Goal: Task Accomplishment & Management: Manage account settings

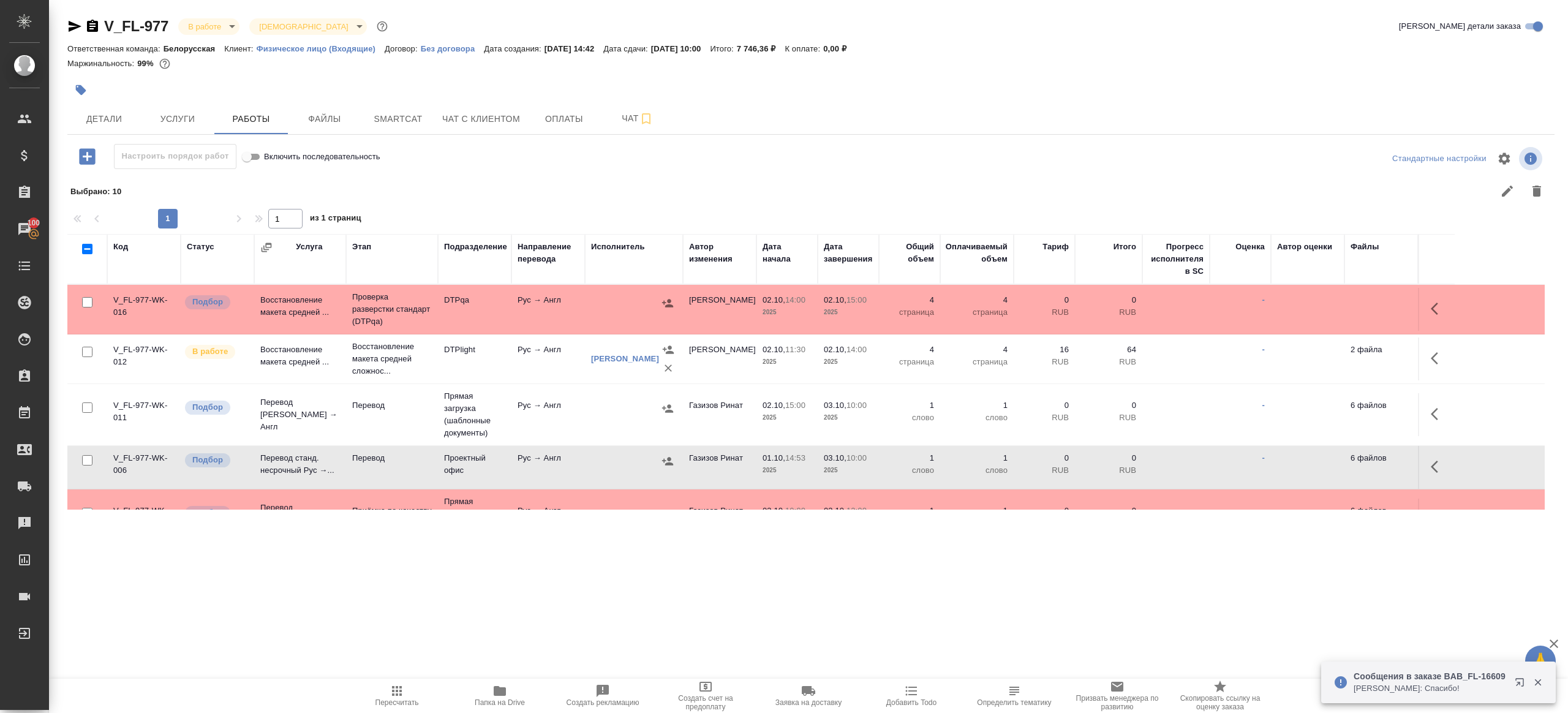
click at [390, 698] on span "Пересчитать" at bounding box center [397, 703] width 44 height 9
click at [390, 697] on icon "button" at bounding box center [397, 691] width 15 height 15
click at [608, 615] on div ".cls-1 fill:#fff; AWATERA Gazizov Rinat Клиенты Спецификации Заказы 100 Чаты To…" at bounding box center [784, 356] width 1568 height 713
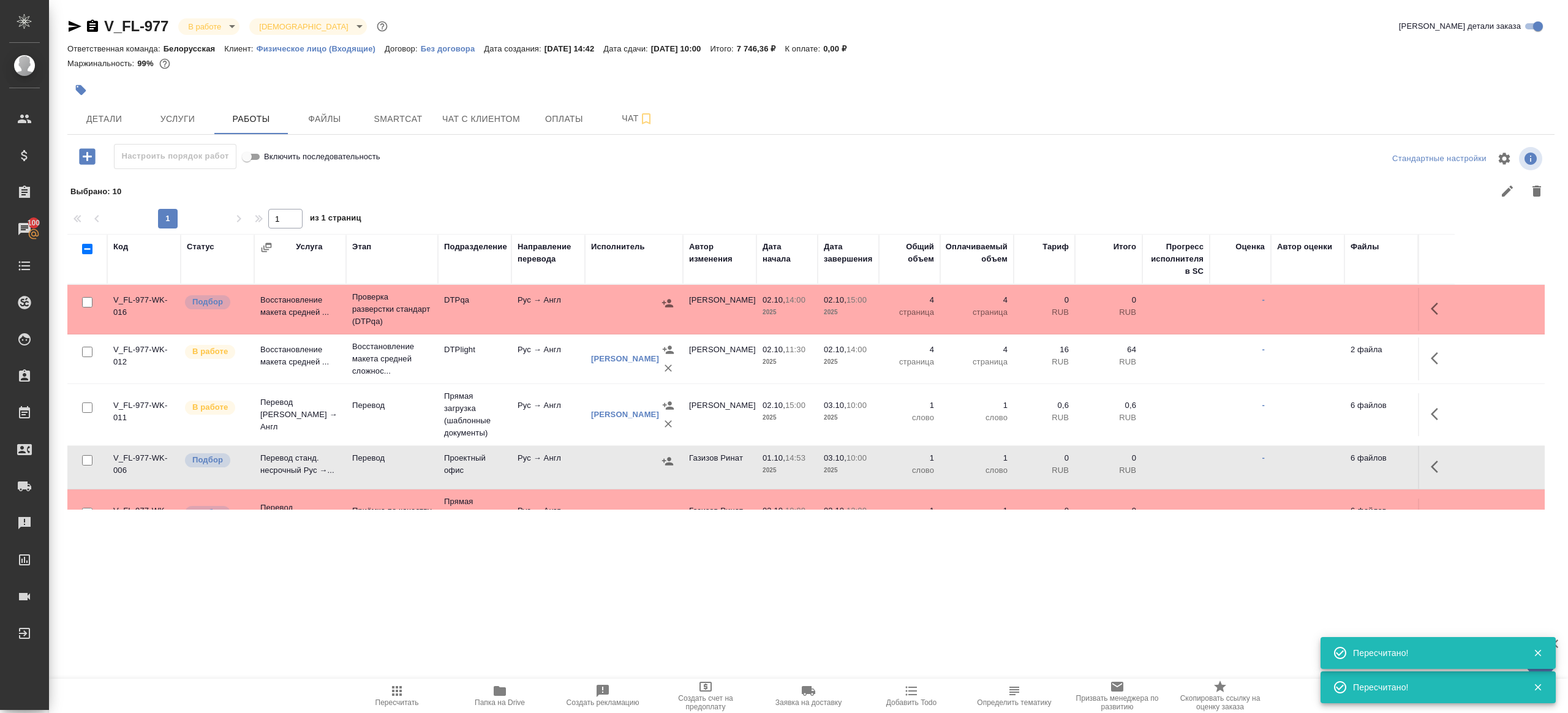
click at [388, 701] on span "Пересчитать" at bounding box center [397, 703] width 44 height 9
click at [498, 636] on div ".cls-1 fill:#fff; AWATERA Gazizov Rinat Клиенты Спецификации Заказы 100 Чаты To…" at bounding box center [784, 356] width 1568 height 713
click at [716, 476] on td "Газизов Ринат" at bounding box center [720, 468] width 74 height 43
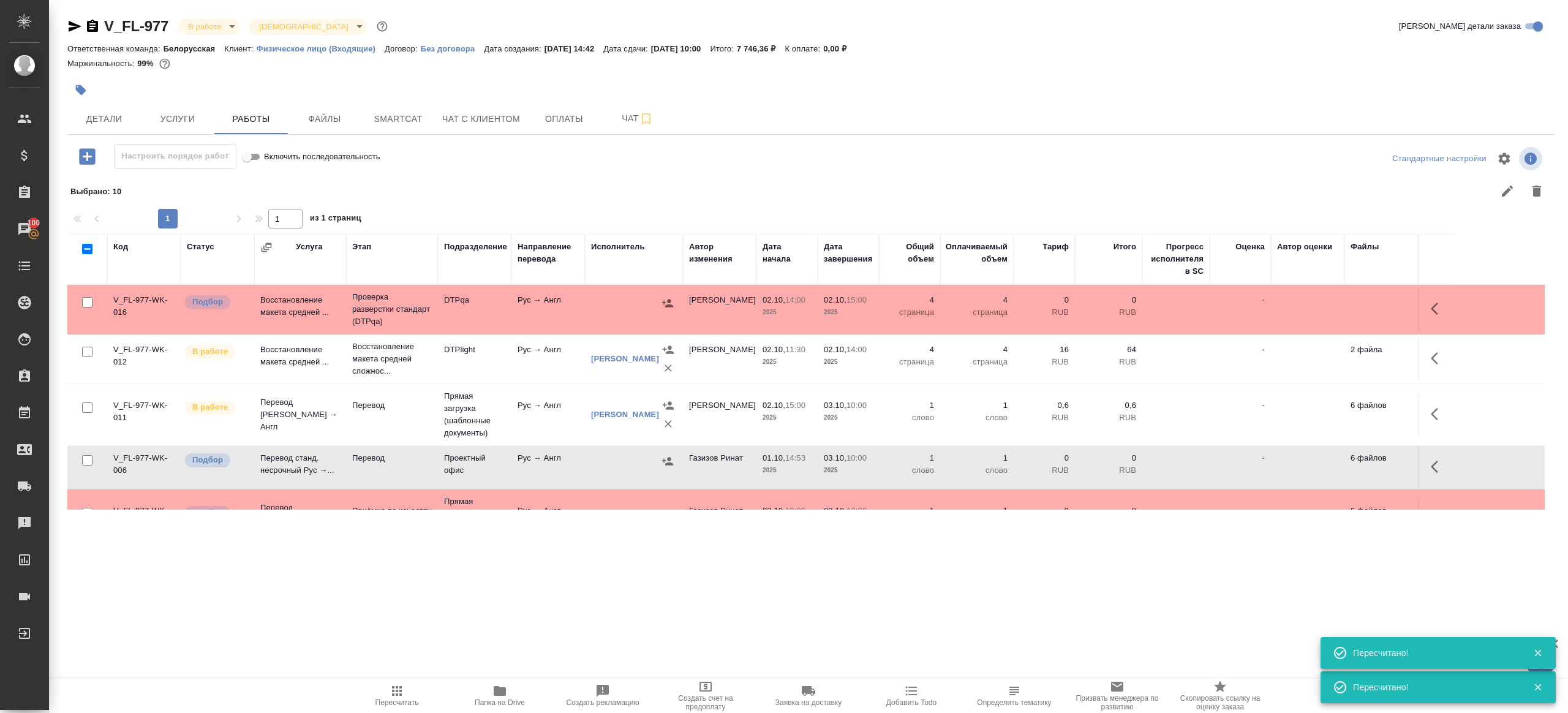
click at [390, 703] on span "Пересчитать" at bounding box center [397, 703] width 44 height 9
click at [472, 632] on div ".cls-1 fill:#fff; AWATERA Gazizov Rinat Клиенты Спецификации Заказы 100 Чаты To…" at bounding box center [784, 356] width 1568 height 713
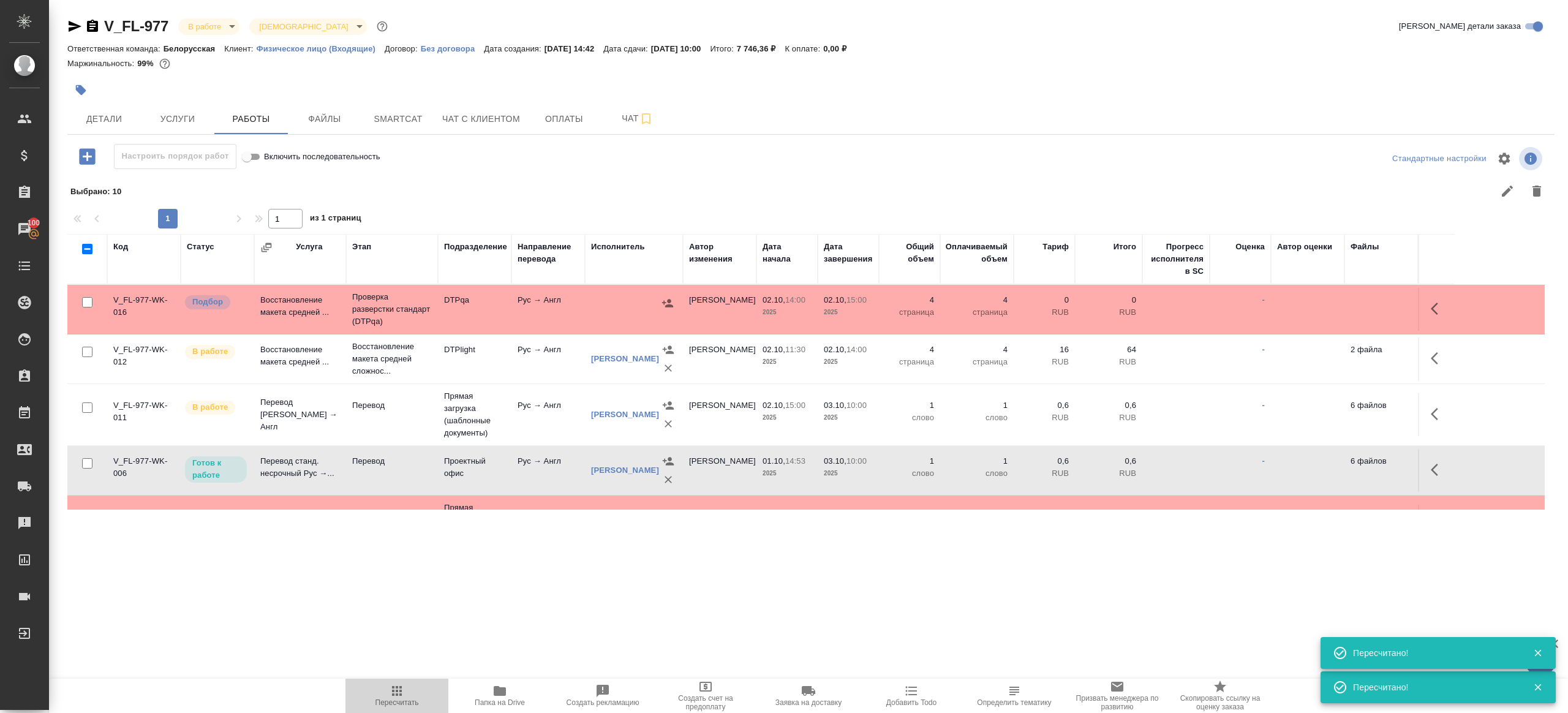
click at [395, 693] on icon "button" at bounding box center [397, 691] width 15 height 15
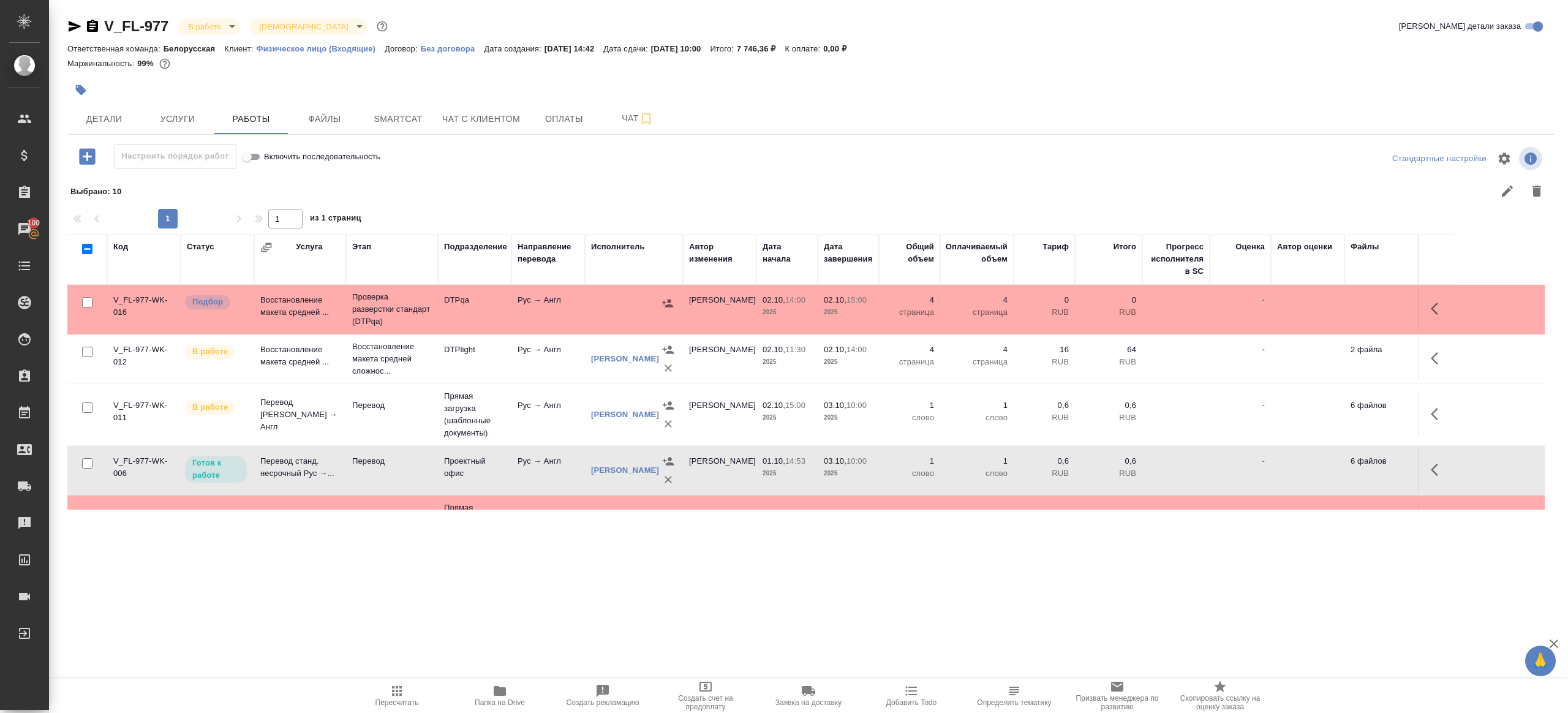
click at [409, 596] on div ".cls-1 fill:#fff; AWATERA Gazizov Rinat Клиенты Спецификации Заказы 100 Чаты To…" at bounding box center [784, 356] width 1568 height 713
click at [397, 691] on icon "button" at bounding box center [397, 691] width 10 height 10
click at [593, 617] on div ".cls-1 fill:#fff; AWATERA Gazizov Rinat Клиенты Спецификации Заказы 100 Чаты To…" at bounding box center [784, 356] width 1568 height 713
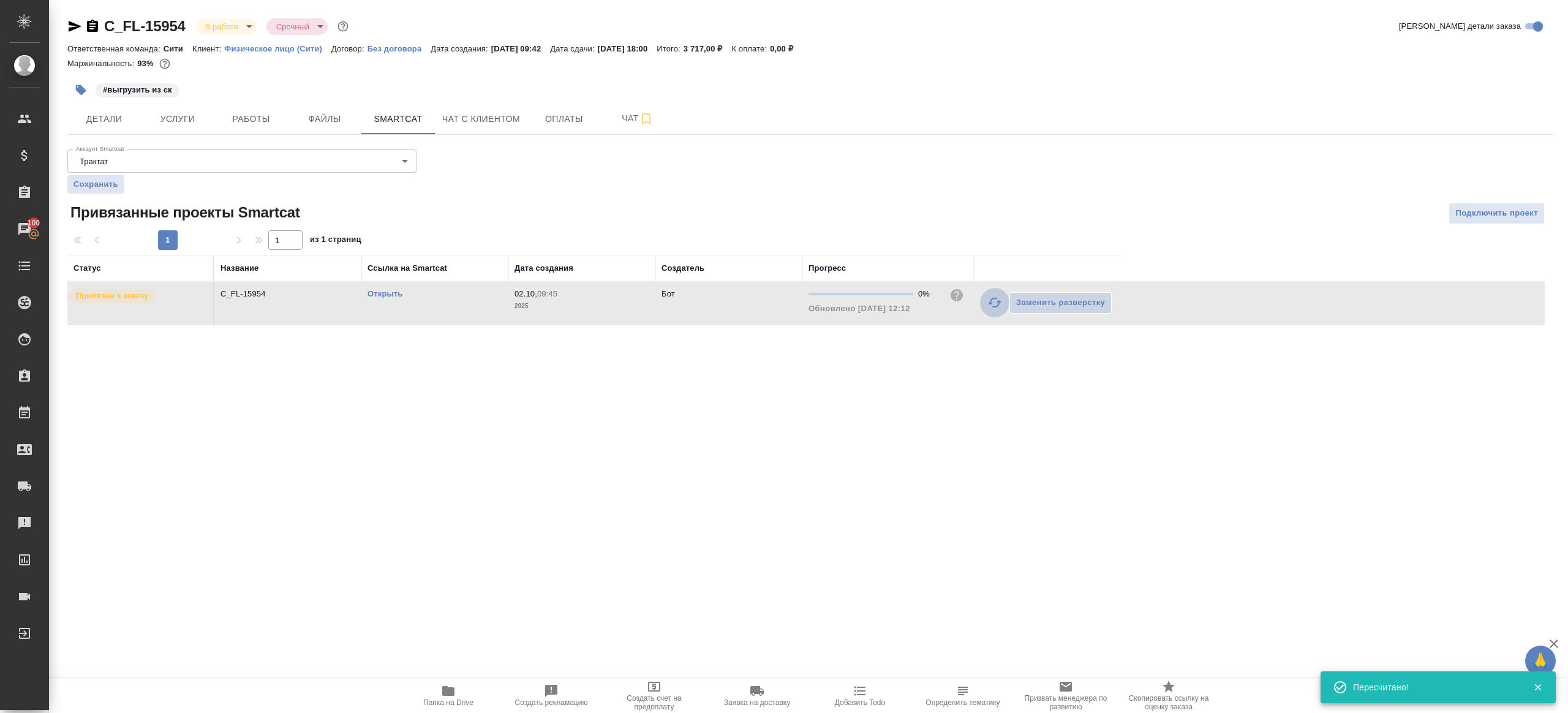
drag, startPoint x: 991, startPoint y: 299, endPoint x: 902, endPoint y: 398, distance: 133.1
click at [992, 299] on icon "button" at bounding box center [994, 302] width 13 height 10
click at [810, 499] on div ".cls-1 fill:#fff; AWATERA Gazizov Rinat Клиенты Спецификации Заказы 100 Чаты To…" at bounding box center [784, 356] width 1568 height 713
click at [999, 312] on button "button" at bounding box center [994, 303] width 29 height 29
click at [820, 422] on div ".cls-1 fill:#fff; AWATERA Gazizov Rinat Клиенты Спецификации Заказы 100 Чаты To…" at bounding box center [784, 356] width 1568 height 713
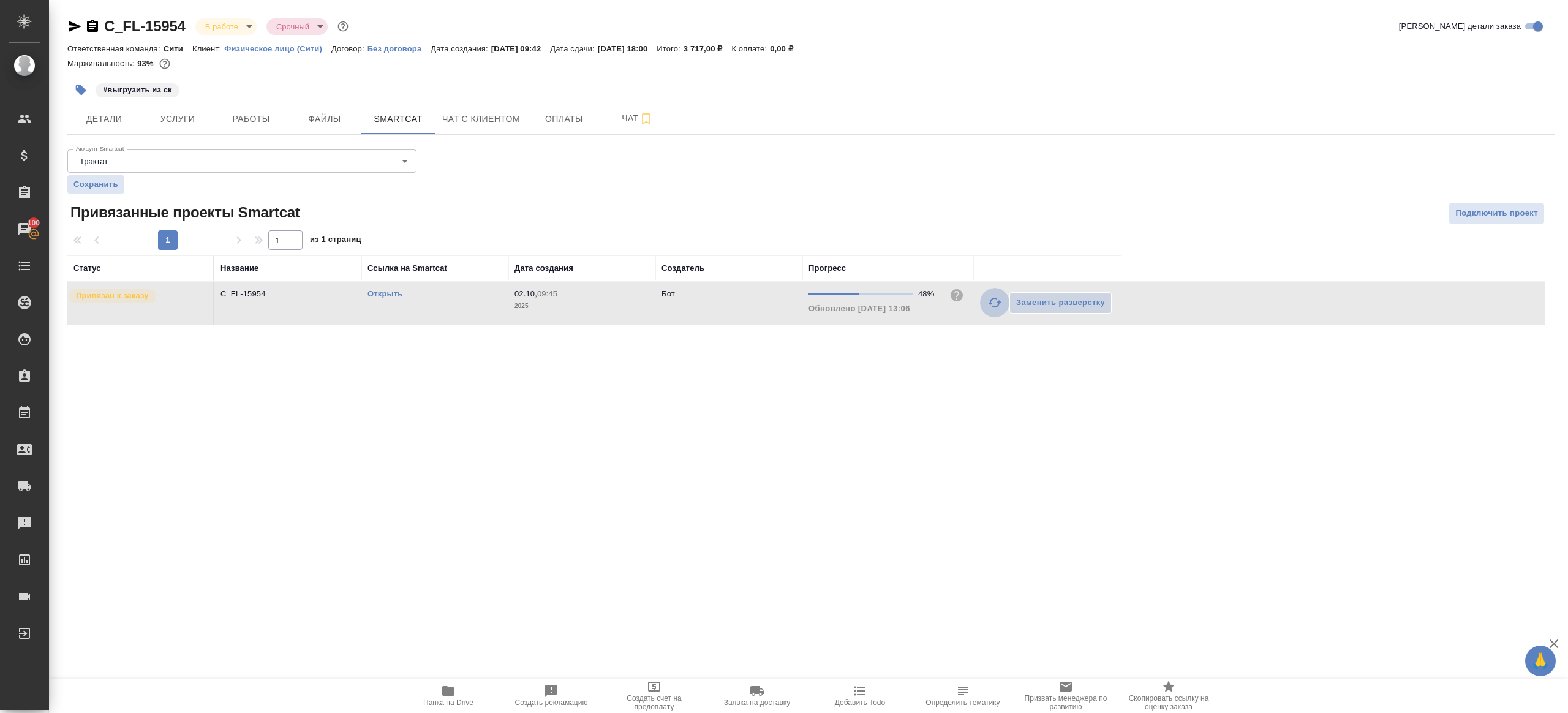
click at [991, 298] on icon "button" at bounding box center [994, 302] width 15 height 15
click at [888, 184] on div "Аккаунт Smartcat Трактат 5ee7379ee86966421fbf459a Аккаунт Smartcat Сохранить Пр…" at bounding box center [810, 235] width 1487 height 181
click at [989, 299] on icon "button" at bounding box center [994, 302] width 15 height 15
click at [928, 188] on div "Аккаунт Smartcat Трактат 5ee7379ee86966421fbf459a Аккаунт Smartcat Сохранить Пр…" at bounding box center [810, 235] width 1487 height 181
click at [379, 293] on link "Открыть" at bounding box center [385, 294] width 35 height 9
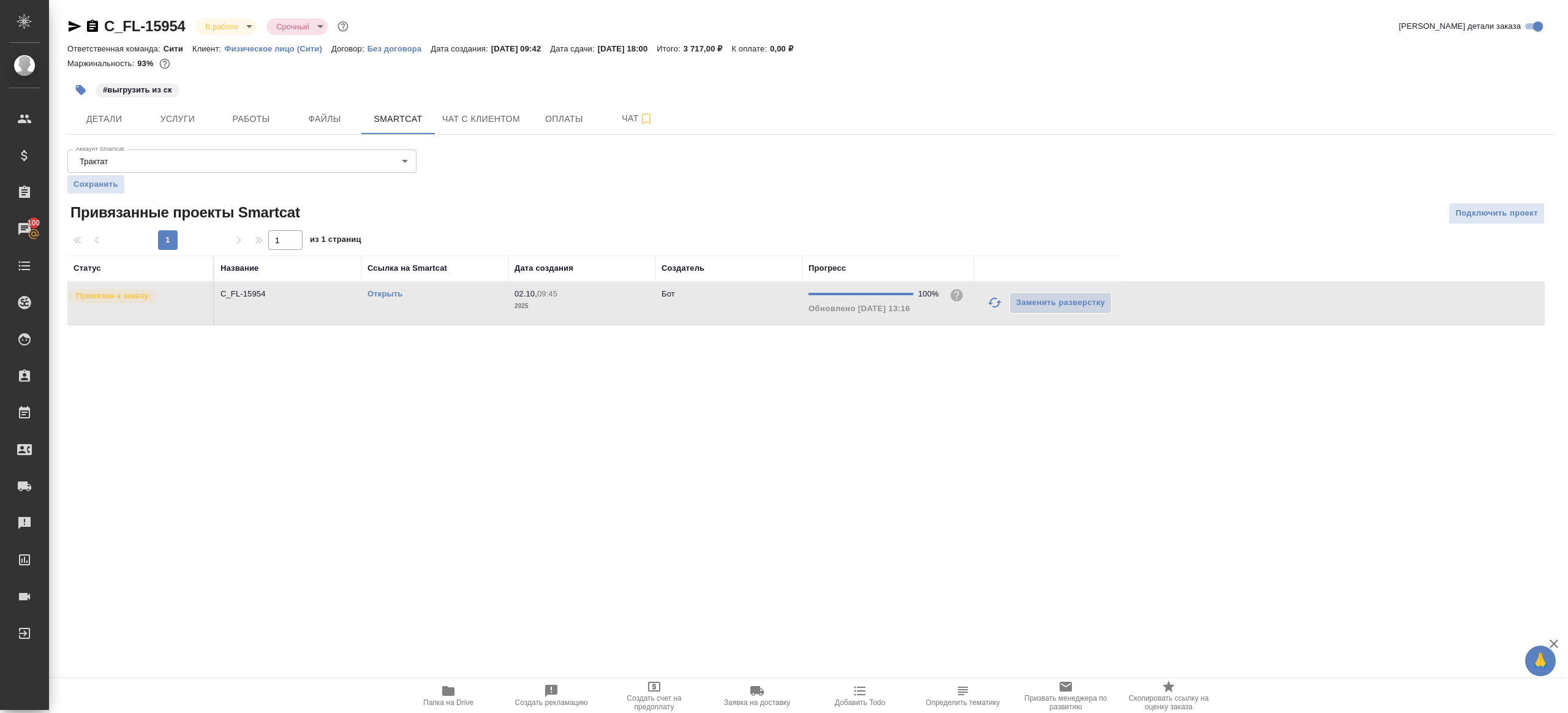
click at [525, 303] on p "2025" at bounding box center [582, 306] width 135 height 12
click at [239, 119] on span "Работы" at bounding box center [251, 119] width 59 height 15
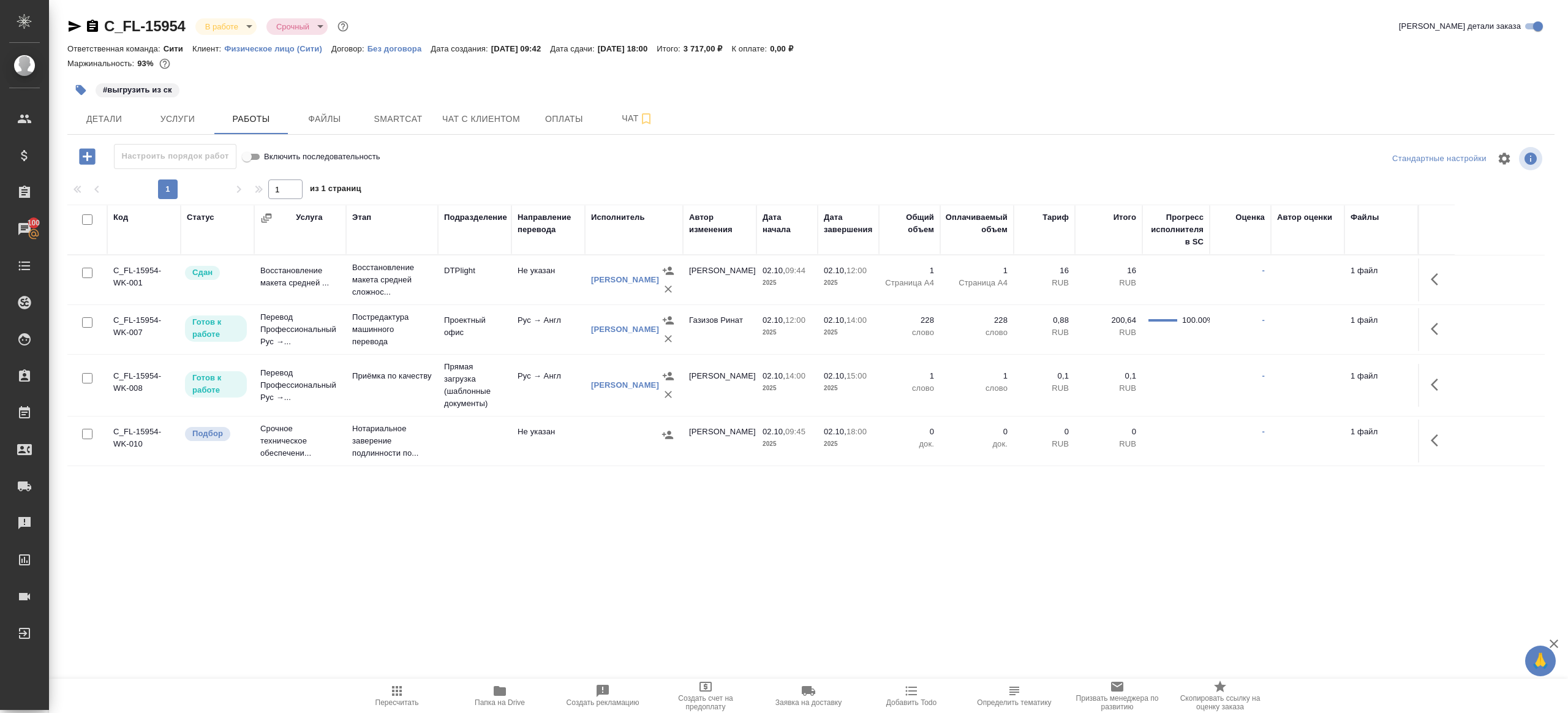
click at [505, 691] on icon "button" at bounding box center [499, 691] width 12 height 10
click at [388, 686] on span "Пересчитать" at bounding box center [397, 695] width 88 height 23
click at [442, 598] on div ".cls-1 fill:#fff; AWATERA Gazizov Rinat Клиенты Спецификации Заказы 100 Чаты To…" at bounding box center [784, 356] width 1568 height 713
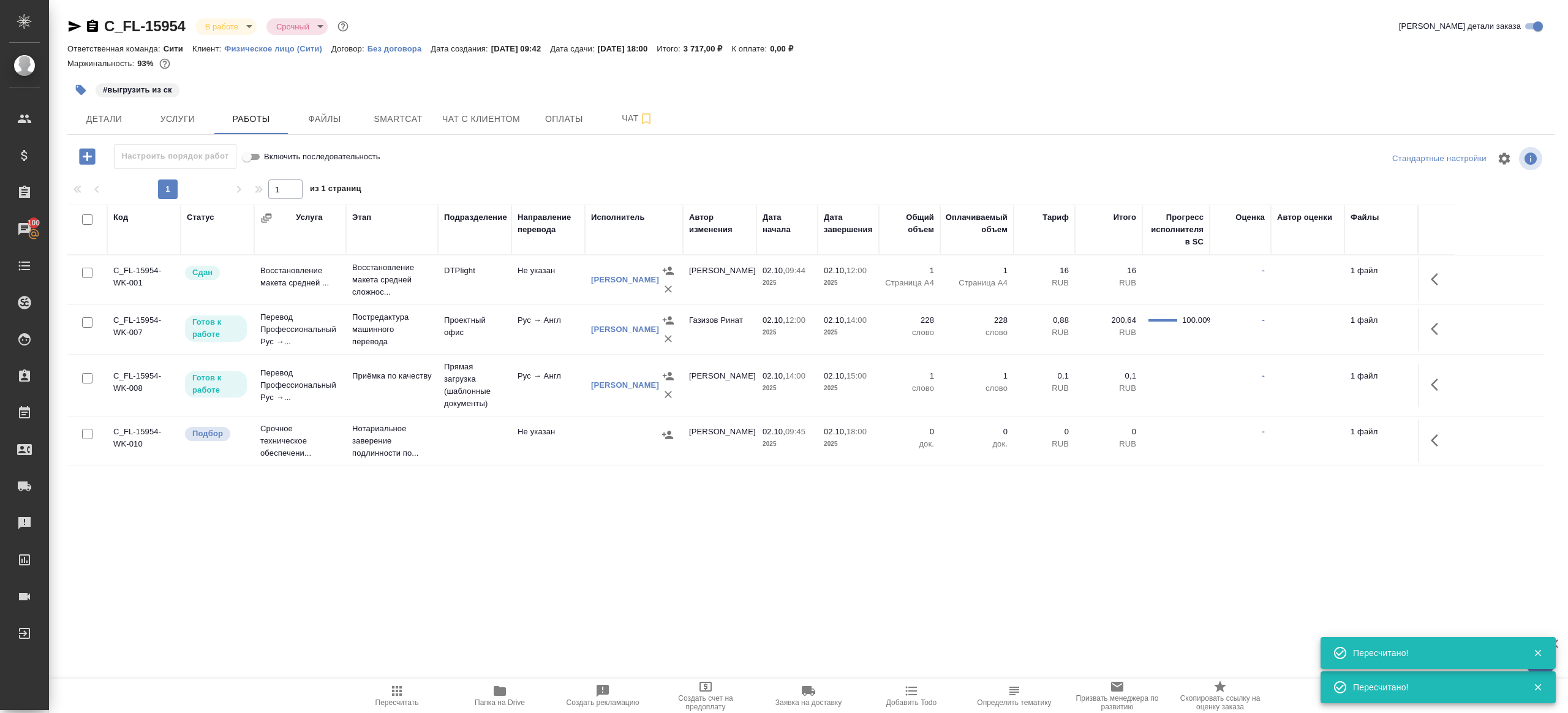
click at [405, 695] on span "Пересчитать" at bounding box center [397, 695] width 88 height 23
click at [796, 587] on div ".cls-1 fill:#fff; AWATERA Gazizov Rinat Клиенты Спецификации Заказы 100 Чаты To…" at bounding box center [784, 356] width 1568 height 713
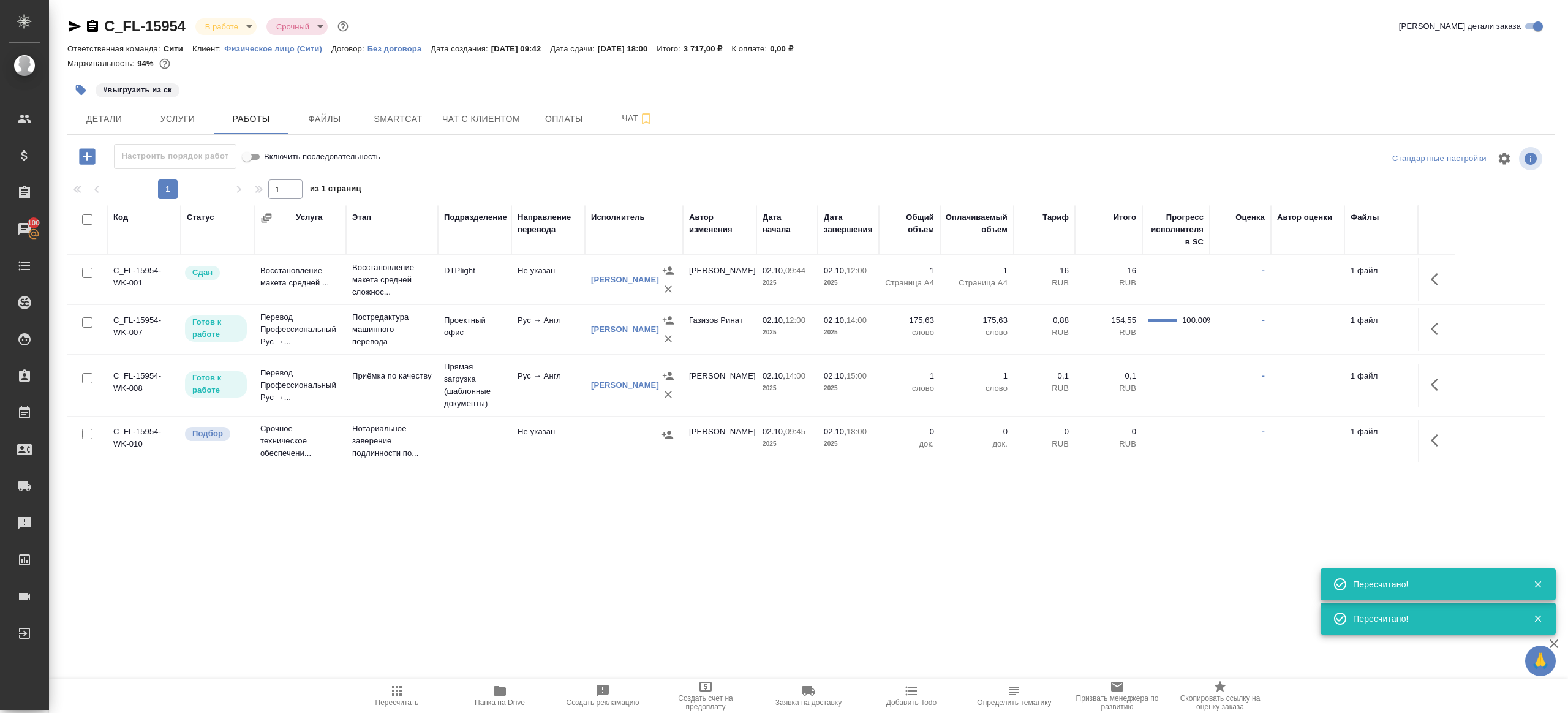
click at [1426, 323] on button "button" at bounding box center [1438, 329] width 29 height 29
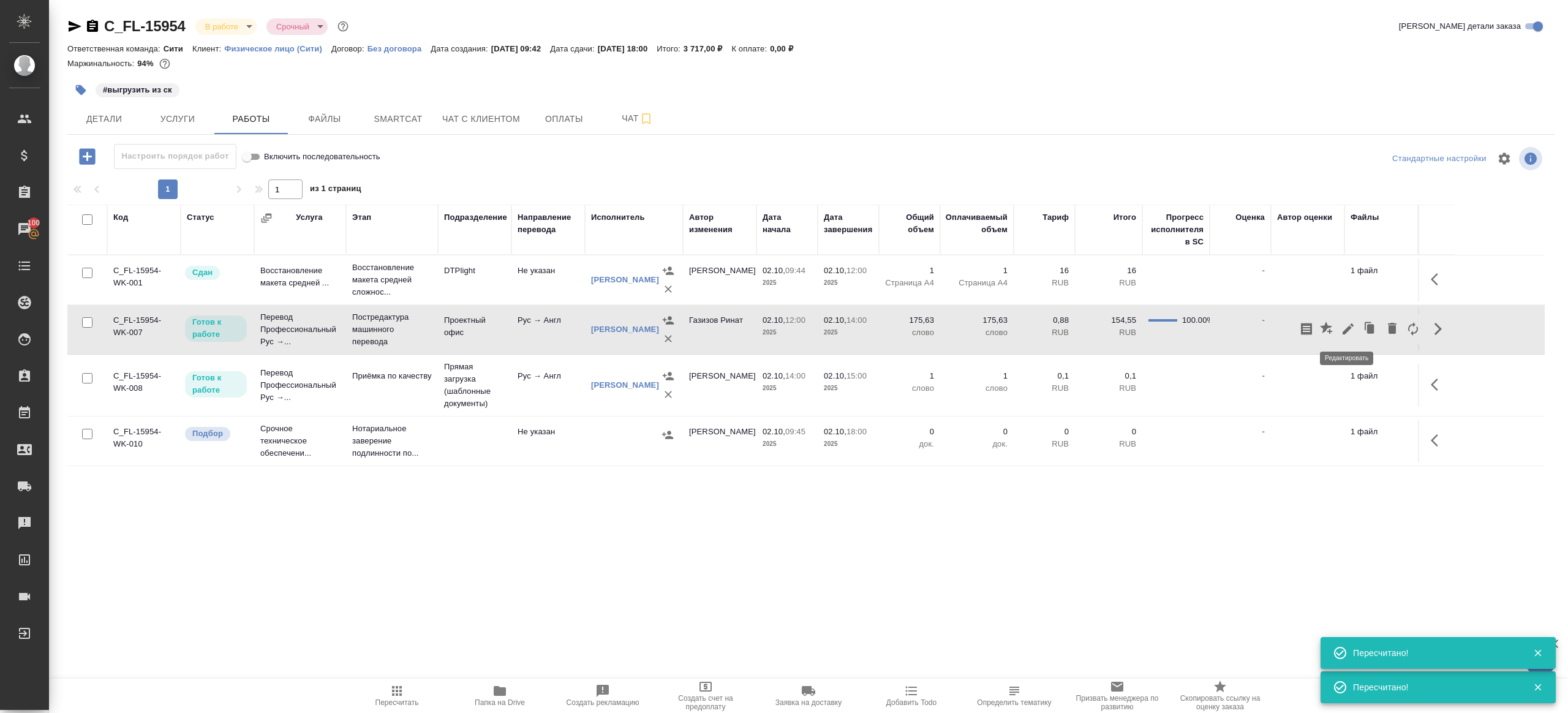
click at [1345, 330] on icon "button" at bounding box center [1348, 329] width 11 height 11
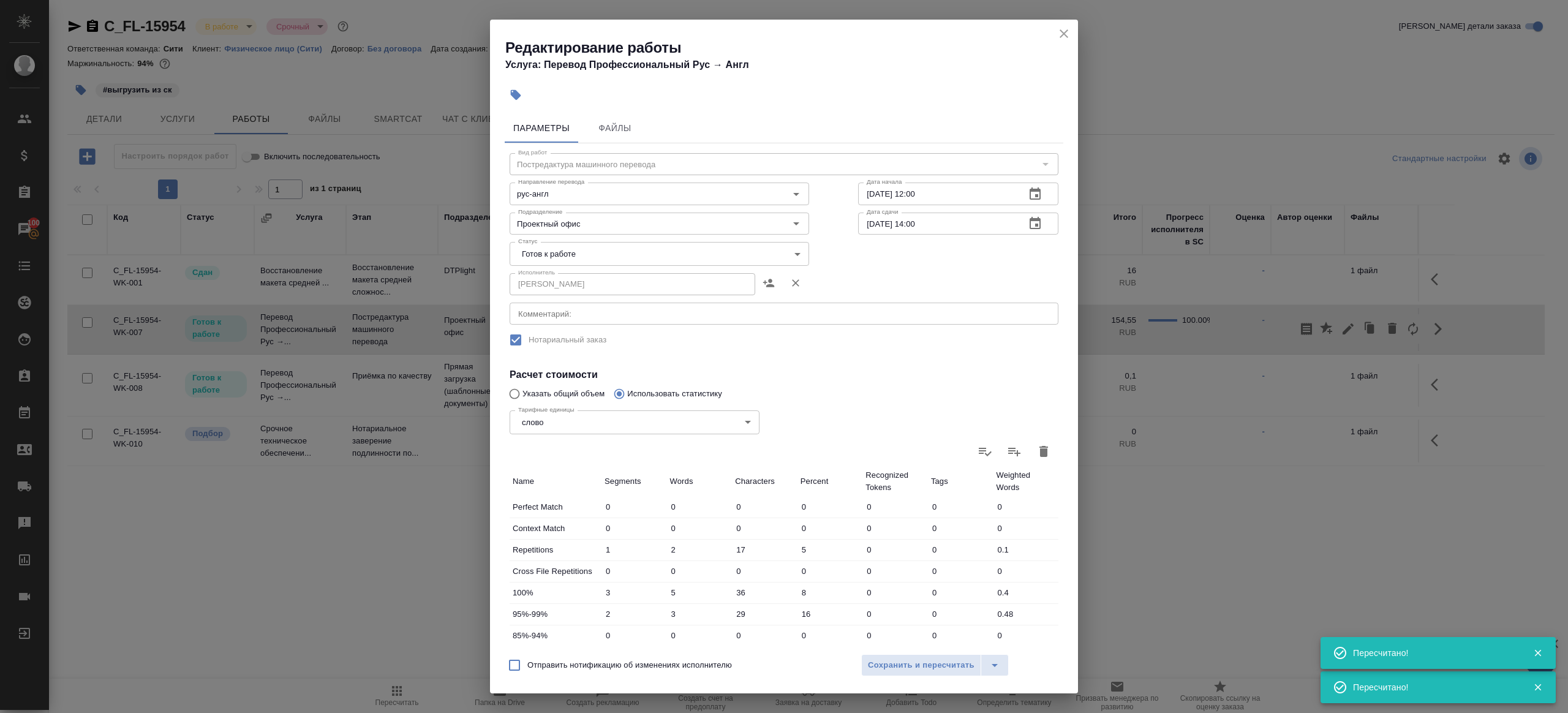
click at [539, 260] on body "🙏 .cls-1 fill:#fff; AWATERA Gazizov Rinat Клиенты Спецификации Заказы 100 Чаты …" at bounding box center [784, 356] width 1568 height 713
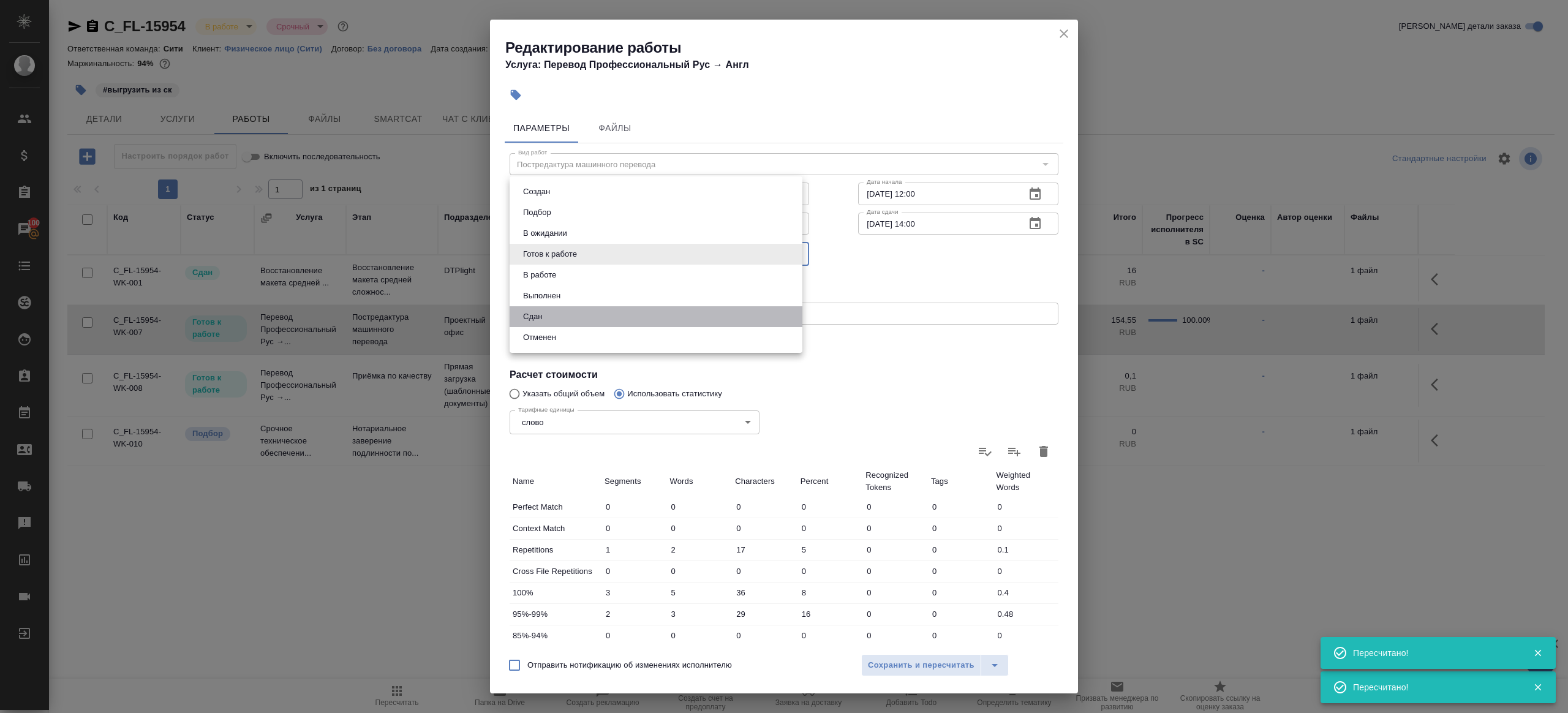
click at [548, 317] on li "Сдан" at bounding box center [656, 317] width 293 height 21
type input "closed"
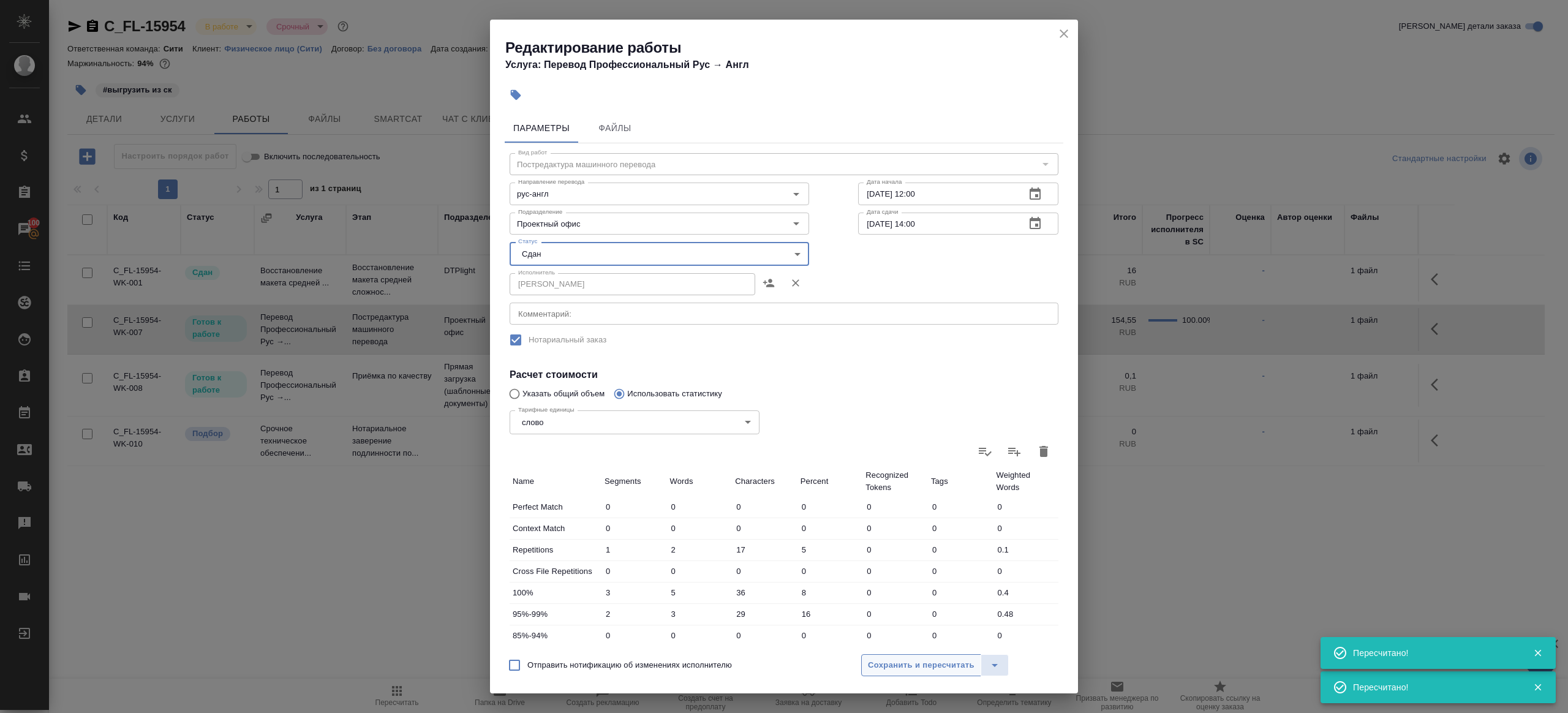
click at [904, 668] on span "Сохранить и пересчитать" at bounding box center [921, 666] width 107 height 14
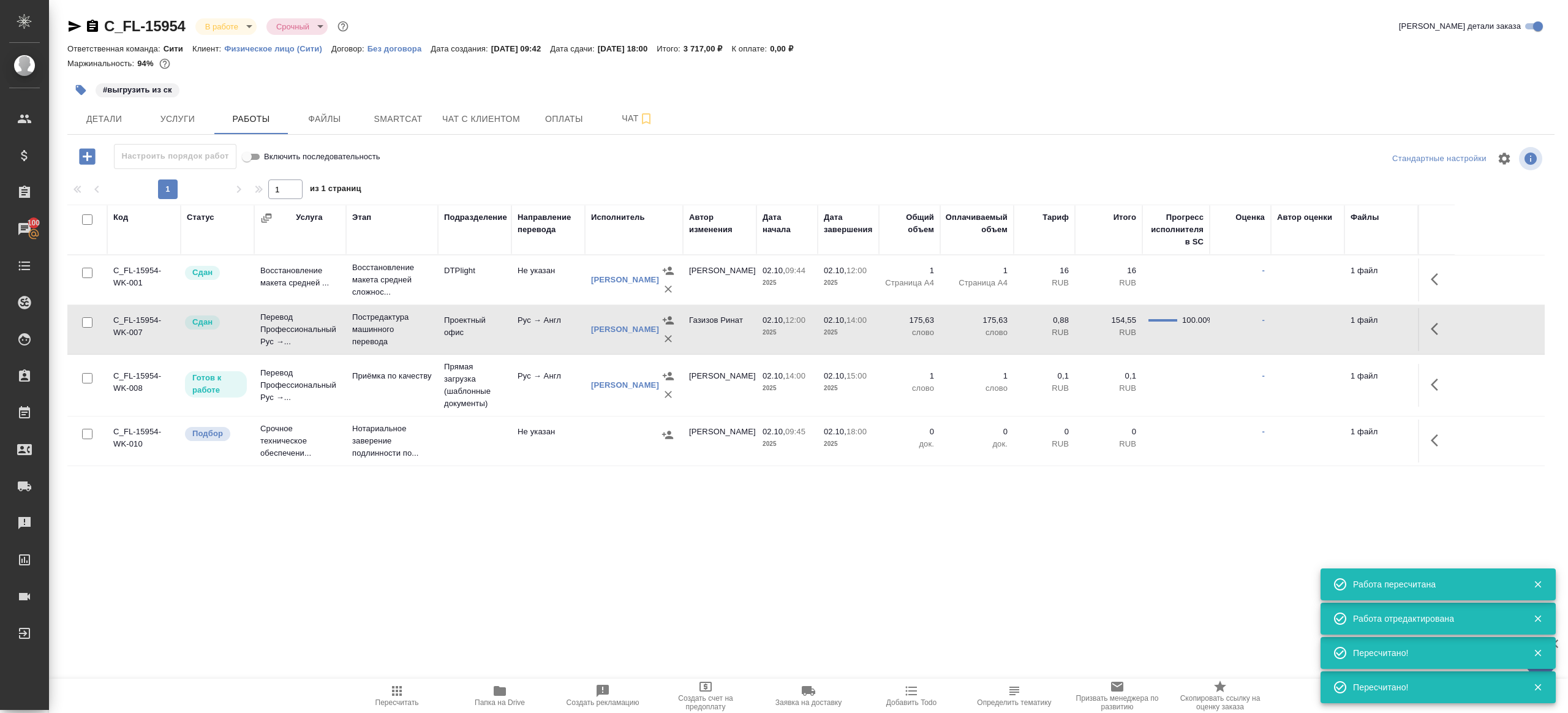
click at [70, 95] on button "button" at bounding box center [81, 90] width 27 height 27
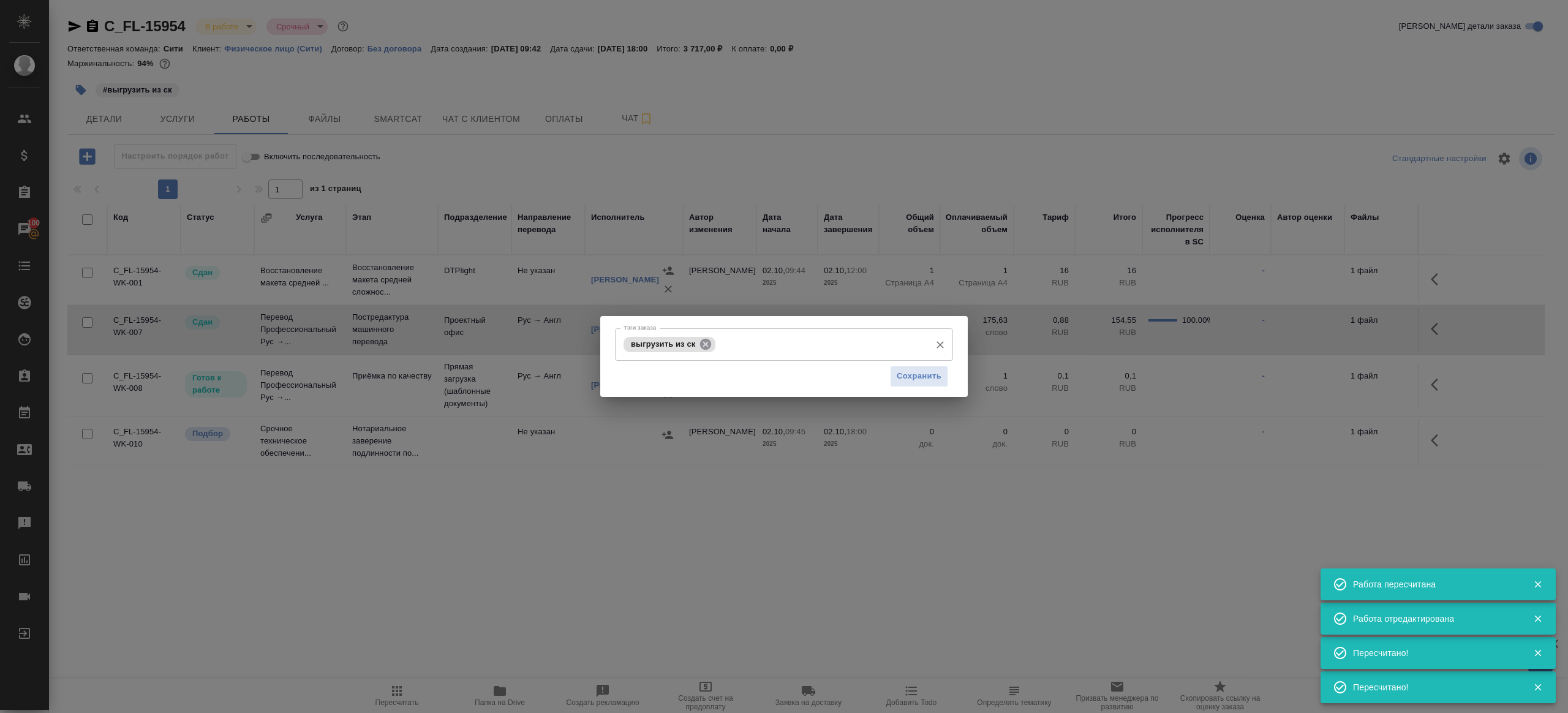
click at [703, 345] on icon at bounding box center [705, 343] width 11 height 11
click at [937, 373] on span "Сохранить" at bounding box center [919, 376] width 44 height 14
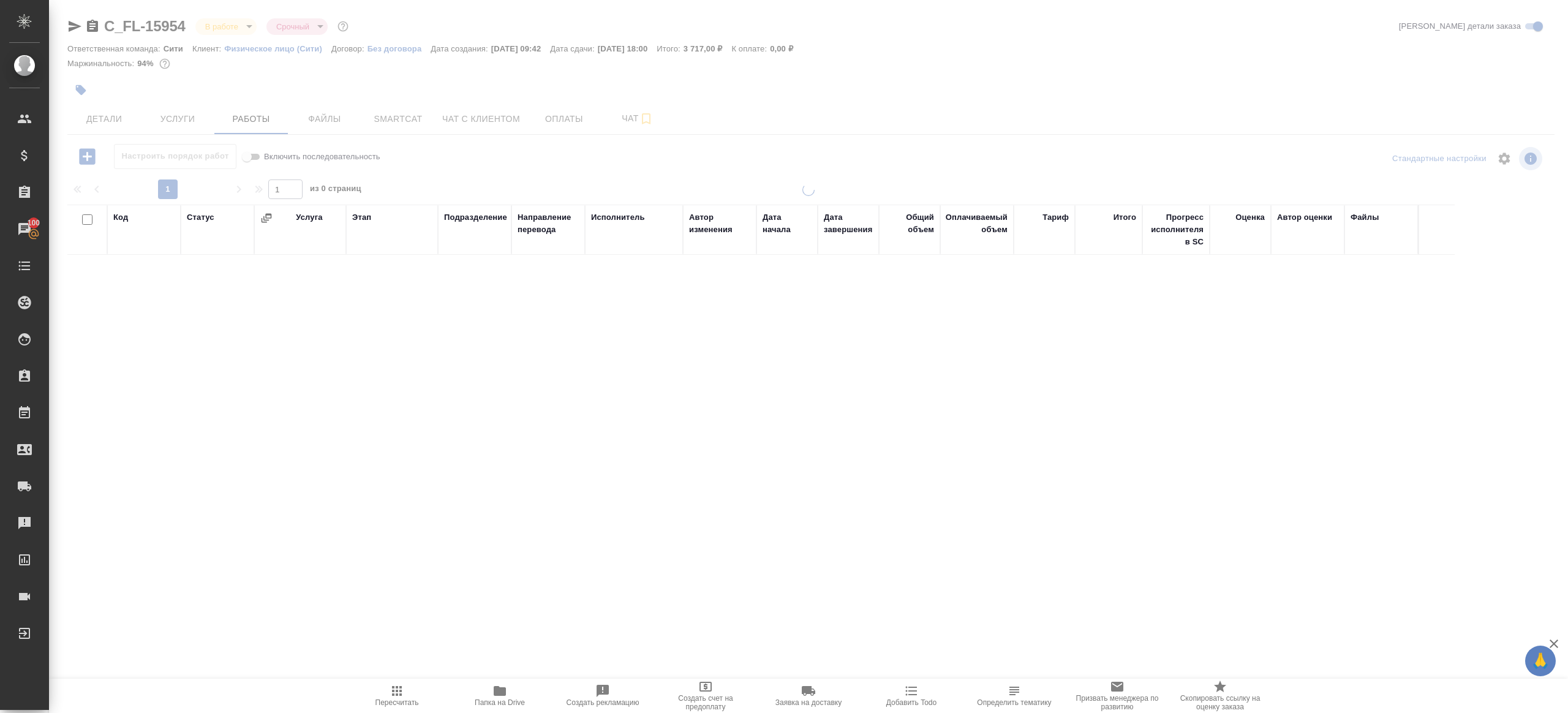
click at [405, 693] on span "Пересчитать" at bounding box center [397, 695] width 88 height 23
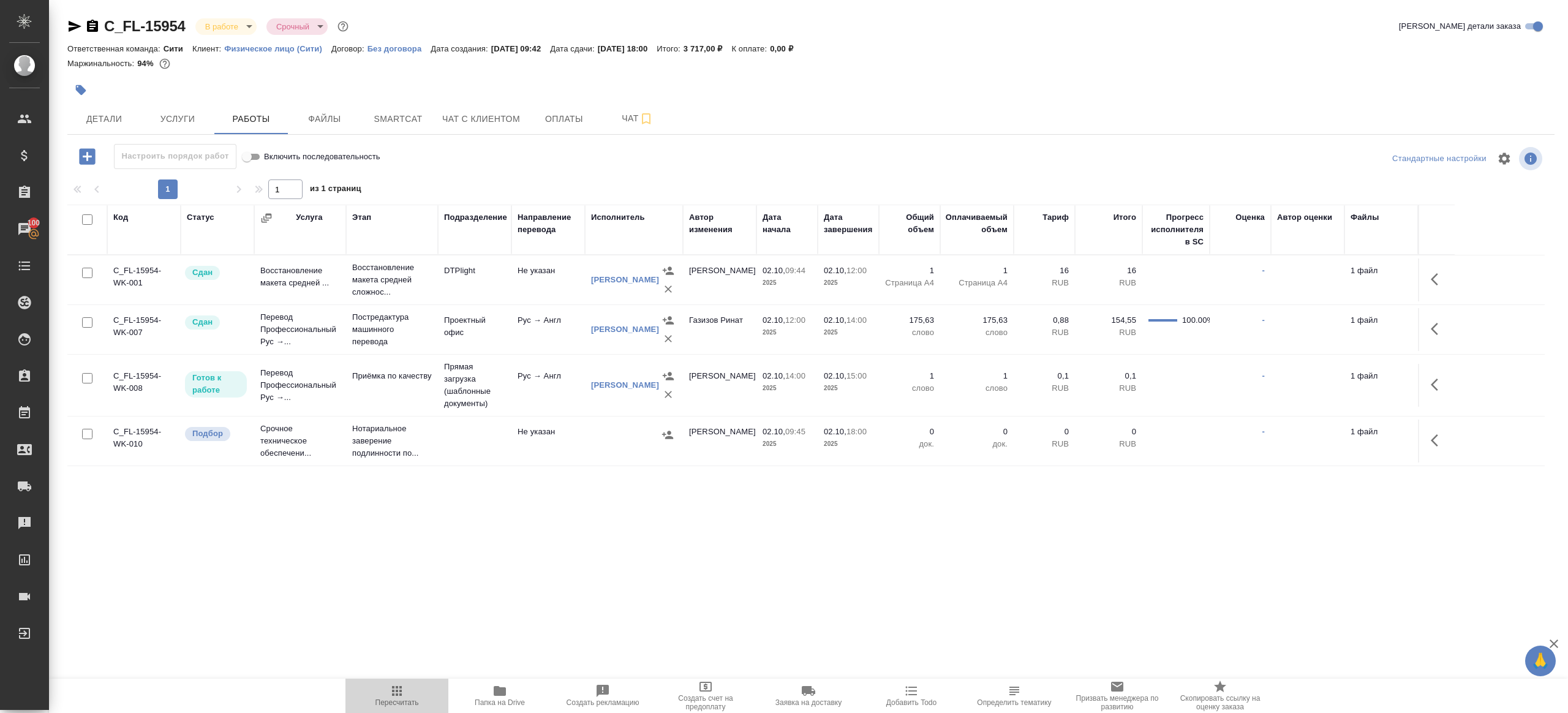
click at [405, 693] on span "Пересчитать" at bounding box center [397, 695] width 88 height 23
click at [570, 608] on div ".cls-1 fill:#fff; AWATERA Gazizov Rinat Клиенты Спецификации Заказы 100 Чаты To…" at bounding box center [784, 356] width 1568 height 713
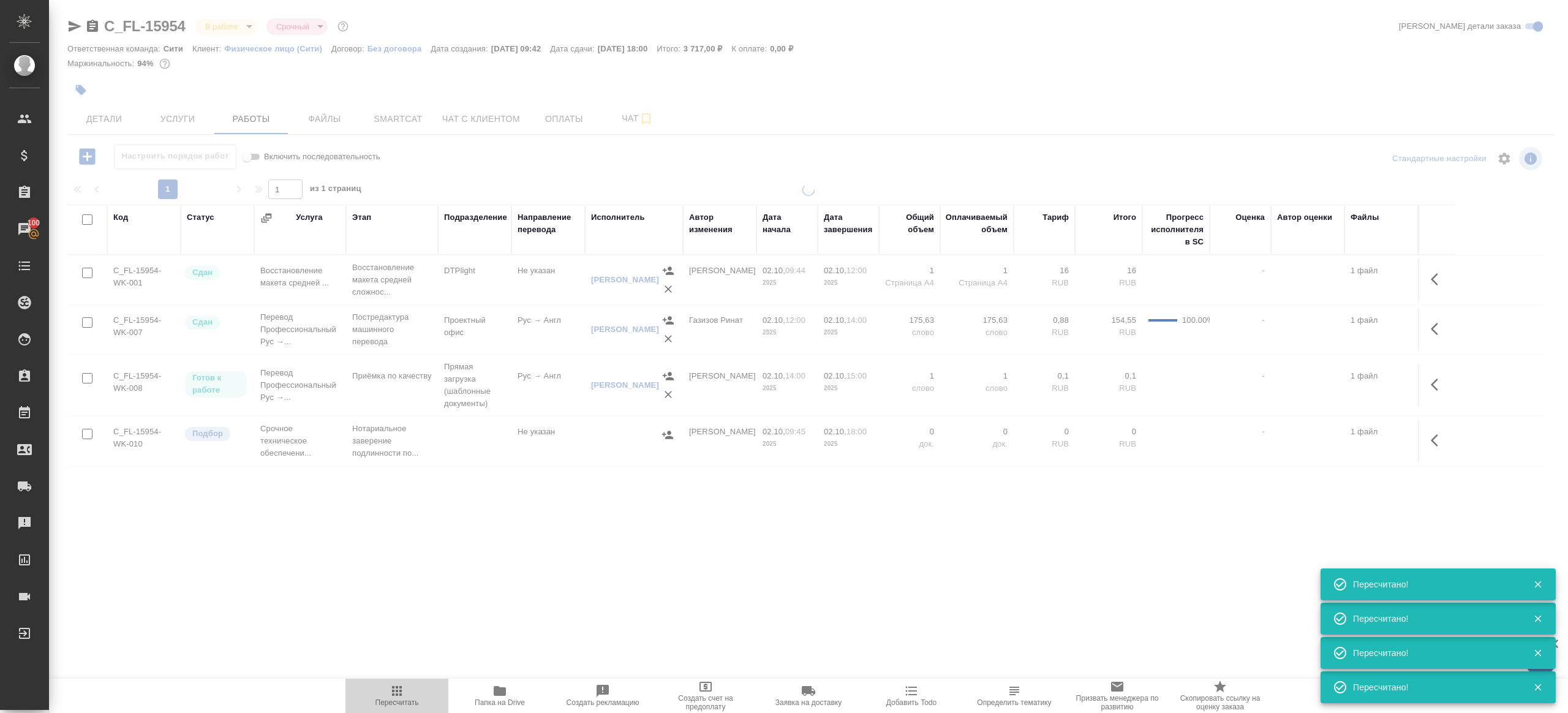
click at [402, 699] on span "Пересчитать" at bounding box center [397, 703] width 44 height 9
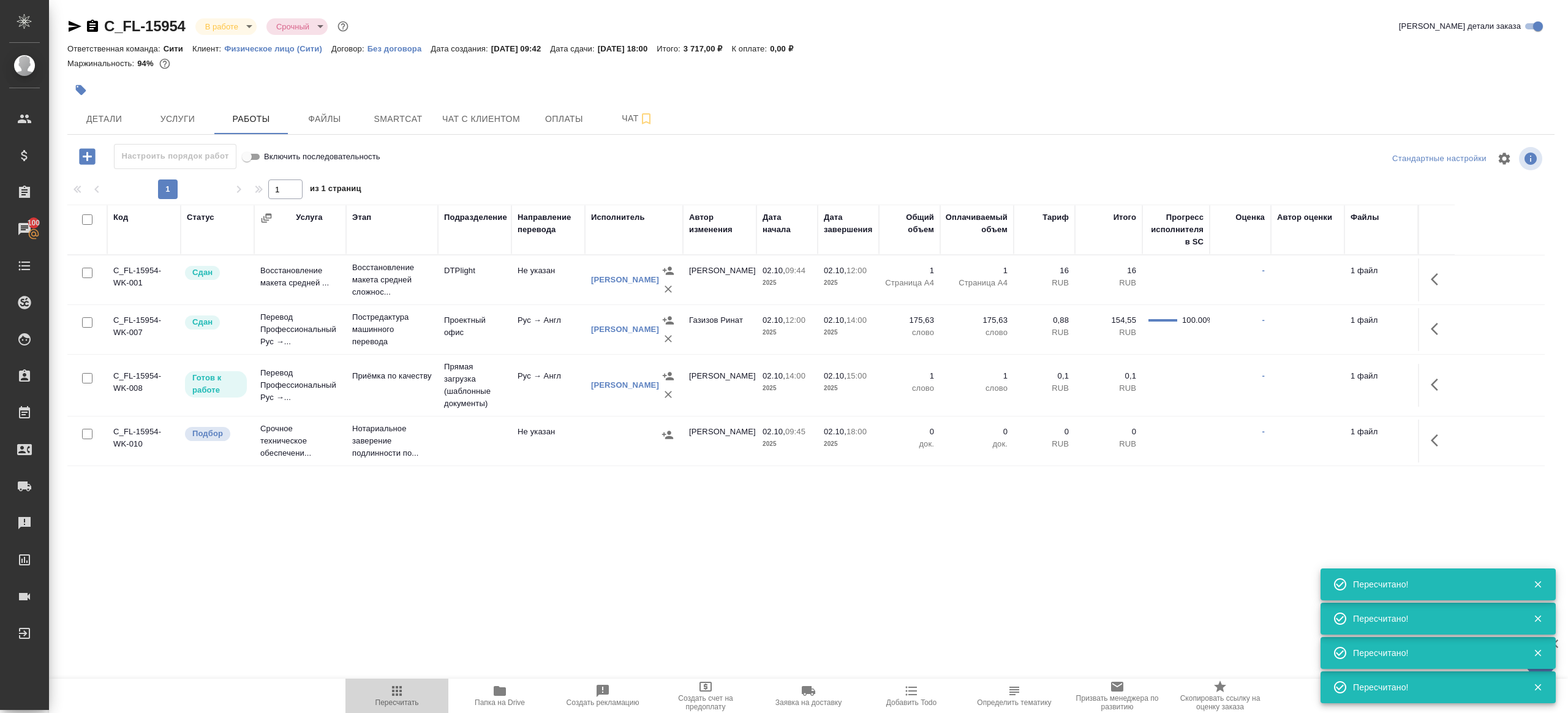
click at [402, 699] on span "Пересчитать" at bounding box center [397, 703] width 44 height 9
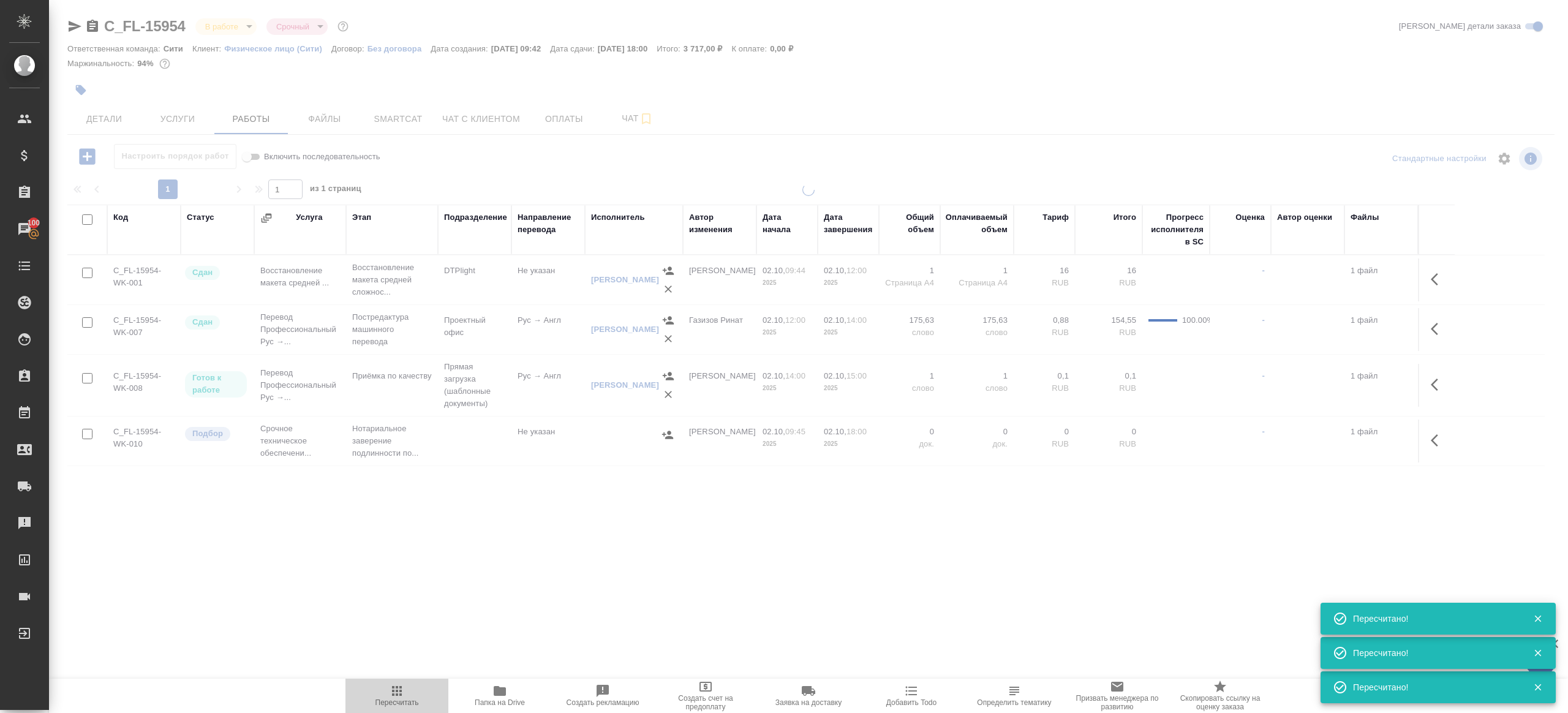
click at [402, 699] on span "Пересчитать" at bounding box center [397, 703] width 44 height 9
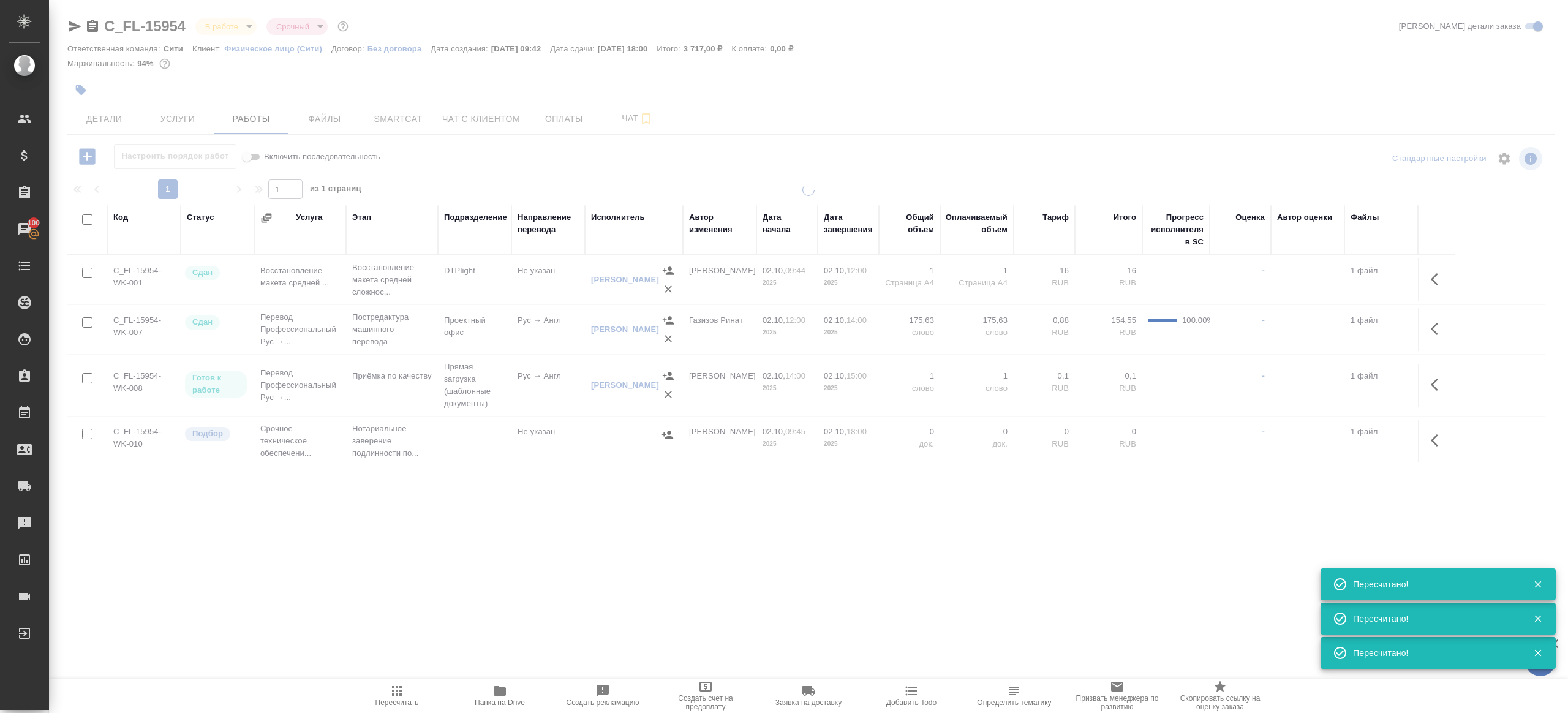
click at [402, 699] on span "Пересчитать" at bounding box center [397, 703] width 44 height 9
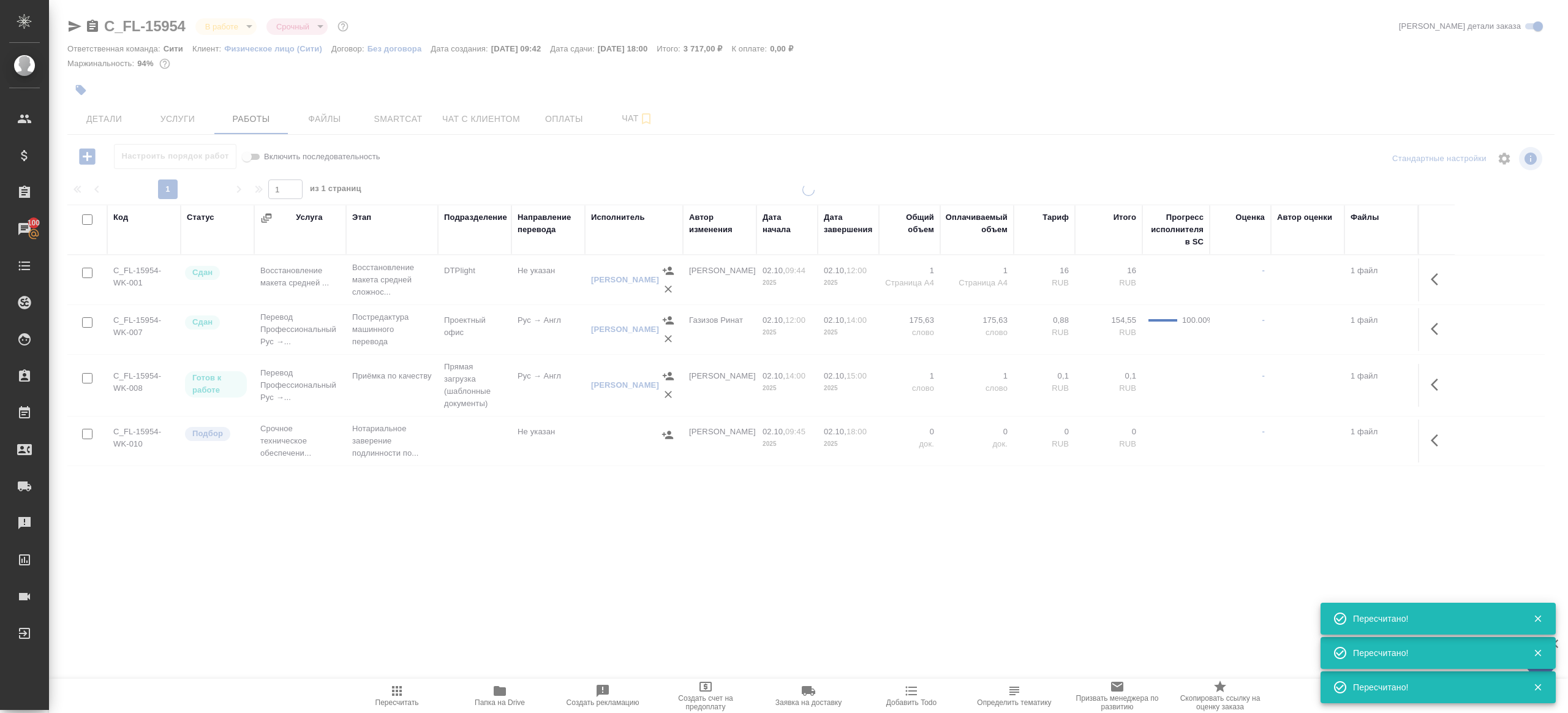
click at [476, 615] on div ".cls-1 fill:#fff; AWATERA Gazizov Rinat Клиенты Спецификации Заказы 100 Чаты To…" at bounding box center [784, 356] width 1568 height 713
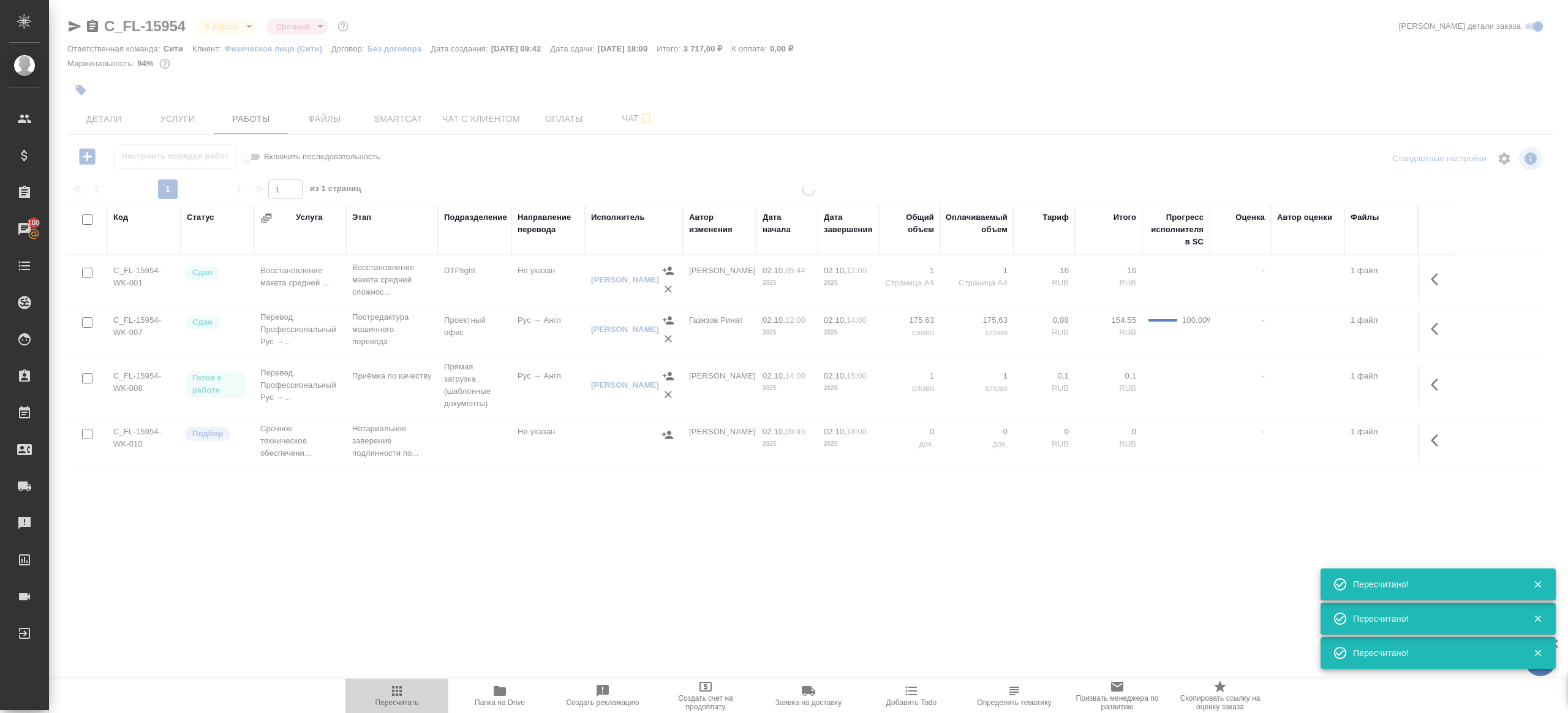
click at [402, 692] on icon "button" at bounding box center [397, 691] width 15 height 15
click at [402, 693] on icon "button" at bounding box center [397, 691] width 15 height 15
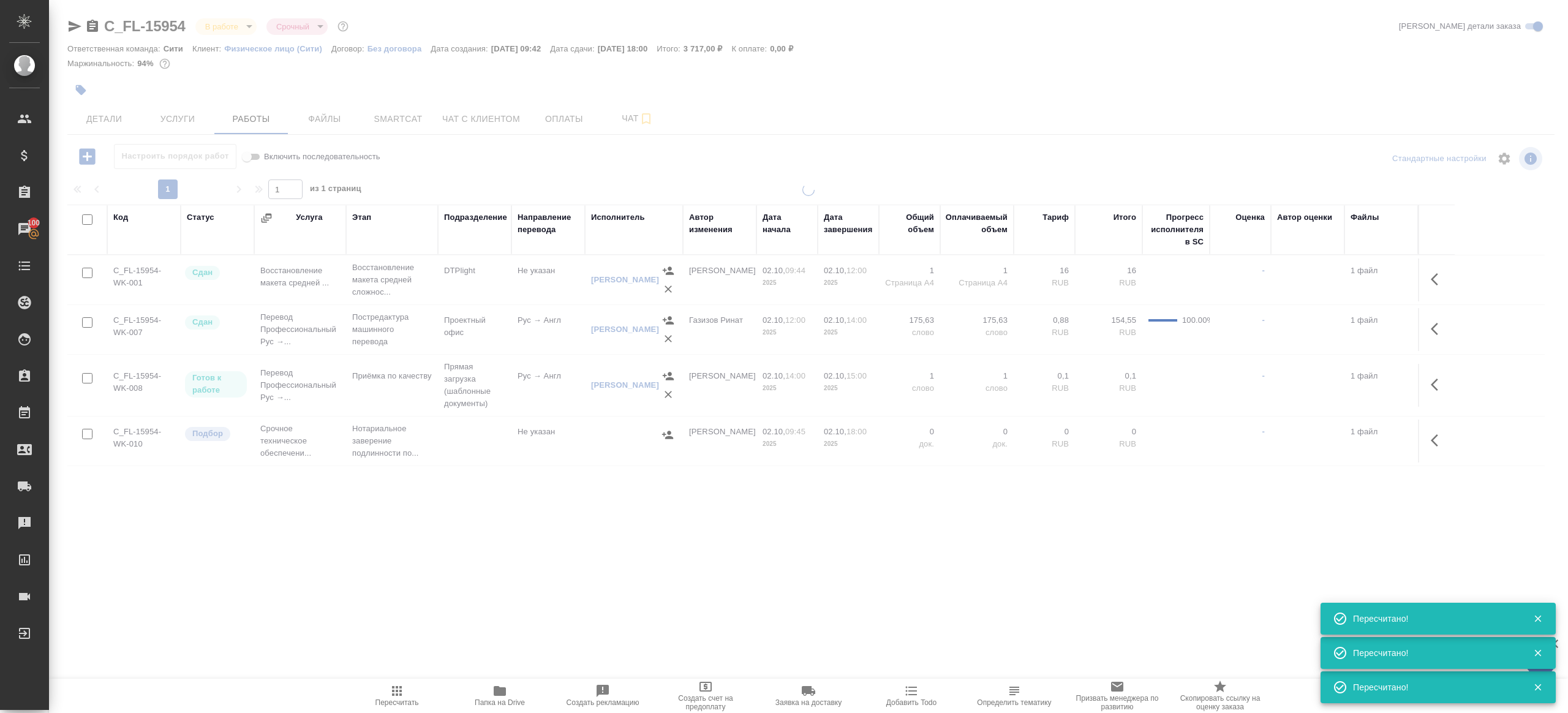
click at [402, 693] on icon "button" at bounding box center [397, 691] width 15 height 15
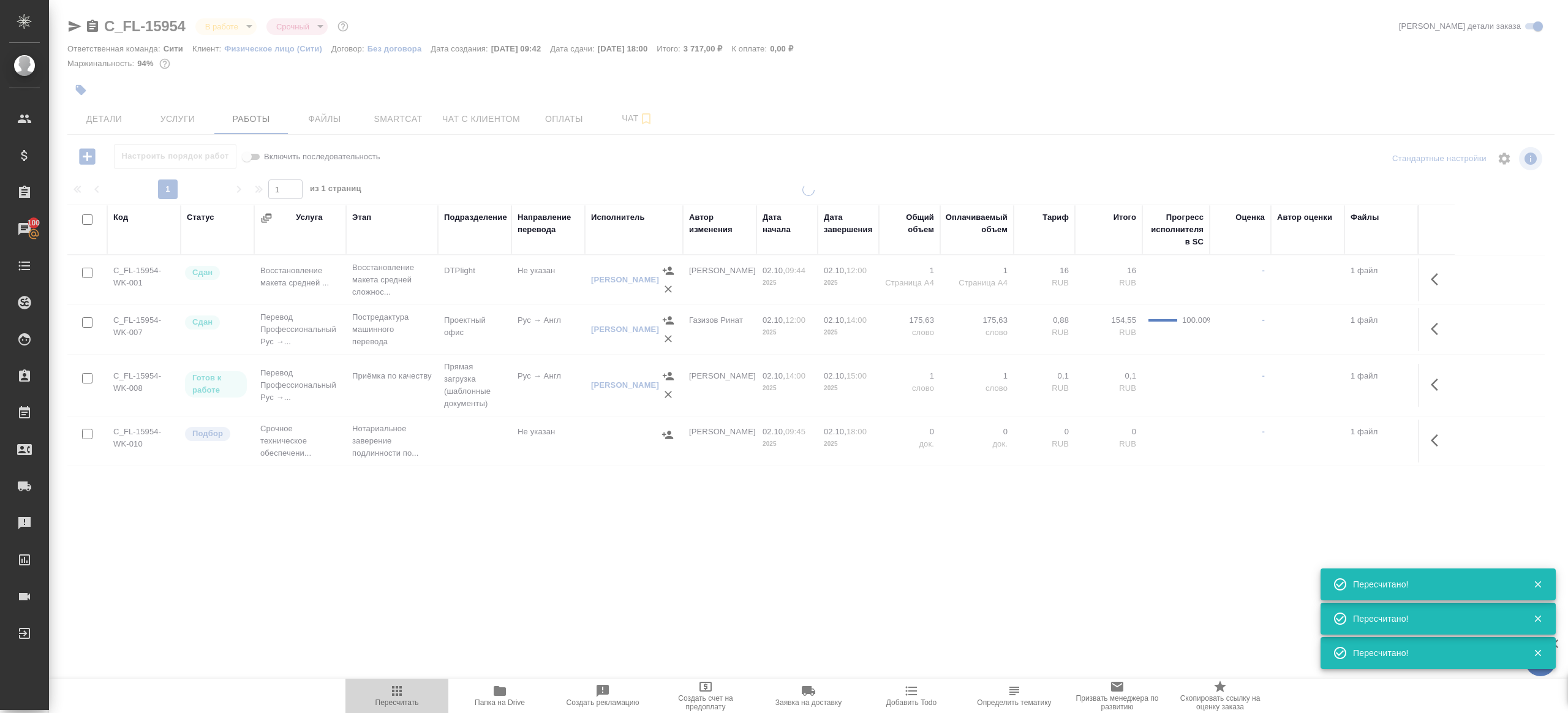
click at [402, 693] on icon "button" at bounding box center [397, 691] width 15 height 15
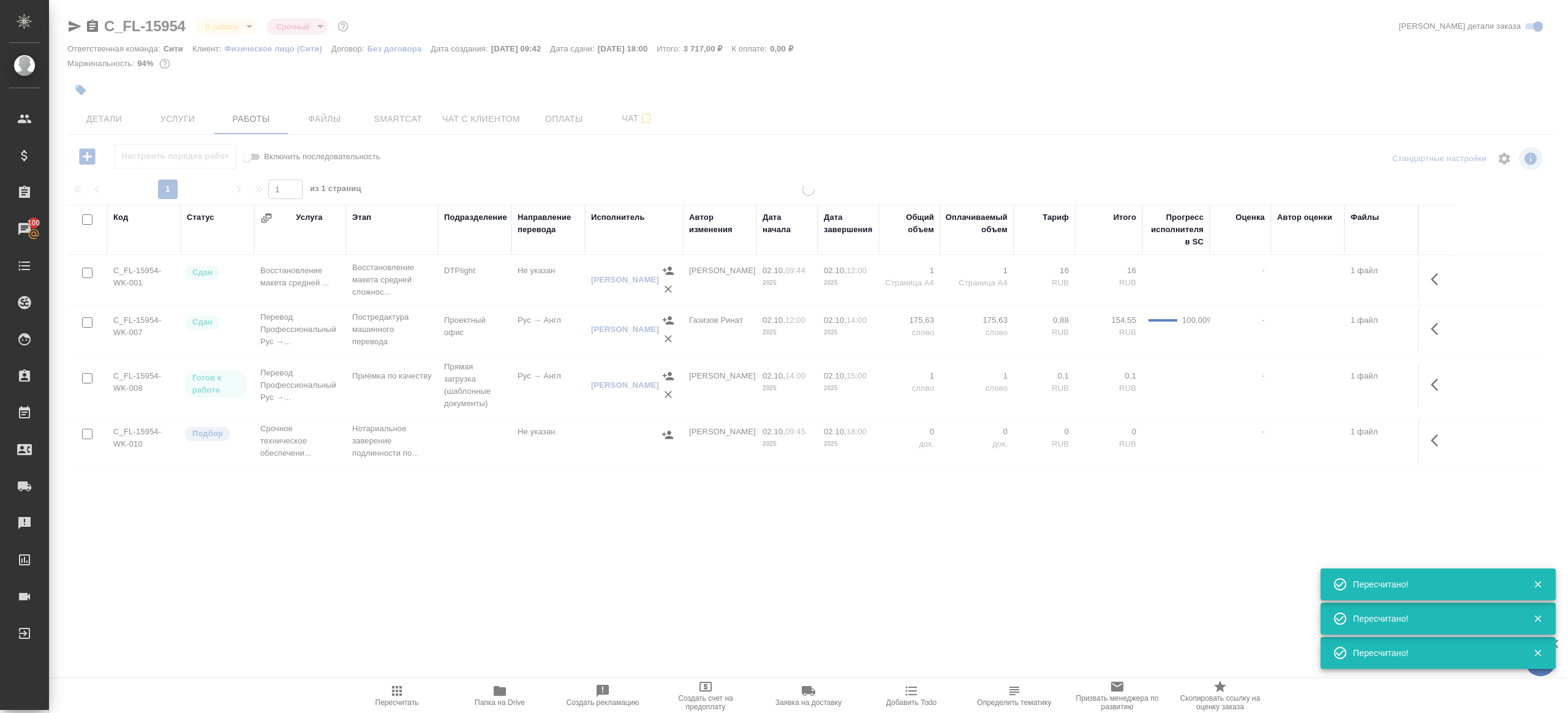
click at [402, 693] on icon "button" at bounding box center [397, 691] width 15 height 15
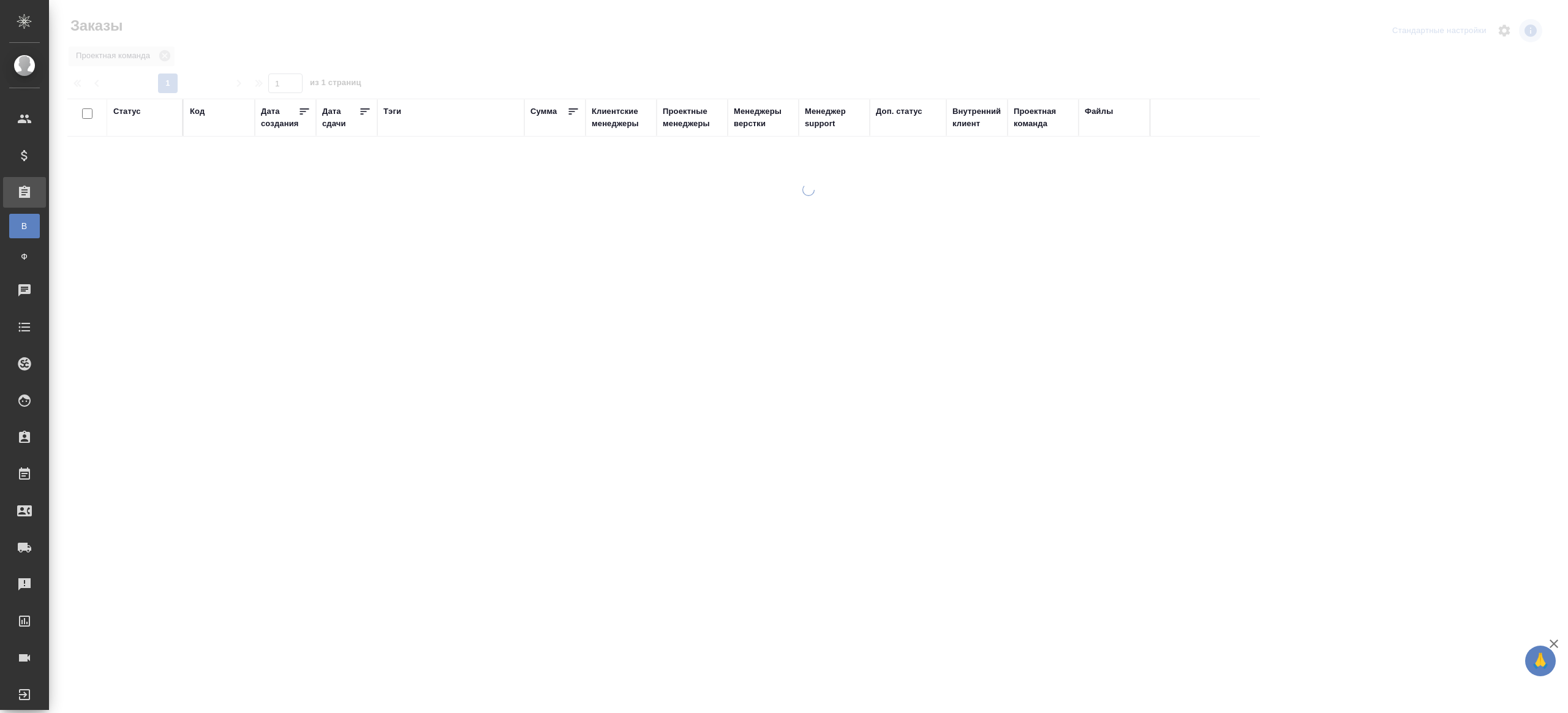
click at [386, 105] on div "Тэги" at bounding box center [392, 111] width 18 height 12
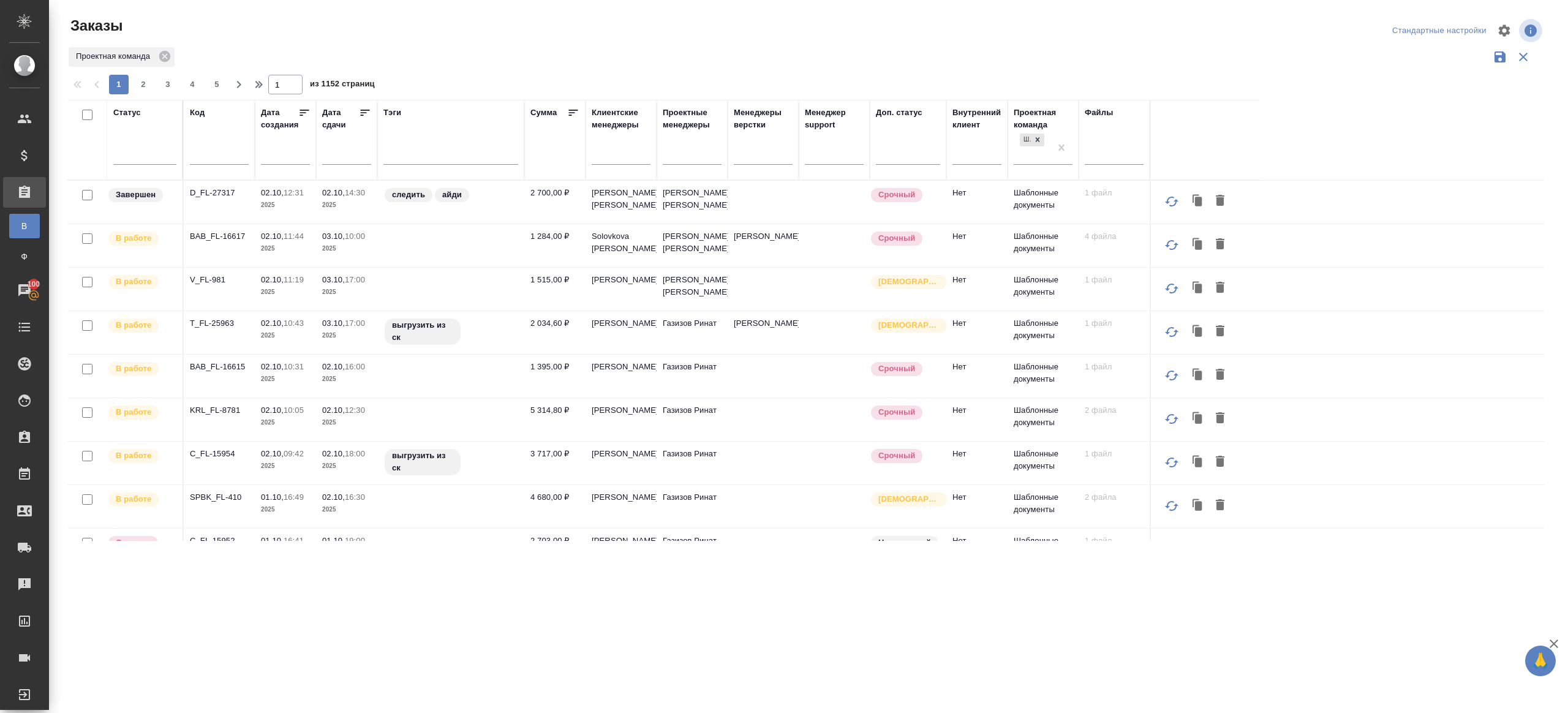
click at [209, 161] on input "text" at bounding box center [219, 157] width 59 height 15
paste input "T_FL-25963 -"
click at [488, 60] on div "Проектная команда" at bounding box center [806, 57] width 1477 height 23
click at [240, 152] on input "T_FL-25963 -" at bounding box center [219, 157] width 59 height 15
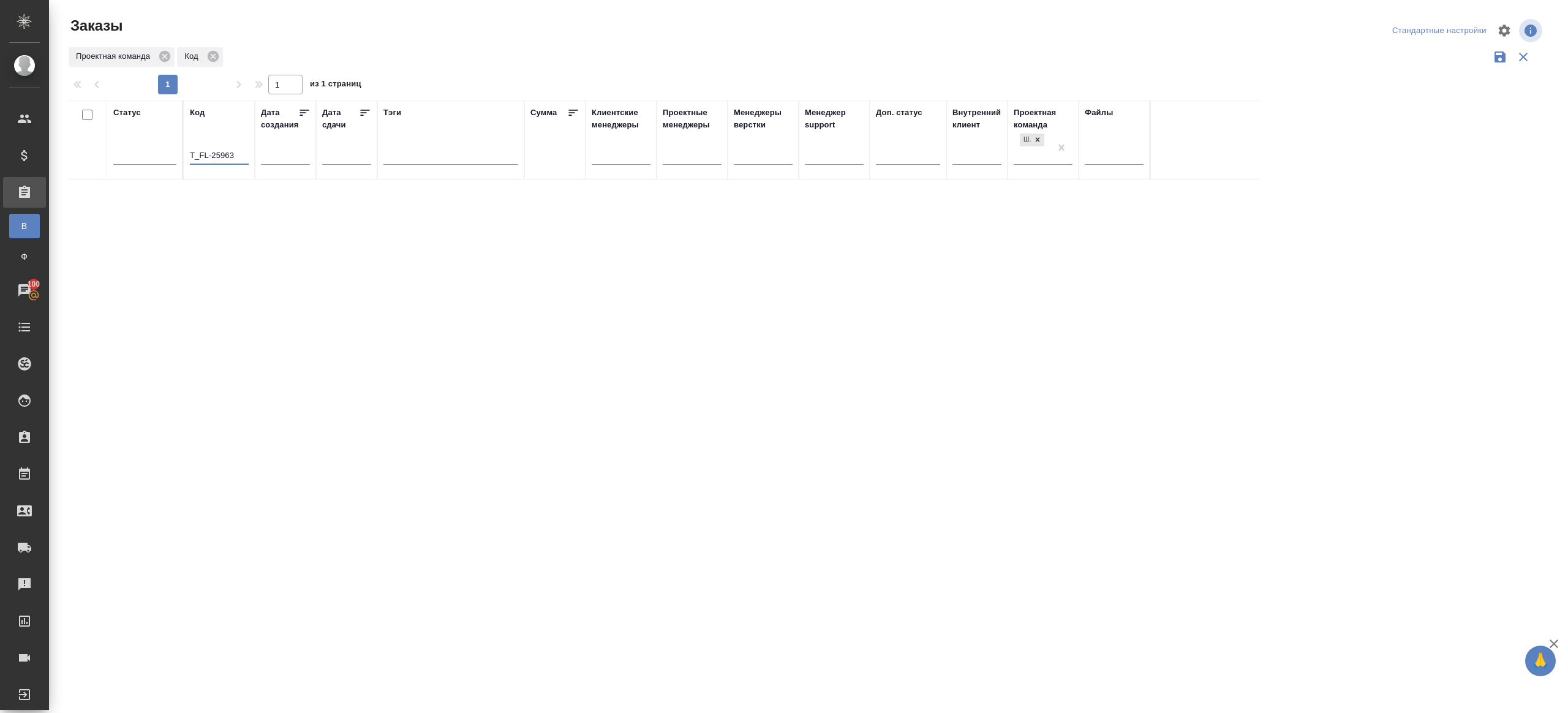
type input "T_FL-25963"
click at [503, 90] on div "Заказы Стандартные настройки Проектная команда Код 1 1 из 1 страниц Статус Код …" at bounding box center [811, 274] width 1501 height 548
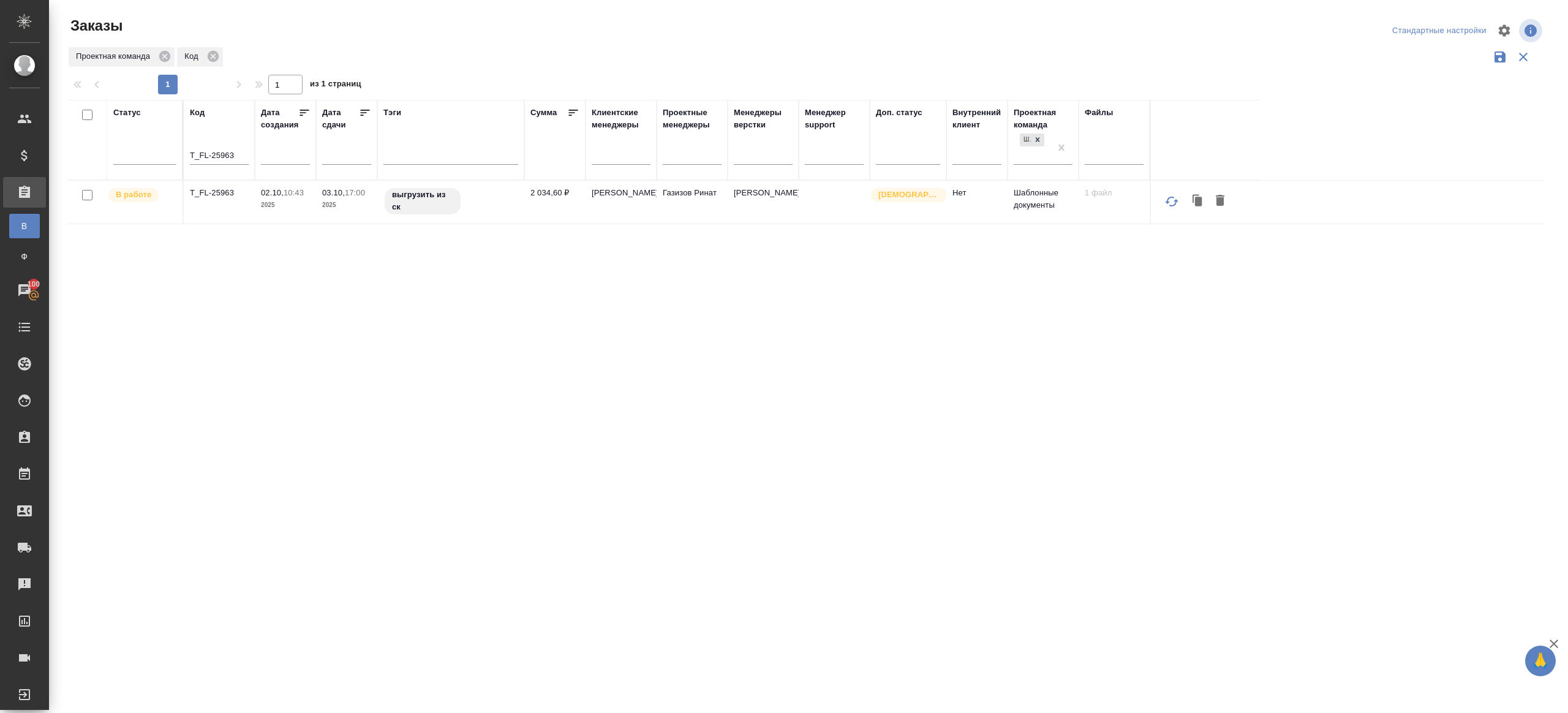
click at [216, 194] on p "T_FL-25963" at bounding box center [219, 192] width 59 height 12
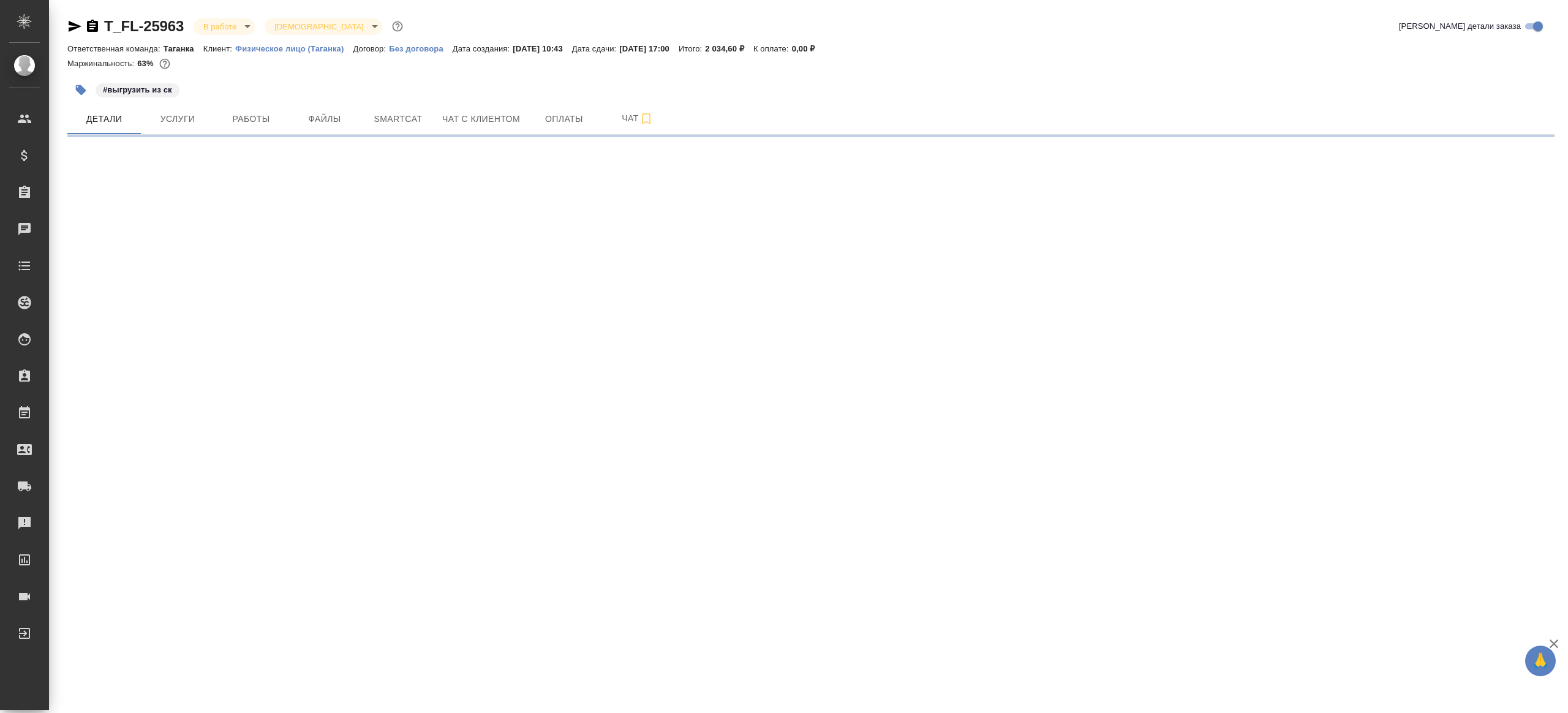
click at [306, 103] on div "#выгрузить из ск" at bounding box center [563, 90] width 992 height 27
click at [254, 112] on span "Работы" at bounding box center [251, 119] width 59 height 15
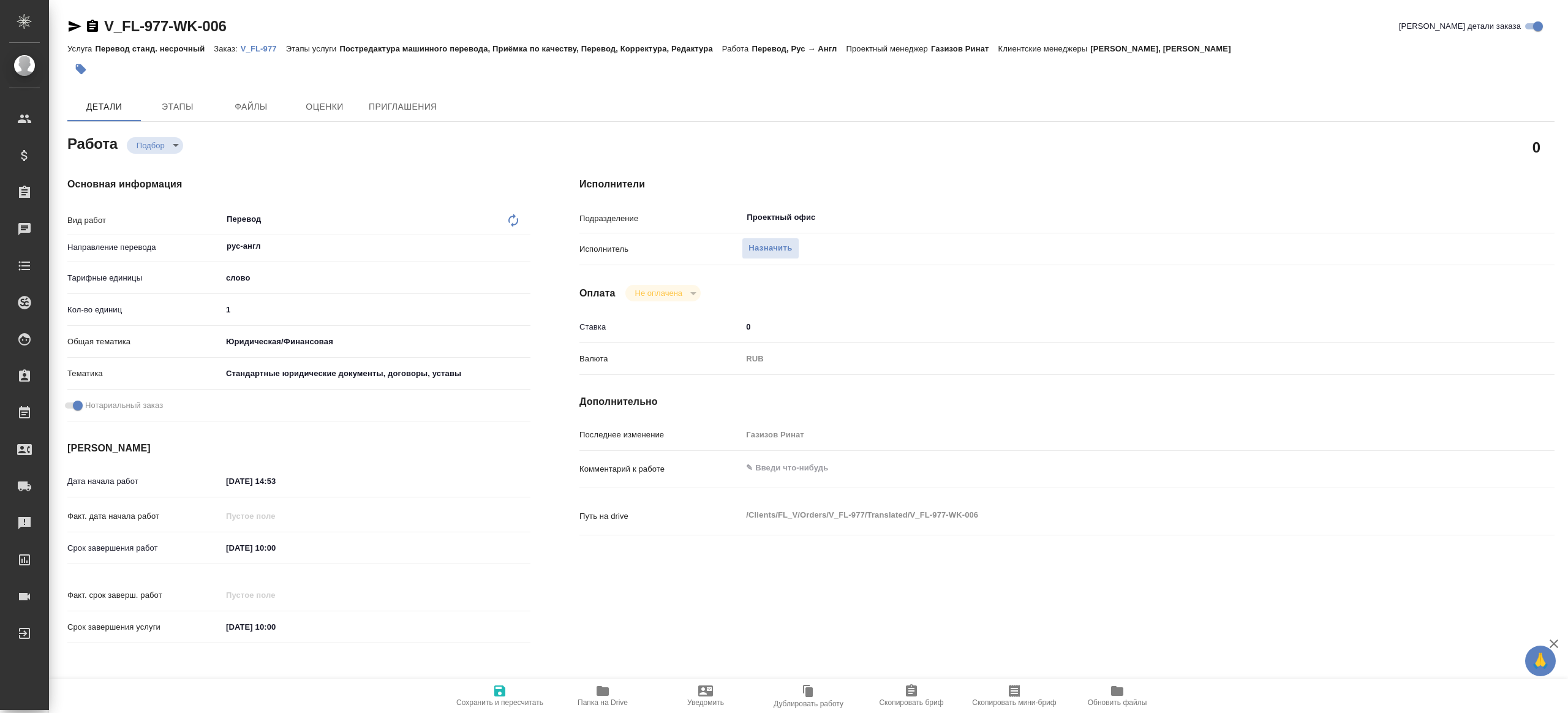
type textarea "x"
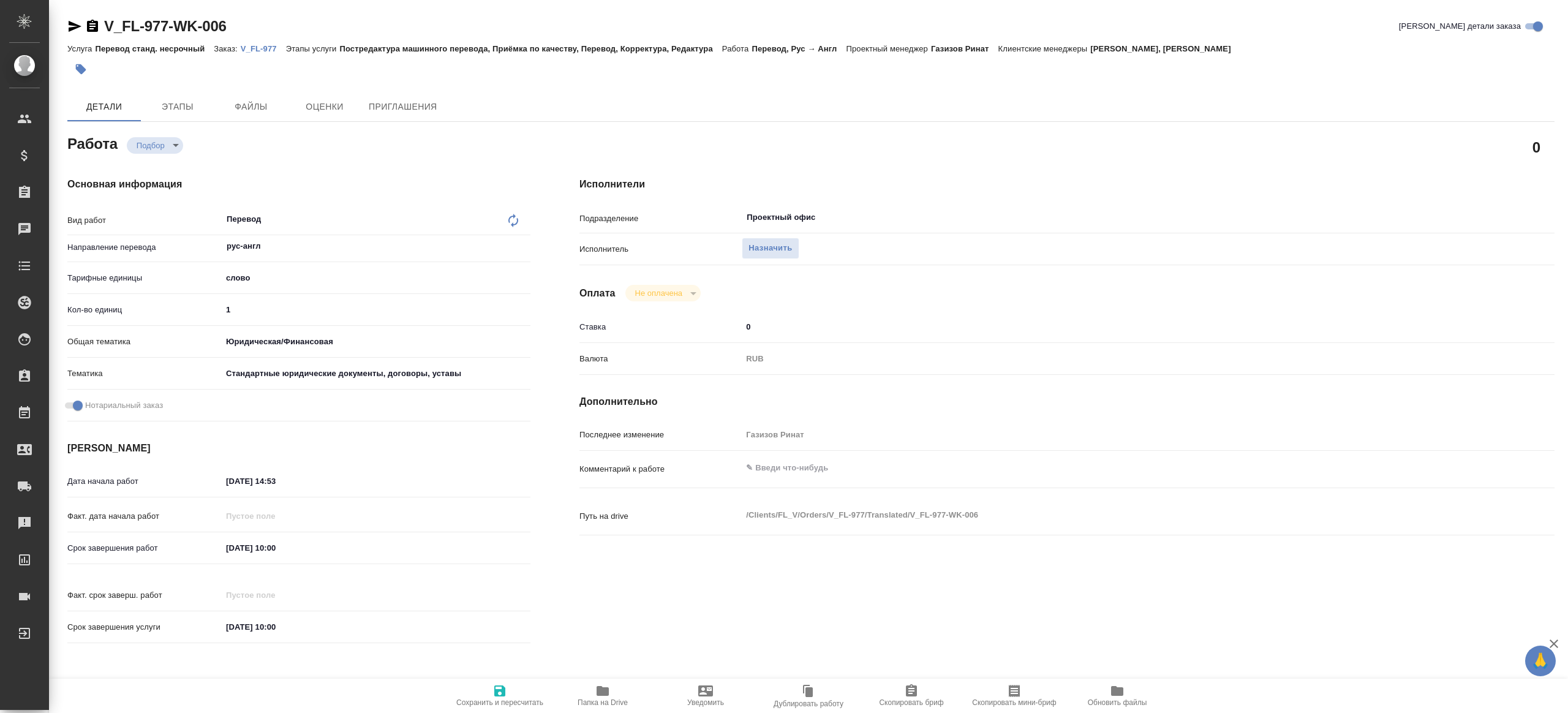
type textarea "x"
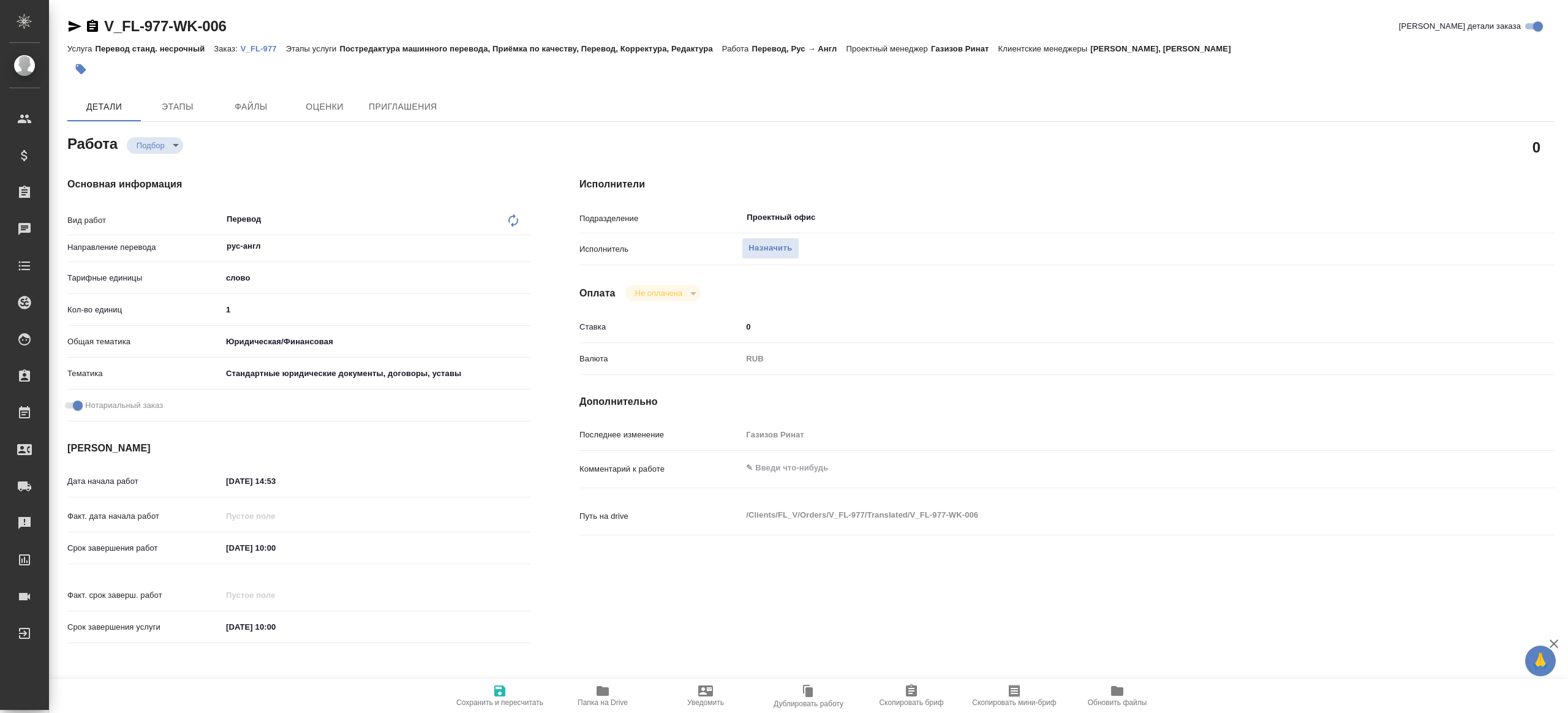
type textarea "x"
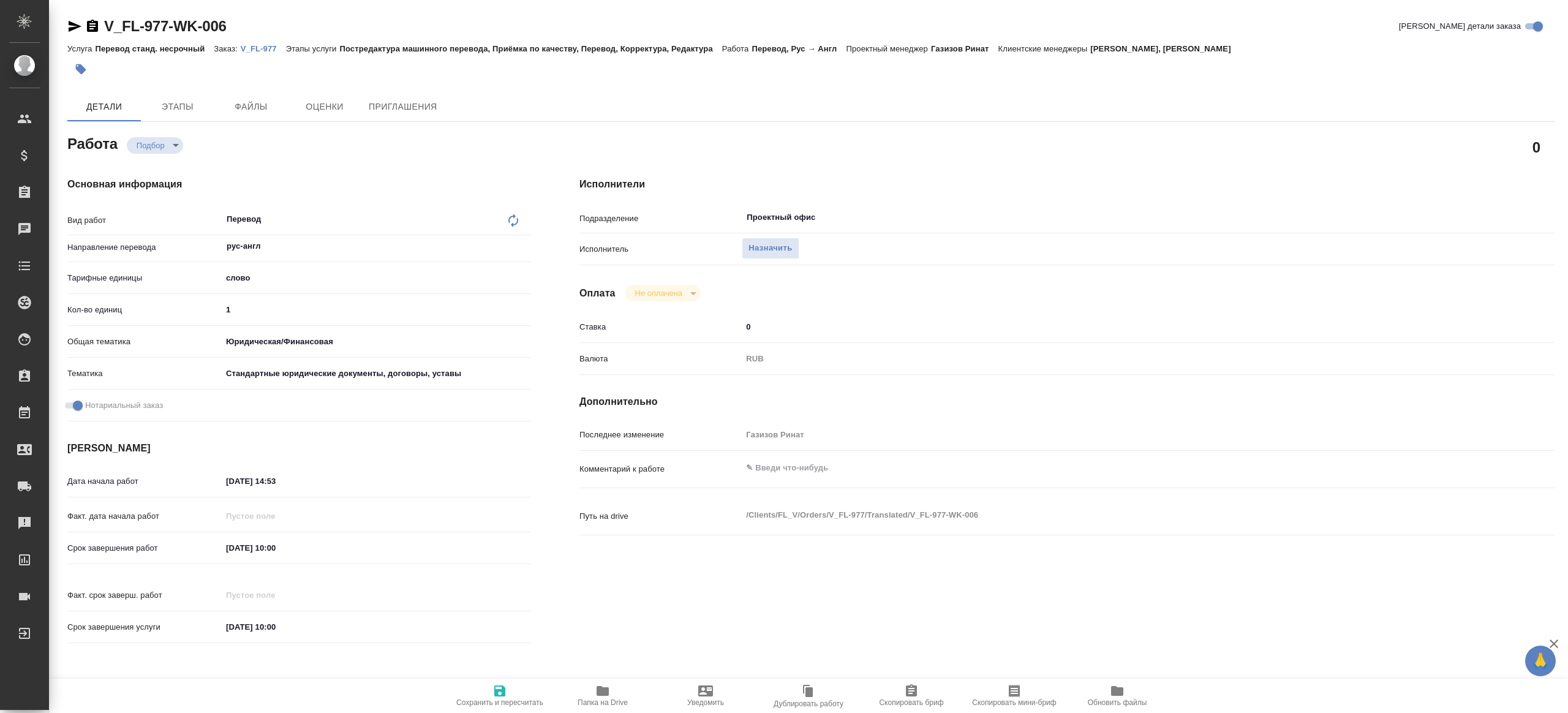
type textarea "x"
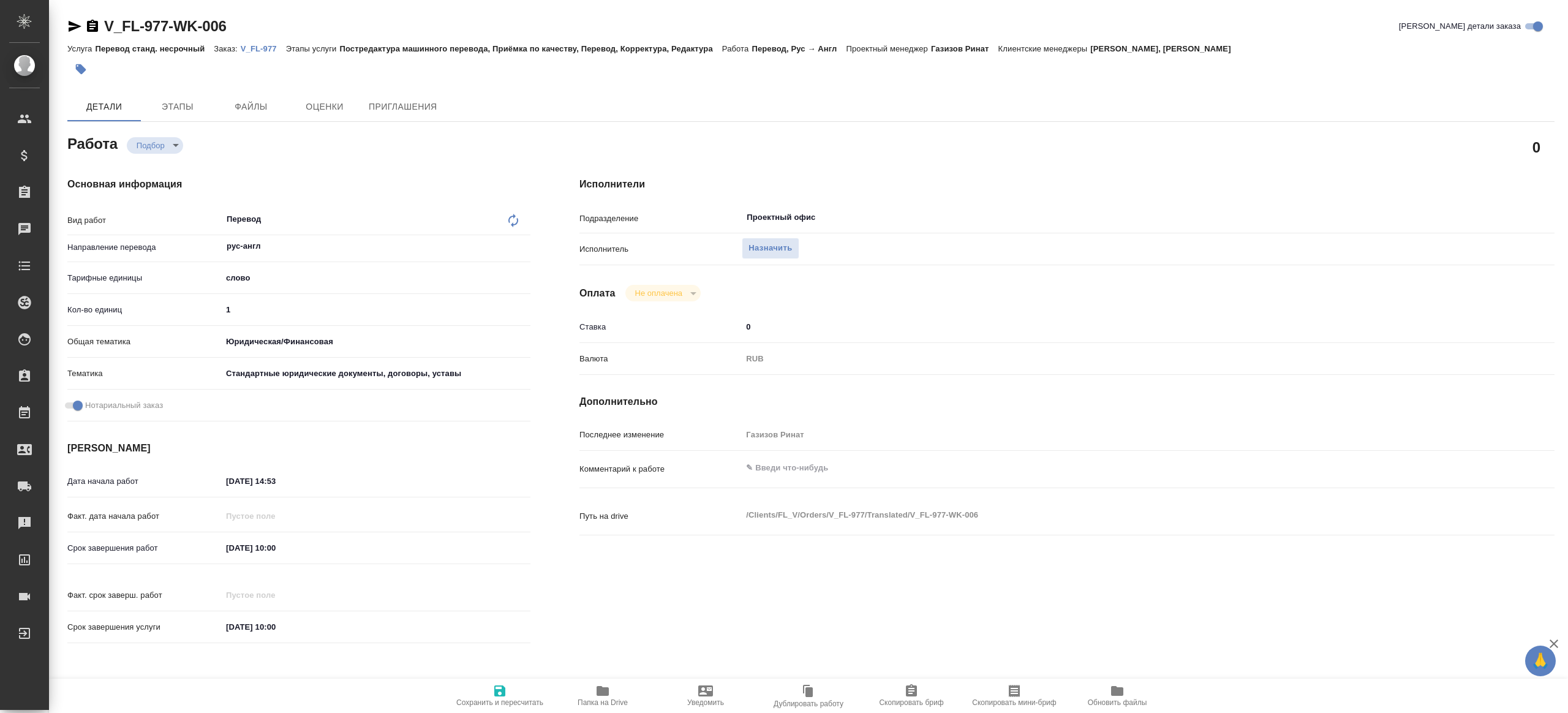
type textarea "x"
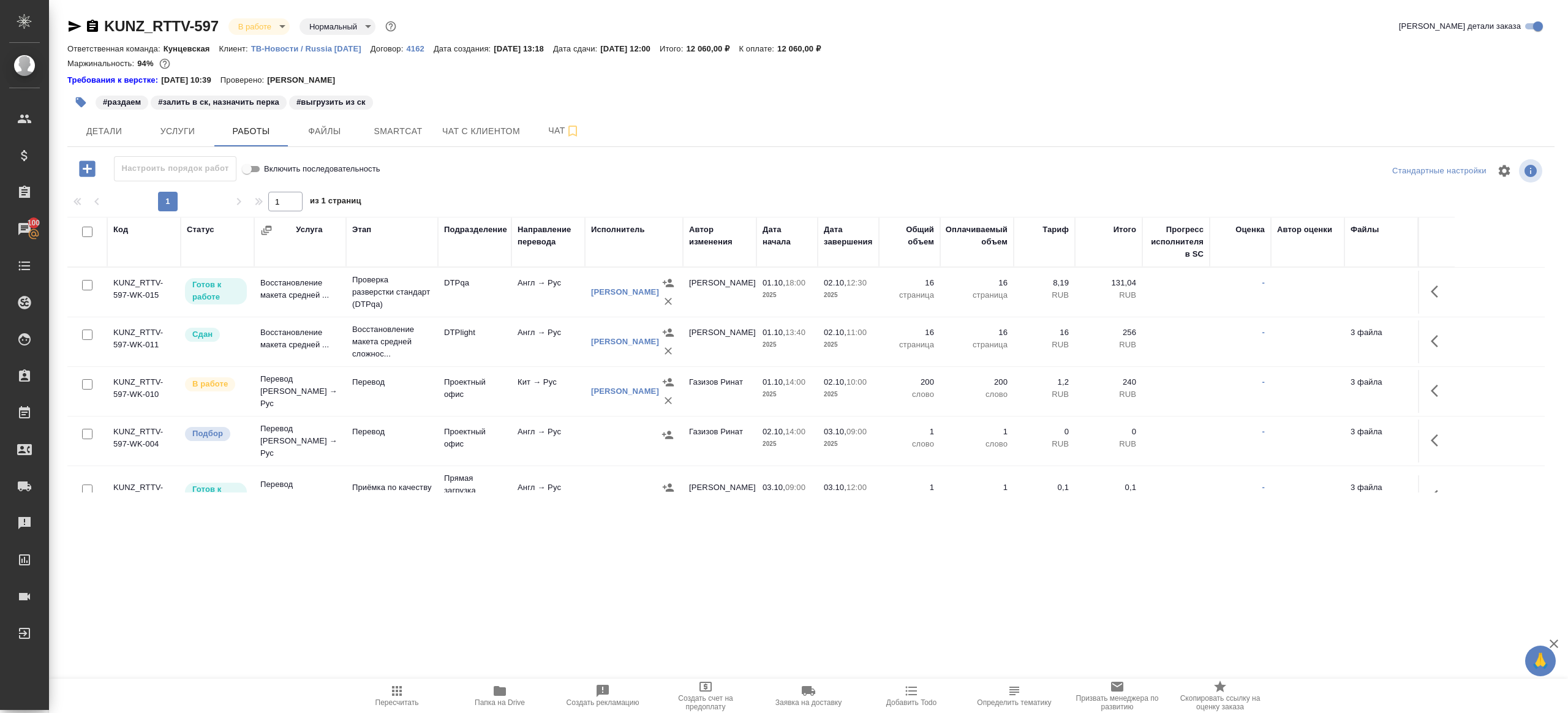
click at [395, 693] on icon "button" at bounding box center [397, 691] width 15 height 15
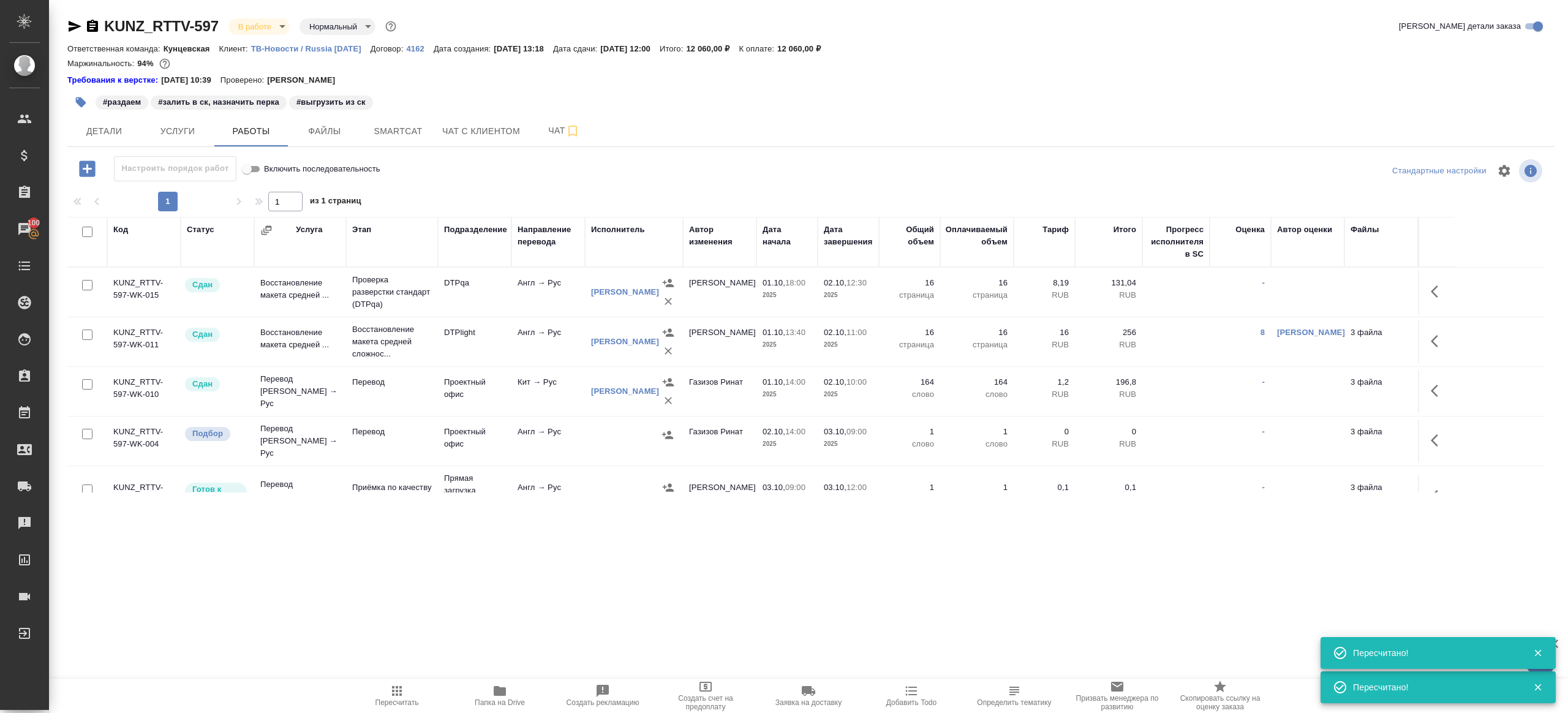
scroll to position [71, 0]
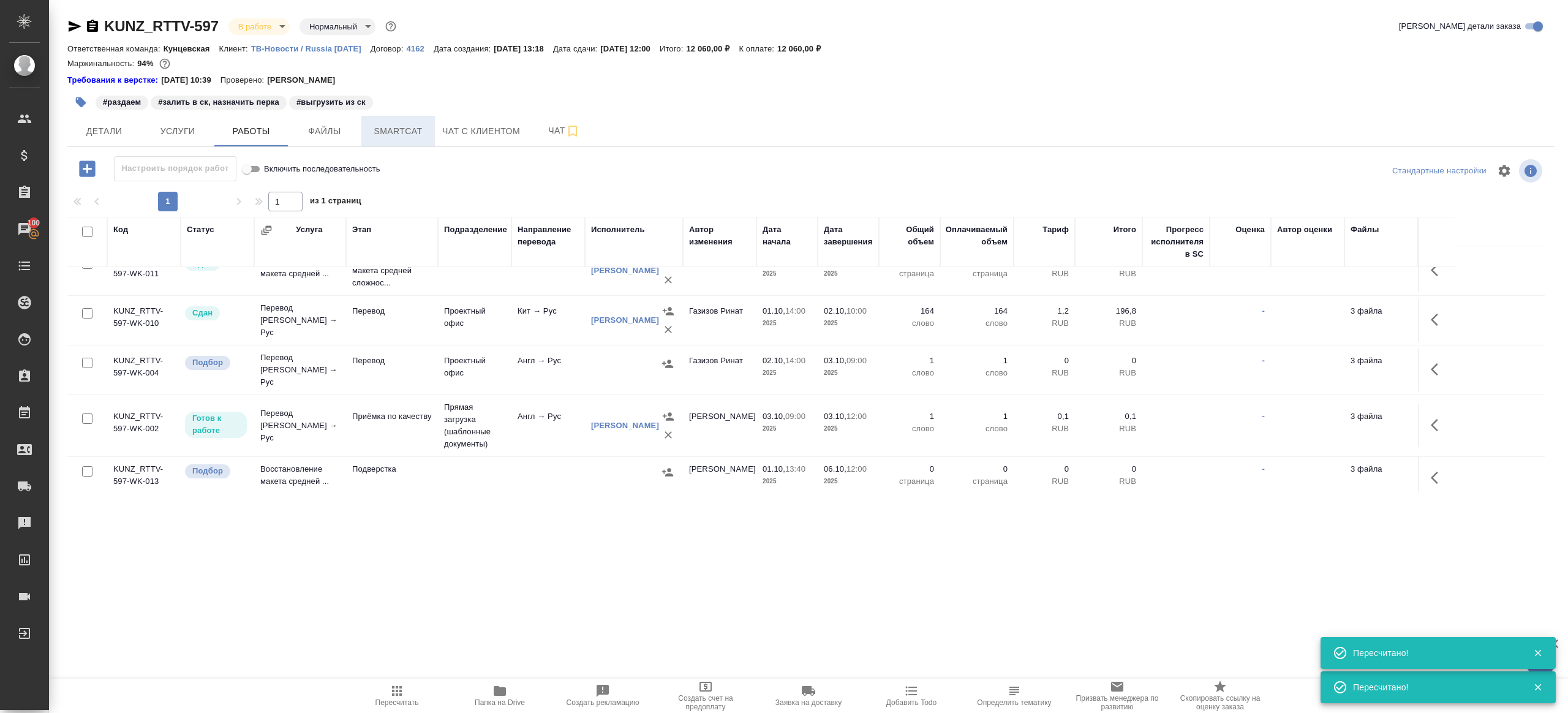
click at [397, 124] on span "Smartcat" at bounding box center [398, 131] width 59 height 15
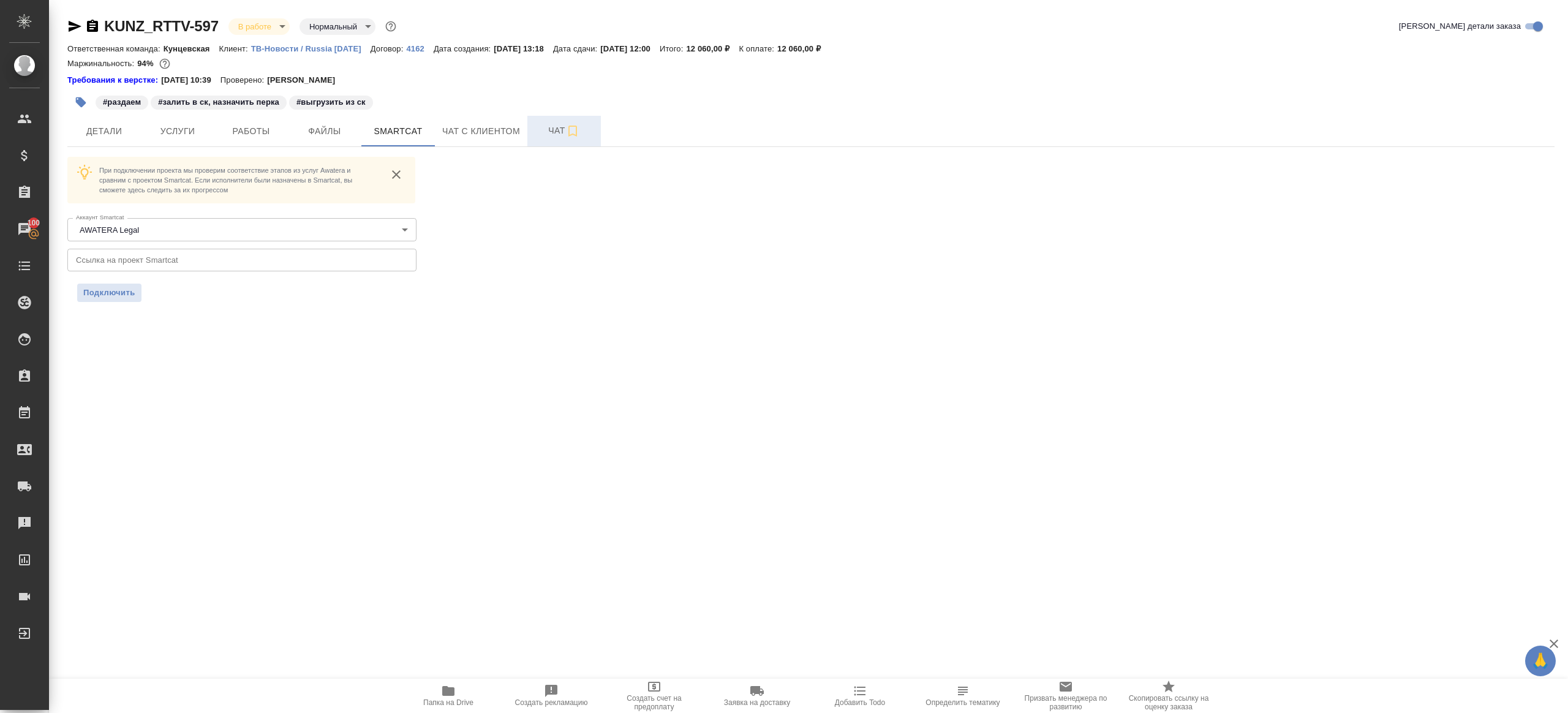
click at [543, 135] on span "Чат" at bounding box center [564, 131] width 59 height 15
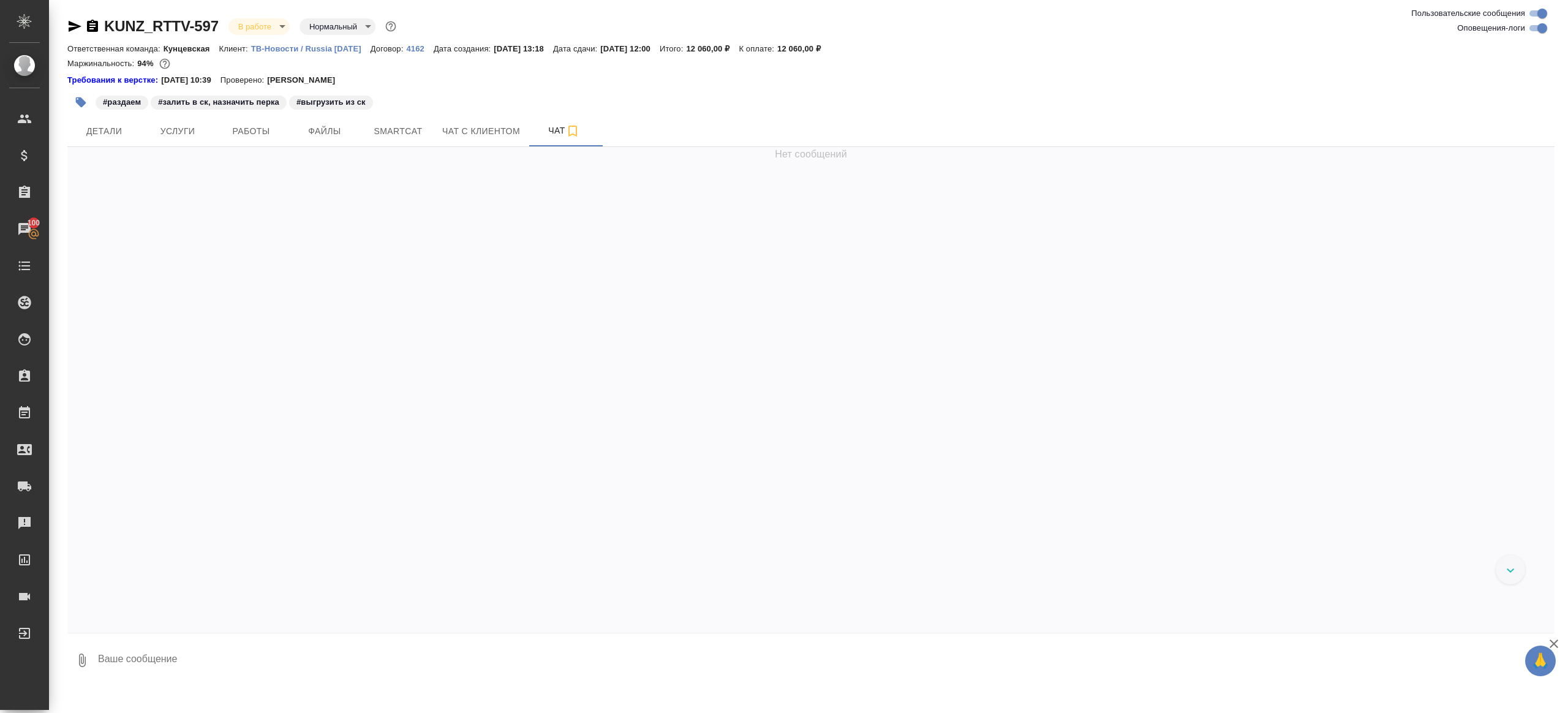
scroll to position [8617, 0]
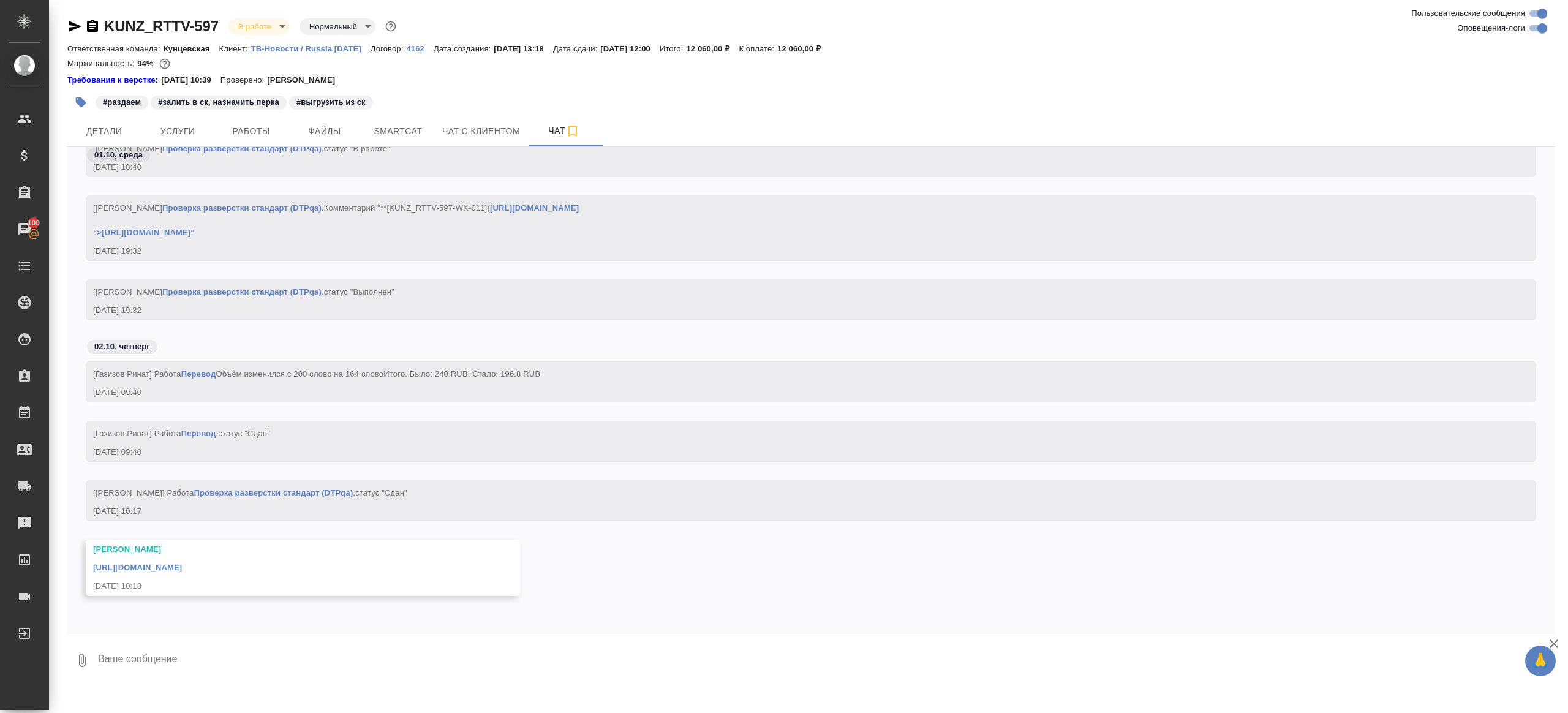
click at [366, 573] on div "https://drive.awatera.com/apps/files/files/10563372?dir=/Shares/RT/Orders/KUNZ_…" at bounding box center [286, 566] width 385 height 15
click at [182, 568] on link "https://drive.awatera.com/apps/files/files/10563372?dir=/Shares/RT/Orders/KUNZ_…" at bounding box center [138, 568] width 89 height 9
click at [100, 135] on span "Детали" at bounding box center [104, 131] width 59 height 15
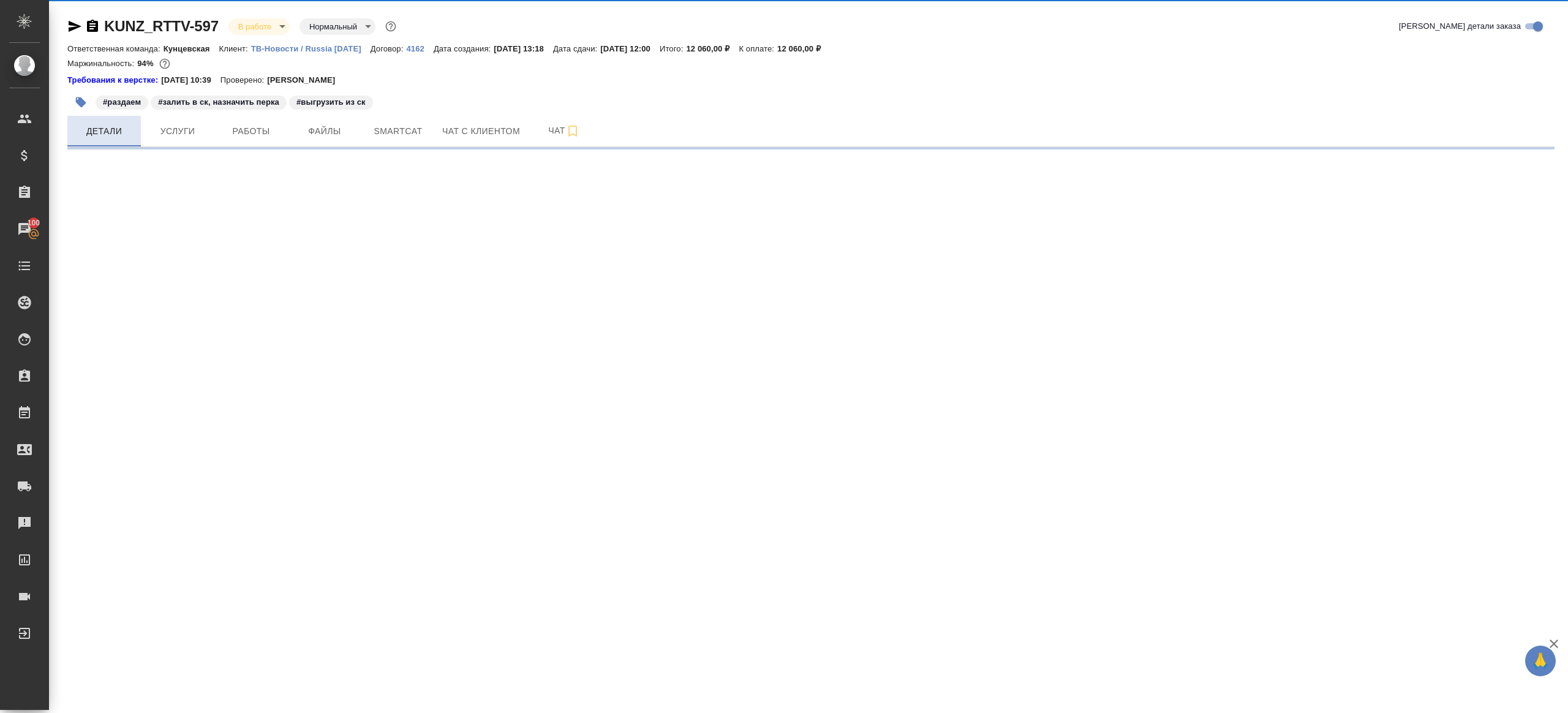
select select "RU"
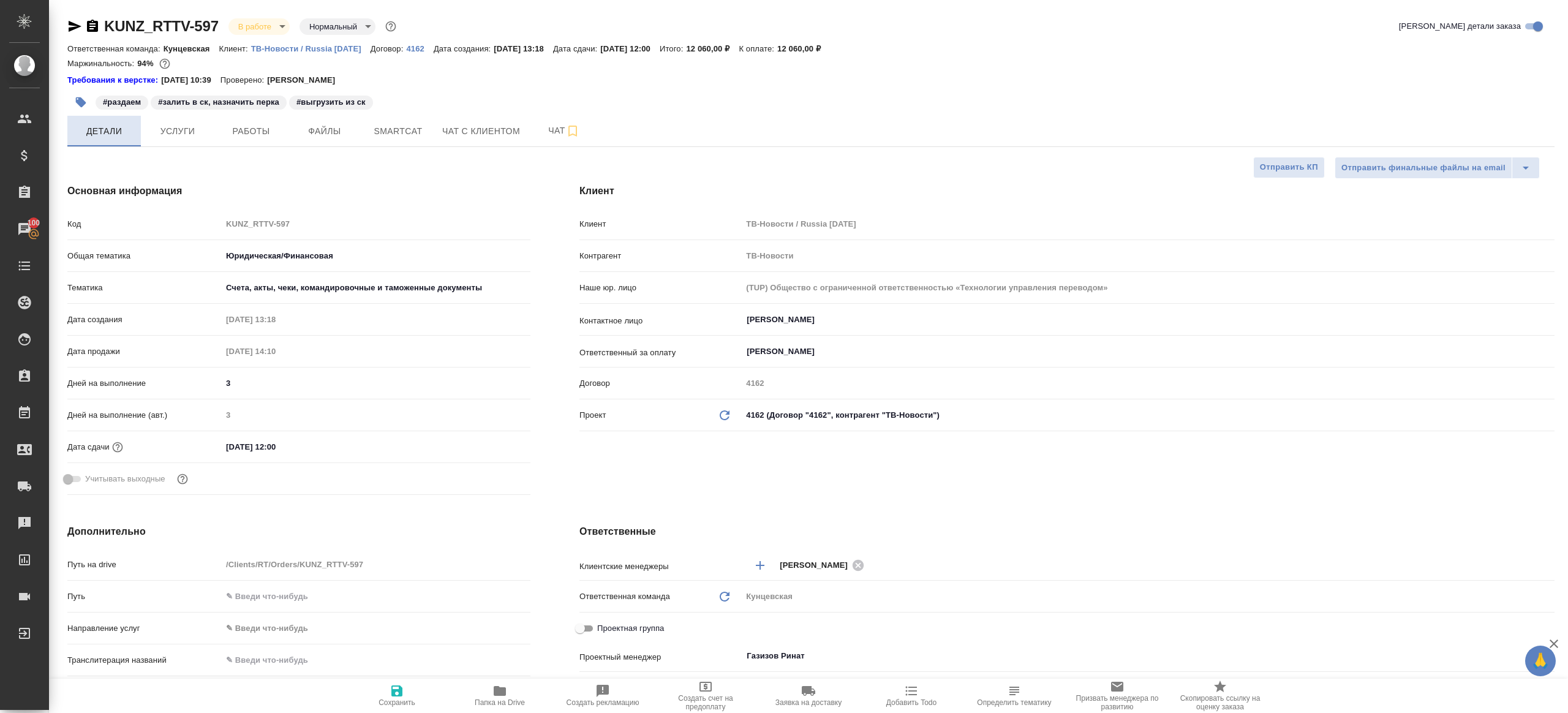
type textarea "x"
click at [212, 223] on div "Код KUNZ_RTTV-597" at bounding box center [299, 224] width 463 height 22
type textarea "x"
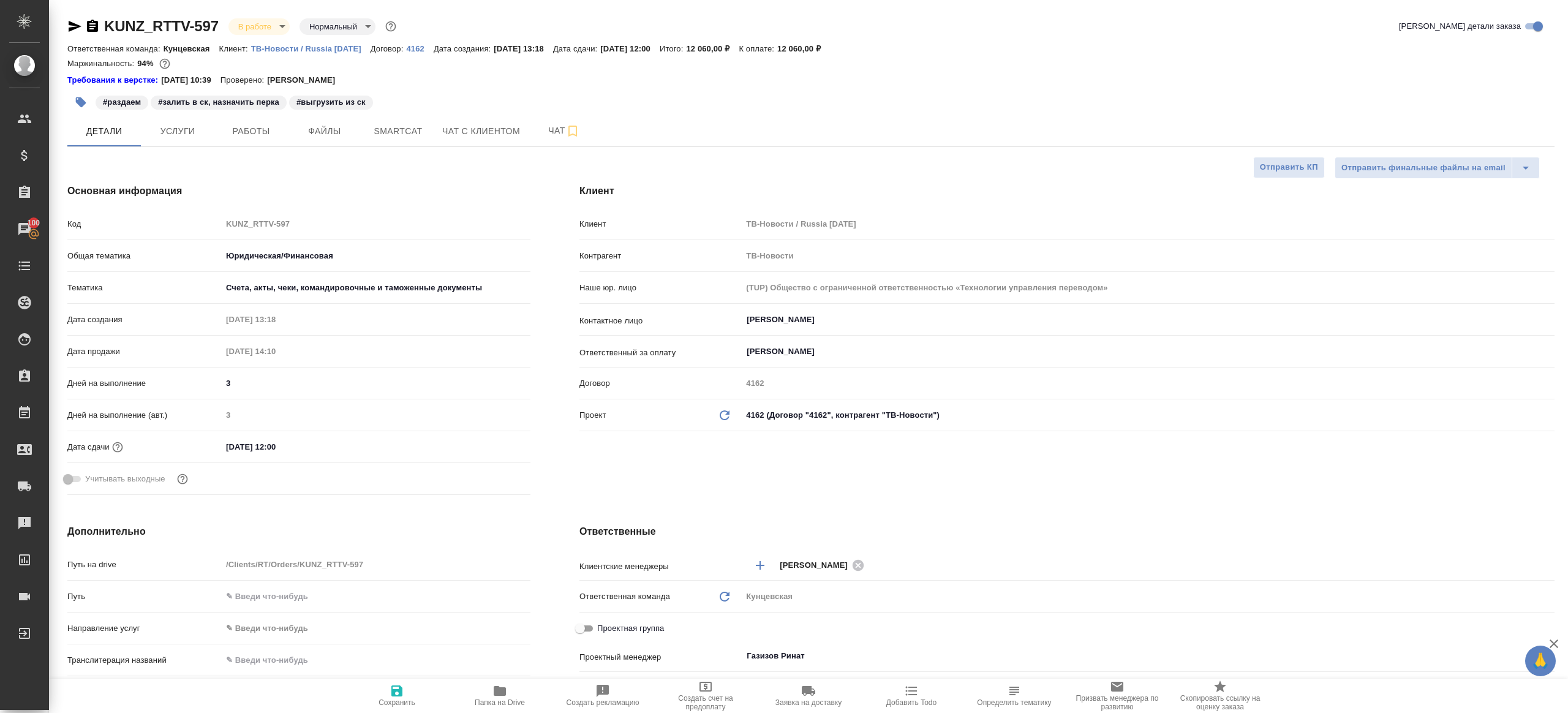
type textarea "x"
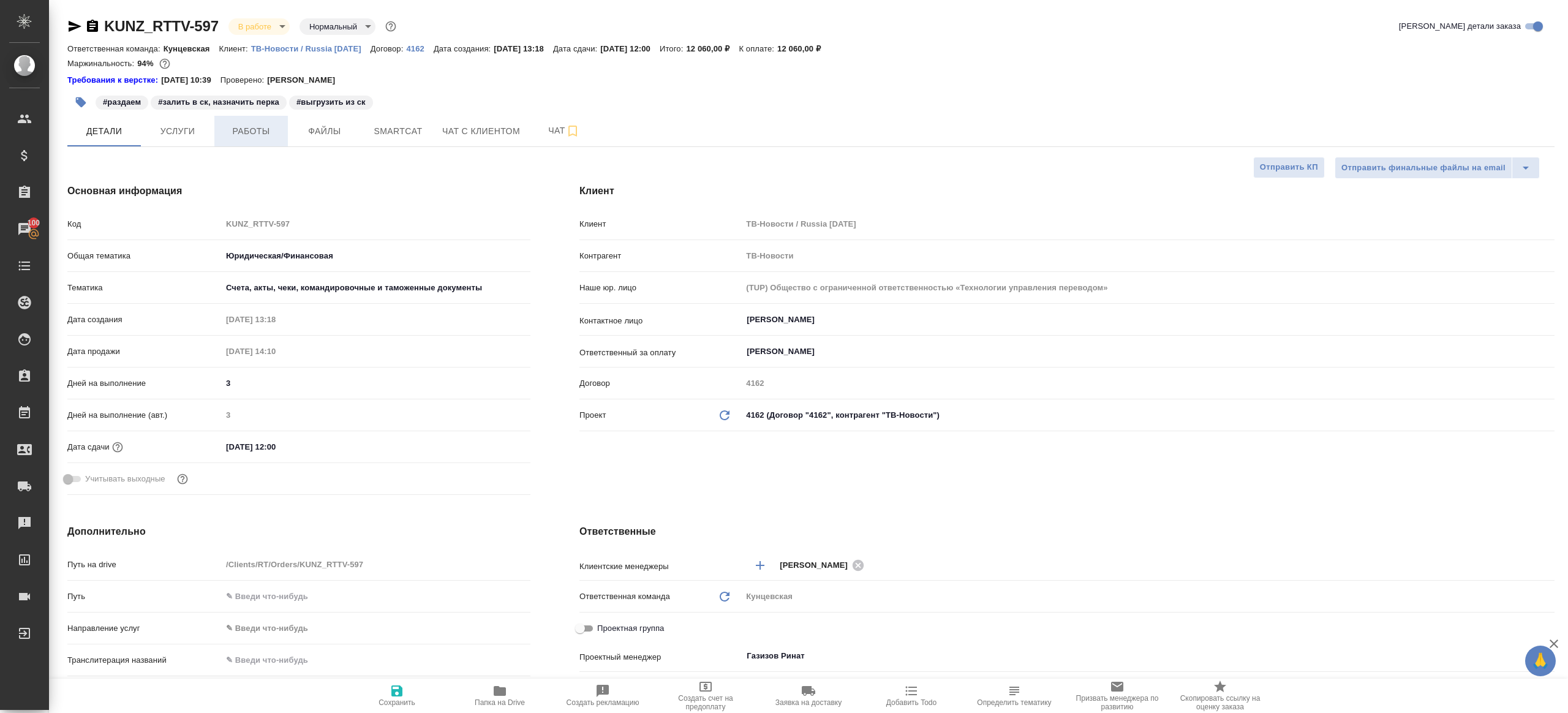
click at [244, 137] on span "Работы" at bounding box center [251, 131] width 59 height 15
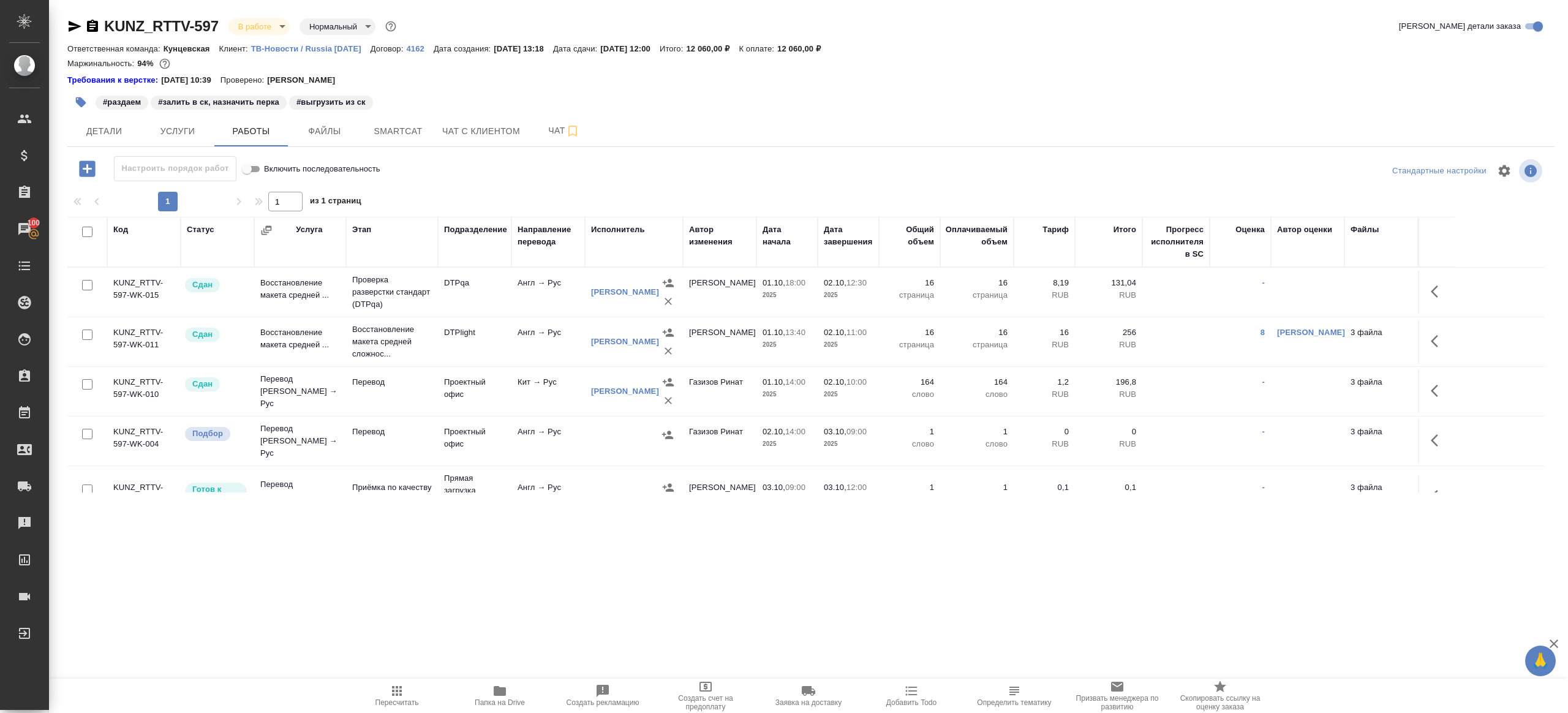
click at [480, 182] on div "Настроить порядок работ Включить последовательность" at bounding box center [315, 171] width 496 height 29
click at [1485, 426] on tr "KUNZ_RTTV-597-WK-004 Подбор Перевод Стандарт Англ → Рус Перевод Проектный офис …" at bounding box center [806, 441] width 1477 height 50
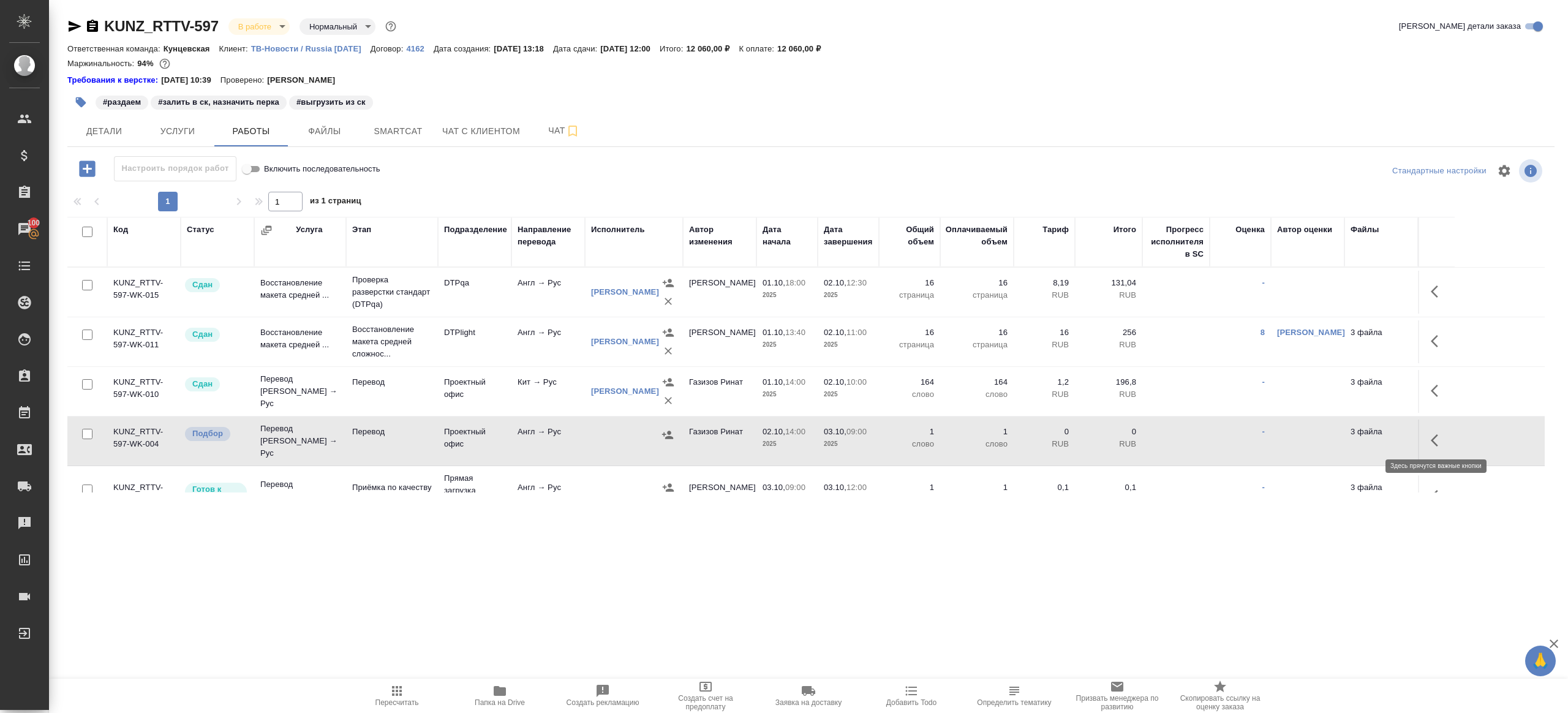
click at [1438, 438] on icon "button" at bounding box center [1438, 440] width 15 height 15
click at [1350, 437] on icon "button" at bounding box center [1348, 440] width 15 height 15
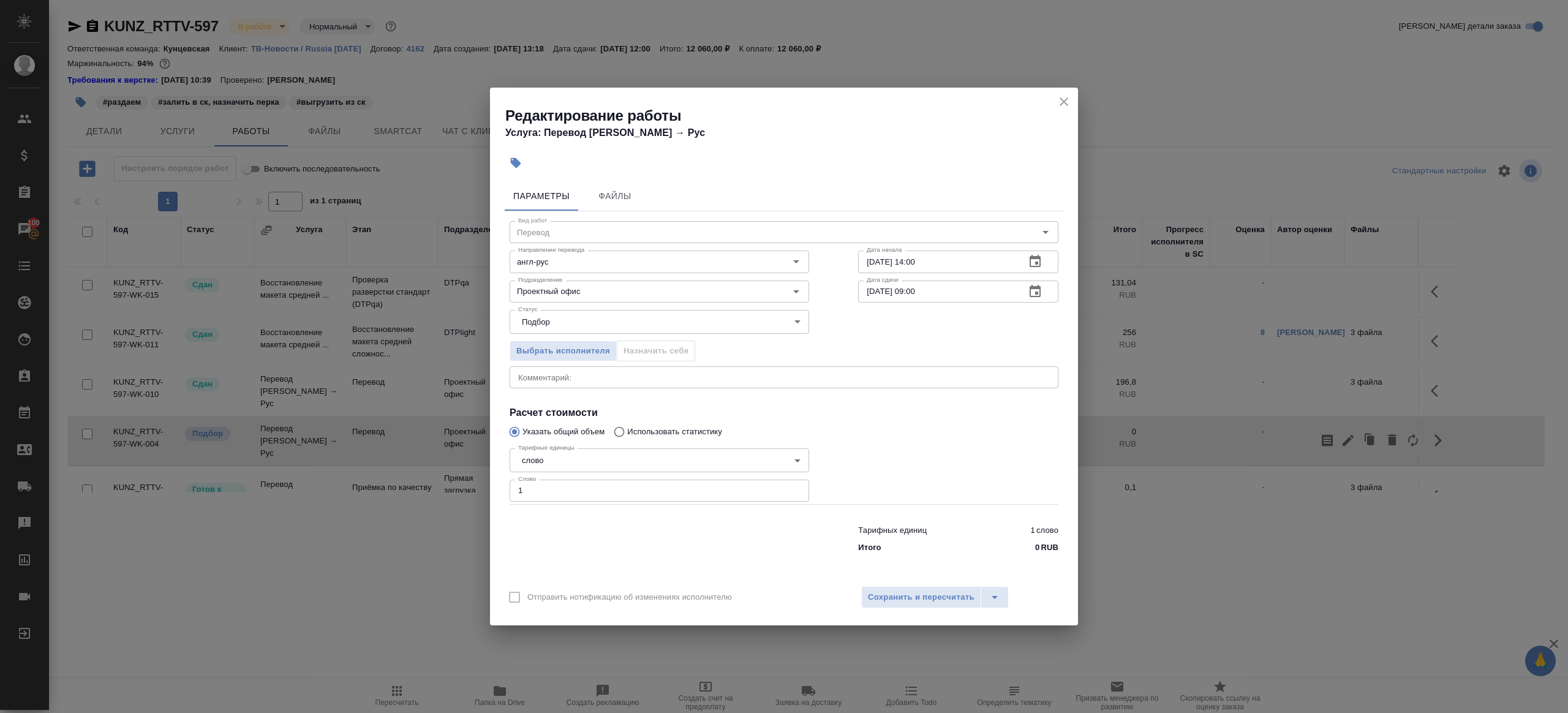
click at [642, 488] on input "1" at bounding box center [659, 491] width 300 height 22
paste input "270.8"
type input "270.8"
click at [872, 465] on div at bounding box center [958, 474] width 249 height 110
click at [949, 590] on span "Сохранить и пересчитать" at bounding box center [921, 597] width 107 height 14
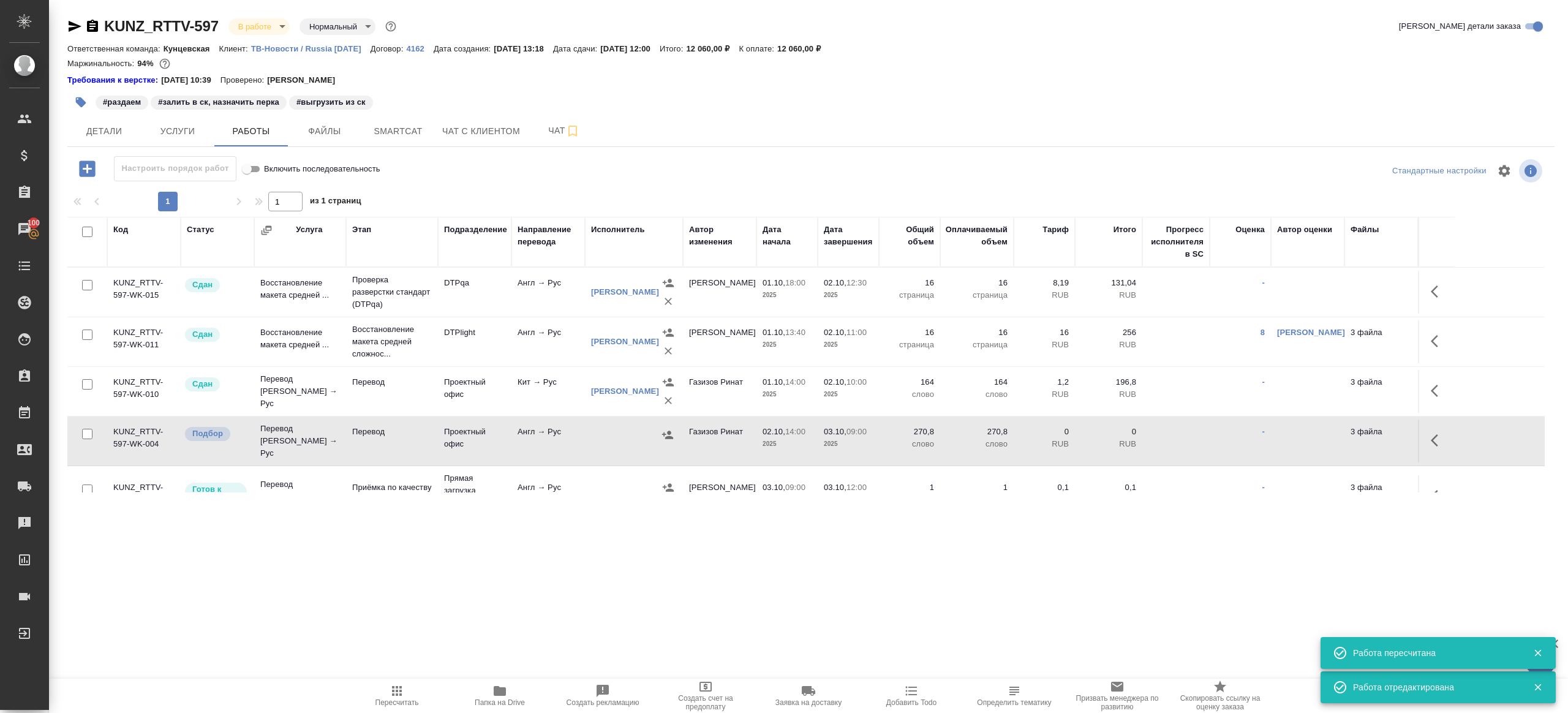
click at [612, 435] on div at bounding box center [633, 435] width 86 height 18
click at [393, 134] on span "Smartcat" at bounding box center [398, 131] width 59 height 15
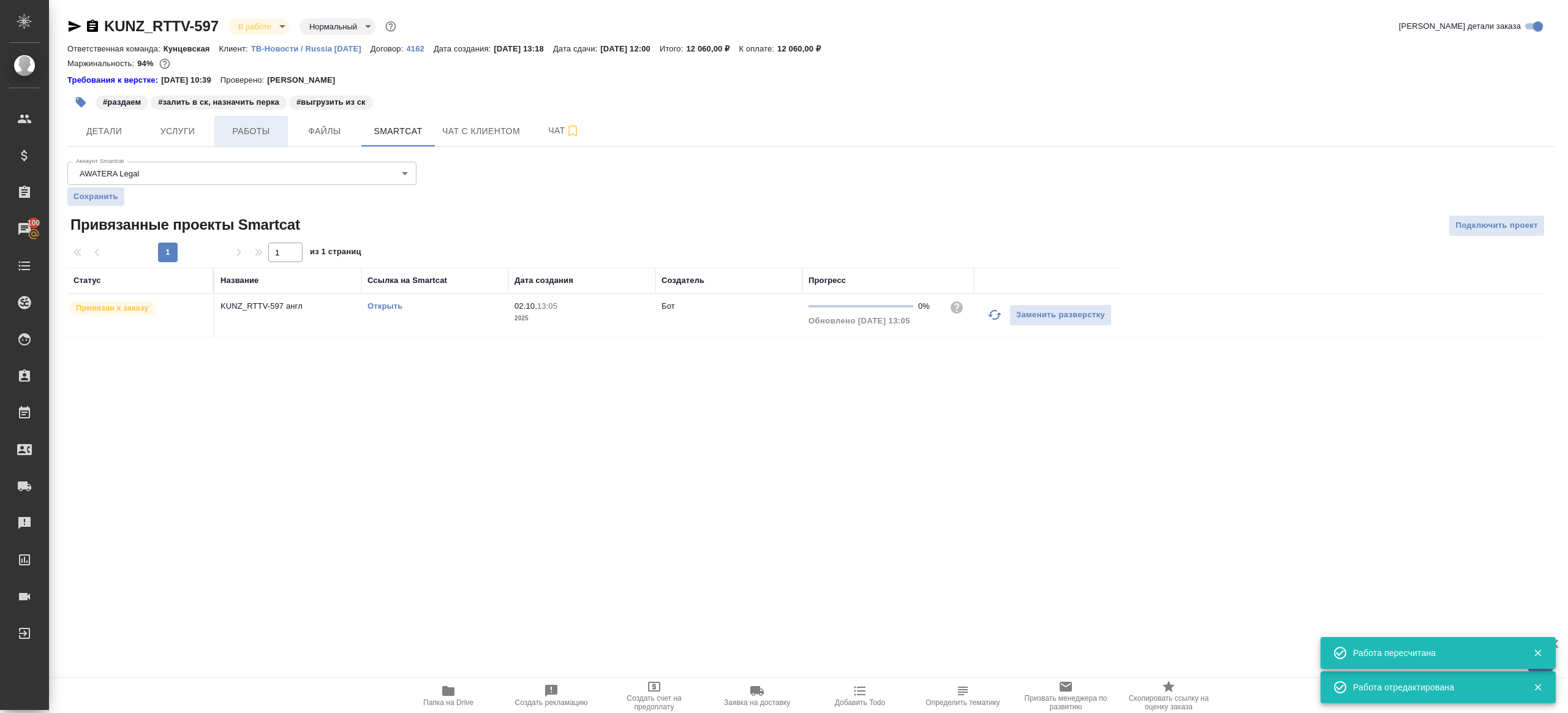
click at [253, 138] on span "Работы" at bounding box center [251, 131] width 59 height 15
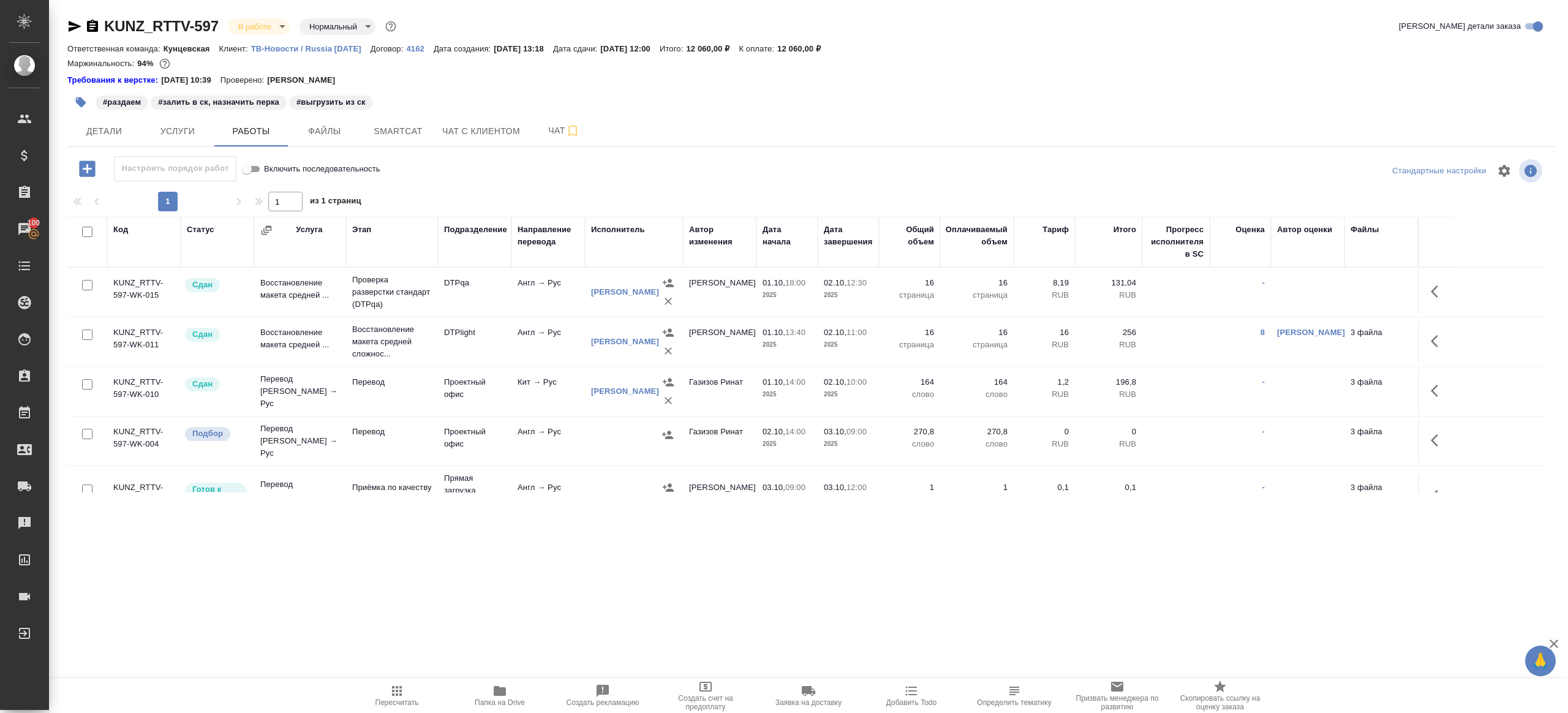
scroll to position [71, 0]
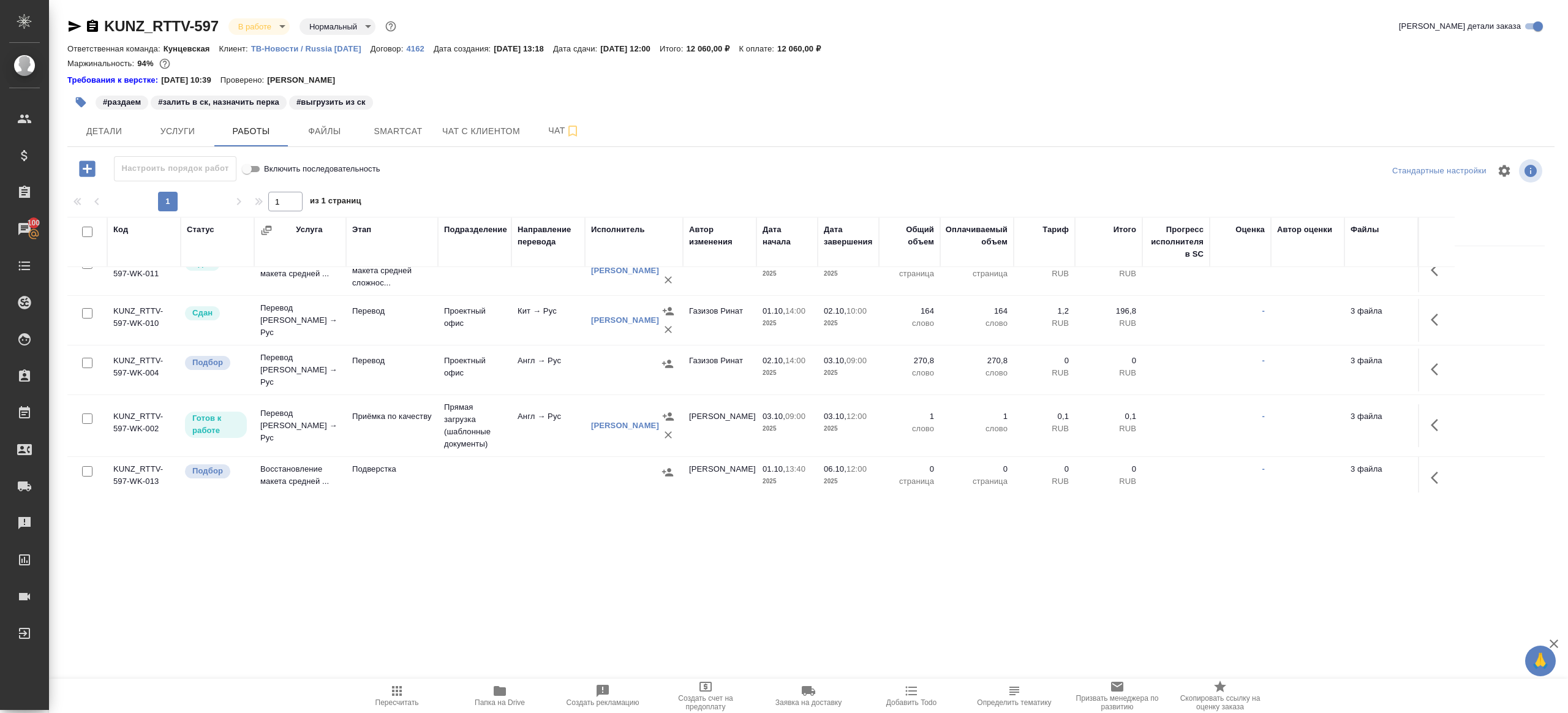
click at [381, 684] on span "Пересчитать" at bounding box center [397, 695] width 88 height 23
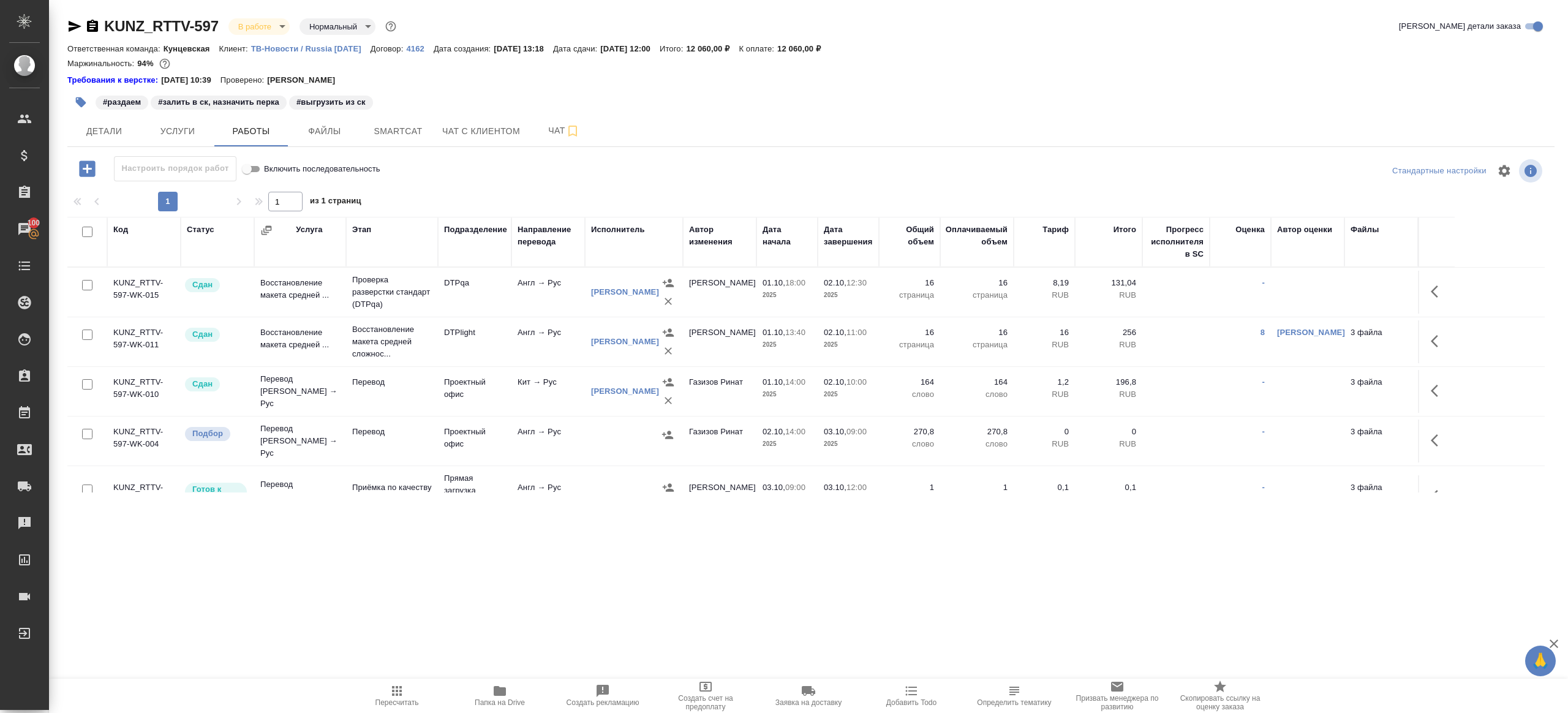
click at [408, 694] on span "Пересчитать" at bounding box center [397, 695] width 88 height 23
click at [407, 694] on span "Пересчитать" at bounding box center [397, 695] width 88 height 23
click at [423, 669] on div ".cls-1 fill:#fff; AWATERA Gazizov Rinat Клиенты Спецификации Заказы 100 Чаты To…" at bounding box center [784, 356] width 1568 height 713
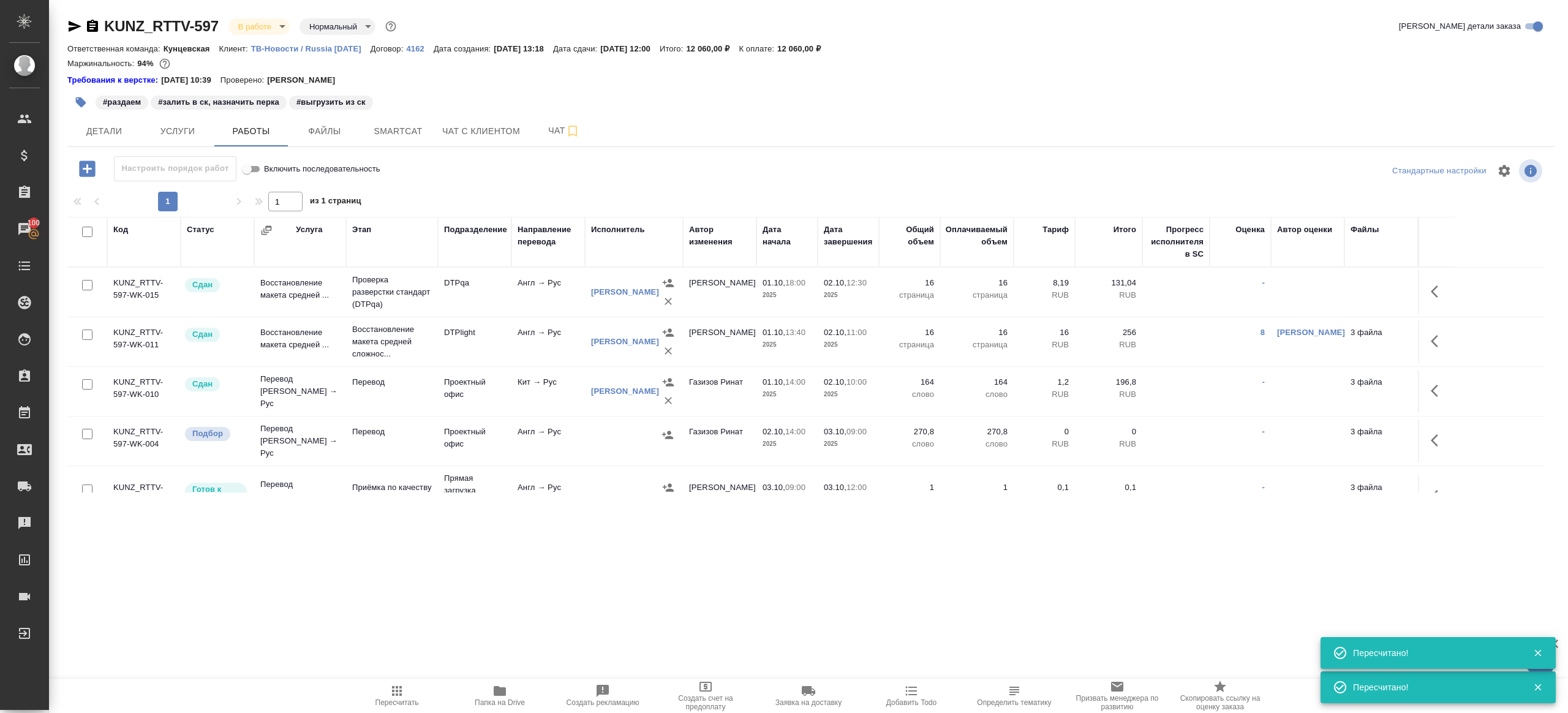
click at [402, 694] on icon "button" at bounding box center [397, 691] width 15 height 15
click at [401, 693] on icon "button" at bounding box center [397, 691] width 15 height 15
drag, startPoint x: 411, startPoint y: 641, endPoint x: 331, endPoint y: 363, distance: 289.3
click at [411, 641] on div ".cls-1 fill:#fff; AWATERA Gazizov Rinat Клиенты Спецификации Заказы 100 Чаты To…" at bounding box center [784, 356] width 1568 height 713
click at [74, 107] on button "button" at bounding box center [81, 102] width 27 height 27
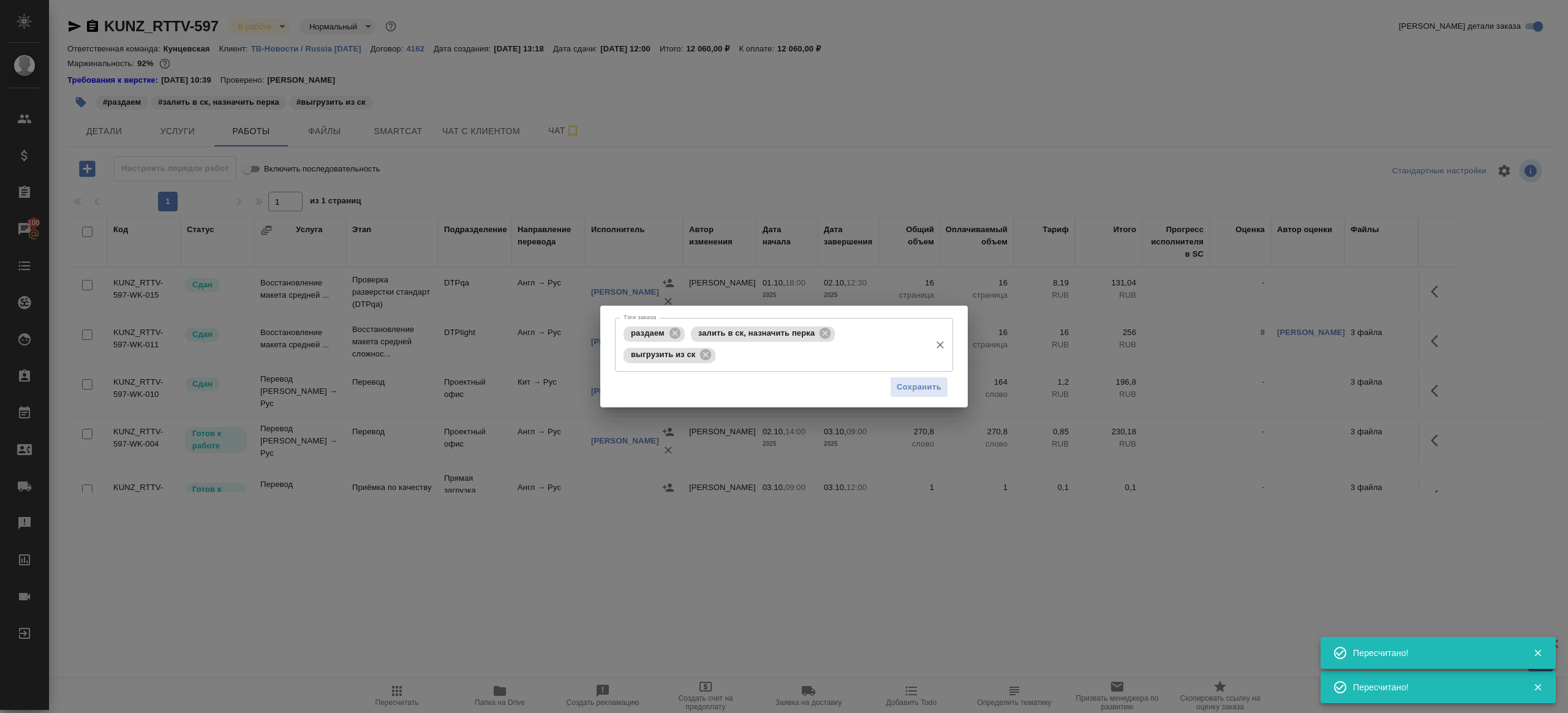
click at [680, 326] on div "раздаем" at bounding box center [654, 334] width 62 height 15
click at [677, 329] on icon at bounding box center [675, 333] width 11 height 11
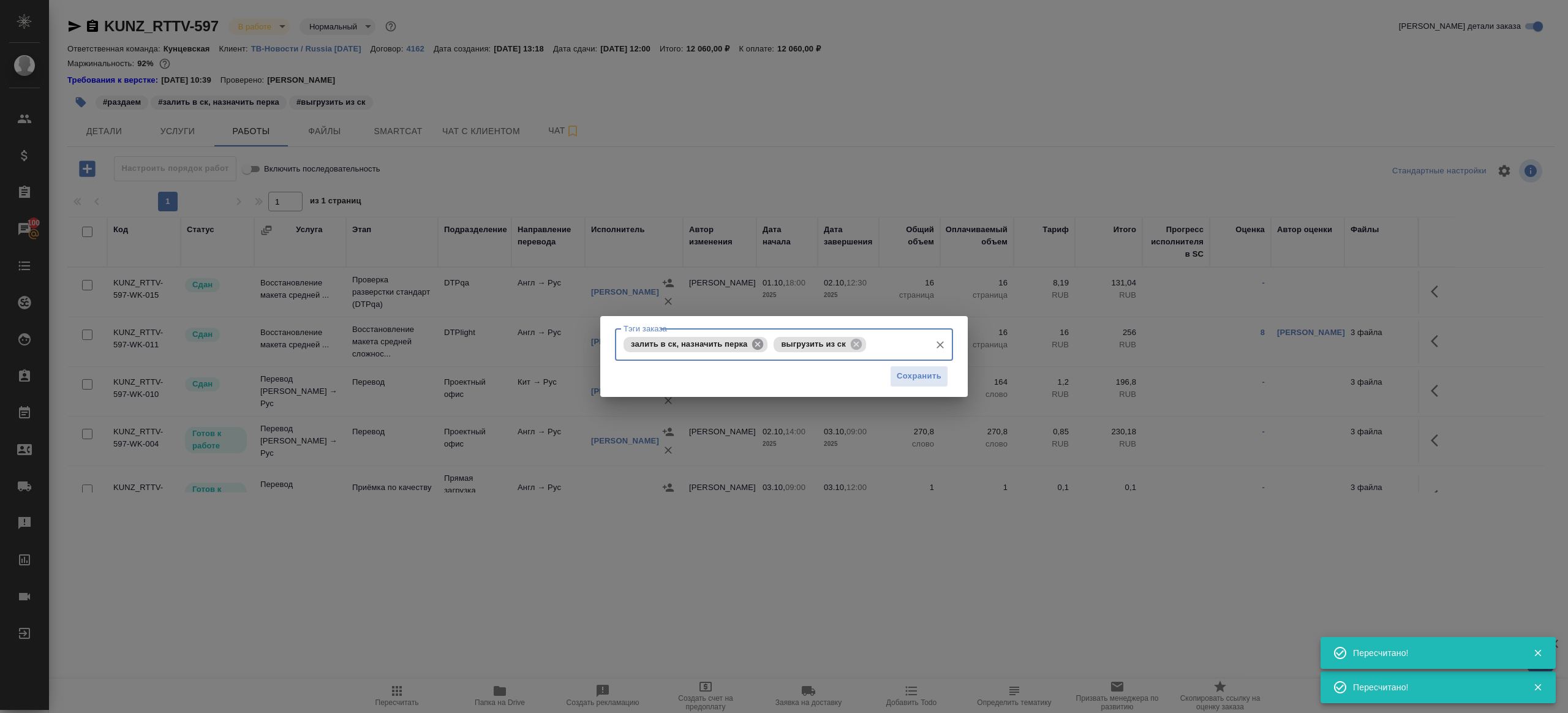
click at [758, 343] on icon at bounding box center [757, 344] width 13 height 13
click at [918, 370] on span "Сохранить" at bounding box center [919, 376] width 44 height 14
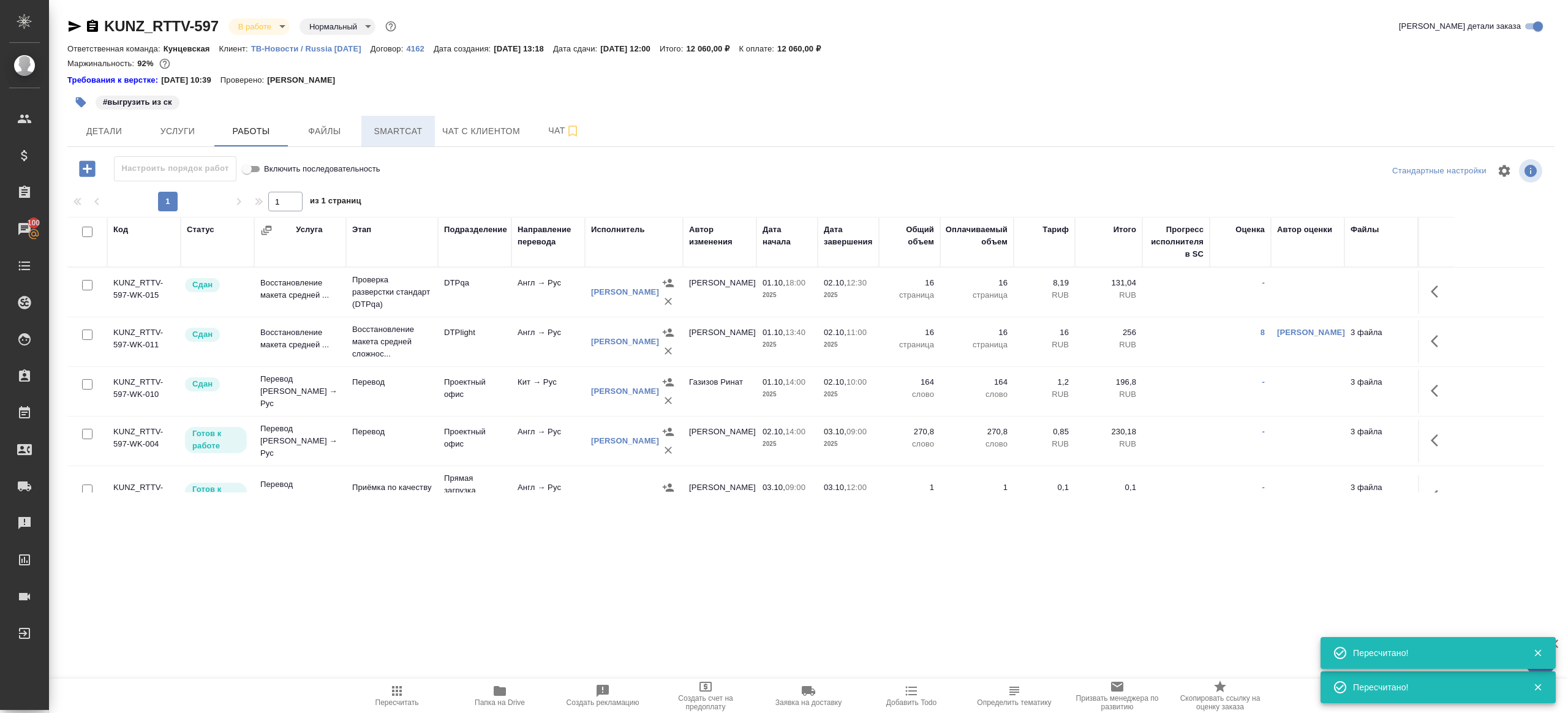
click at [386, 120] on button "Smartcat" at bounding box center [398, 131] width 74 height 30
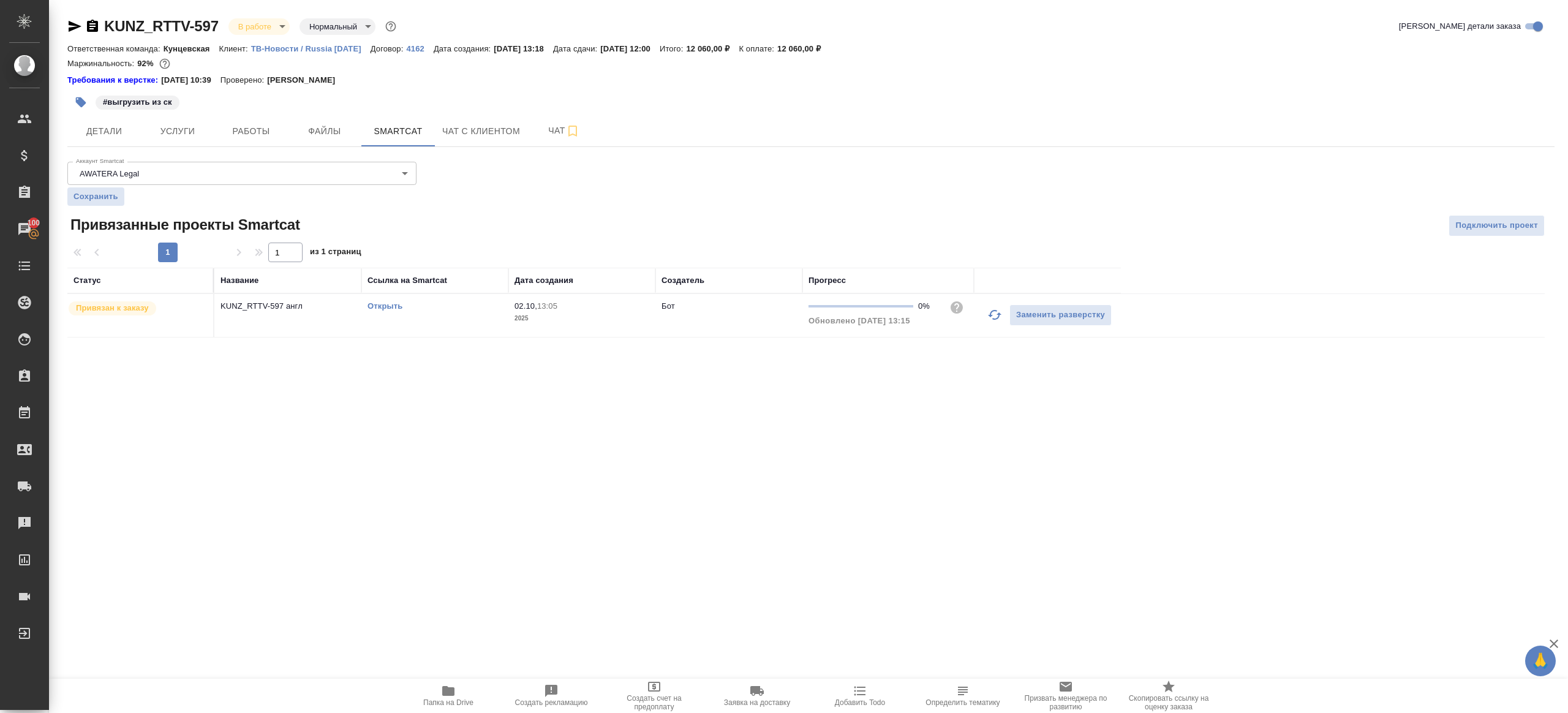
click at [397, 308] on link "Открыть" at bounding box center [385, 306] width 35 height 9
click at [237, 136] on span "Работы" at bounding box center [251, 131] width 59 height 15
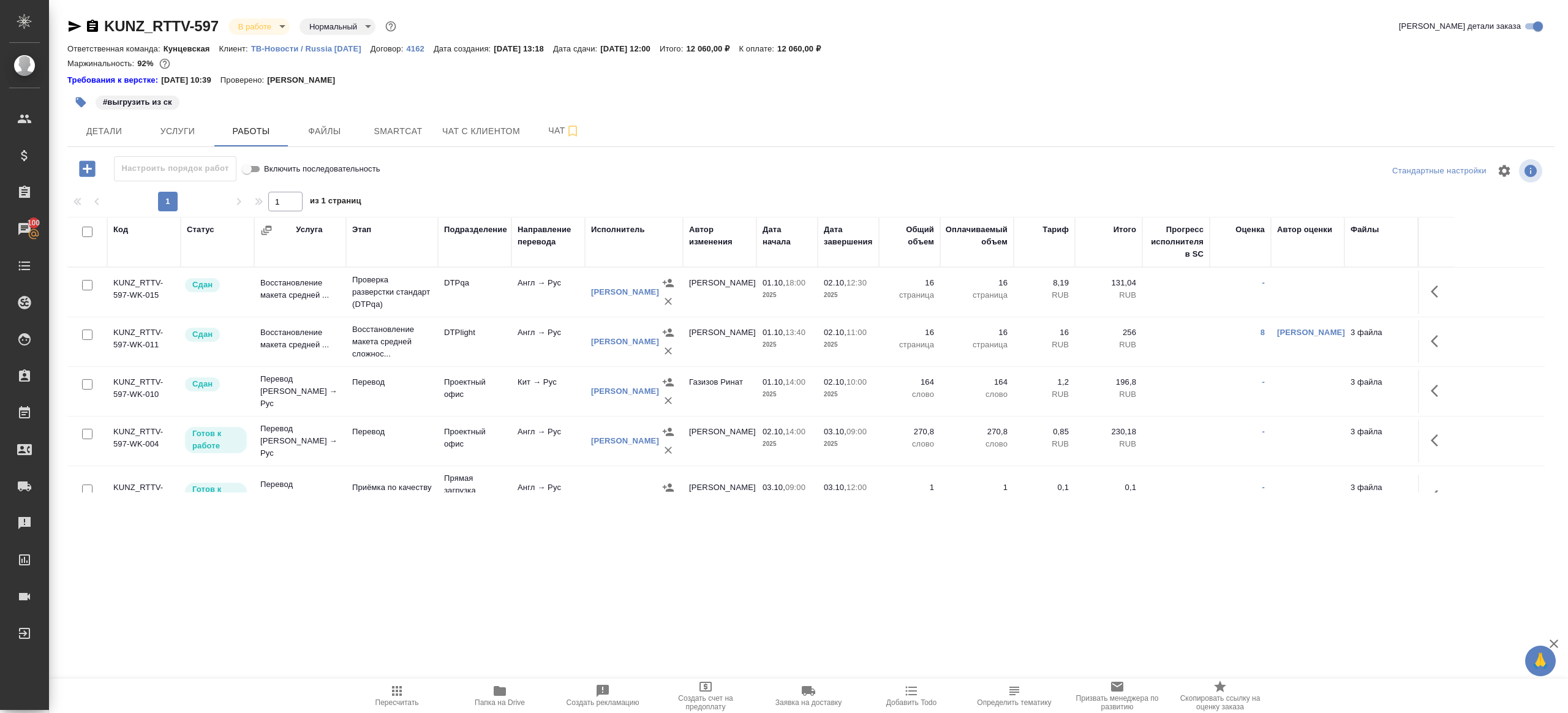
scroll to position [77, 0]
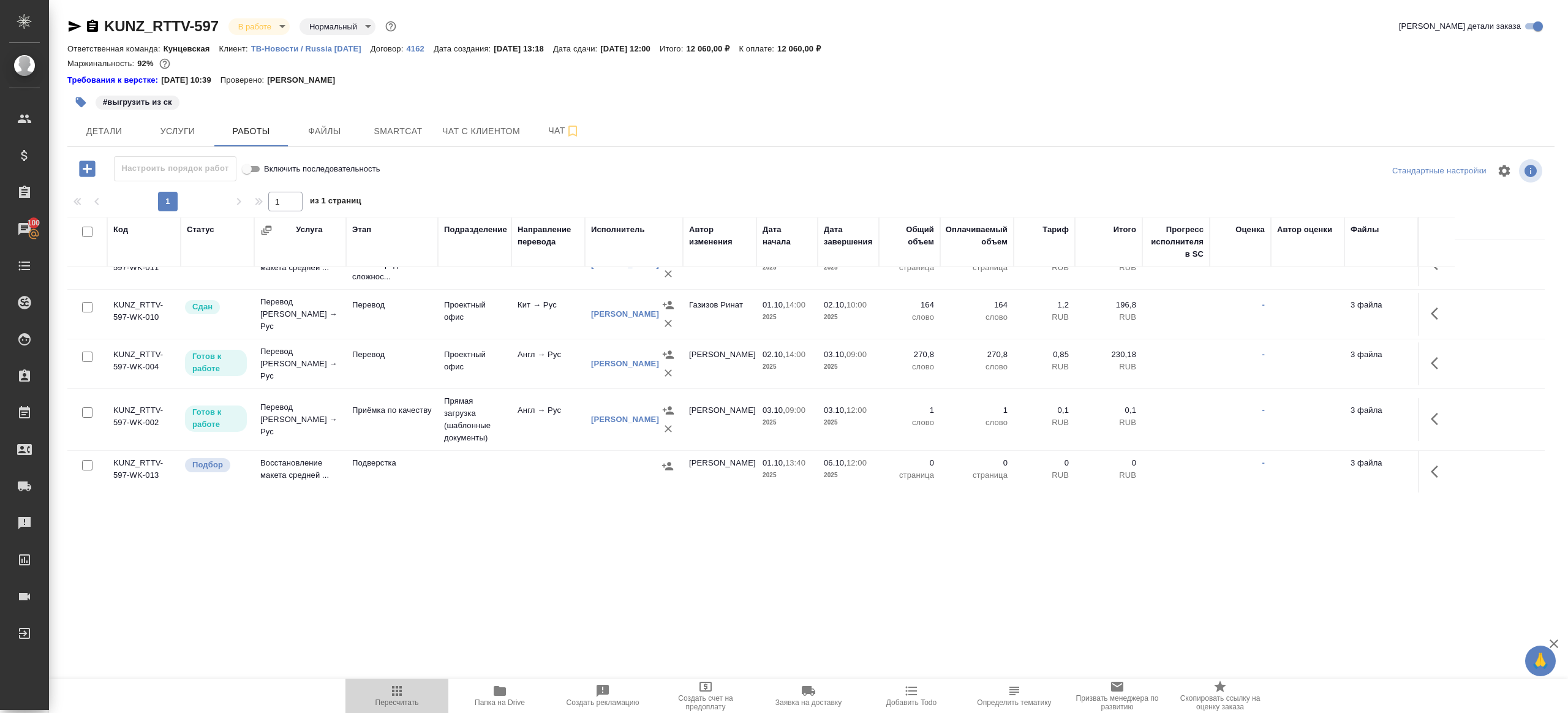
click at [394, 688] on icon "button" at bounding box center [397, 691] width 10 height 10
drag, startPoint x: 394, startPoint y: 688, endPoint x: 399, endPoint y: 653, distance: 35.4
click at [394, 686] on icon "button" at bounding box center [397, 691] width 10 height 10
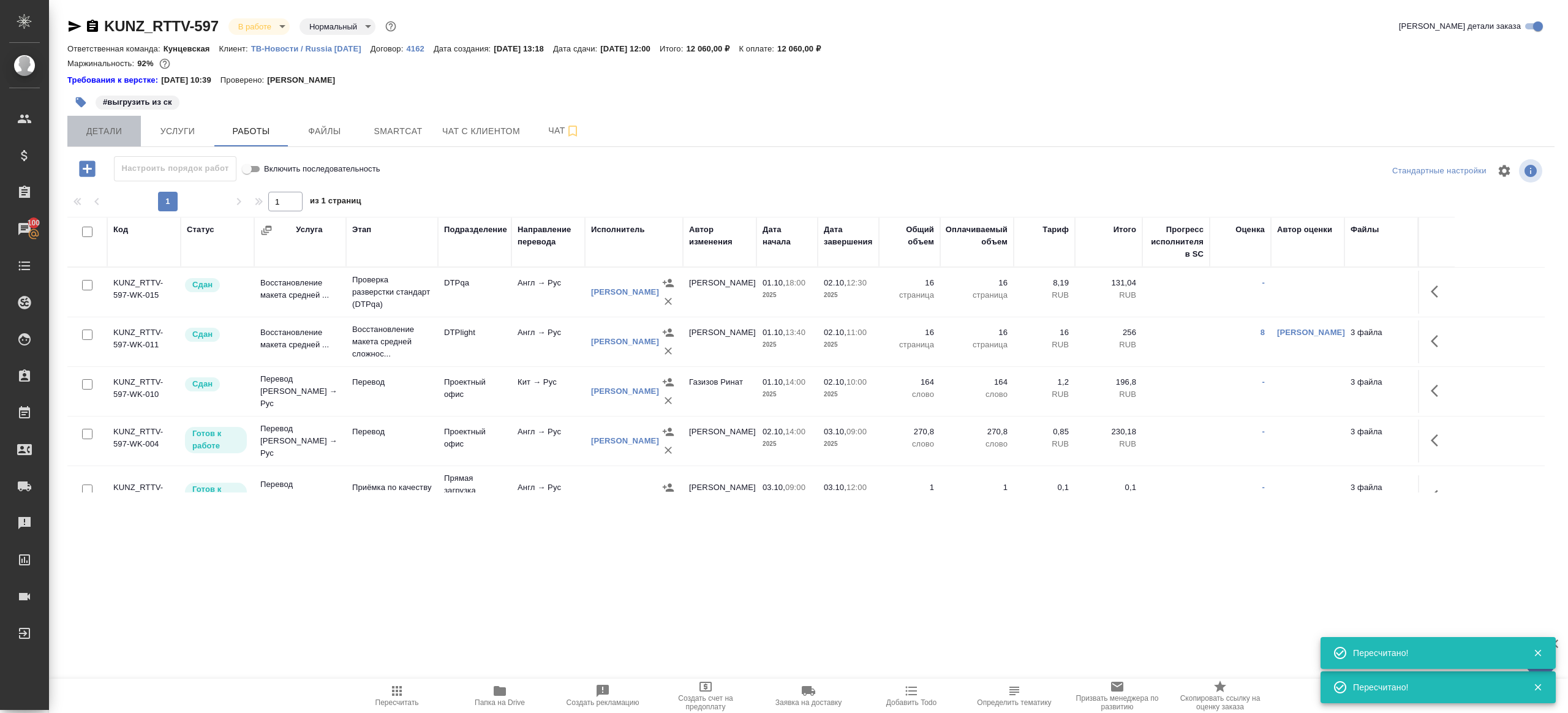
click at [96, 129] on span "Детали" at bounding box center [104, 131] width 59 height 15
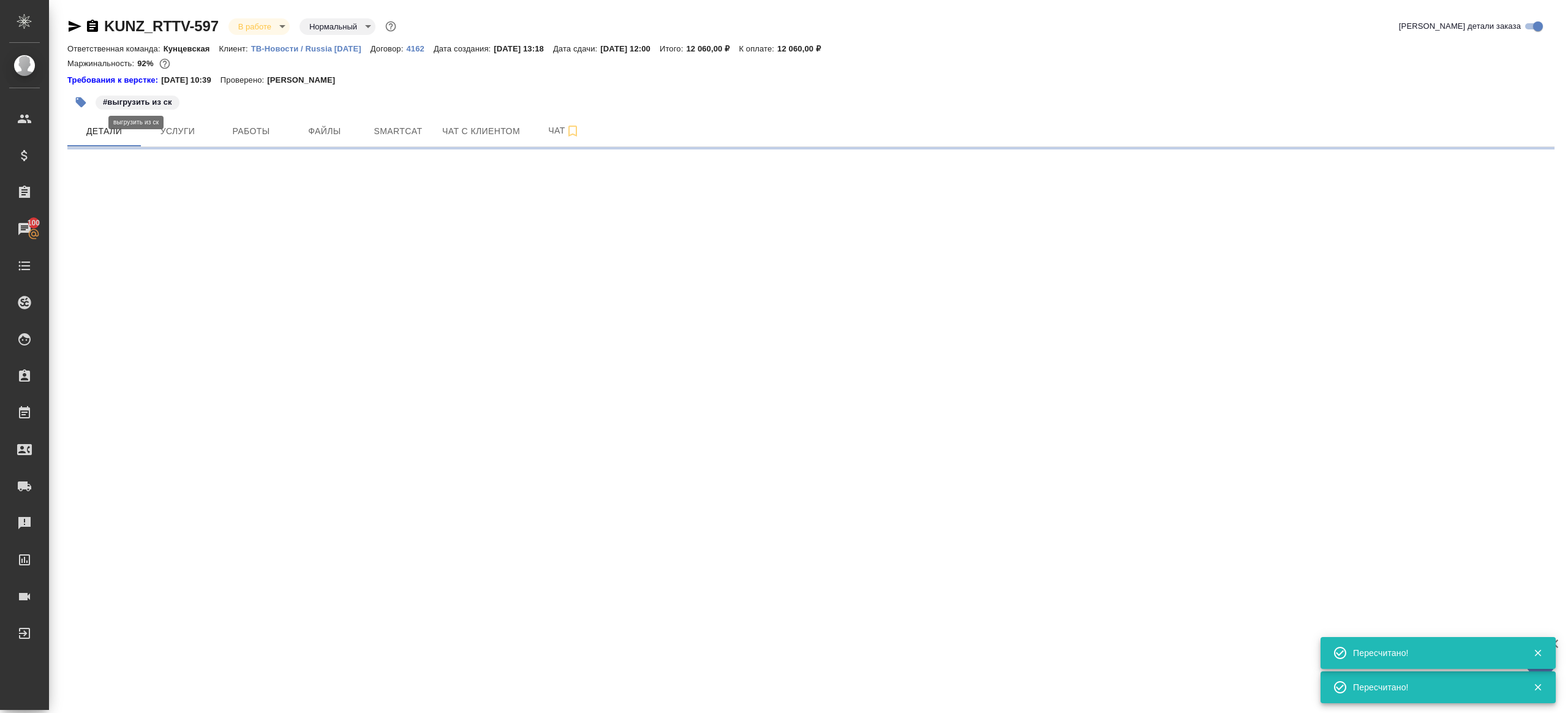
select select "RU"
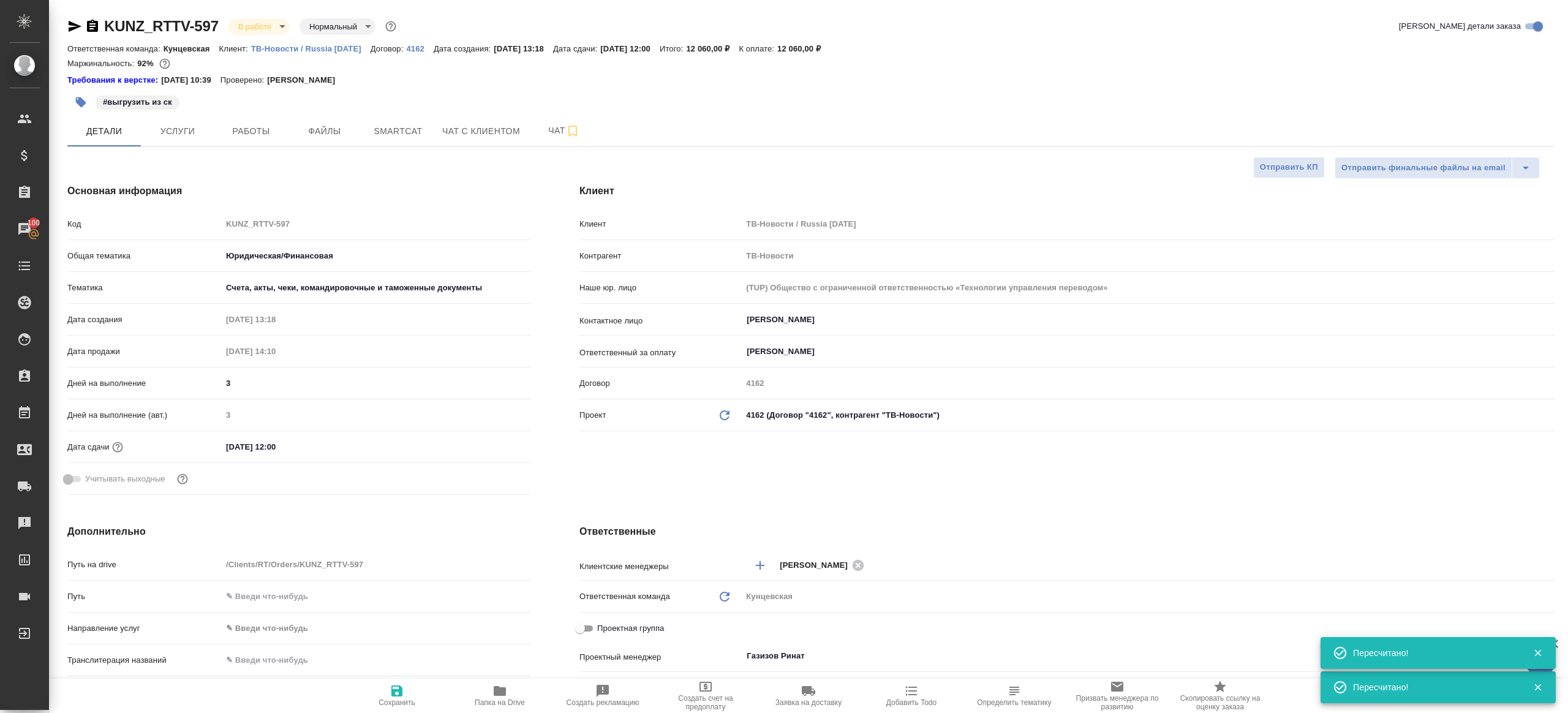
type textarea "x"
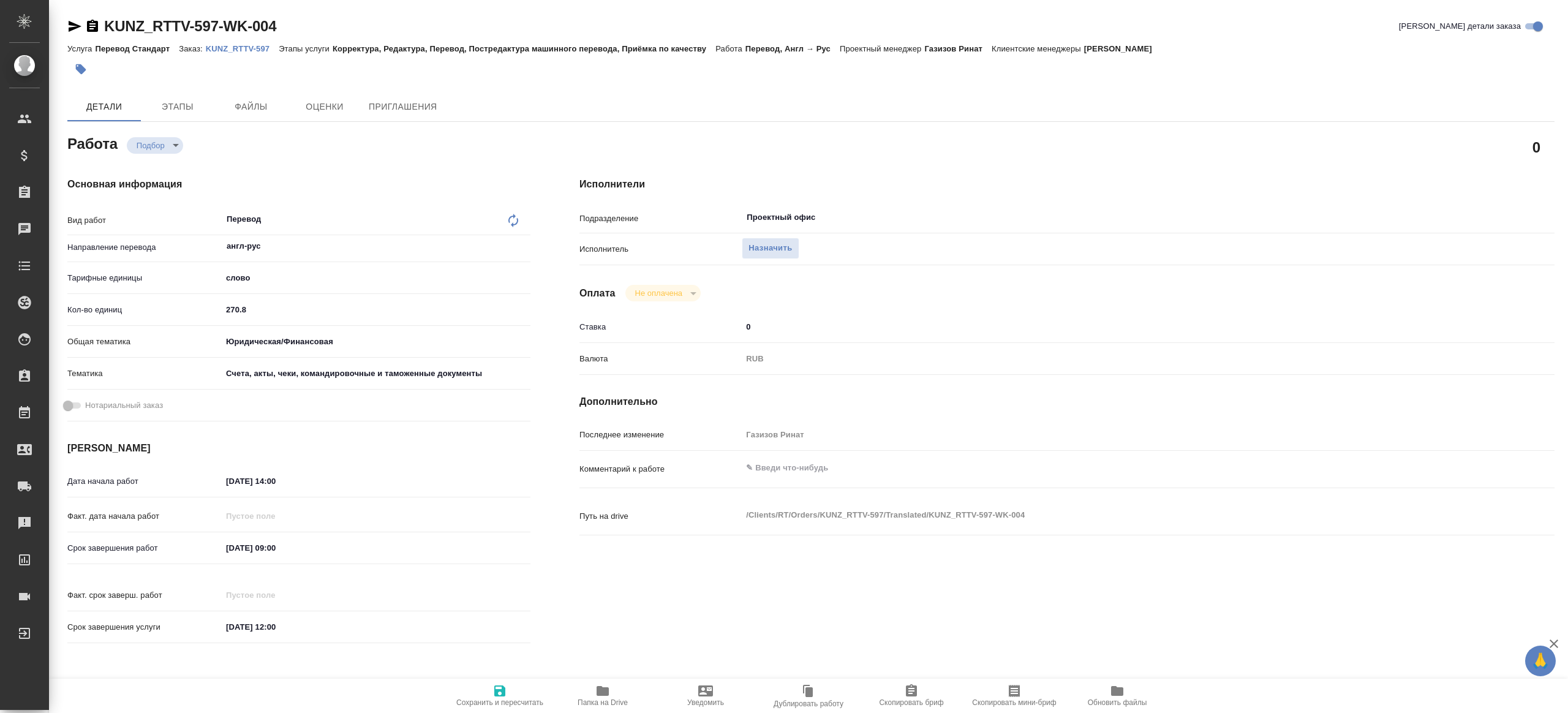
type textarea "x"
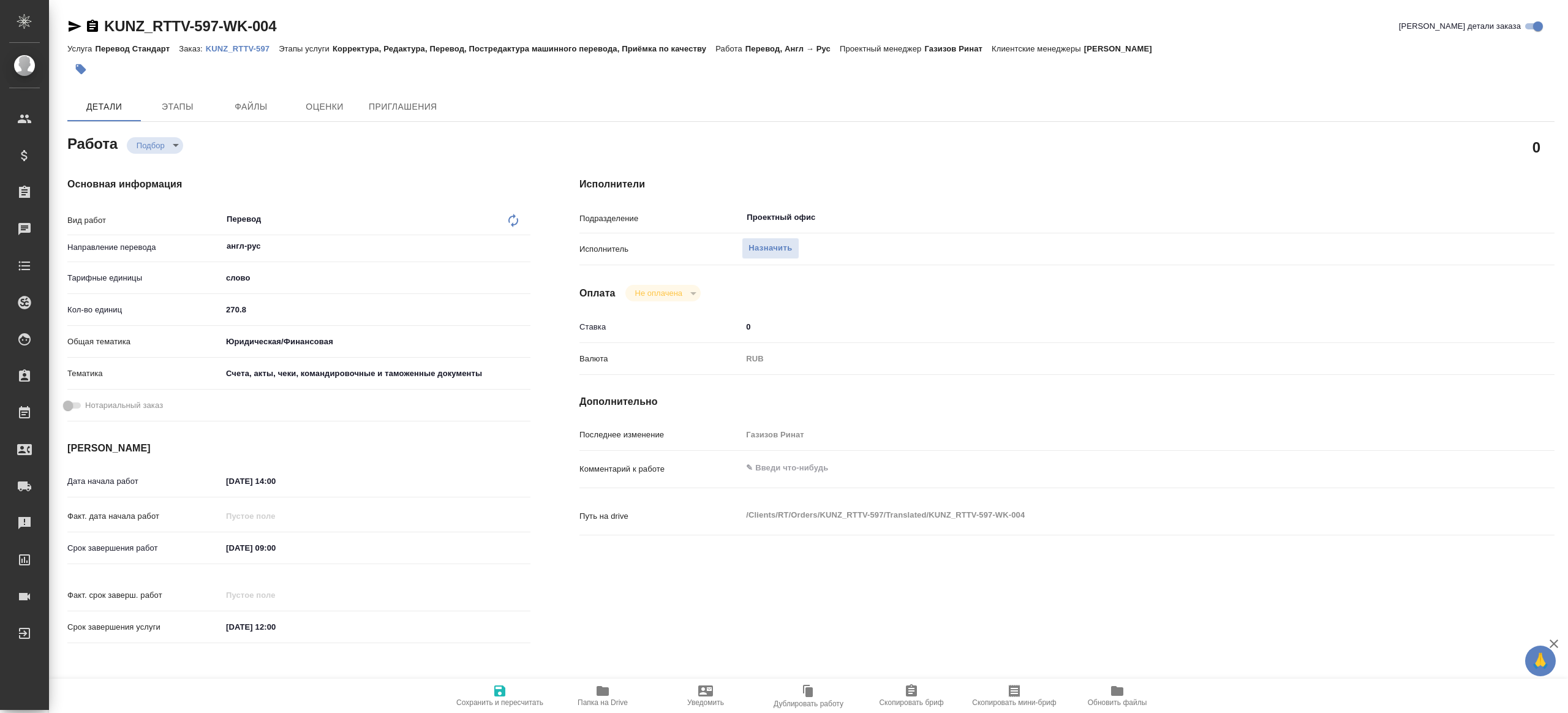
type textarea "x"
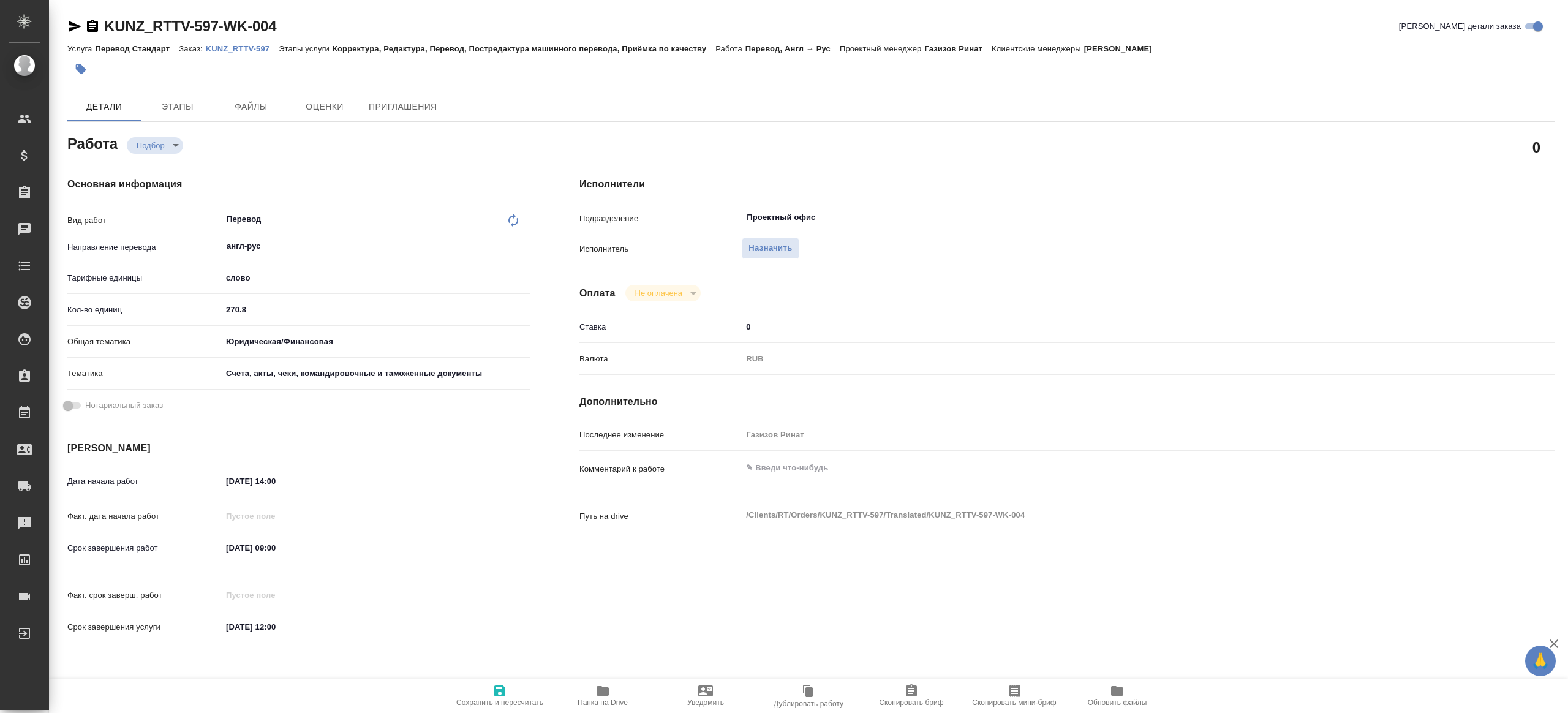
type textarea "x"
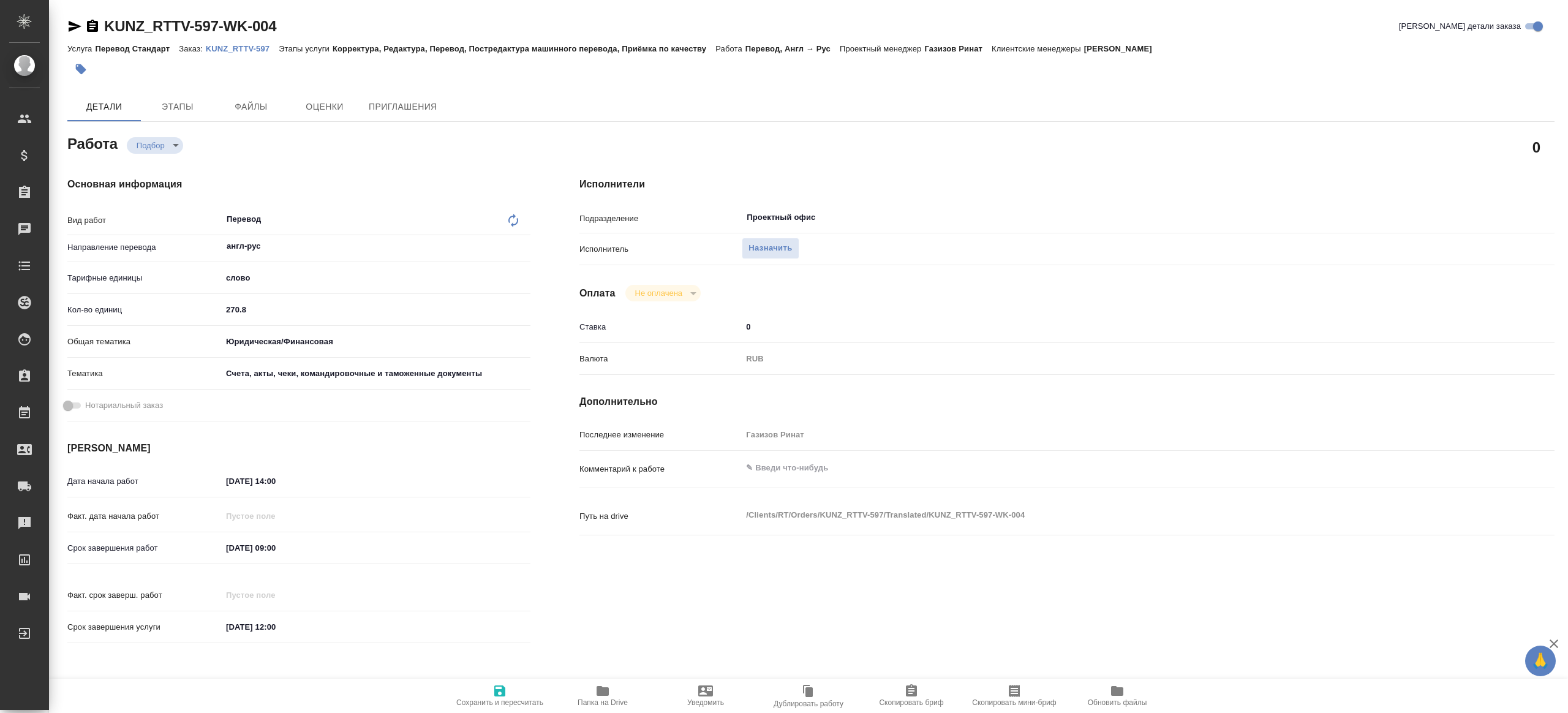
type textarea "x"
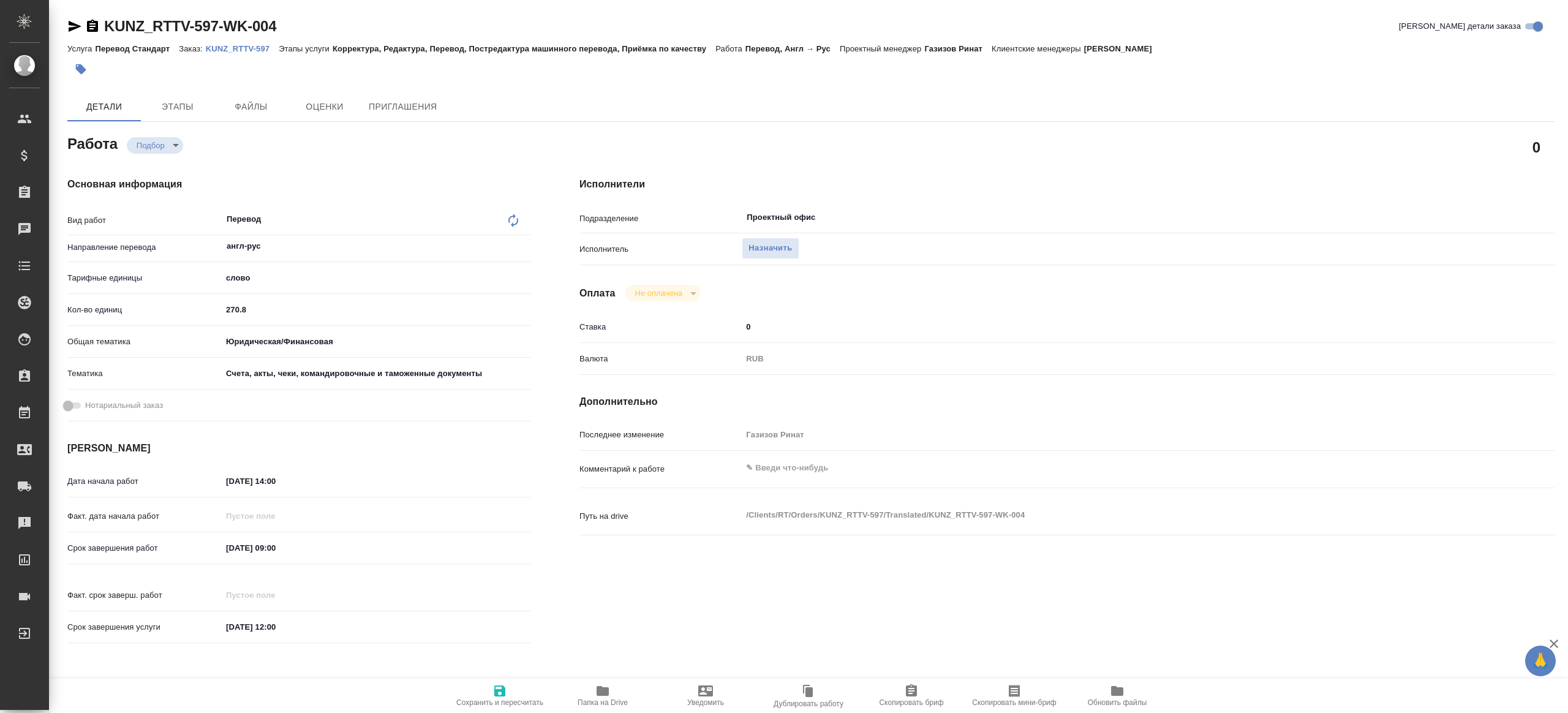
type textarea "x"
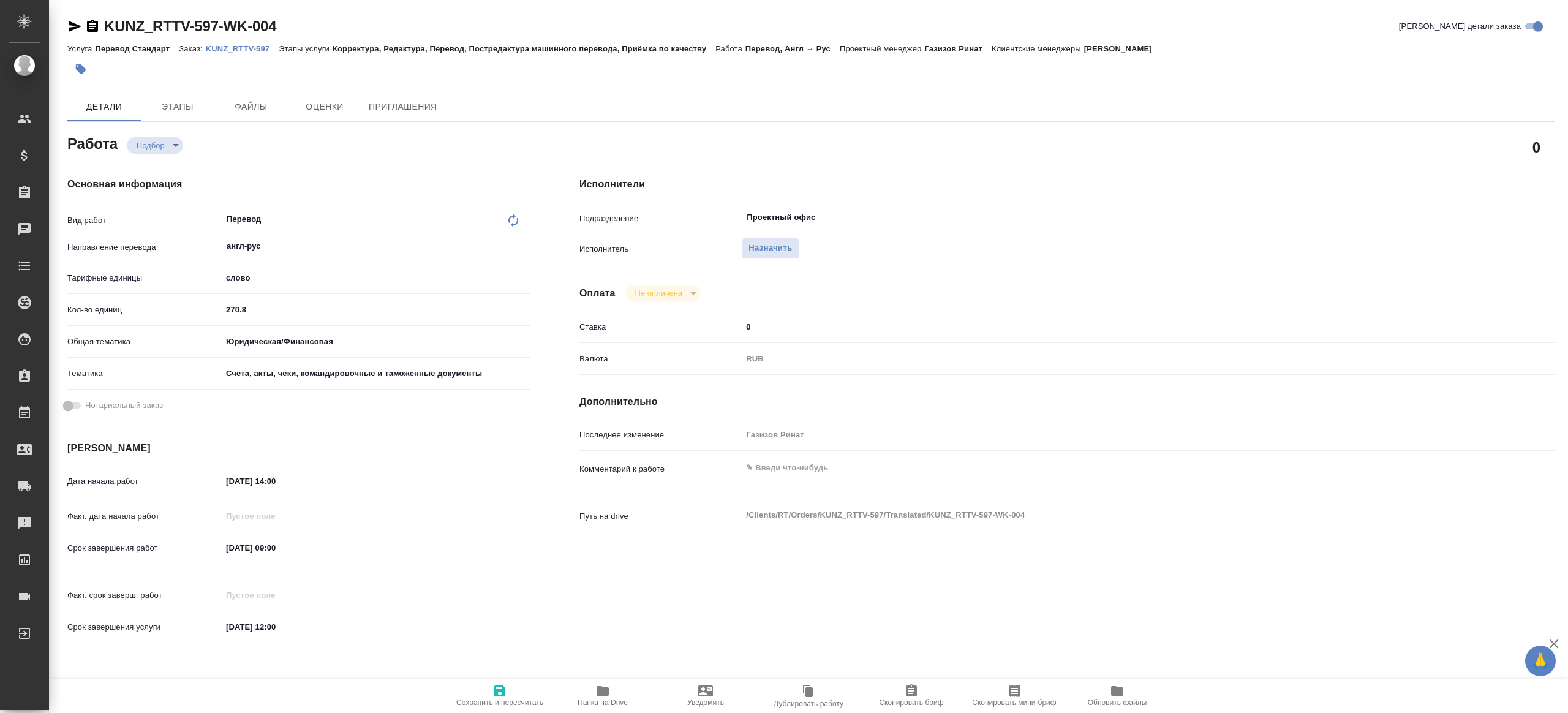
type textarea "x"
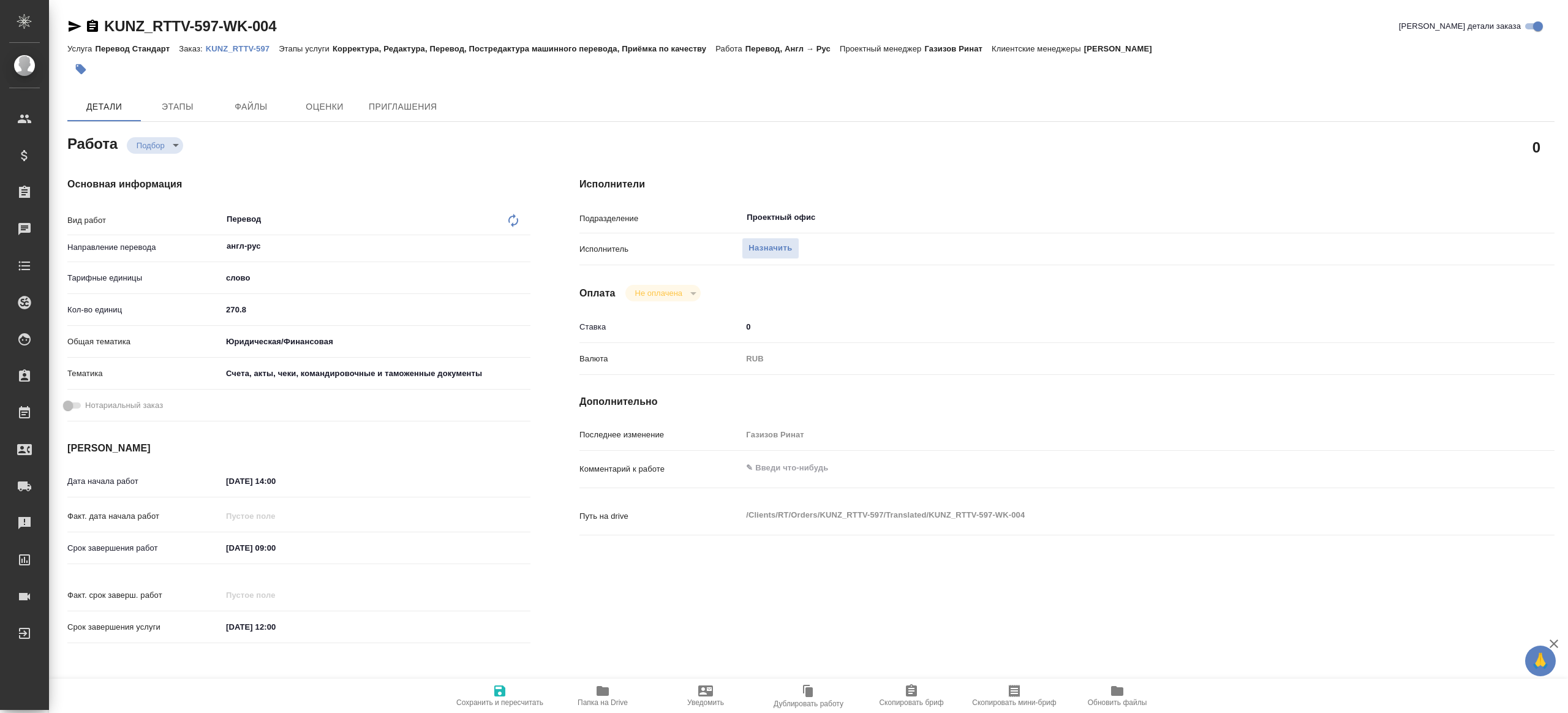
type textarea "x"
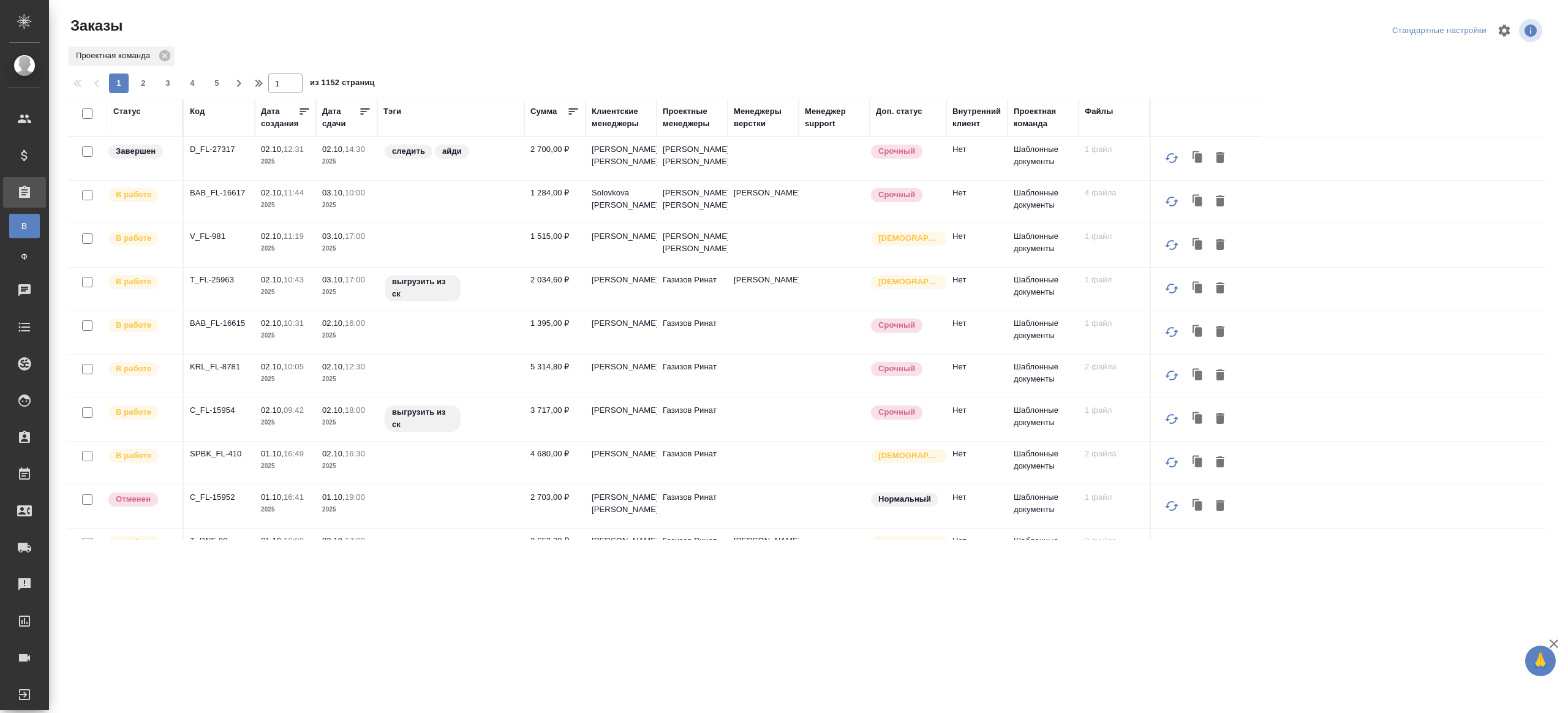
click at [397, 109] on div "Тэги" at bounding box center [392, 111] width 18 height 12
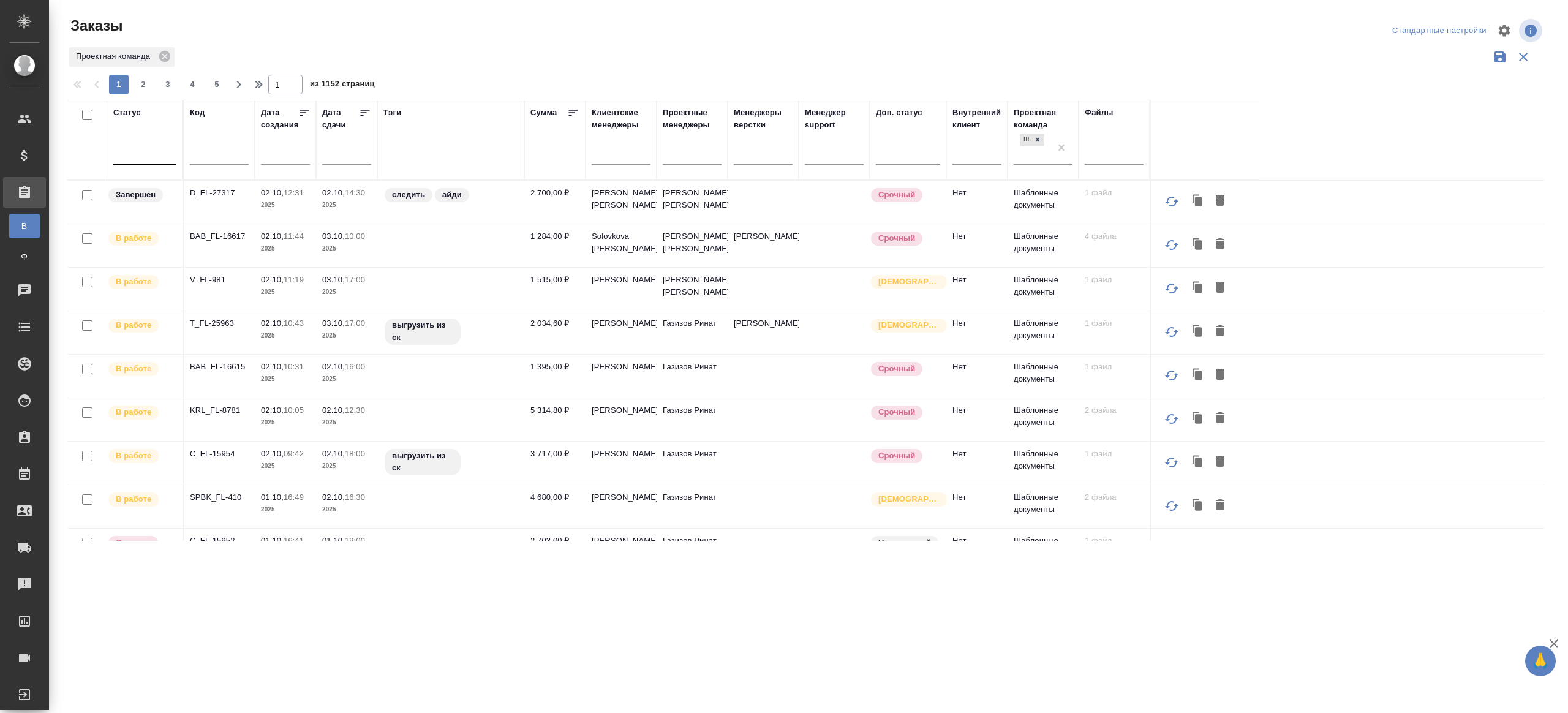
click at [131, 145] on div at bounding box center [145, 152] width 63 height 18
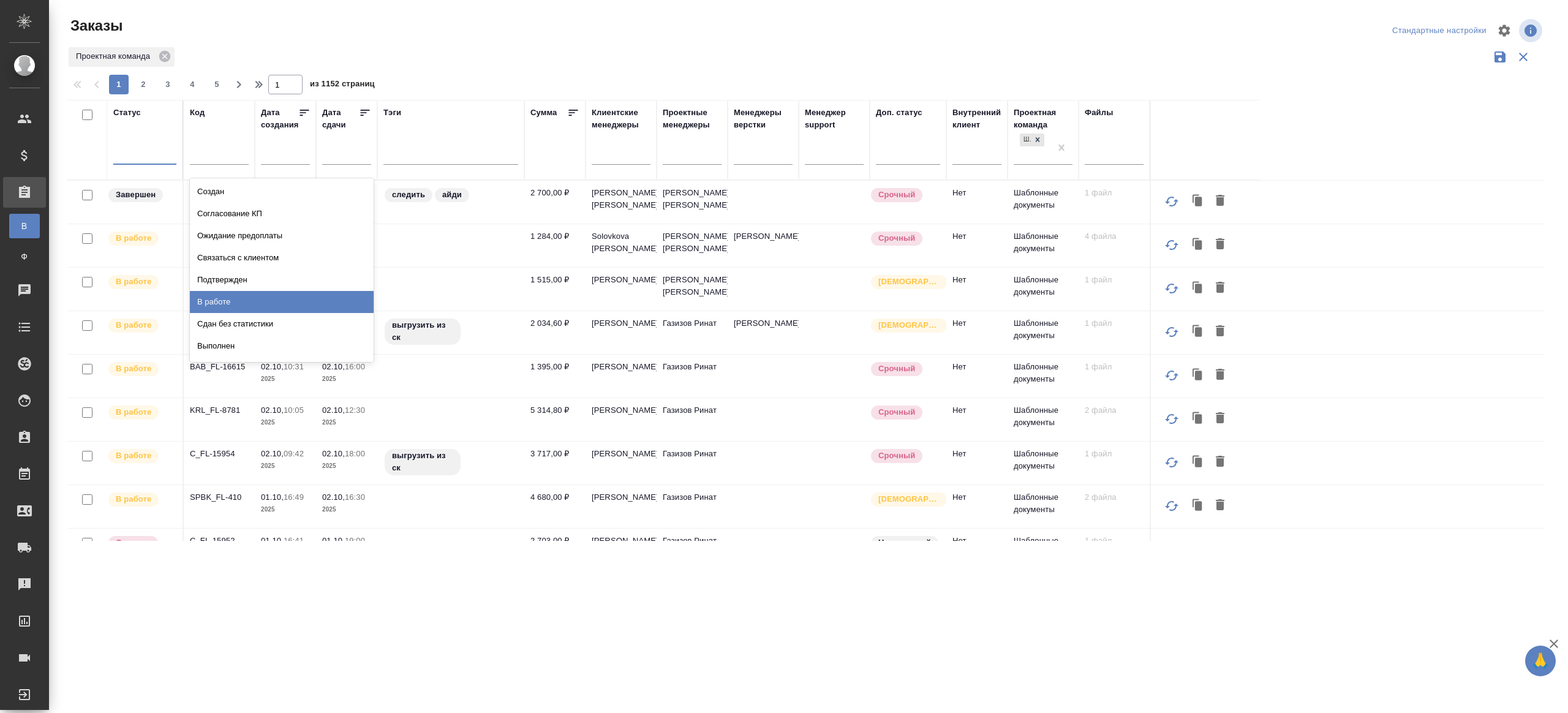
drag, startPoint x: 238, startPoint y: 297, endPoint x: 362, endPoint y: 114, distance: 221.1
click at [238, 297] on div "В работе" at bounding box center [282, 302] width 184 height 22
click at [362, 114] on icon at bounding box center [365, 112] width 12 height 12
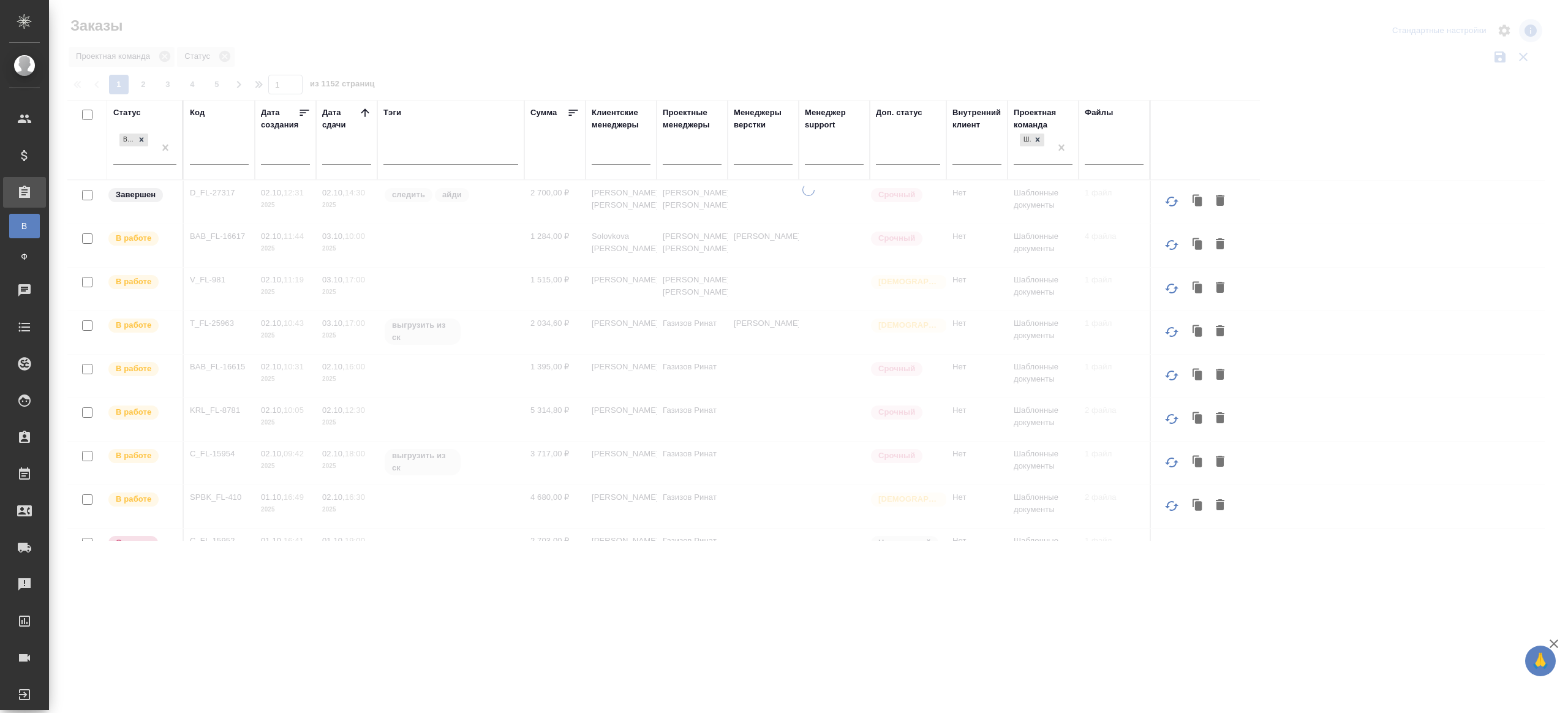
drag, startPoint x: 362, startPoint y: 114, endPoint x: 530, endPoint y: 50, distance: 179.8
click at [530, 50] on div at bounding box center [808, 274] width 1519 height 548
click at [699, 154] on div at bounding box center [692, 152] width 59 height 18
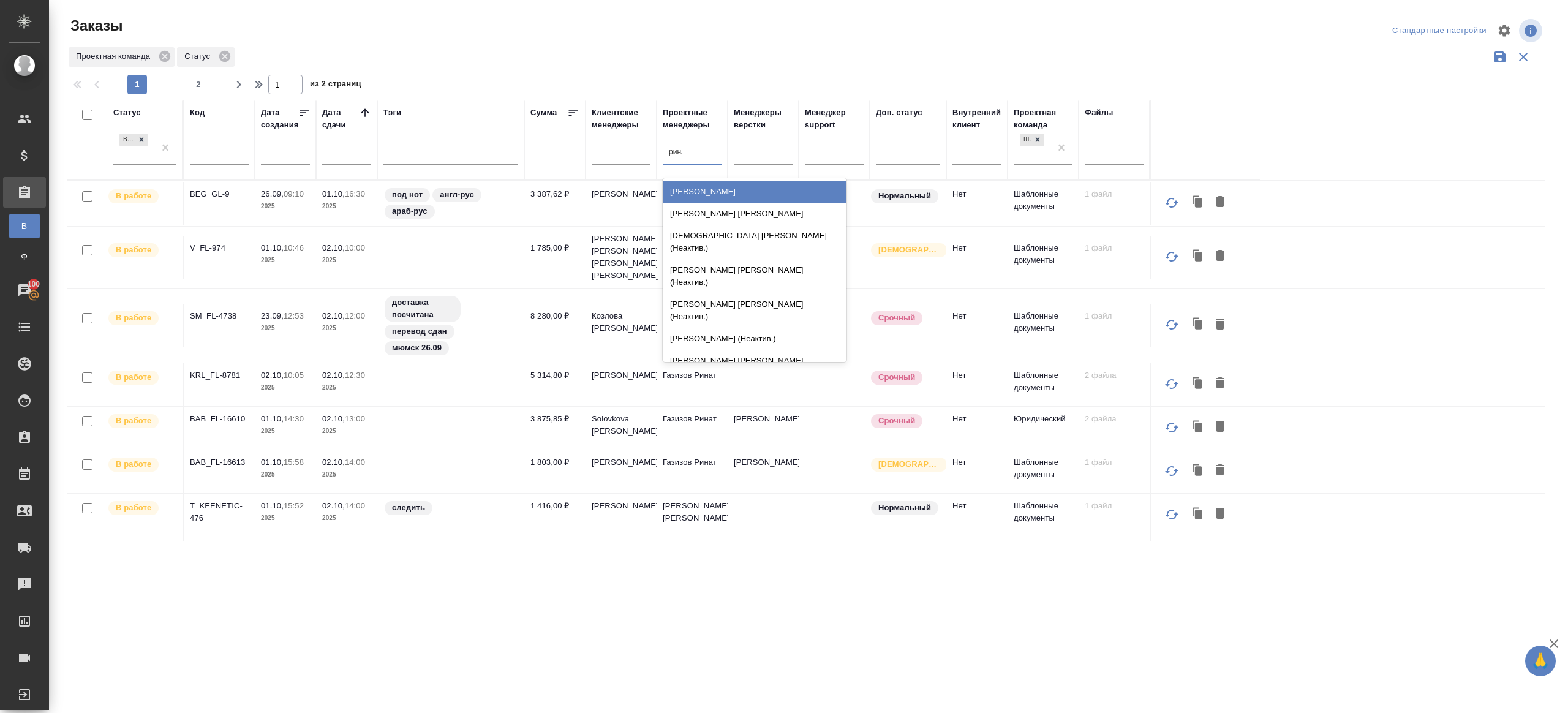
type input "ринат"
click at [713, 188] on div "Газизов Ринат" at bounding box center [754, 192] width 184 height 22
click at [817, 29] on div "Заказы Стандартные настройки Проектная команда Статус 1 2 1 из 2 страниц Статус…" at bounding box center [811, 274] width 1501 height 548
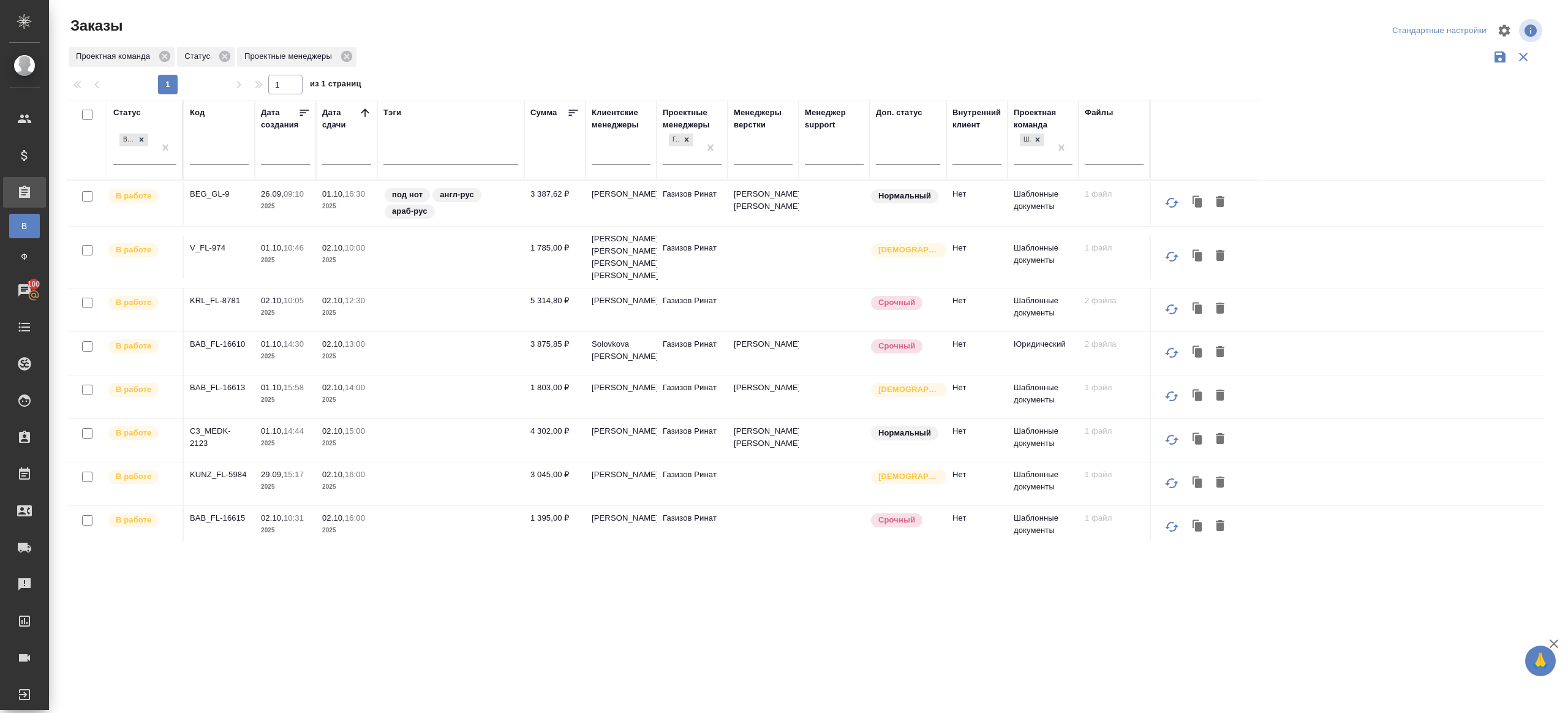
click at [909, 53] on div "Проектная команда Статус Проектные менеджеры" at bounding box center [806, 57] width 1477 height 23
click at [210, 196] on p "BEG_GL-9" at bounding box center [219, 194] width 59 height 12
click at [215, 246] on p "V_FL-974" at bounding box center [219, 248] width 59 height 12
click at [221, 293] on td "KRL_FL-8781" at bounding box center [220, 310] width 71 height 43
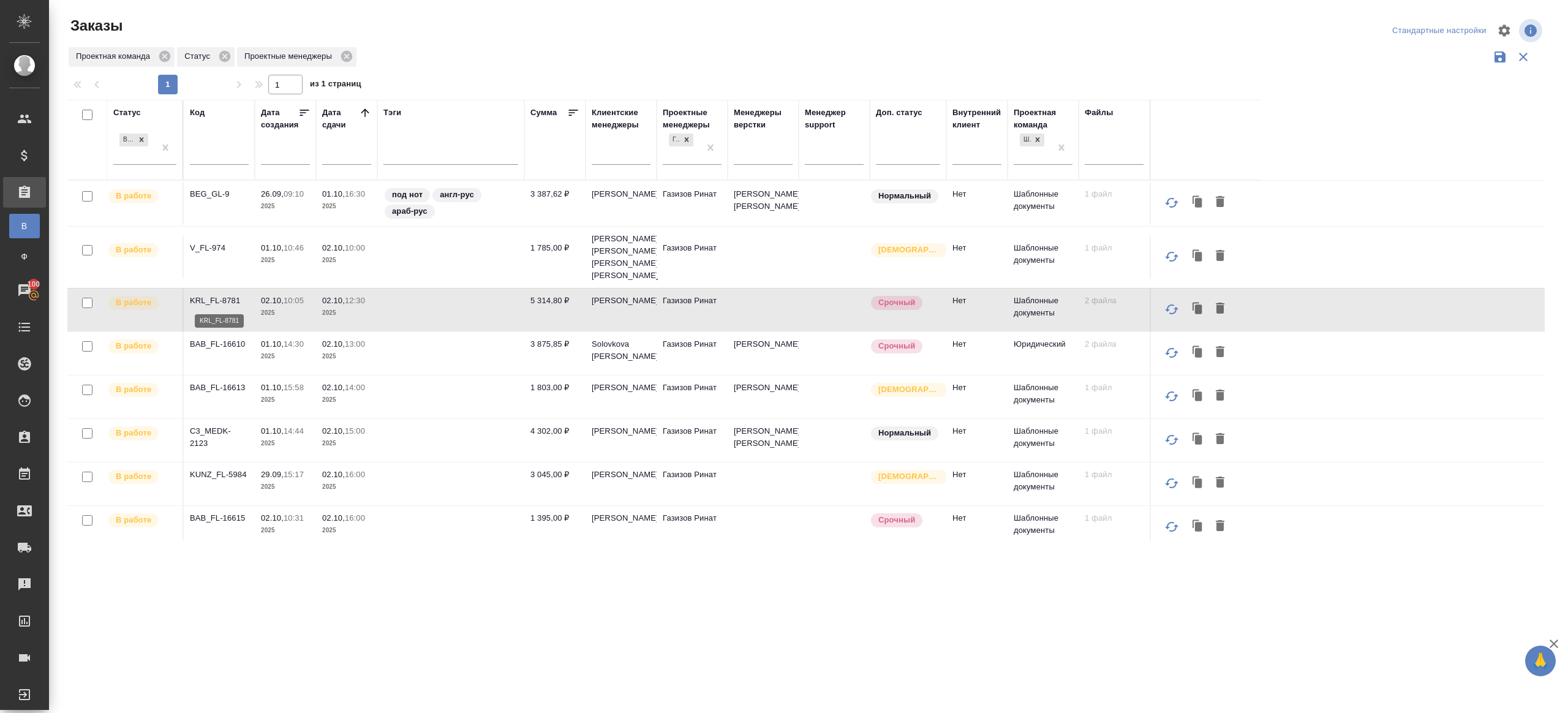
click at [221, 296] on p "KRL_FL-8781" at bounding box center [219, 300] width 59 height 12
click at [222, 339] on p "BAB_FL-16610" at bounding box center [219, 344] width 59 height 12
click at [241, 391] on p "BAB_FL-16613" at bounding box center [219, 387] width 59 height 12
click at [211, 432] on p "C3_MEDK-2123" at bounding box center [219, 437] width 59 height 25
click at [216, 469] on p "KUNZ_FL-5984" at bounding box center [219, 474] width 59 height 12
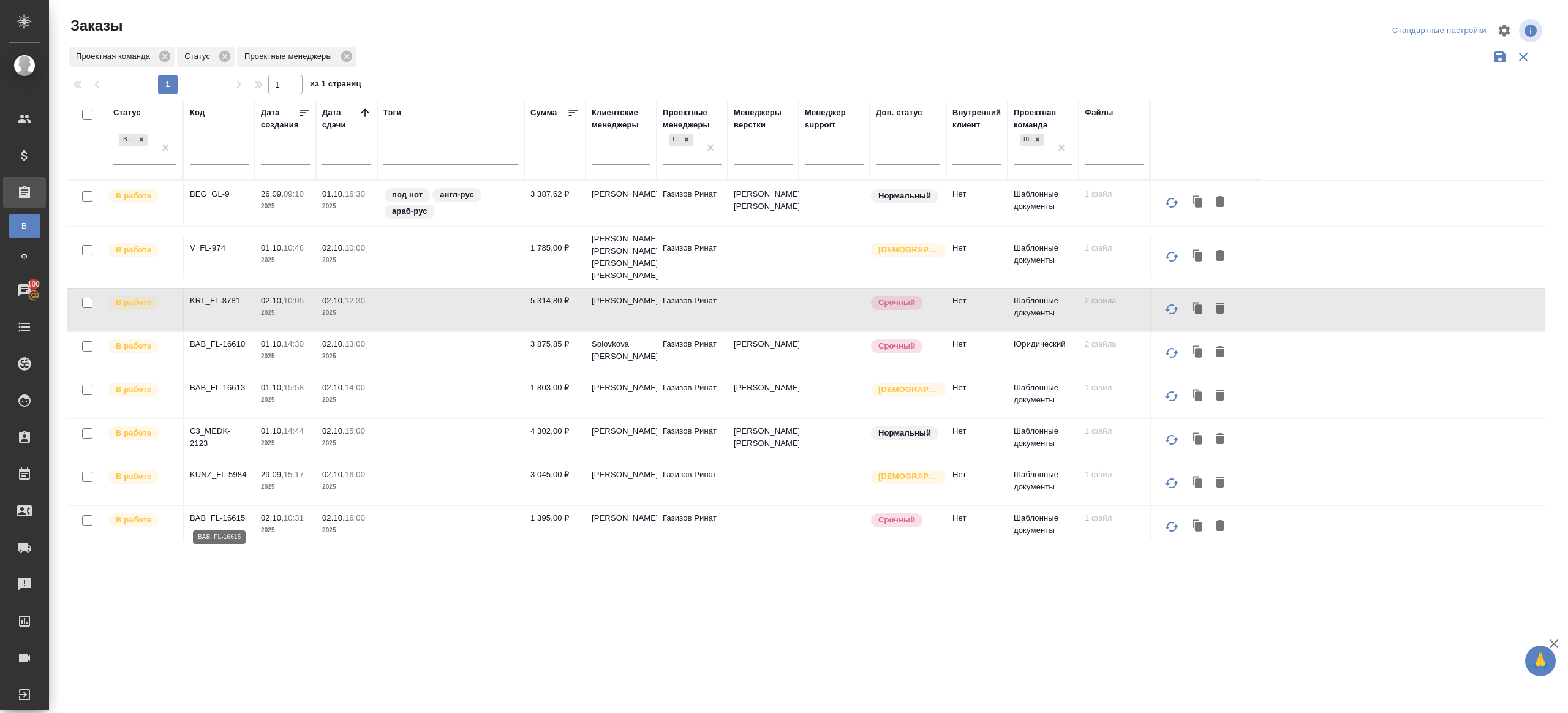
click at [231, 512] on p "BAB_FL-16615" at bounding box center [219, 518] width 59 height 12
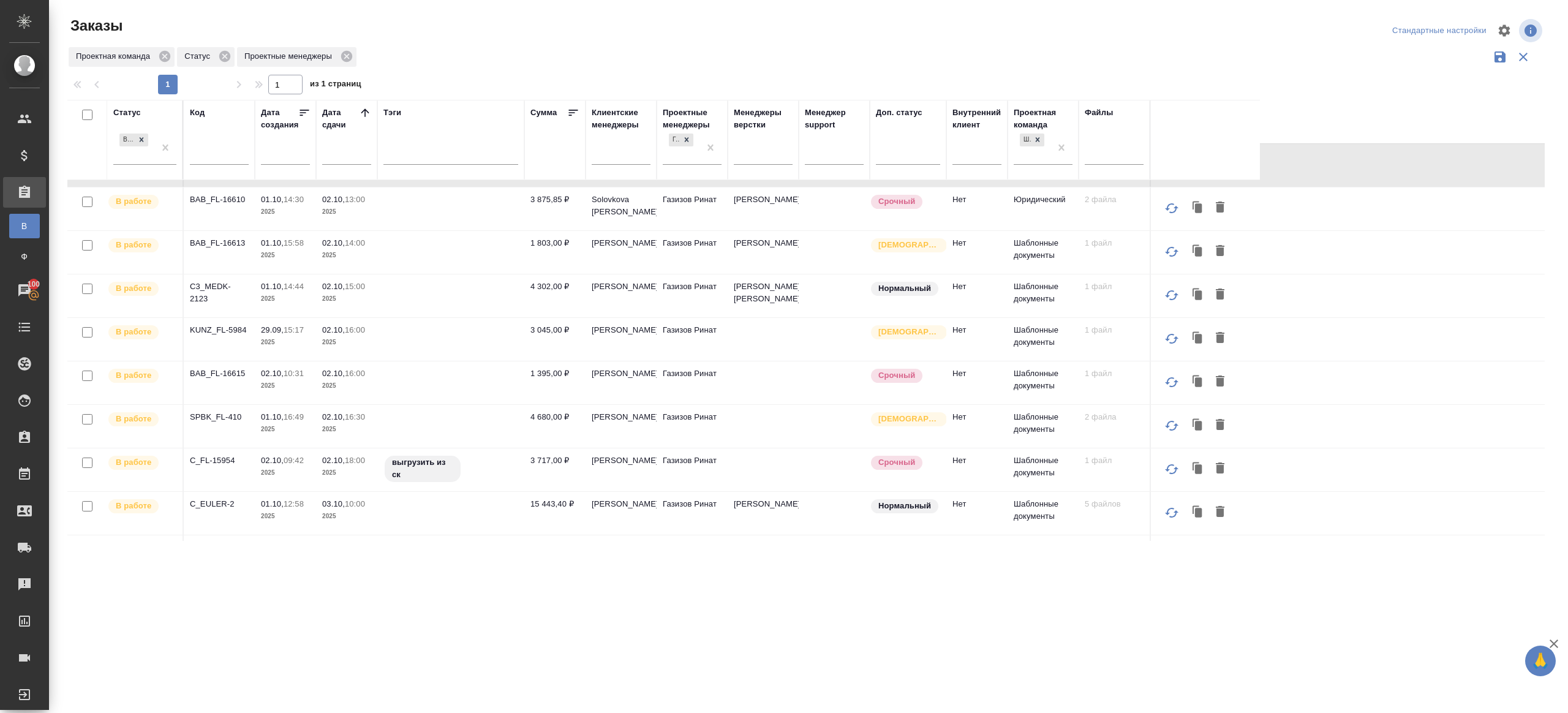
scroll to position [154, 0]
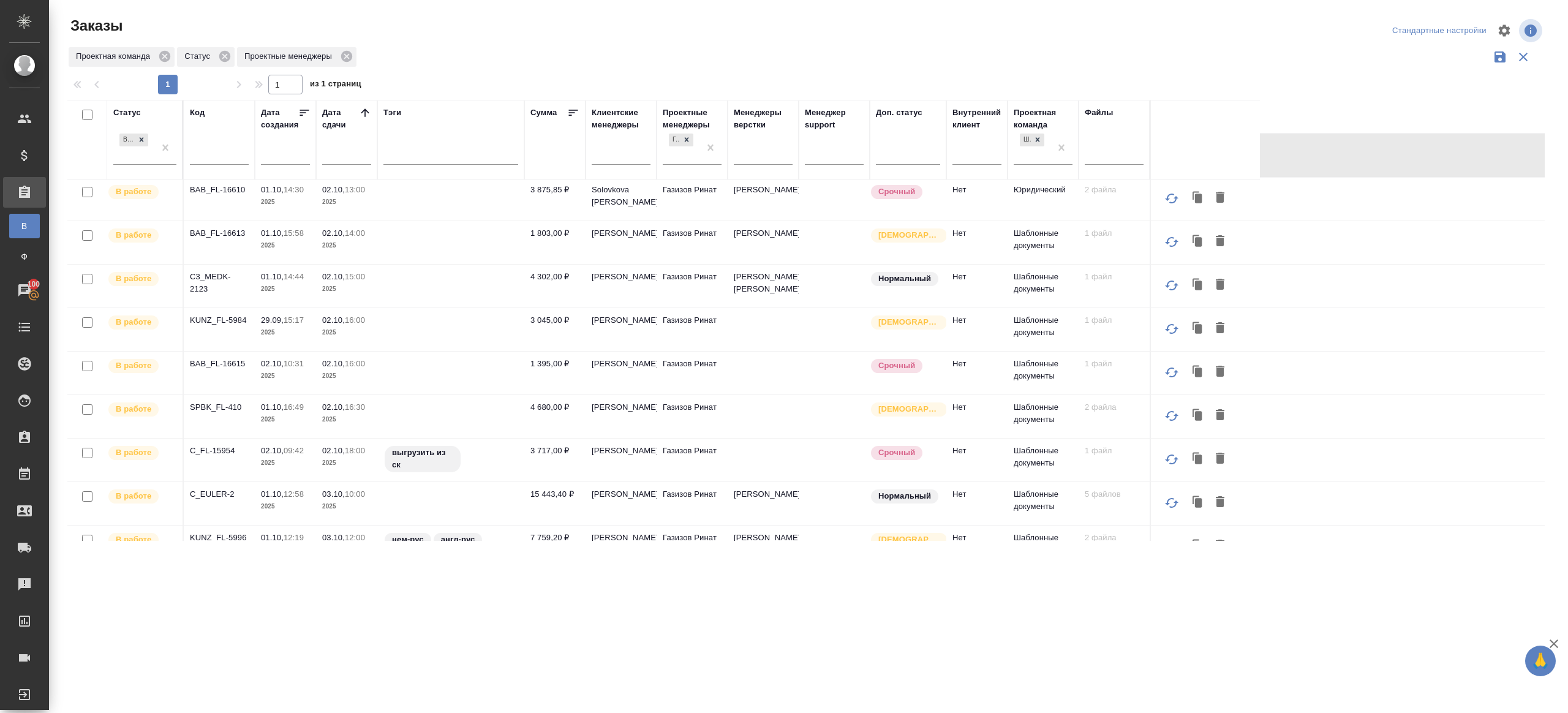
click at [221, 406] on p "SPBK_FL-410" at bounding box center [219, 407] width 59 height 12
click at [216, 448] on p "C_FL-15954" at bounding box center [219, 451] width 59 height 12
click at [219, 496] on p "C_EULER-2" at bounding box center [219, 494] width 59 height 12
click at [232, 532] on p "KUNZ_FL-5996" at bounding box center [219, 538] width 59 height 12
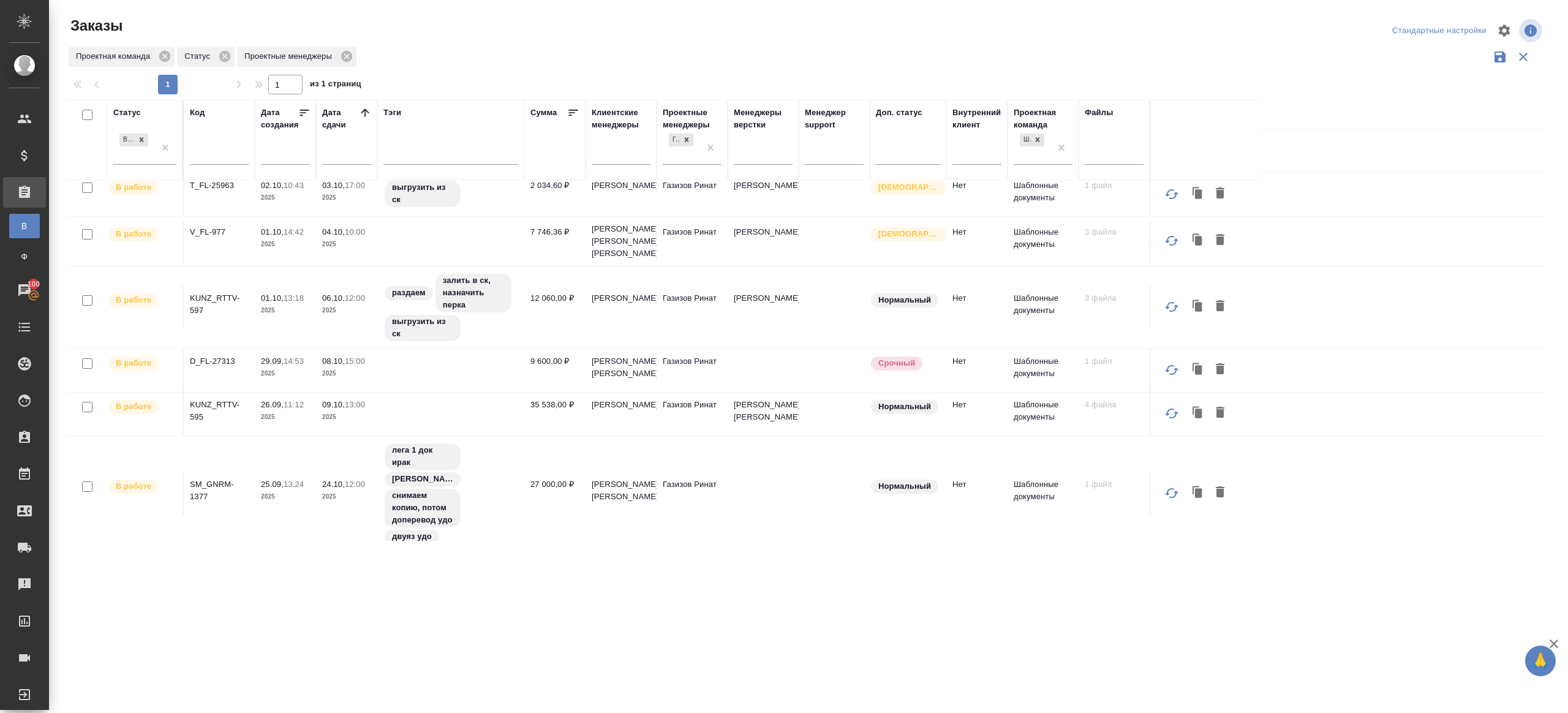
scroll to position [473, 0]
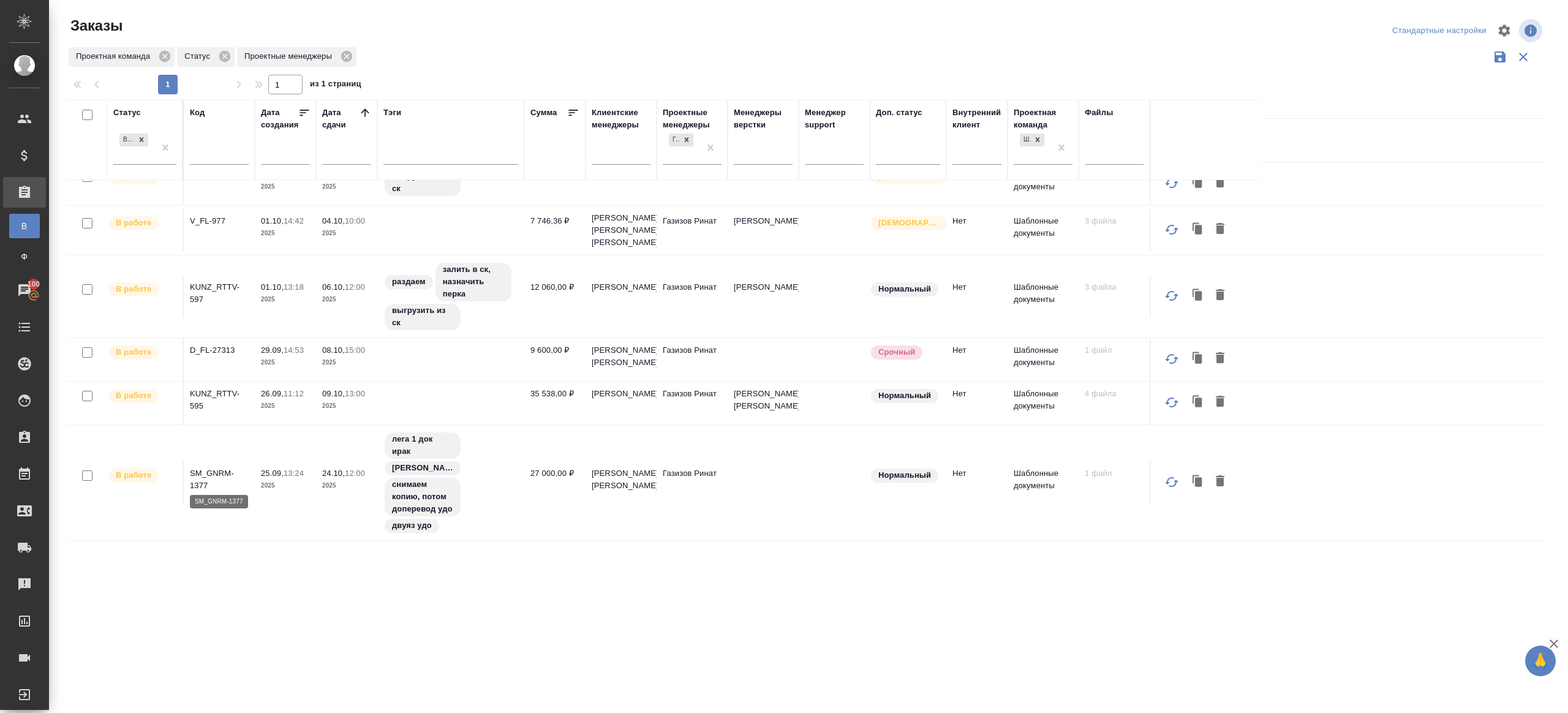
click at [221, 472] on p "SM_GNRM-1377" at bounding box center [219, 479] width 59 height 25
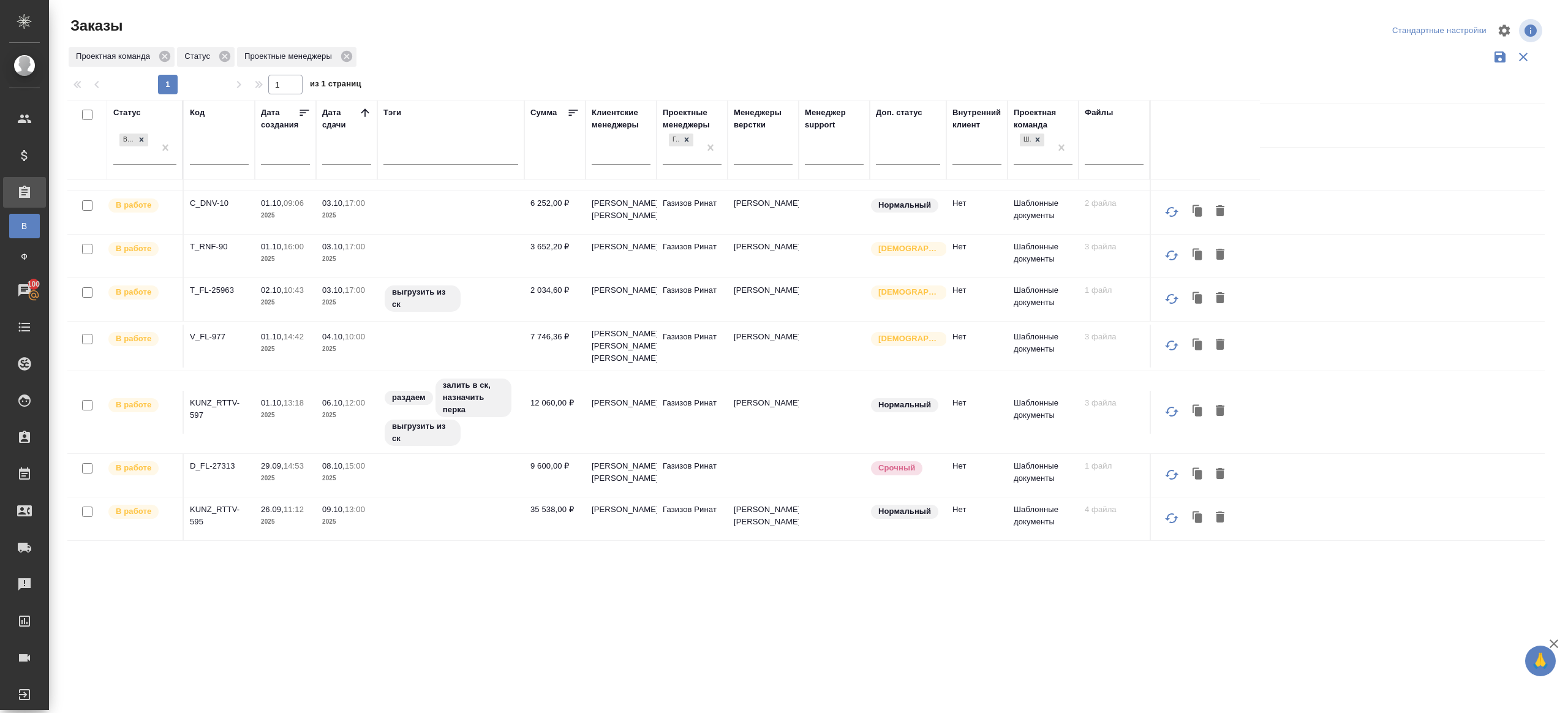
scroll to position [345, 0]
click at [230, 507] on p "KUNZ_RTTV-595" at bounding box center [219, 516] width 59 height 25
click at [224, 465] on p "D_FL-27313" at bounding box center [219, 466] width 59 height 12
click at [204, 403] on p "KUNZ_RTTV-597" at bounding box center [219, 409] width 59 height 25
click at [208, 331] on p "V_FL-977" at bounding box center [219, 337] width 59 height 12
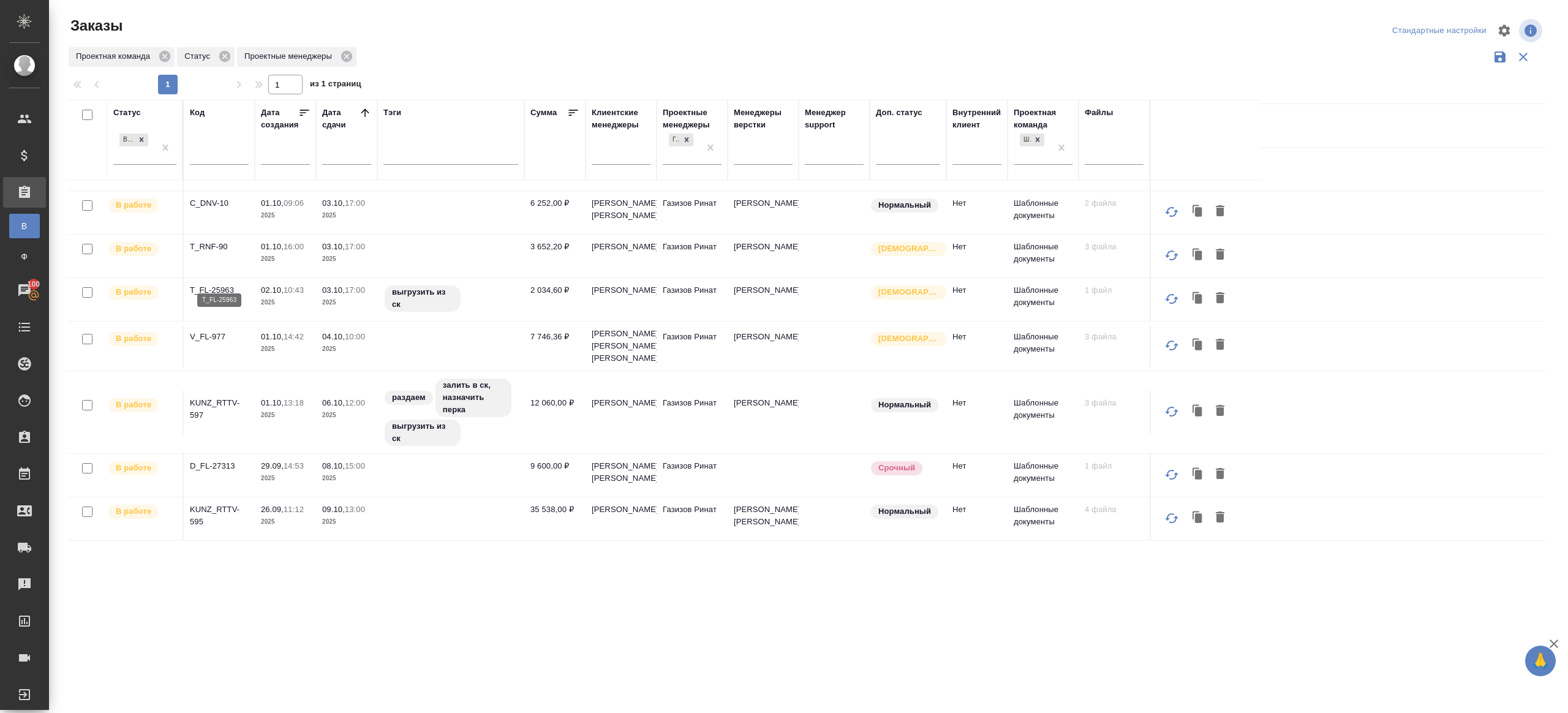
click at [198, 284] on p "T_FL-25963" at bounding box center [219, 290] width 59 height 12
click at [208, 241] on p "T_RNF-90" at bounding box center [219, 246] width 59 height 12
click at [221, 197] on p "C_DNV-10" at bounding box center [219, 203] width 59 height 12
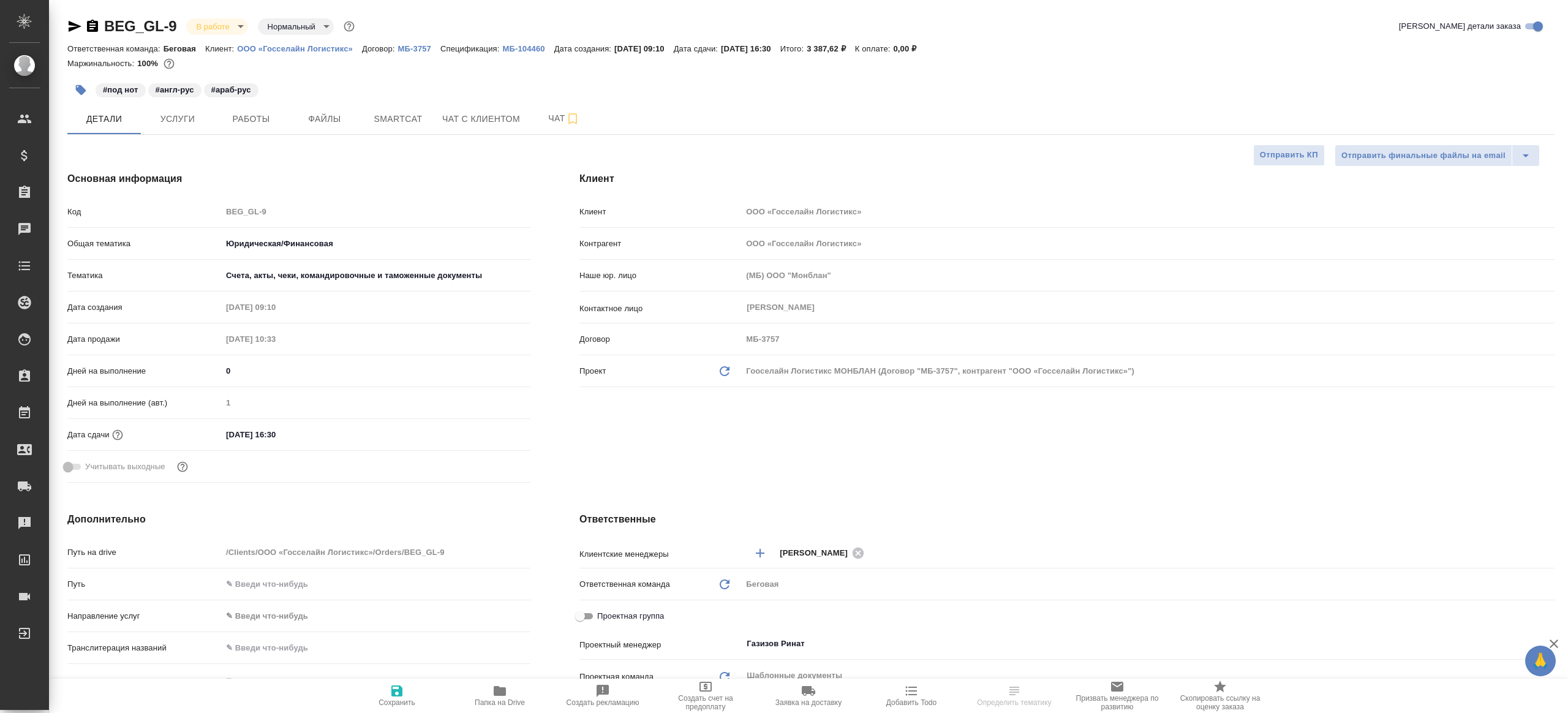
select select "RU"
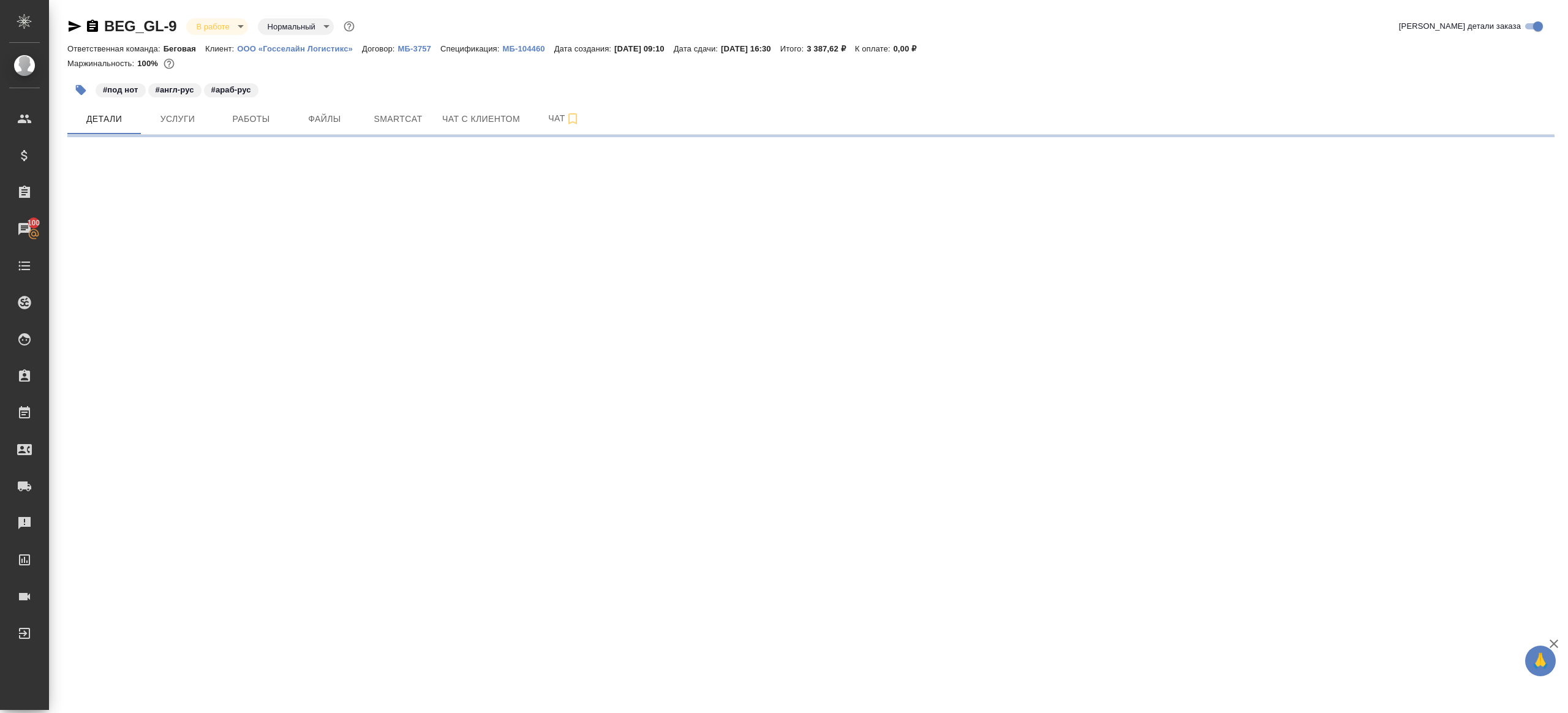
select select "RU"
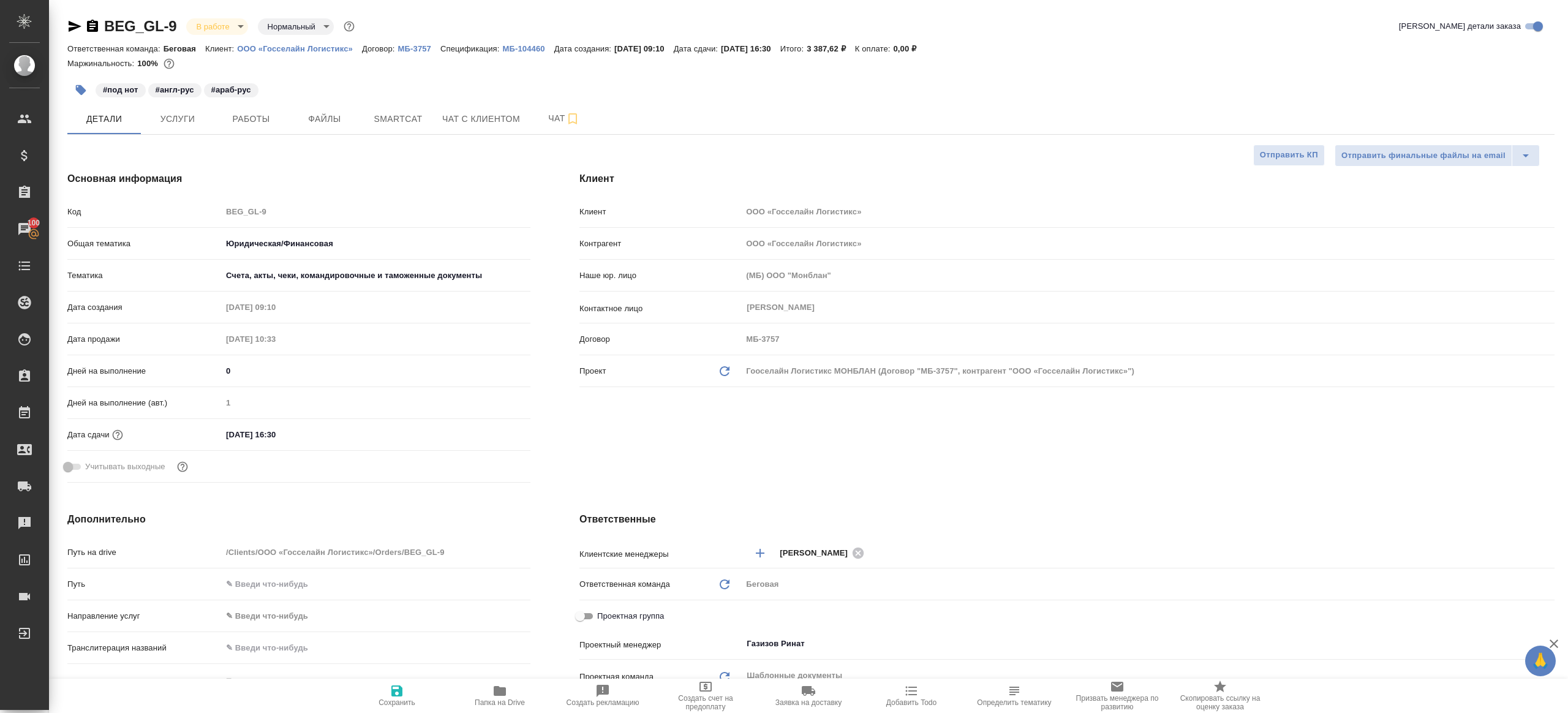
type textarea "x"
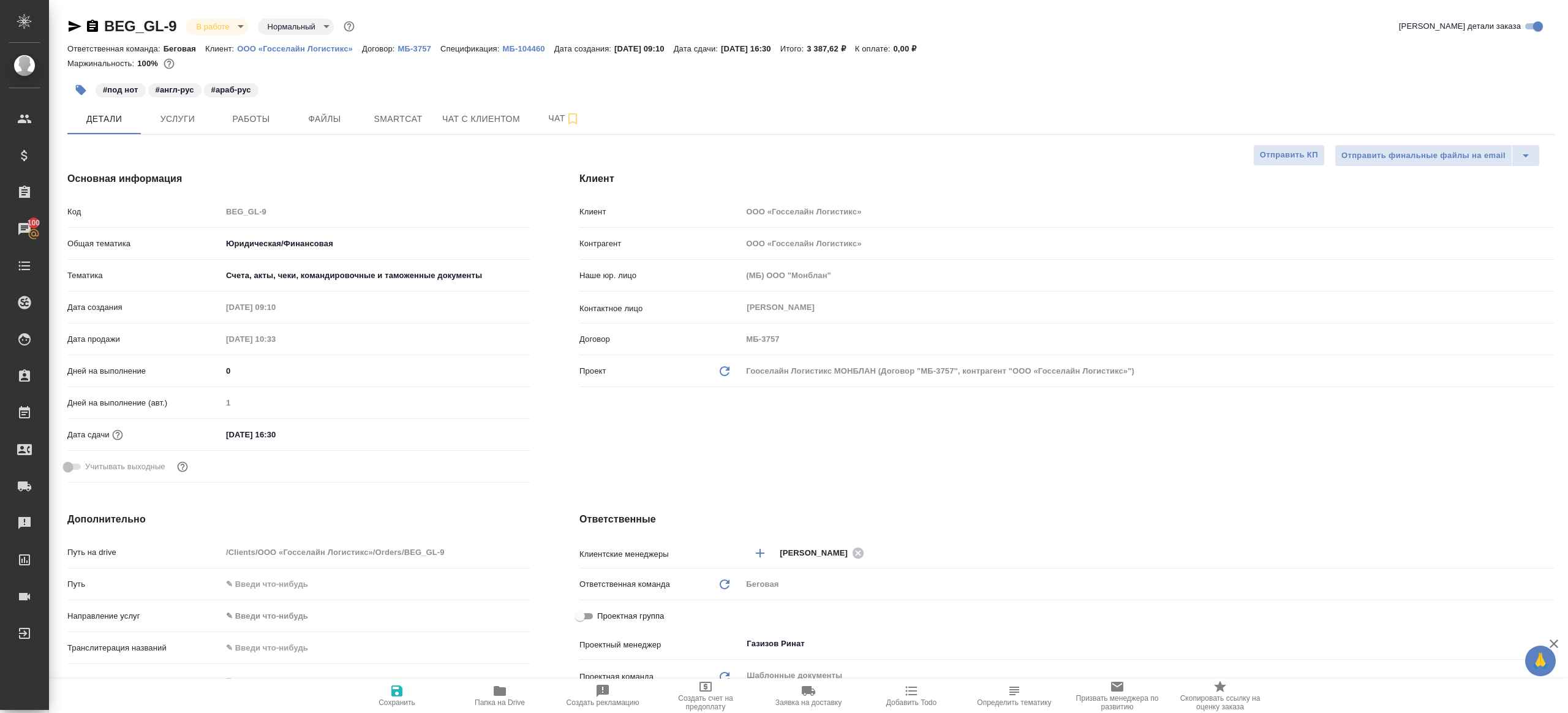
type textarea "x"
click at [221, 125] on span "Работы" at bounding box center [251, 119] width 59 height 15
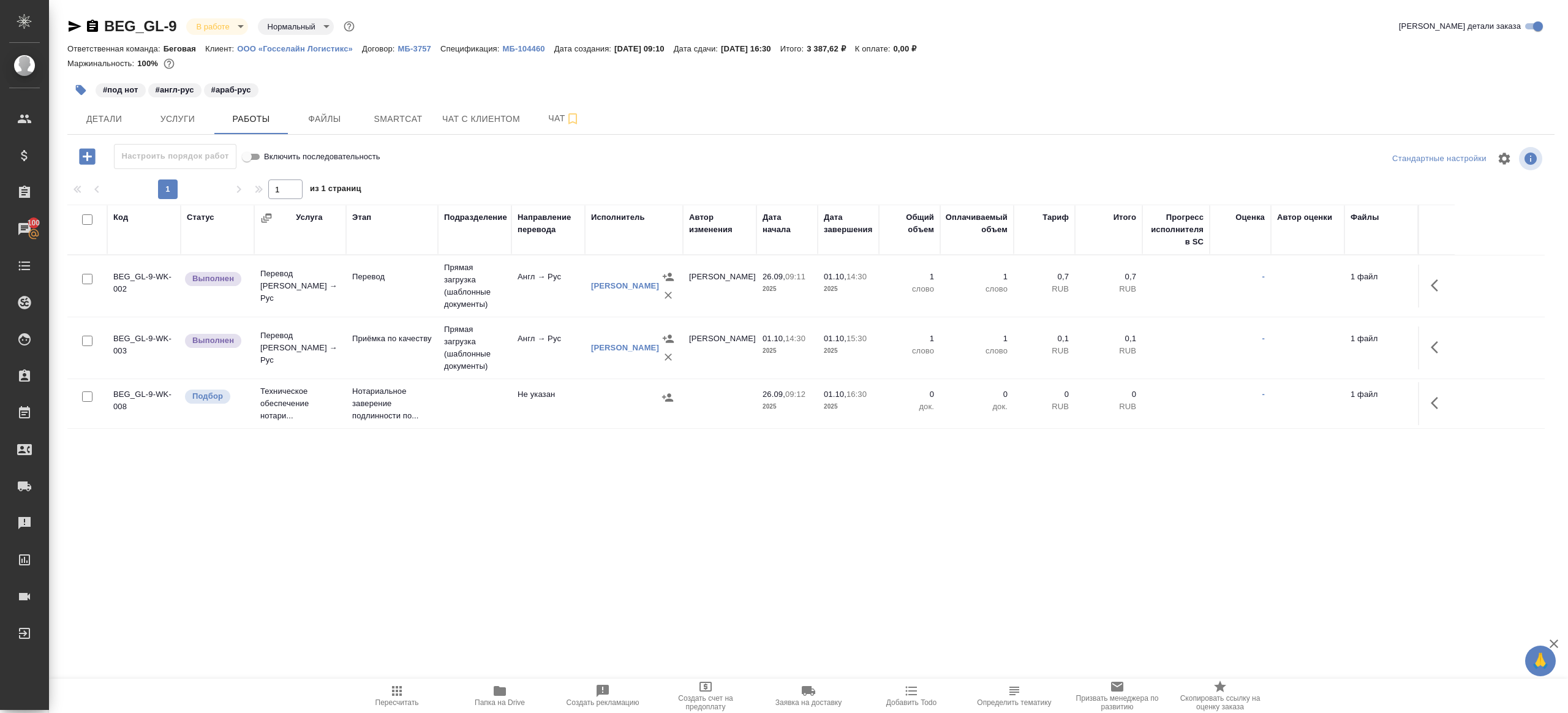
click at [516, 173] on div "Настроить порядок работ Включить последовательность" at bounding box center [315, 159] width 496 height 29
click at [1431, 290] on icon "button" at bounding box center [1438, 285] width 15 height 15
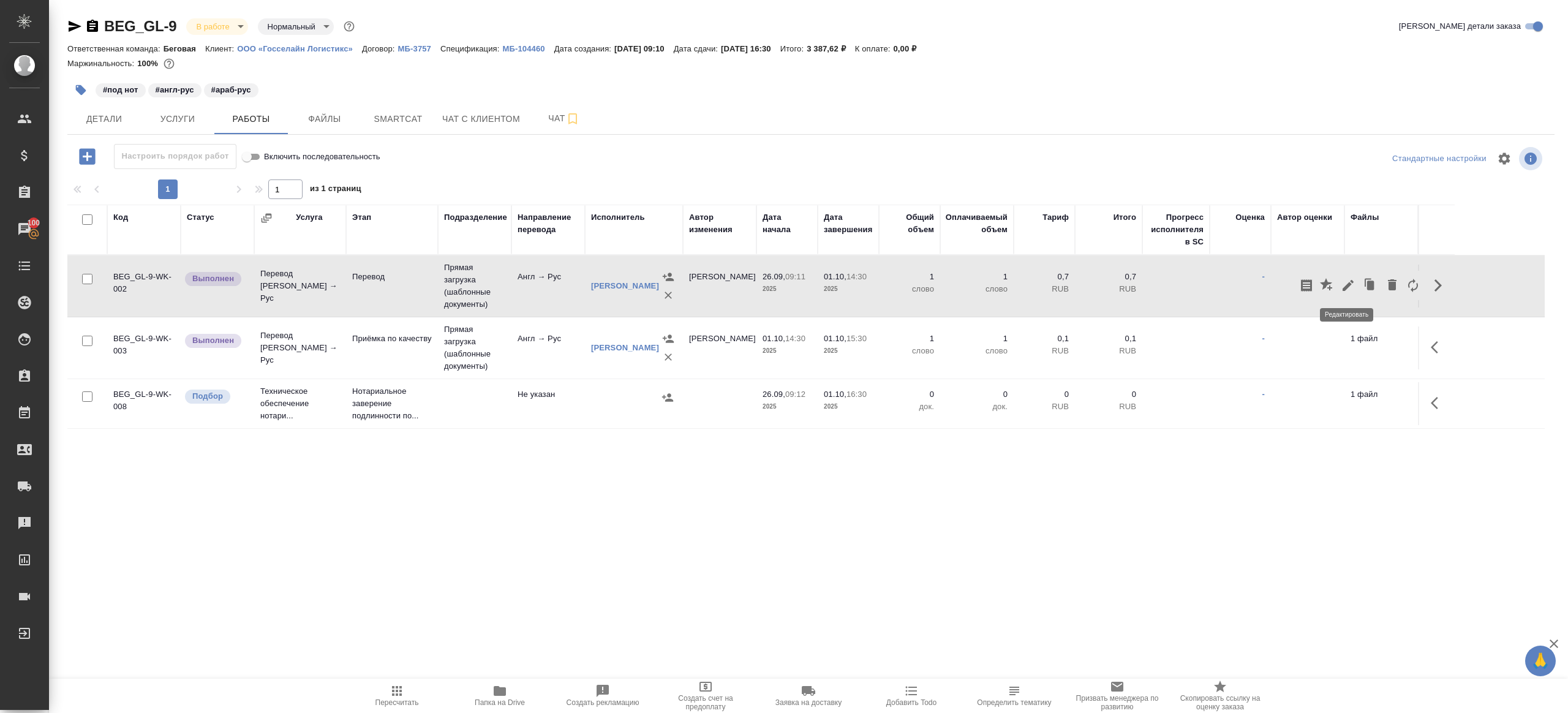
click at [1350, 285] on icon "button" at bounding box center [1348, 285] width 15 height 15
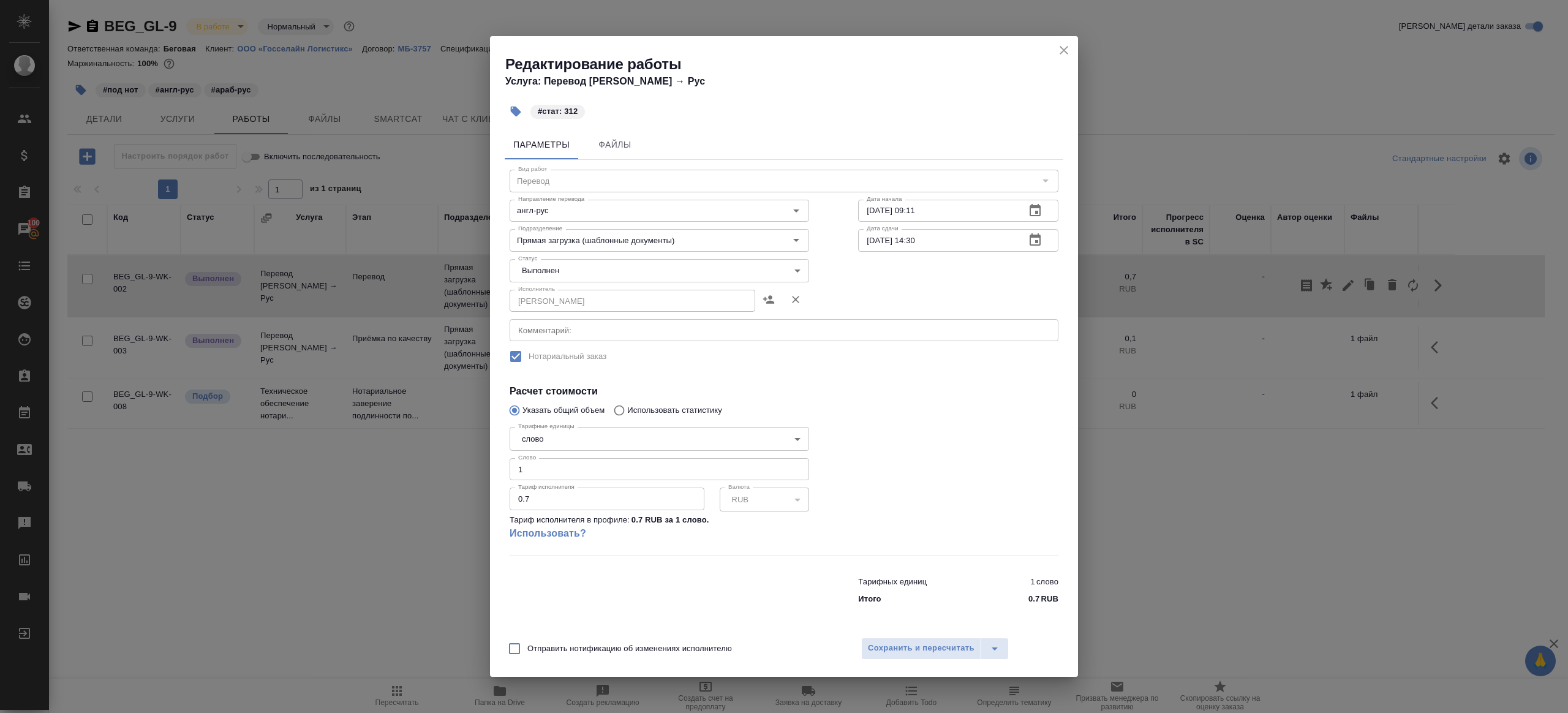
click at [558, 273] on body "🙏 .cls-1 fill:#fff; AWATERA [PERSON_NAME] Клиенты Спецификации Заказы 100 Чаты …" at bounding box center [784, 356] width 1568 height 713
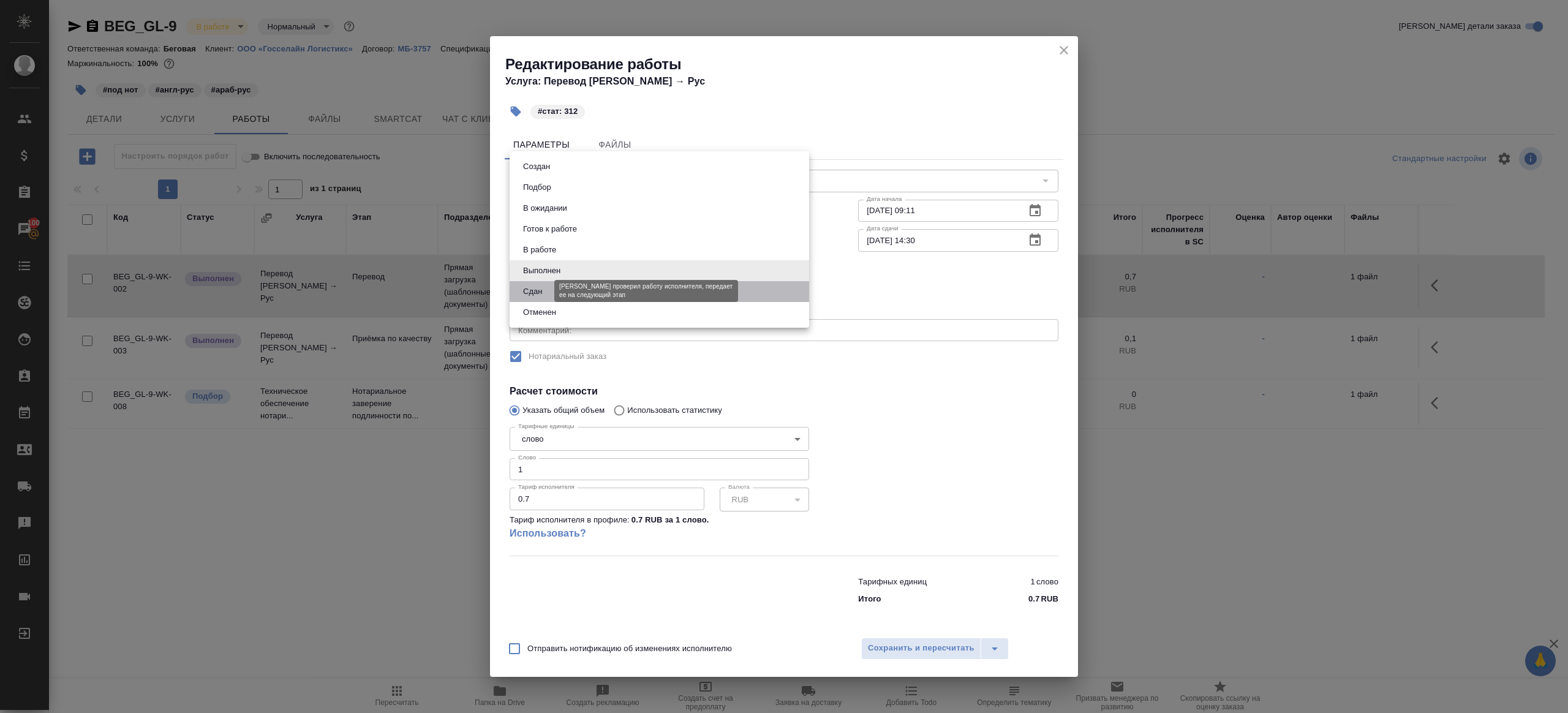
click at [544, 297] on button "Сдан" at bounding box center [532, 291] width 27 height 13
type input "closed"
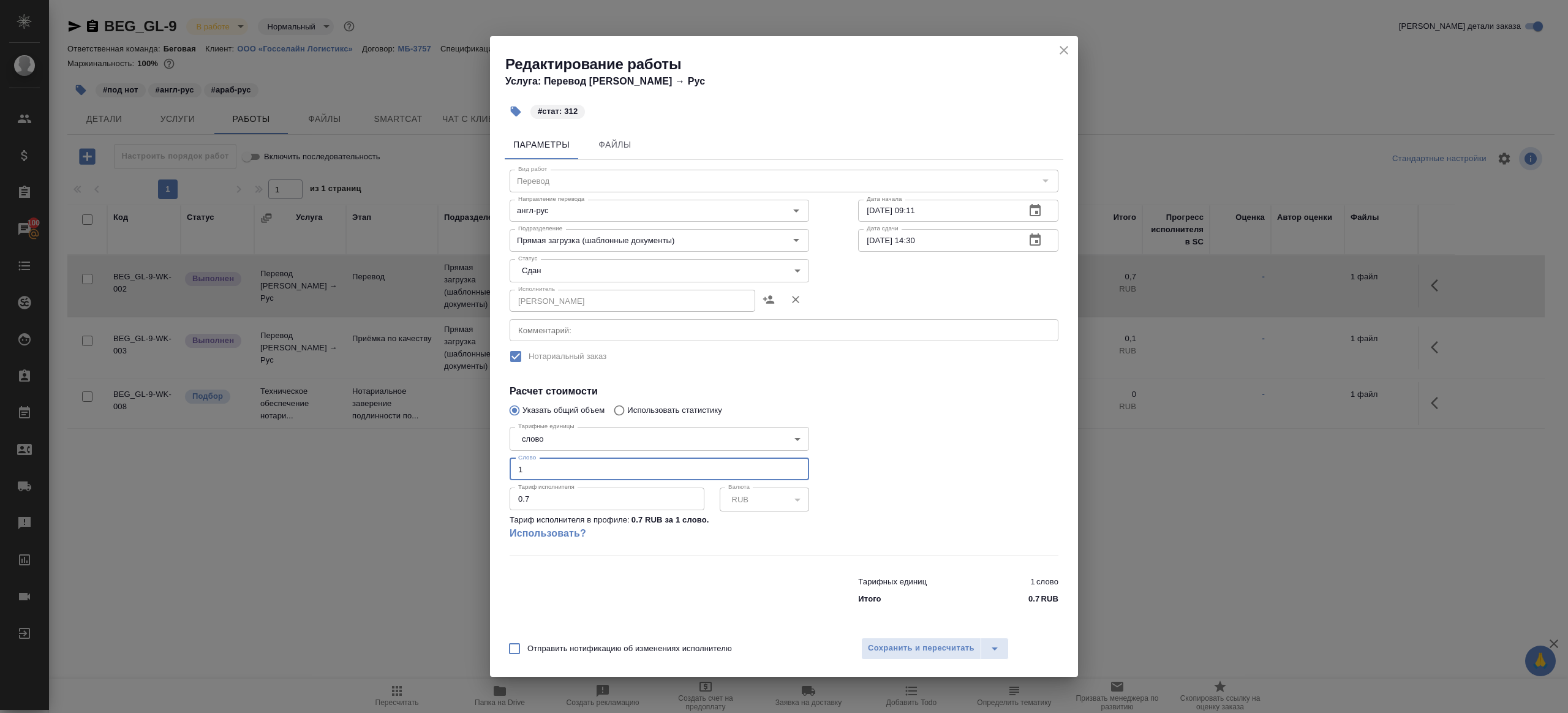
drag, startPoint x: 543, startPoint y: 474, endPoint x: 473, endPoint y: 470, distance: 70.1
click at [474, 470] on div "Редактирование работы Услуга: Перевод [PERSON_NAME] → Рус #стат: 312 Параметры …" at bounding box center [784, 356] width 1568 height 713
type input "312"
click at [895, 639] on button "Сохранить и пересчитать" at bounding box center [921, 649] width 120 height 22
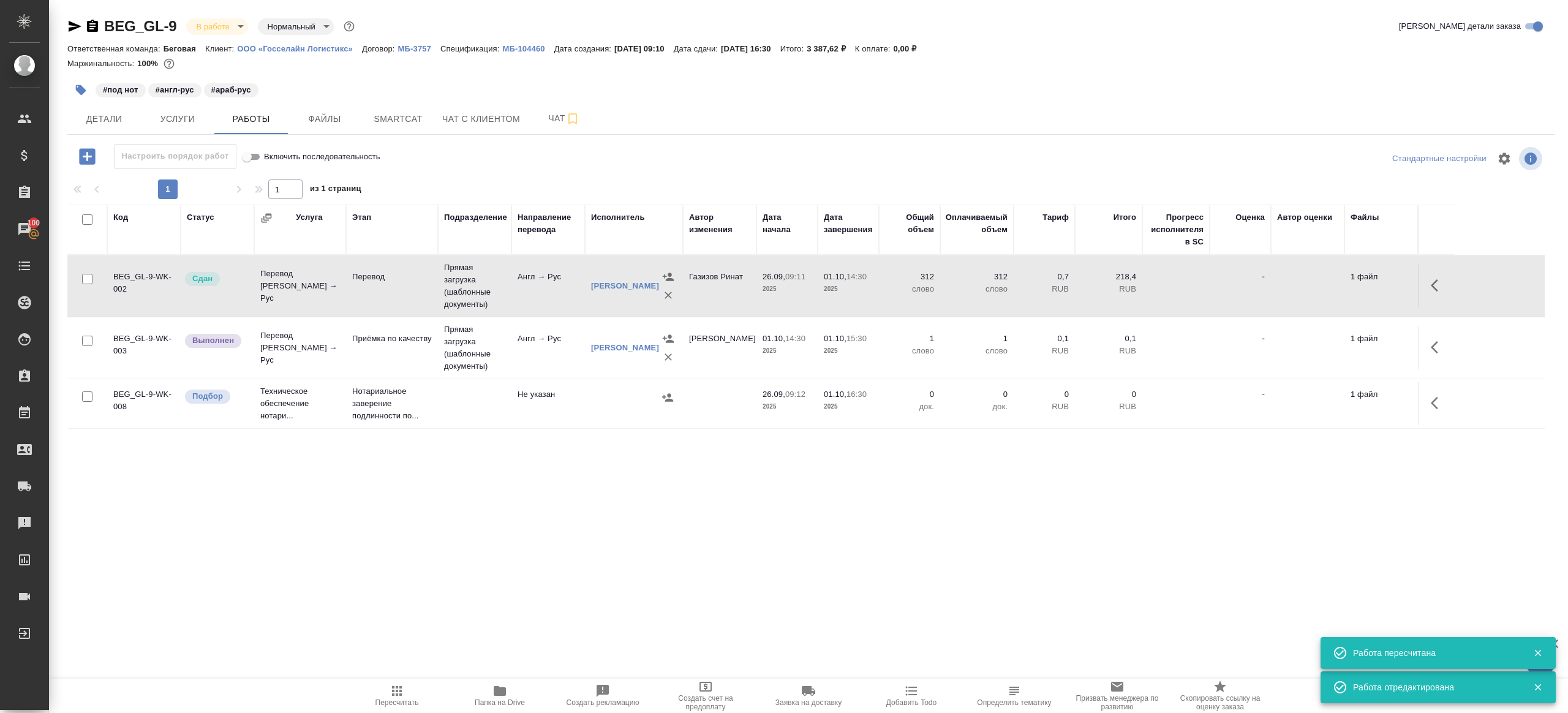
click at [1433, 343] on icon "button" at bounding box center [1438, 347] width 15 height 15
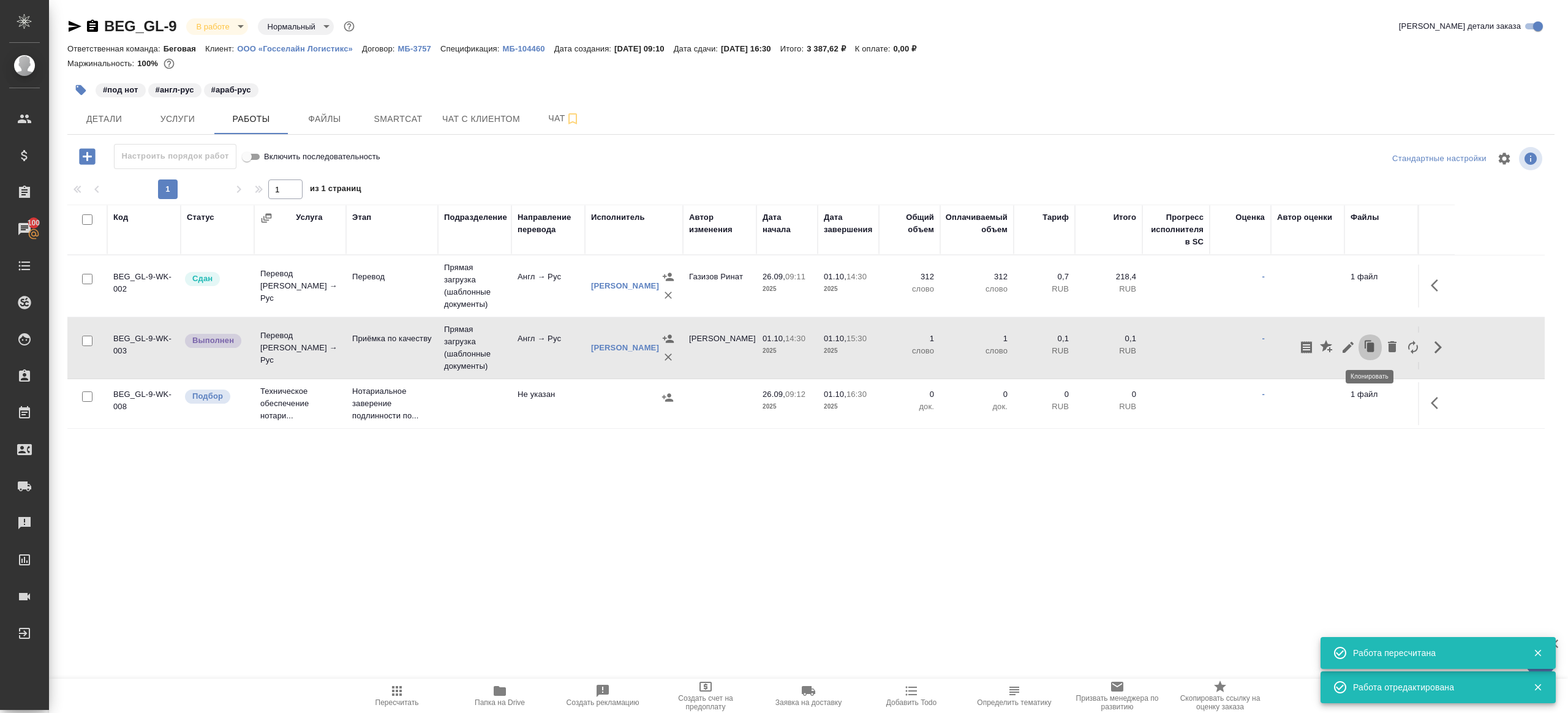
click at [1359, 346] on button "button" at bounding box center [1370, 347] width 23 height 29
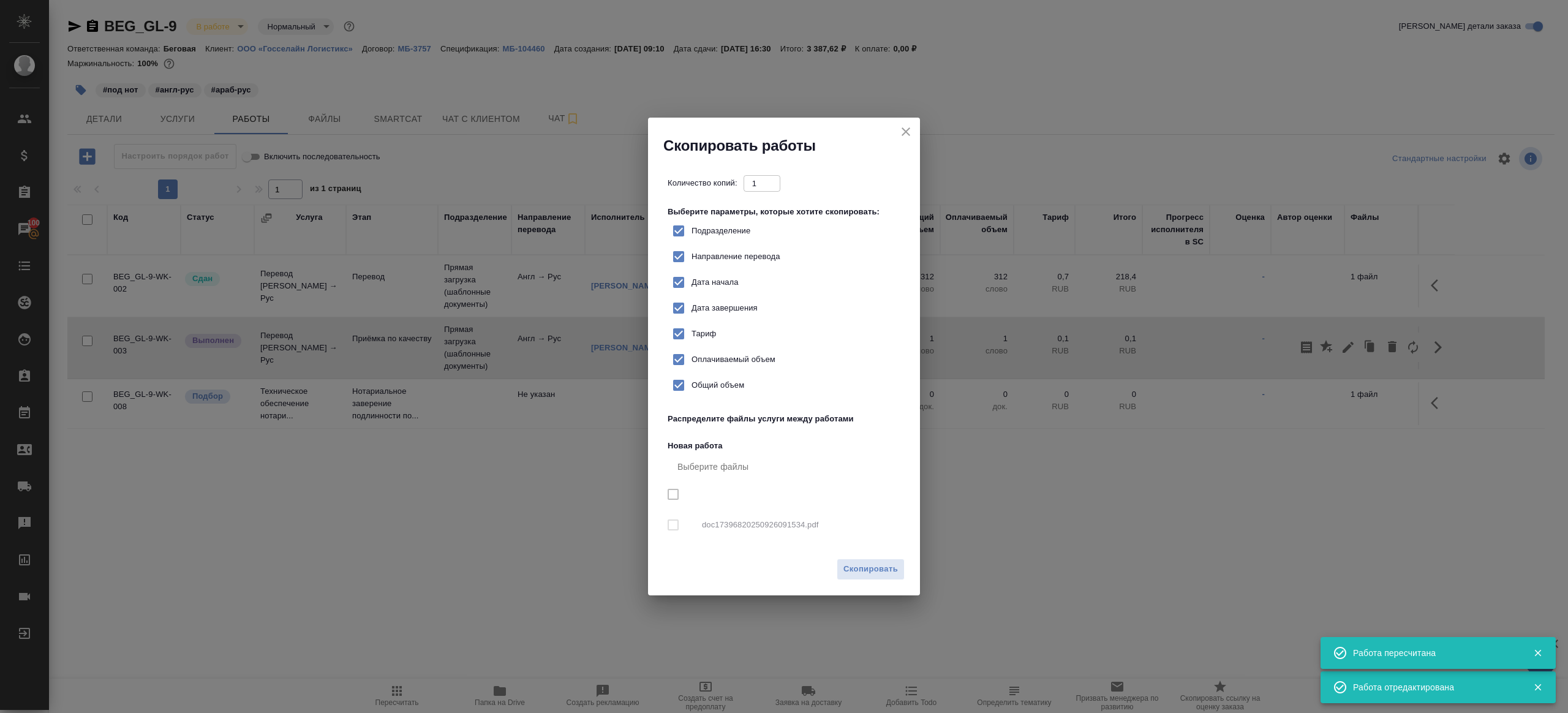
checkbox input "true"
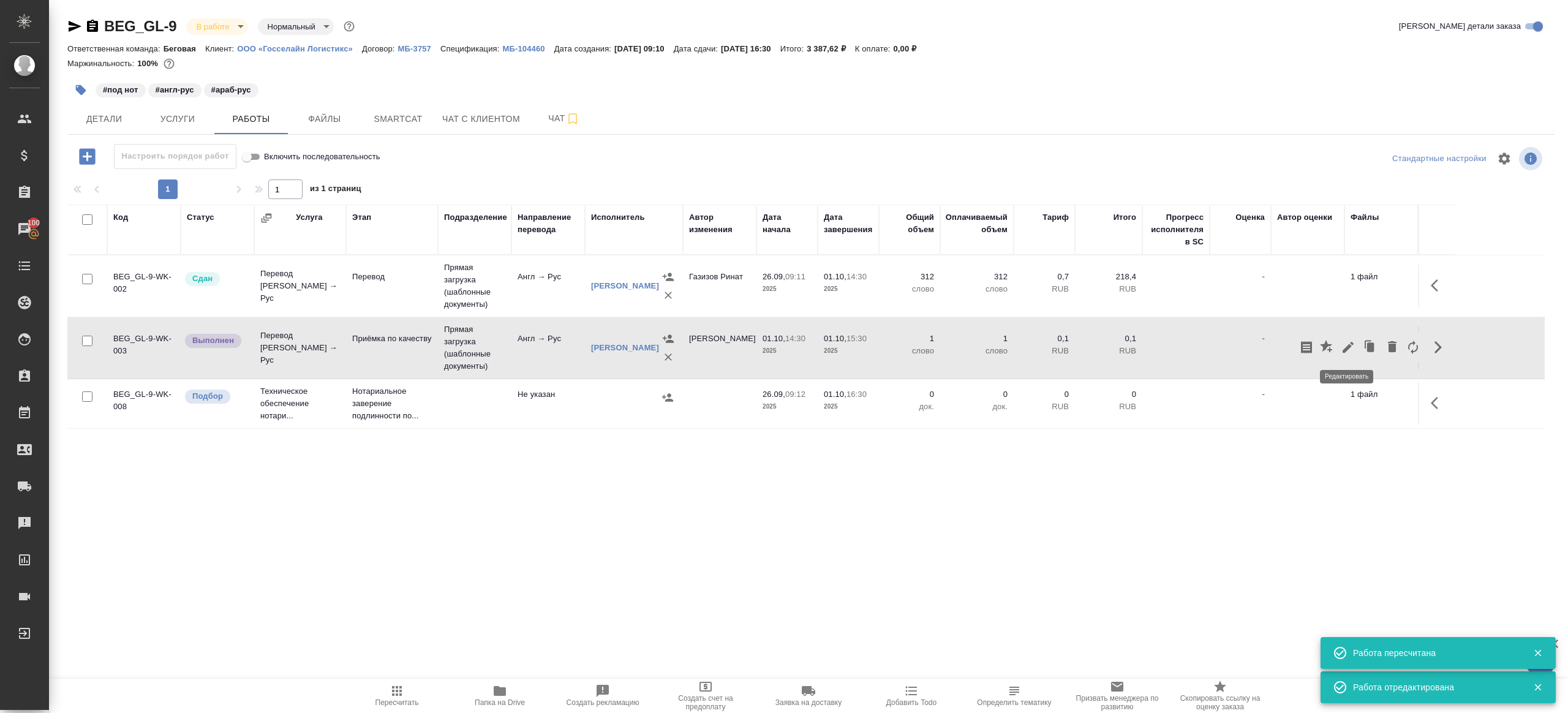
click at [1348, 345] on icon "button" at bounding box center [1348, 347] width 11 height 11
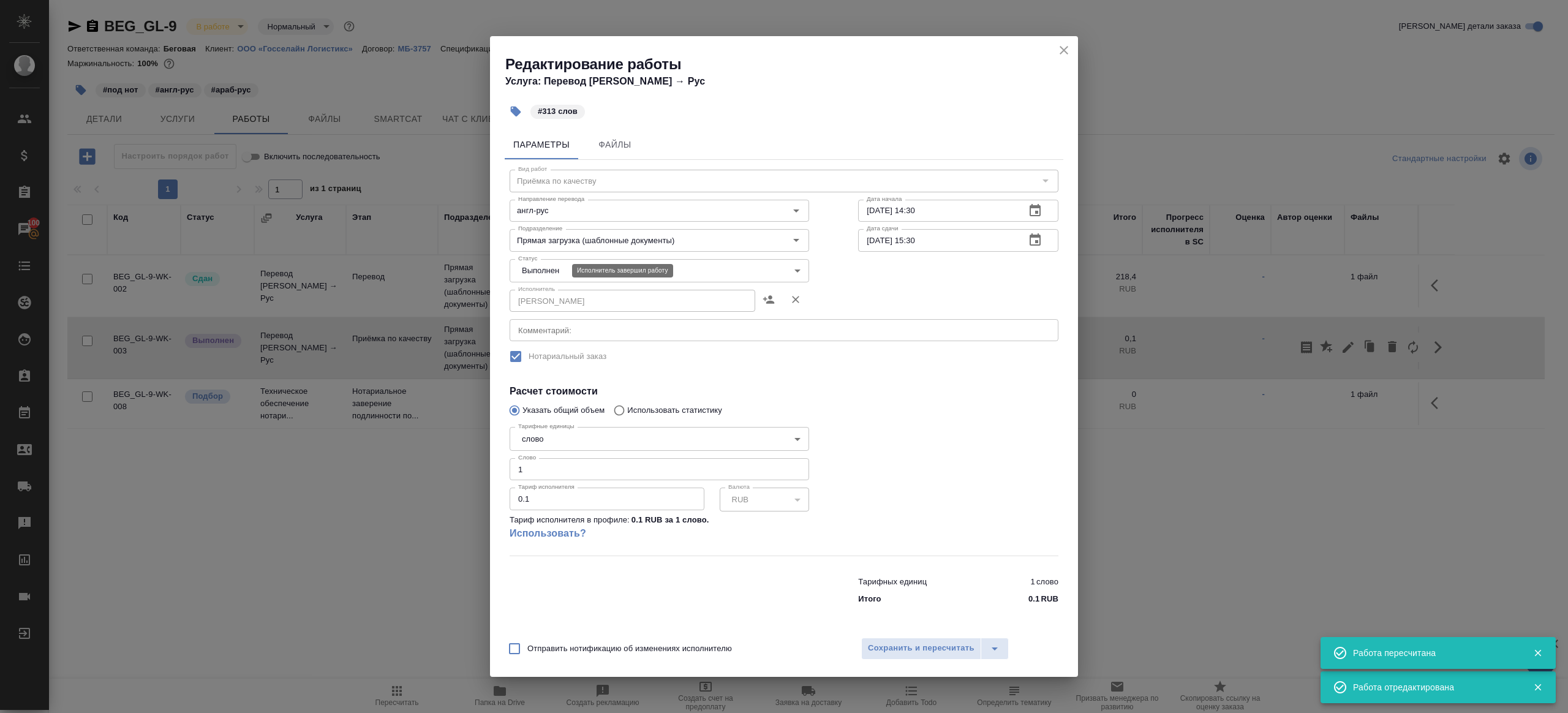
click at [551, 268] on body "🙏 .cls-1 fill:#fff; AWATERA Gazizov Rinat Клиенты Спецификации Заказы 100 Чаты …" at bounding box center [784, 356] width 1568 height 713
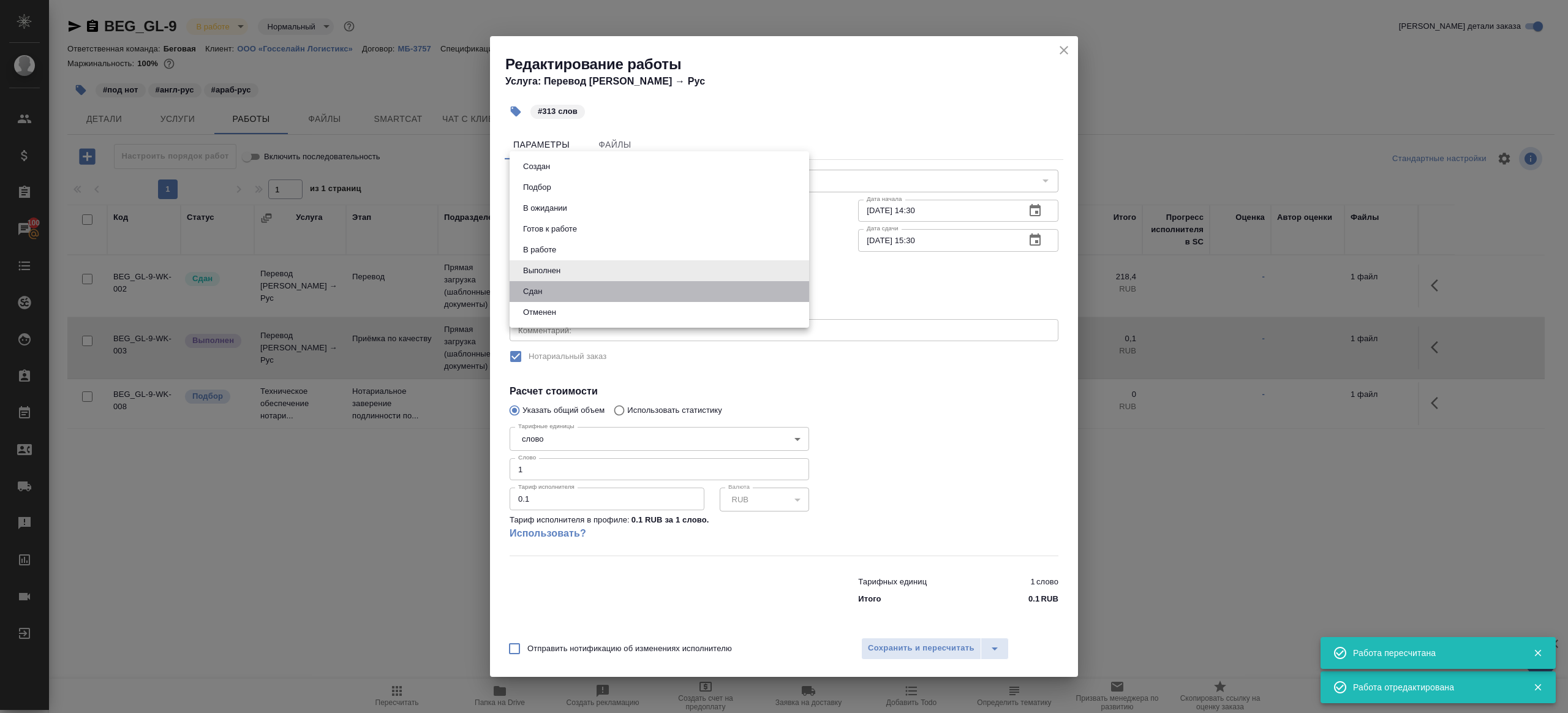
click at [553, 291] on li "Сдан" at bounding box center [659, 291] width 300 height 21
type input "closed"
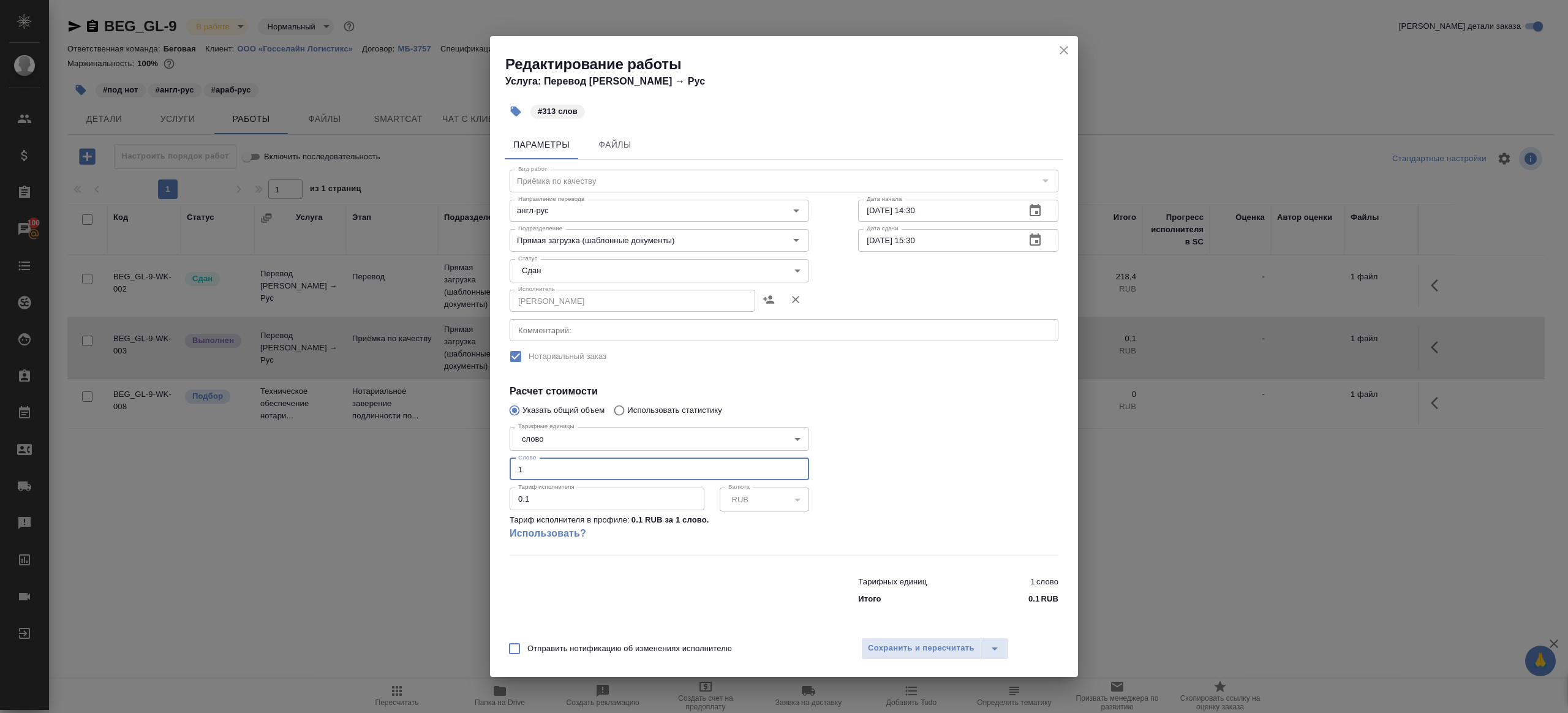
drag, startPoint x: 545, startPoint y: 467, endPoint x: 418, endPoint y: 463, distance: 127.1
click at [418, 463] on div "Редактирование работы Услуга: Перевод Стандарт Англ → Рус #313 слов Параметры Ф…" at bounding box center [784, 356] width 1568 height 713
type input "313"
click at [853, 647] on div "Отправить нотификацию об изменениях исполнителю Сохранить и пересчитать" at bounding box center [784, 653] width 588 height 47
click at [886, 655] on span "Сохранить и пересчитать" at bounding box center [921, 649] width 107 height 14
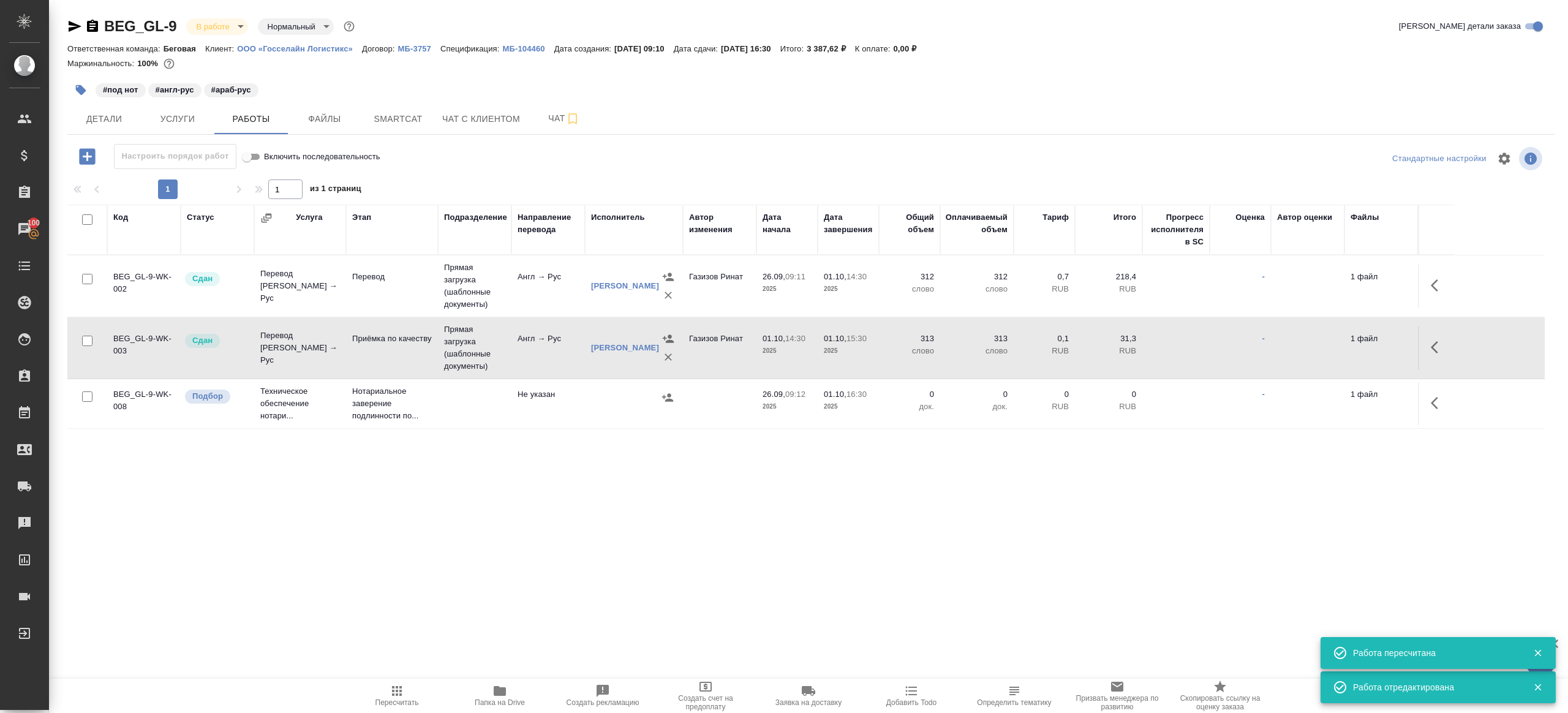
click at [240, 32] on body "🙏 .cls-1 fill:#fff; AWATERA Gazizov Rinat Клиенты Спецификации Заказы 100 Чаты …" at bounding box center [784, 356] width 1568 height 713
click at [249, 154] on button "Сдан без статистики" at bounding box center [237, 150] width 83 height 13
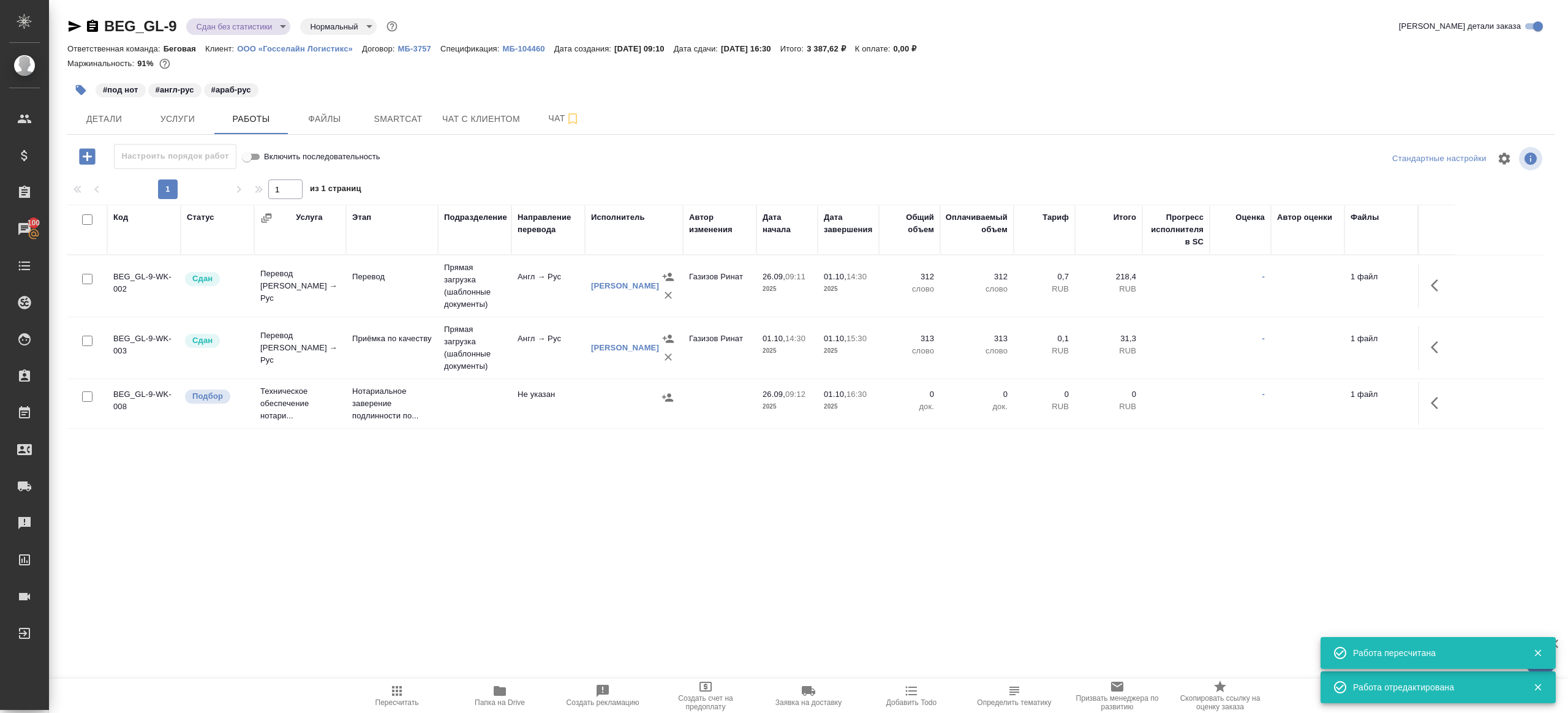
click at [237, 27] on body "🙏 .cls-1 fill:#fff; AWATERA Gazizov Rinat Клиенты Спецификации Заказы 100 Чаты …" at bounding box center [784, 356] width 1568 height 713
click at [246, 170] on li "Выполнен" at bounding box center [242, 171] width 112 height 21
click at [378, 690] on span "Пересчитать" at bounding box center [397, 695] width 88 height 23
click at [442, 619] on div ".cls-1 fill:#fff; AWATERA Gazizov Rinat Клиенты Спецификации Заказы 100 Чаты To…" at bounding box center [784, 356] width 1568 height 713
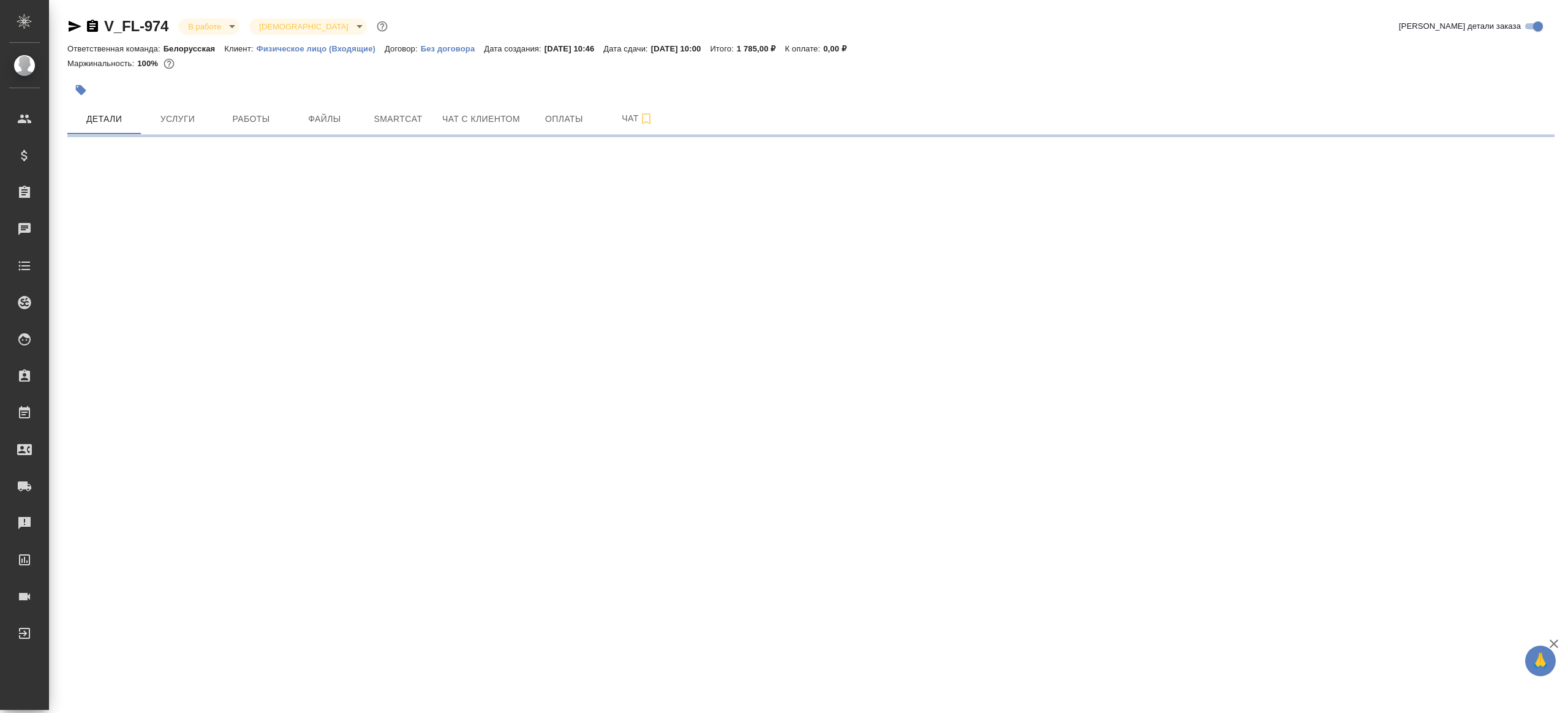
select select "RU"
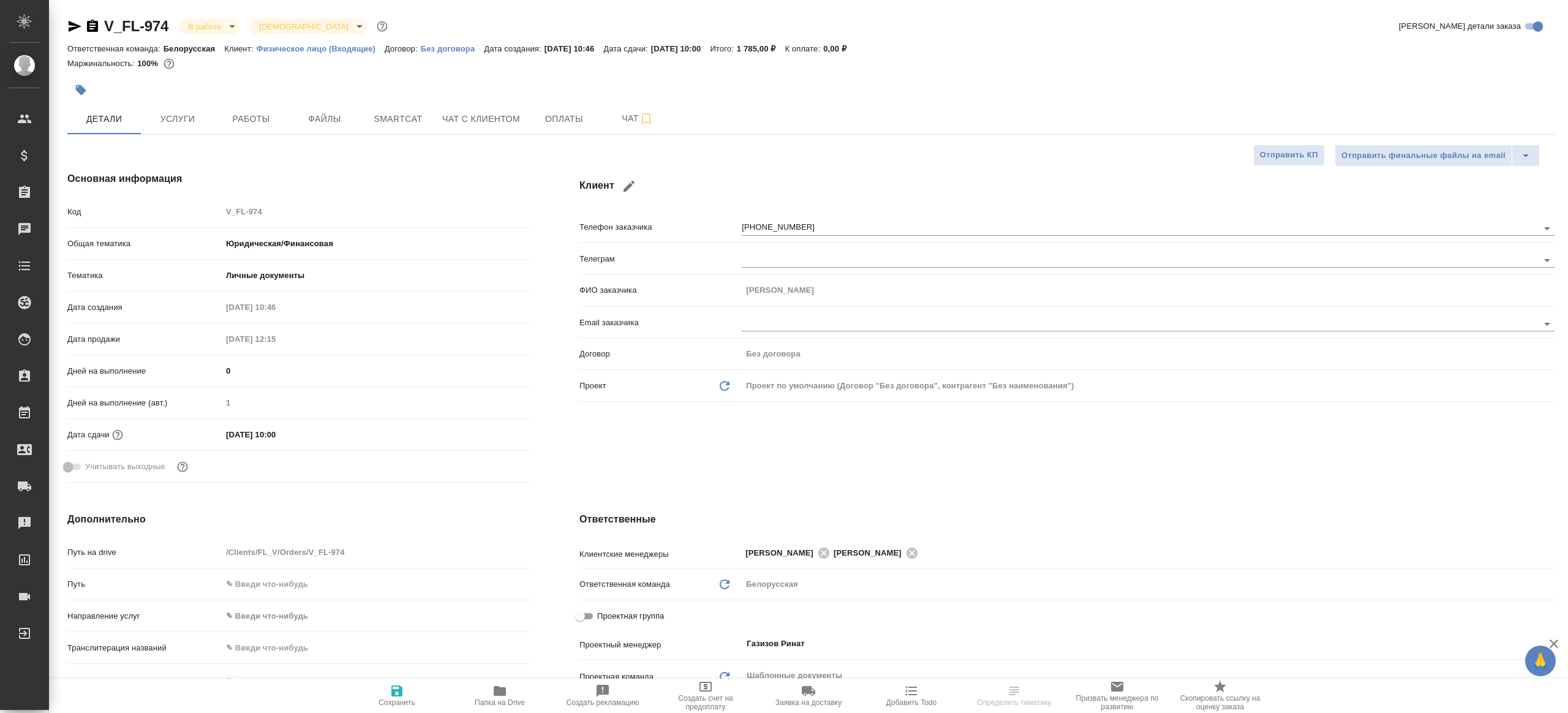
type textarea "x"
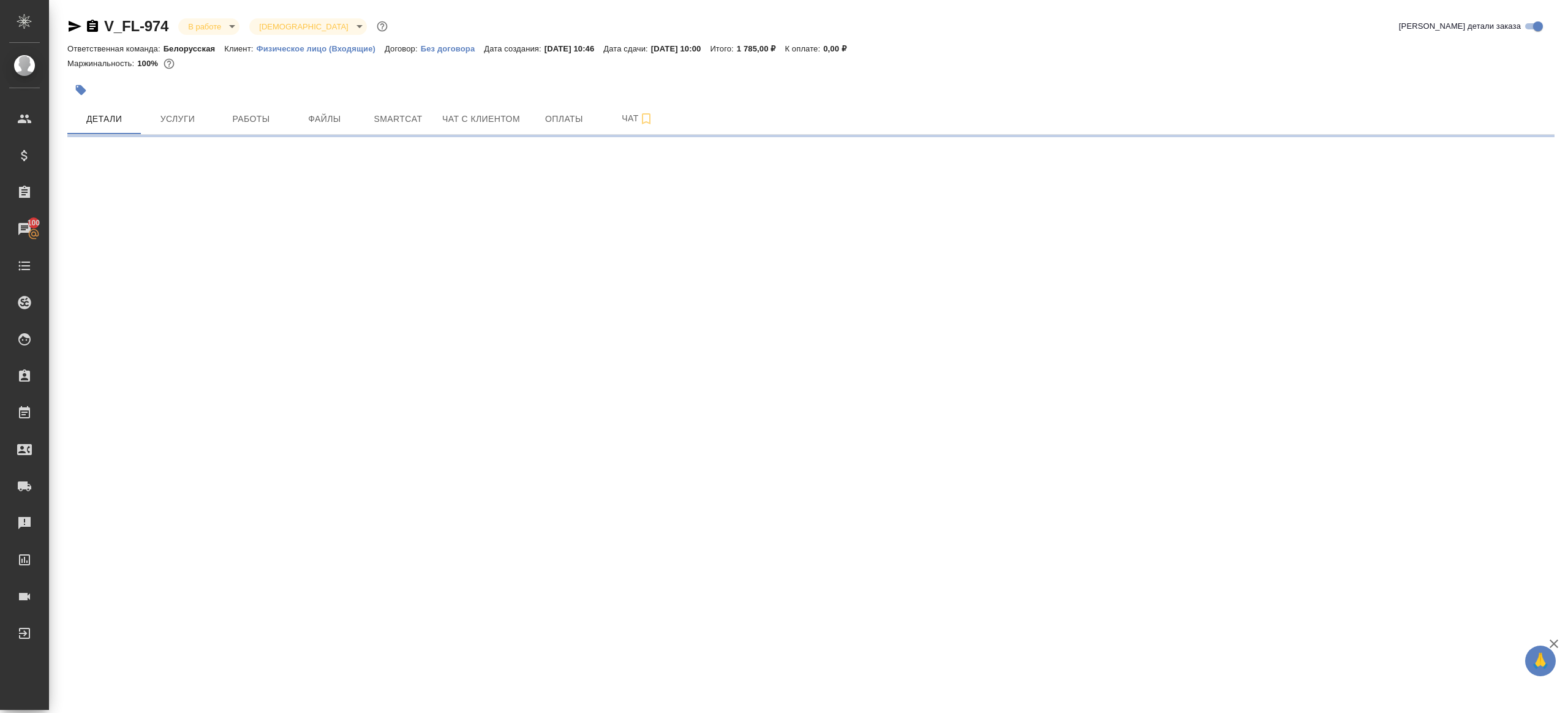
select select "RU"
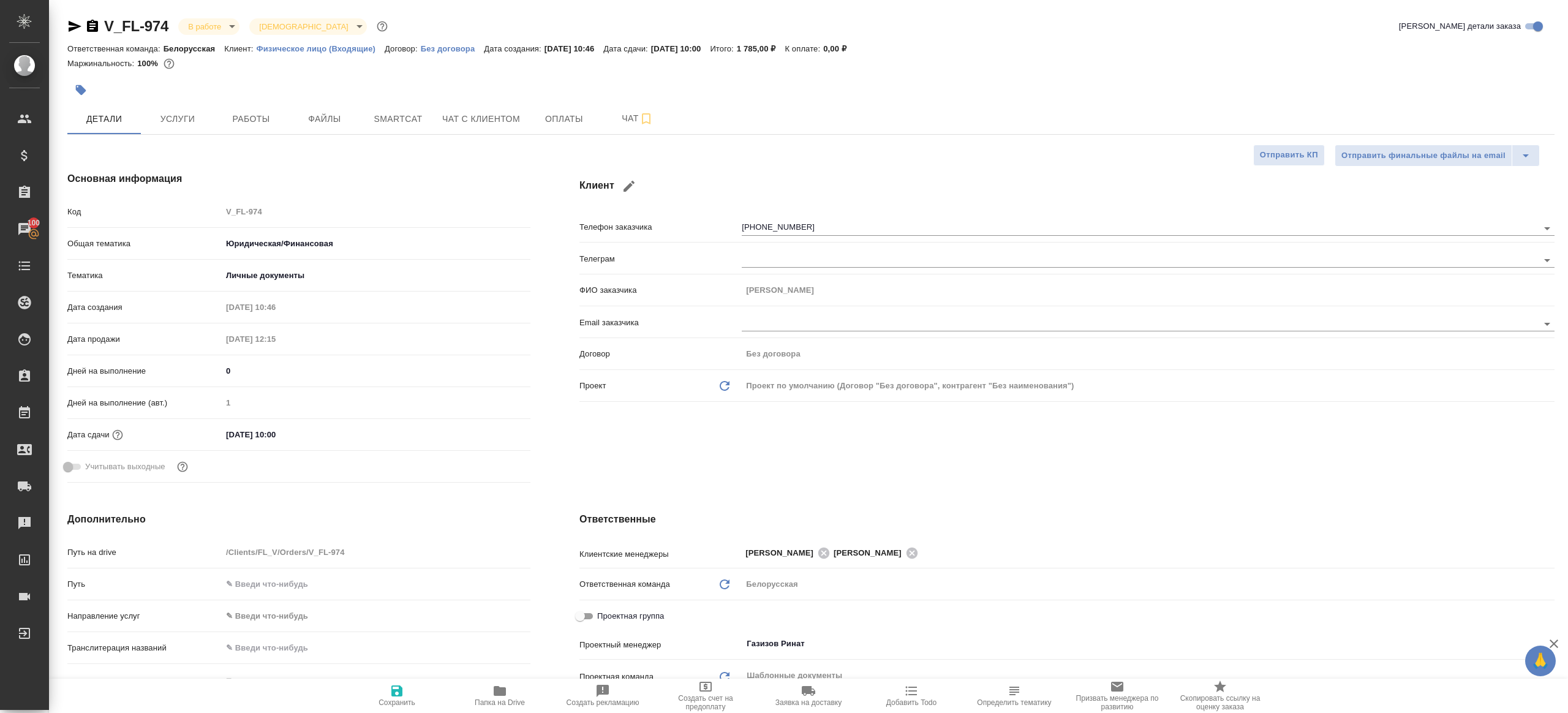
type textarea "x"
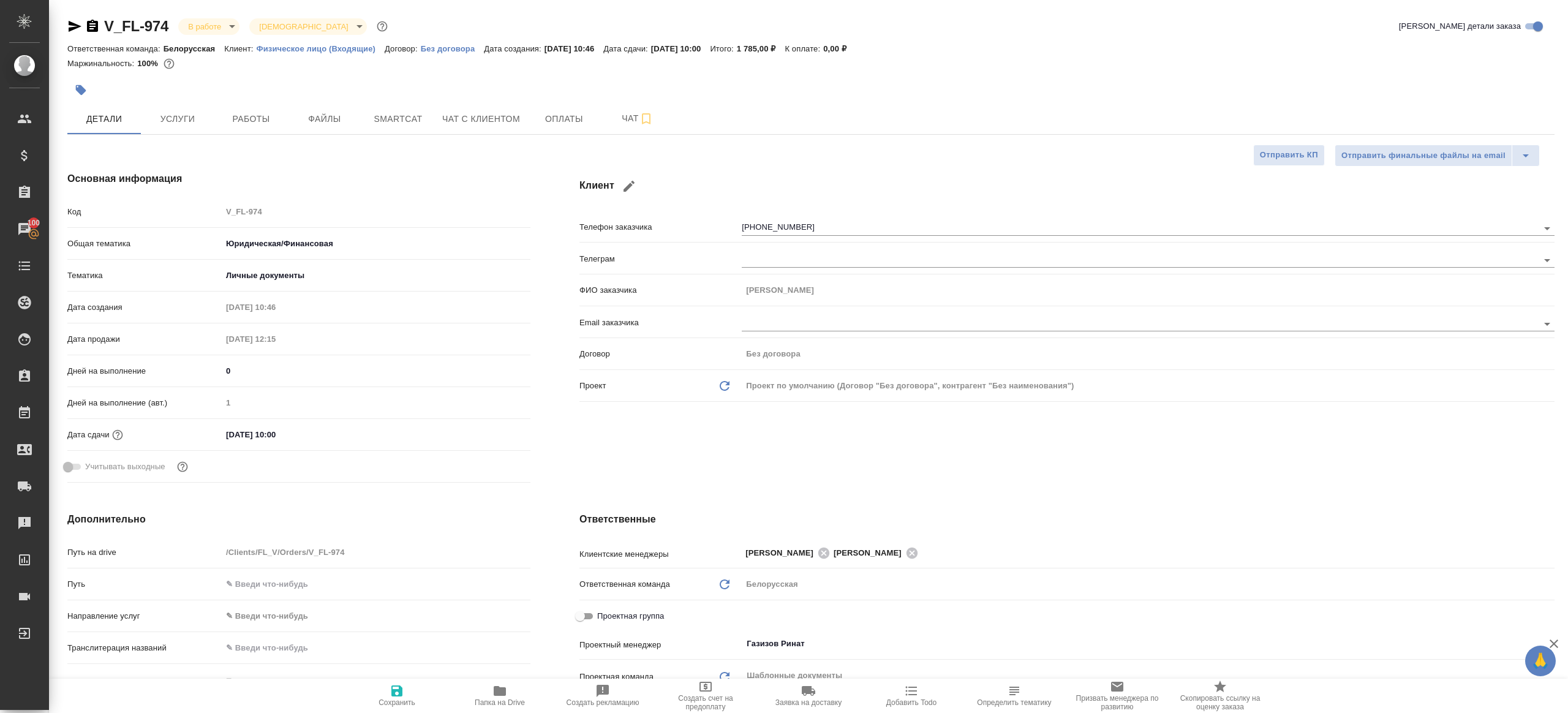
type textarea "x"
click at [230, 125] on span "Работы" at bounding box center [251, 119] width 59 height 15
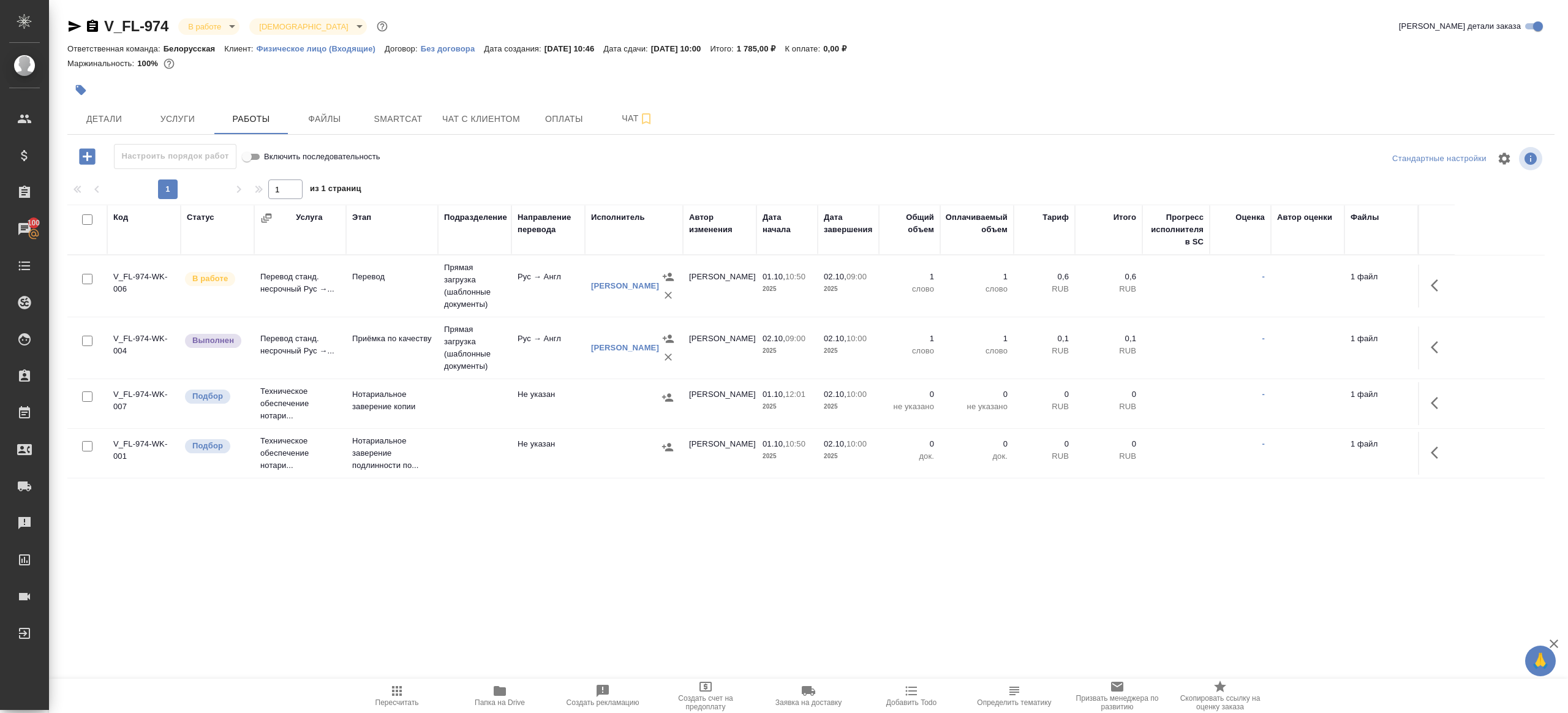
click at [221, 34] on body "🙏 .cls-1 fill:#fff; AWATERA [PERSON_NAME] Клиенты Спецификации Заказы 100 Чаты …" at bounding box center [784, 356] width 1568 height 713
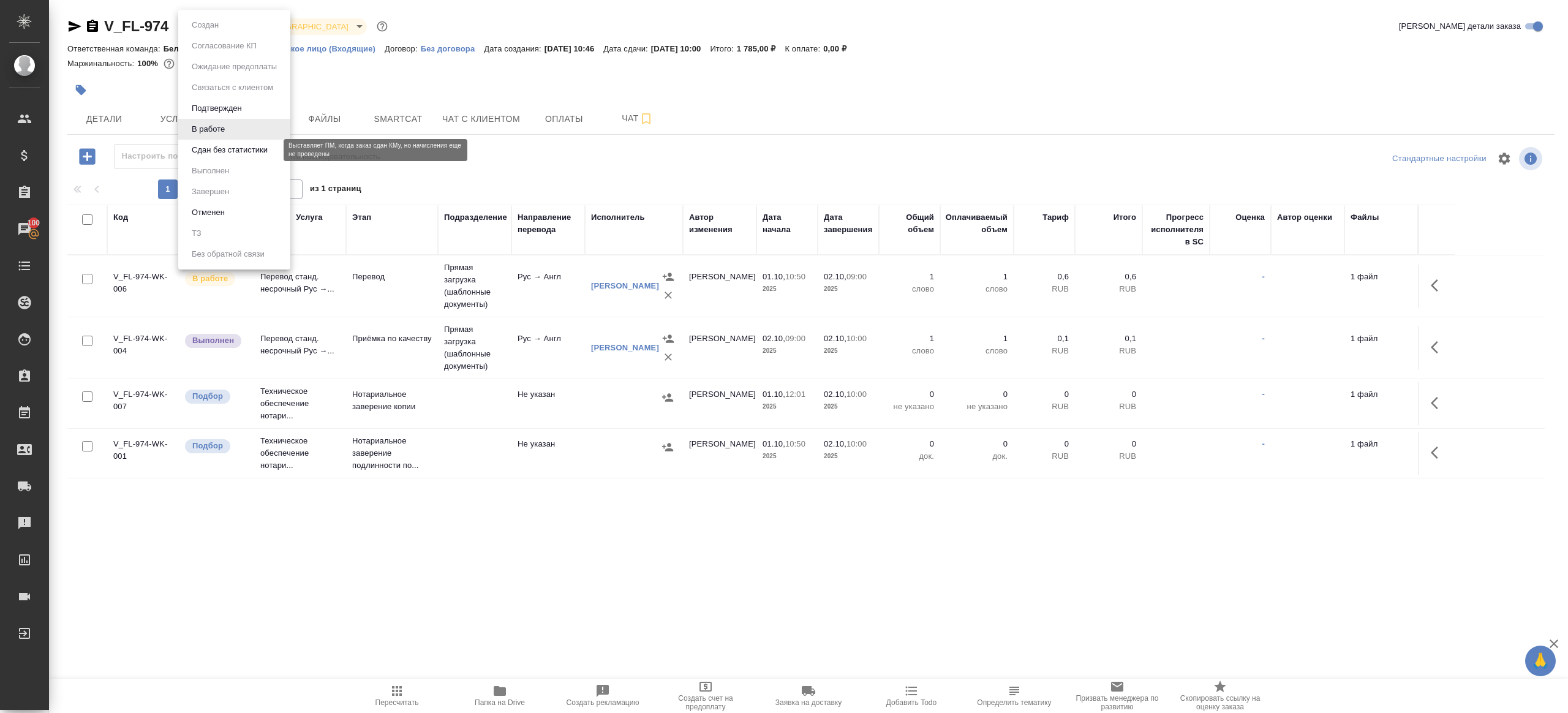
click at [246, 144] on button "Сдан без статистики" at bounding box center [229, 150] width 83 height 13
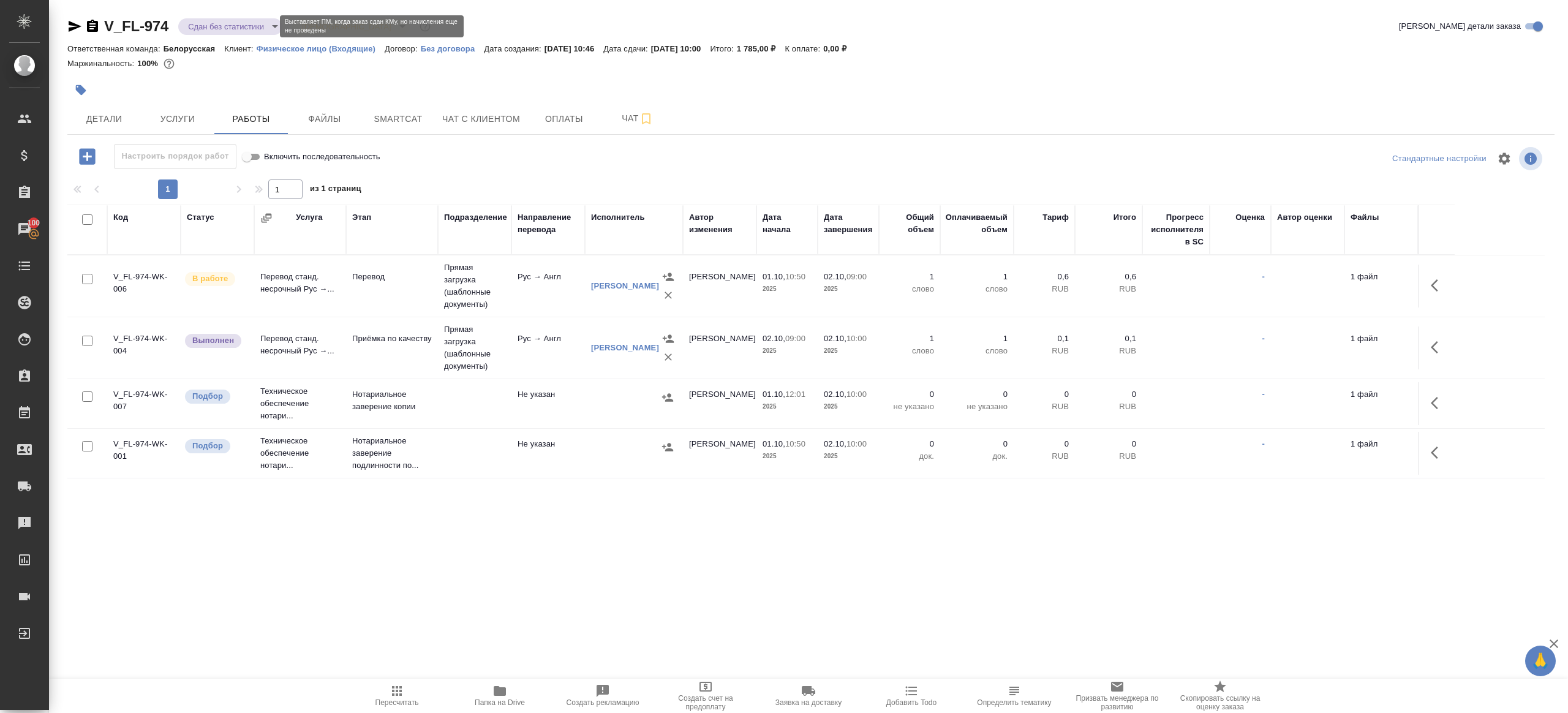
click at [202, 23] on body "🙏 .cls-1 fill:#fff; AWATERA [PERSON_NAME] Клиенты Спецификации Заказы 100 Чаты …" at bounding box center [784, 356] width 1568 height 713
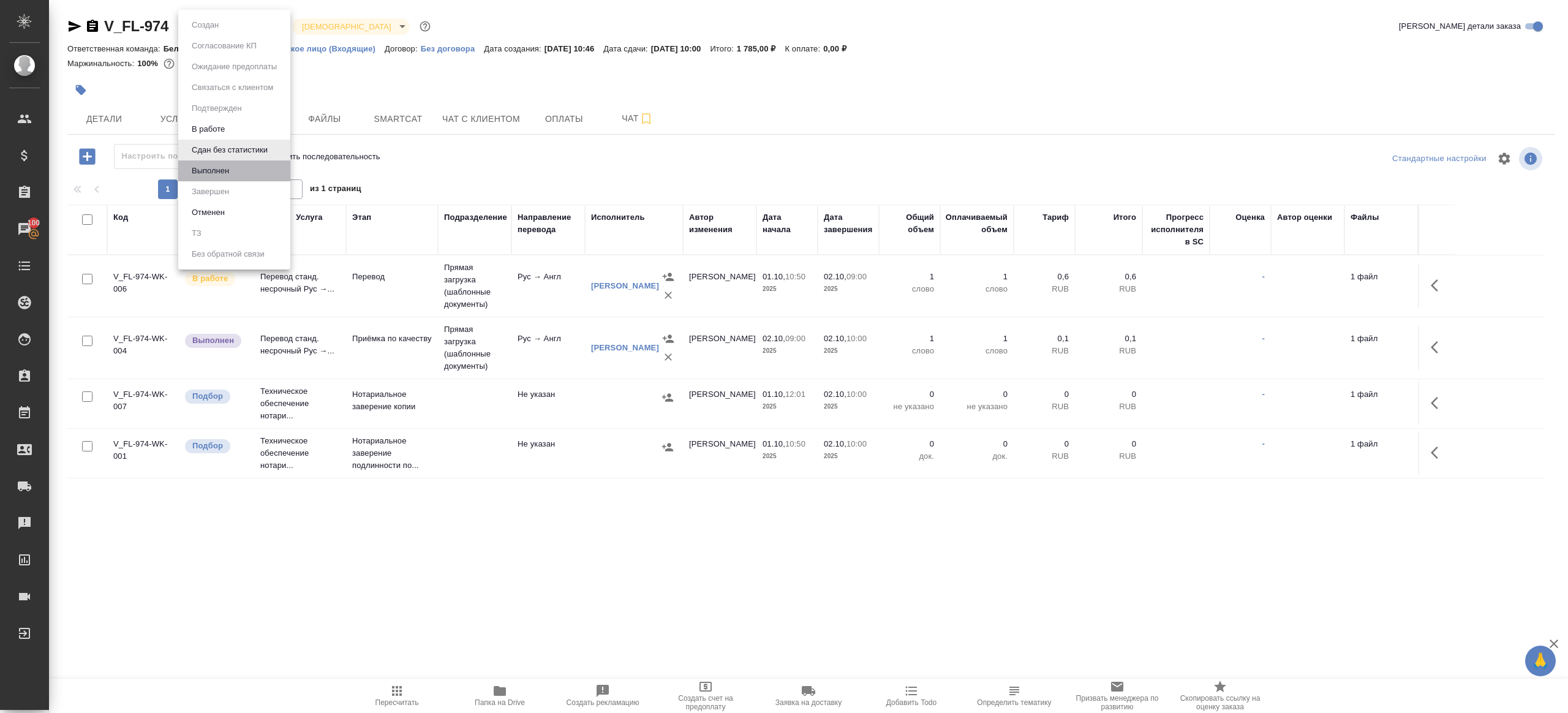
click at [235, 173] on li "Выполнен" at bounding box center [234, 171] width 112 height 21
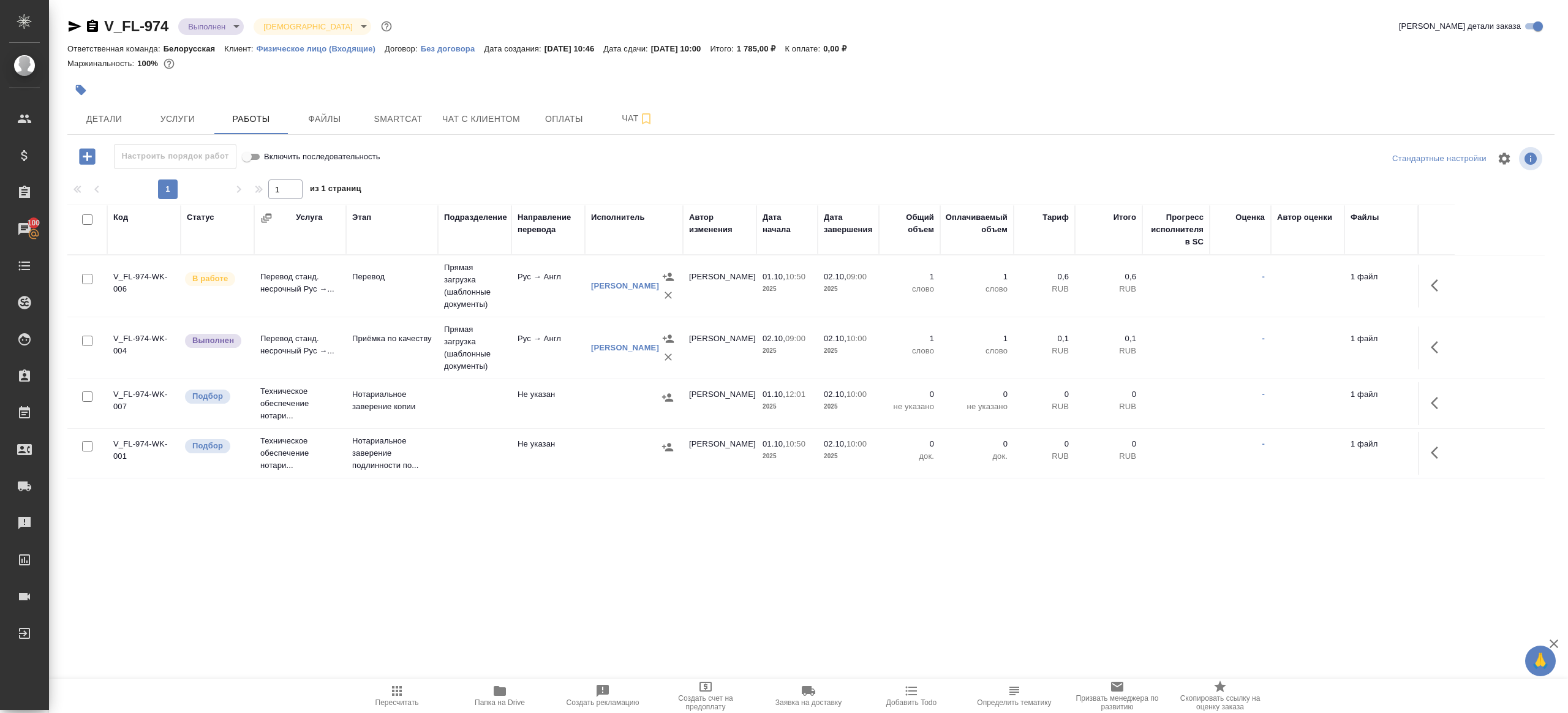
click at [489, 688] on span "Папка на Drive" at bounding box center [499, 695] width 88 height 23
click at [1432, 281] on icon "button" at bounding box center [1438, 285] width 15 height 15
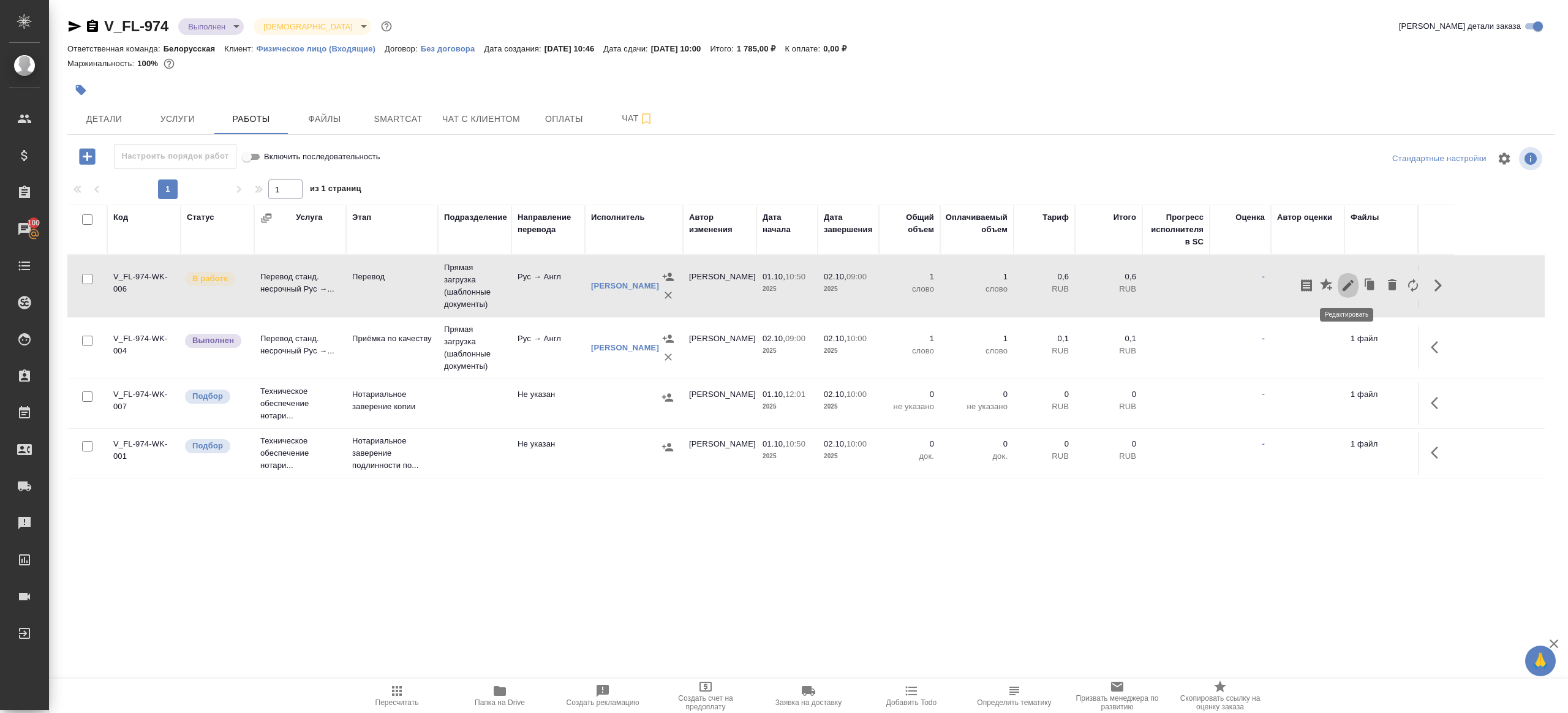
click at [1347, 286] on icon "button" at bounding box center [1348, 285] width 11 height 11
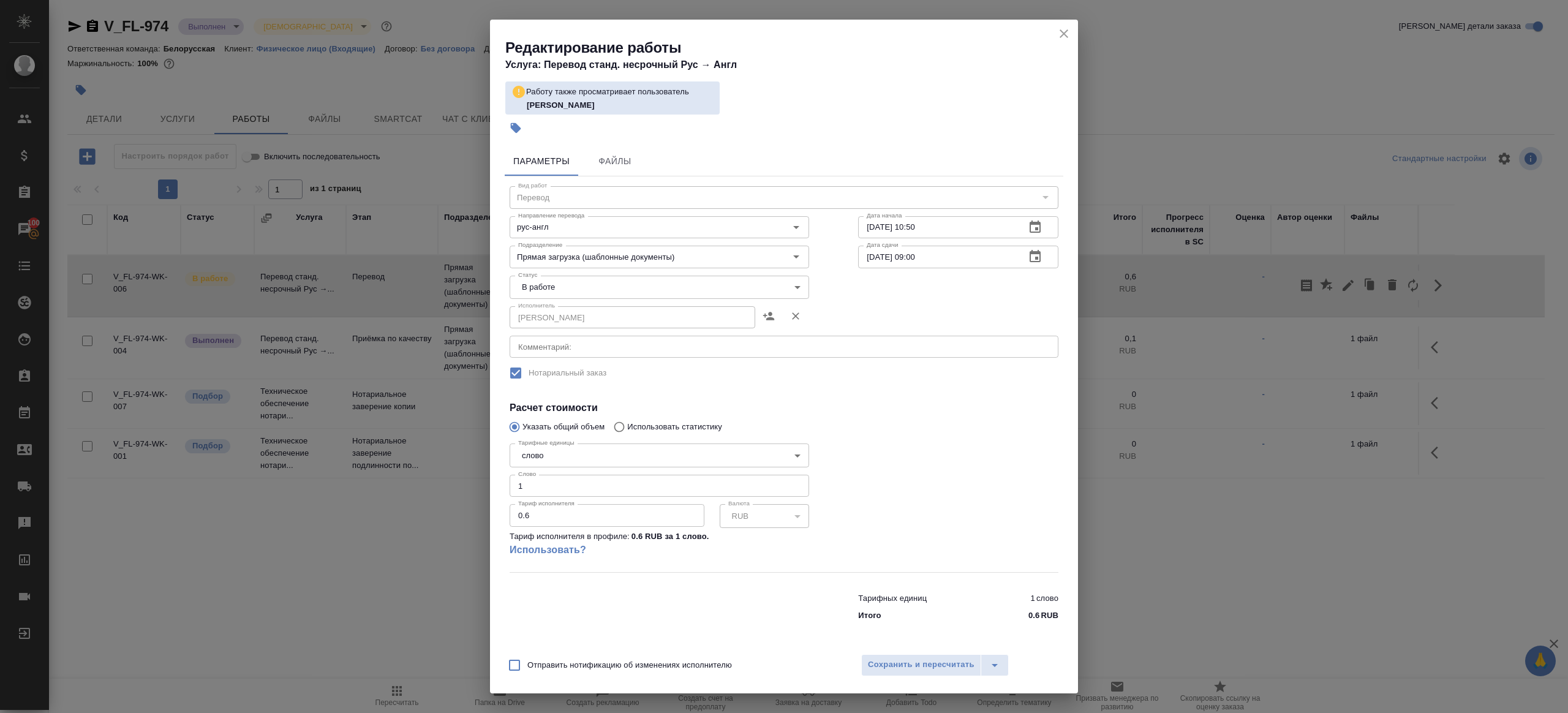
click at [607, 289] on body "🙏 .cls-1 fill:#fff; AWATERA [PERSON_NAME] Клиенты Спецификации Заказы 100 Чаты …" at bounding box center [784, 356] width 1568 height 713
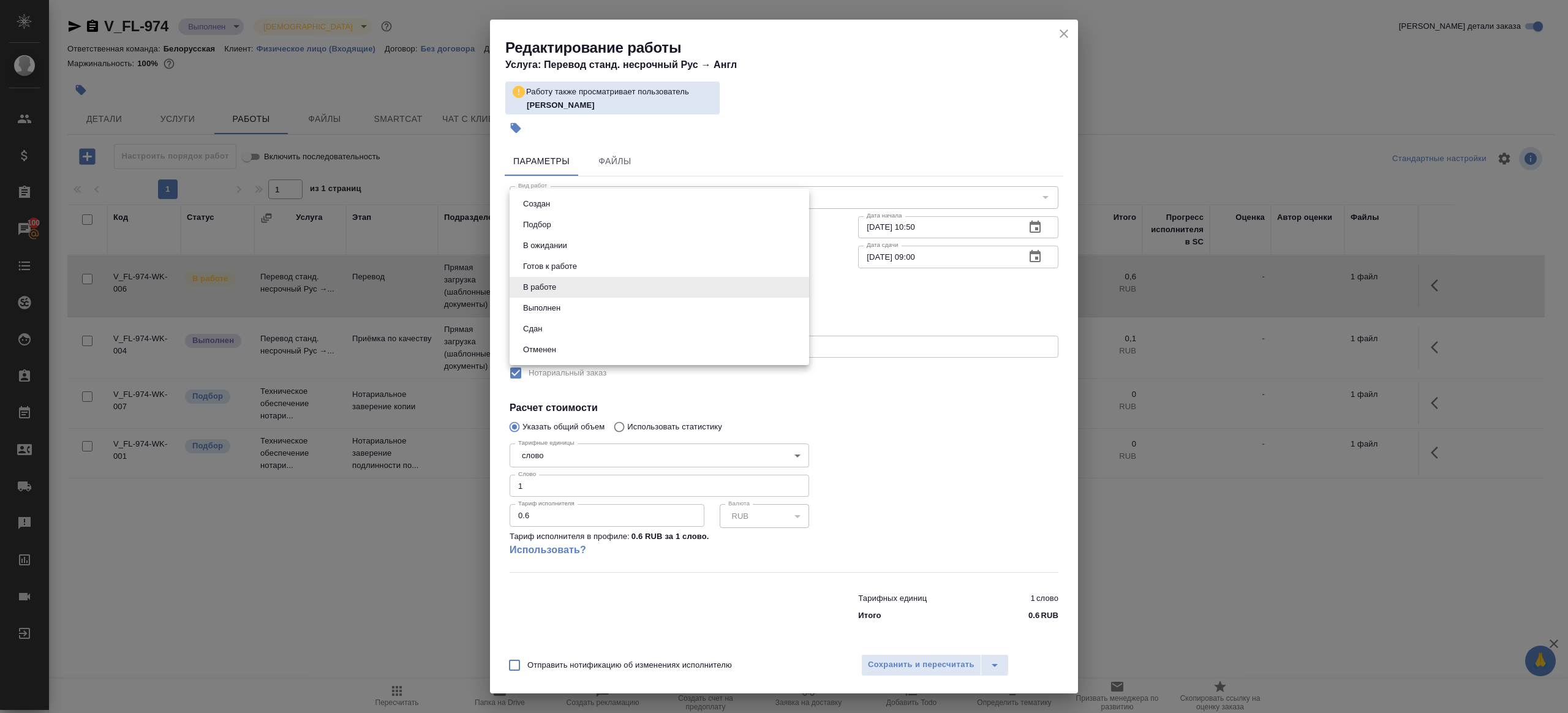
click at [560, 326] on li "Сдан" at bounding box center [659, 329] width 300 height 21
type input "closed"
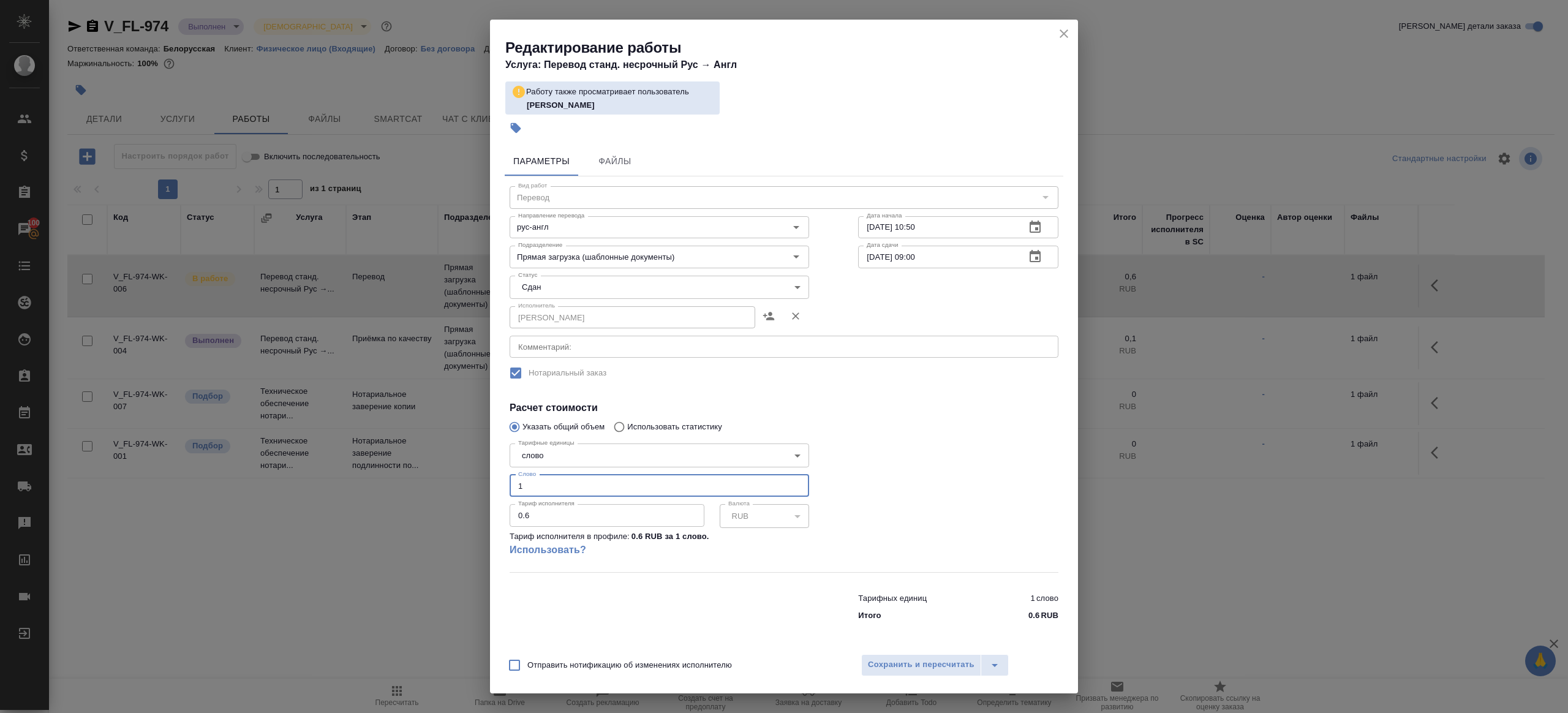
drag, startPoint x: 557, startPoint y: 492, endPoint x: 475, endPoint y: 476, distance: 83.5
click at [473, 480] on div "Редактирование работы Услуга: Перевод станд. несрочный Рус → [PERSON_NAME] такж…" at bounding box center [784, 356] width 1568 height 713
type input "200"
click at [914, 667] on span "Сохранить и пересчитать" at bounding box center [921, 665] width 107 height 14
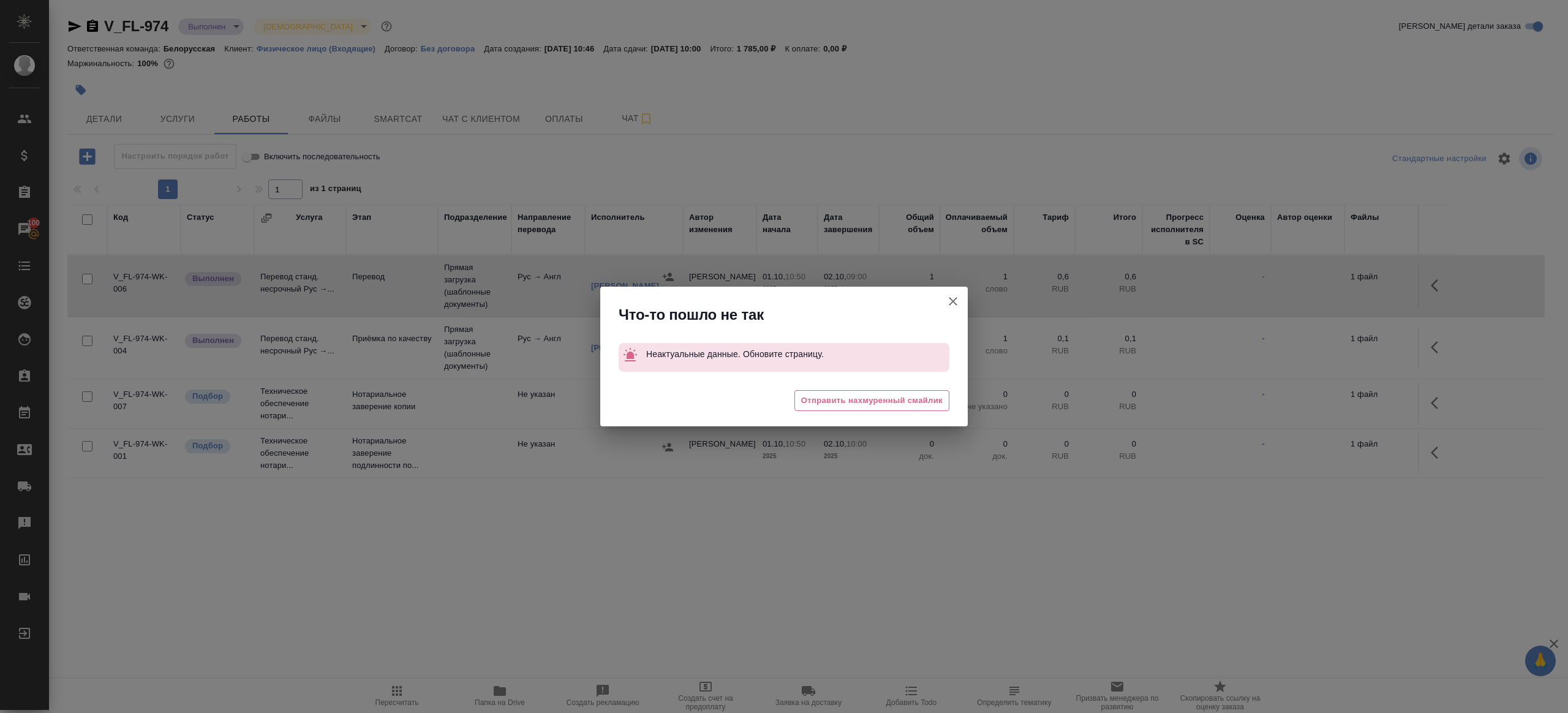
click at [958, 305] on icon "button" at bounding box center [952, 301] width 15 height 15
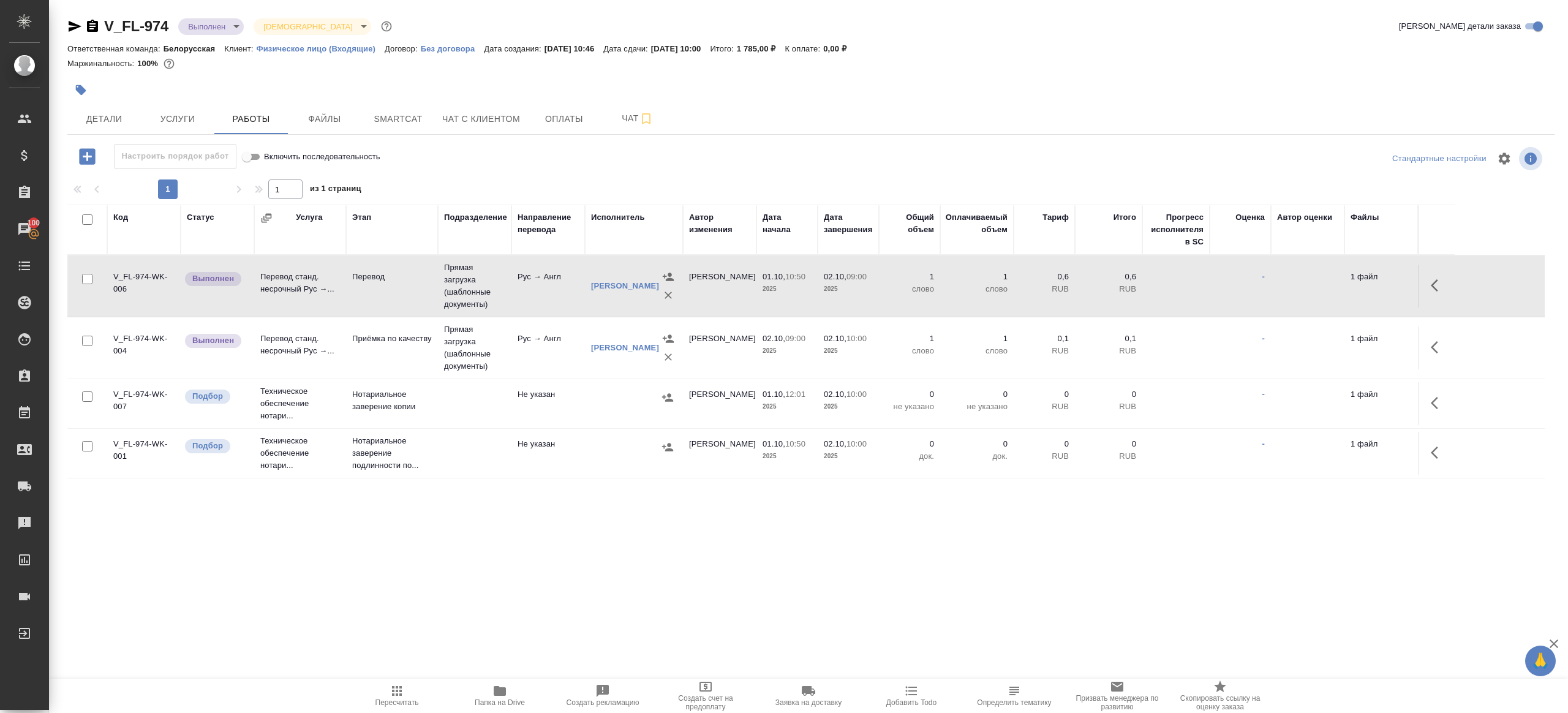
click at [1432, 285] on icon "button" at bounding box center [1435, 285] width 8 height 12
click at [1338, 286] on button "button" at bounding box center [1348, 286] width 21 height 29
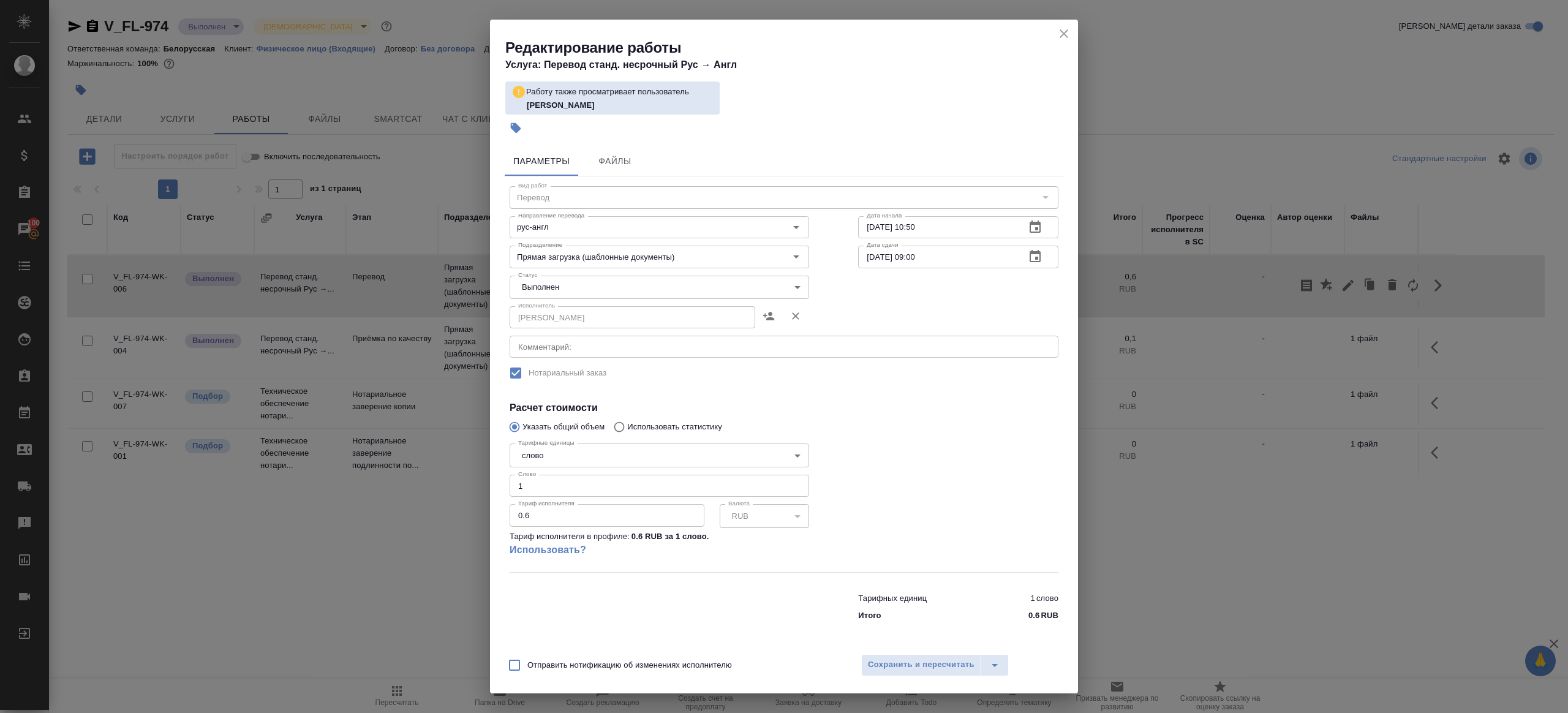
click at [629, 287] on body "🙏 .cls-1 fill:#fff; AWATERA Gazizov Rinat Клиенты Спецификации Заказы 100 Чаты …" at bounding box center [784, 356] width 1568 height 713
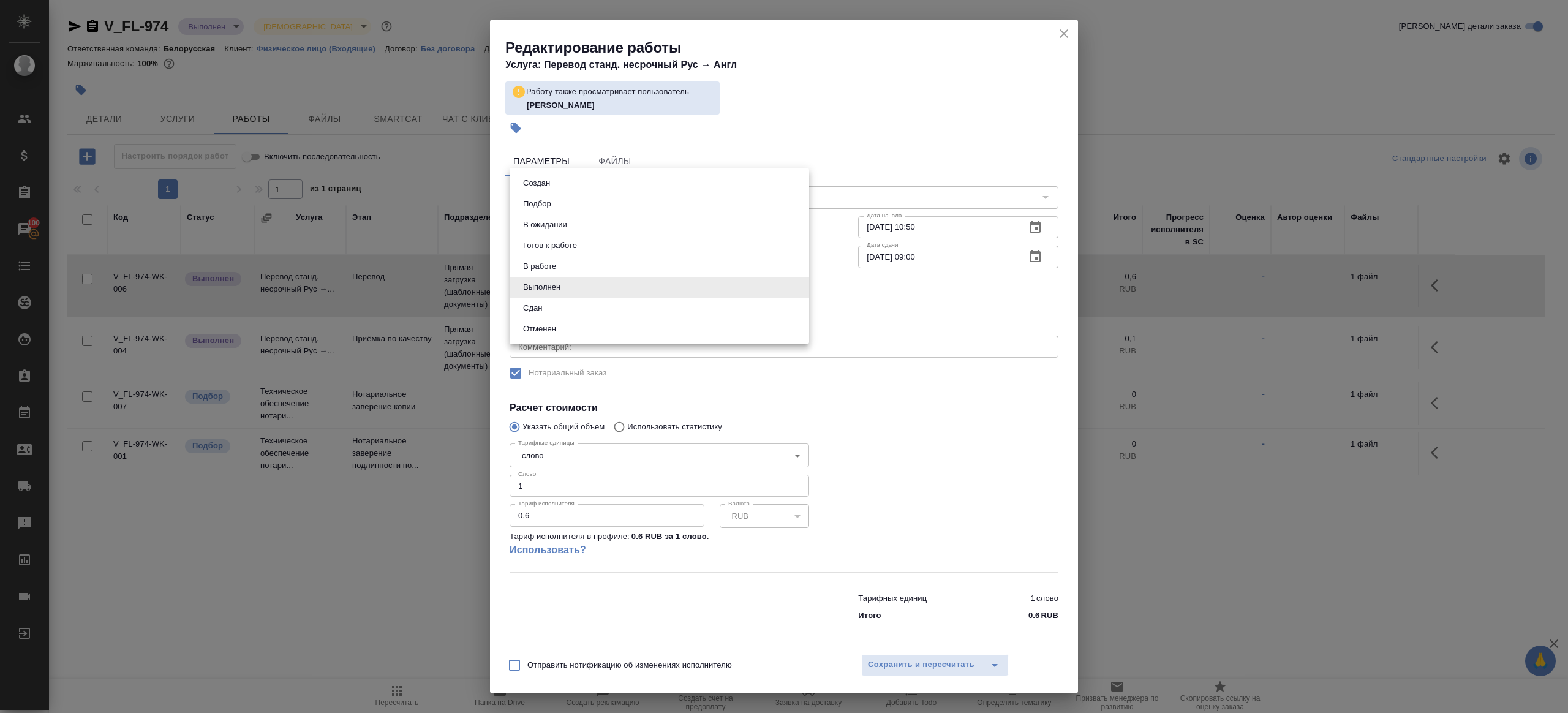
click at [559, 317] on li "Сдан" at bounding box center [659, 308] width 300 height 21
type input "closed"
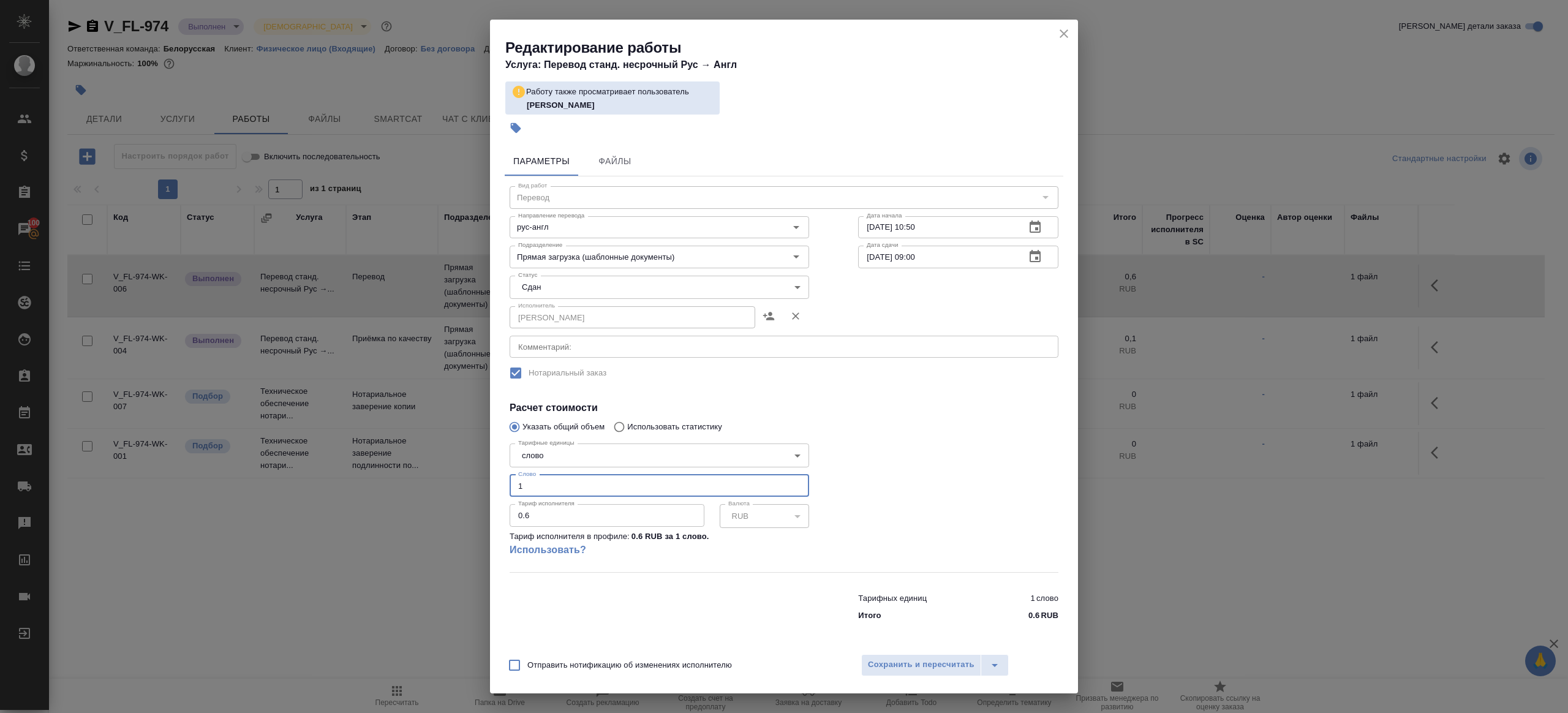
drag, startPoint x: 569, startPoint y: 481, endPoint x: 445, endPoint y: 484, distance: 124.0
click at [452, 483] on div "Редактирование работы Услуга: Перевод станд. несрочный Рус → Англ Работу также …" at bounding box center [784, 356] width 1568 height 713
type input "200"
click at [936, 662] on span "Сохранить и пересчитать" at bounding box center [921, 665] width 107 height 14
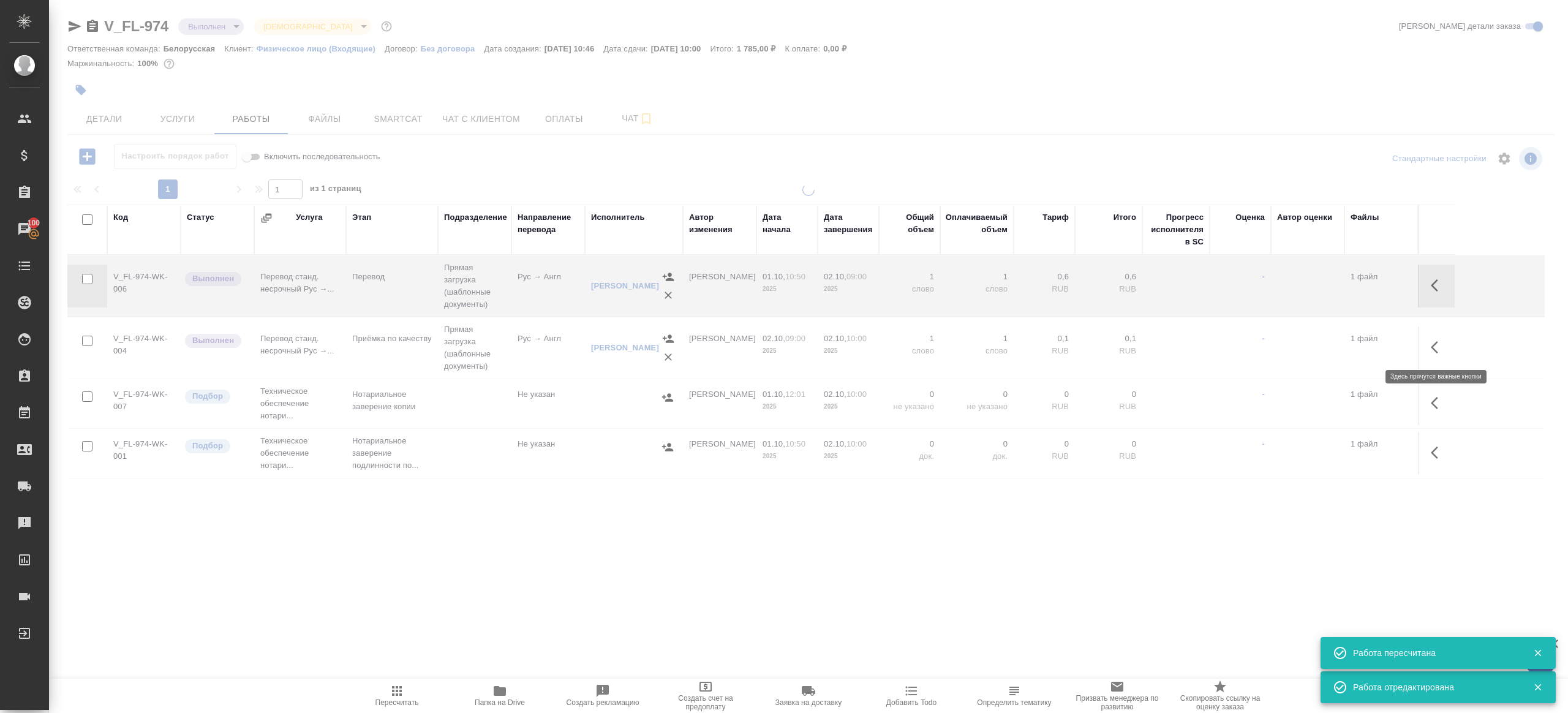
click at [1430, 336] on button "button" at bounding box center [1438, 347] width 29 height 29
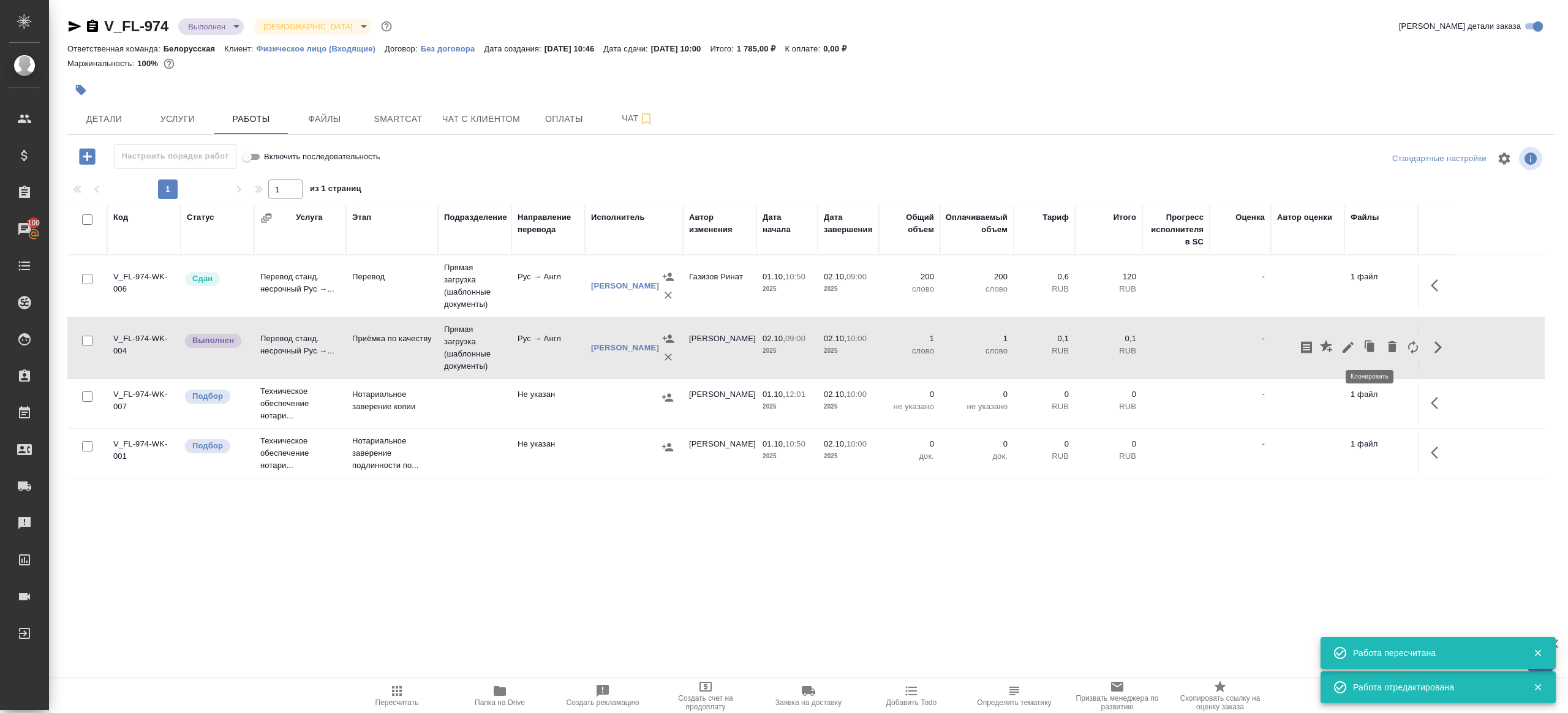
click at [1360, 345] on button "button" at bounding box center [1370, 347] width 23 height 29
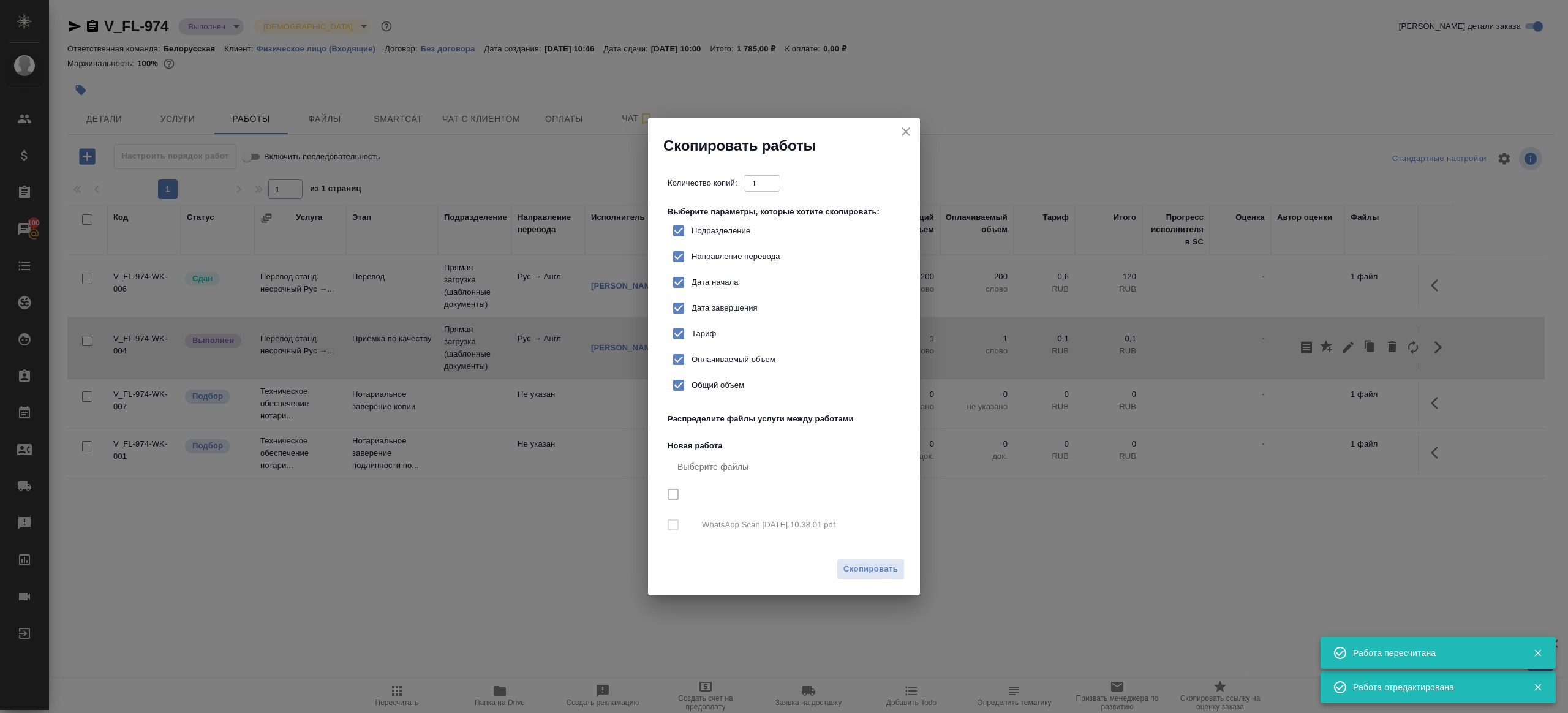
checkbox input "true"
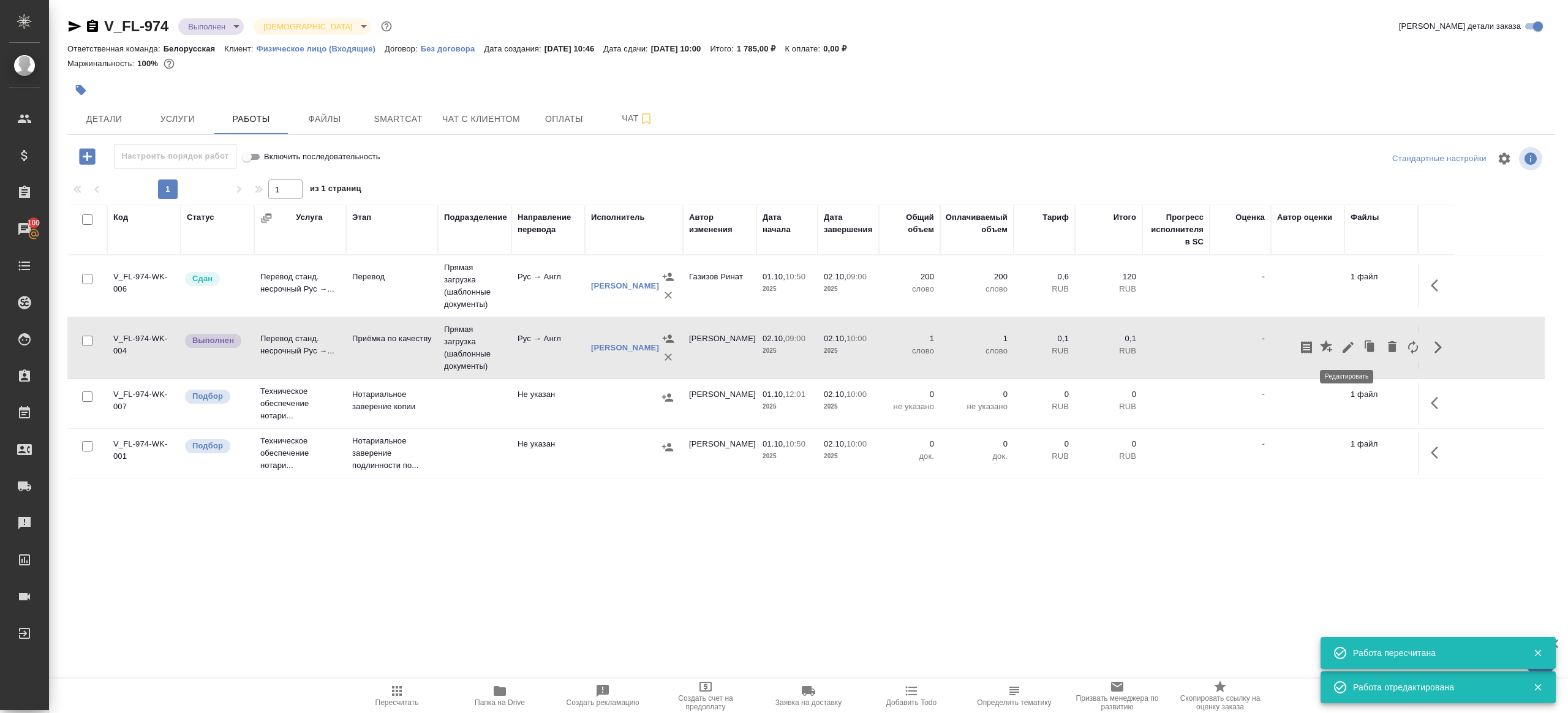
click at [1347, 344] on icon "button" at bounding box center [1348, 347] width 15 height 15
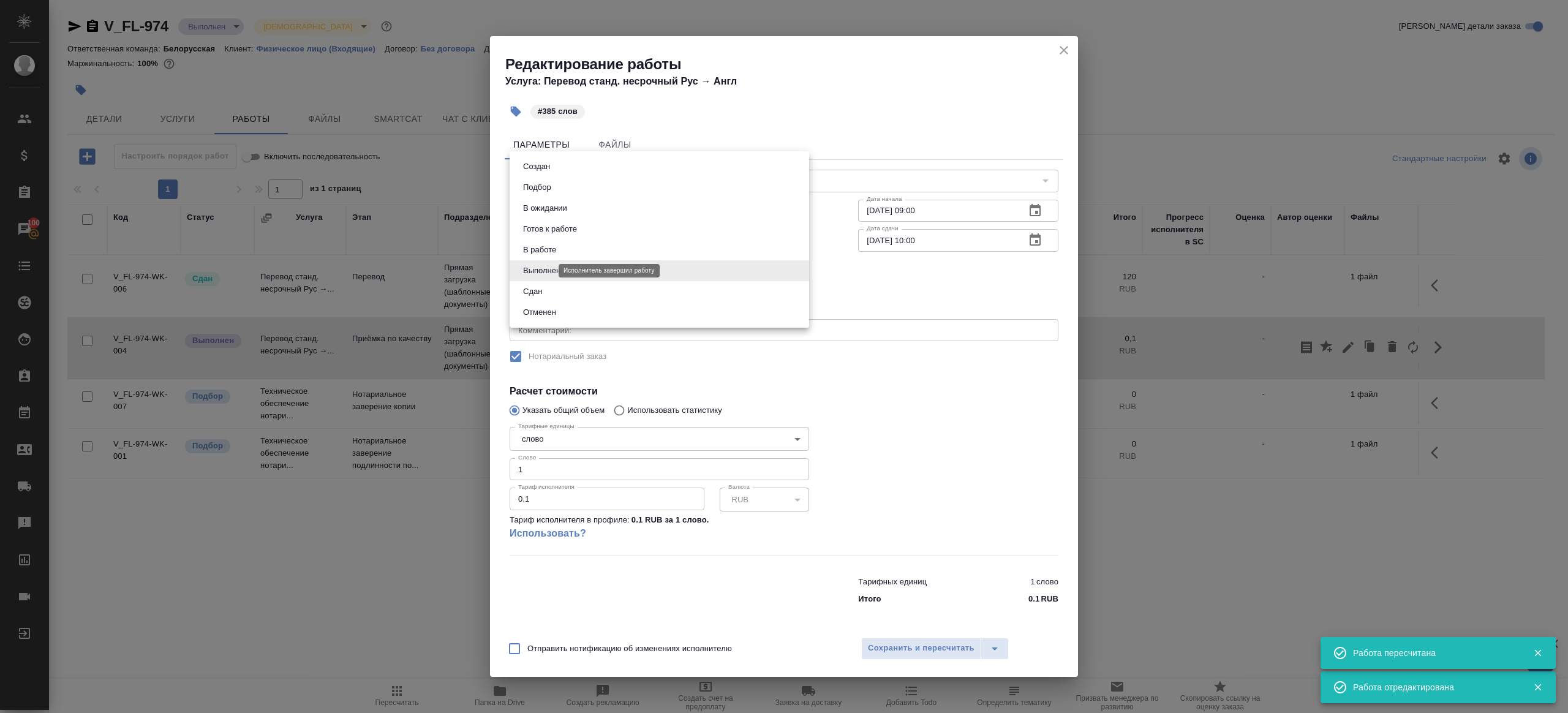
click at [542, 268] on body "🙏 .cls-1 fill:#fff; AWATERA Gazizov Rinat Клиенты Спецификации Заказы 100 Чаты …" at bounding box center [784, 356] width 1568 height 713
click at [535, 291] on button "Сдан" at bounding box center [532, 291] width 27 height 13
type input "closed"
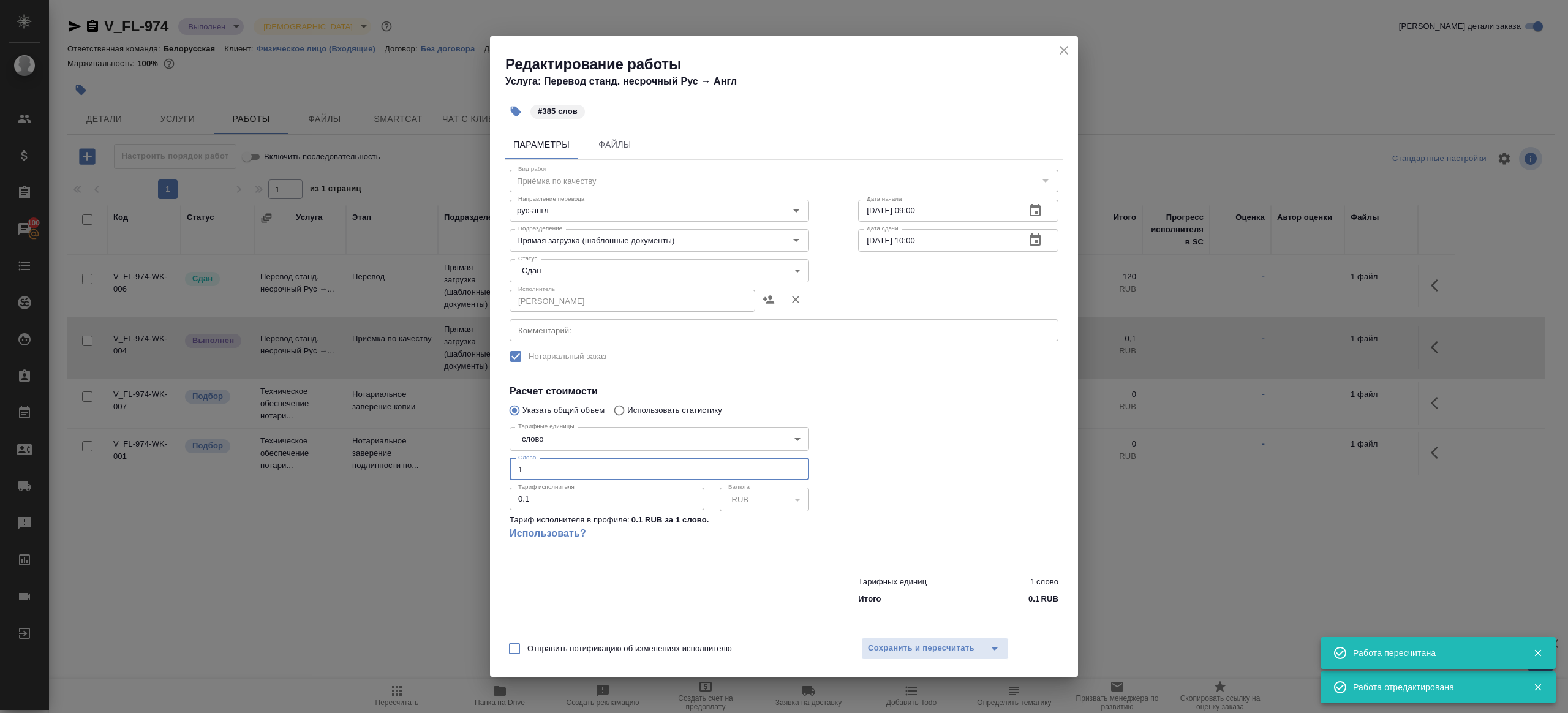
drag, startPoint x: 549, startPoint y: 473, endPoint x: 418, endPoint y: 463, distance: 131.4
click at [418, 463] on div "Редактирование работы Услуга: Перевод станд. несрочный Рус → Англ #385 слов Пар…" at bounding box center [784, 356] width 1568 height 713
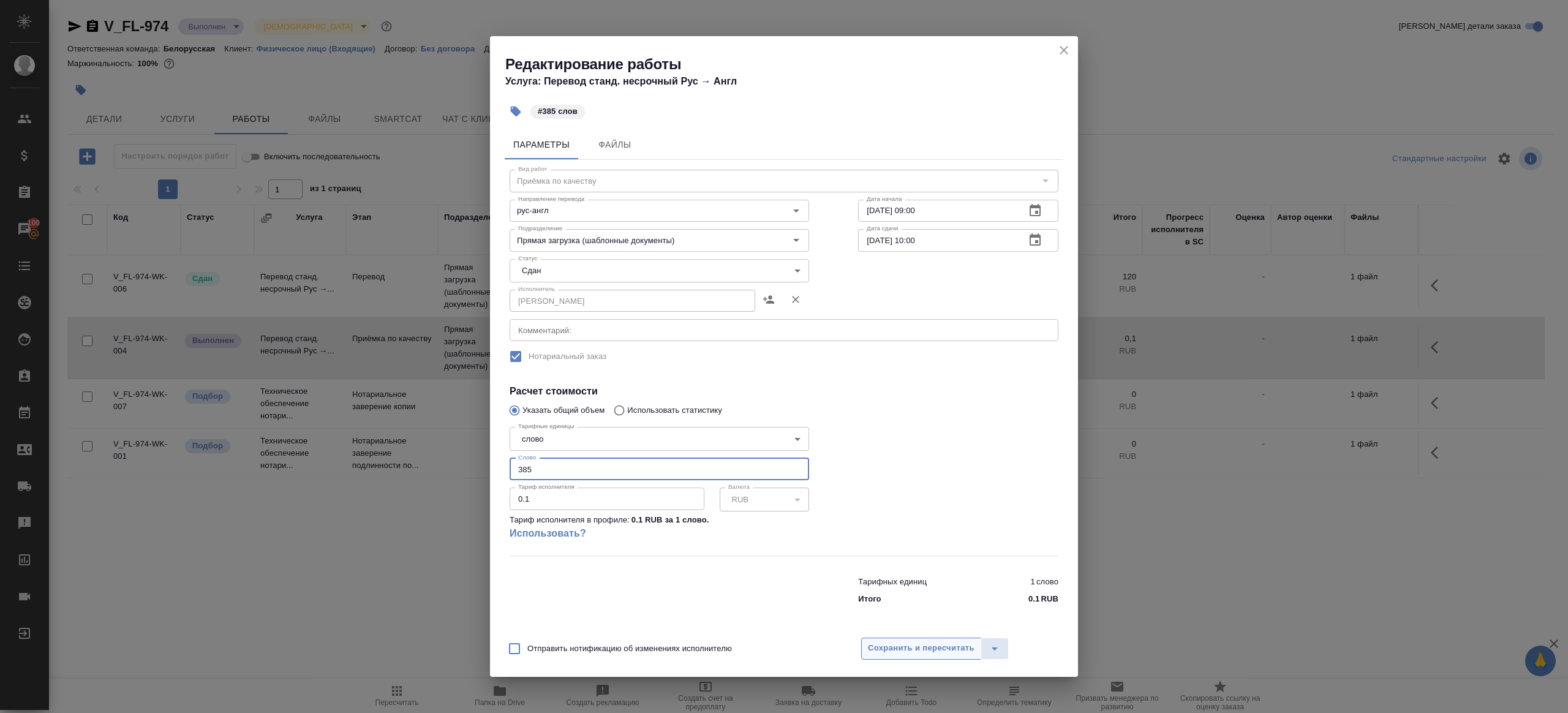
type input "385"
click at [940, 655] on span "Сохранить и пересчитать" at bounding box center [921, 649] width 107 height 14
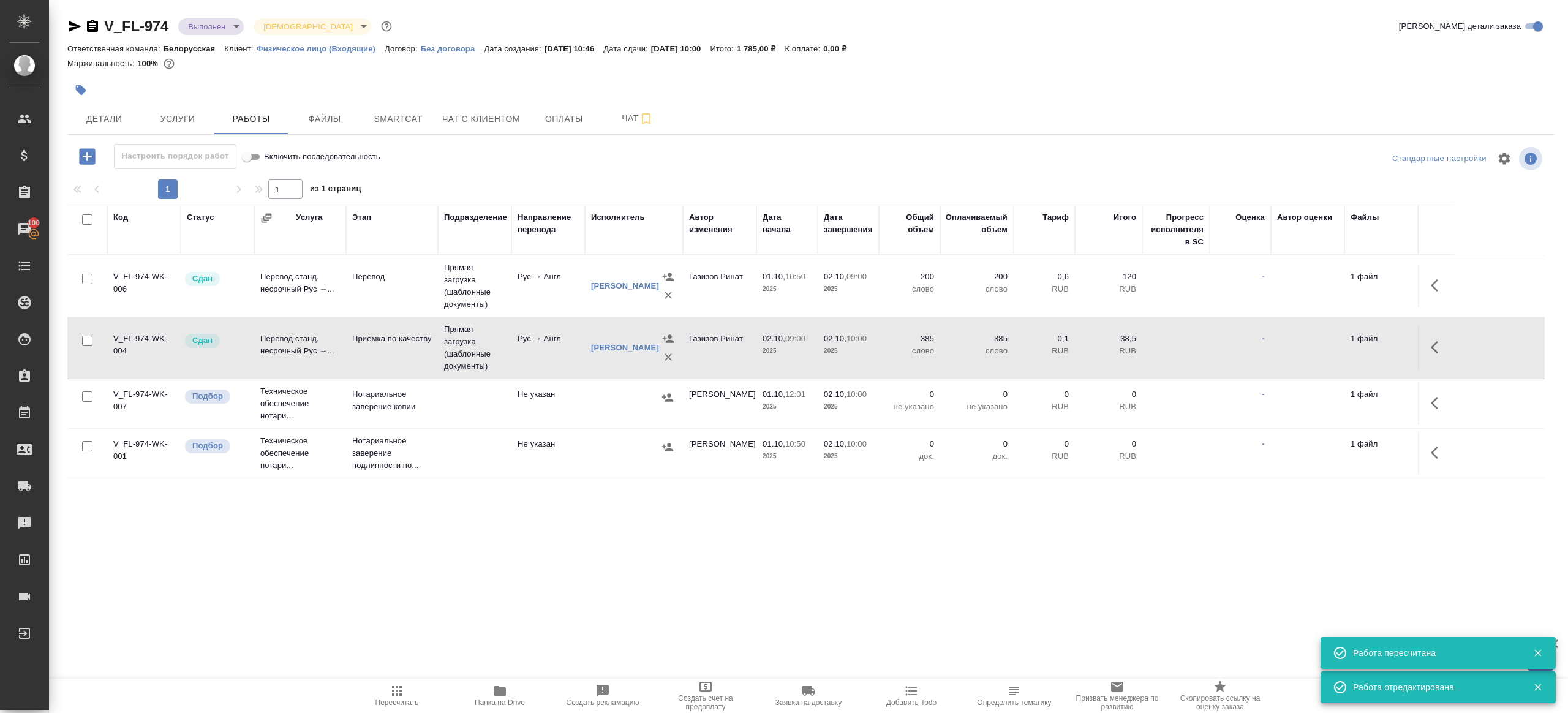
click at [392, 684] on icon "button" at bounding box center [397, 691] width 15 height 15
click at [473, 622] on div ".cls-1 fill:#fff; AWATERA Gazizov Rinat Клиенты Спецификации Заказы 100 Чаты To…" at bounding box center [784, 356] width 1568 height 713
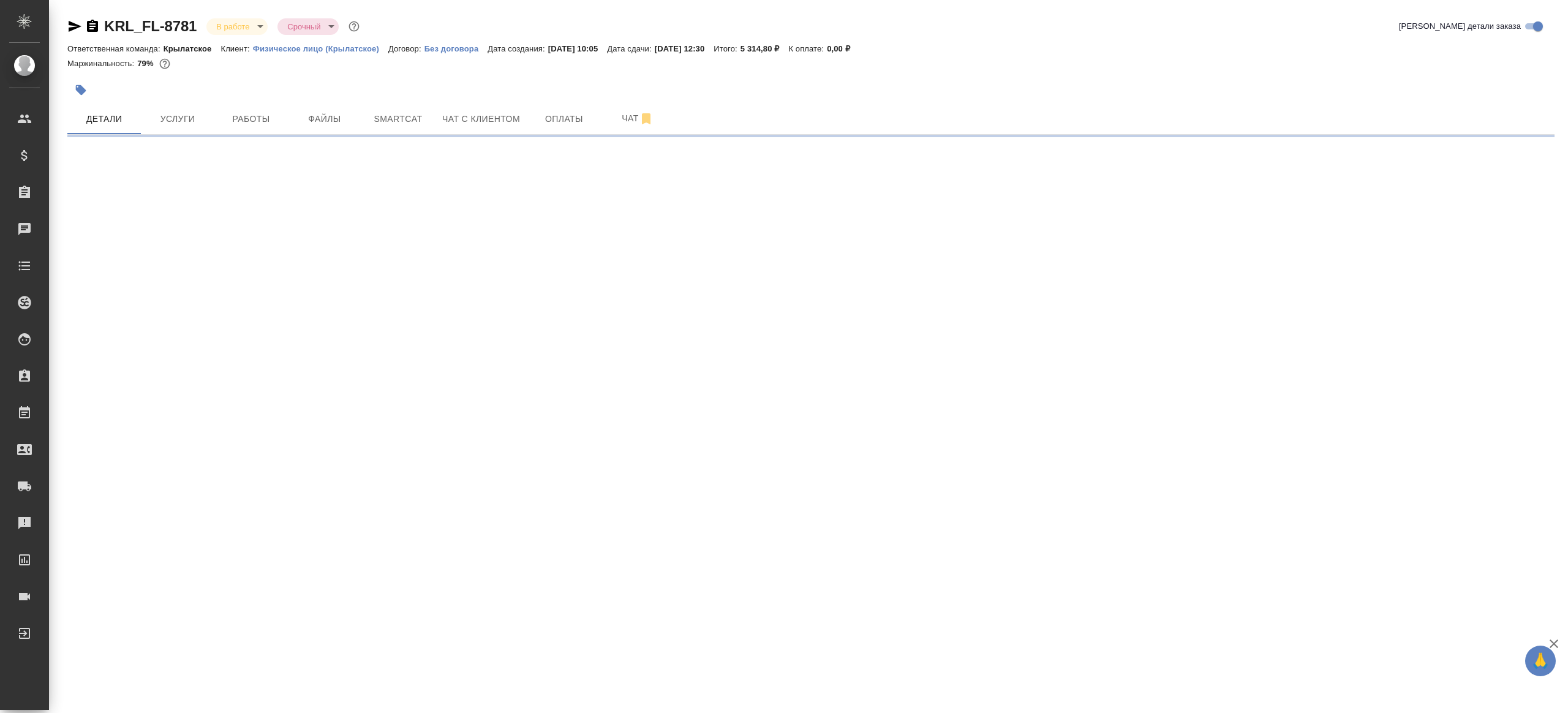
select select "RU"
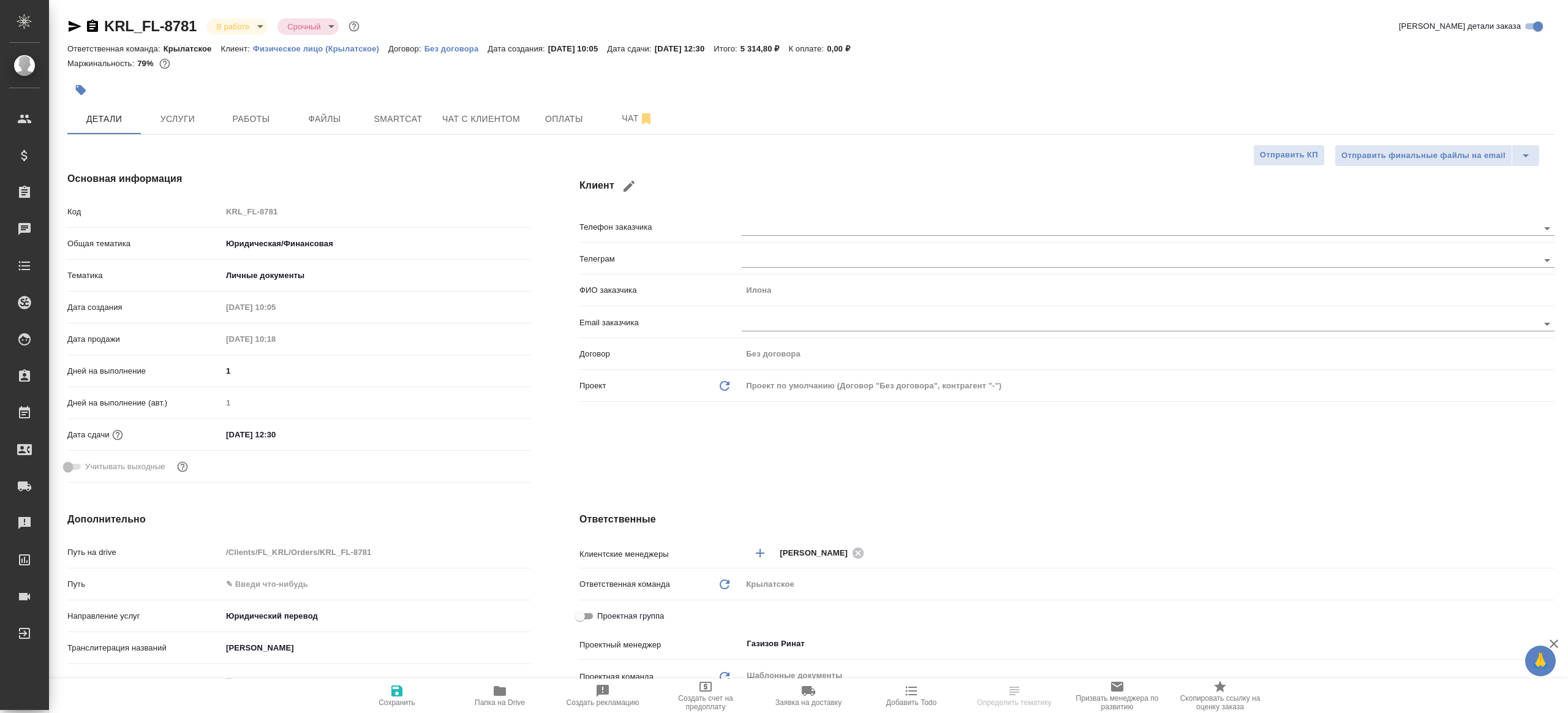
type textarea "x"
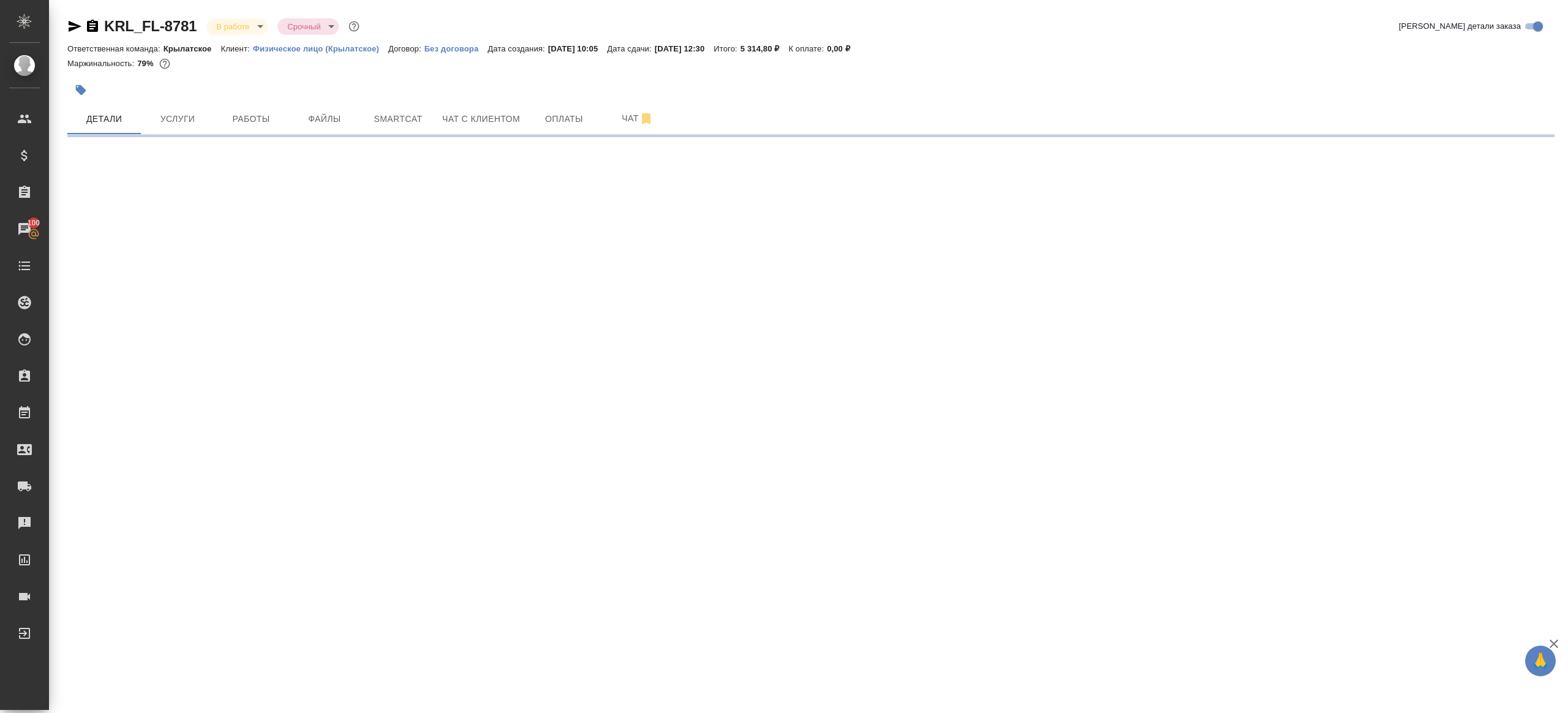
select select "RU"
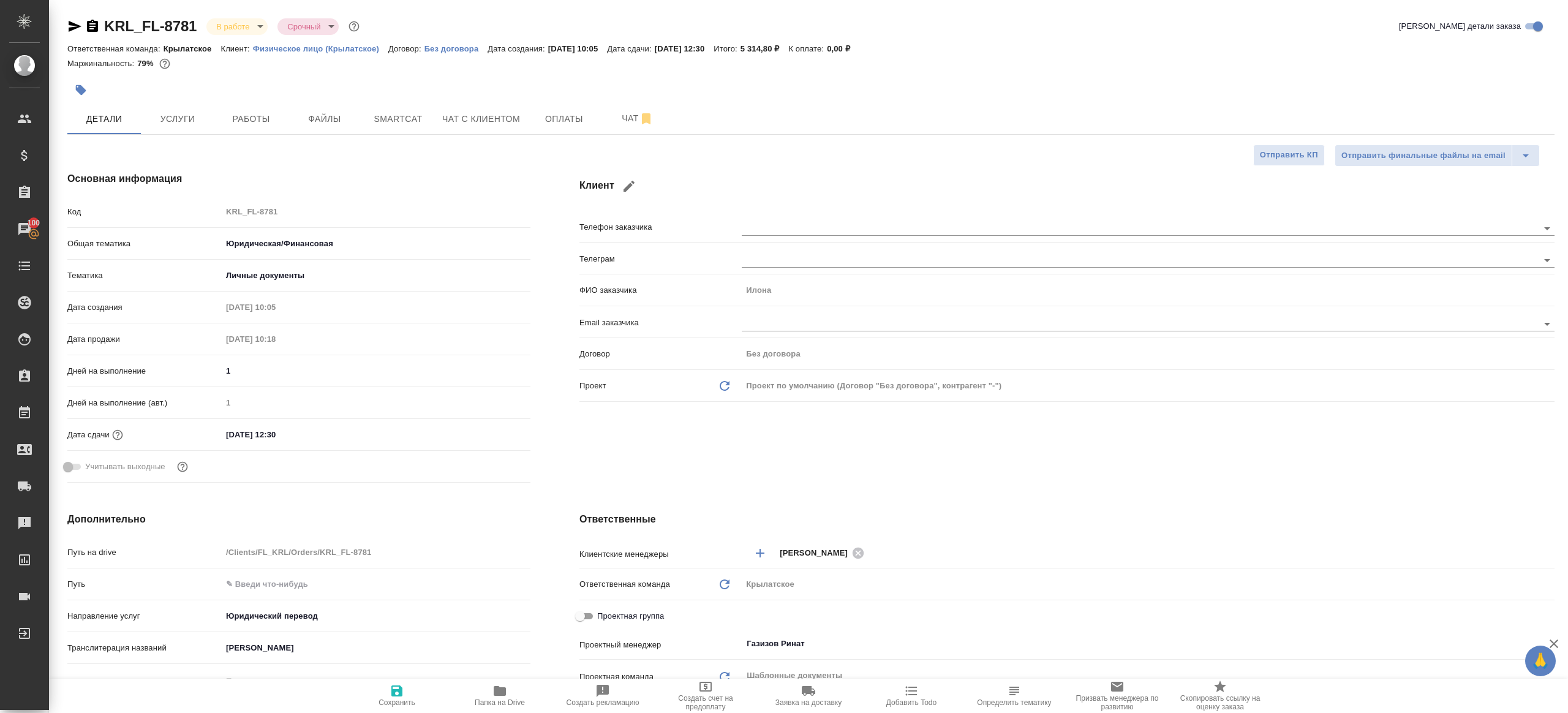
type textarea "x"
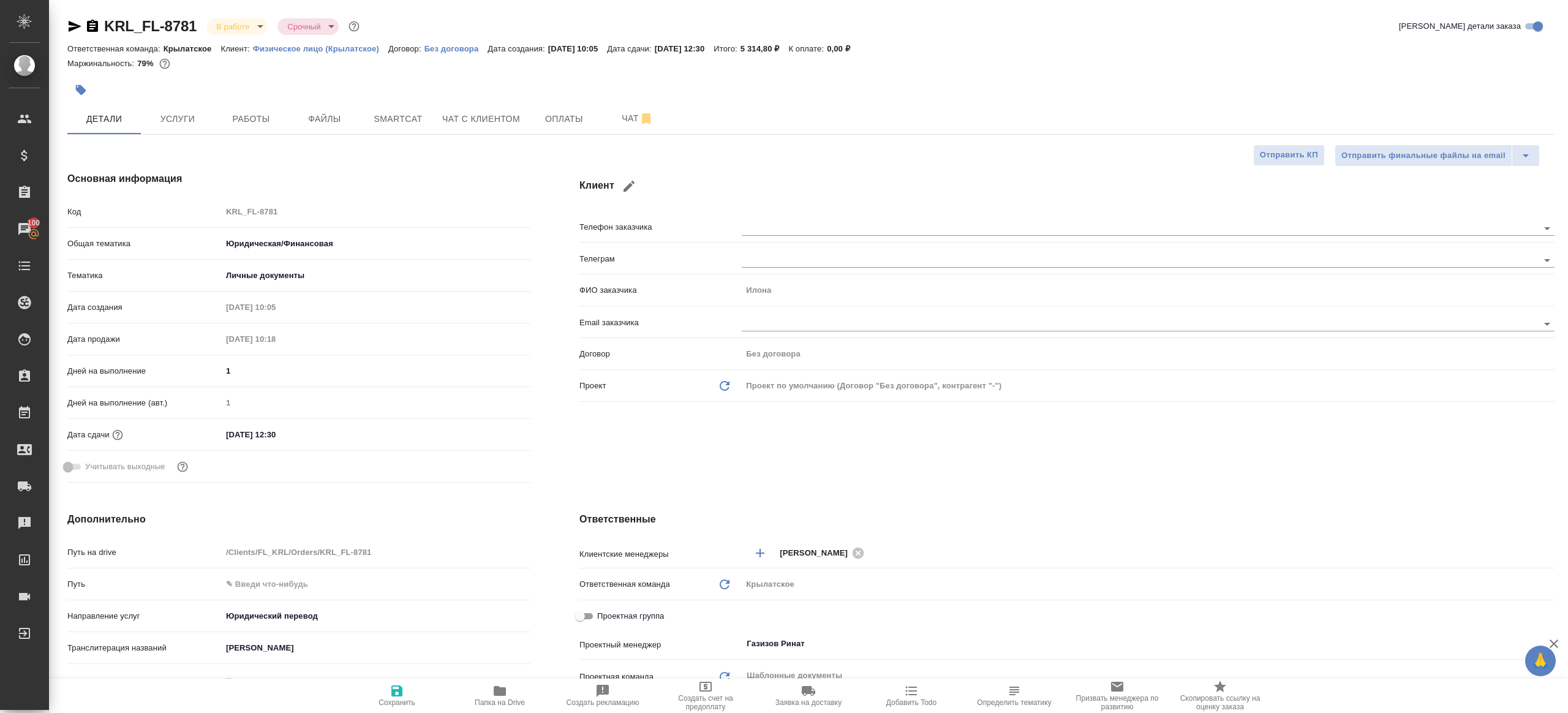
type textarea "x"
click at [273, 121] on span "Работы" at bounding box center [251, 119] width 59 height 15
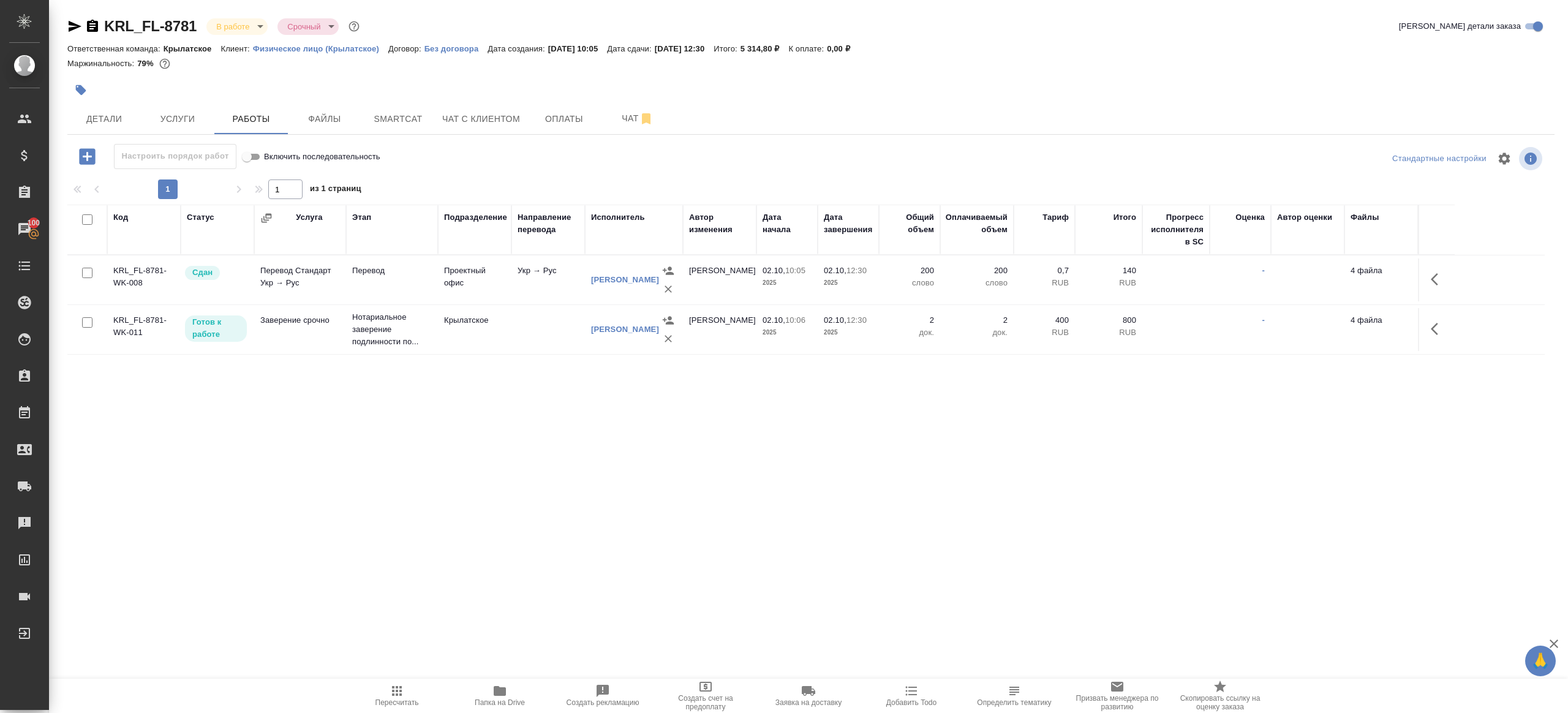
click at [242, 27] on body "🙏 .cls-1 fill:#fff; AWATERA [PERSON_NAME] Клиенты Спецификации Заказы 100 Чаты …" at bounding box center [784, 356] width 1568 height 713
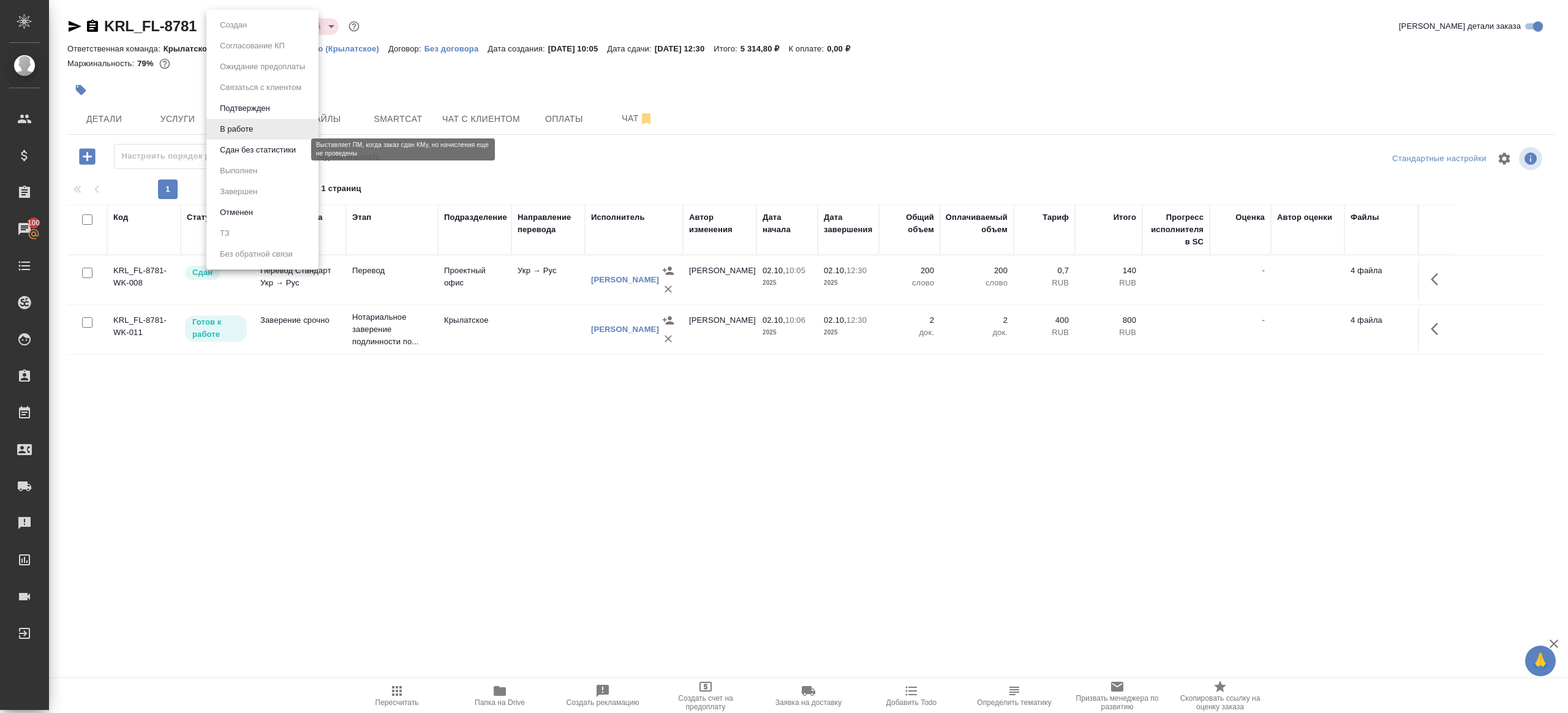
click at [245, 145] on button "Сдан без статистики" at bounding box center [258, 150] width 83 height 13
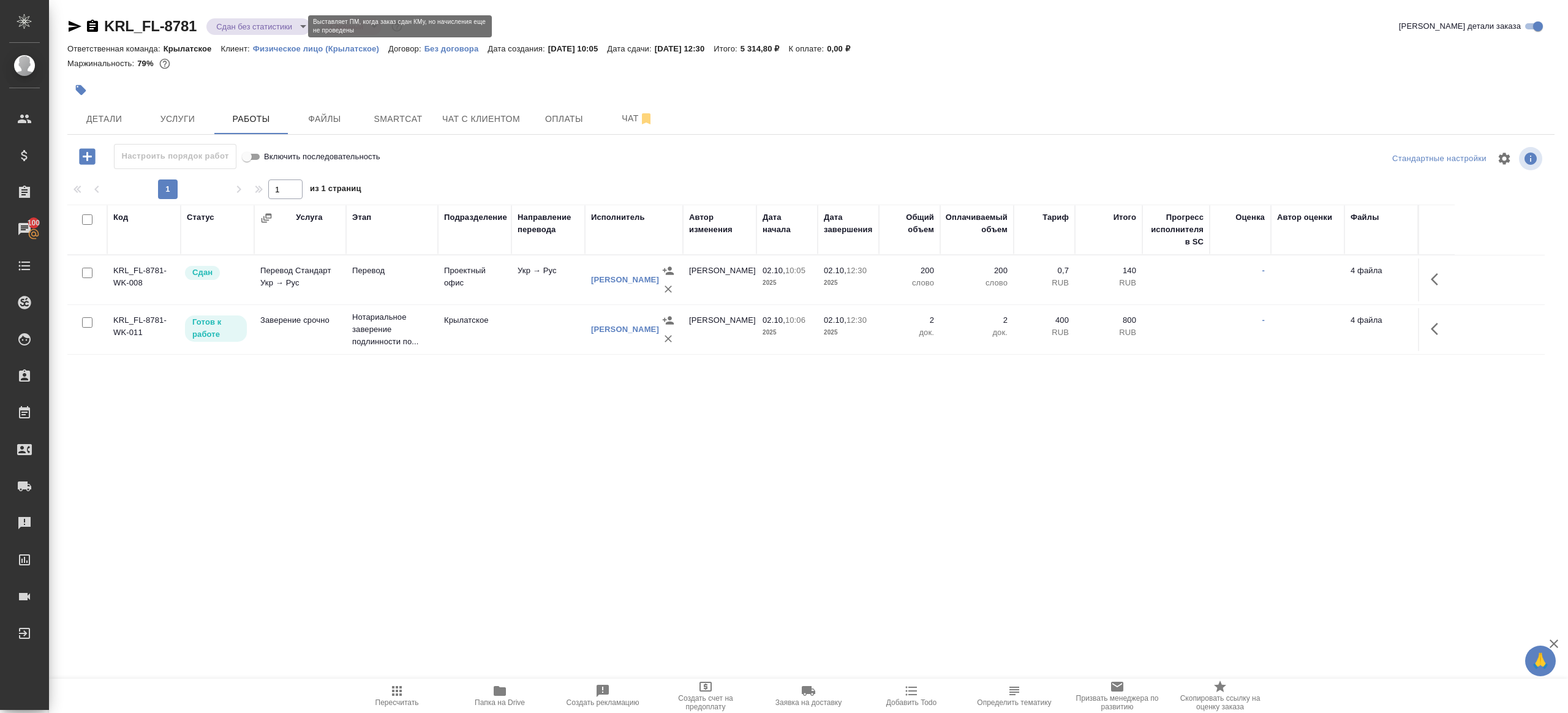
click at [242, 30] on body "🙏 .cls-1 fill:#fff; AWATERA [PERSON_NAME] Клиенты Спецификации Заказы 100 Чаты …" at bounding box center [784, 356] width 1568 height 713
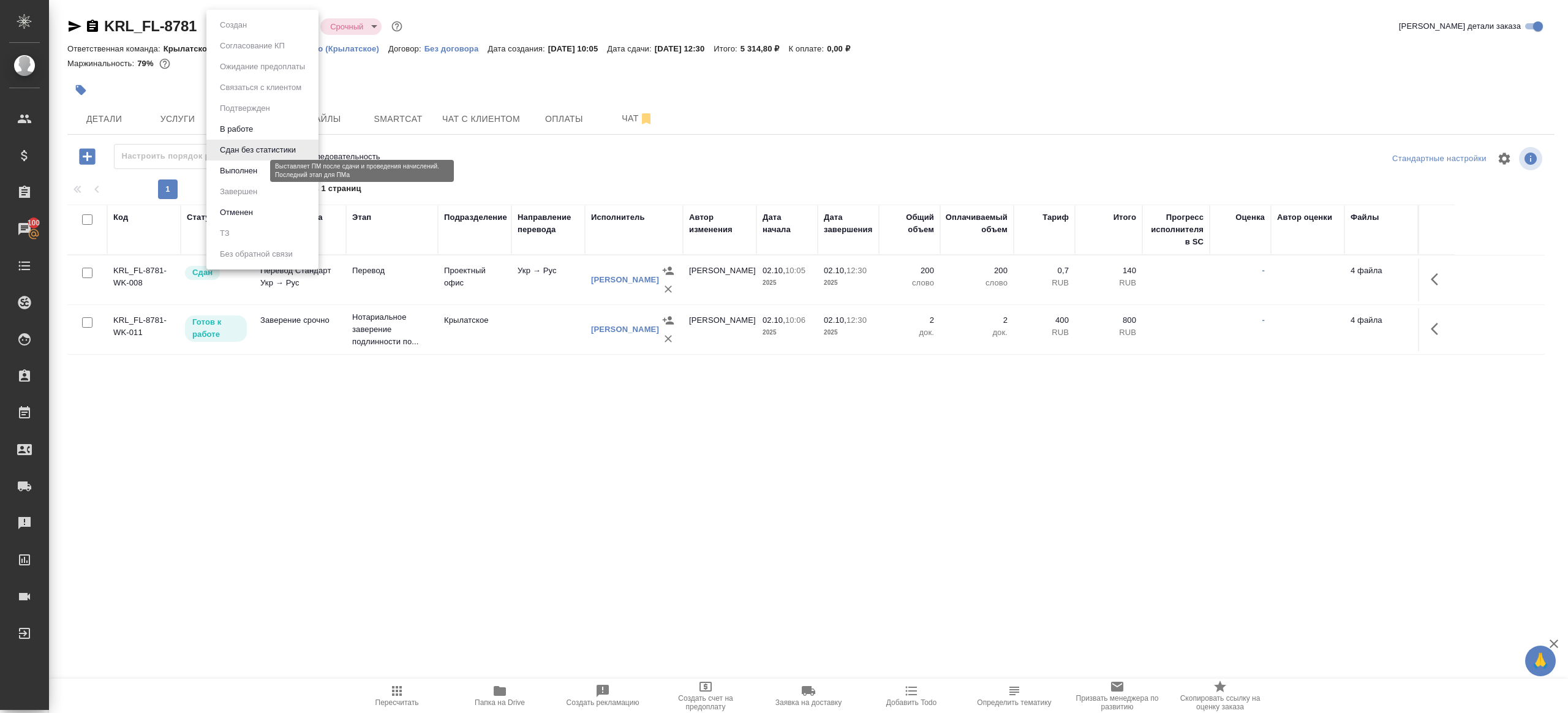
click at [250, 172] on button "Выполнен" at bounding box center [239, 171] width 44 height 13
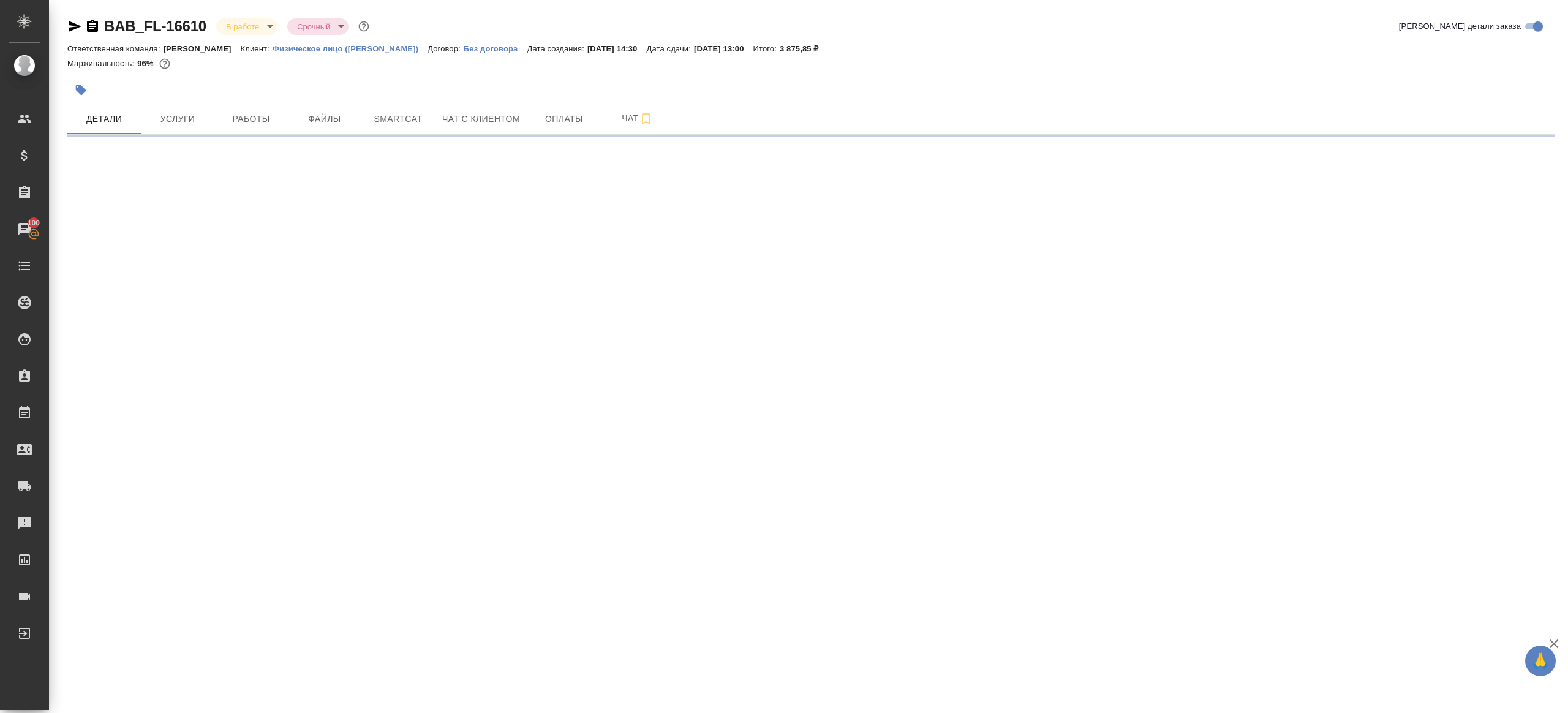
select select "RU"
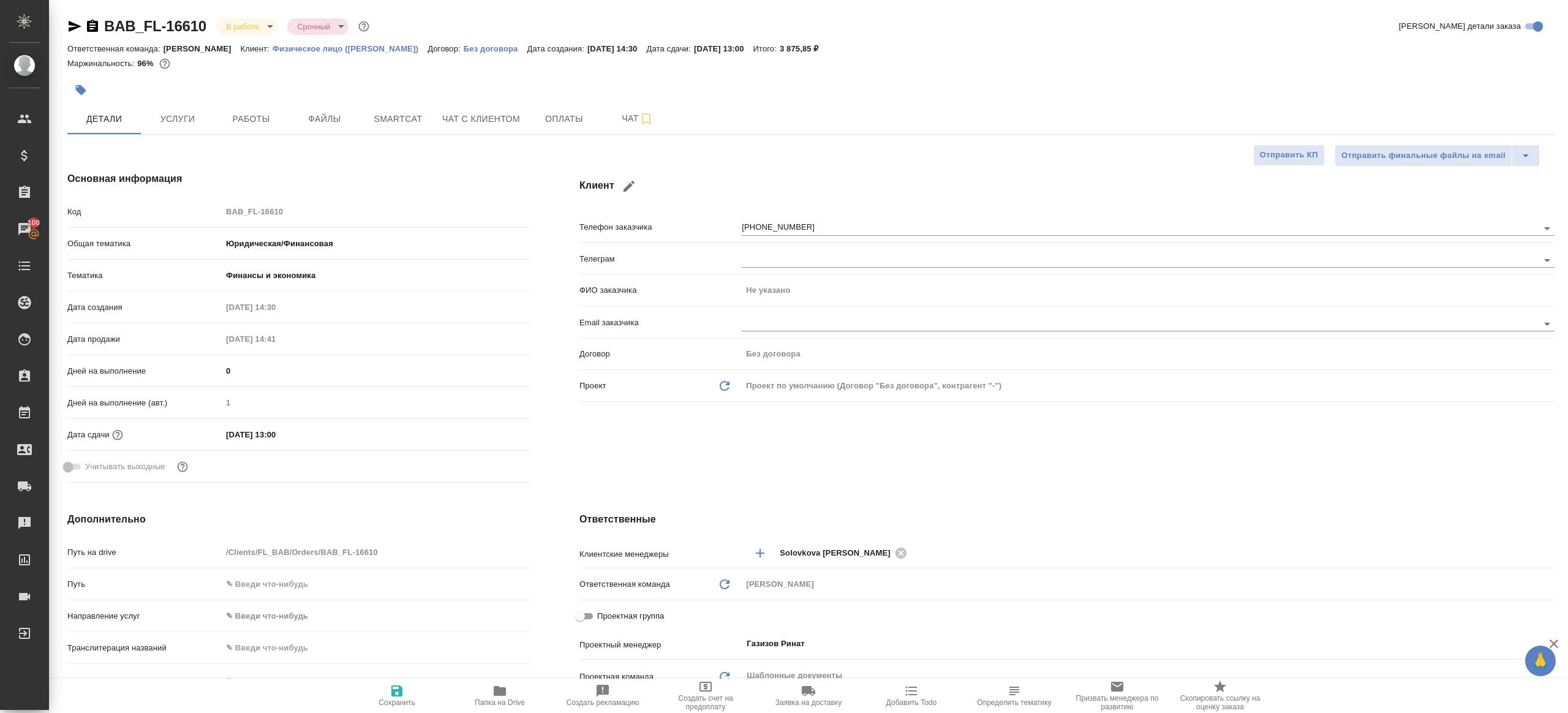
type textarea "x"
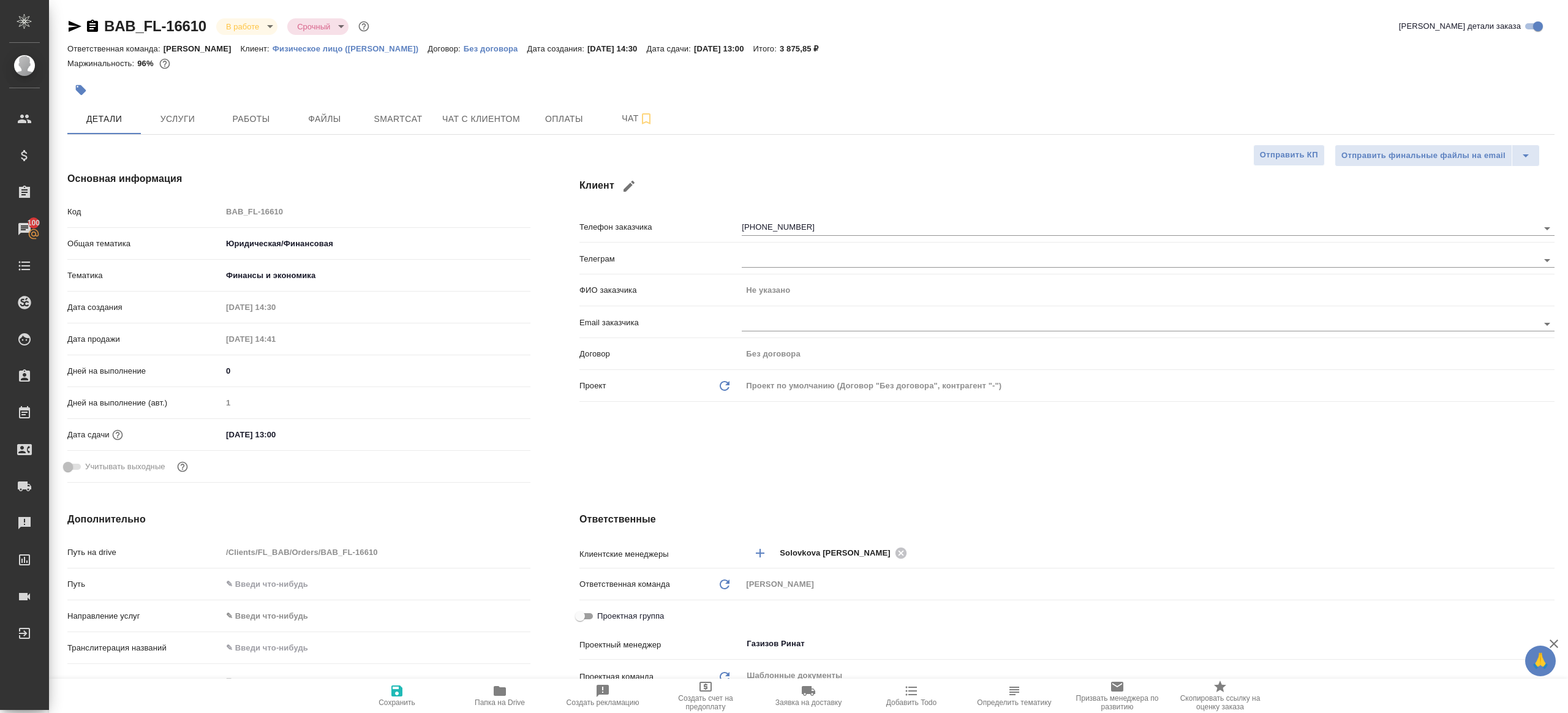
type textarea "x"
click at [257, 123] on span "Работы" at bounding box center [251, 119] width 59 height 15
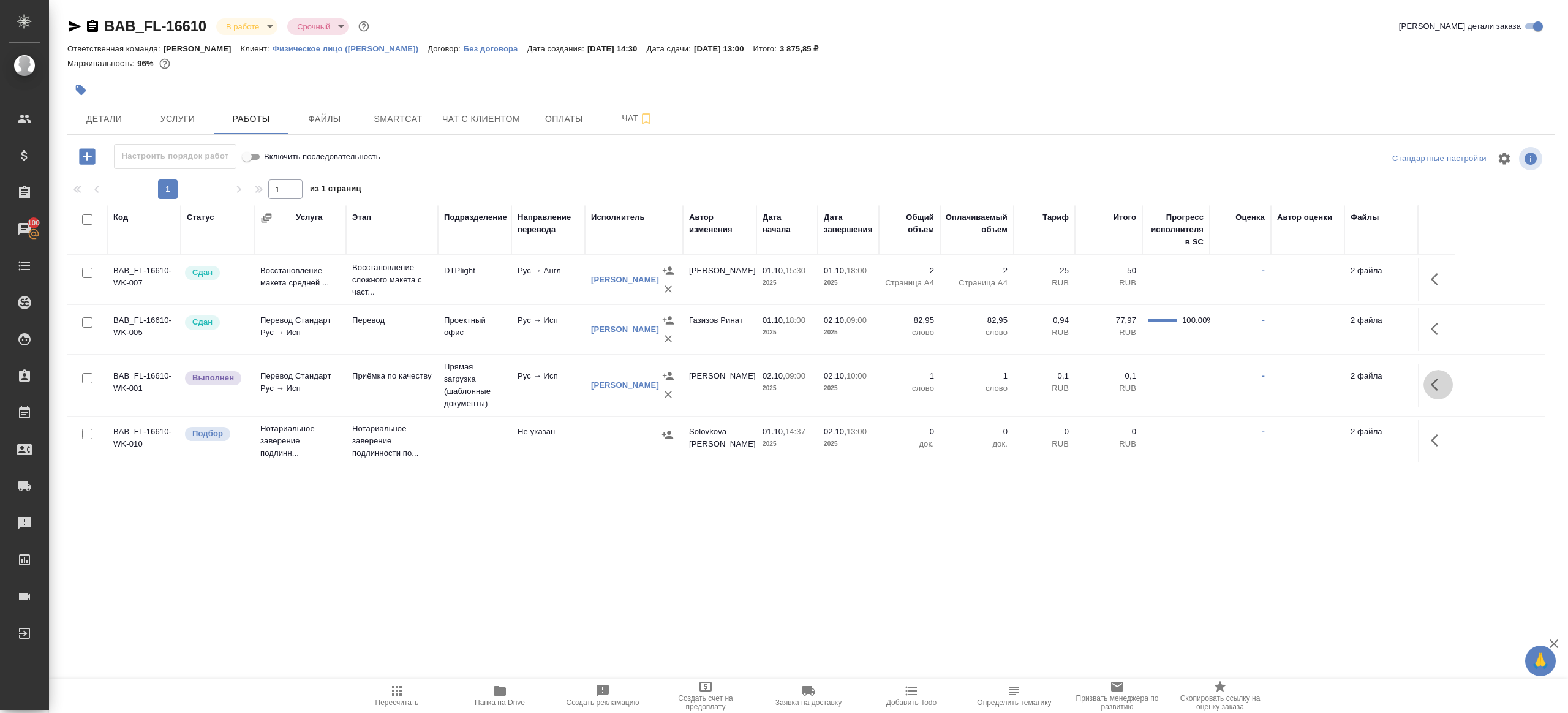
click at [1435, 376] on button "button" at bounding box center [1438, 385] width 29 height 29
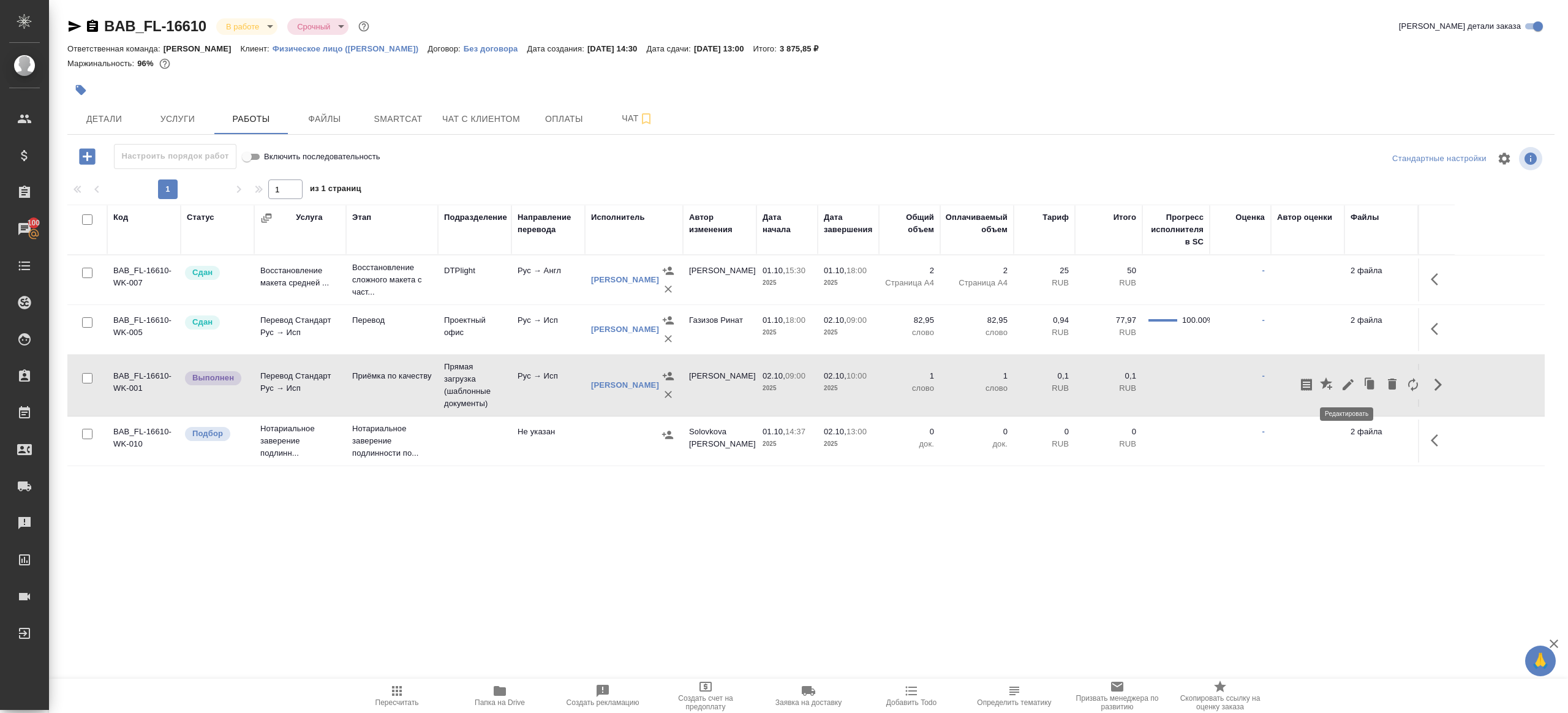
click at [1345, 385] on icon "button" at bounding box center [1348, 384] width 11 height 11
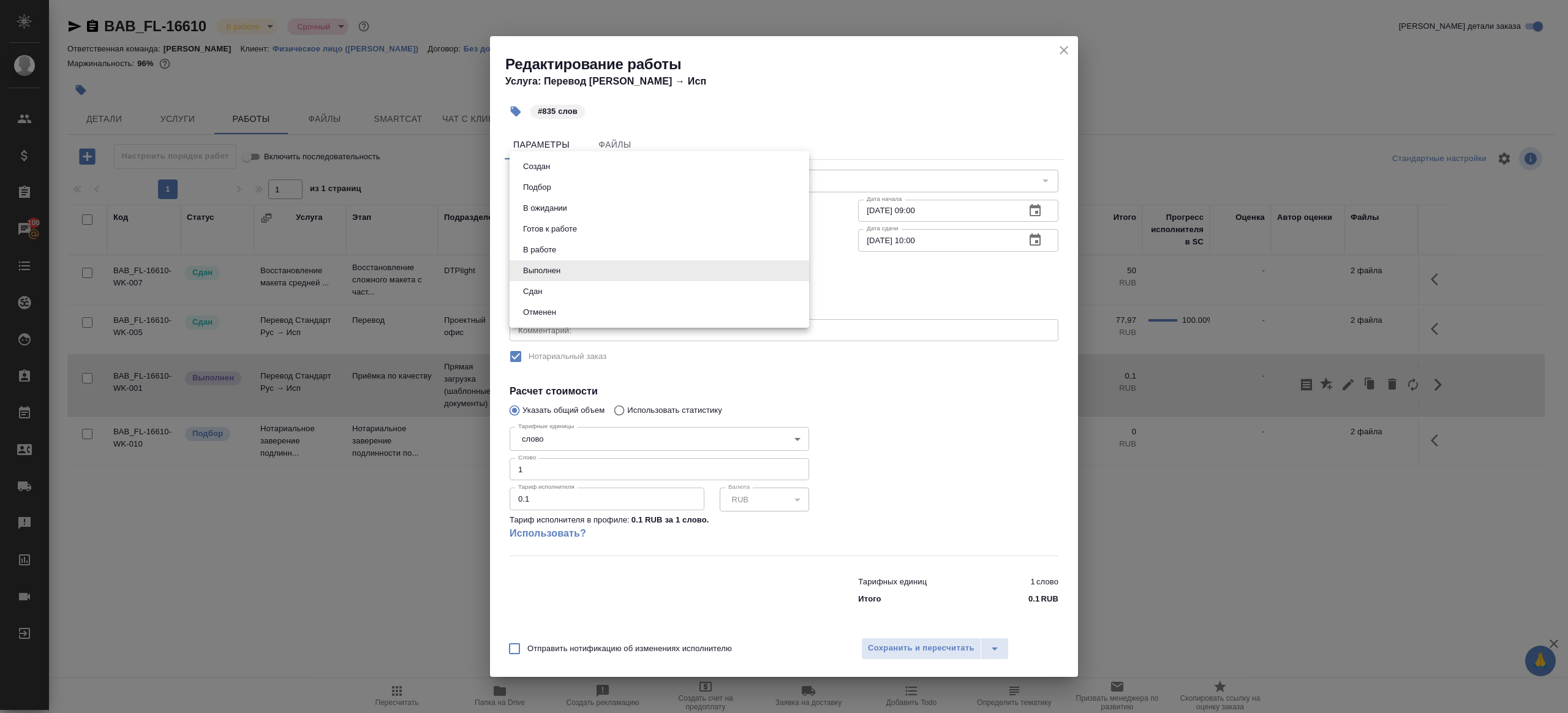
click at [533, 276] on body "🙏 .cls-1 fill:#fff; AWATERA Gazizov Rinat Клиенты Спецификации Заказы 100 Чаты …" at bounding box center [784, 356] width 1568 height 713
click at [536, 297] on button "Сдан" at bounding box center [532, 291] width 27 height 13
type input "closed"
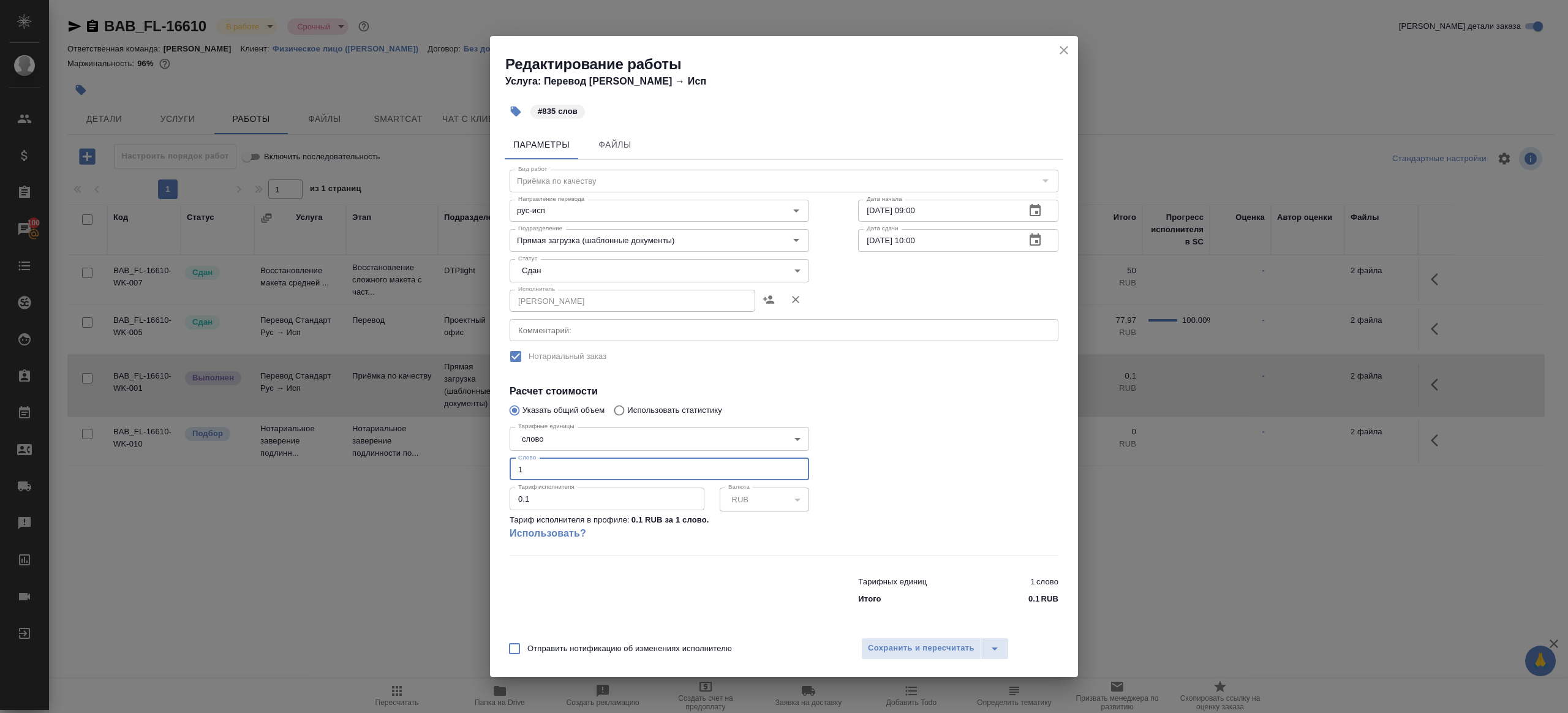
drag, startPoint x: 567, startPoint y: 472, endPoint x: 439, endPoint y: 462, distance: 128.4
click at [438, 463] on div "Редактирование работы Услуга: Перевод Стандарт Рус → Исп #835 слов Параметры Фа…" at bounding box center [784, 356] width 1568 height 713
type input "835"
click at [898, 643] on span "Сохранить и пересчитать" at bounding box center [921, 649] width 107 height 14
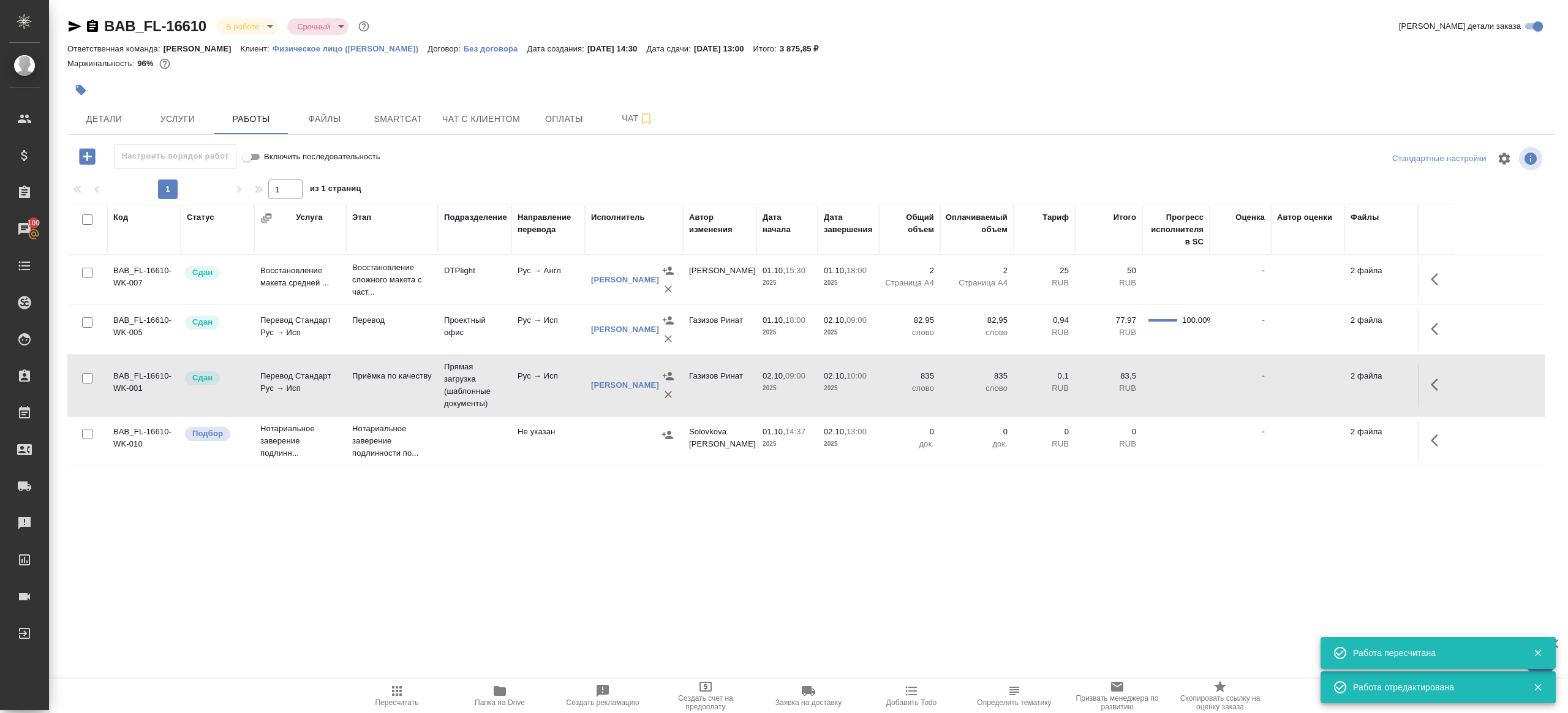
click at [234, 30] on body "🙏 .cls-1 fill:#fff; AWATERA Gazizov Rinat Клиенты Спецификации Заказы 100 Чаты …" at bounding box center [784, 356] width 1568 height 713
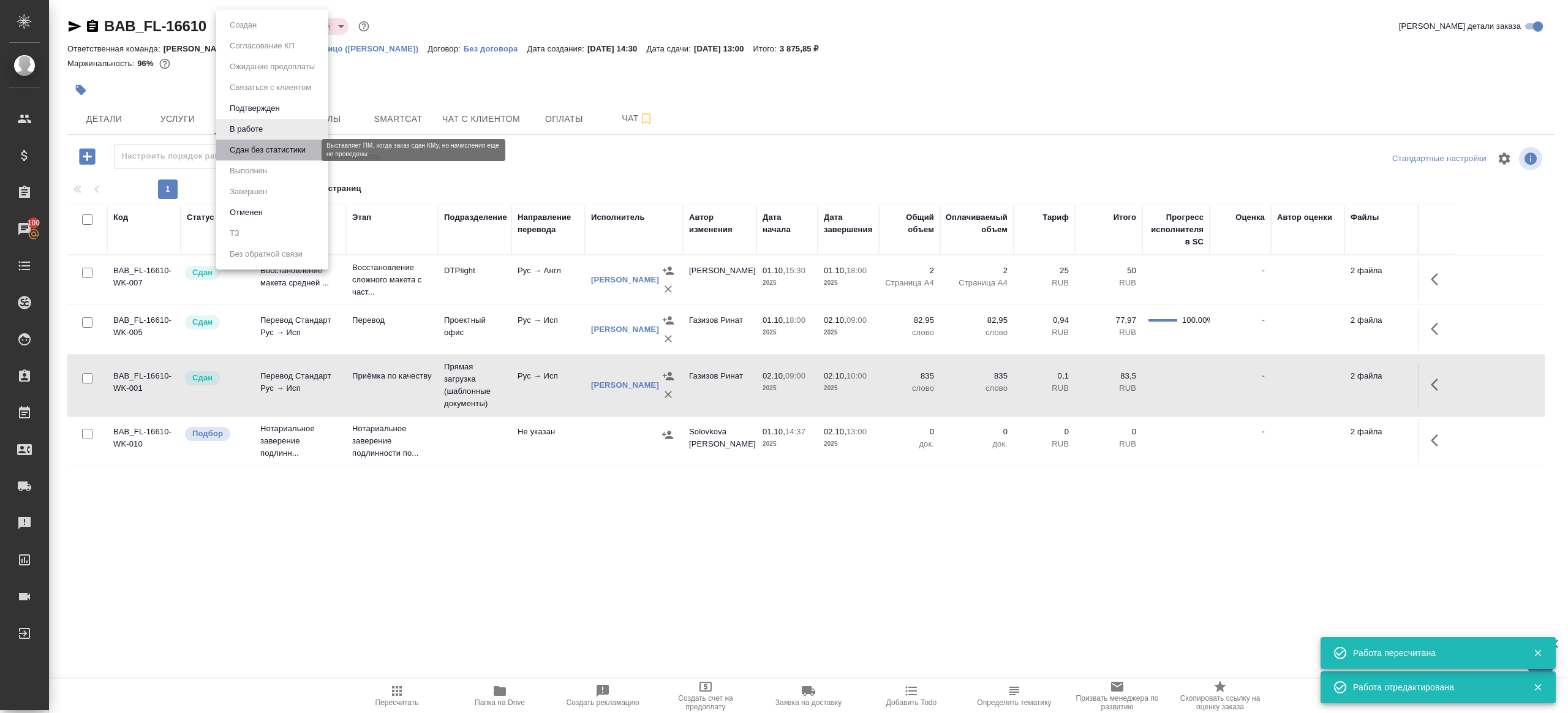
click at [272, 144] on button "Сдан без статистики" at bounding box center [267, 150] width 83 height 13
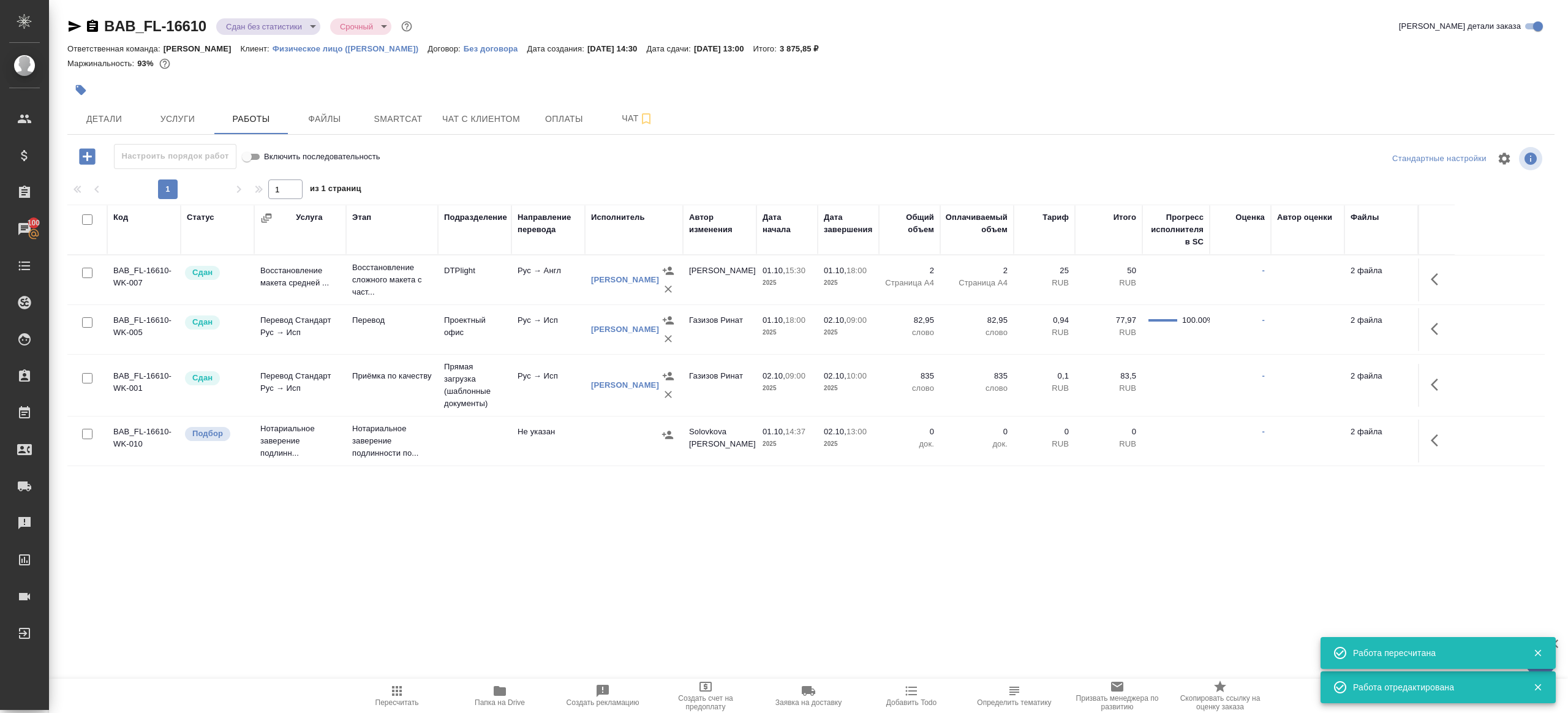
click at [282, 32] on body "🙏 .cls-1 fill:#fff; AWATERA Gazizov Rinat Клиенты Спецификации Заказы 100 Чаты …" at bounding box center [784, 356] width 1568 height 713
click at [280, 168] on li "Выполнен" at bounding box center [272, 171] width 112 height 21
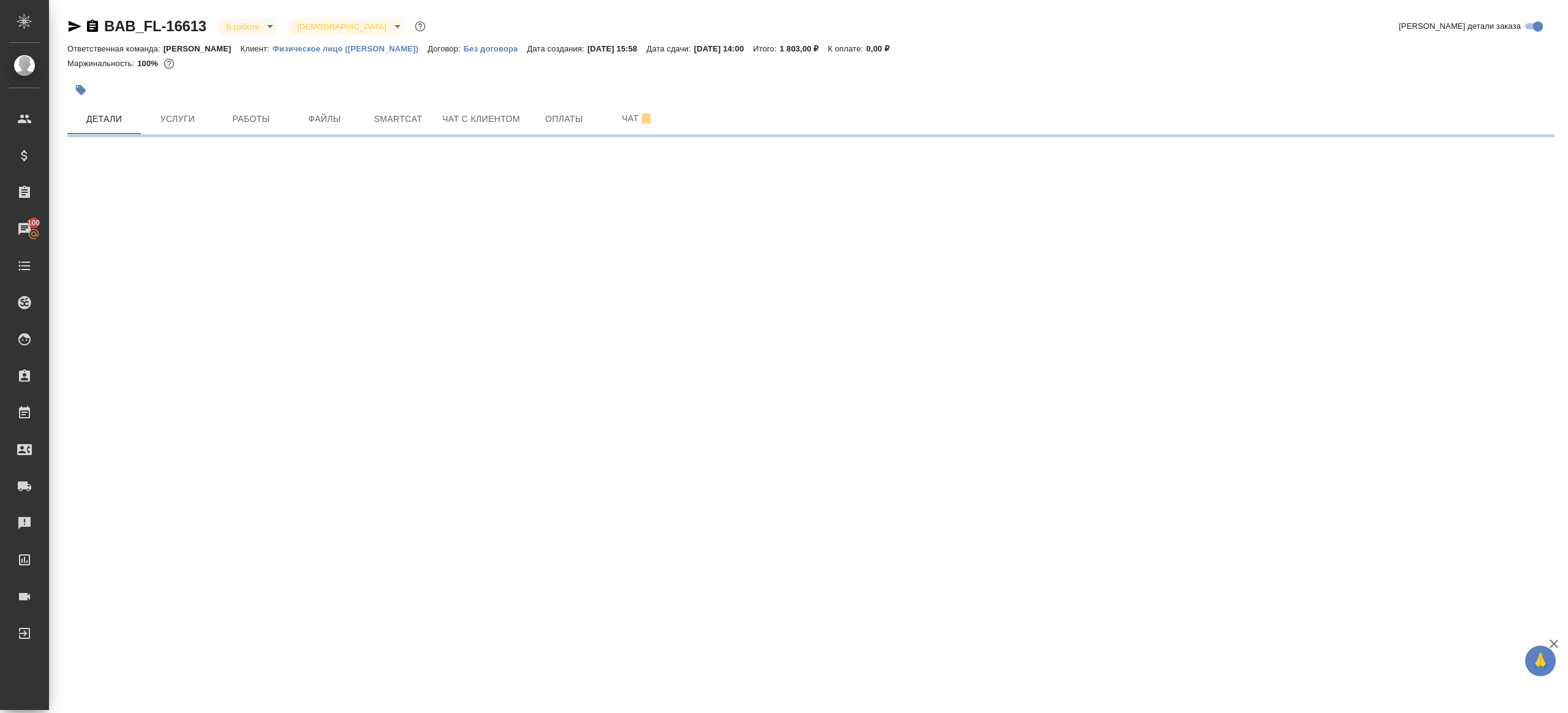
select select "RU"
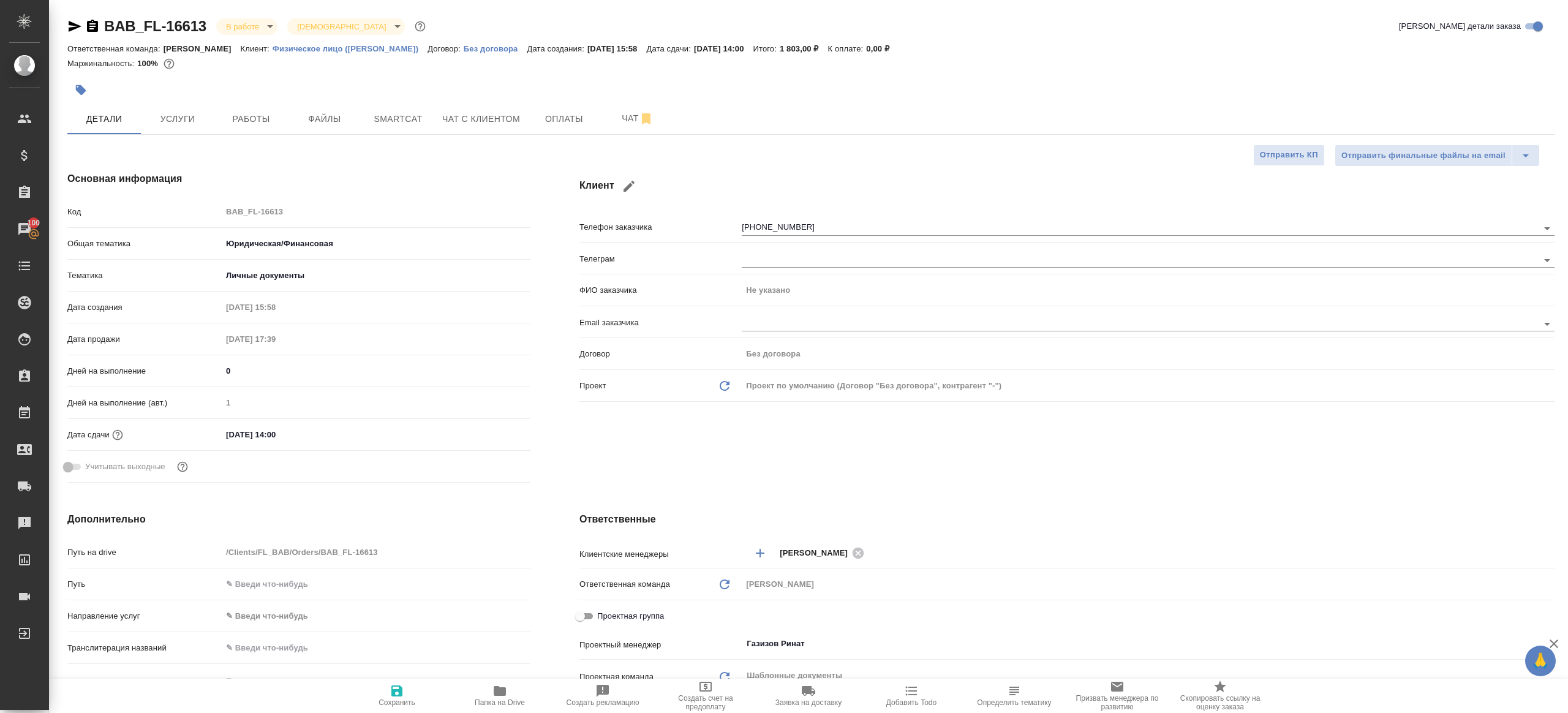
type textarea "x"
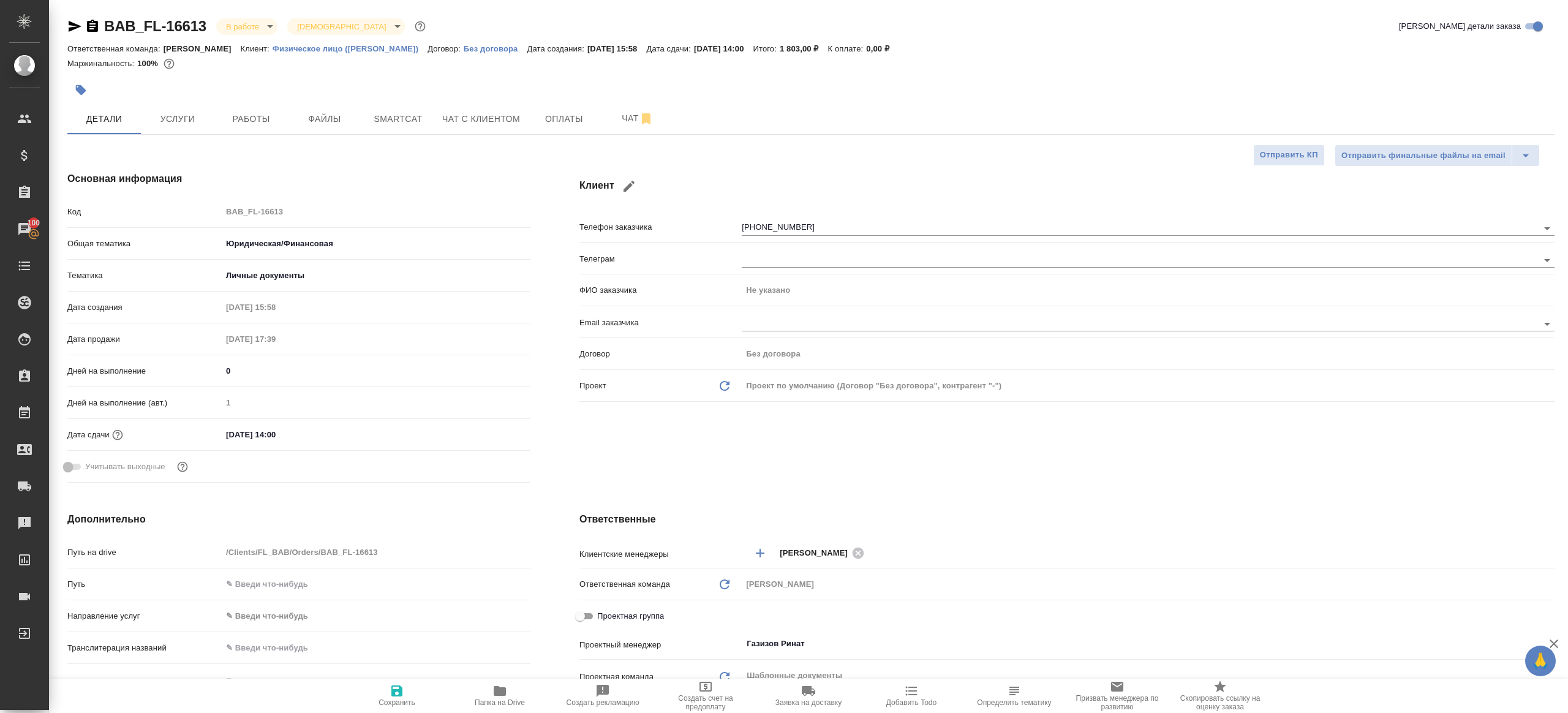
type textarea "x"
click at [225, 121] on span "Работы" at bounding box center [251, 119] width 59 height 15
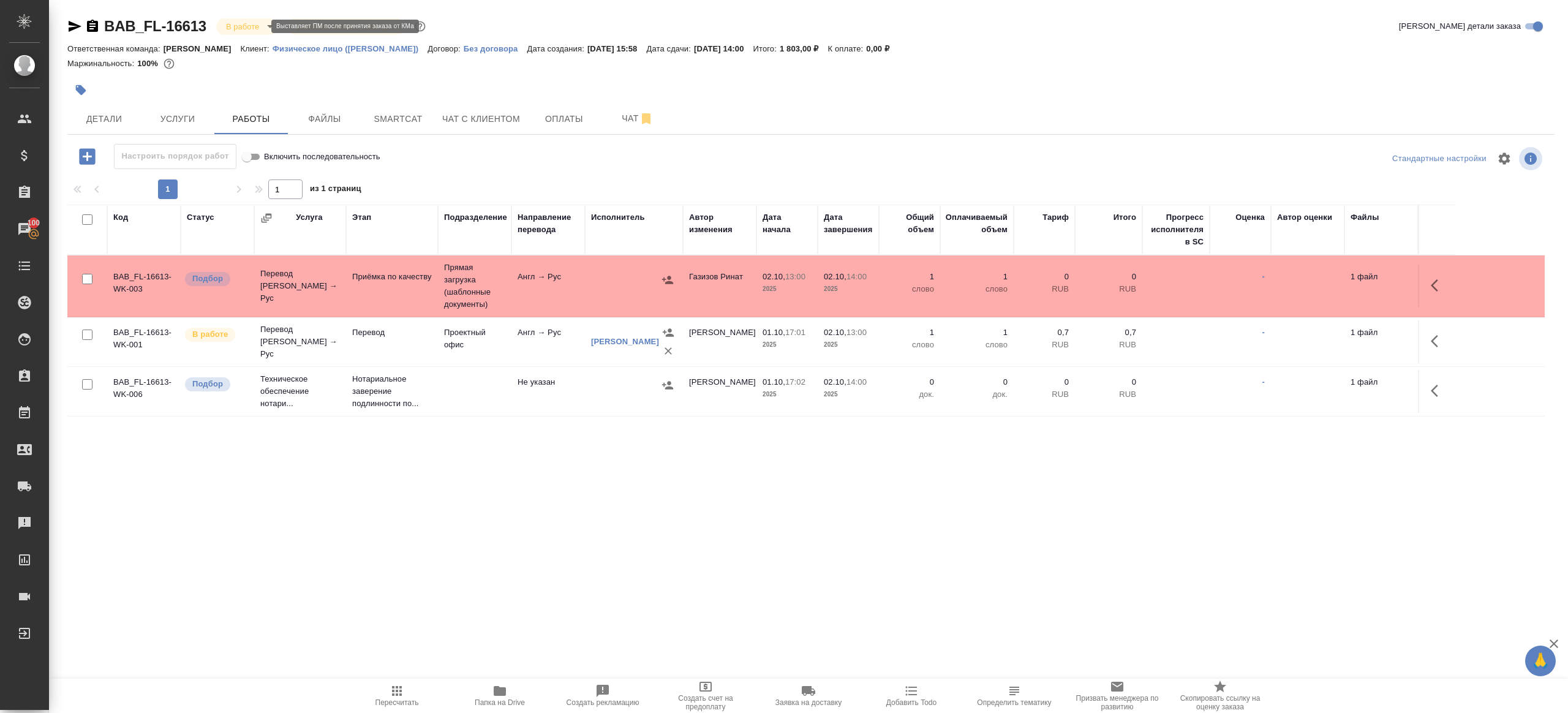
click at [242, 26] on body "🙏 .cls-1 fill:#fff; AWATERA [PERSON_NAME] Клиенты Спецификации Заказы 100 Чаты …" at bounding box center [784, 356] width 1568 height 713
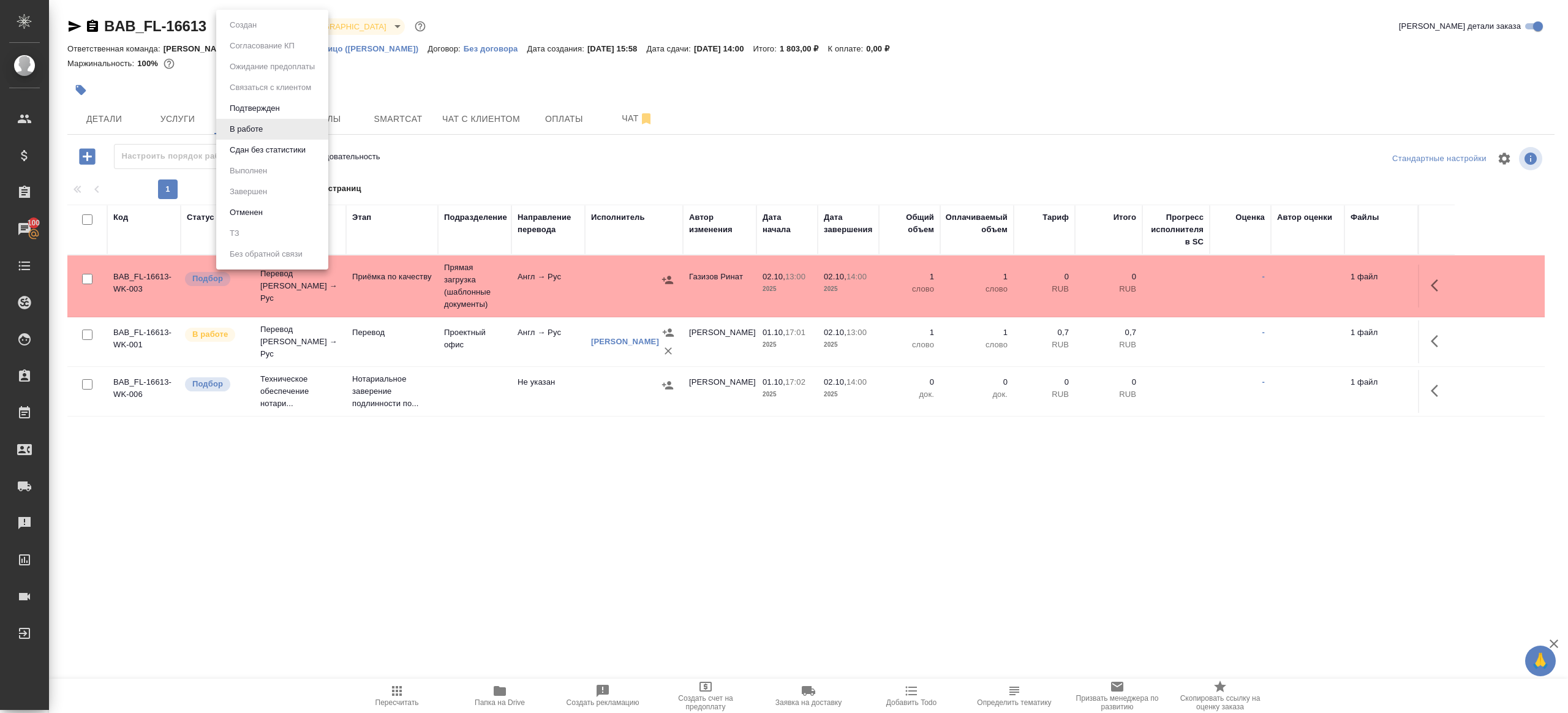
click at [519, 97] on div at bounding box center [784, 356] width 1568 height 713
click at [630, 293] on td at bounding box center [634, 286] width 98 height 43
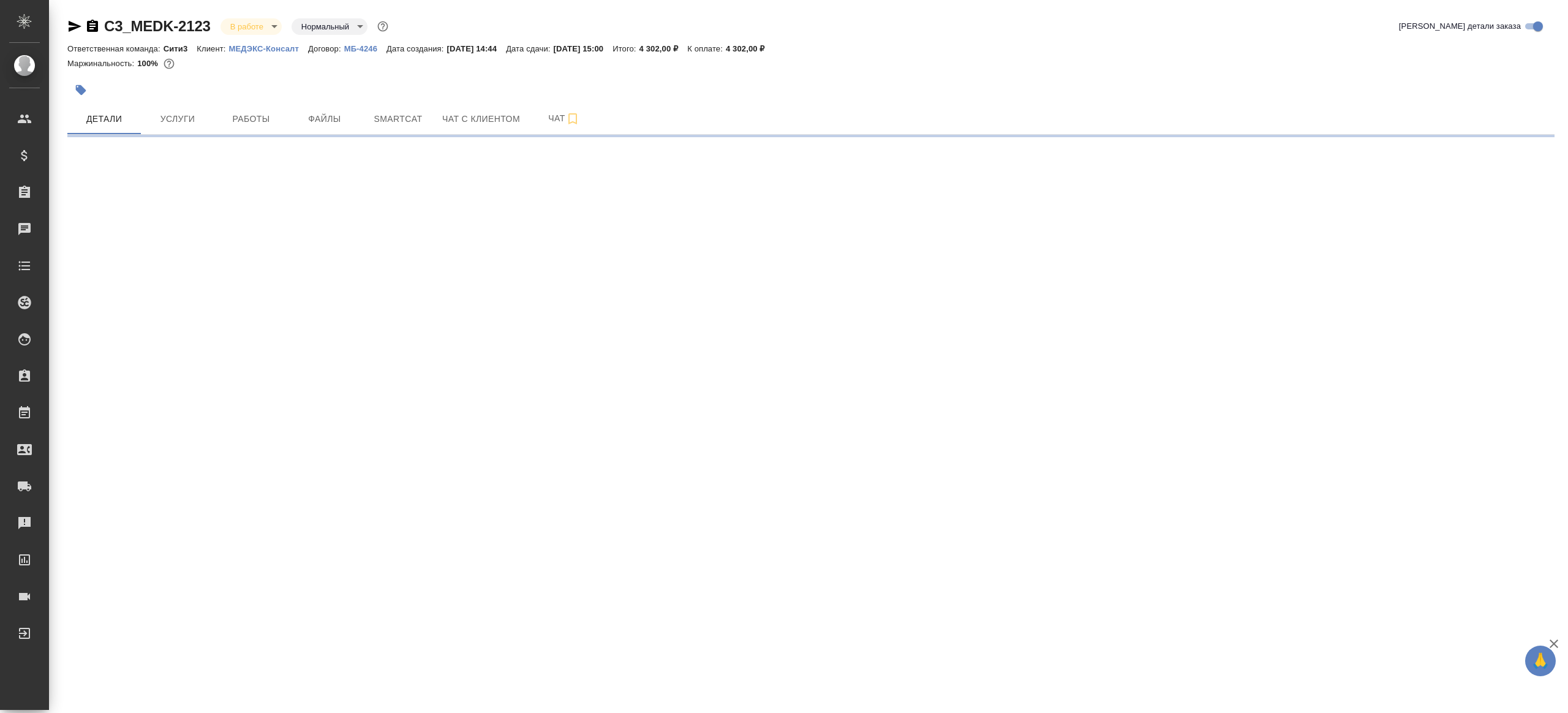
select select "RU"
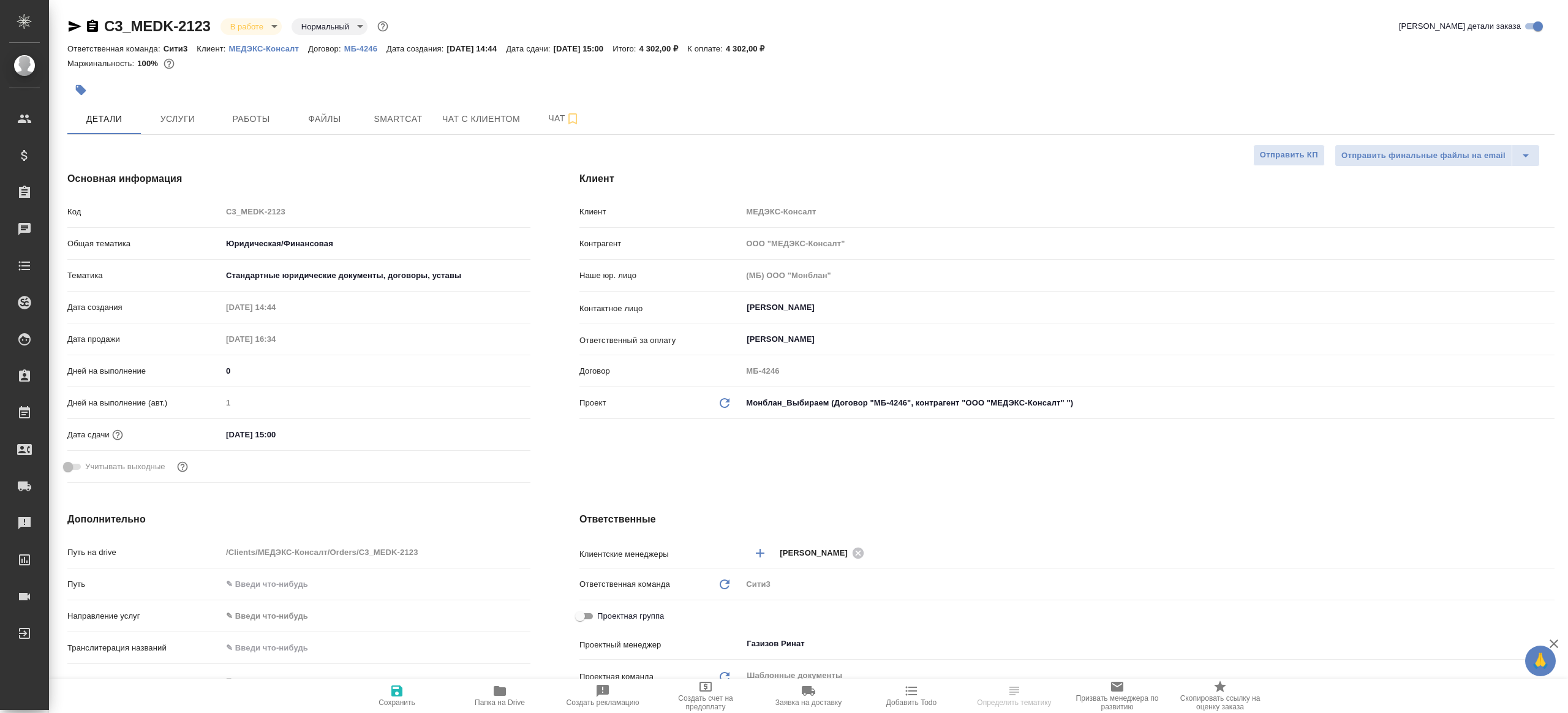
type textarea "x"
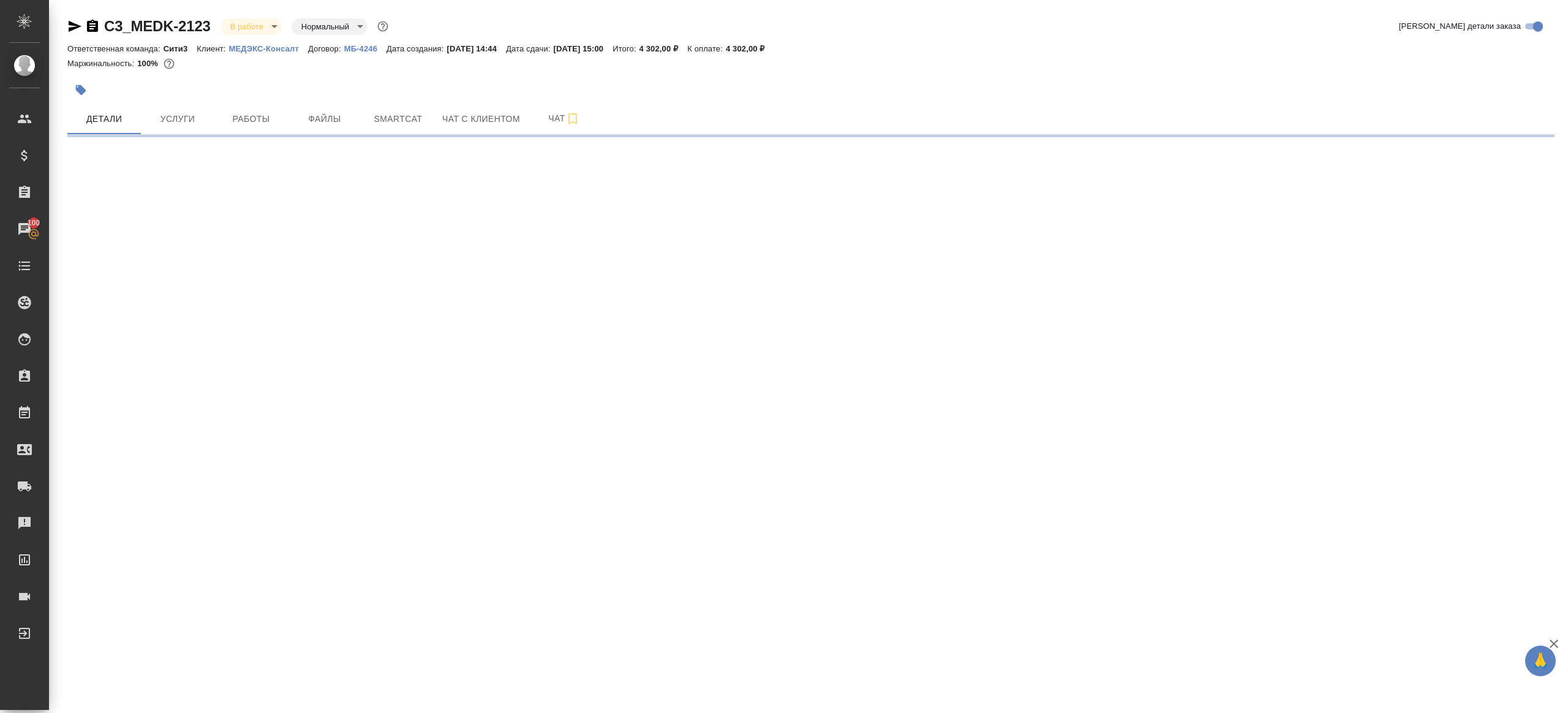
select select "RU"
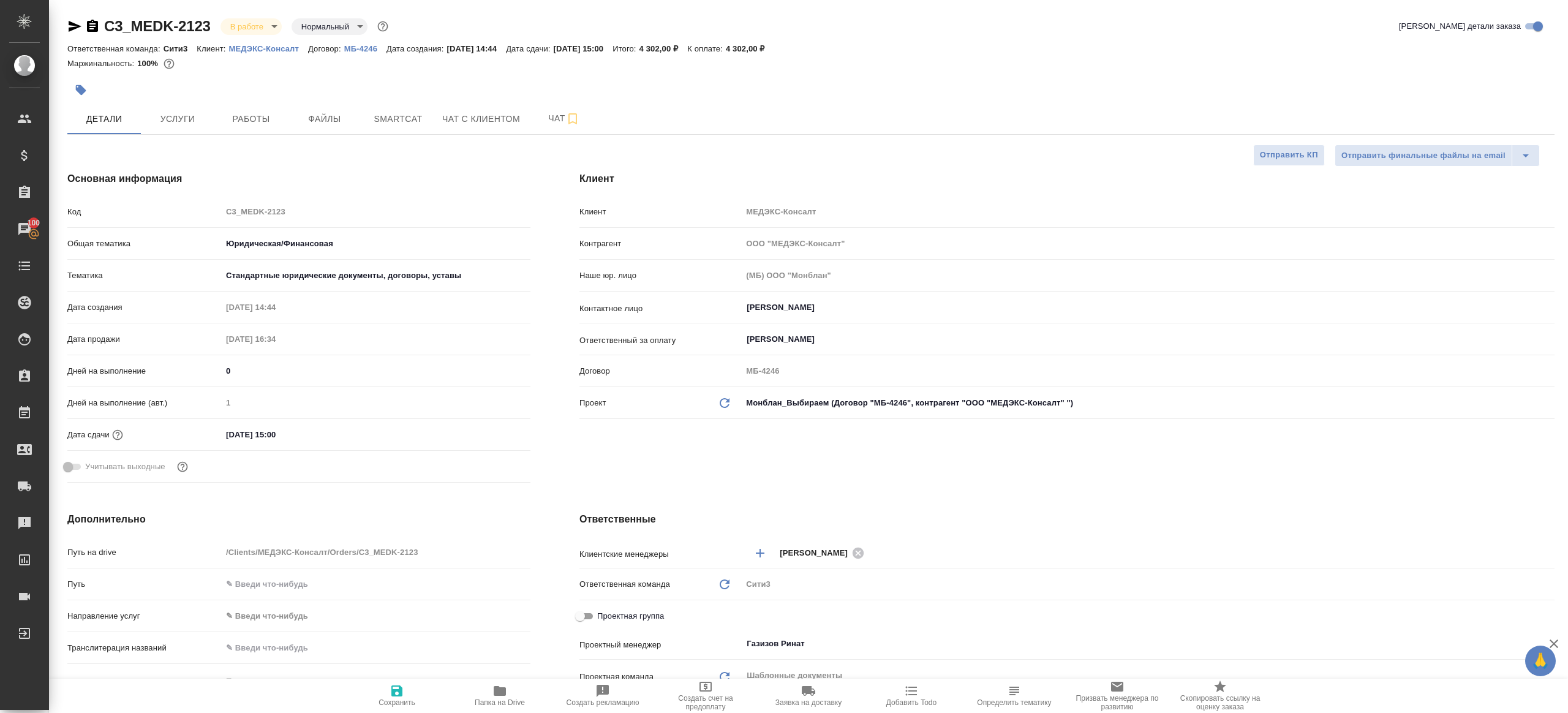
type textarea "x"
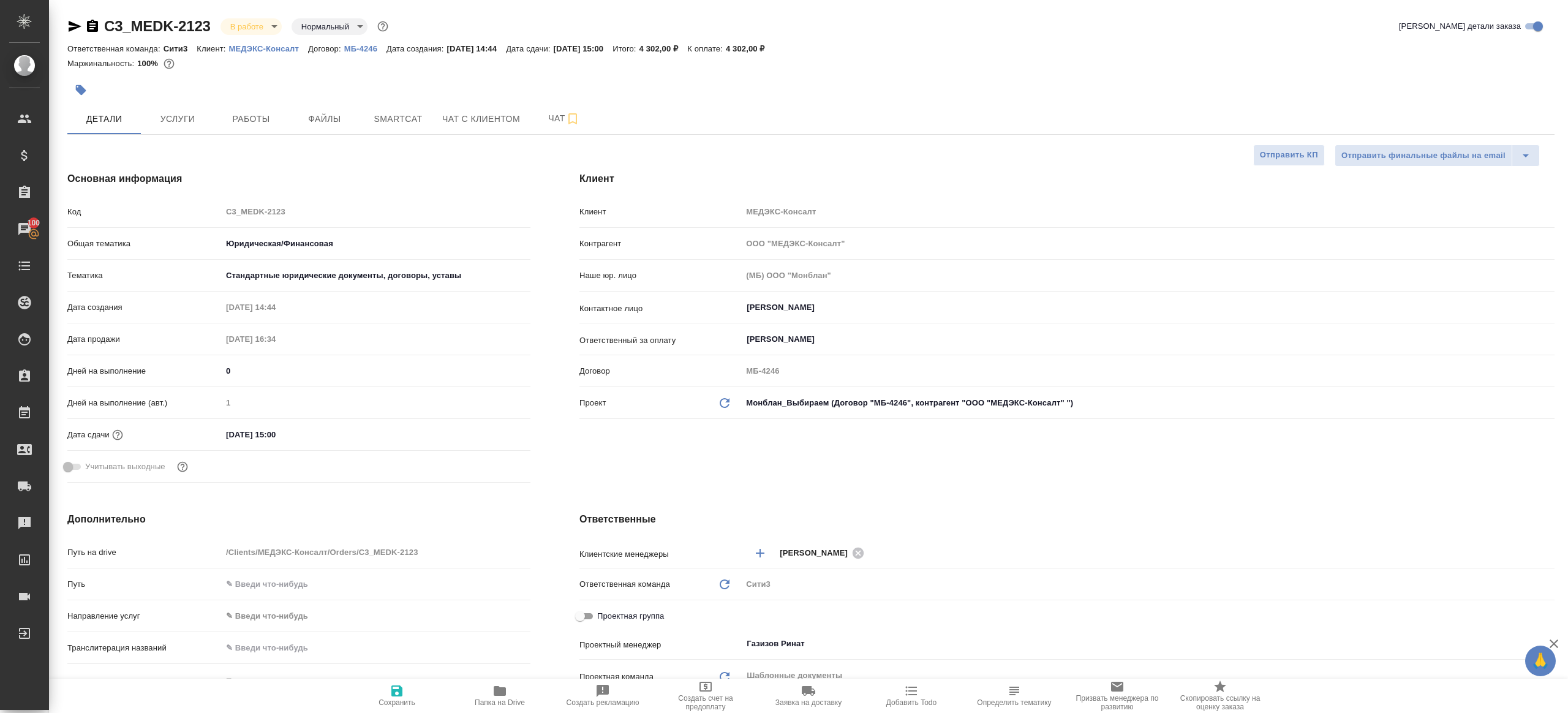
type textarea "x"
click at [231, 123] on span "Работы" at bounding box center [251, 119] width 59 height 15
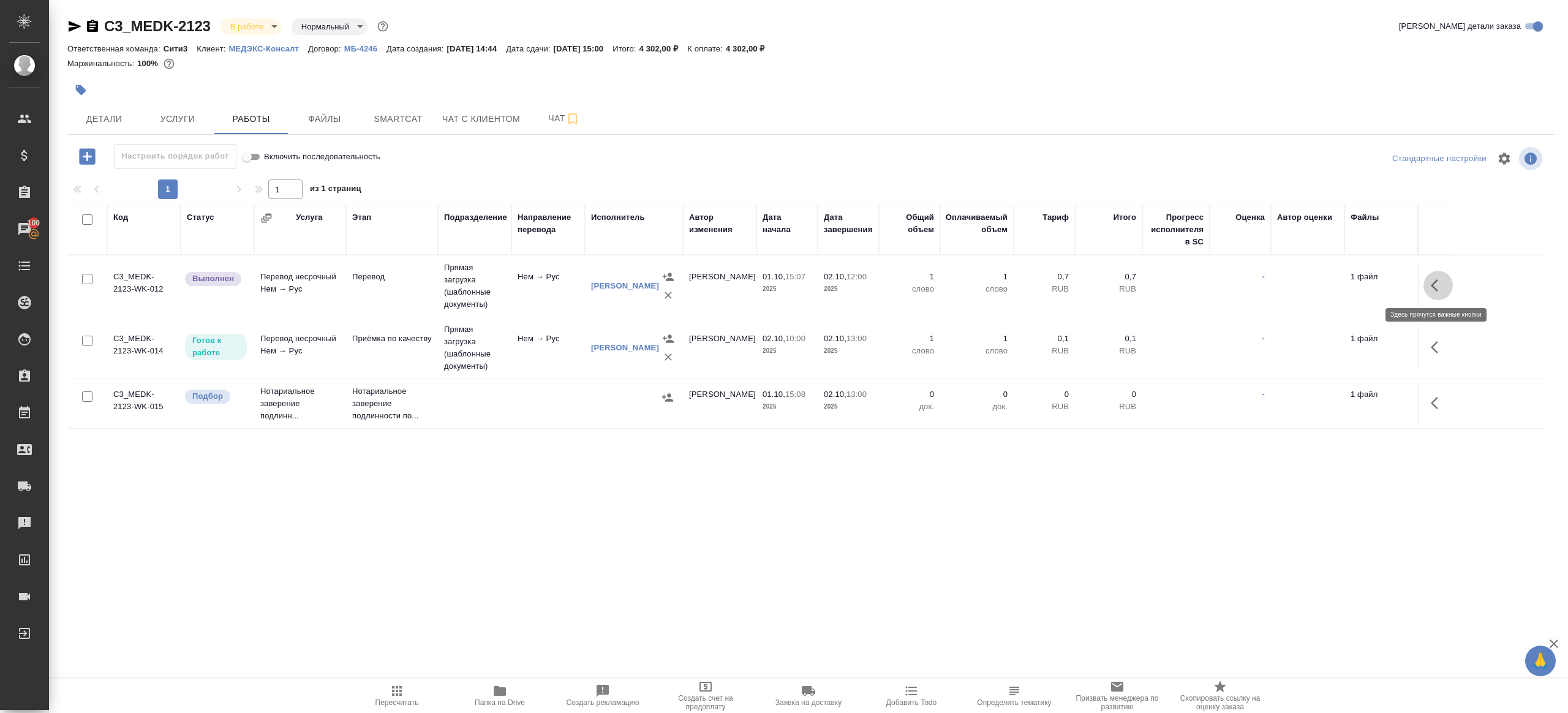
click at [1429, 280] on button "button" at bounding box center [1438, 286] width 29 height 29
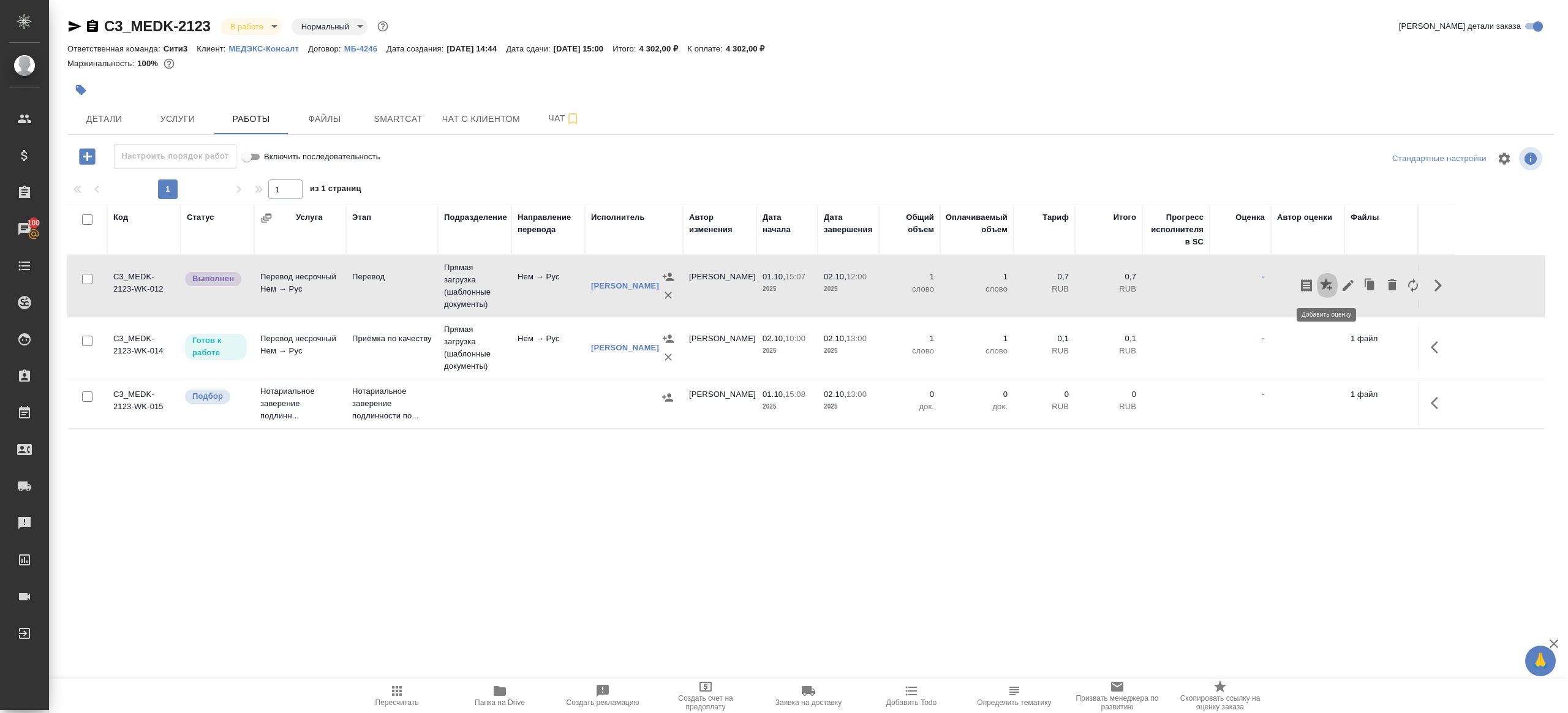
click at [1336, 283] on button "button" at bounding box center [1327, 286] width 21 height 29
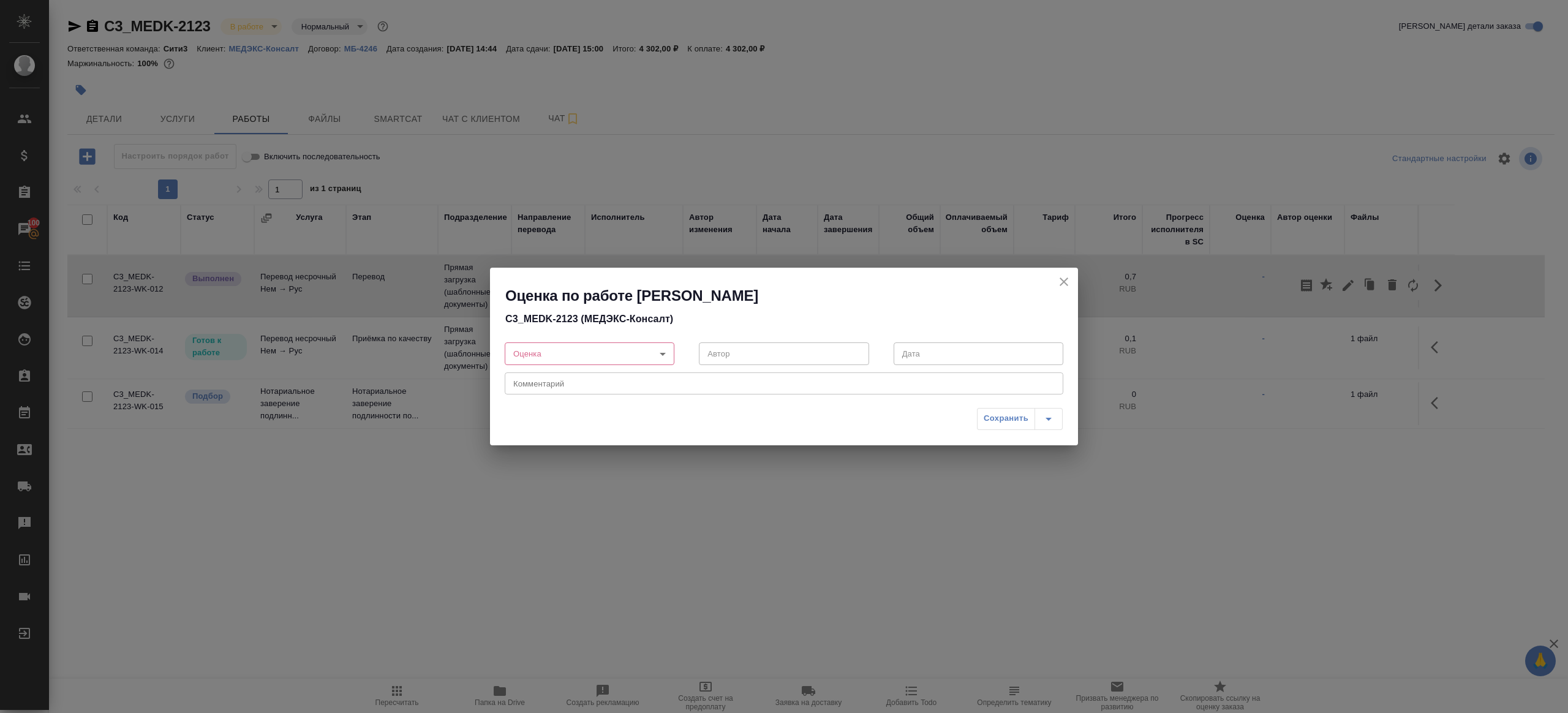
click at [1238, 303] on div "Оценка по работе Перевод - Попова Галина C3_MEDK-2123 (МЕДЭКС-Консалт) Оценка ​…" at bounding box center [784, 356] width 1568 height 713
click at [1443, 286] on div "Оценка по работе Перевод - Попова Галина C3_MEDK-2123 (МЕДЭКС-Консалт) Оценка ​…" at bounding box center [784, 356] width 1568 height 713
click at [1077, 280] on div "Оценка по работе Перевод - Попова Галина C3_MEDK-2123 (МЕДЭКС-Консалт)" at bounding box center [784, 300] width 588 height 65
click at [1062, 281] on icon "close" at bounding box center [1064, 282] width 9 height 9
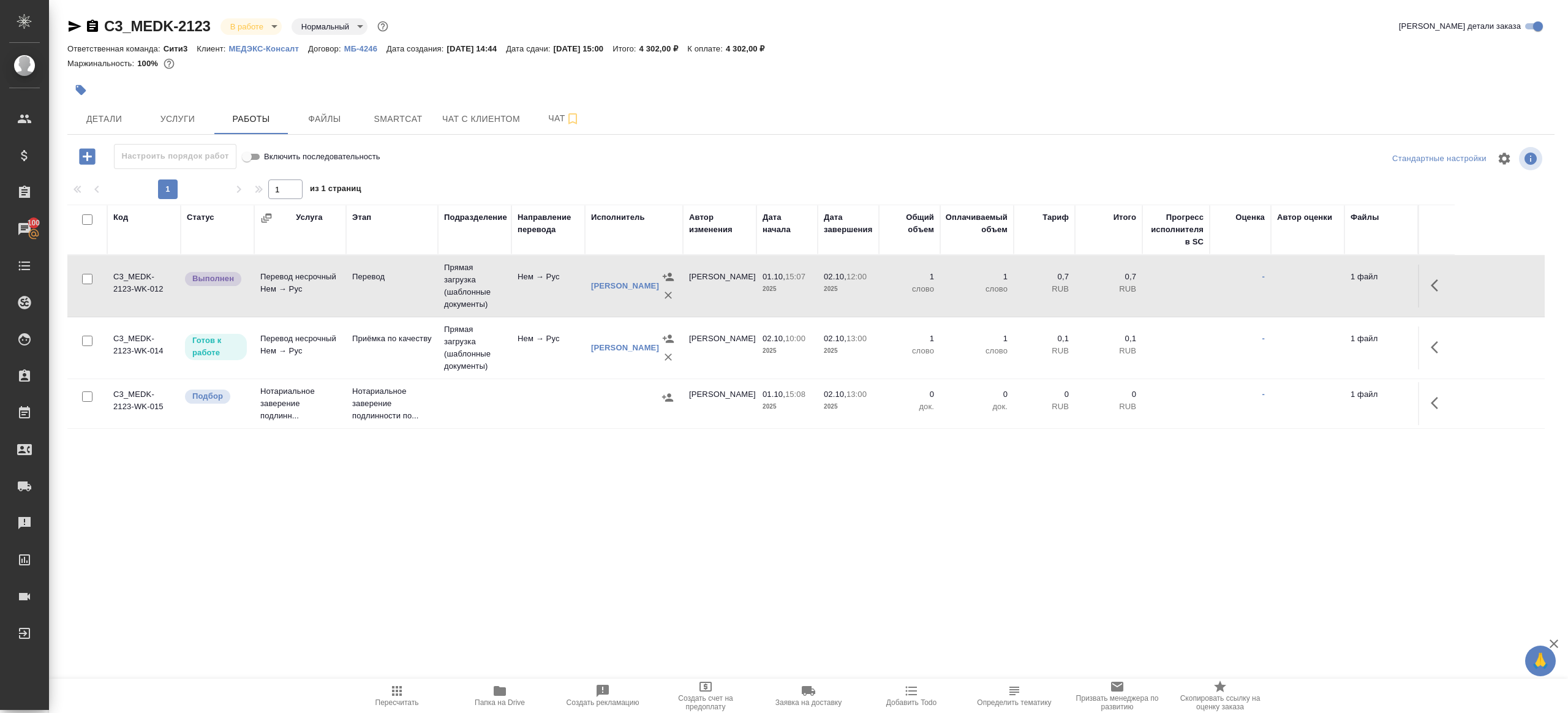
click at [1438, 286] on icon "button" at bounding box center [1438, 285] width 15 height 15
click at [1348, 283] on icon "button" at bounding box center [1348, 285] width 11 height 11
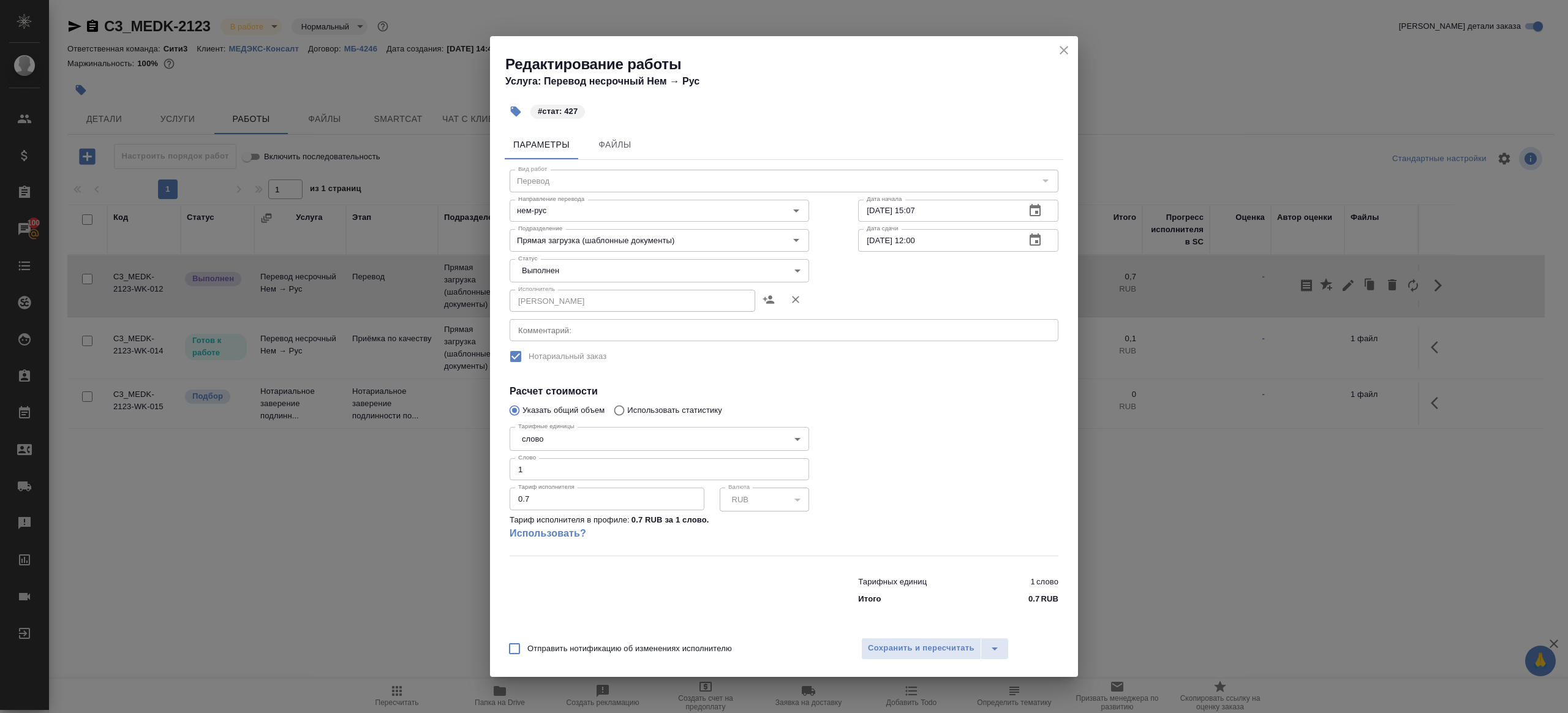
click at [563, 272] on body "🙏 .cls-1 fill:#fff; AWATERA Gazizov Rinat Клиенты Спецификации Заказы 100 Чаты …" at bounding box center [784, 356] width 1568 height 713
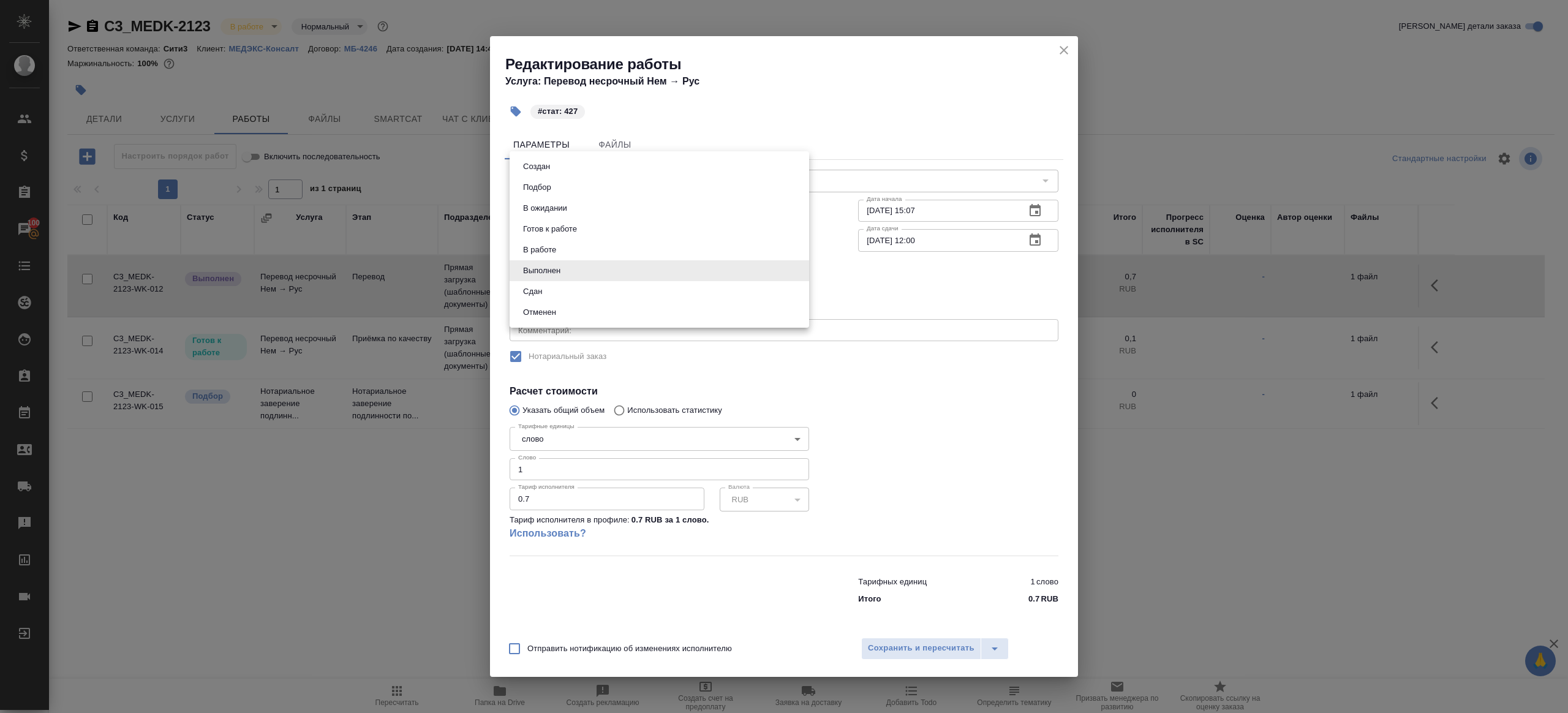
click at [558, 295] on li "Сдан" at bounding box center [659, 291] width 300 height 21
type input "closed"
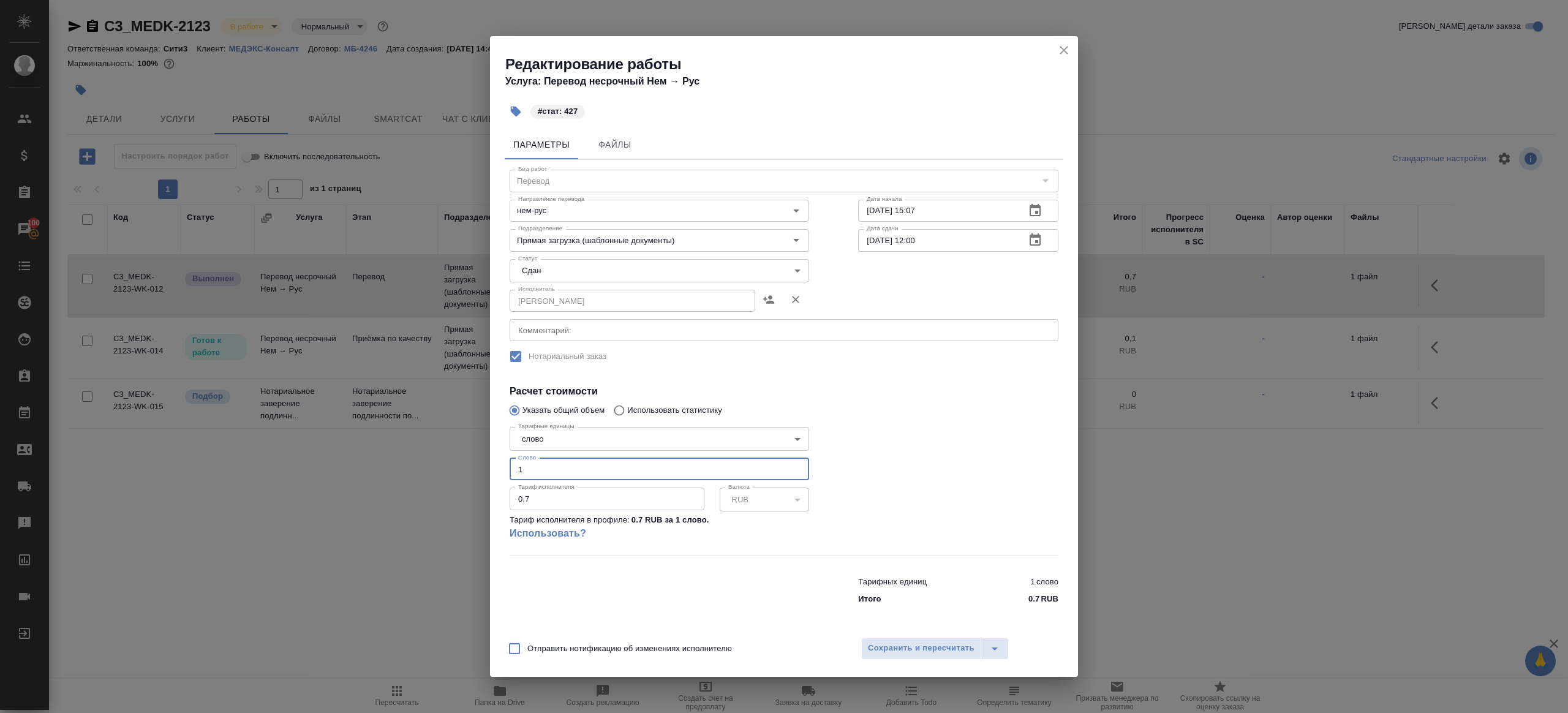
drag, startPoint x: 563, startPoint y: 466, endPoint x: 470, endPoint y: 454, distance: 93.8
click at [470, 454] on div "Редактирование работы Услуга: Перевод несрочный Нем → Рус #стат: 427 Параметры …" at bounding box center [784, 356] width 1568 height 713
type input "427"
click at [946, 665] on div "Отправить нотификацию об изменениях исполнителю Сохранить и пересчитать" at bounding box center [784, 653] width 588 height 47
click at [939, 656] on button "Сохранить и пересчитать" at bounding box center [921, 649] width 120 height 22
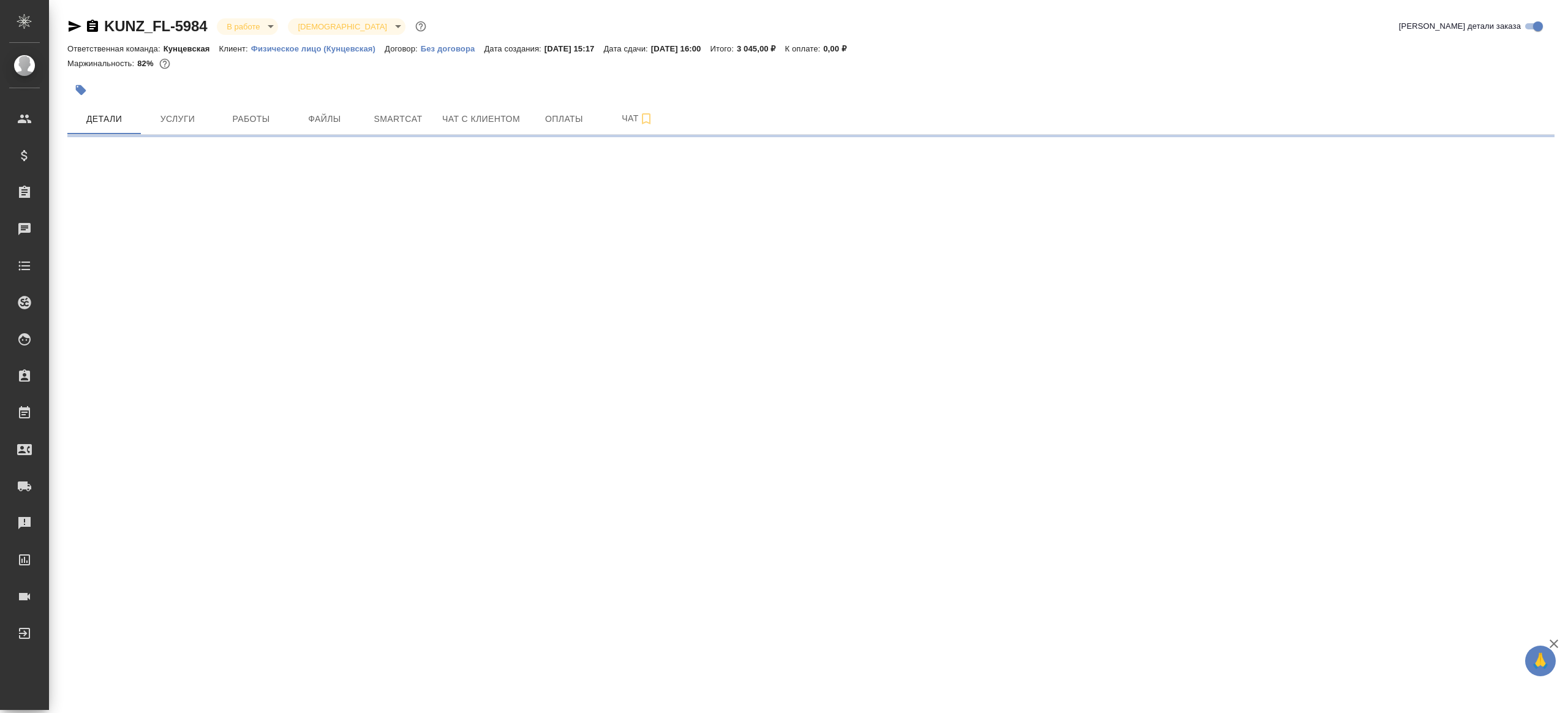
select select "RU"
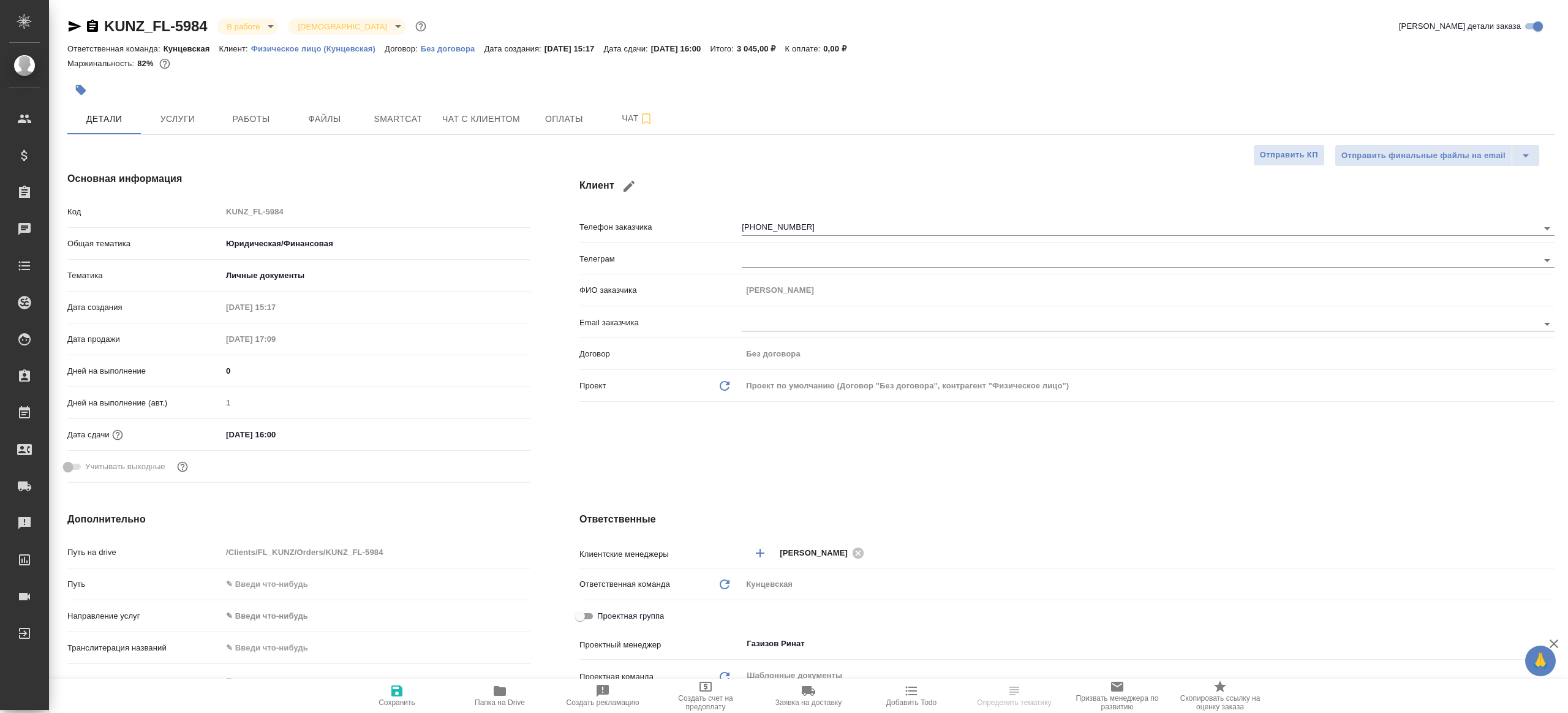
type textarea "x"
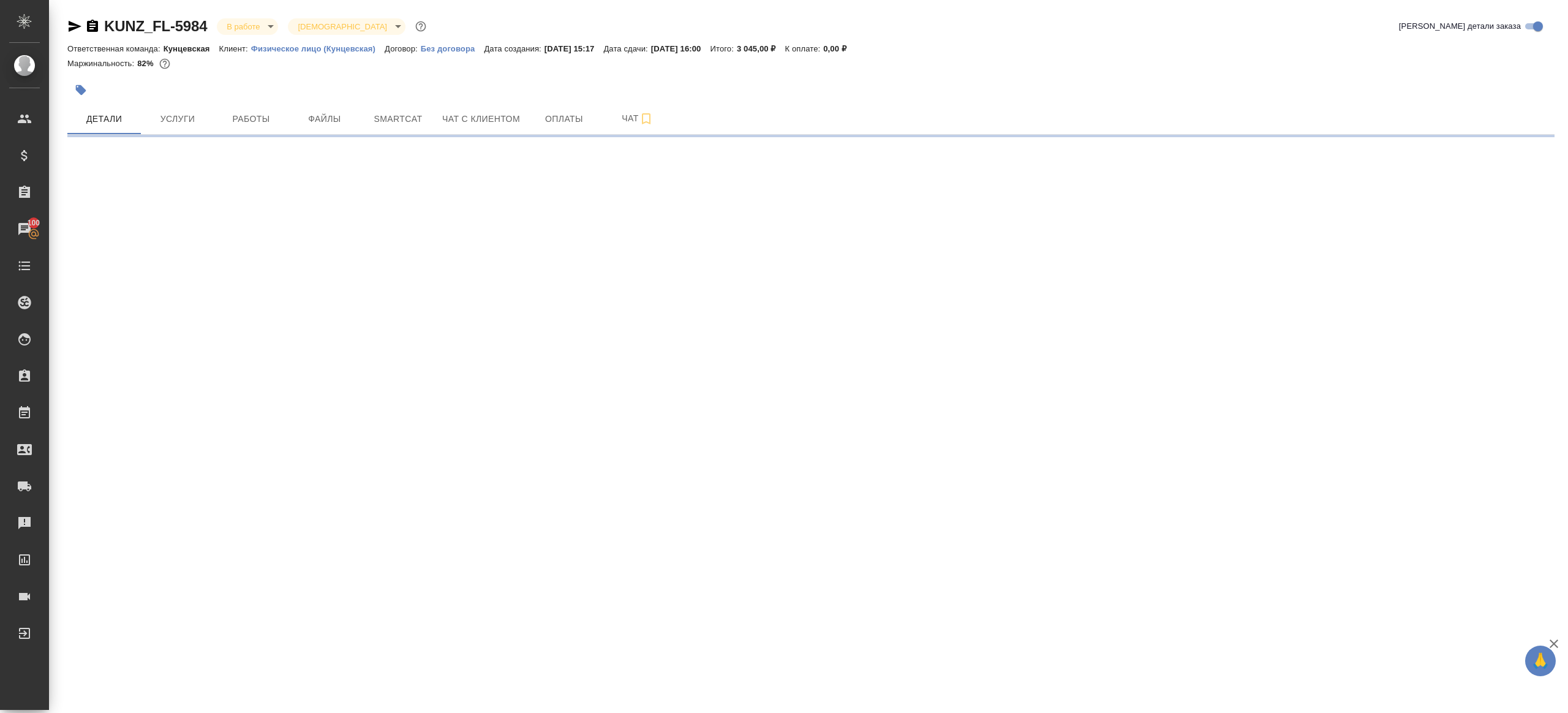
select select "RU"
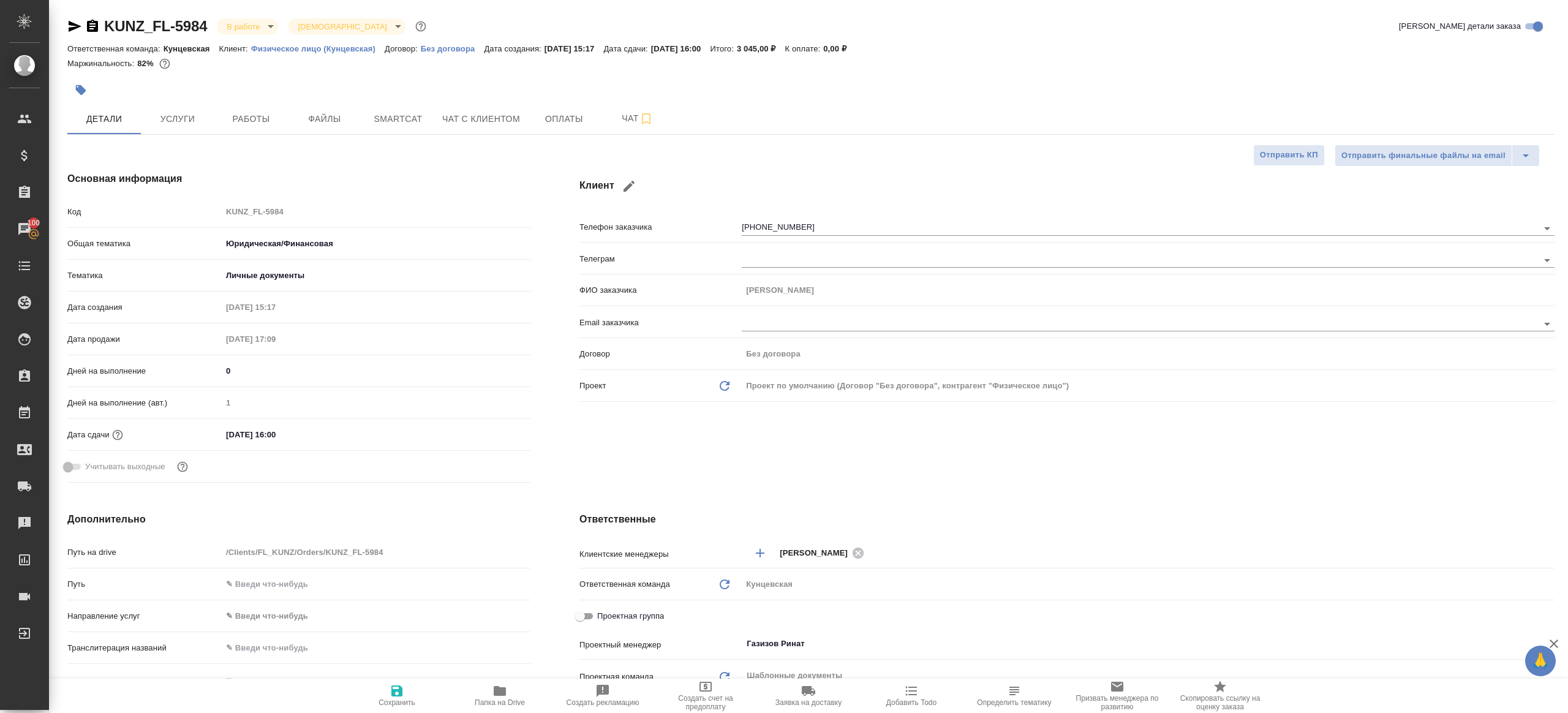
type textarea "x"
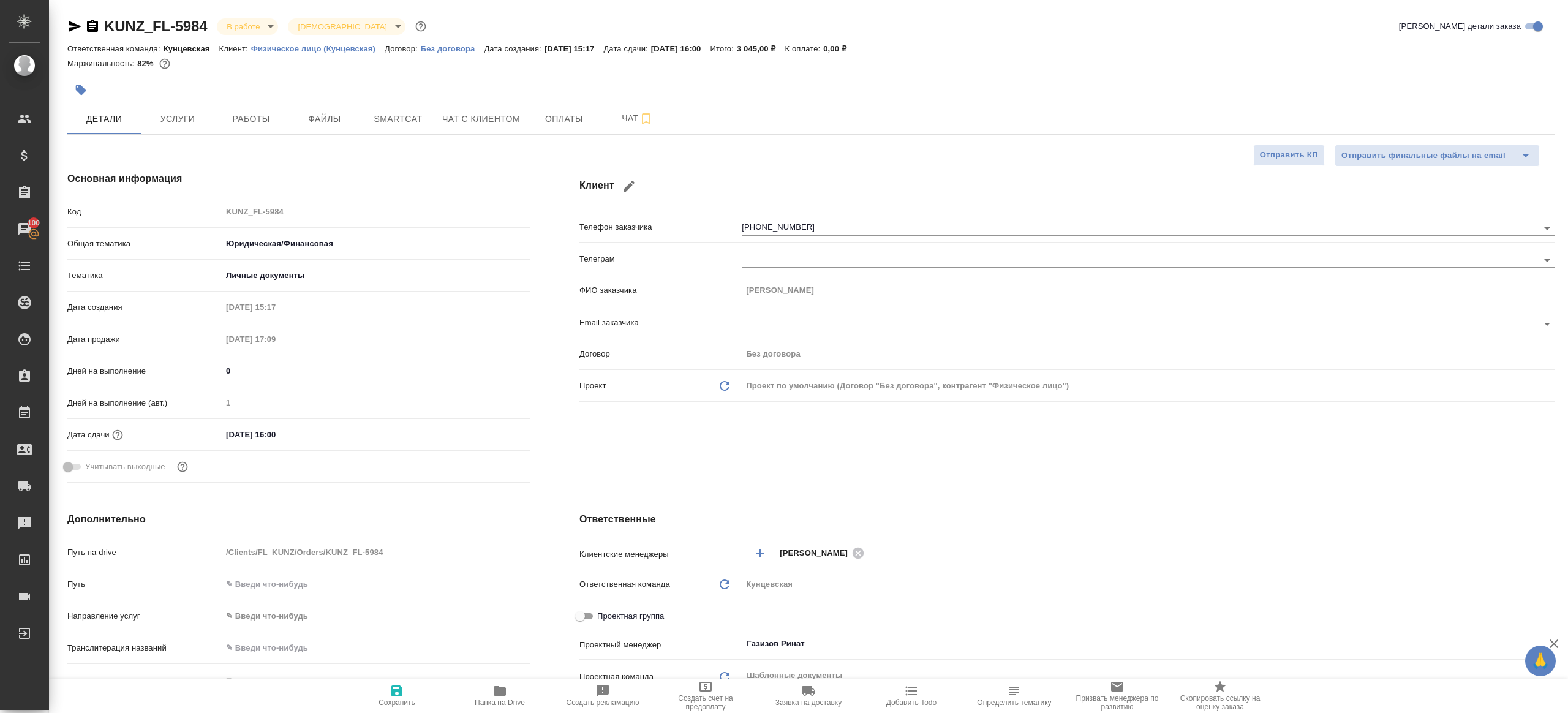
type textarea "x"
click at [252, 109] on button "Работы" at bounding box center [251, 119] width 74 height 30
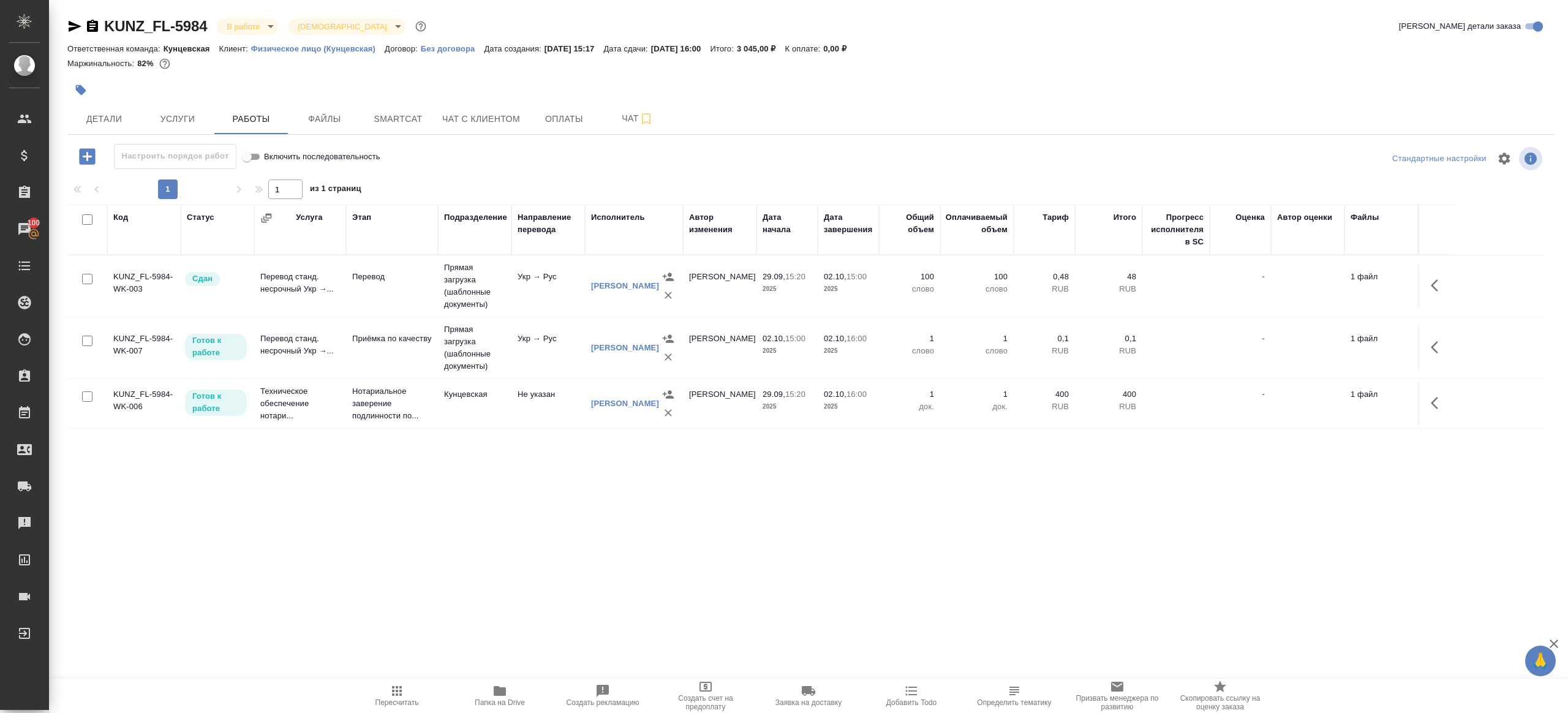
click at [546, 175] on div at bounding box center [810, 177] width 1487 height 6
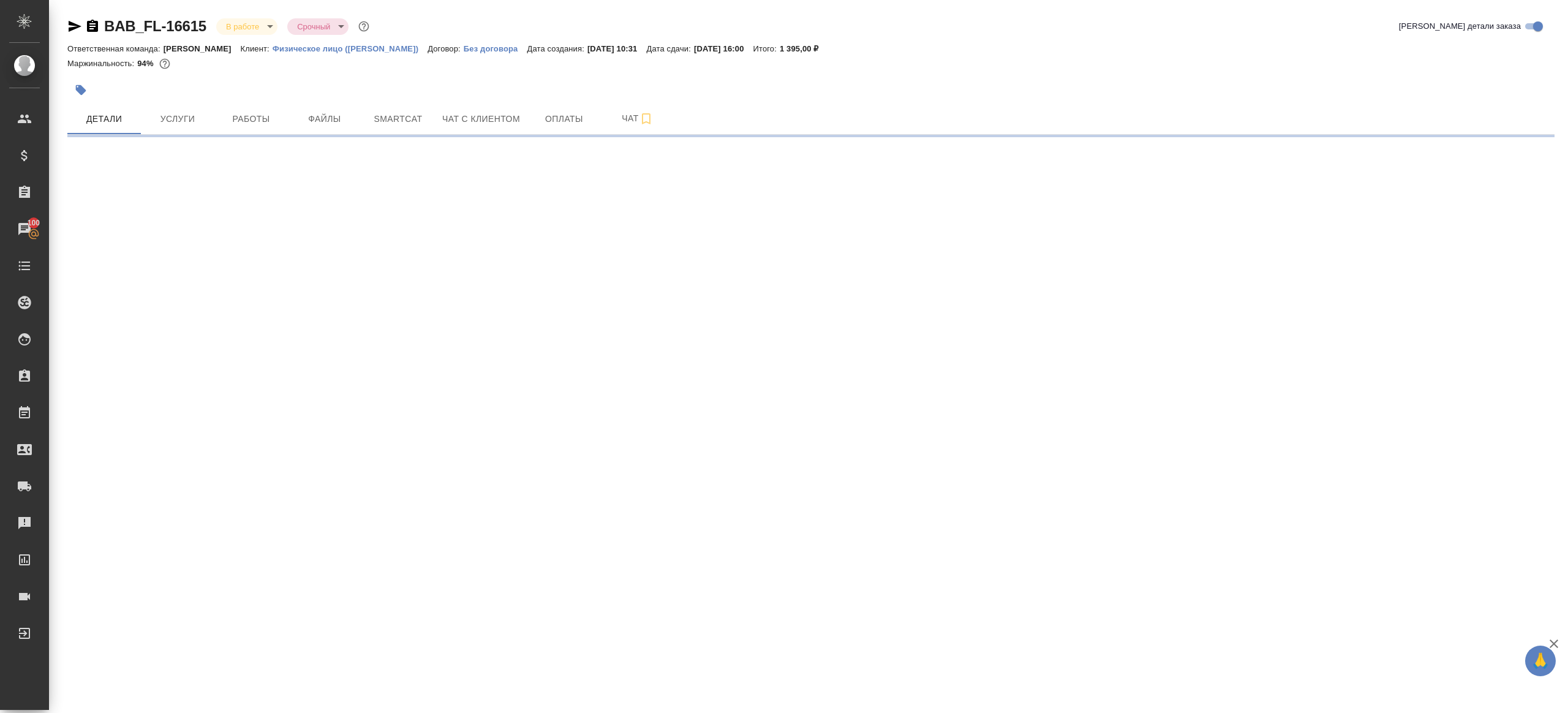
select select "RU"
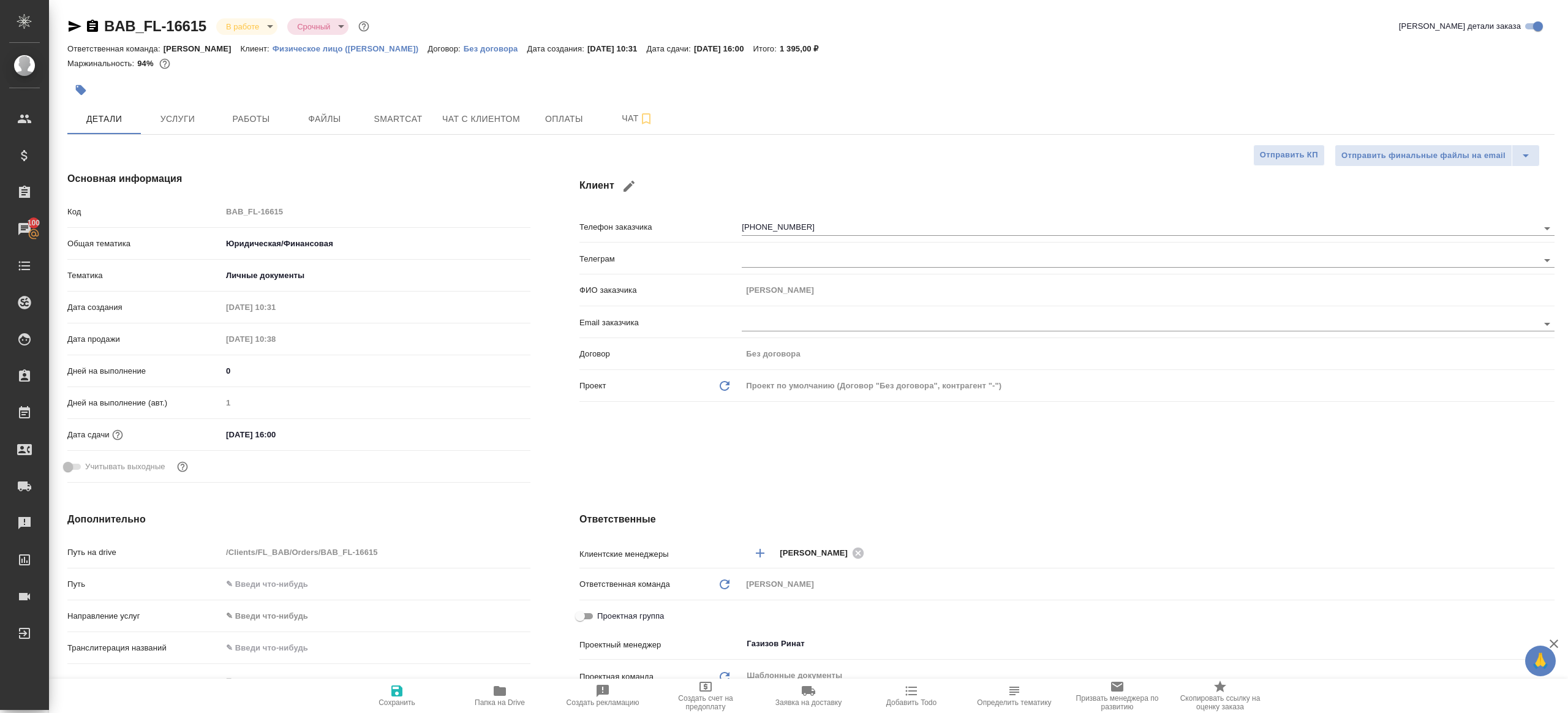
type textarea "x"
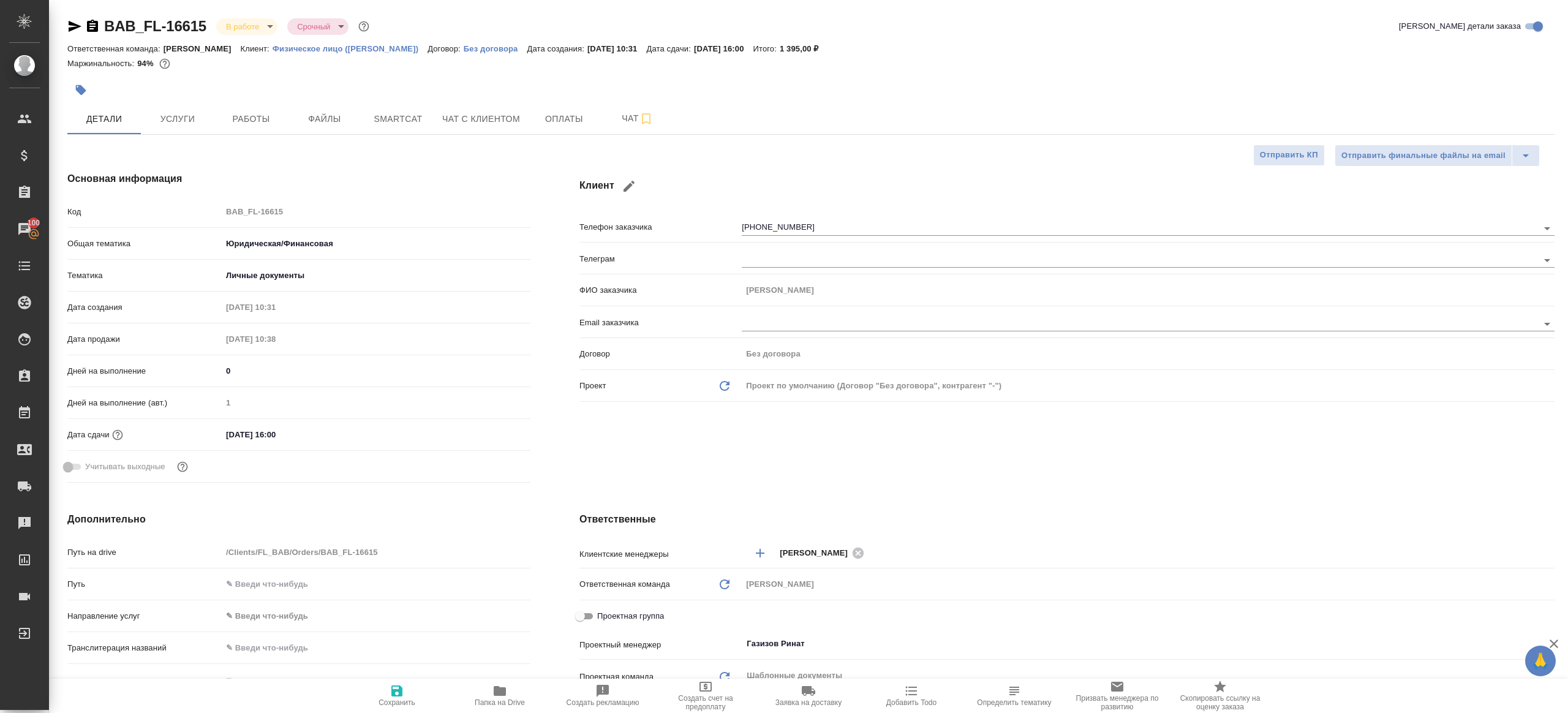
type textarea "x"
click at [227, 134] on hr at bounding box center [810, 134] width 1487 height 1
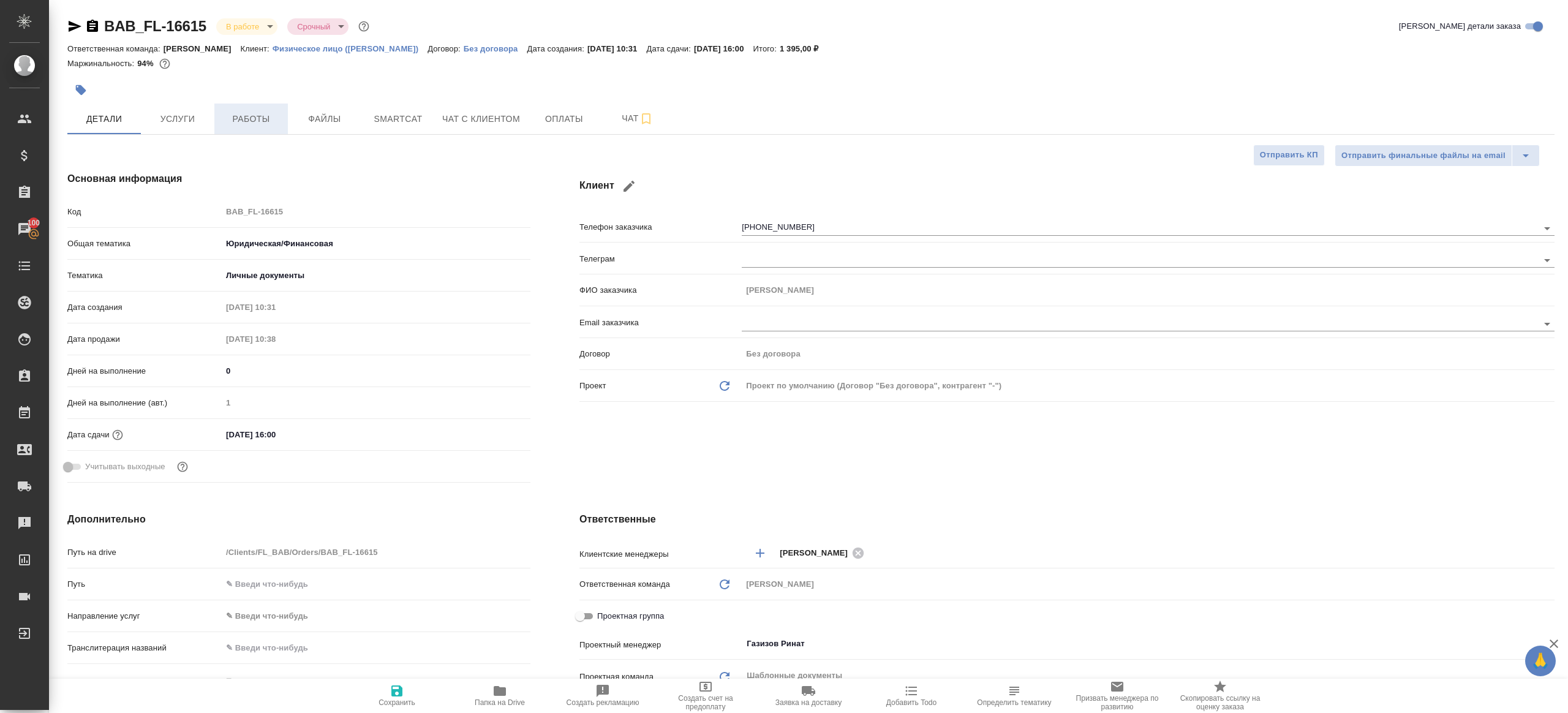
click at [239, 121] on span "Работы" at bounding box center [251, 119] width 59 height 15
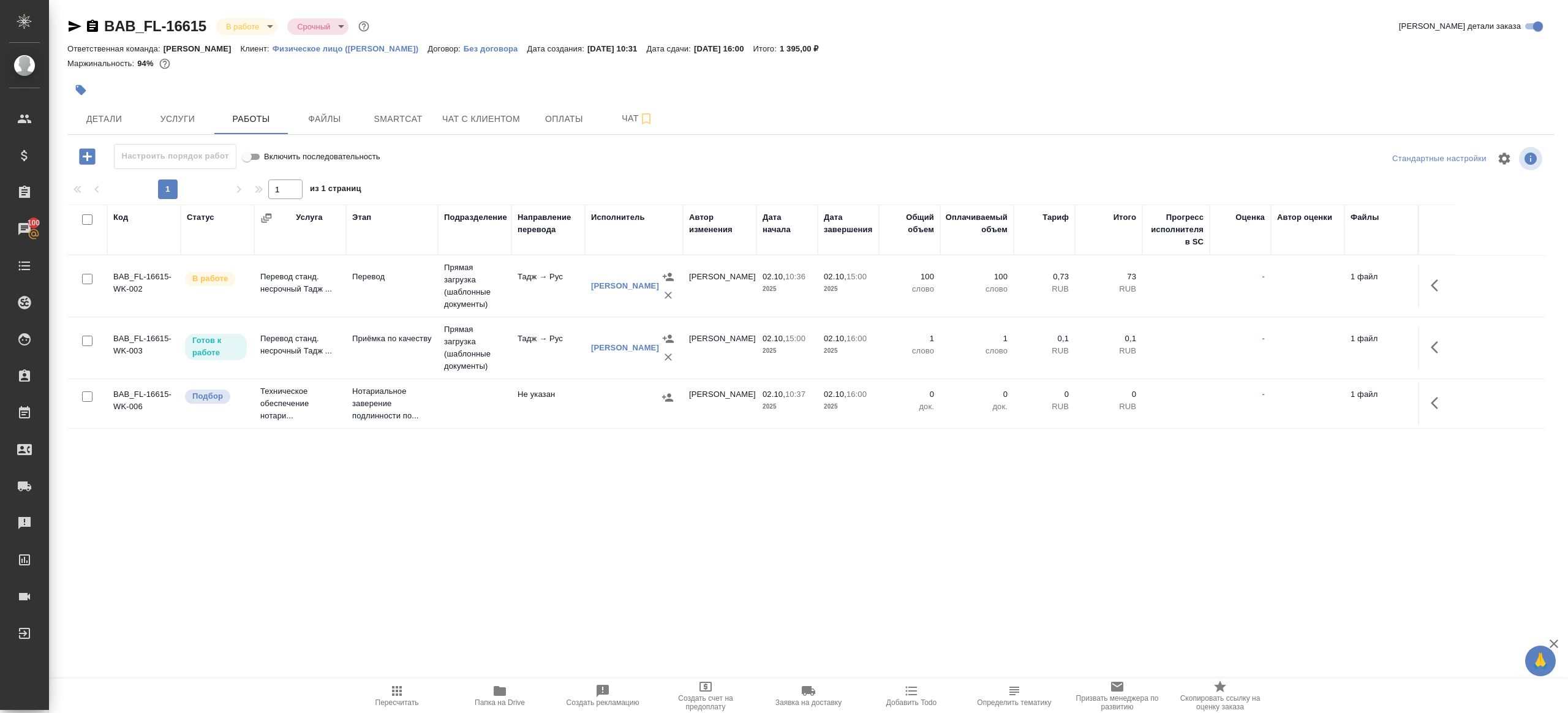
click at [510, 180] on div "1 1 из 1 страниц" at bounding box center [810, 189] width 1487 height 20
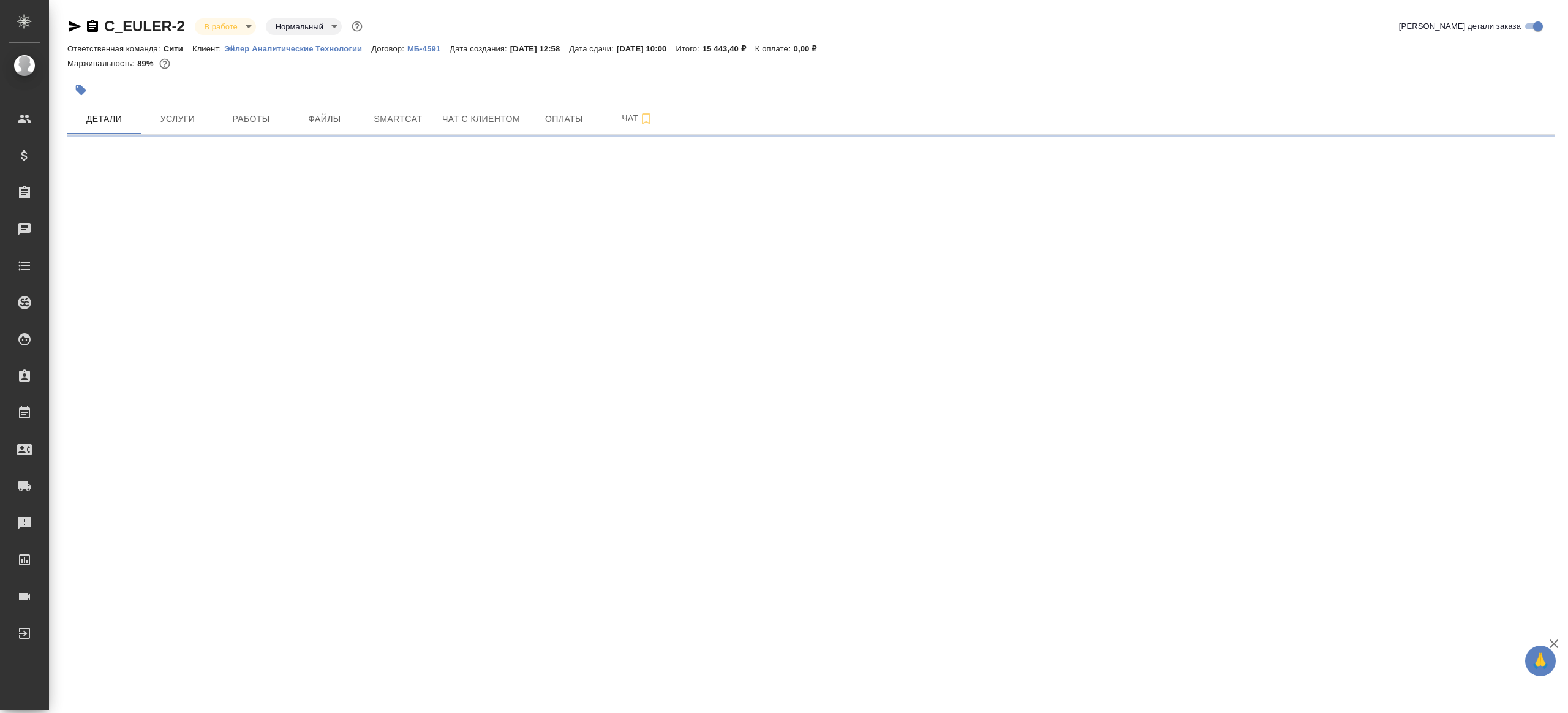
select select "RU"
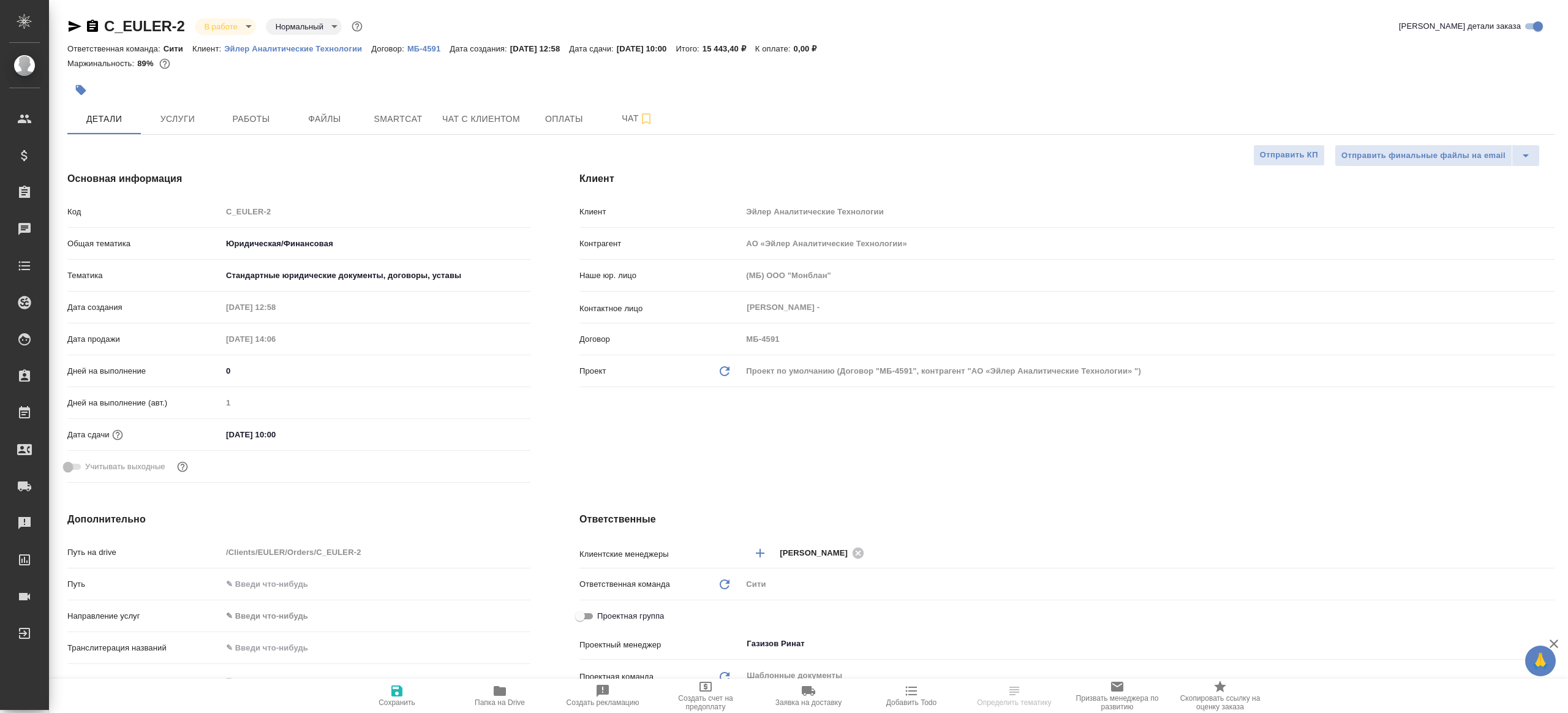
type textarea "x"
select select "RU"
type textarea "x"
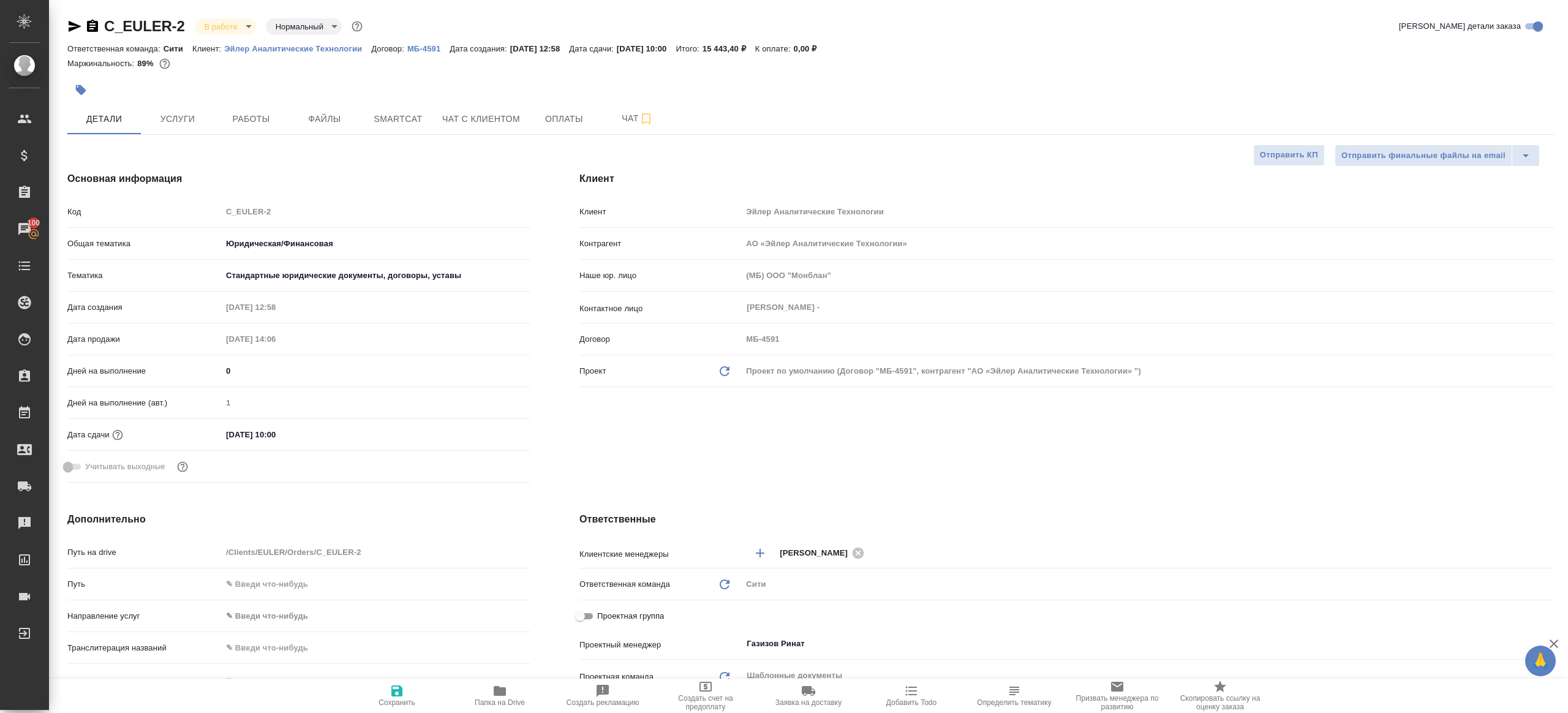
type textarea "x"
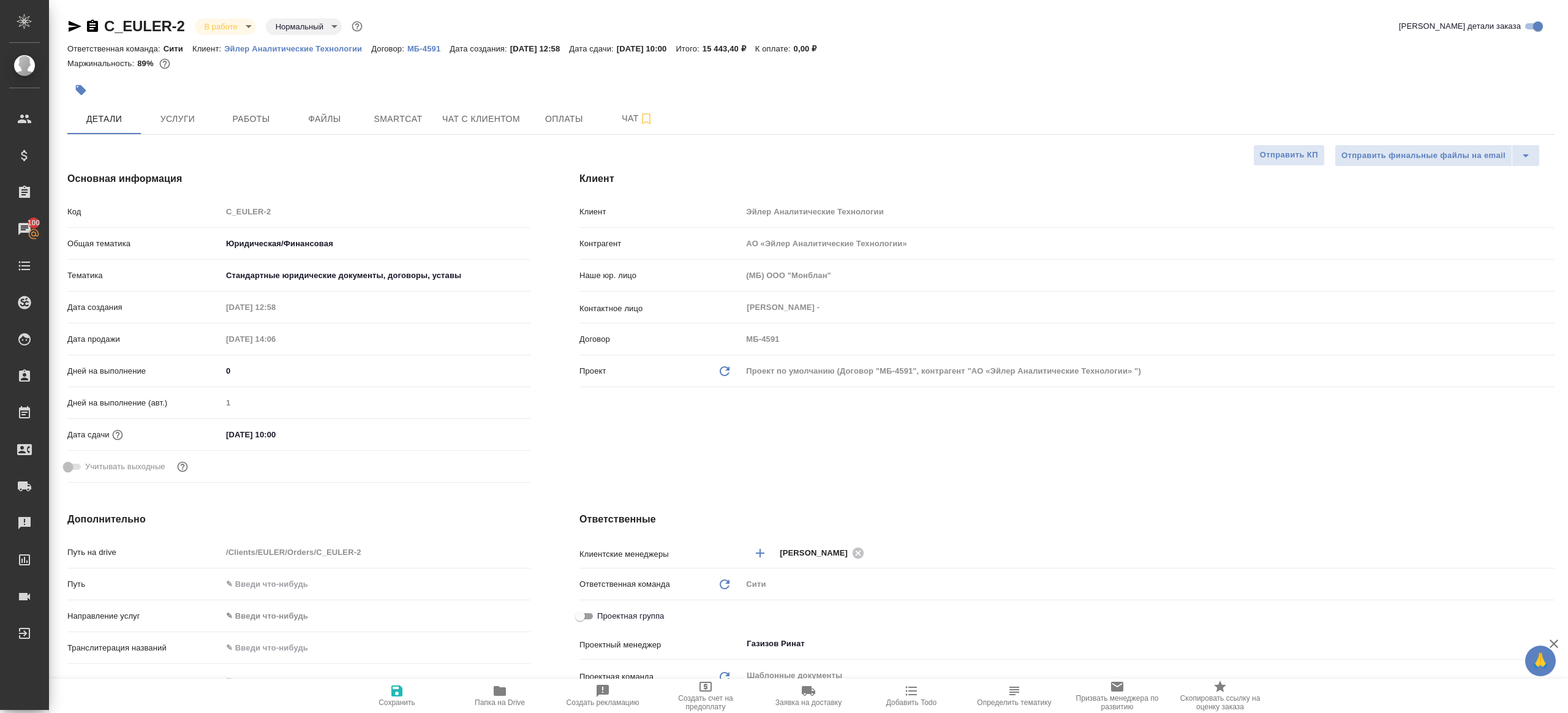
type textarea "x"
click at [282, 111] on button "Работы" at bounding box center [251, 119] width 74 height 30
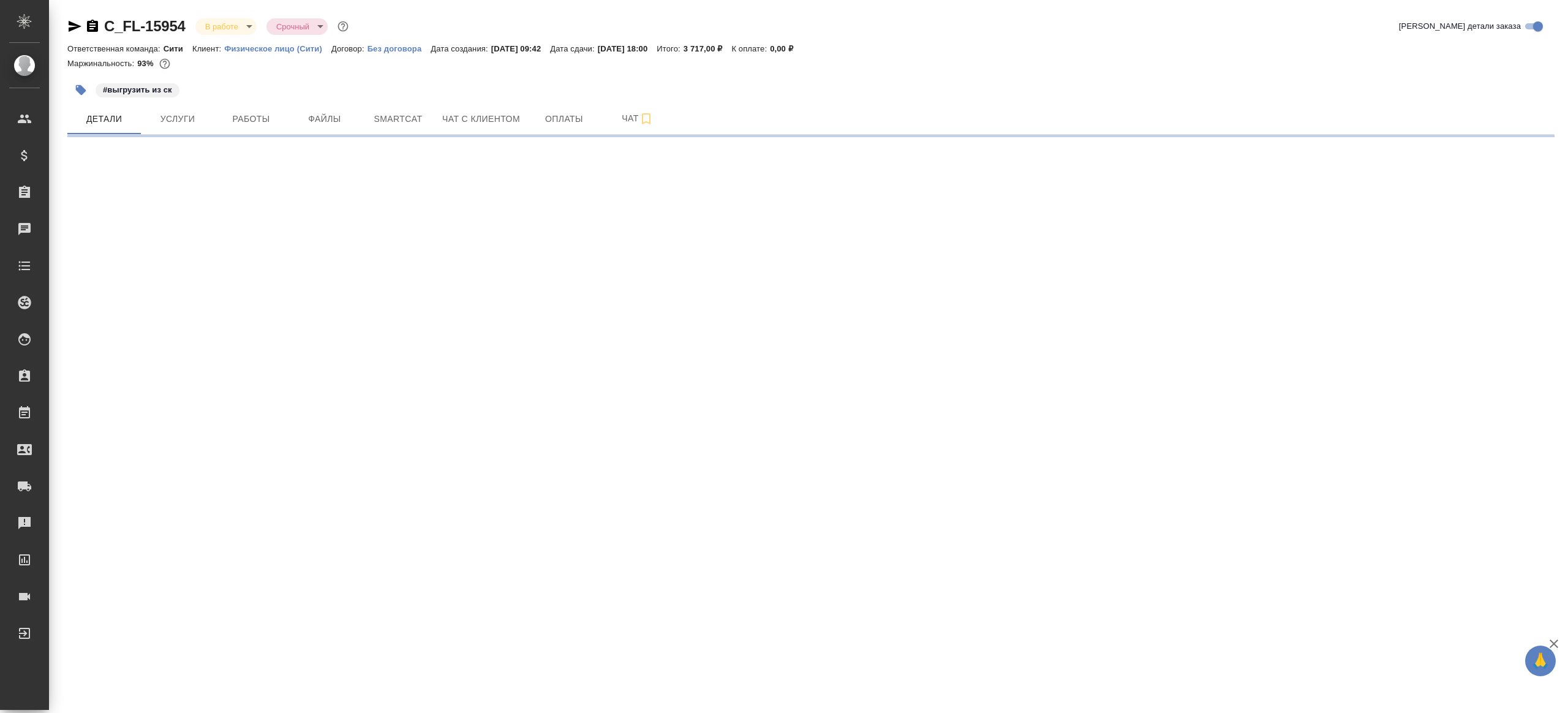
select select "RU"
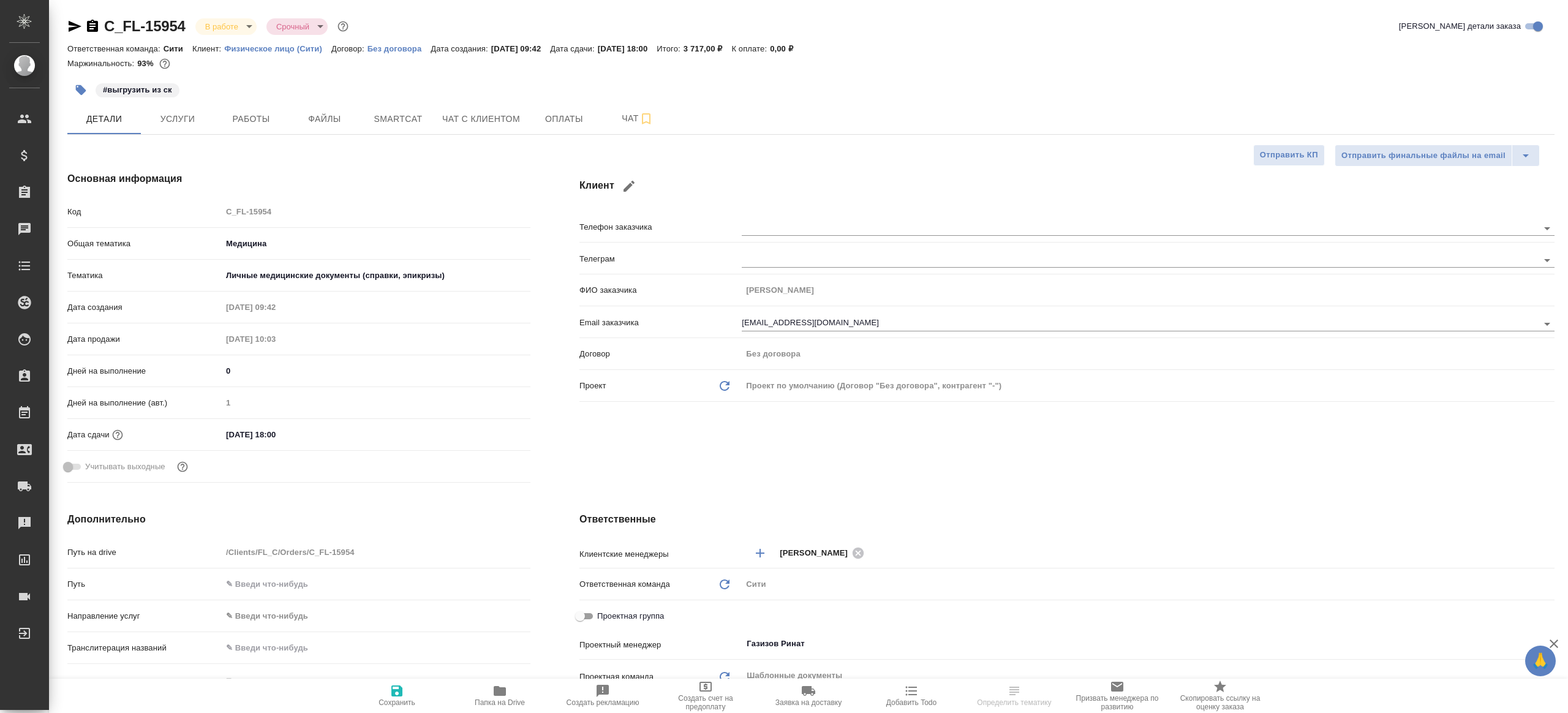
type textarea "x"
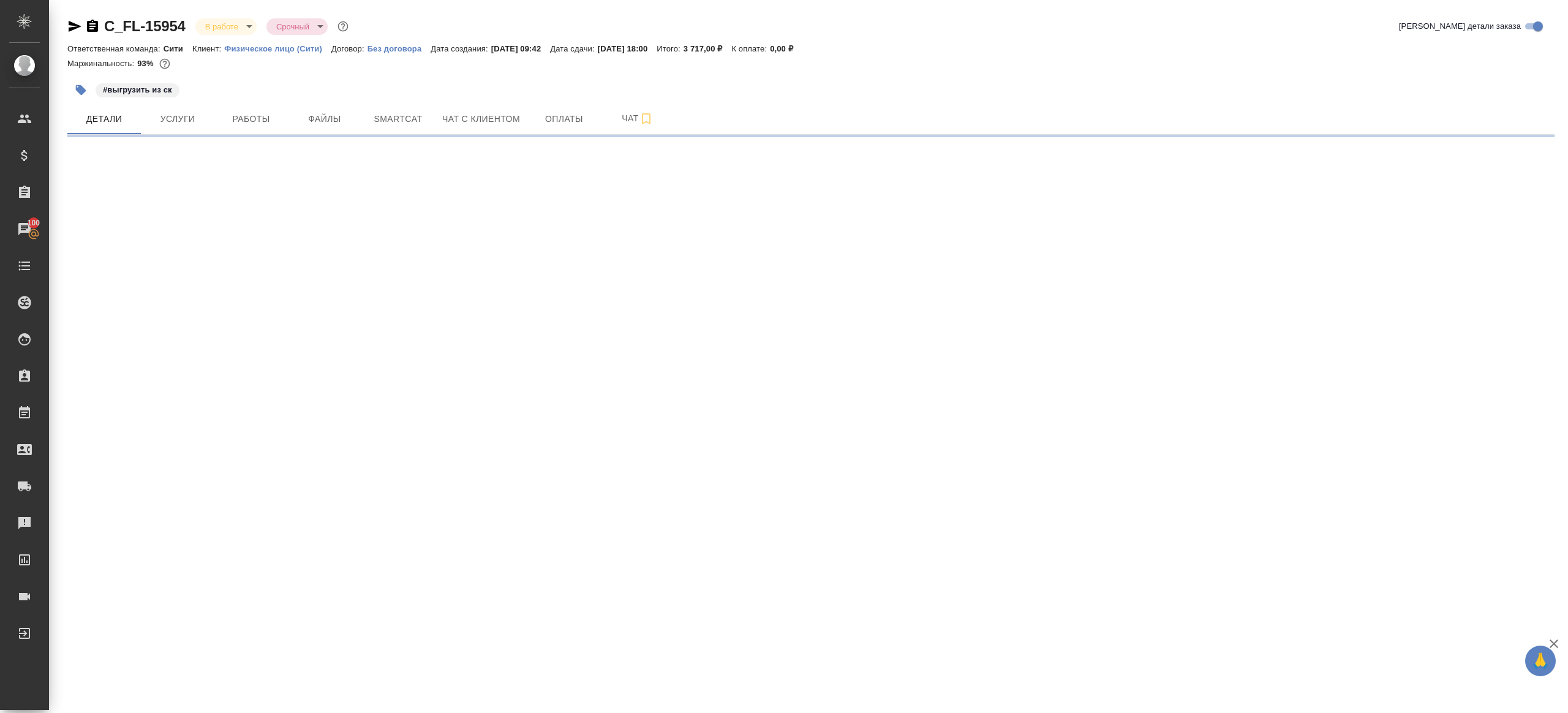
select select "RU"
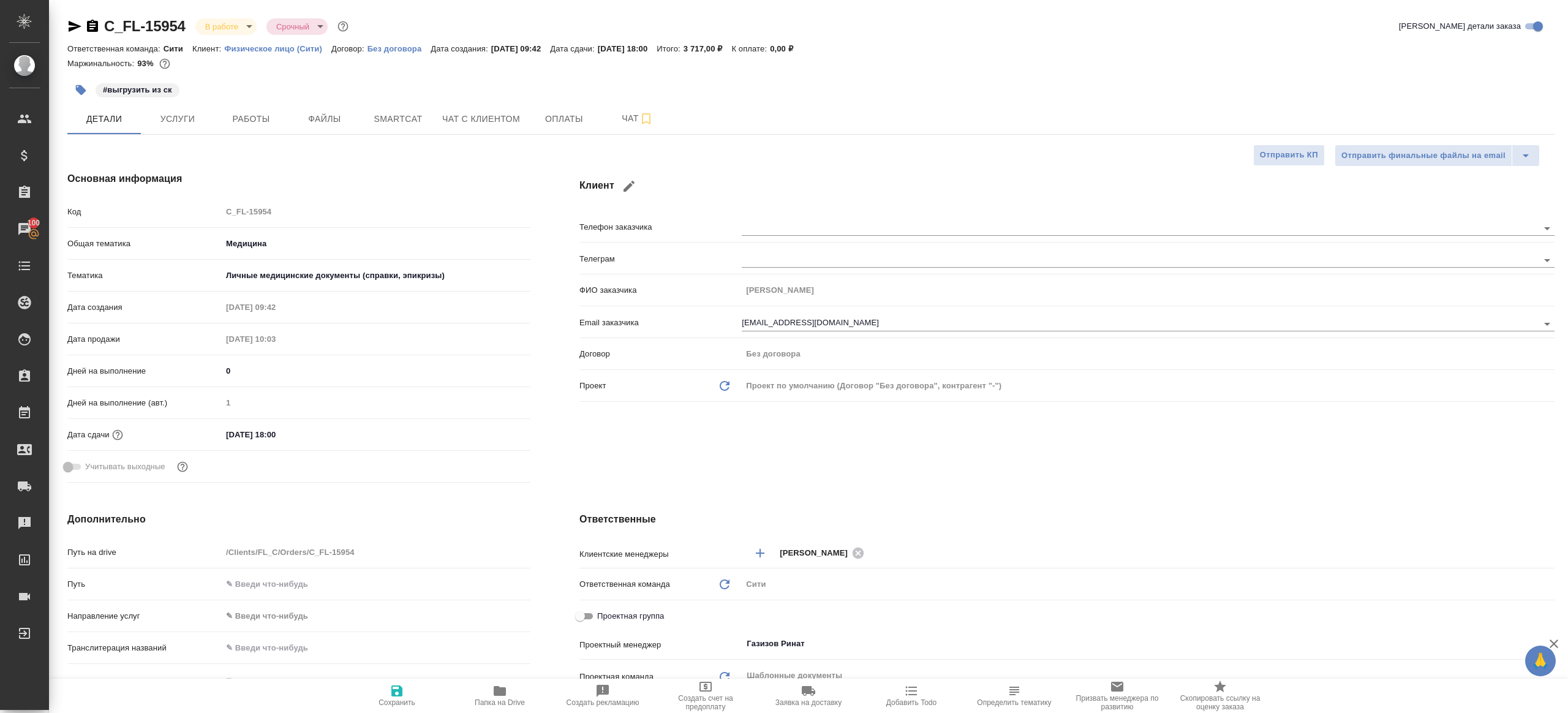
type textarea "x"
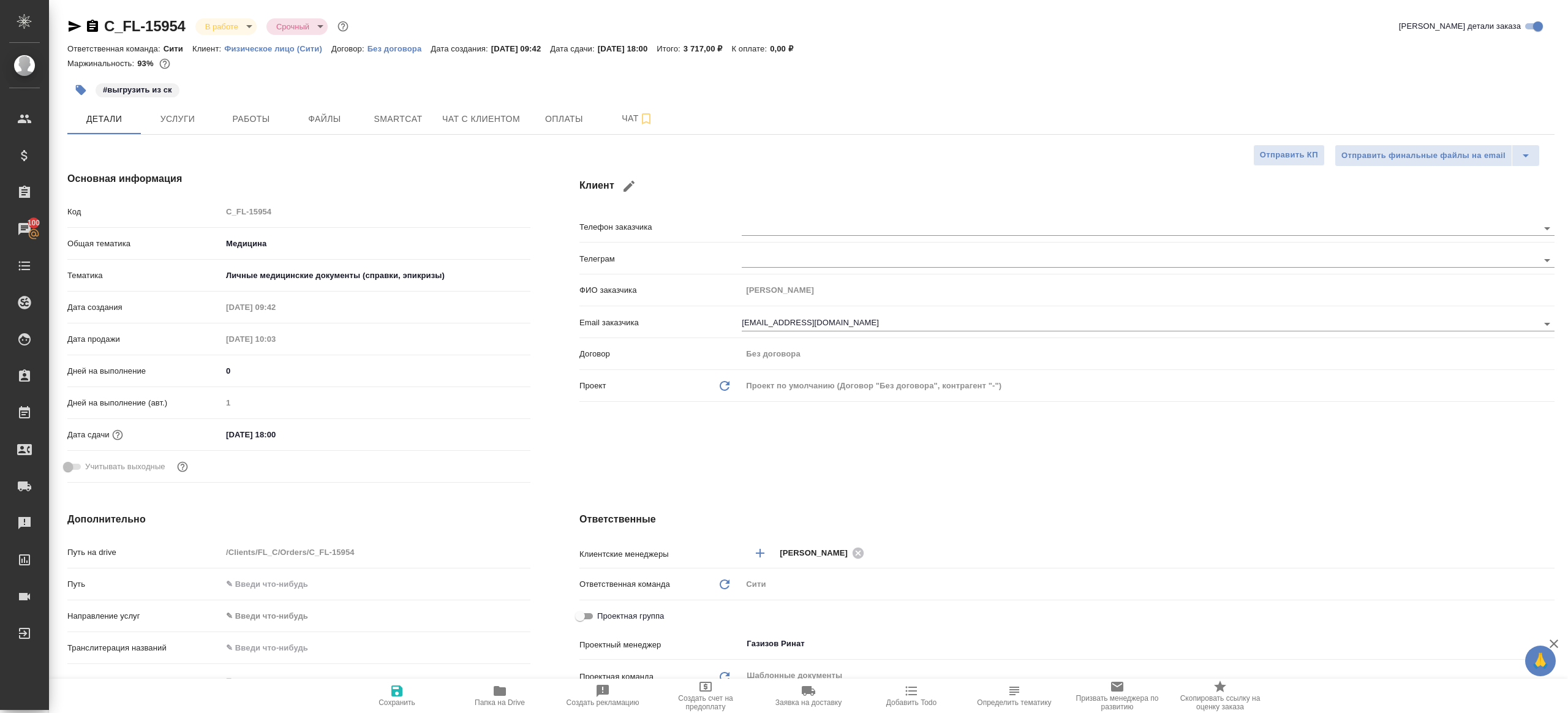
type textarea "x"
click at [271, 125] on span "Работы" at bounding box center [251, 119] width 59 height 15
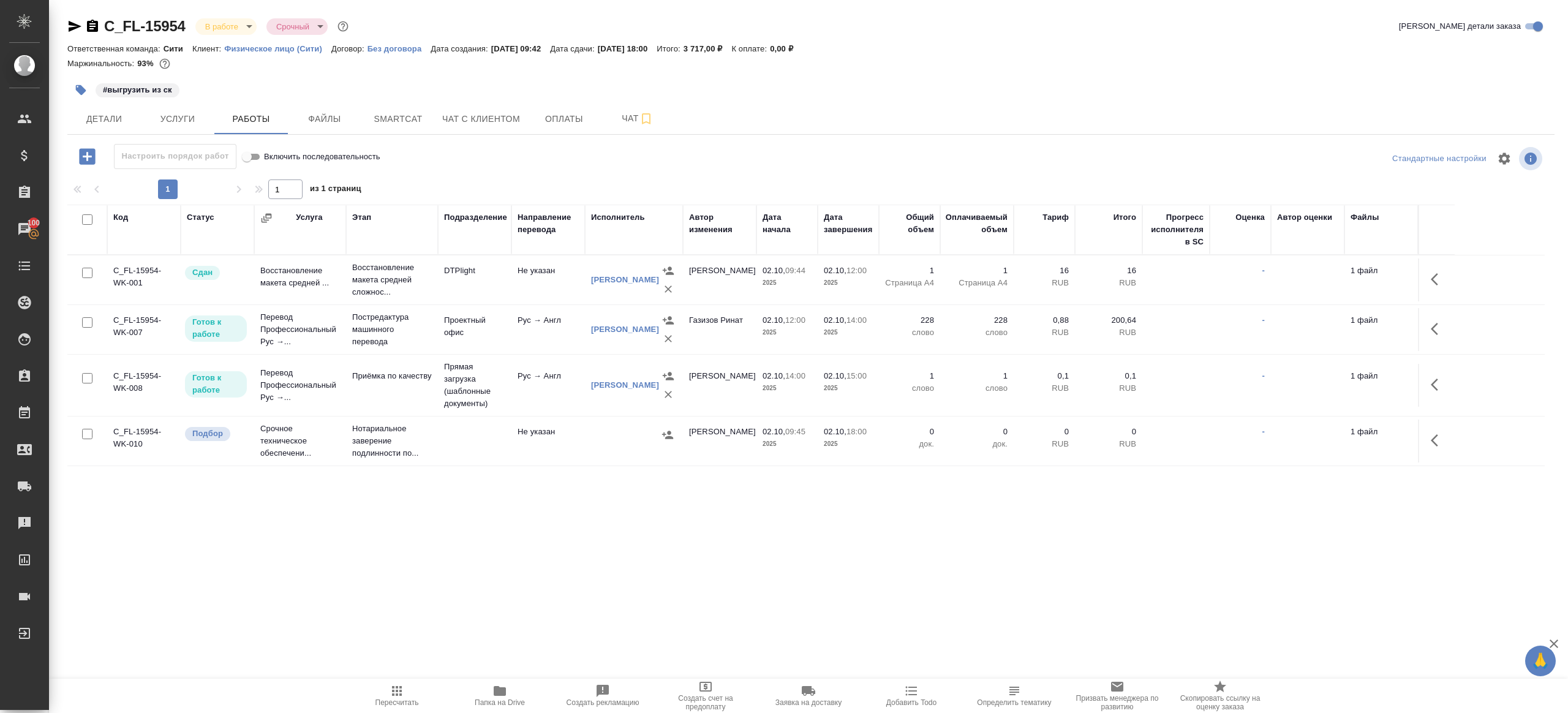
click at [489, 164] on div "Настроить порядок работ Включить последовательность" at bounding box center [315, 157] width 496 height 25
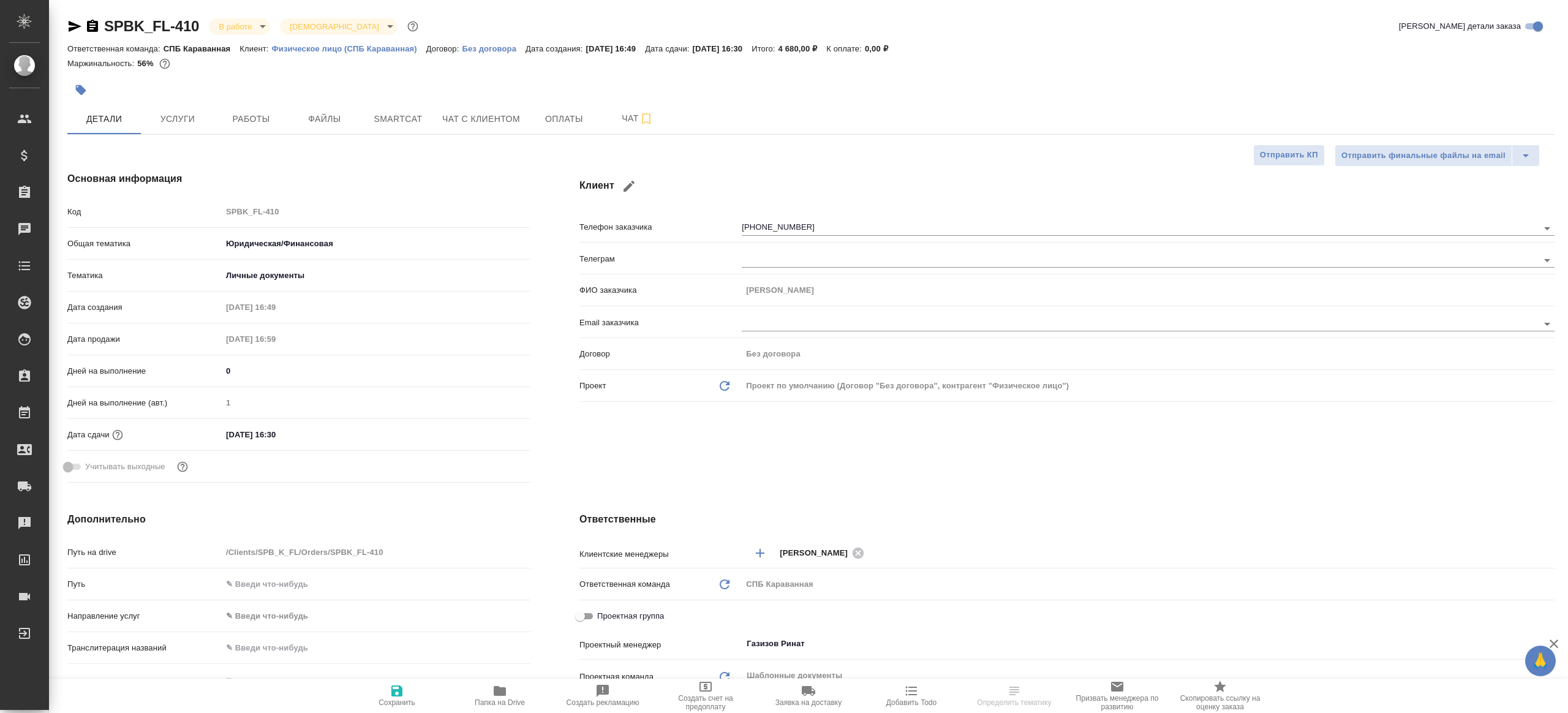
select select "RU"
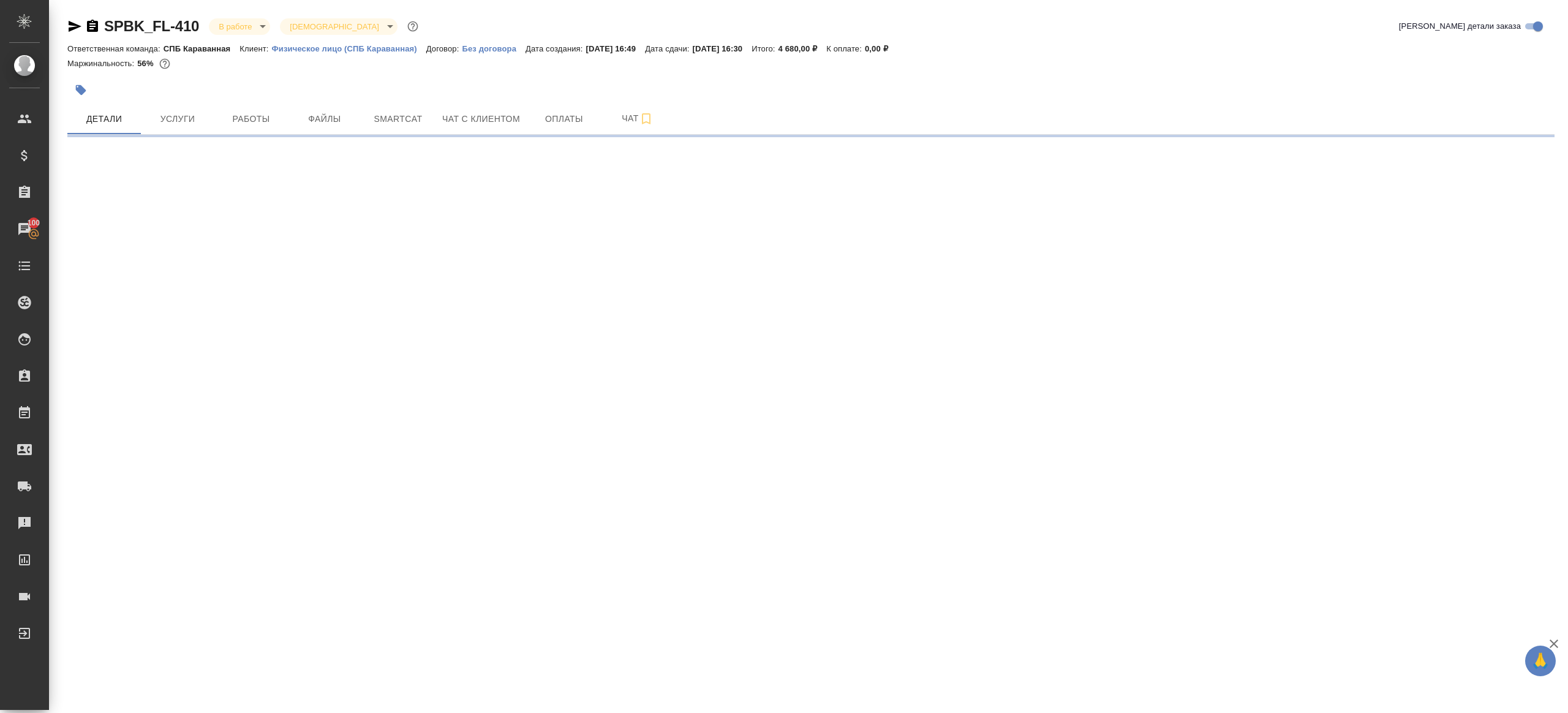
select select "RU"
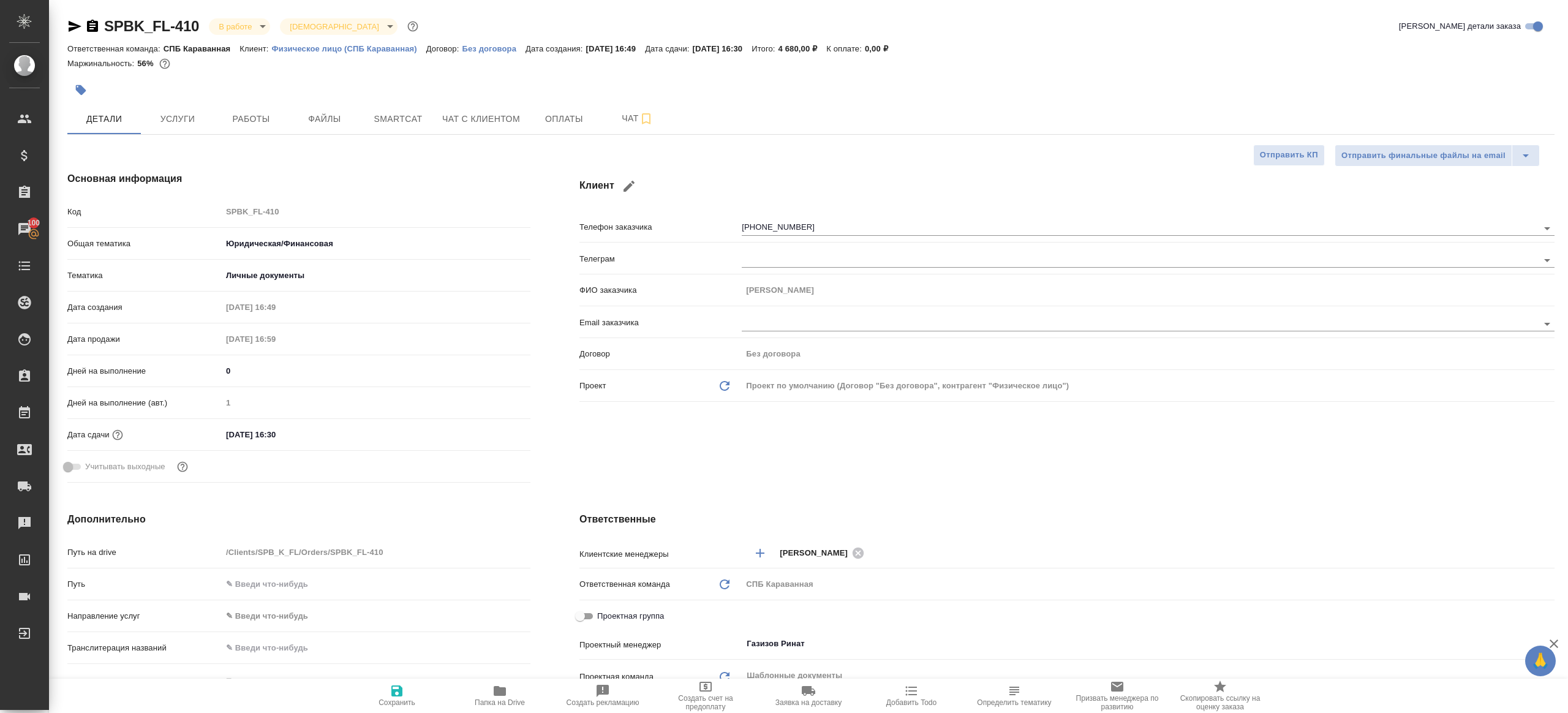
type textarea "x"
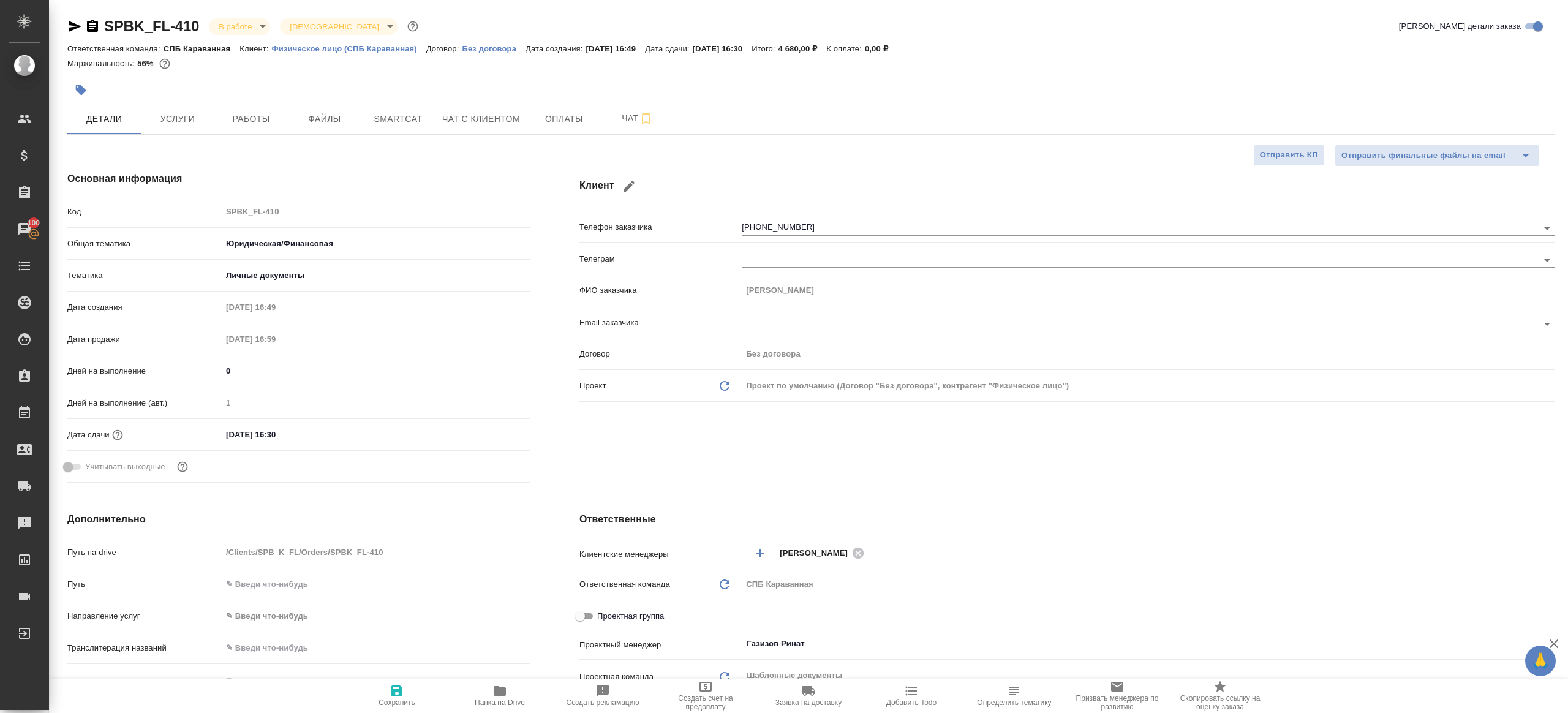
type textarea "x"
click at [280, 124] on button "Работы" at bounding box center [251, 119] width 74 height 30
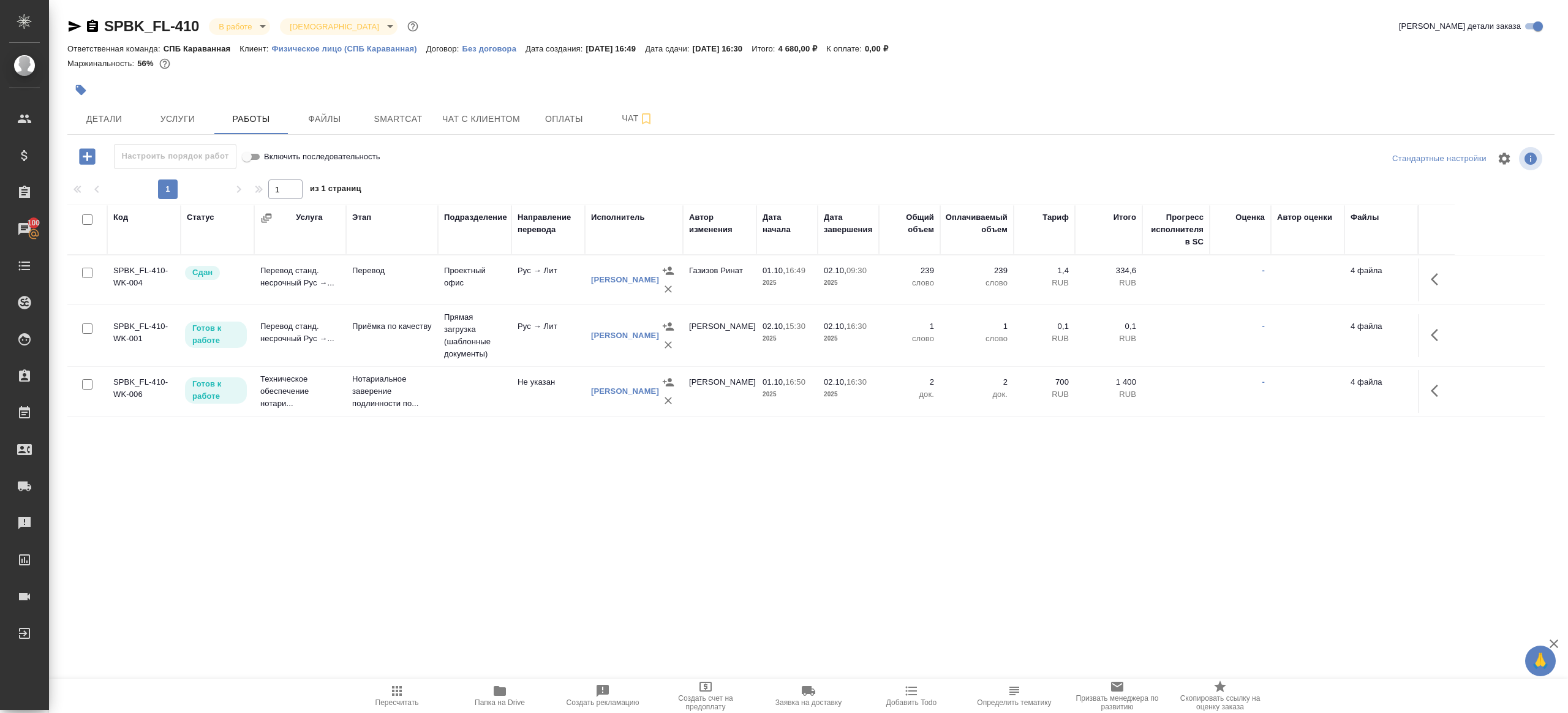
click at [650, 159] on div at bounding box center [810, 159] width 496 height 29
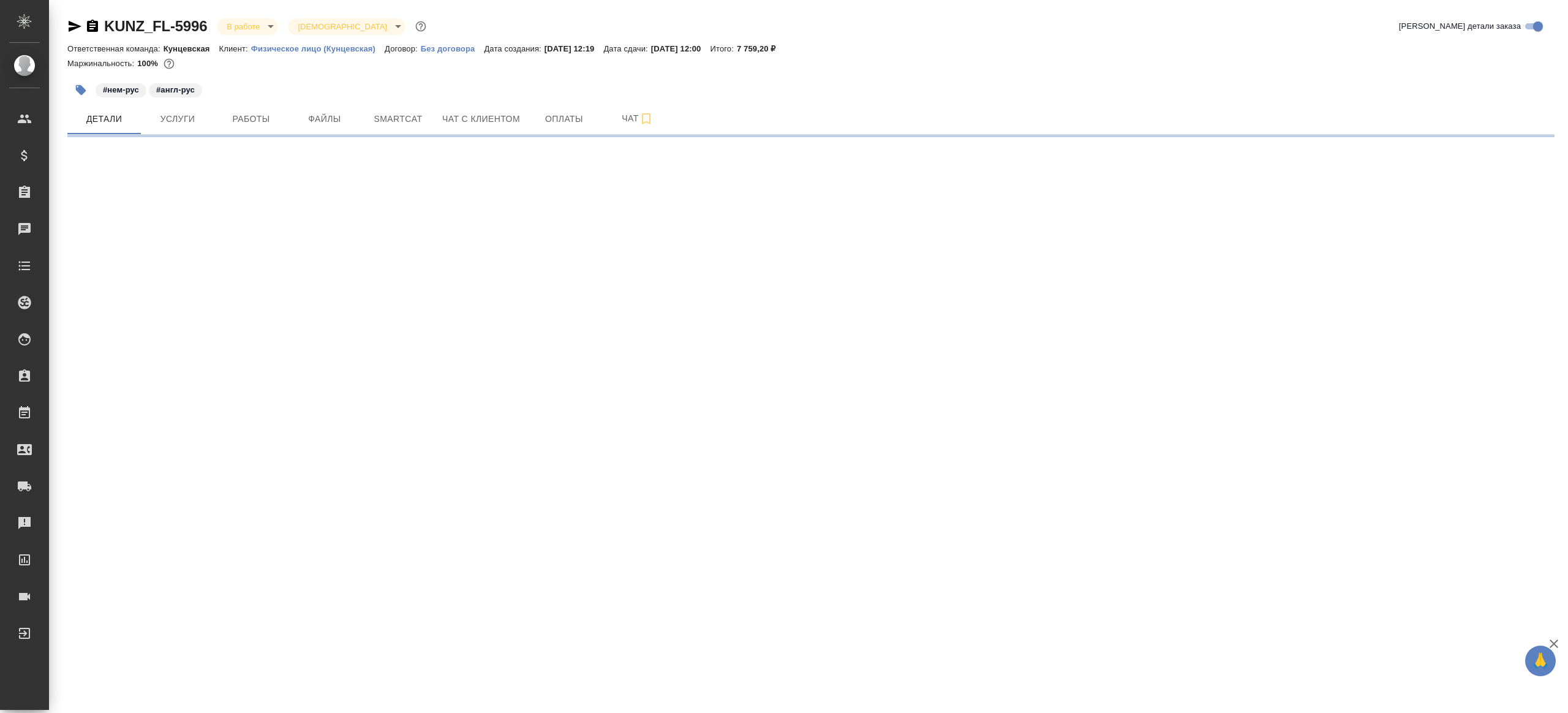
select select "RU"
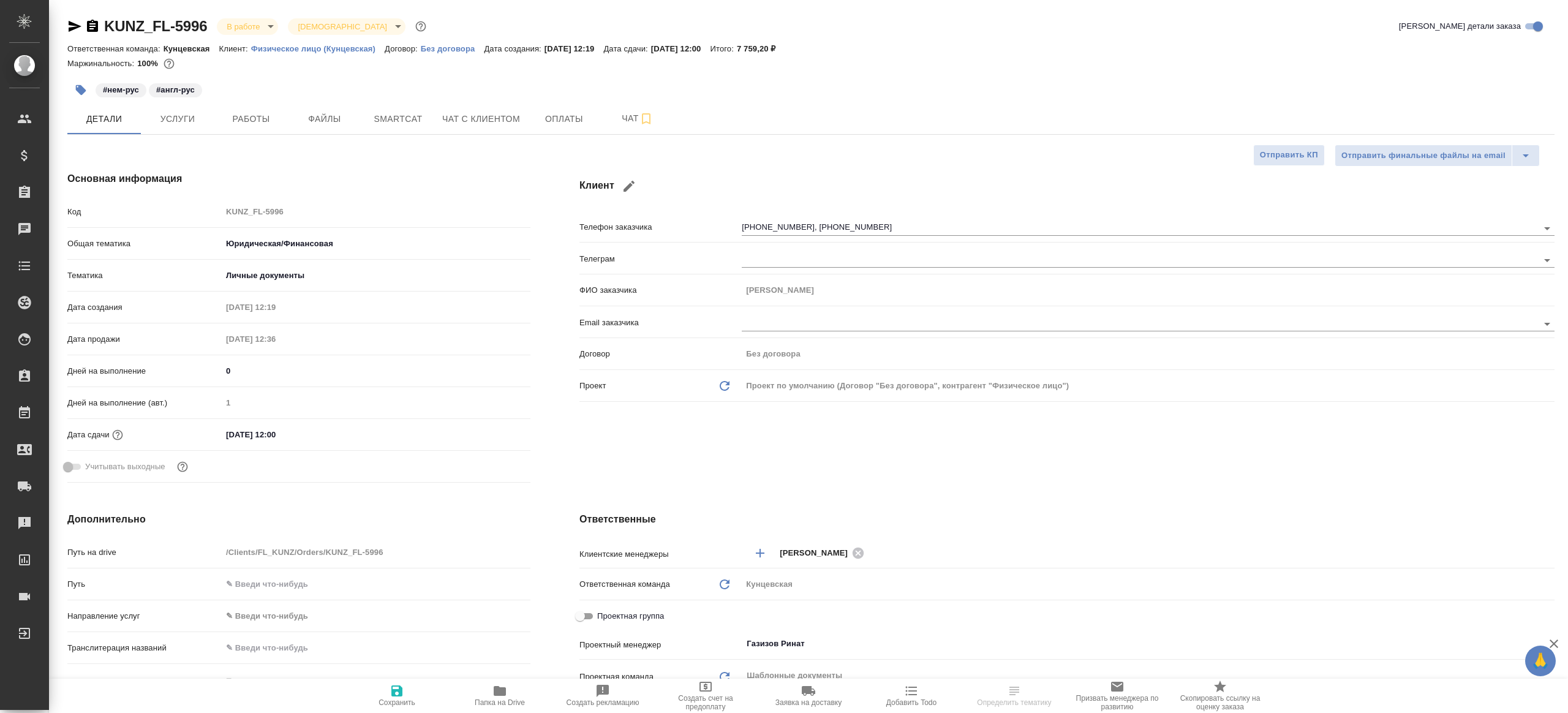
type textarea "x"
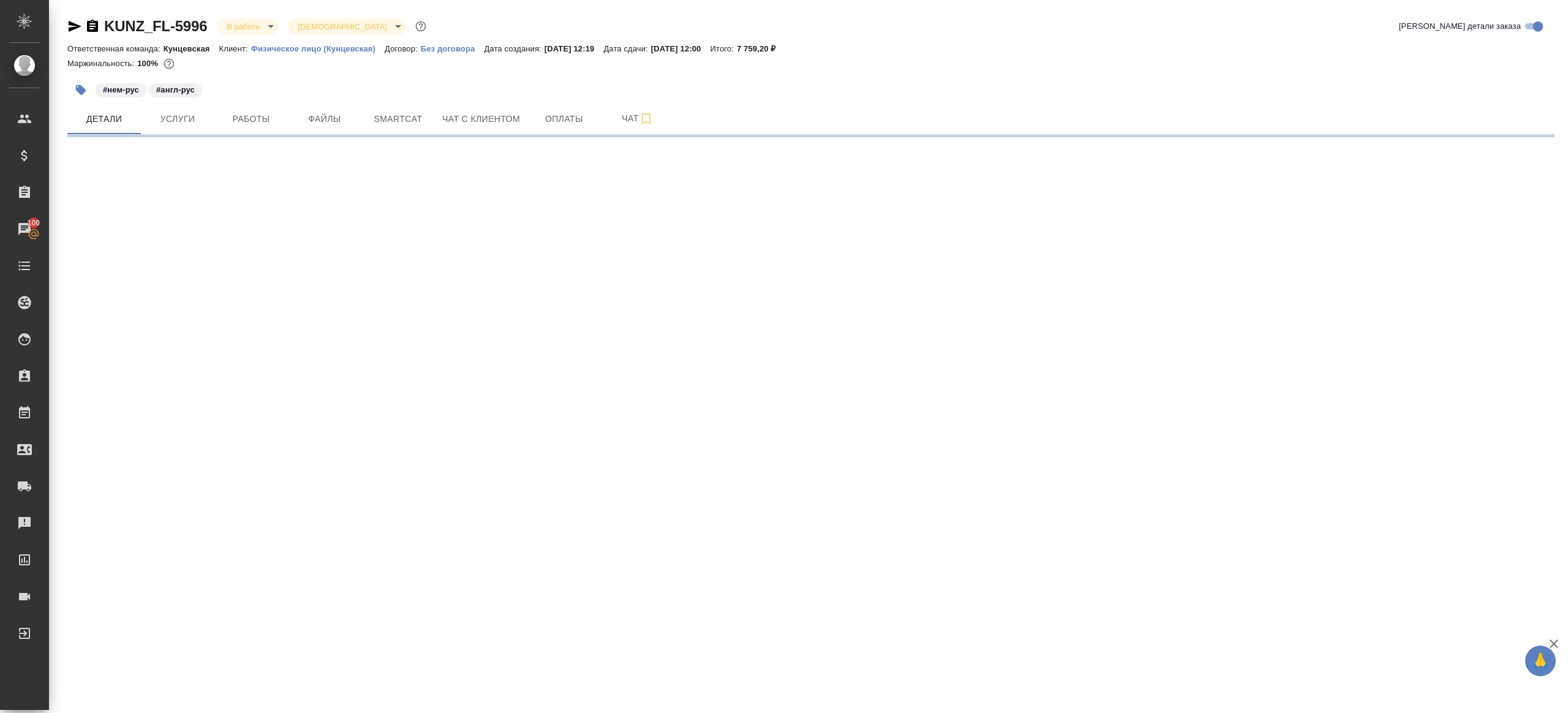
select select "RU"
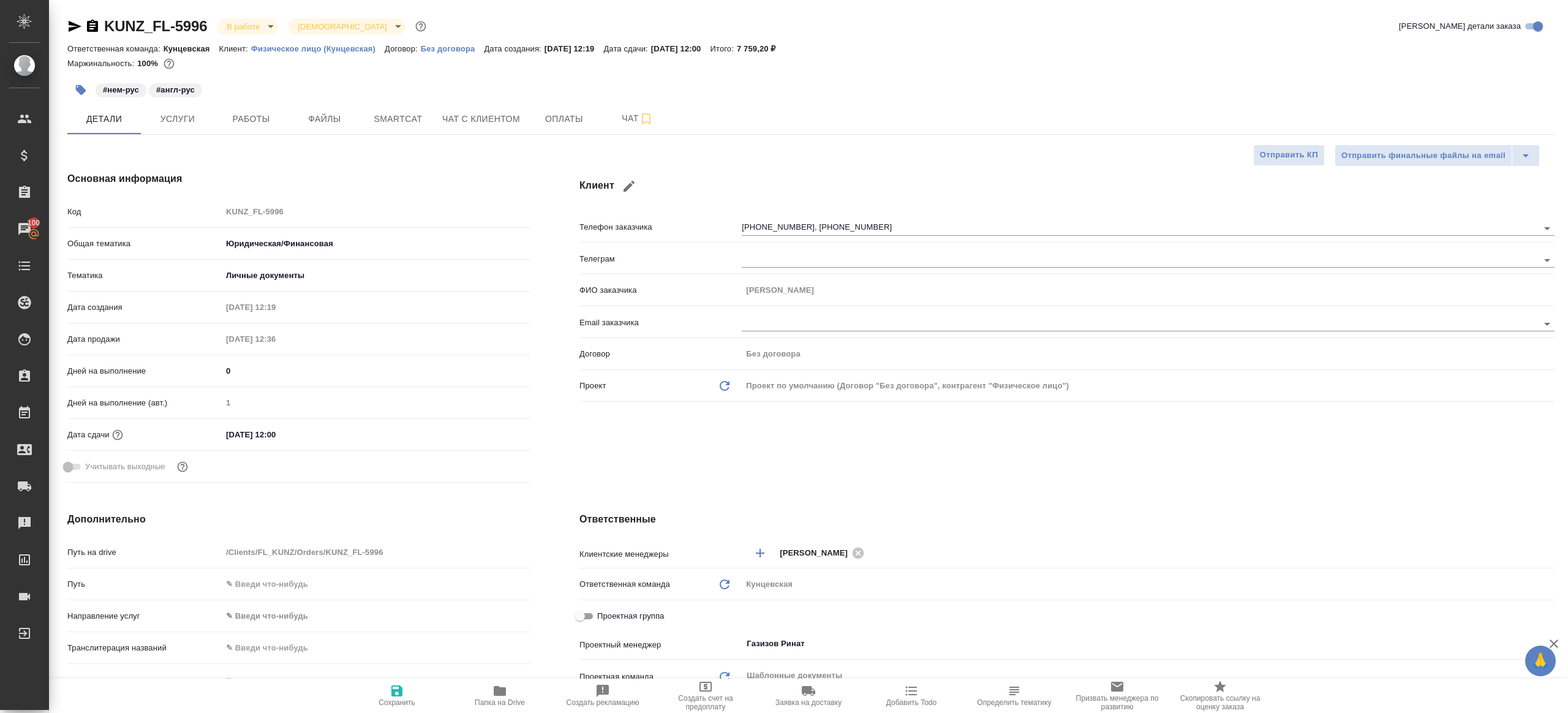
type textarea "x"
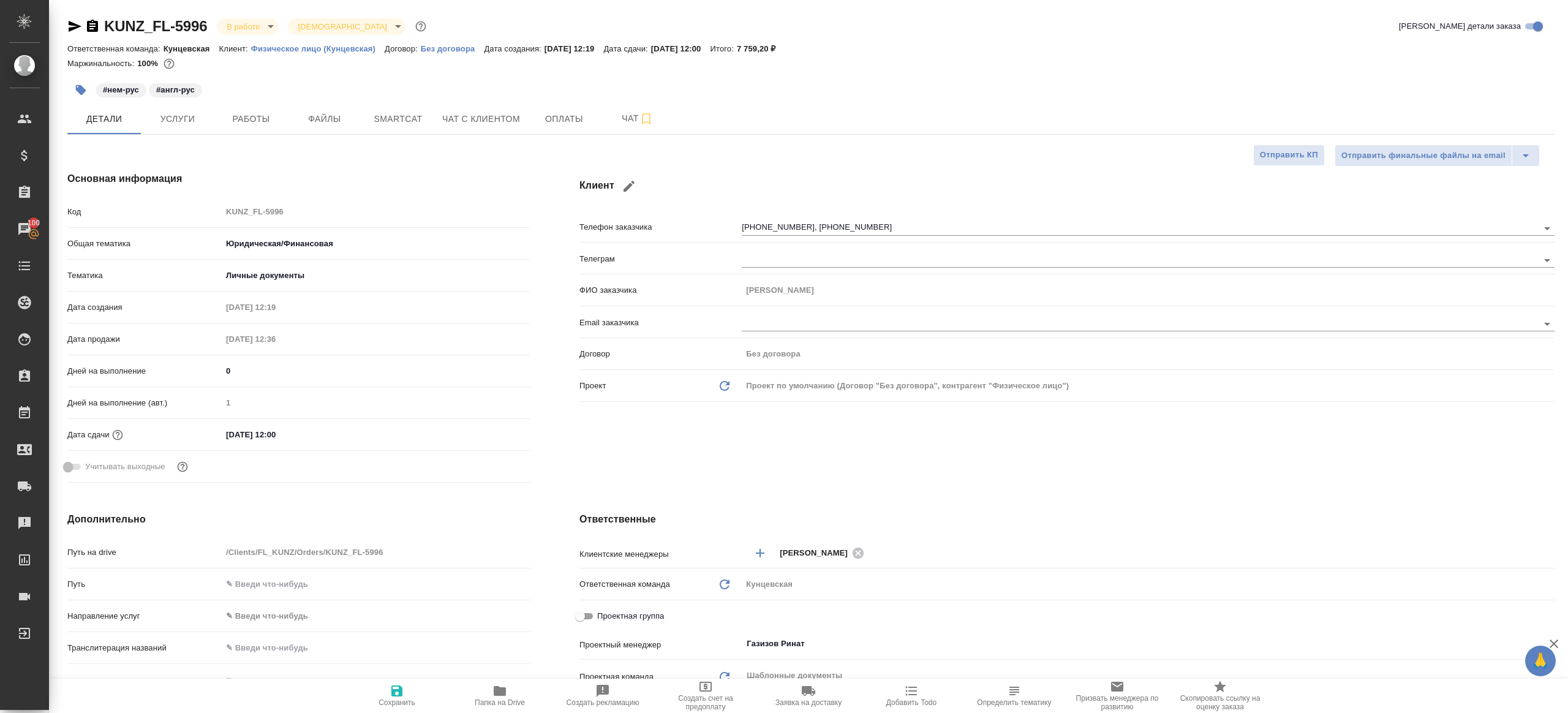
type textarea "x"
click at [247, 124] on span "Работы" at bounding box center [251, 119] width 59 height 15
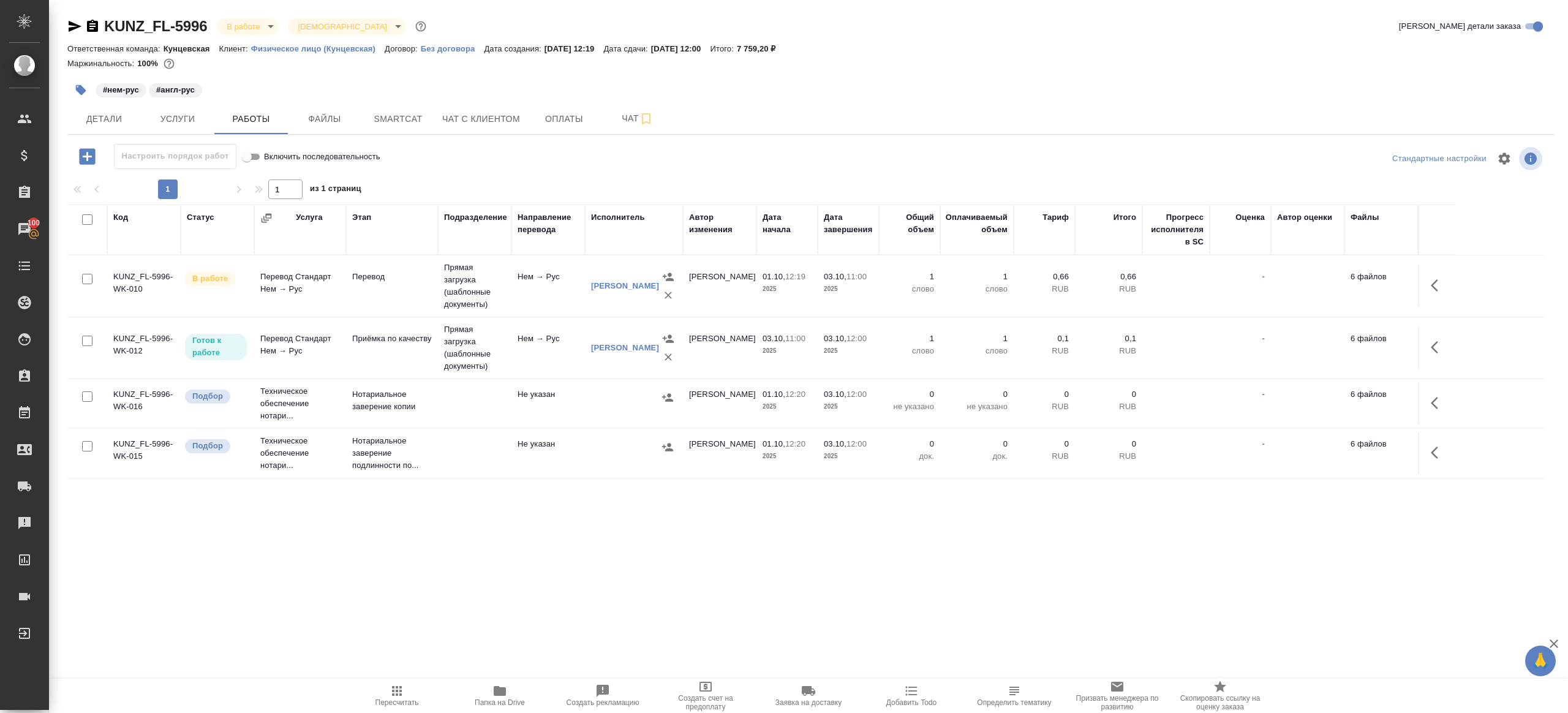
click at [579, 168] on div at bounding box center [810, 159] width 496 height 29
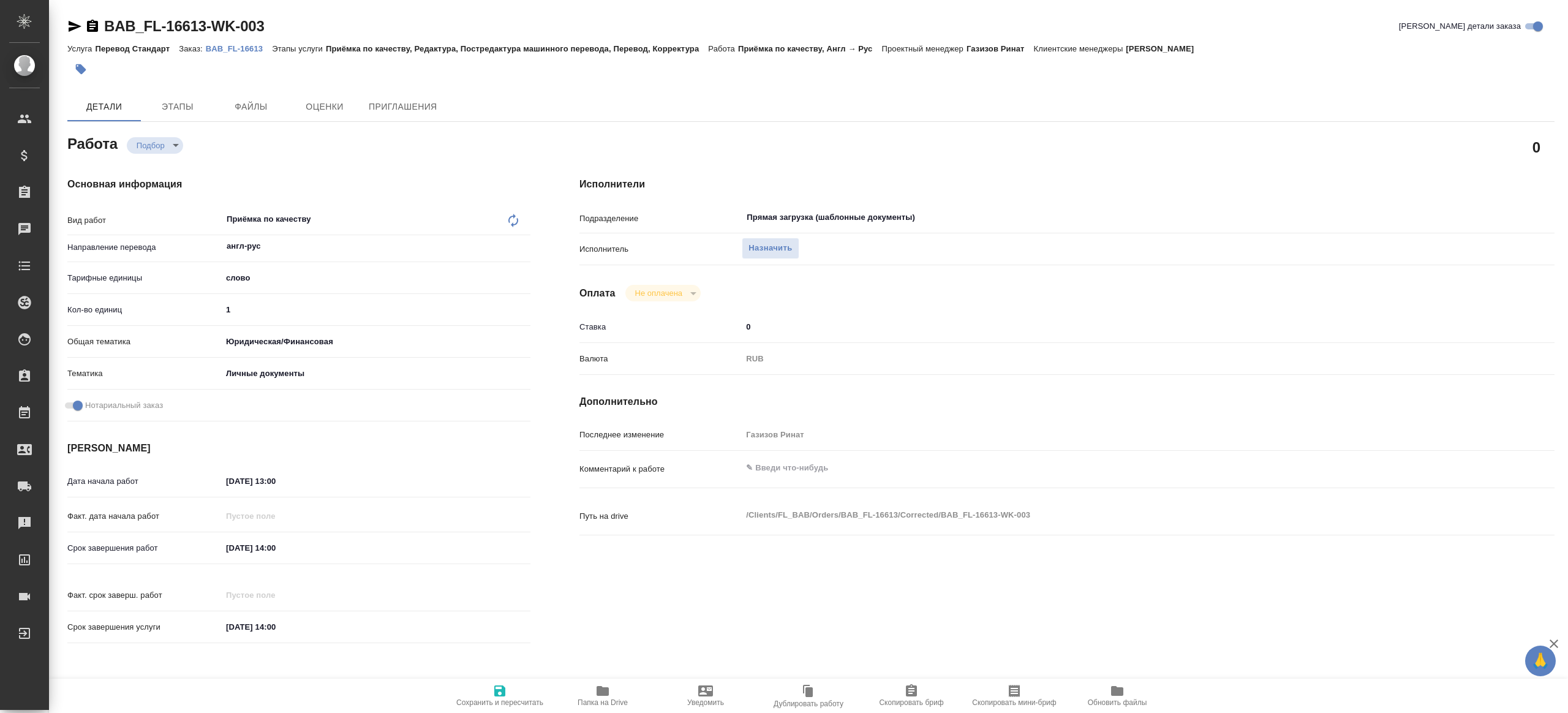
type textarea "x"
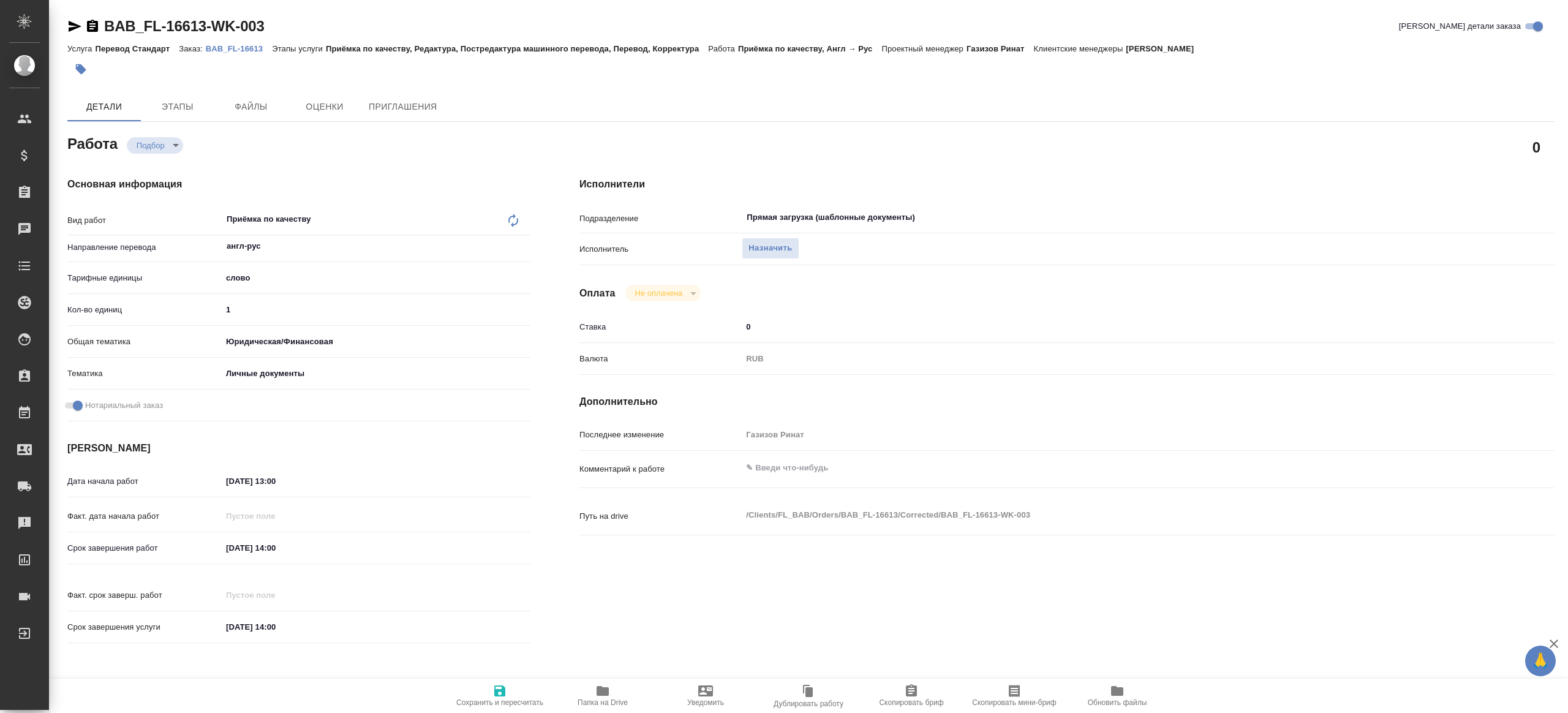
type textarea "x"
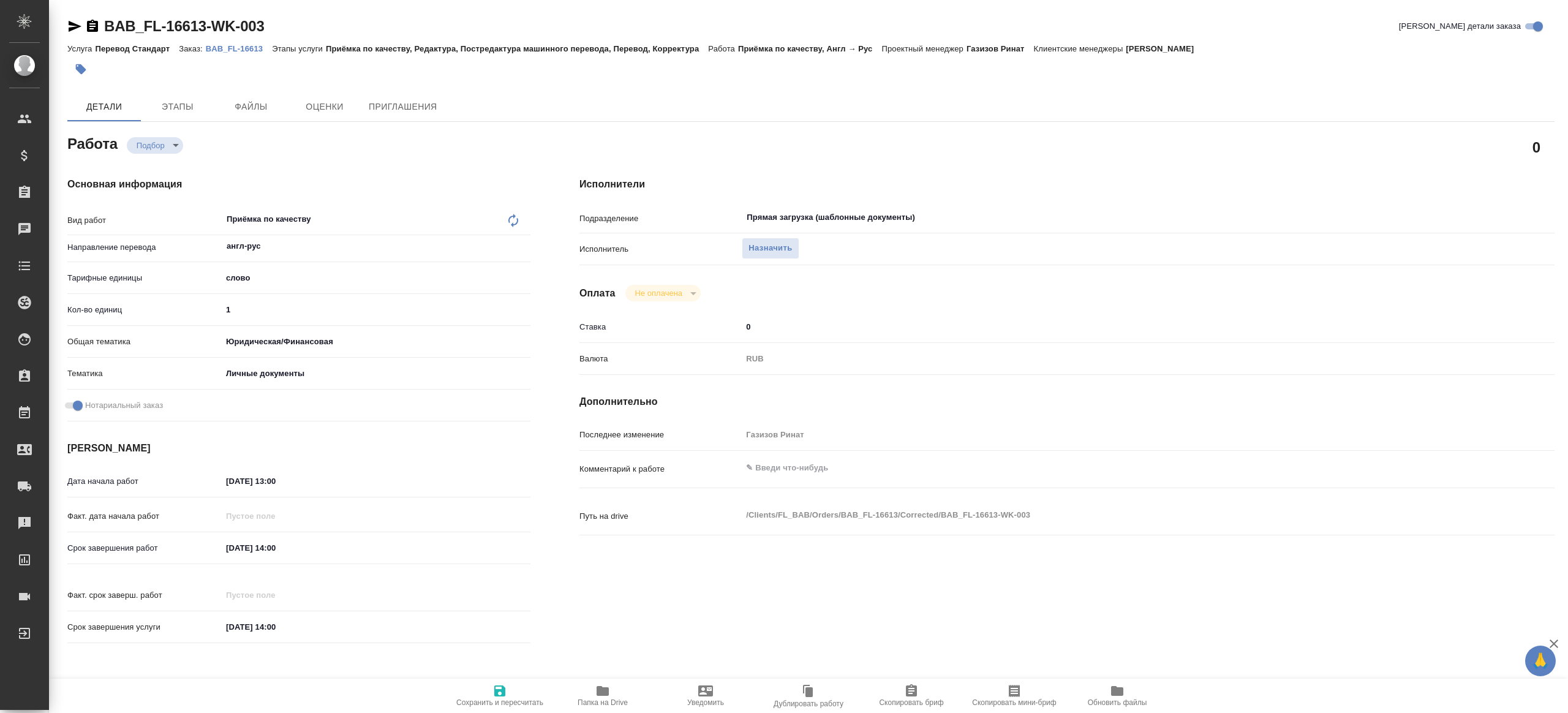
type textarea "x"
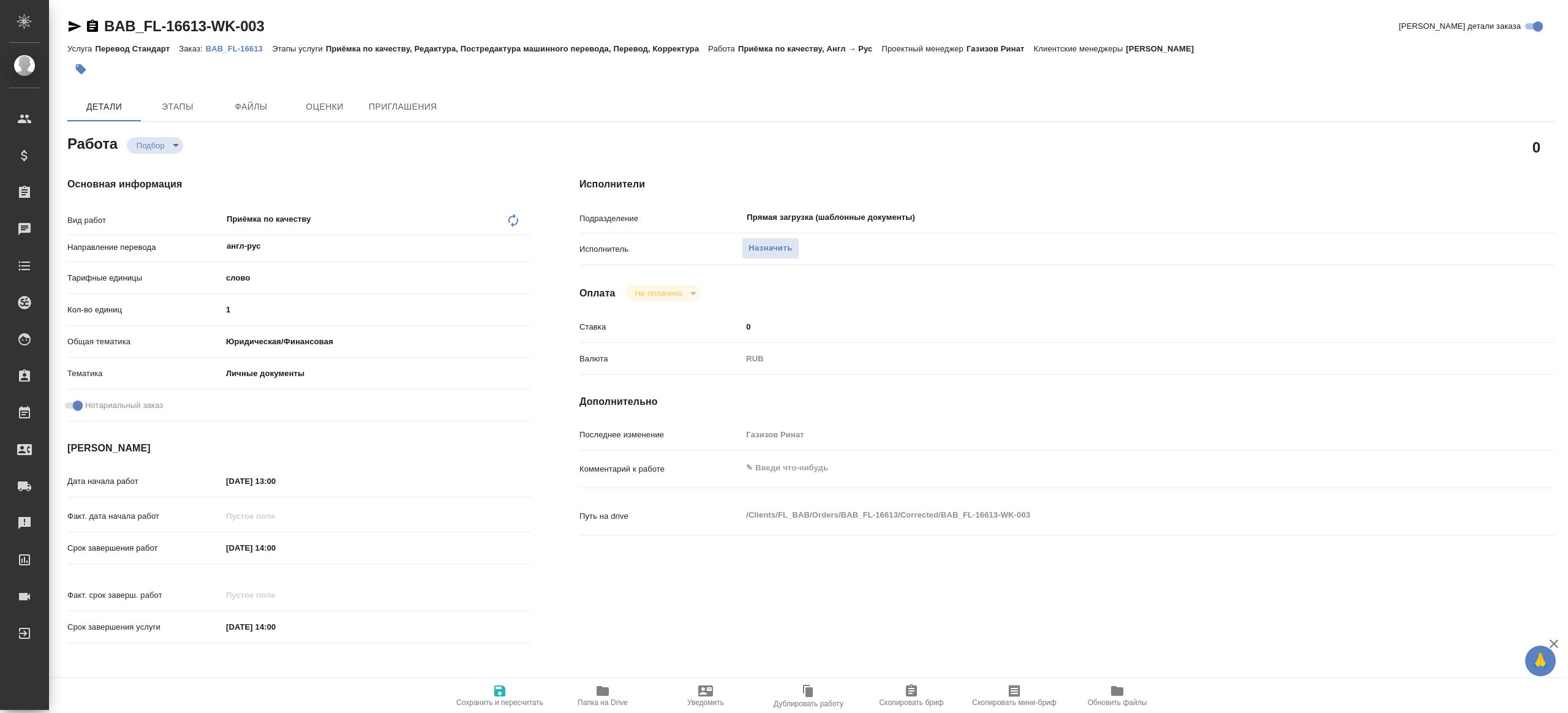
type textarea "x"
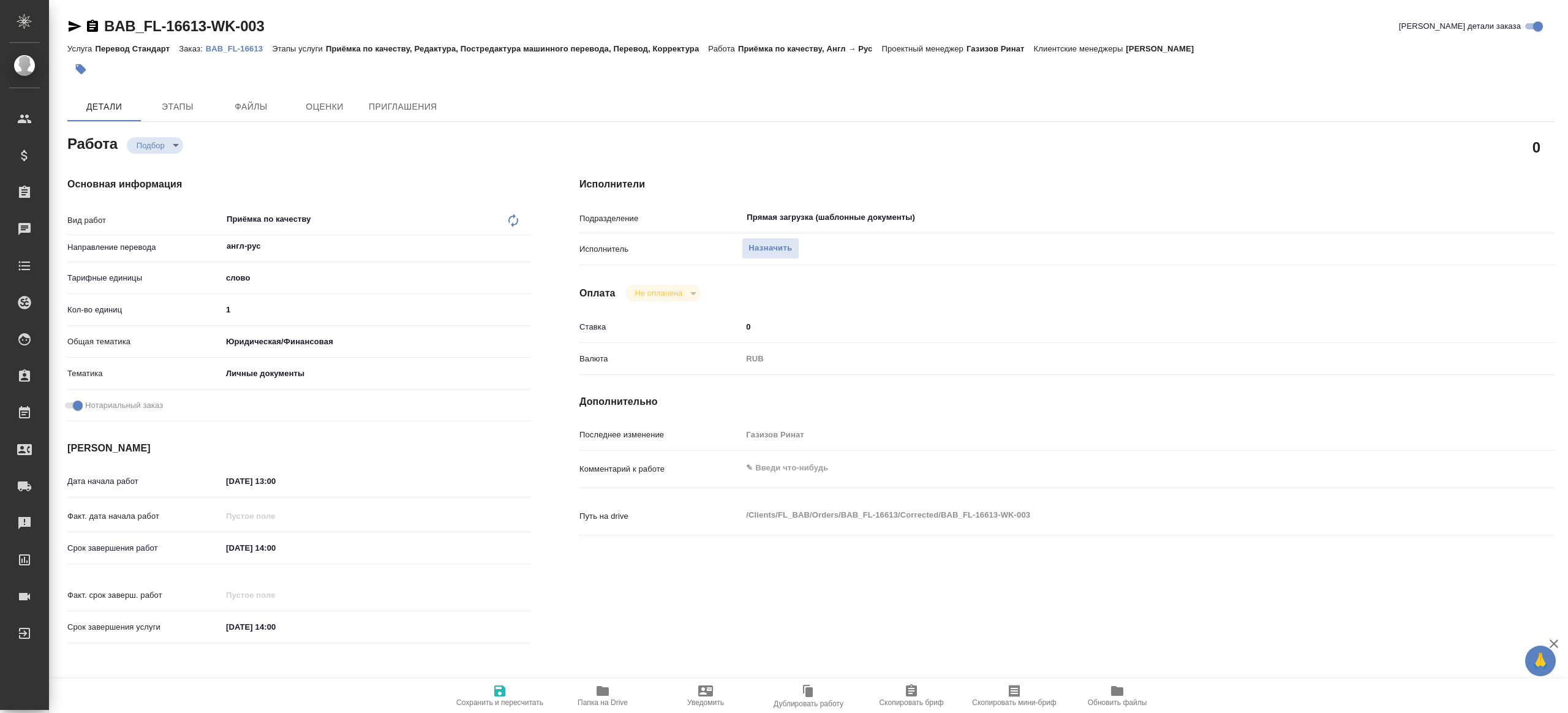
type textarea "x"
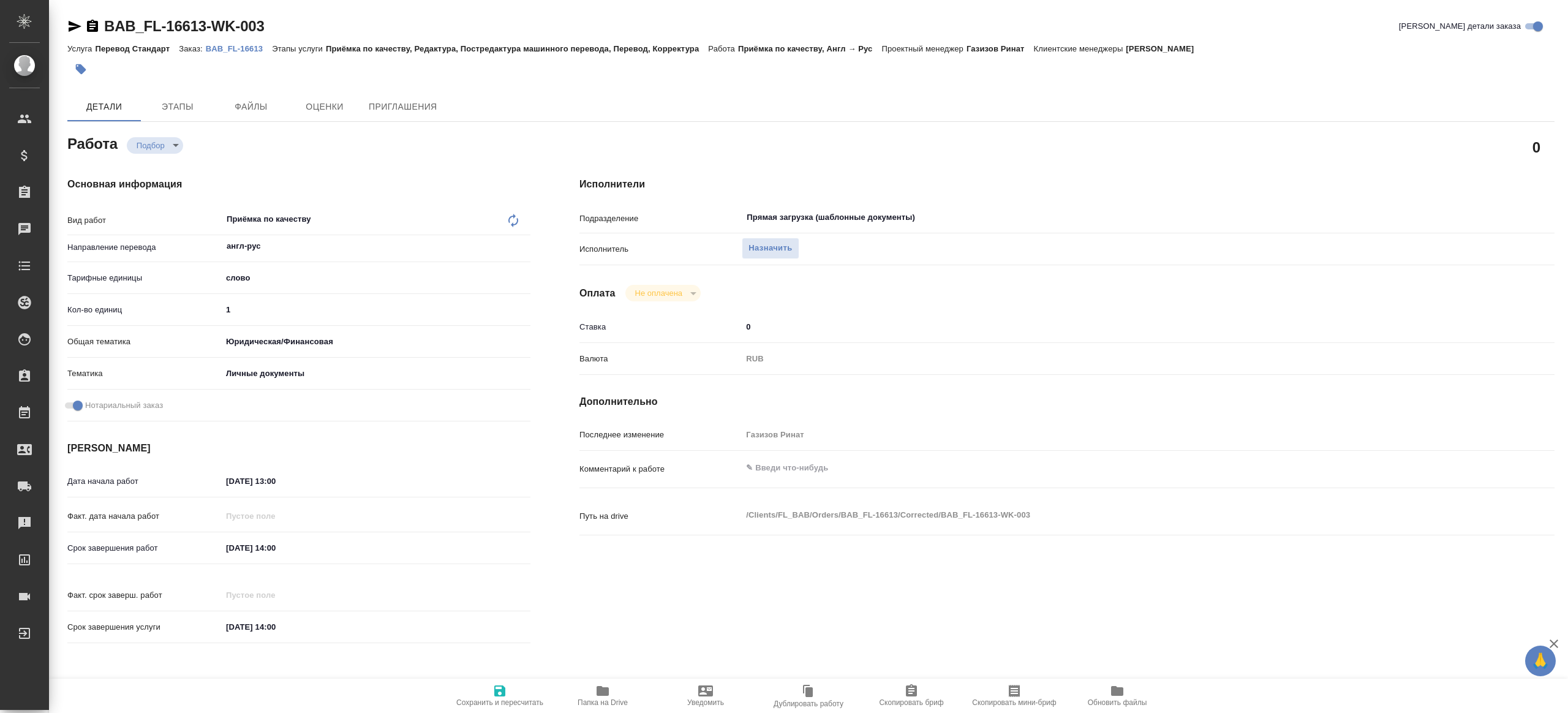
type textarea "x"
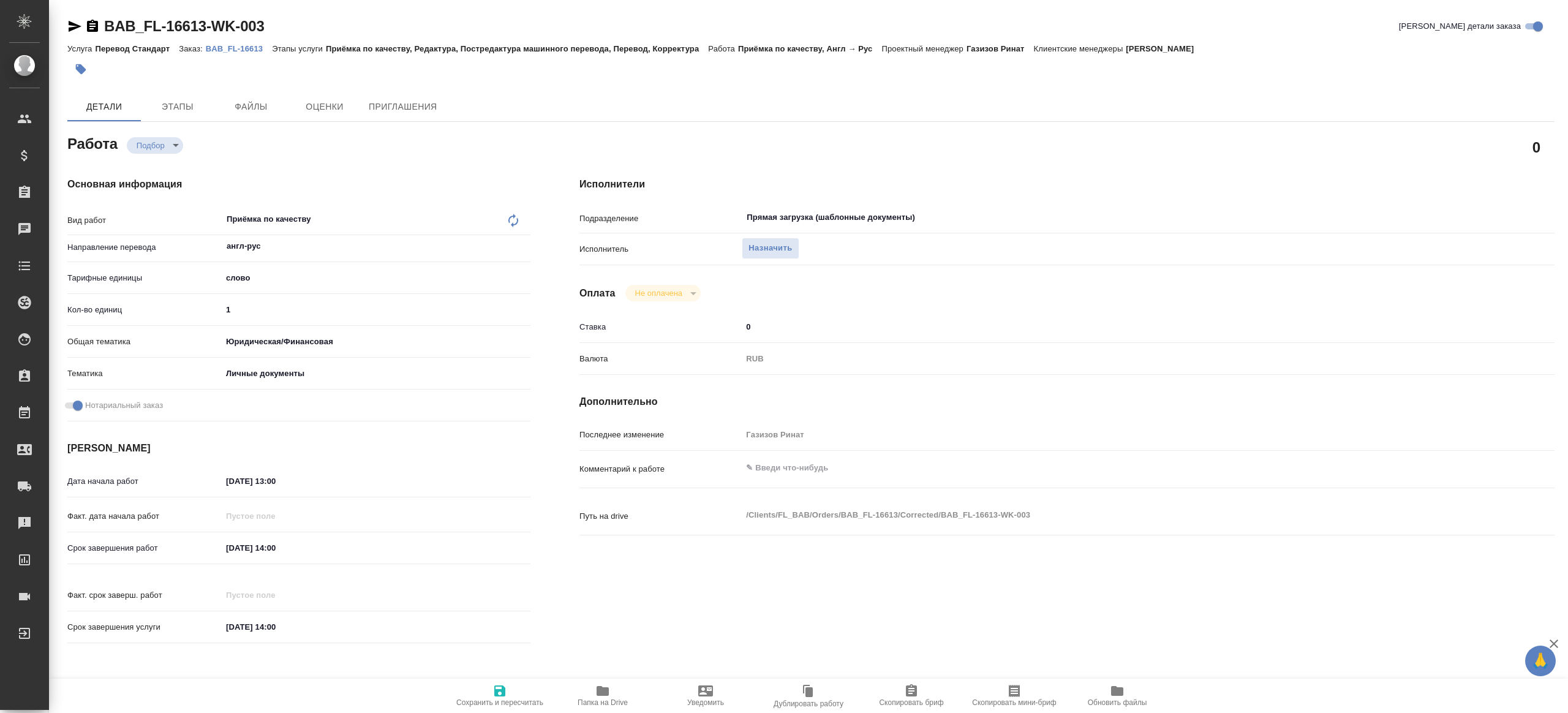
type textarea "x"
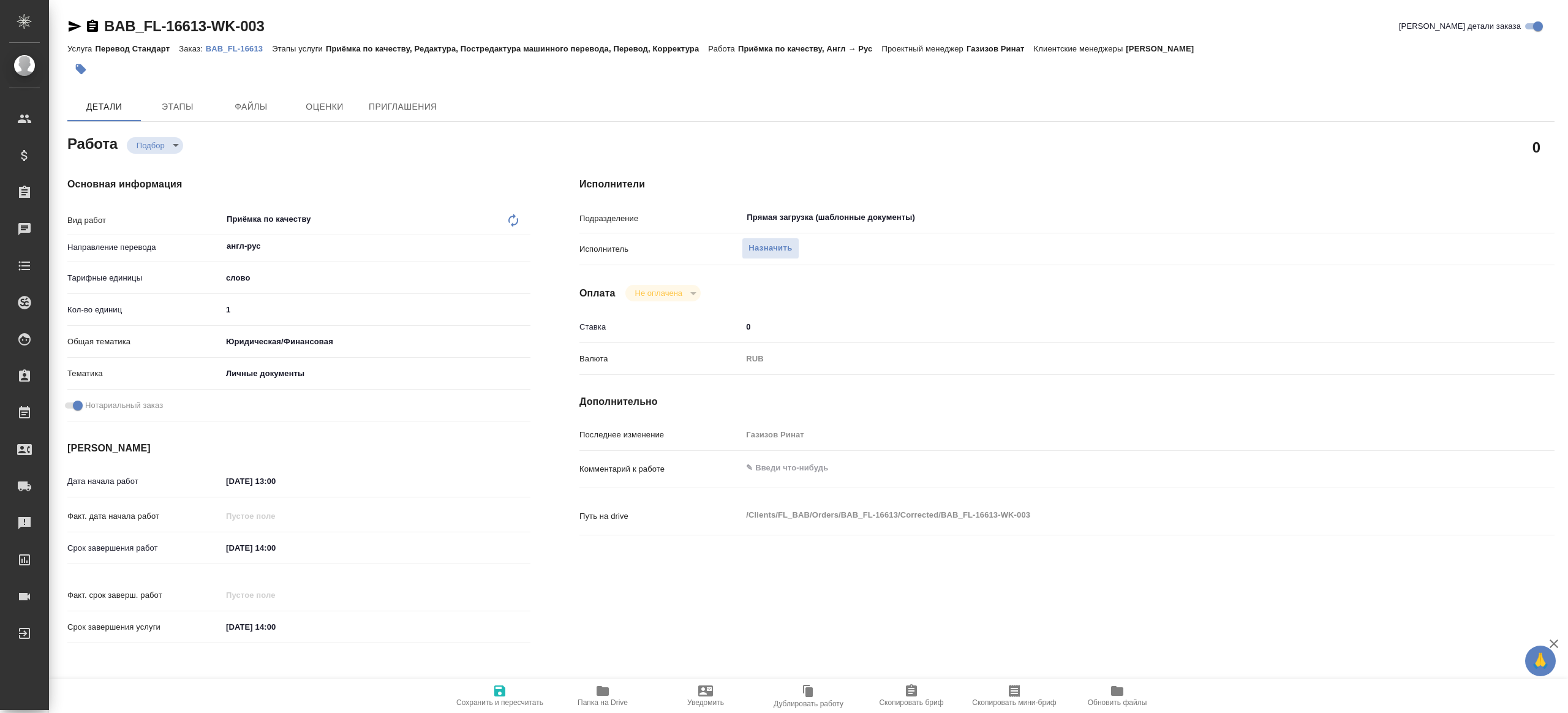
type textarea "x"
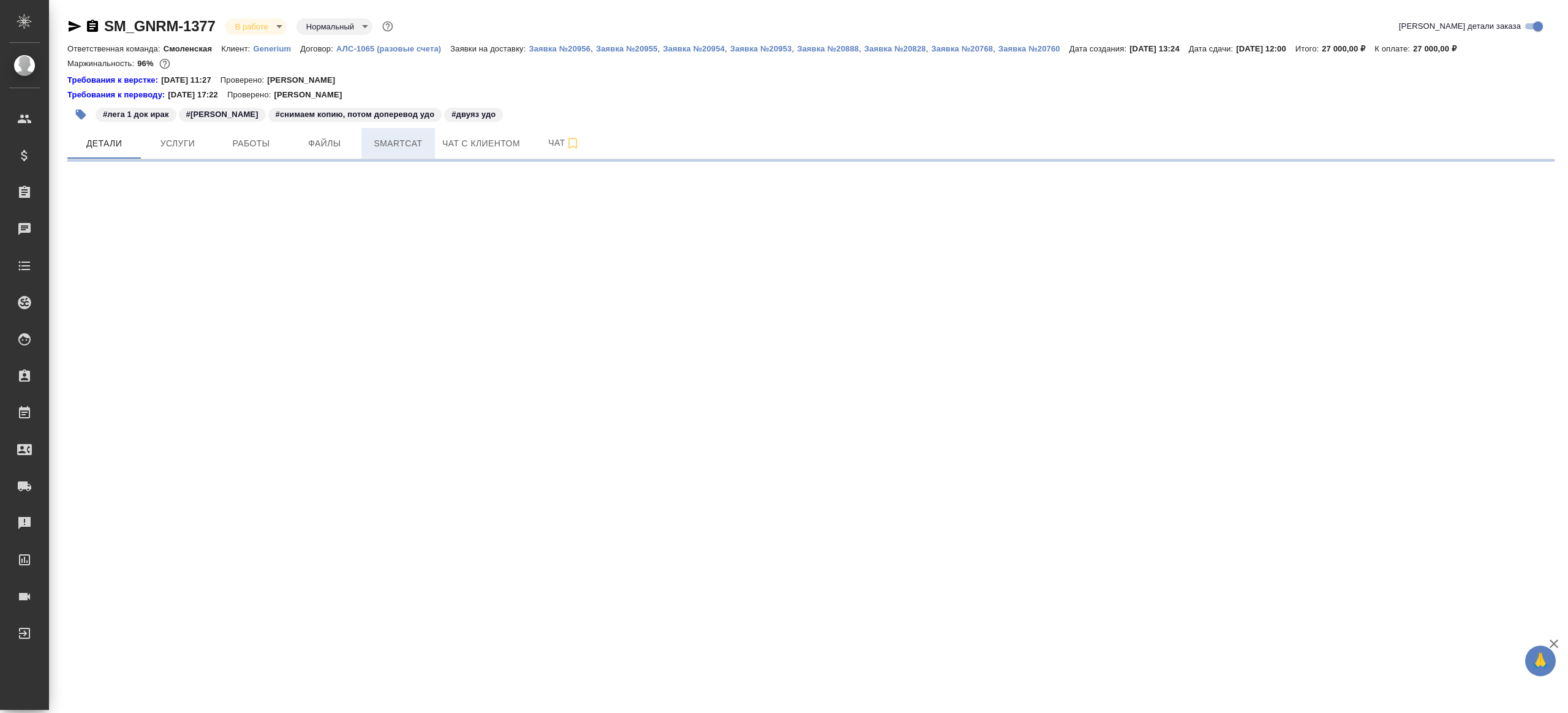
select select "RU"
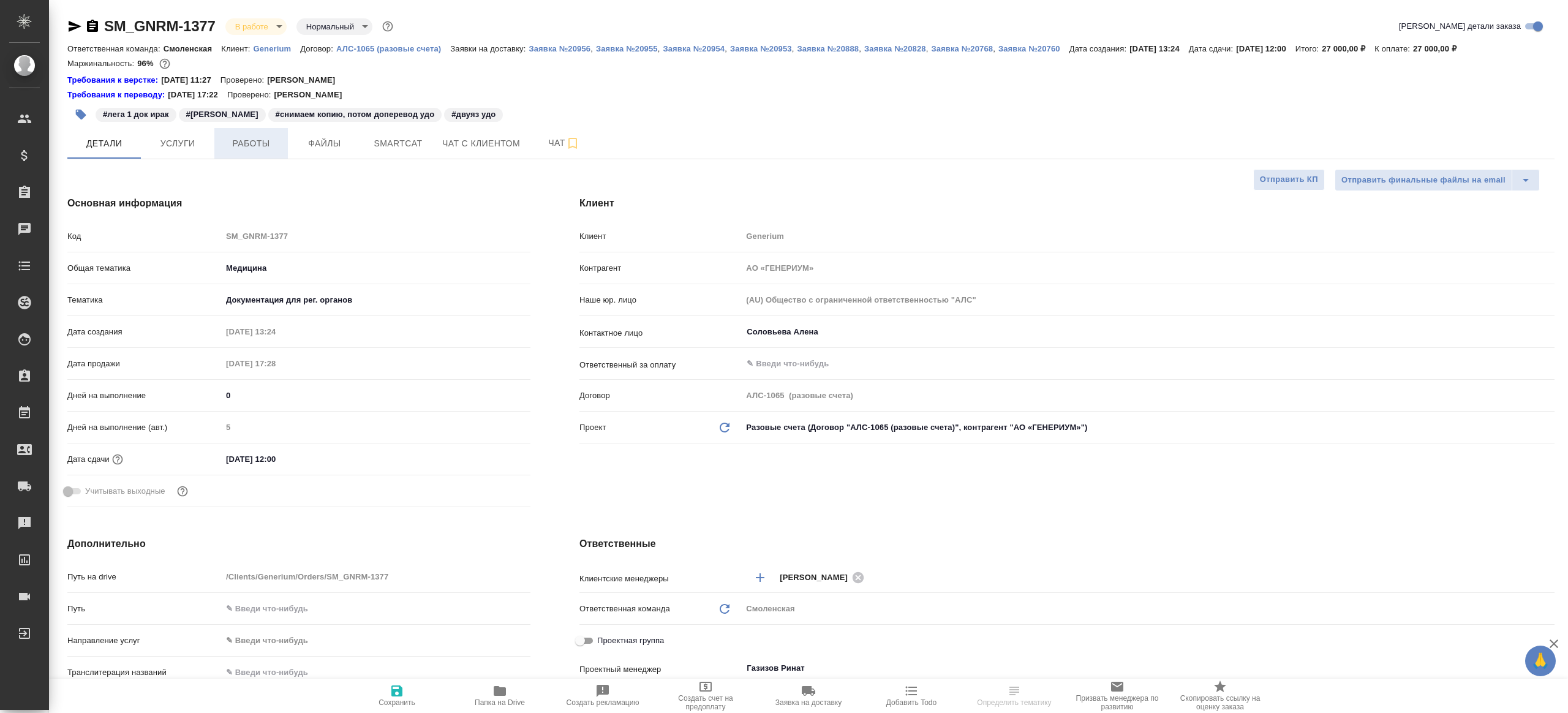
type textarea "x"
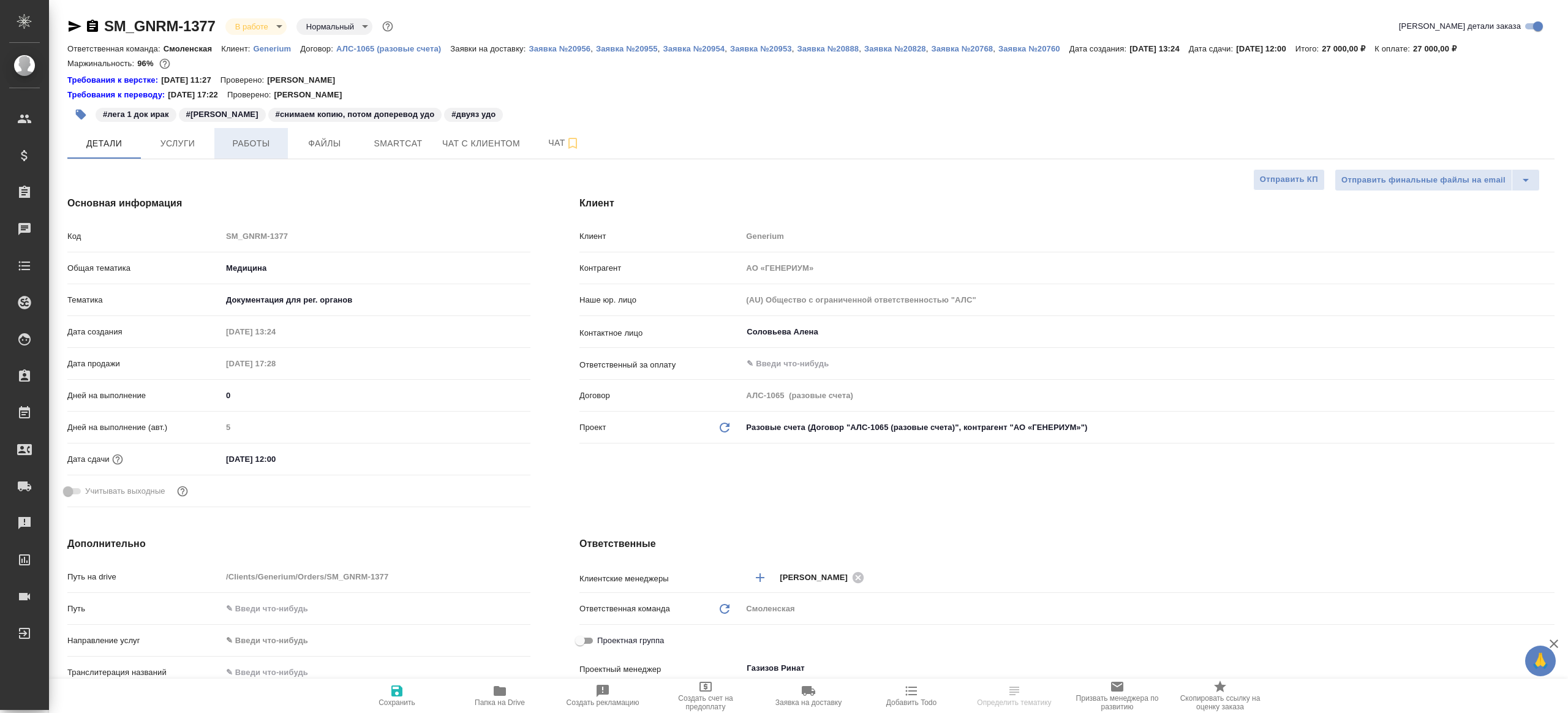
type textarea "x"
click at [265, 142] on span "Работы" at bounding box center [251, 143] width 59 height 15
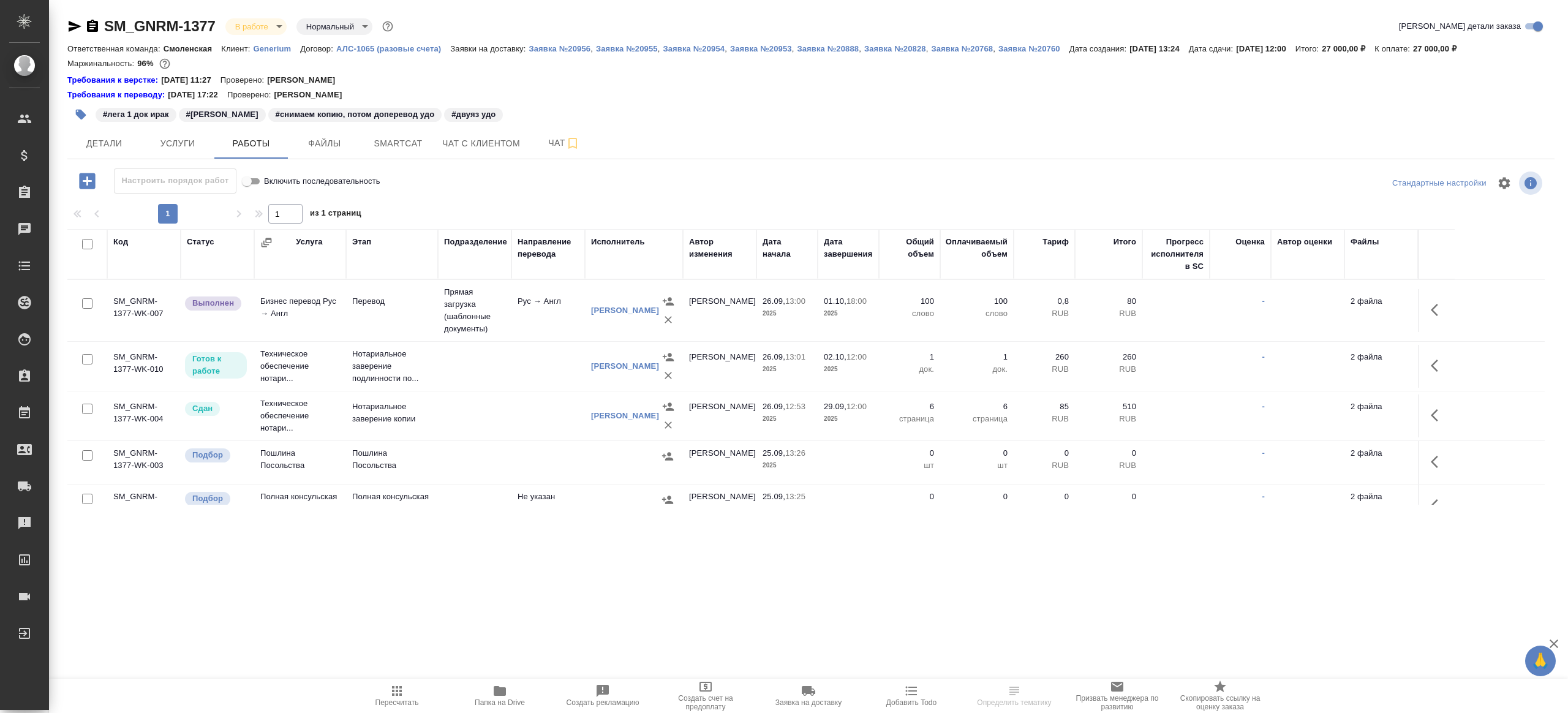
click at [496, 203] on div at bounding box center [810, 201] width 1487 height 6
click at [1416, 300] on td "2 файла" at bounding box center [1381, 311] width 74 height 43
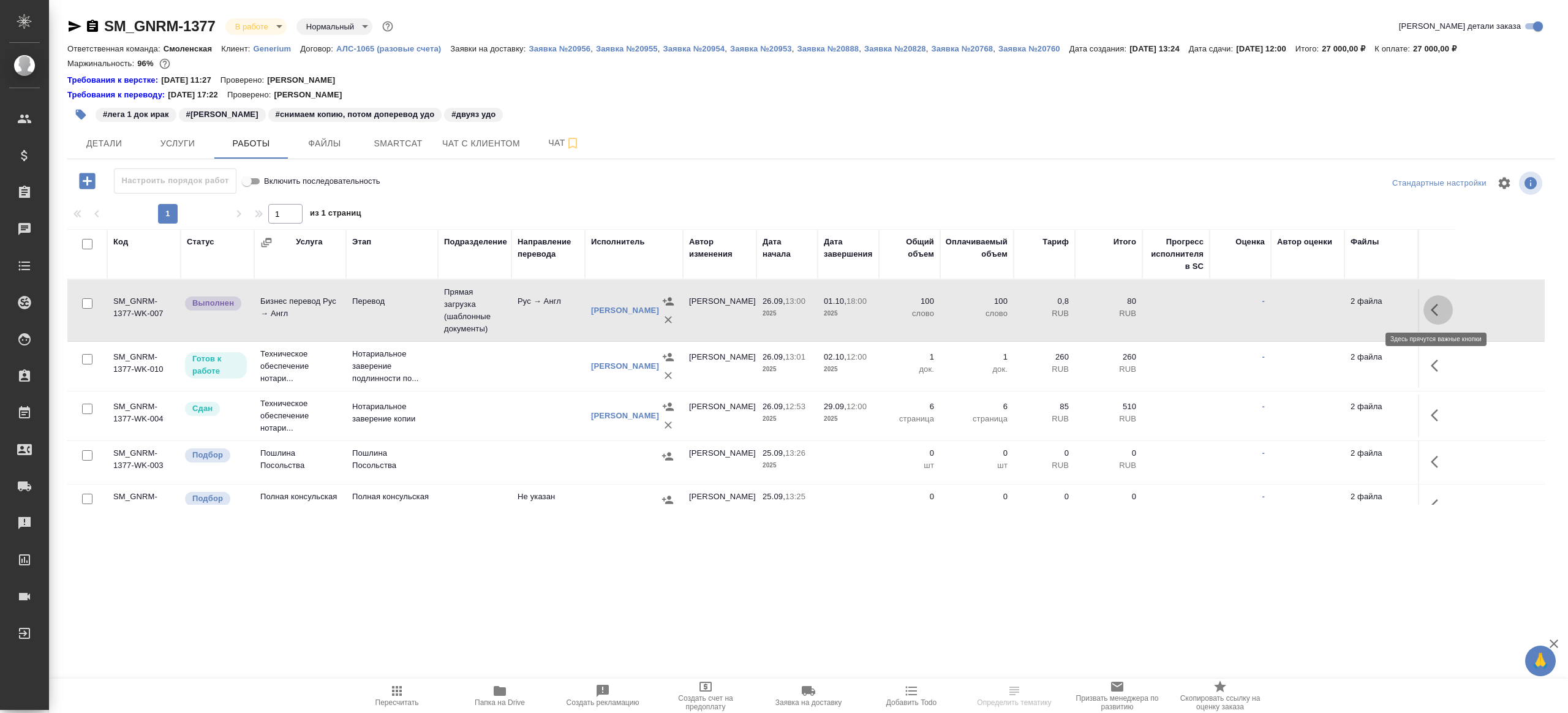
click at [1434, 307] on icon "button" at bounding box center [1435, 310] width 8 height 12
click at [1352, 307] on icon "button" at bounding box center [1348, 310] width 15 height 15
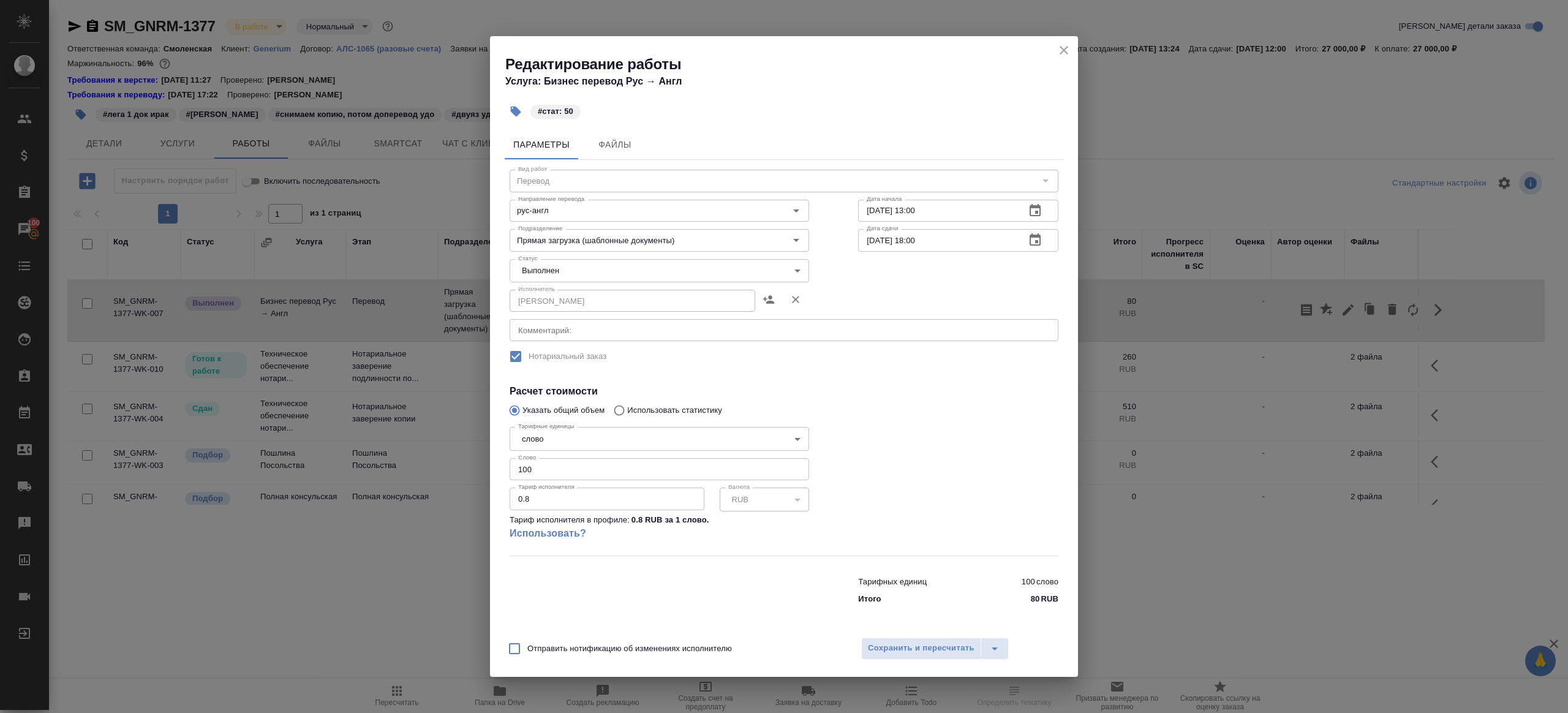
click at [548, 276] on body "🙏 .cls-1 fill:#fff; AWATERA [PERSON_NAME] Клиенты Спецификации Заказы 100 Чаты …" at bounding box center [784, 356] width 1568 height 713
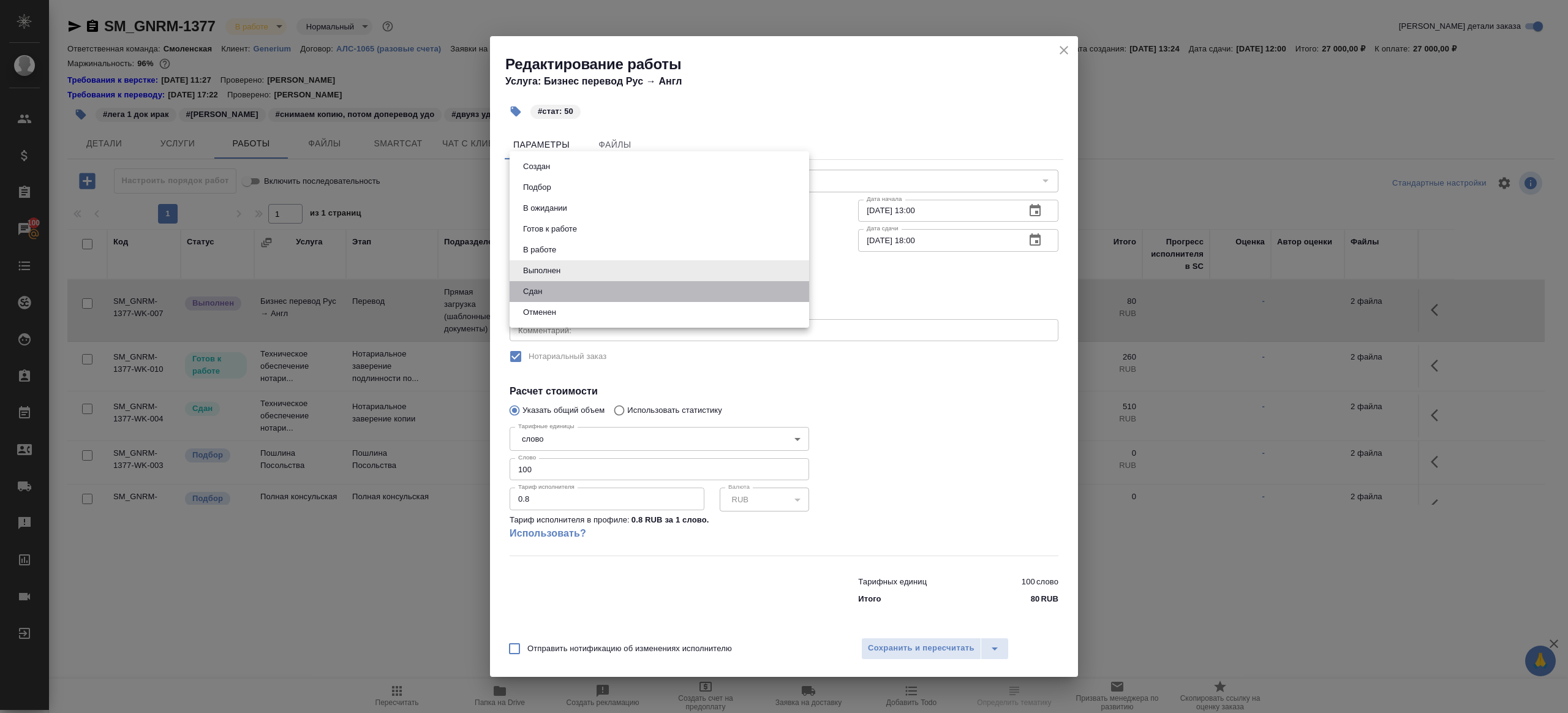
click at [549, 299] on li "Сдан" at bounding box center [659, 291] width 300 height 21
type input "closed"
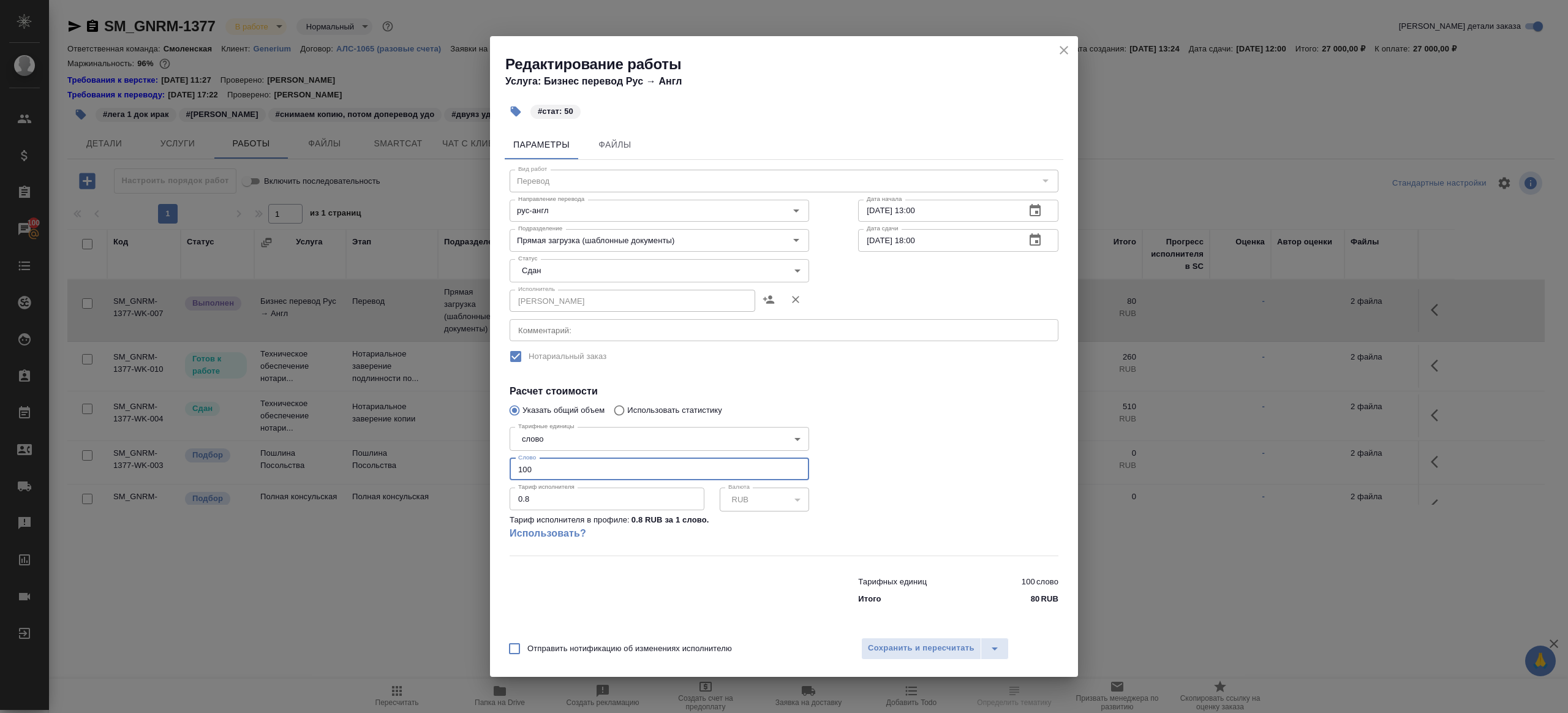
drag, startPoint x: 496, startPoint y: 466, endPoint x: 451, endPoint y: 465, distance: 45.0
click at [449, 465] on div "Редактирование работы Услуга: Бизнес перевод Рус → Англ #стат: 50 Параметры Фай…" at bounding box center [784, 356] width 1568 height 713
type input "50"
click at [914, 648] on span "Сохранить и пересчитать" at bounding box center [921, 649] width 107 height 14
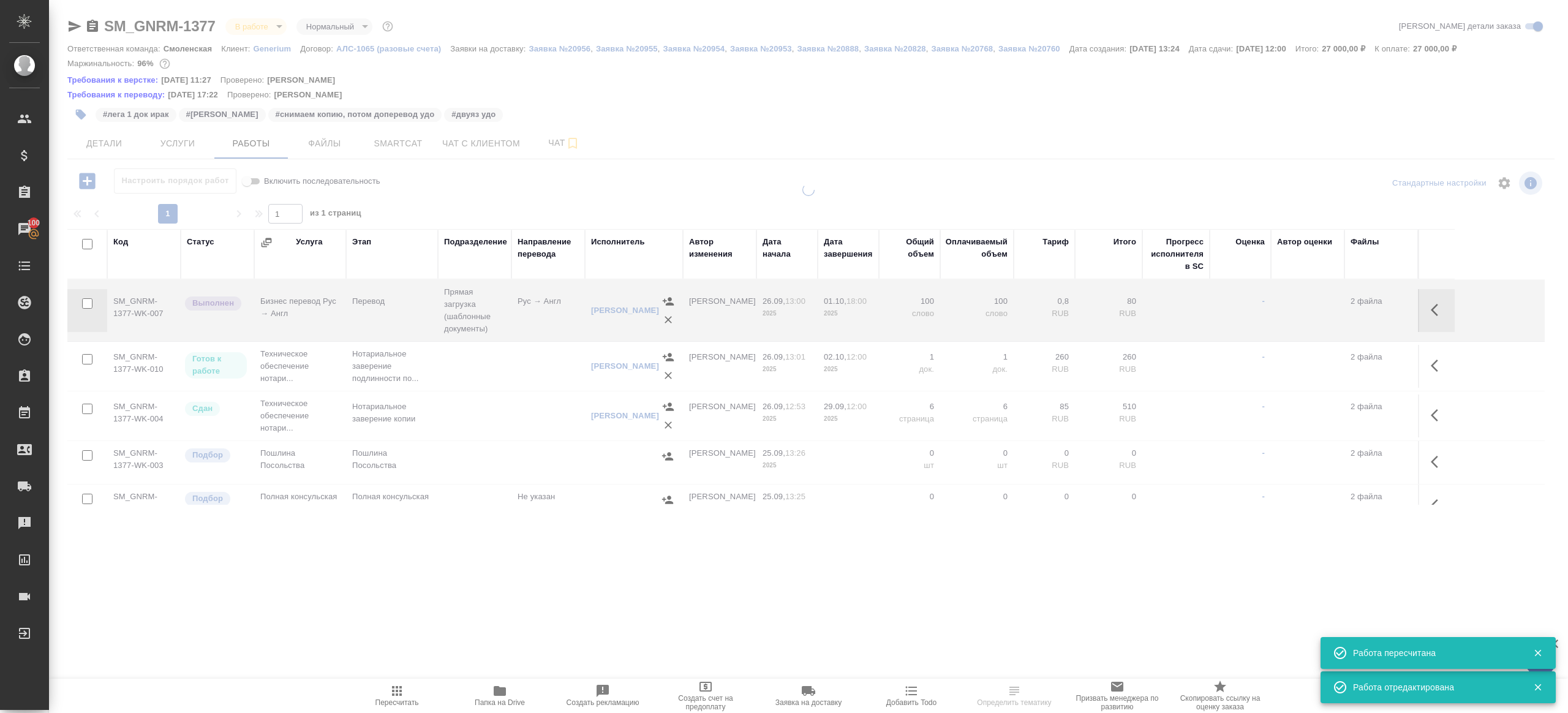
click at [239, 28] on body "🙏 .cls-1 fill:#fff; AWATERA [PERSON_NAME] Клиенты Спецификации Заказы 100 Чаты …" at bounding box center [784, 356] width 1568 height 713
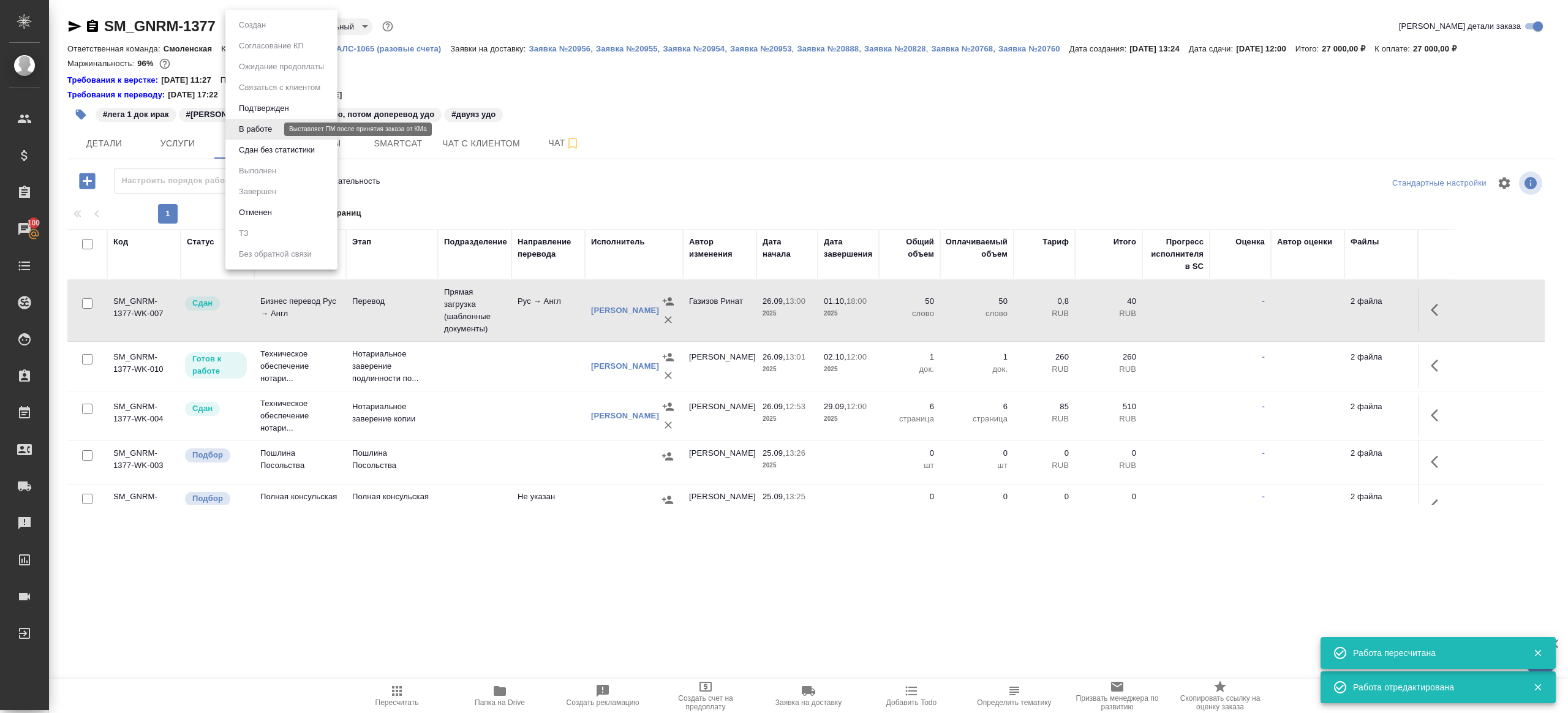
click at [272, 138] on li "В работе" at bounding box center [281, 129] width 112 height 21
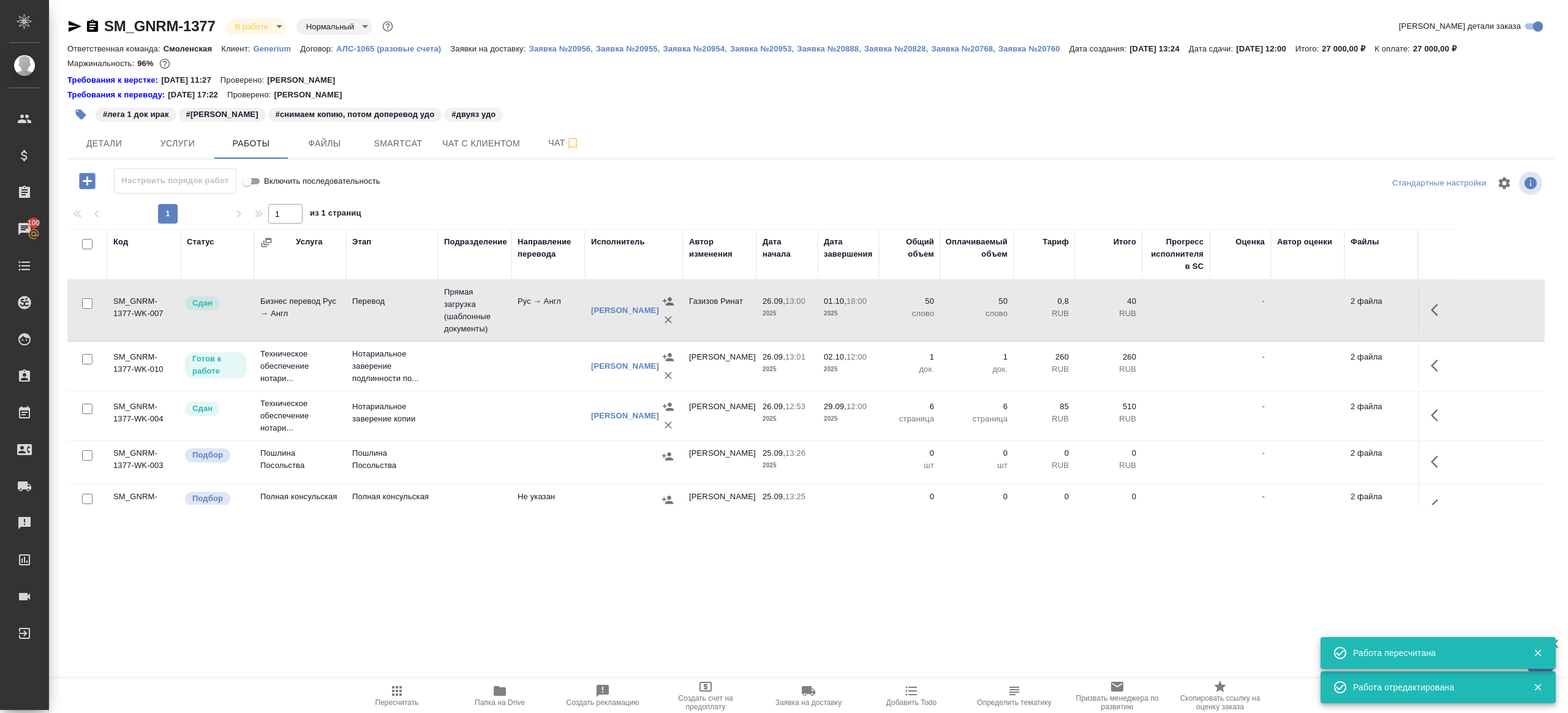
click at [253, 39] on div "SM_GNRM-1377 В работе inProgress Нормальный normal Кратко детали заказа" at bounding box center [810, 29] width 1487 height 25
click at [254, 32] on body "🙏 .cls-1 fill:#fff; AWATERA [PERSON_NAME] Клиенты Спецификации Заказы 100 Чаты …" at bounding box center [784, 356] width 1568 height 713
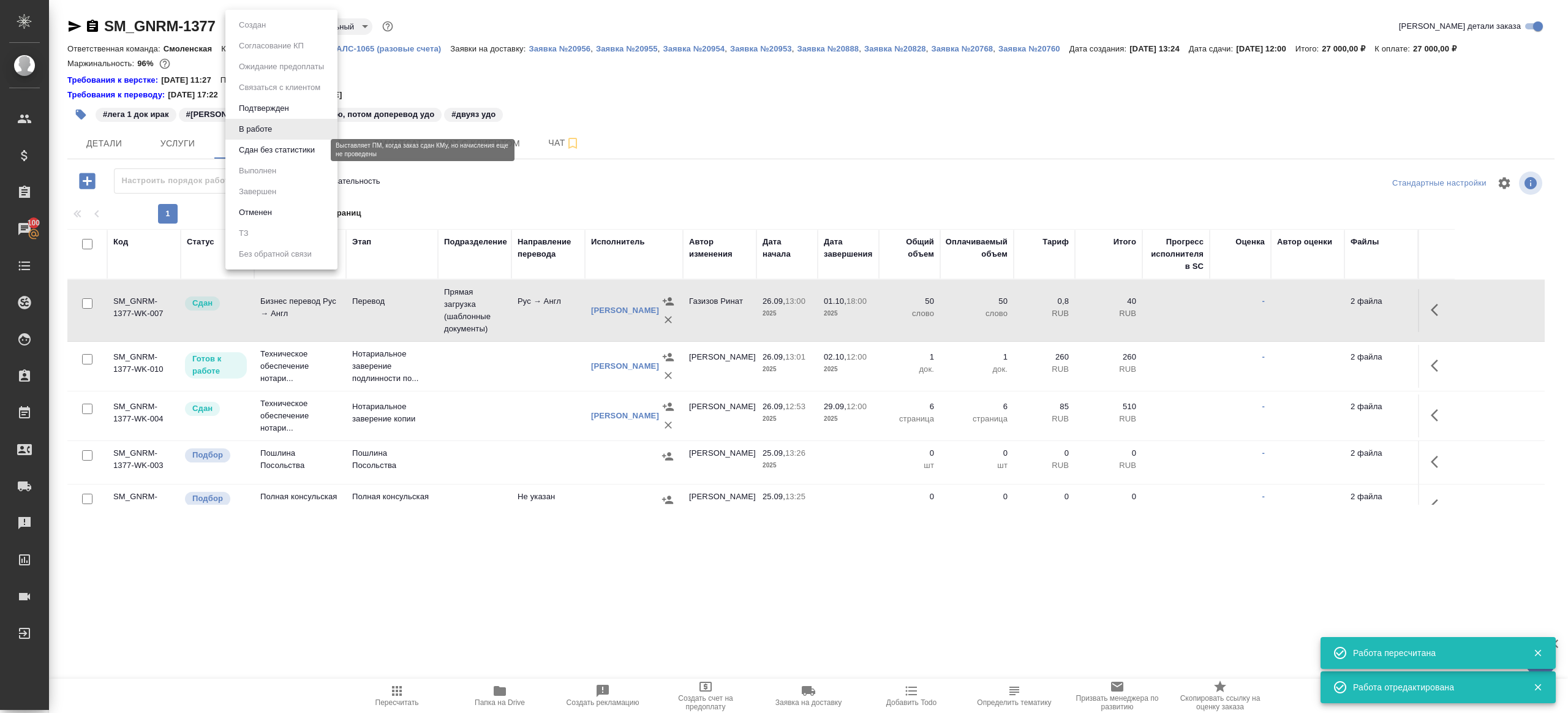
click at [273, 147] on button "Сдан без статистики" at bounding box center [277, 150] width 83 height 13
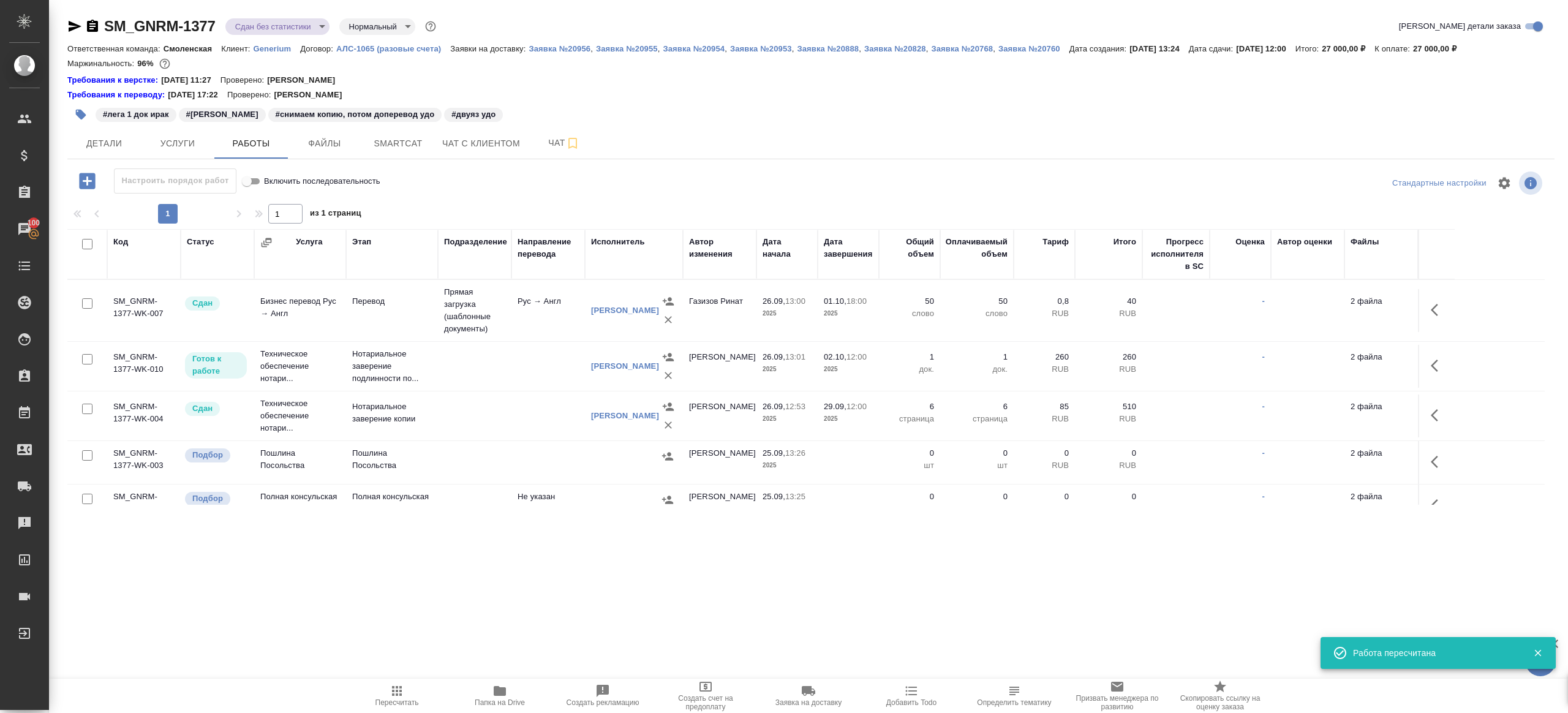
click at [267, 29] on body "🙏 .cls-1 fill:#fff; AWATERA [PERSON_NAME] Клиенты Спецификации Заказы 100 Чаты …" at bounding box center [784, 356] width 1568 height 713
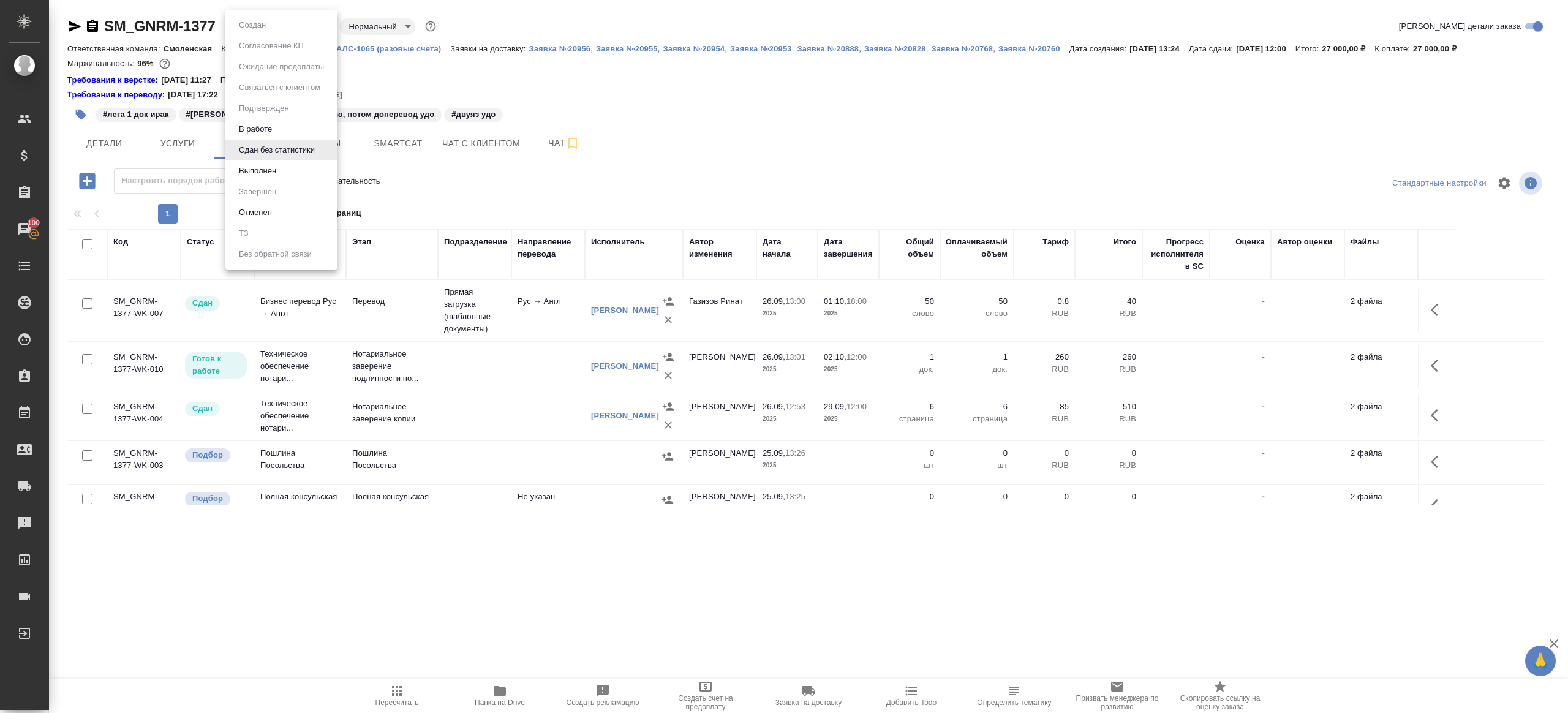
click at [289, 168] on li "Выполнен" at bounding box center [281, 171] width 112 height 21
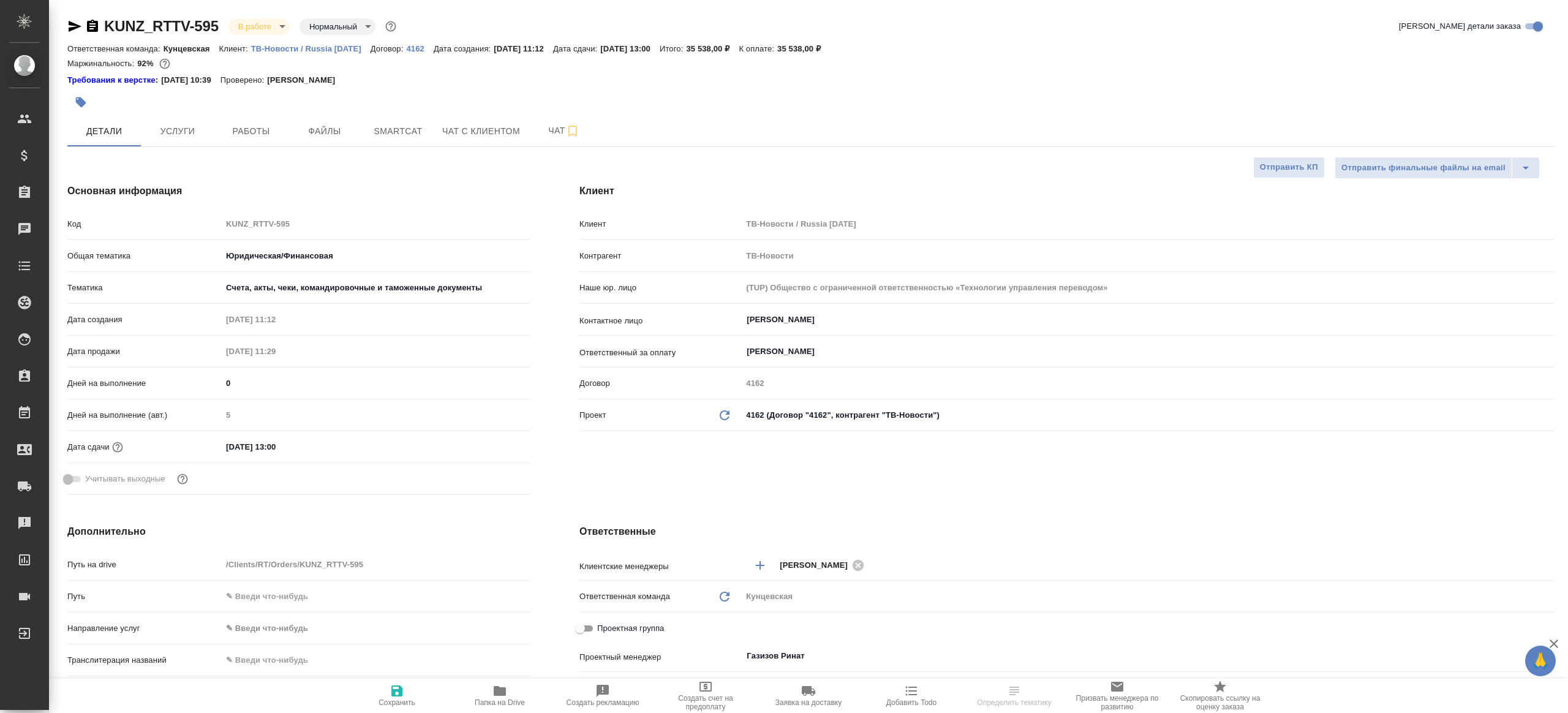
select select "RU"
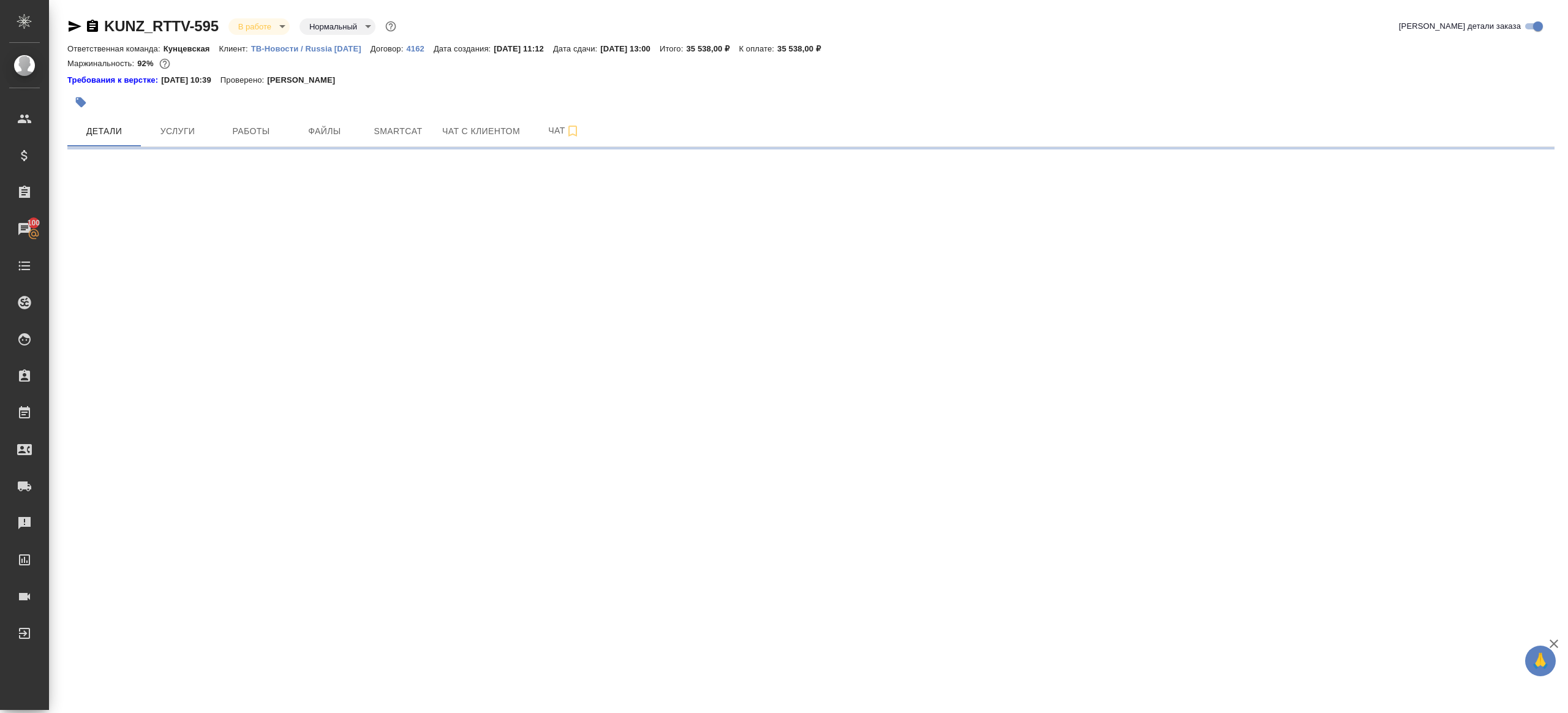
select select "RU"
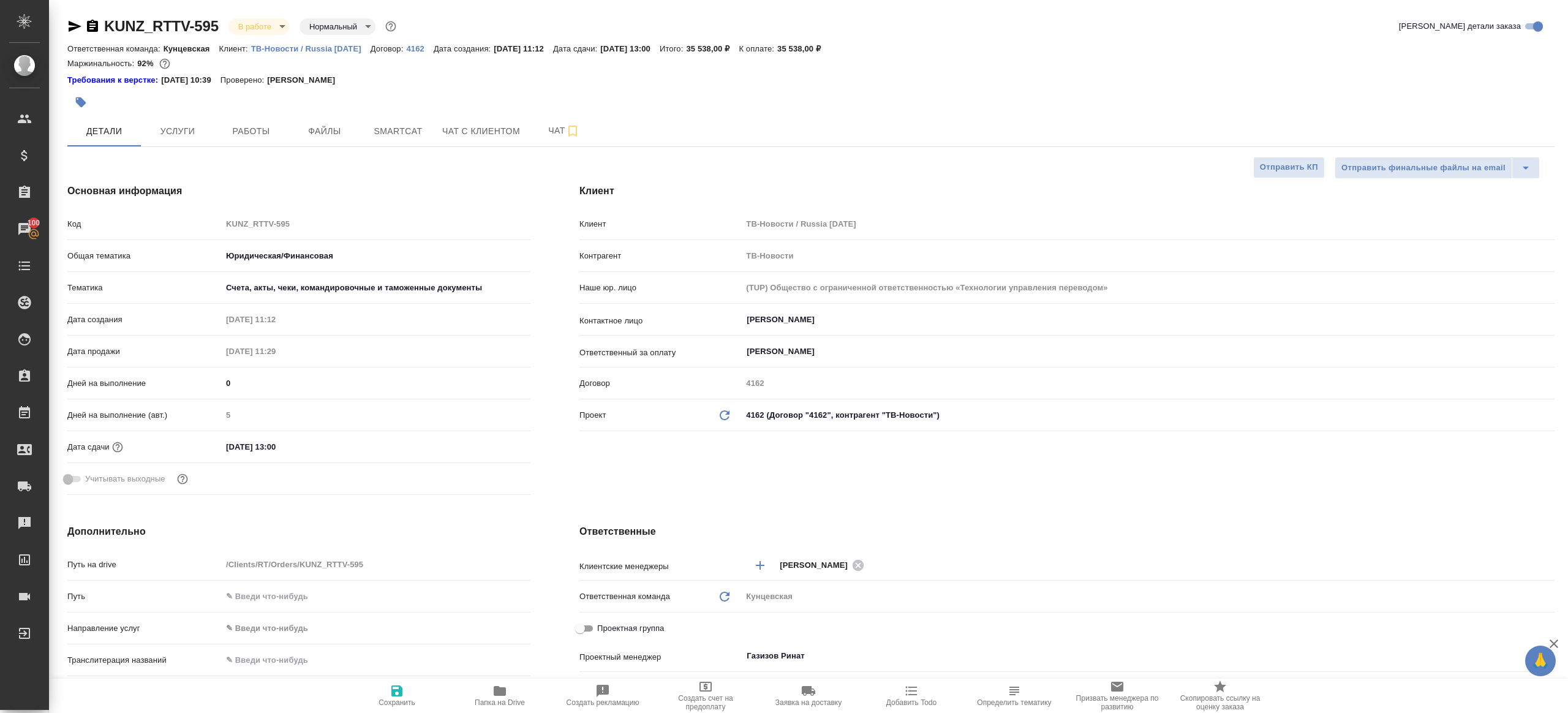
type textarea "x"
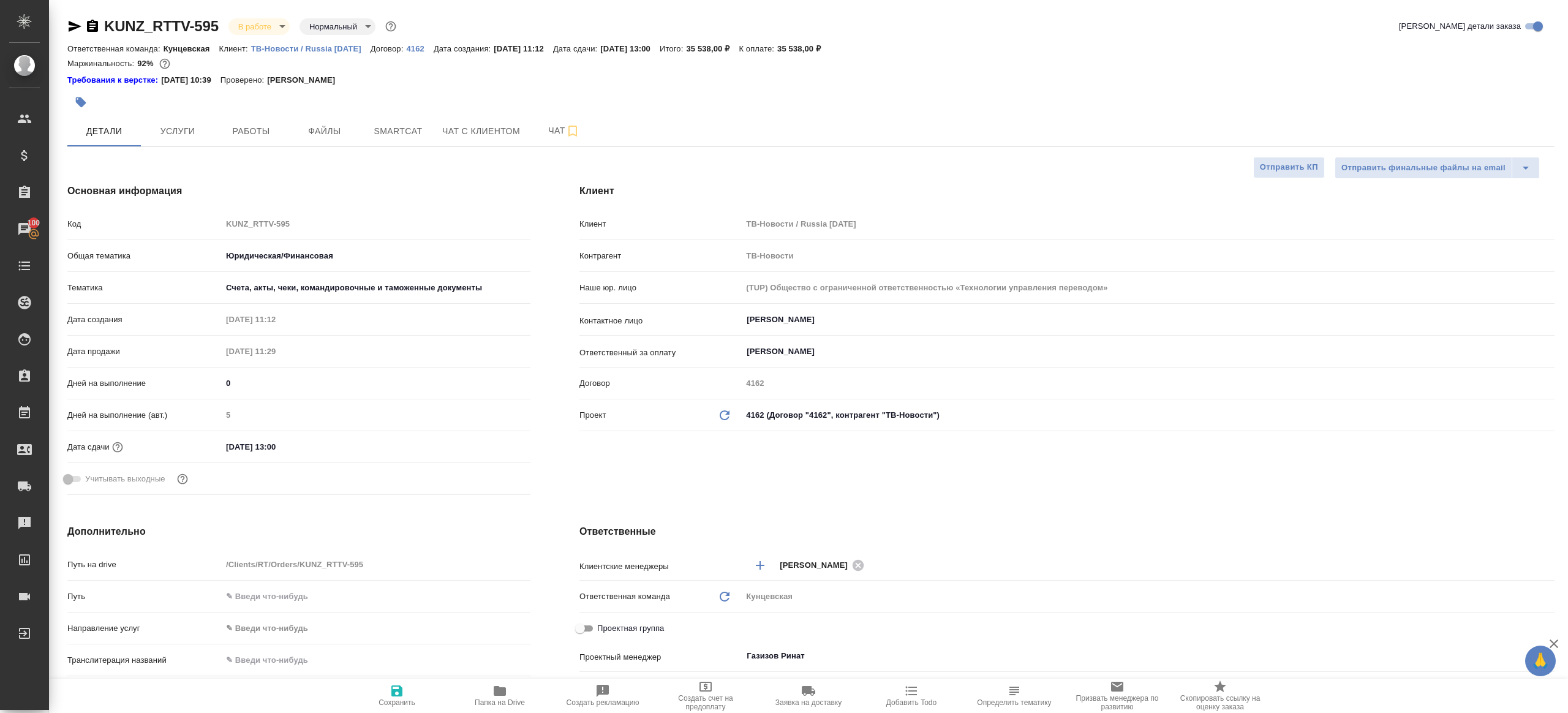
type textarea "x"
click at [253, 120] on button "Работы" at bounding box center [251, 131] width 74 height 30
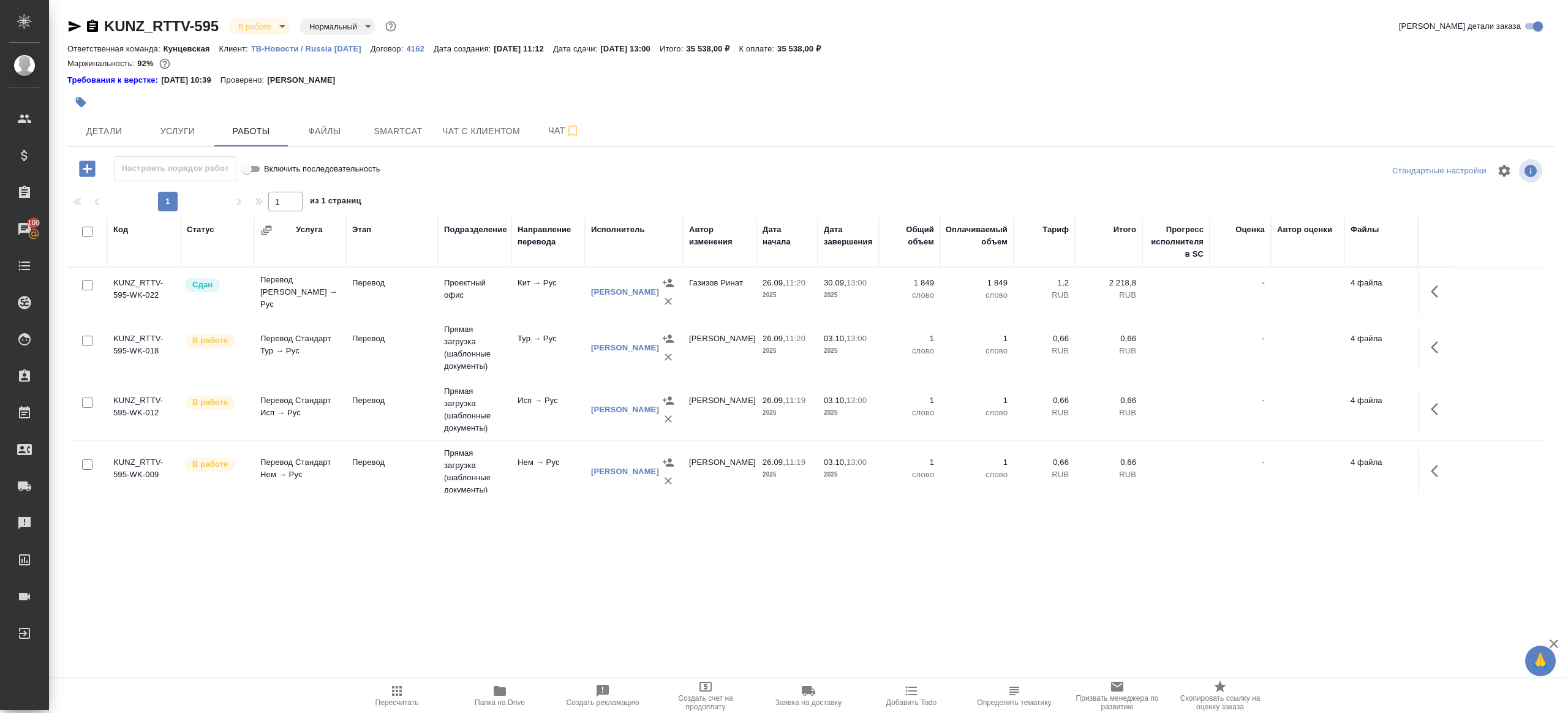
click at [524, 183] on div "Настроить порядок работ Включить последовательность" at bounding box center [315, 171] width 496 height 29
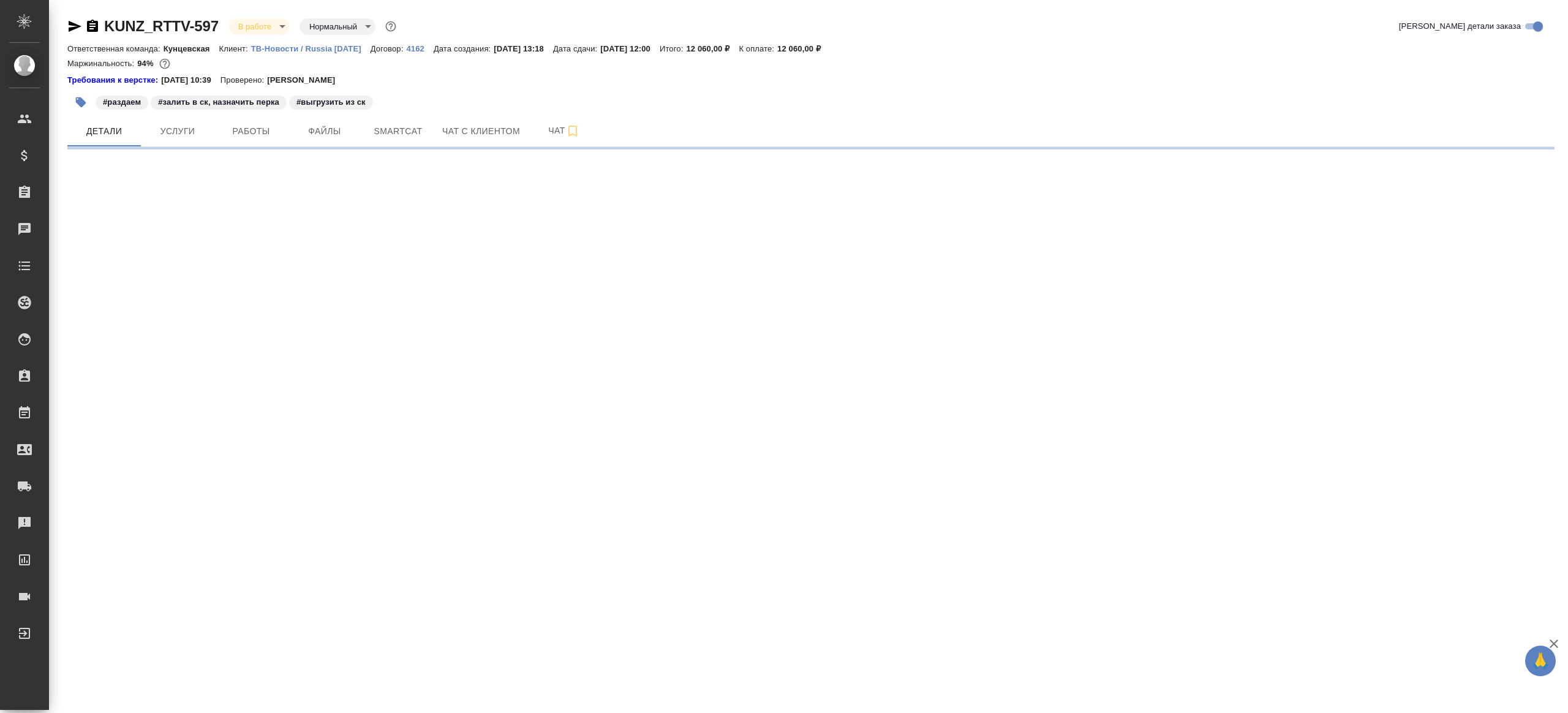
select select "RU"
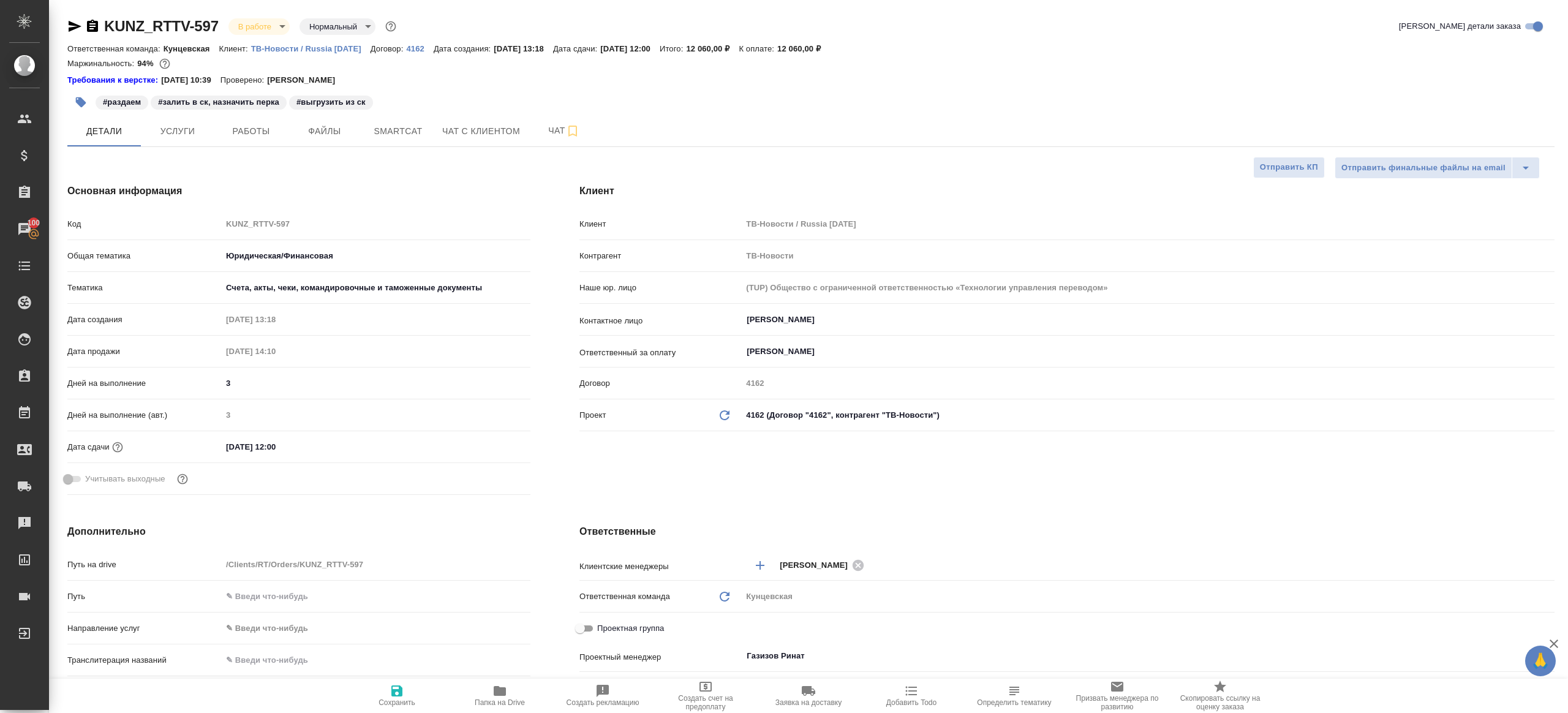
type textarea "x"
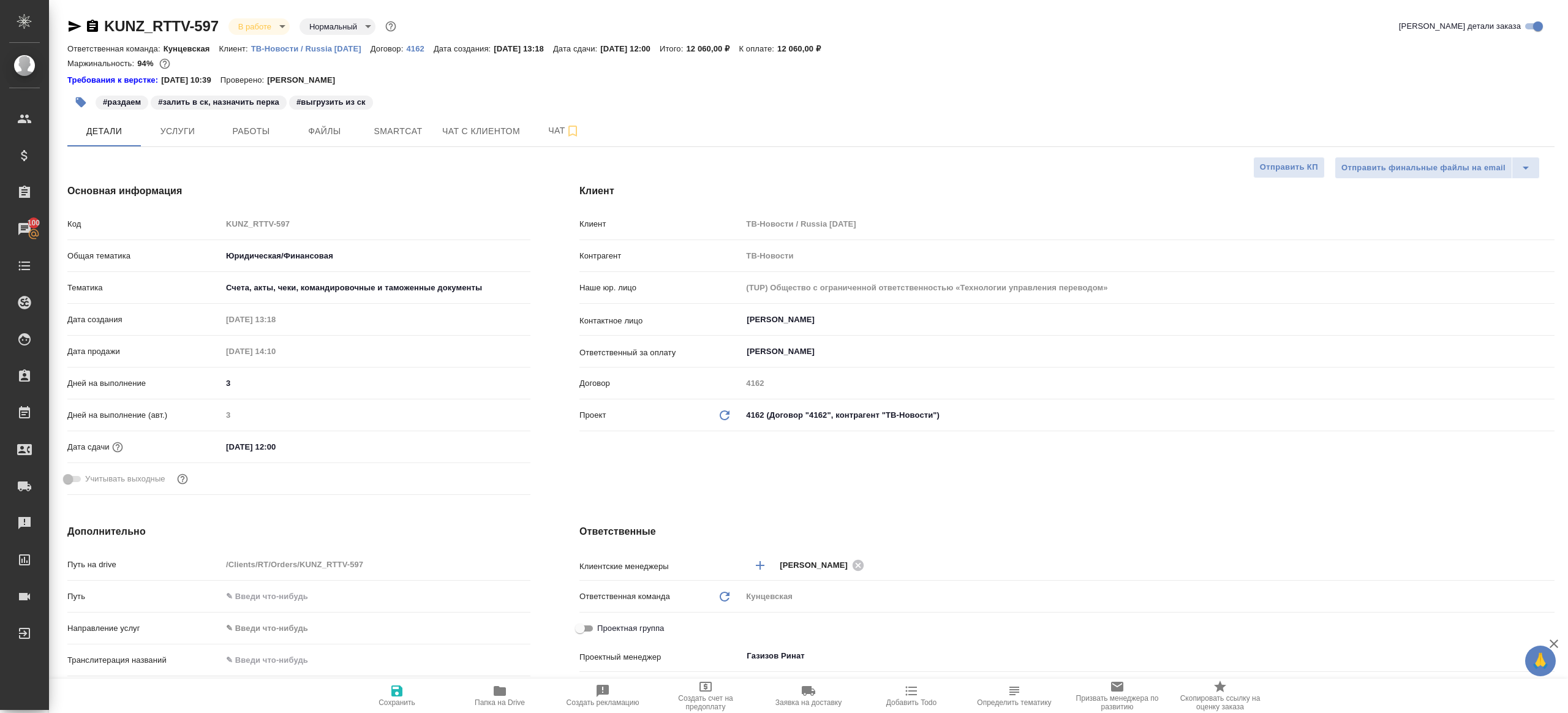
type textarea "x"
click at [275, 114] on div "#раздаем #залить в ск, назначить перка #выгрузить из ск" at bounding box center [563, 102] width 992 height 27
click at [272, 116] on button "Работы" at bounding box center [251, 131] width 74 height 30
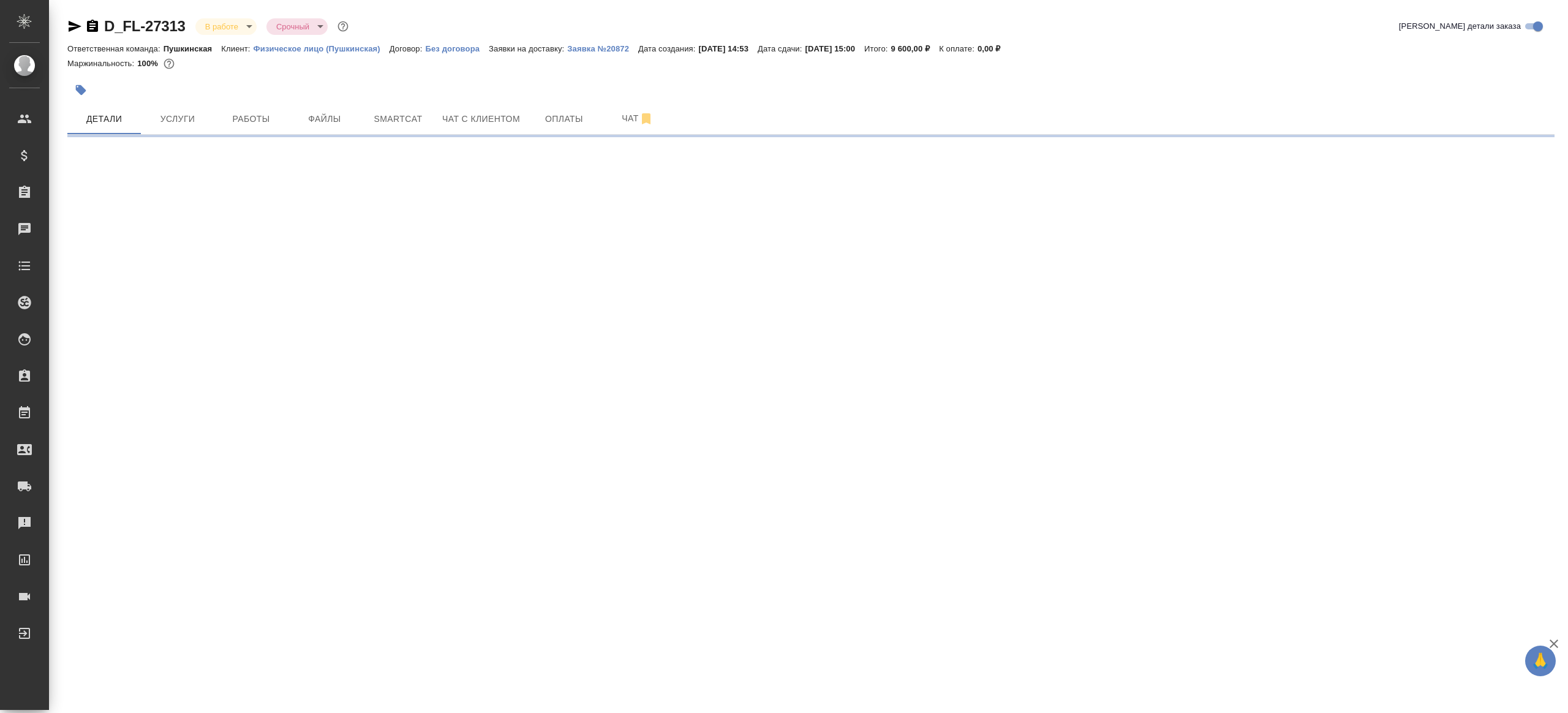
select select "RU"
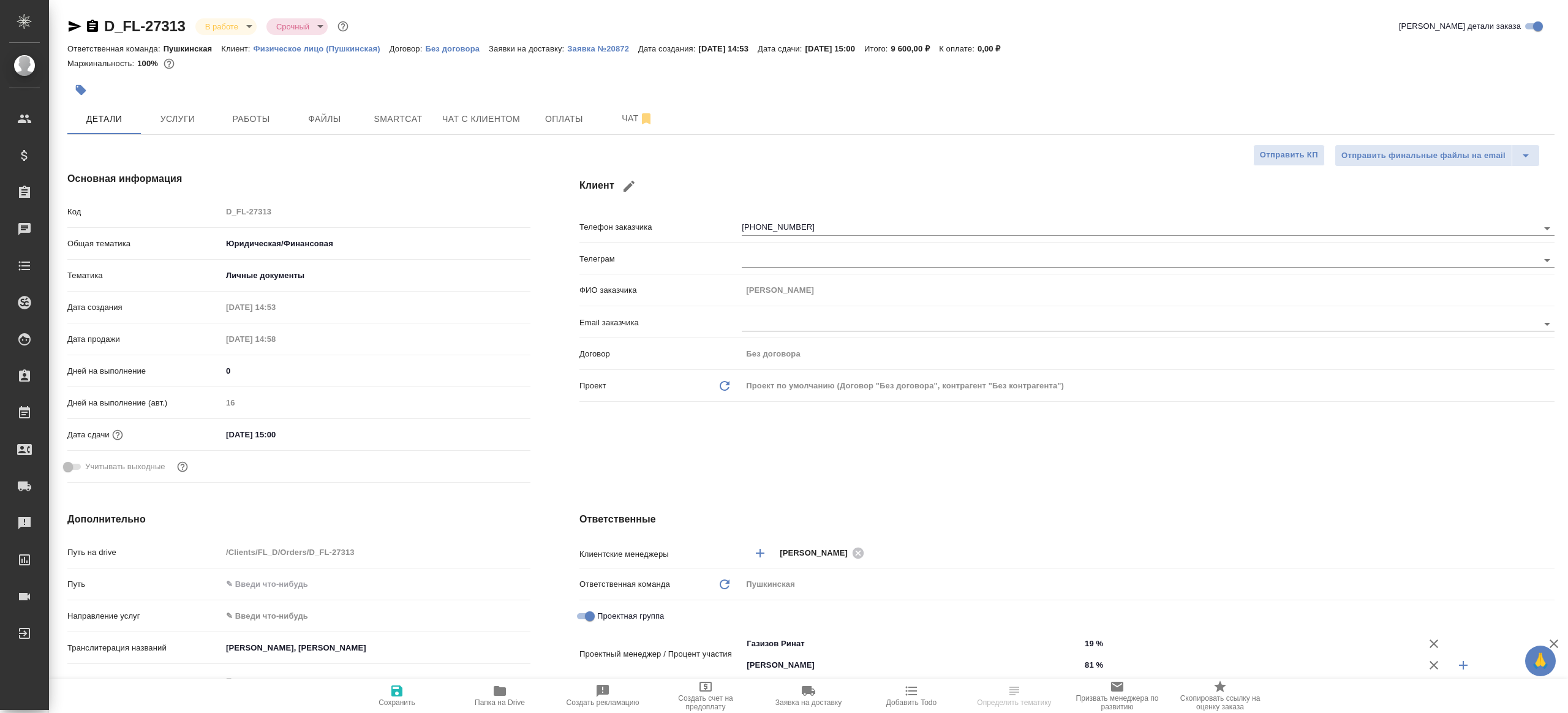
type textarea "x"
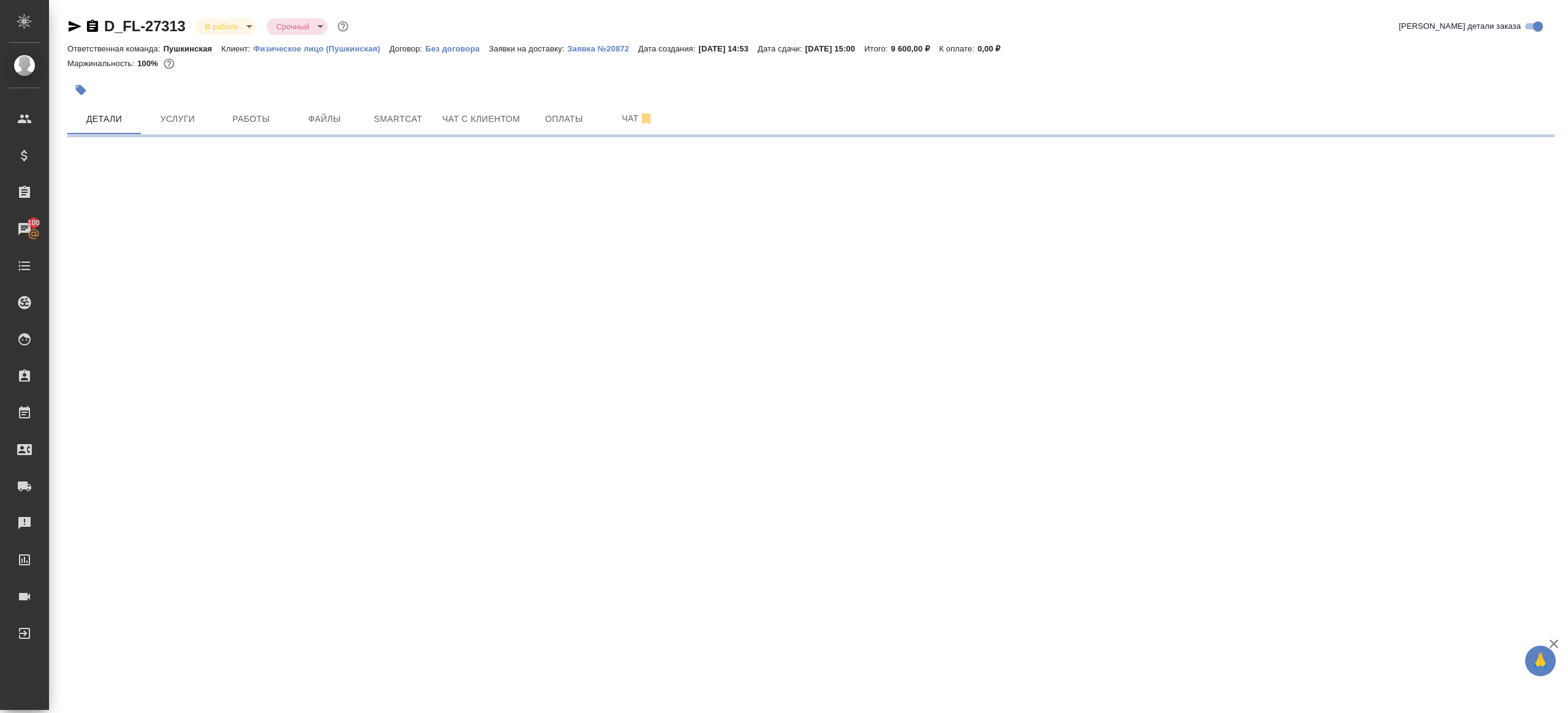
select select "RU"
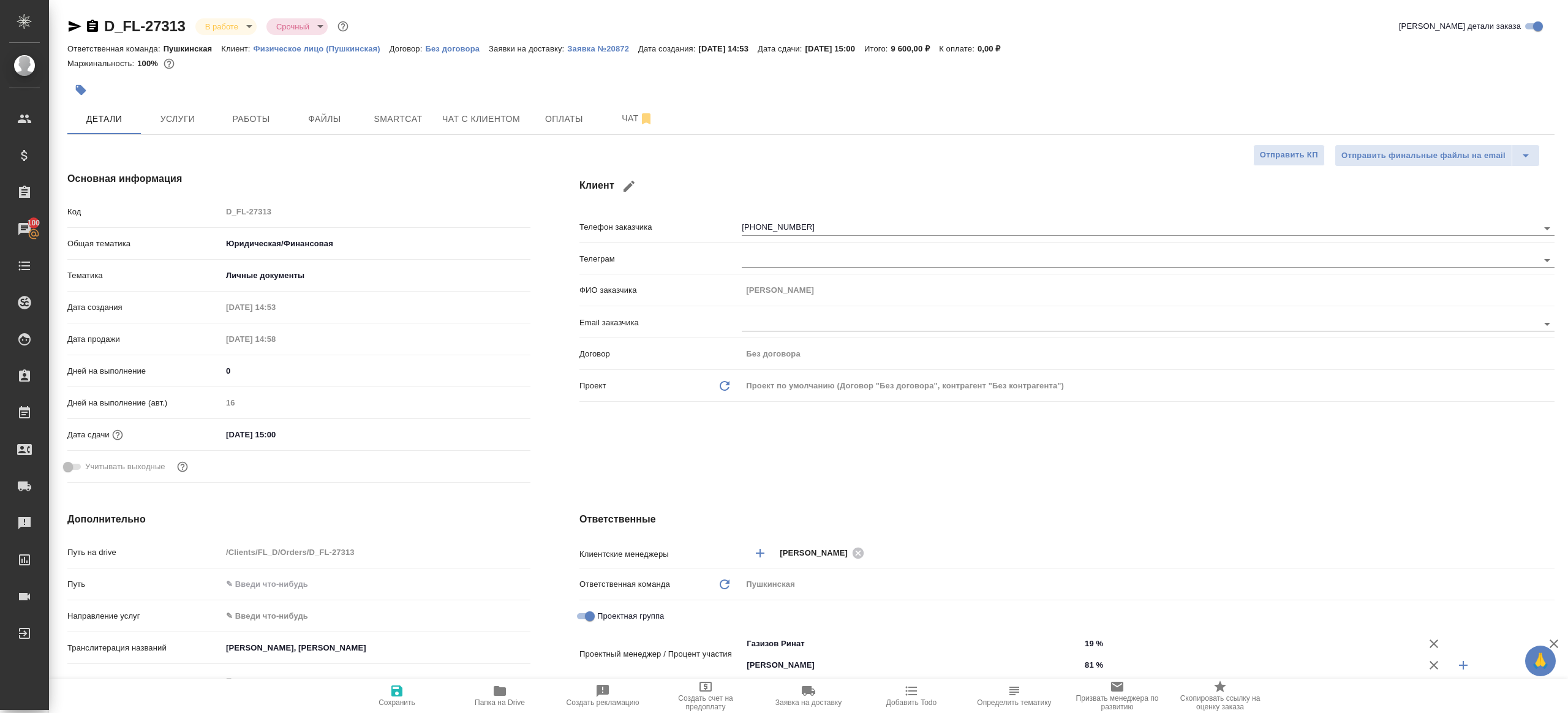
type textarea "x"
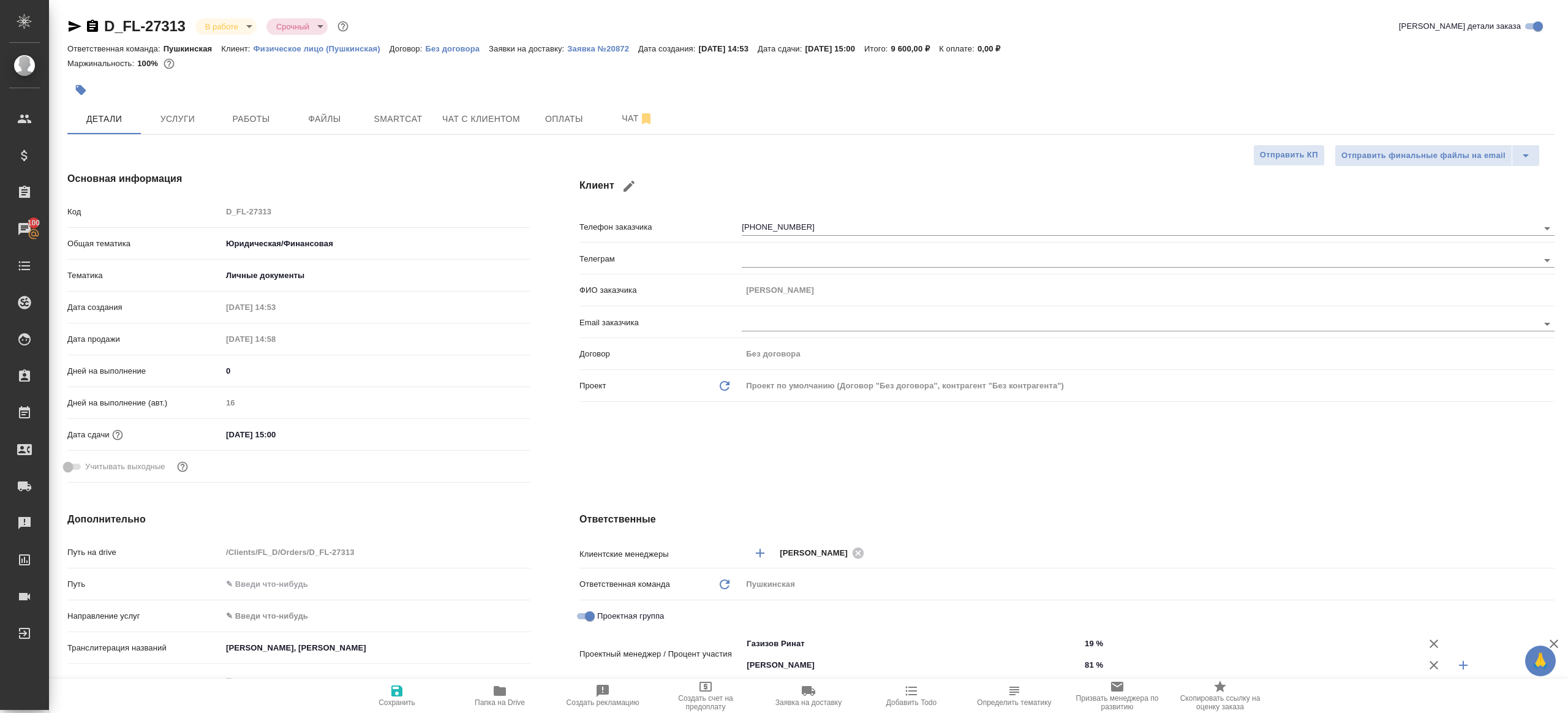
type textarea "x"
click at [227, 123] on span "Работы" at bounding box center [251, 119] width 59 height 15
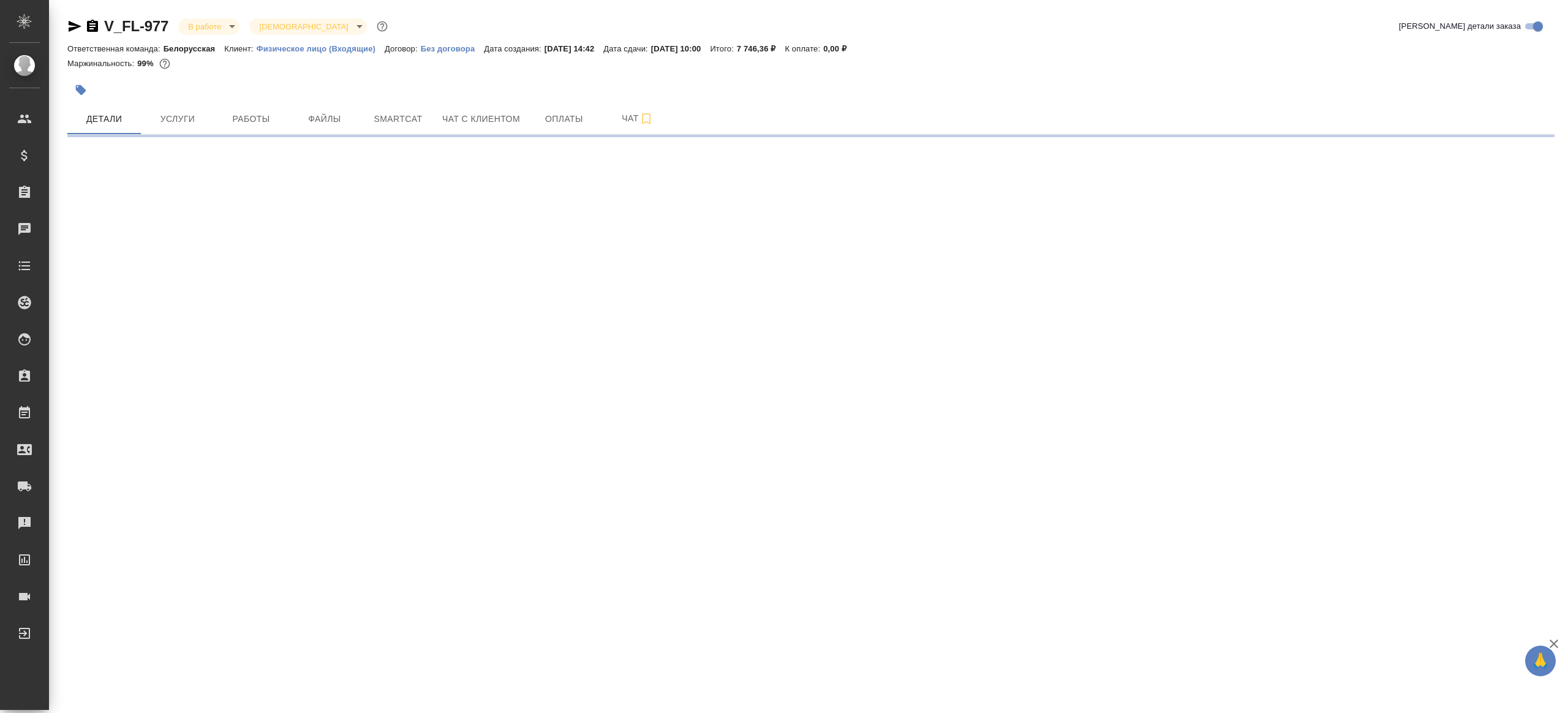
select select "RU"
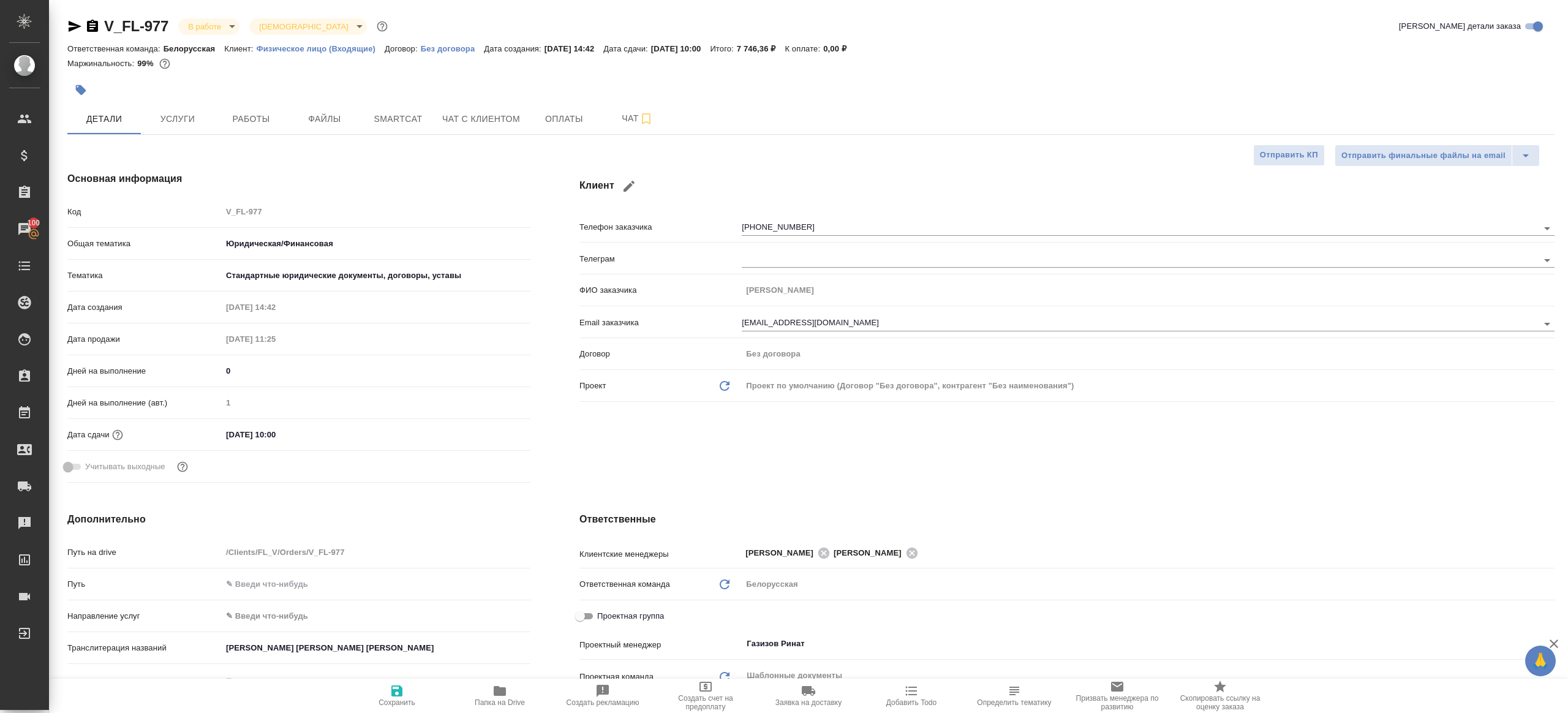
type textarea "x"
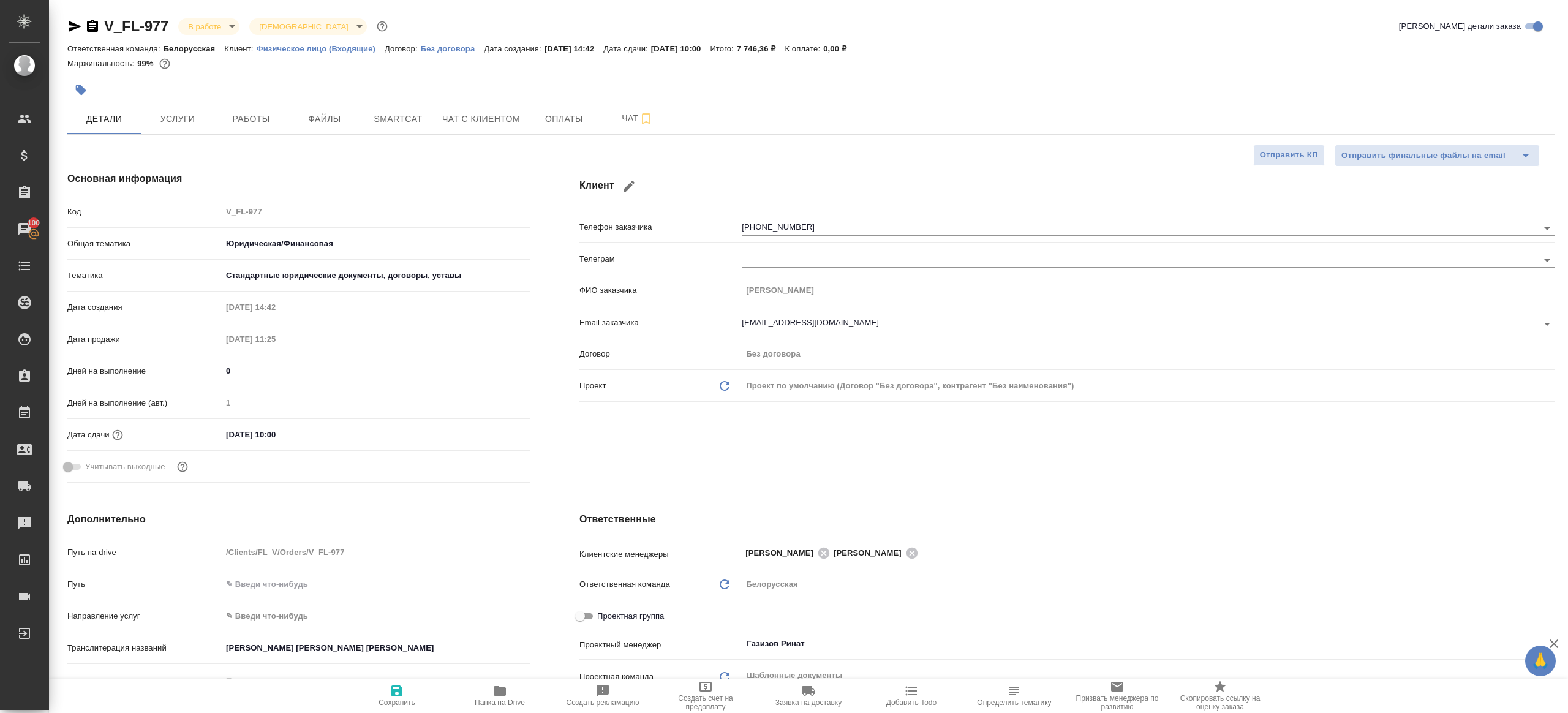
type textarea "x"
click at [246, 128] on button "Работы" at bounding box center [251, 119] width 74 height 30
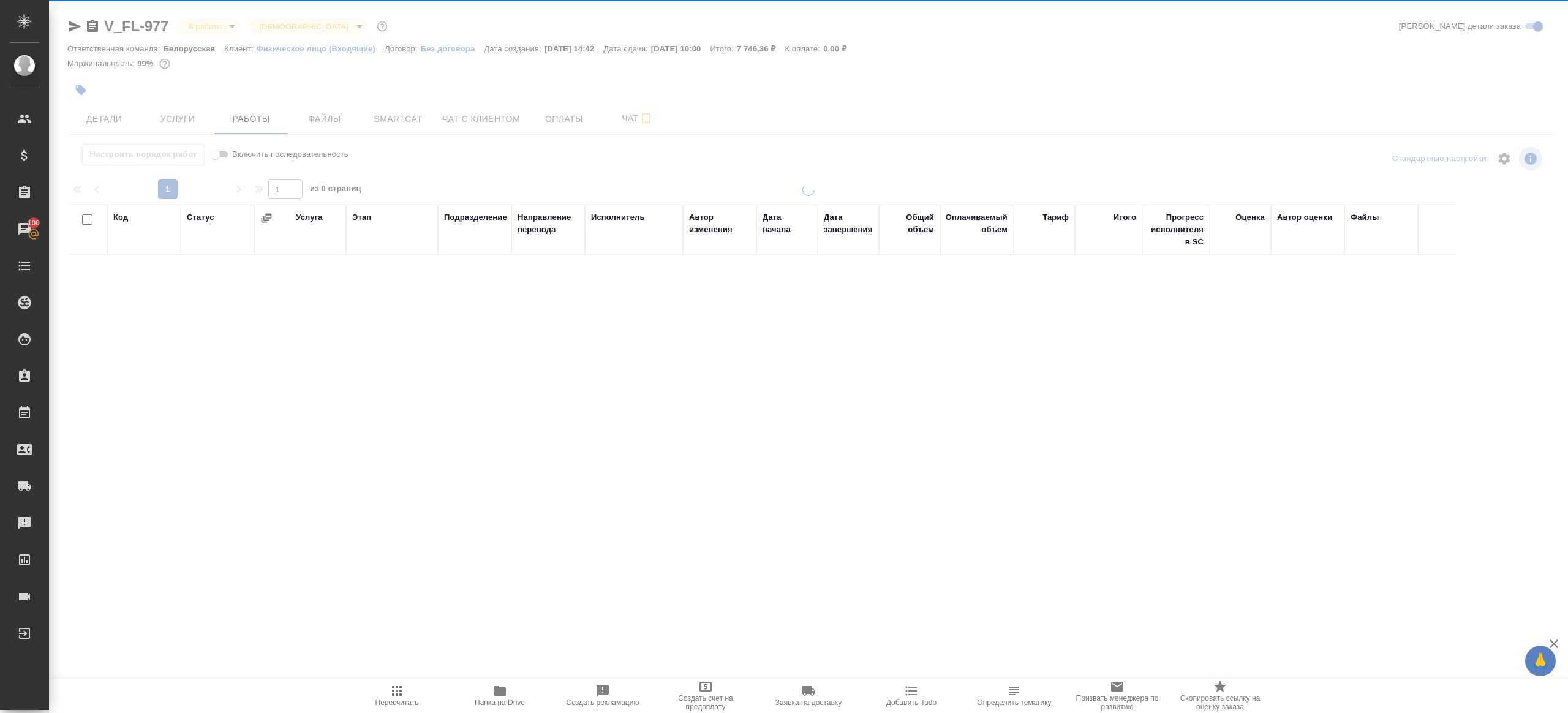
click at [521, 201] on div at bounding box center [808, 348] width 1519 height 328
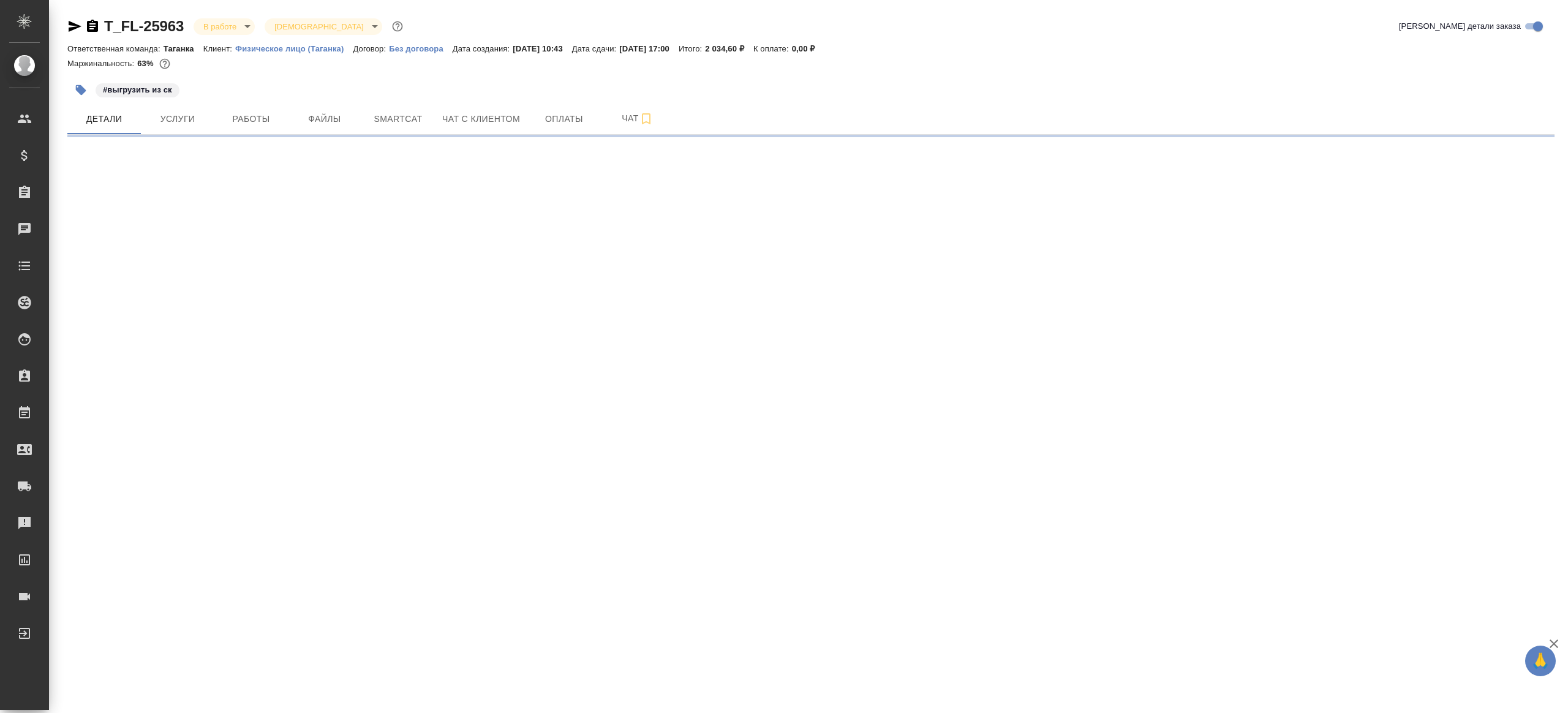
select select "RU"
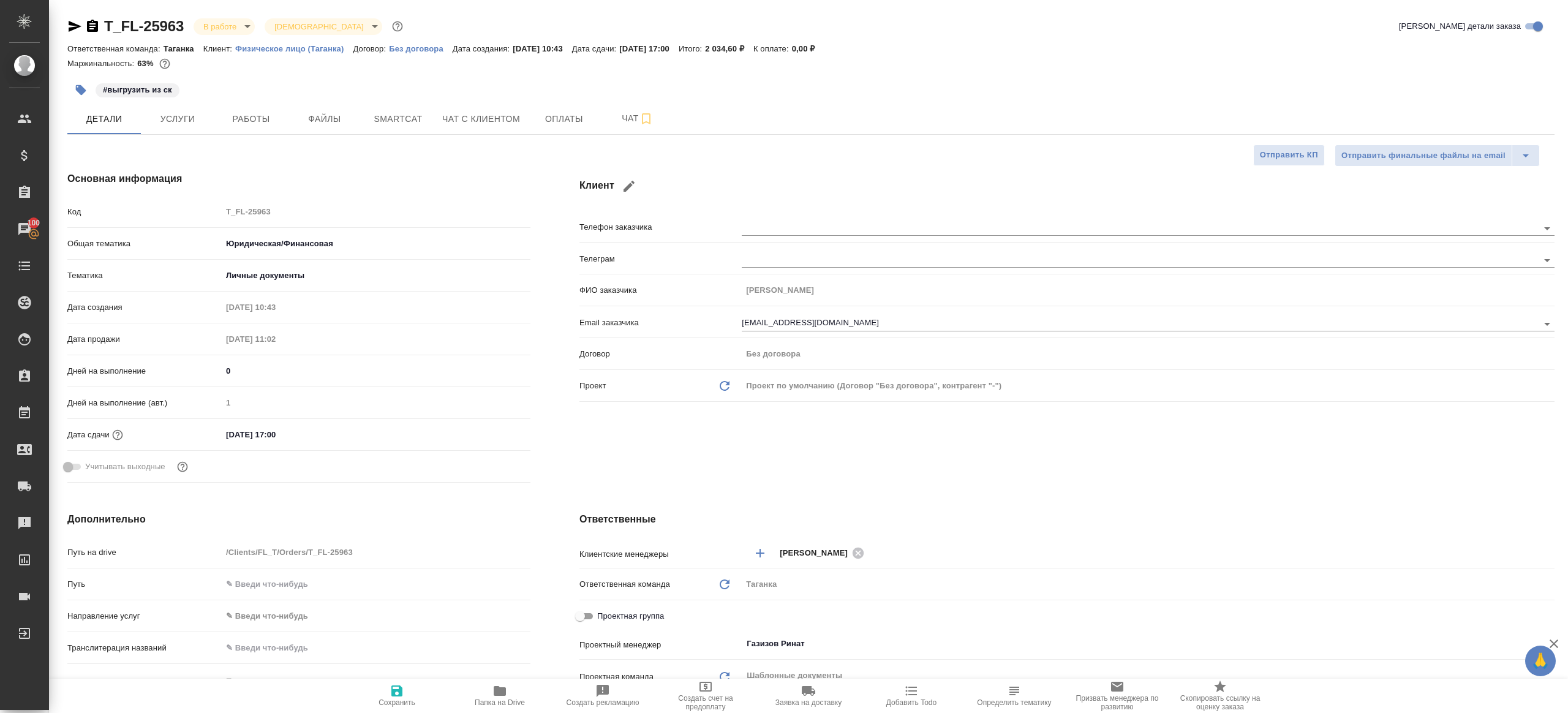
type textarea "x"
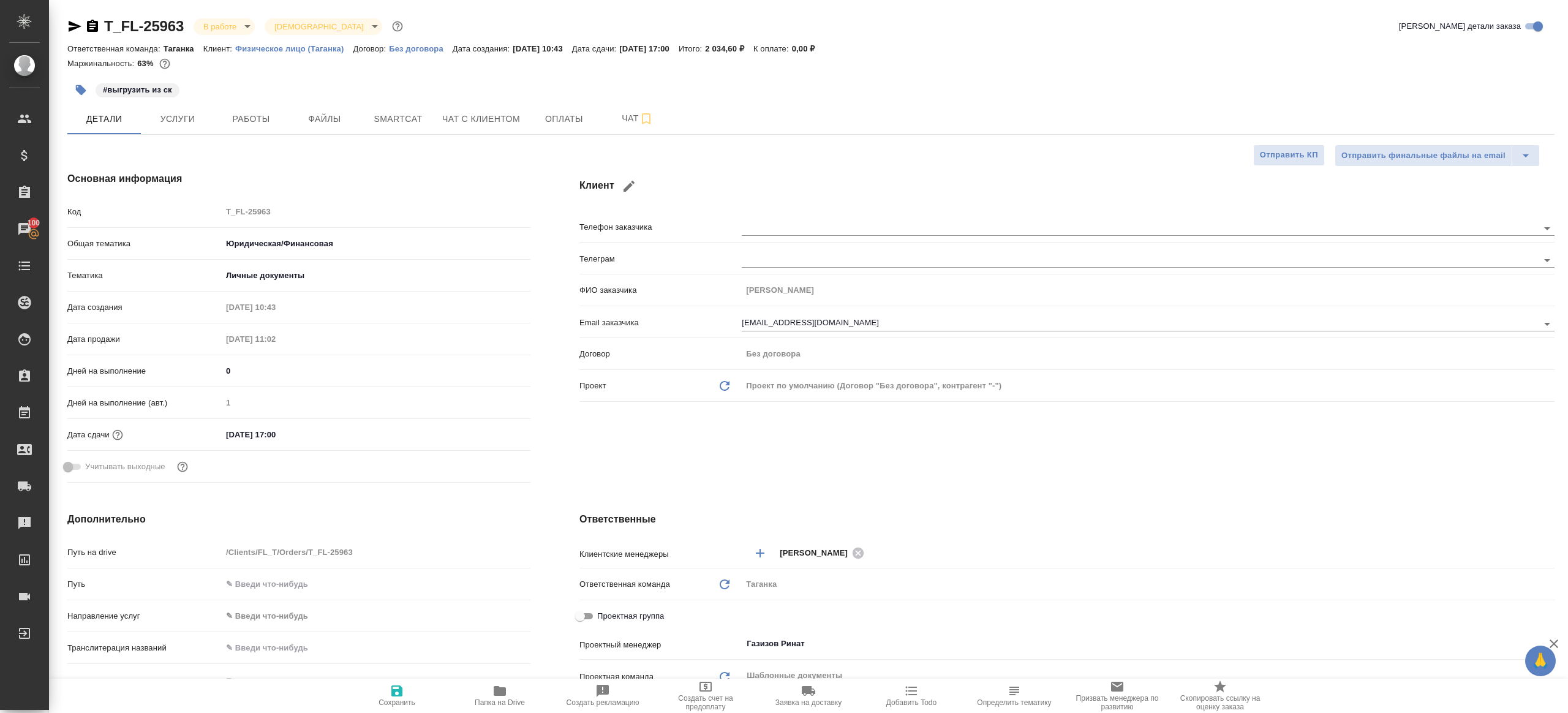
type textarea "x"
click at [224, 119] on span "Работы" at bounding box center [251, 119] width 59 height 15
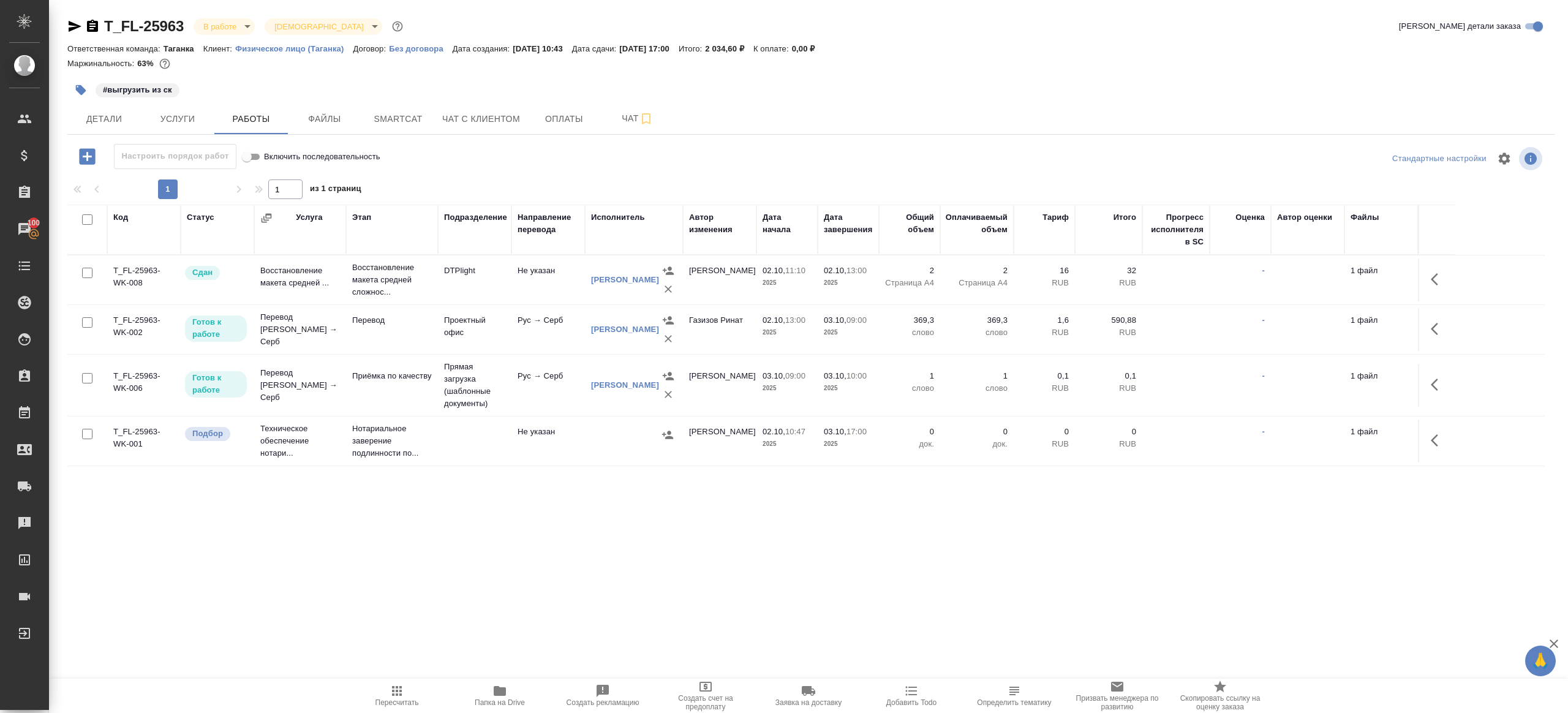
click at [576, 177] on div at bounding box center [810, 177] width 1487 height 6
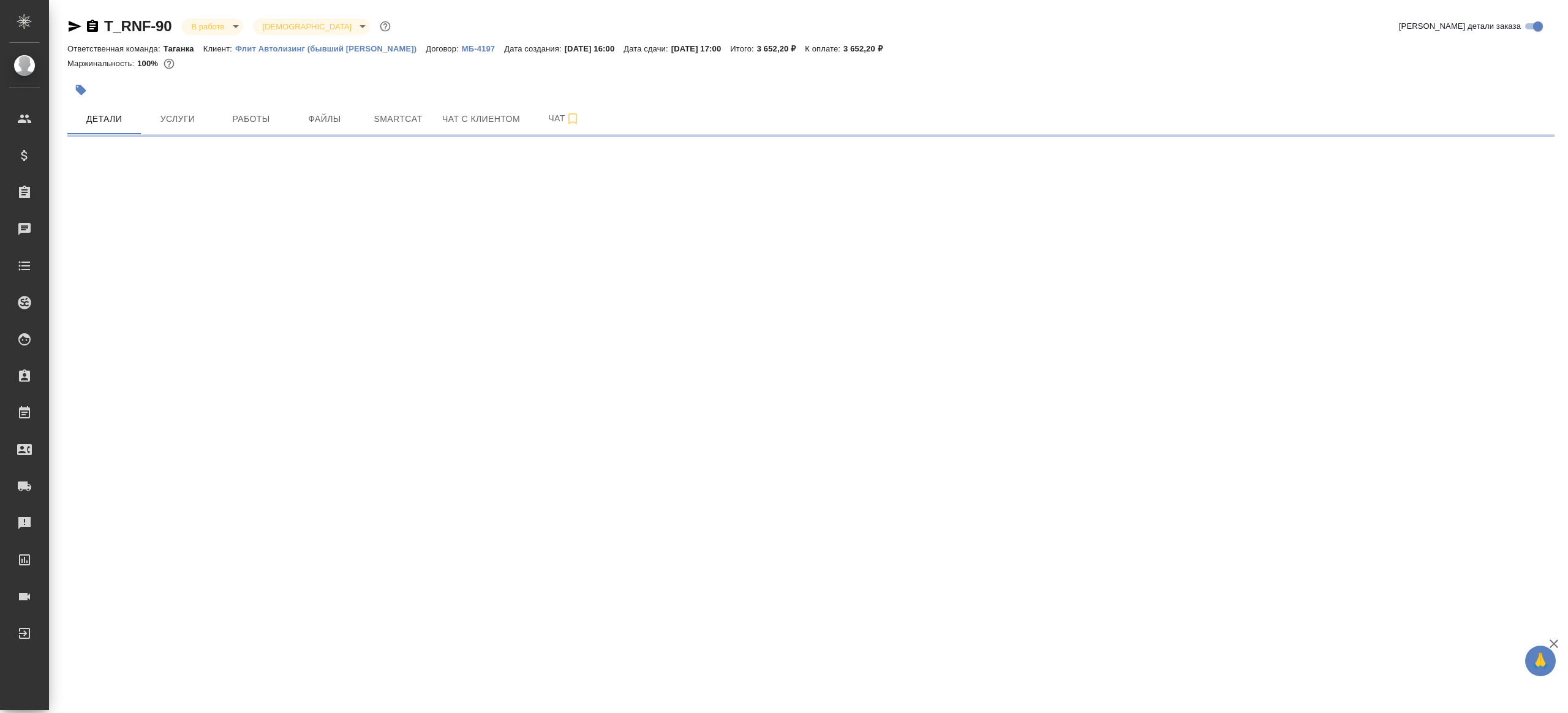
select select "RU"
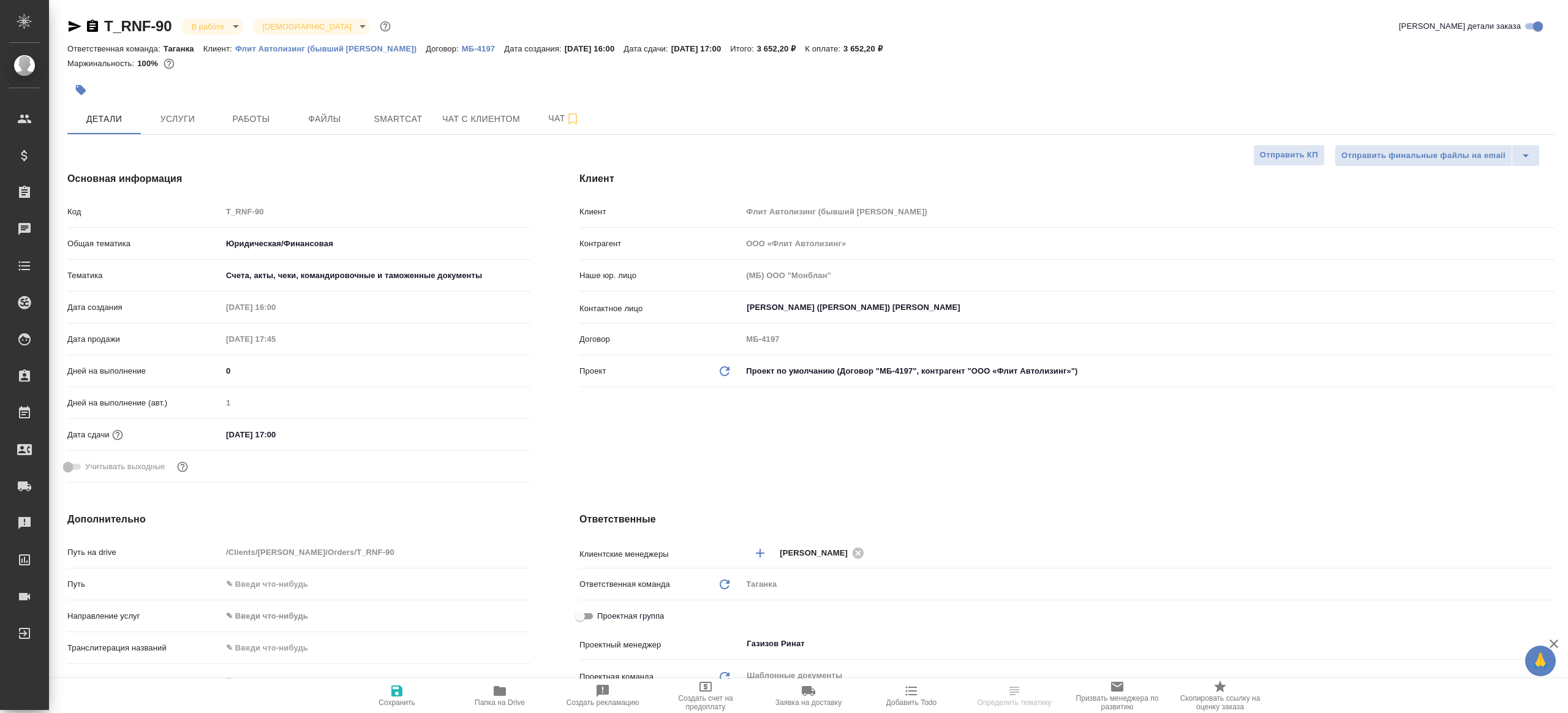
type textarea "x"
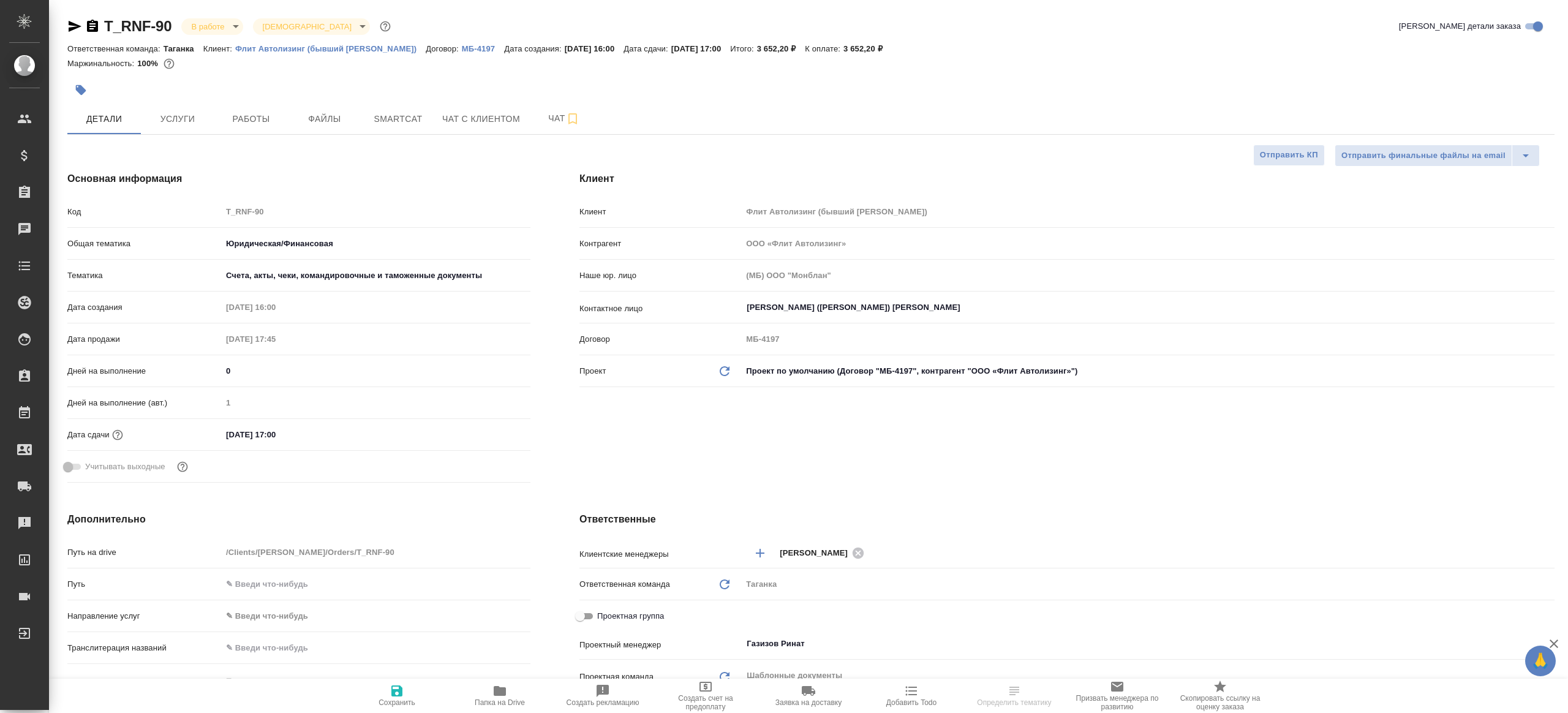
type textarea "x"
click at [261, 124] on span "Работы" at bounding box center [251, 119] width 59 height 15
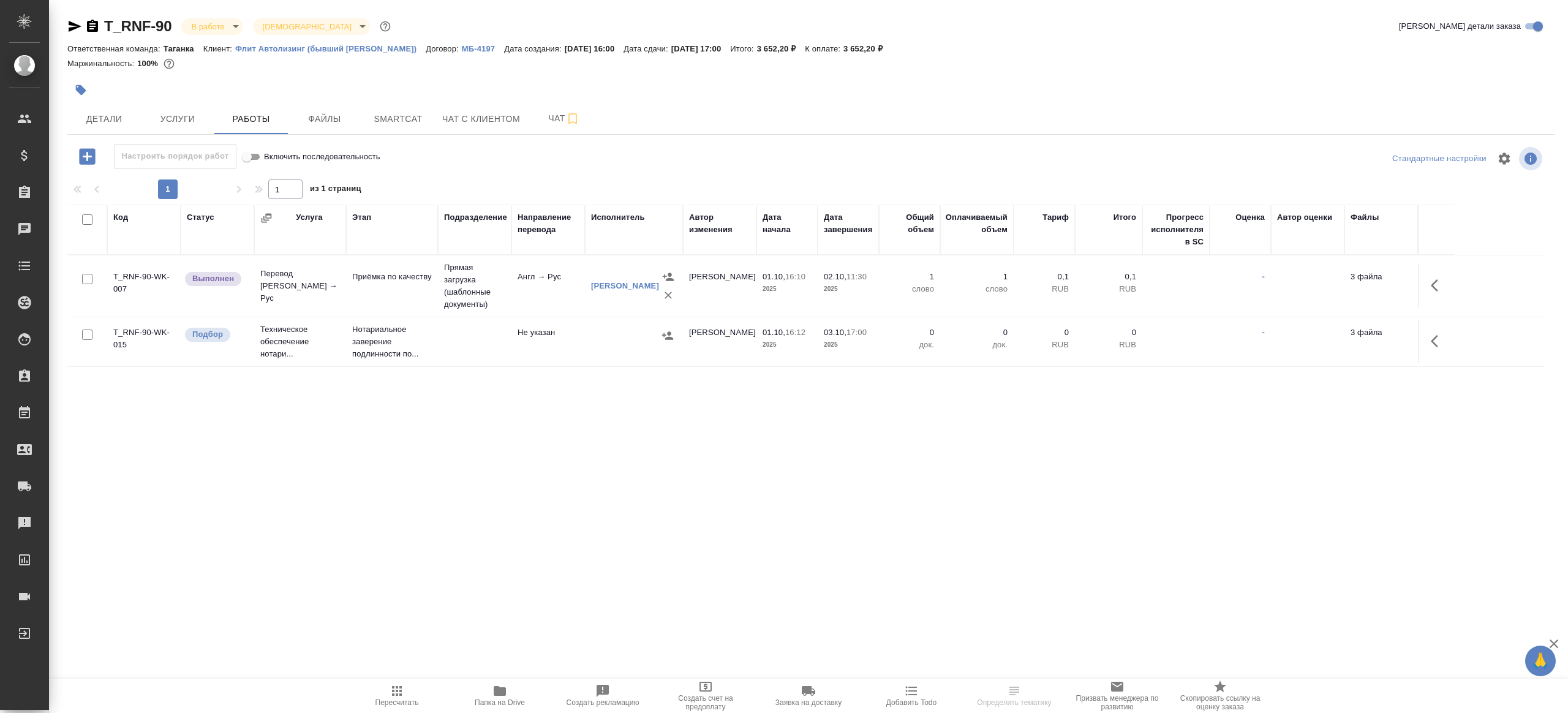
click at [518, 152] on div "Настроить порядок работ Включить последовательность" at bounding box center [315, 157] width 496 height 25
click at [1431, 280] on icon "button" at bounding box center [1438, 285] width 15 height 15
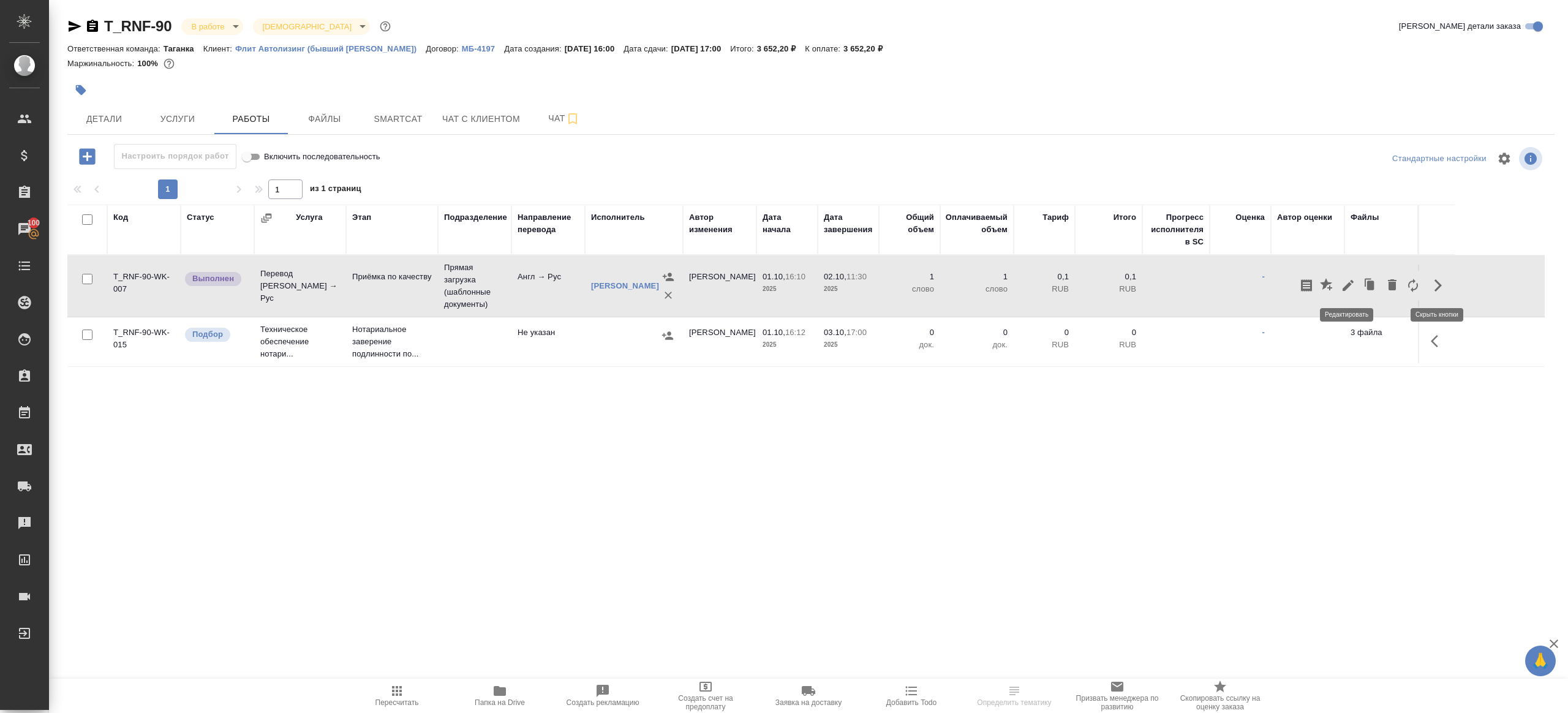
click at [1353, 280] on icon "button" at bounding box center [1348, 285] width 15 height 15
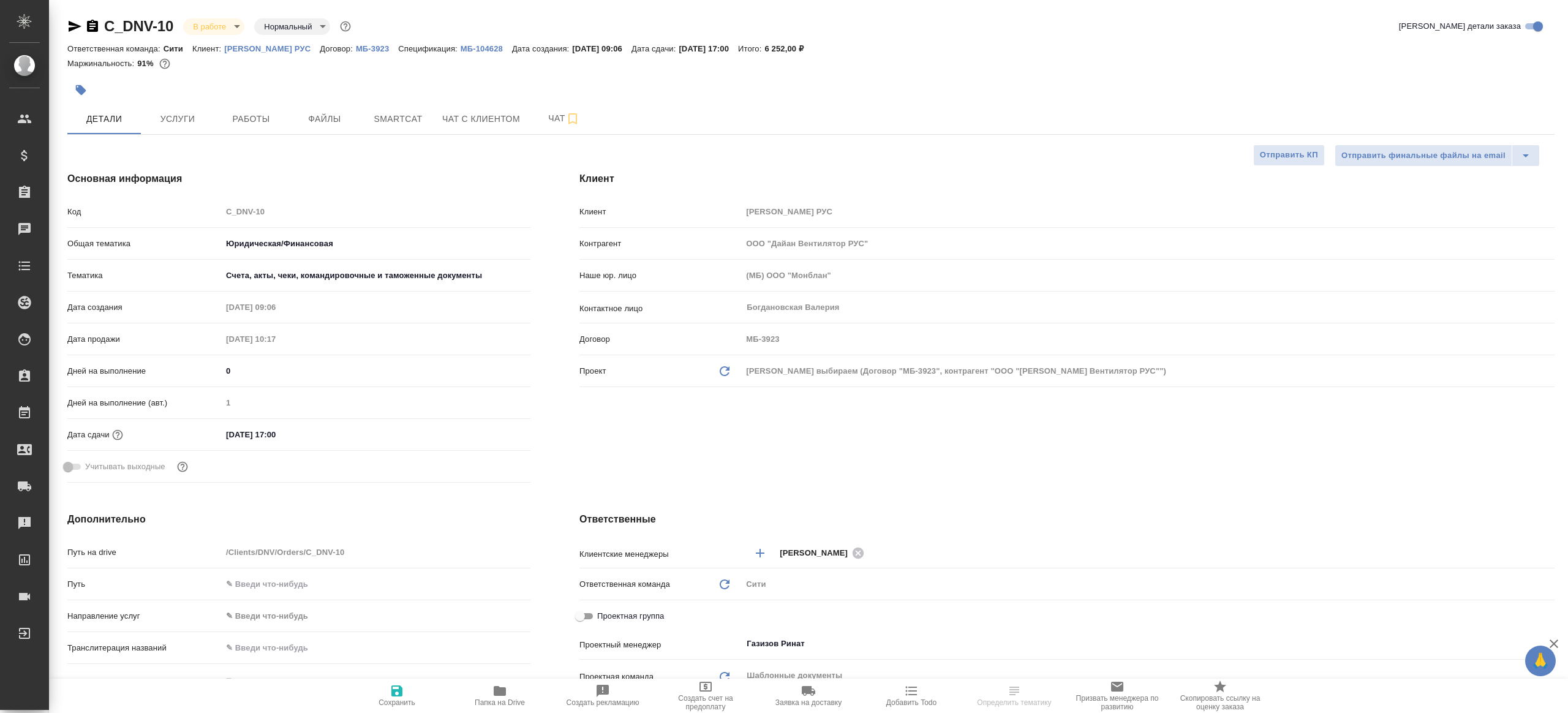
select select "RU"
type textarea "x"
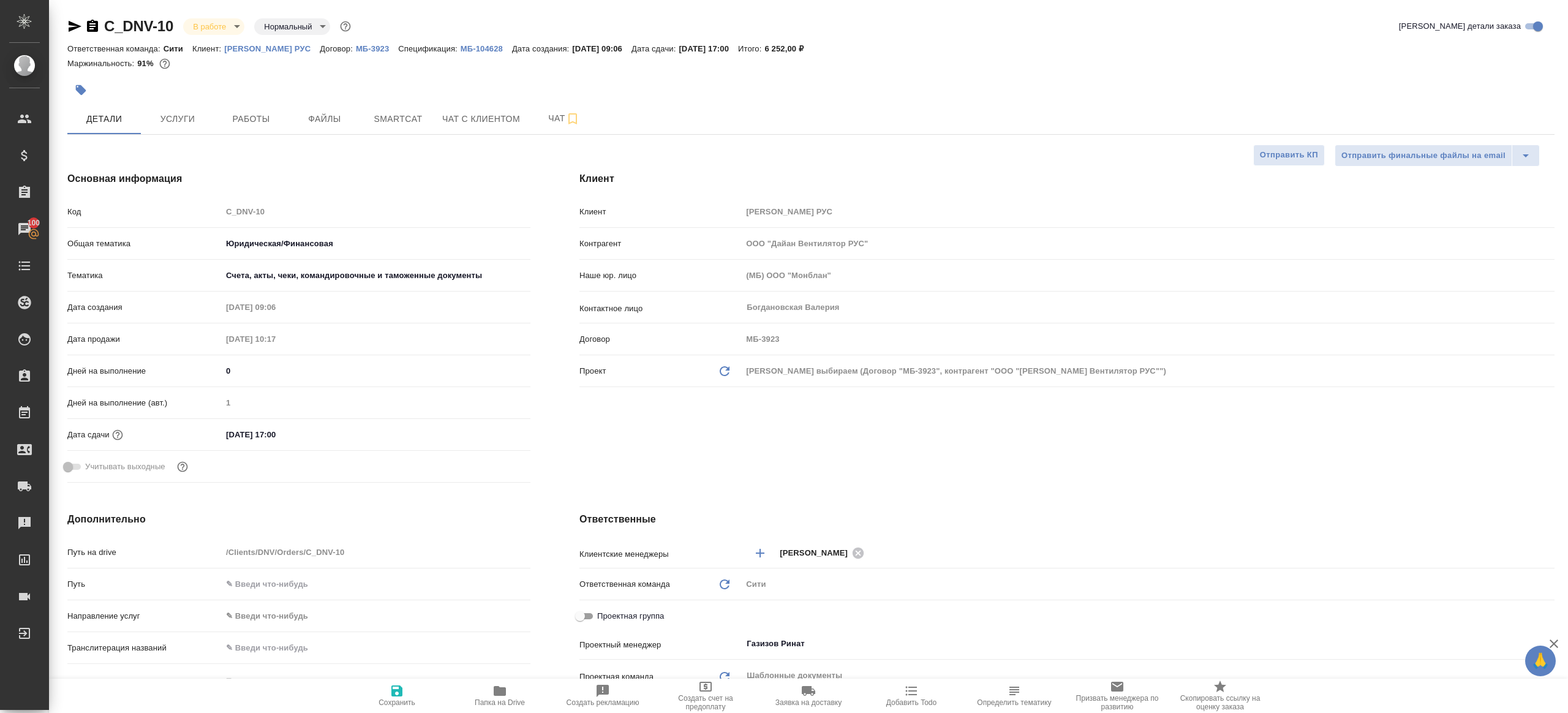
type textarea "x"
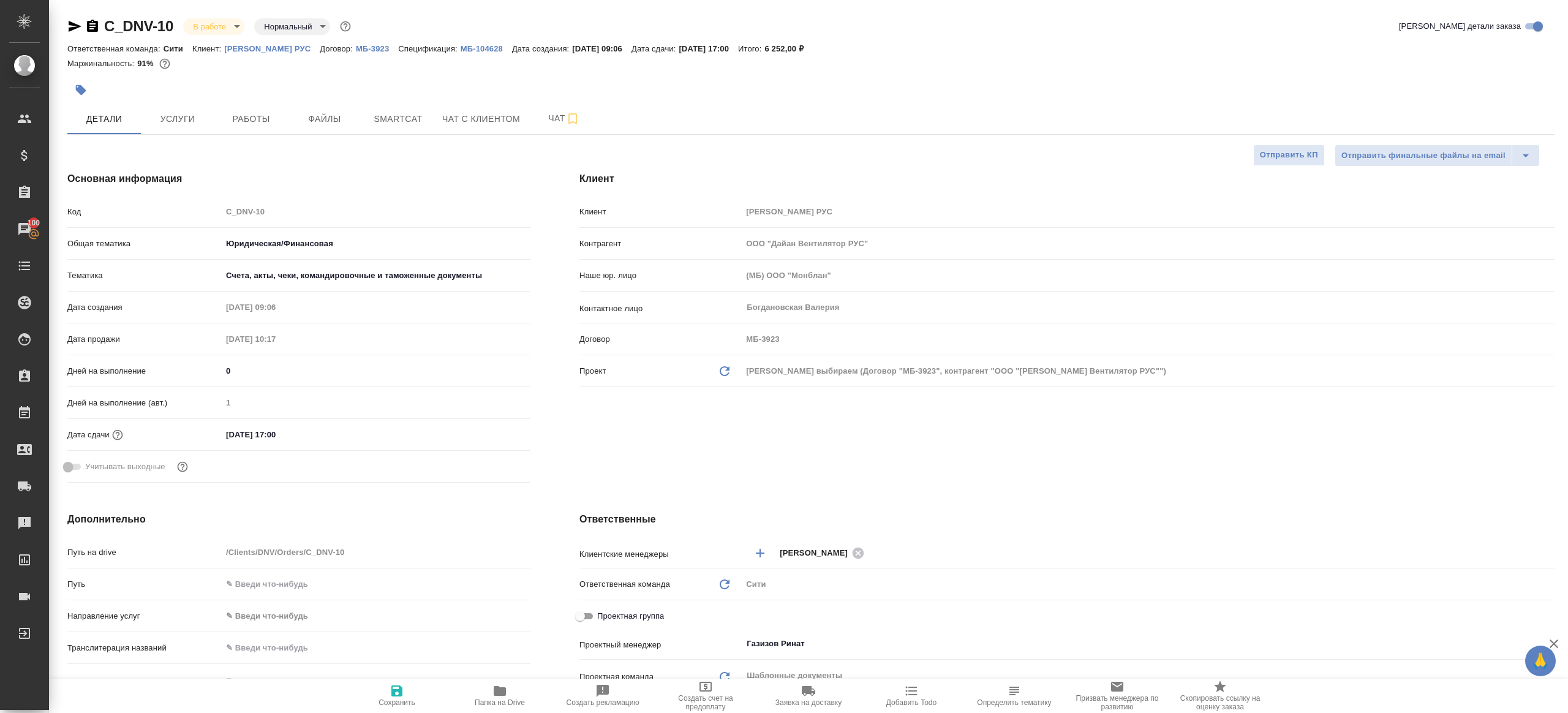
type textarea "x"
click at [237, 118] on span "Работы" at bounding box center [251, 119] width 59 height 15
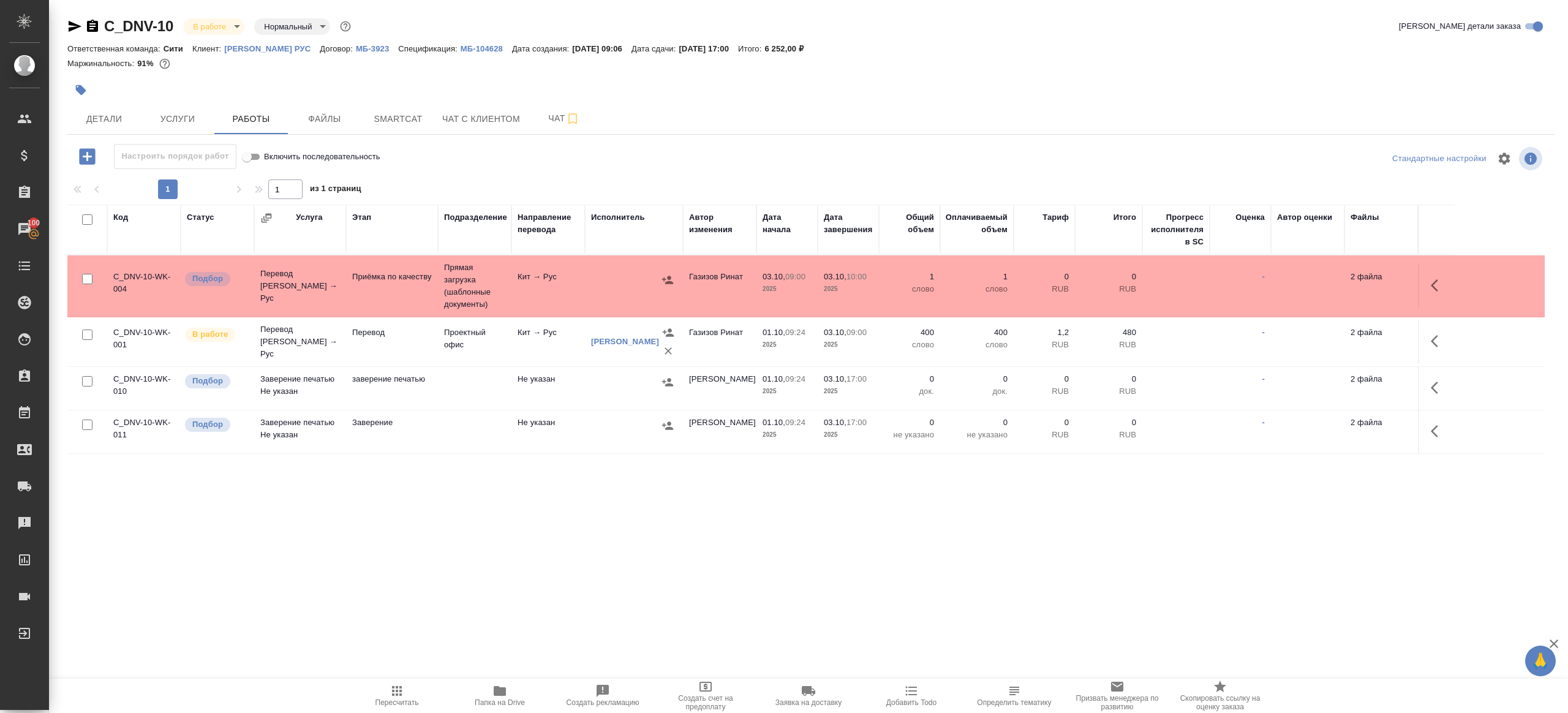
click at [467, 175] on div at bounding box center [810, 177] width 1487 height 6
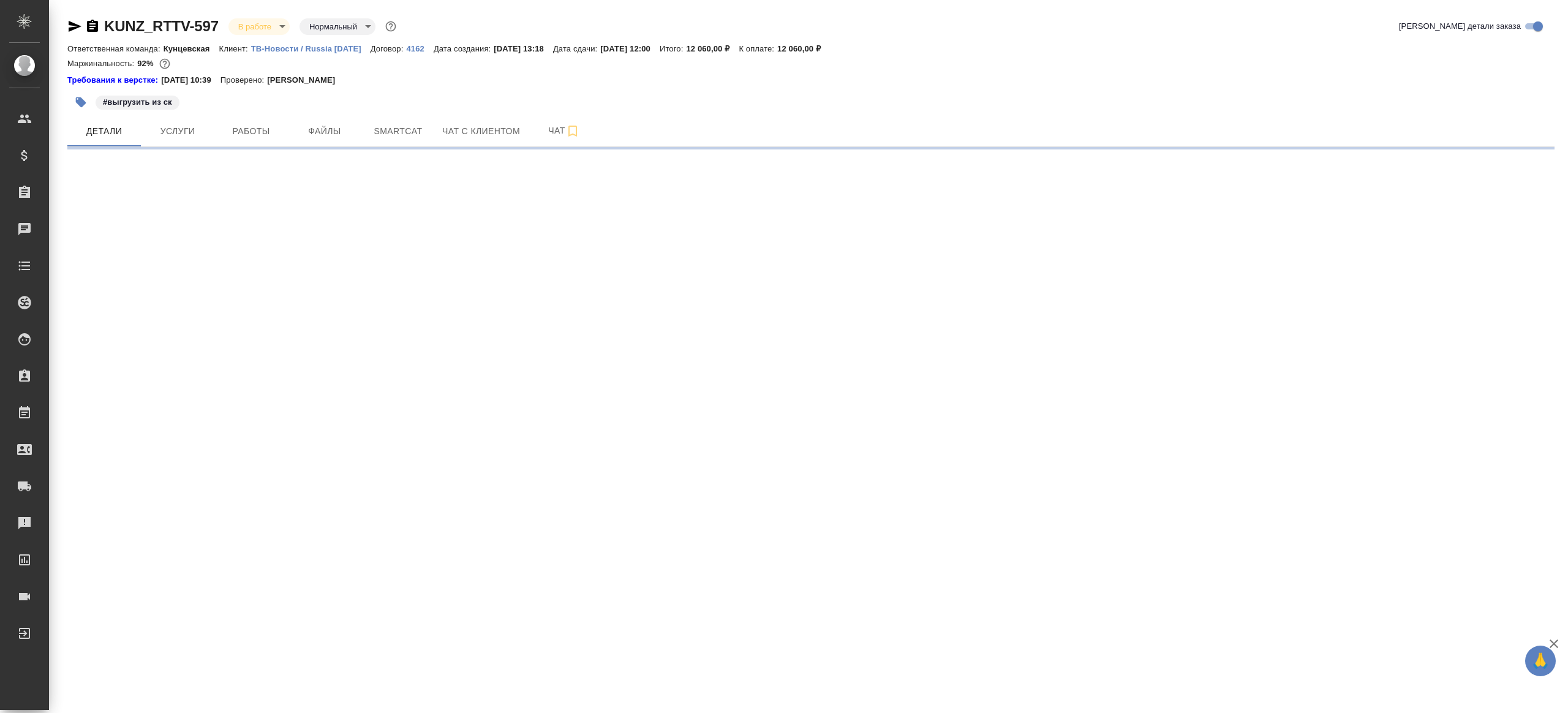
select select "RU"
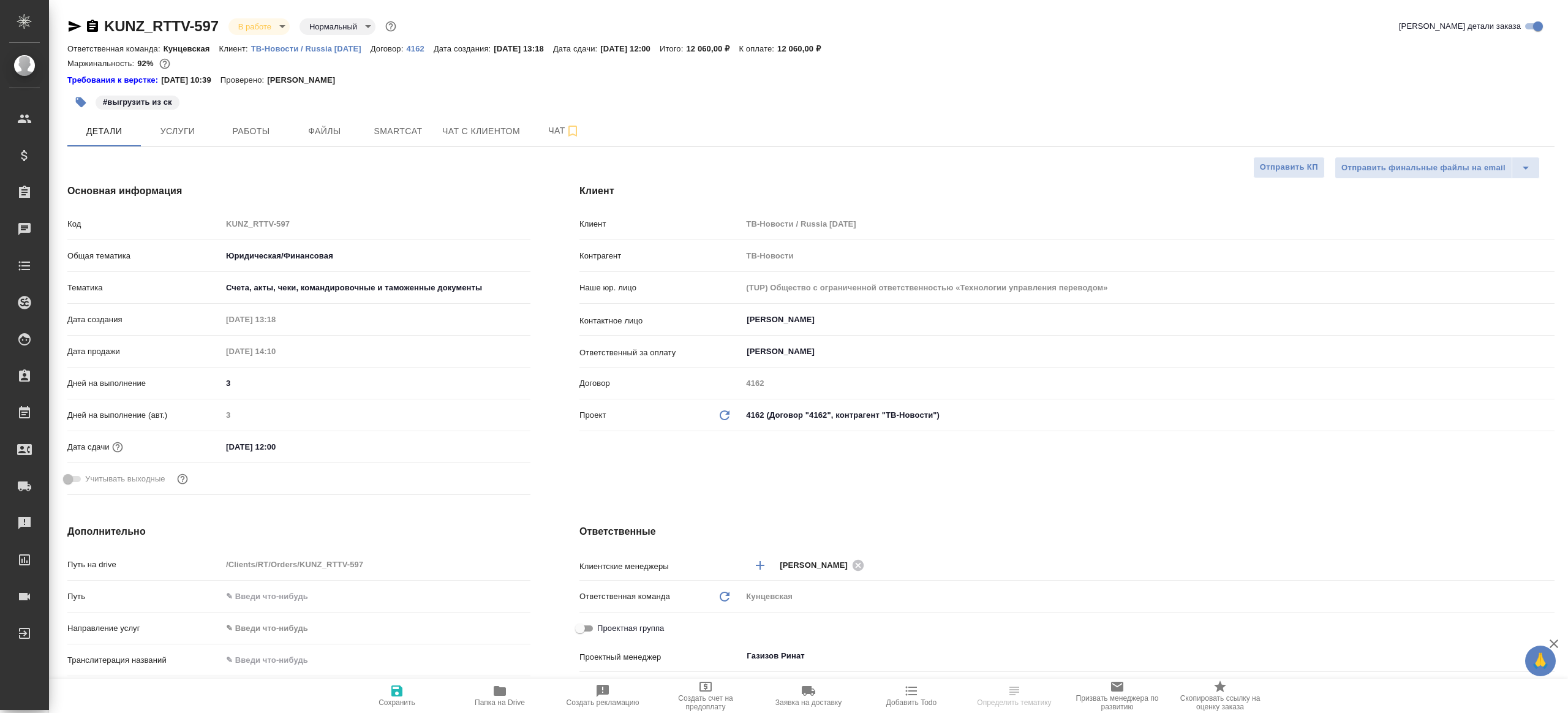
type textarea "x"
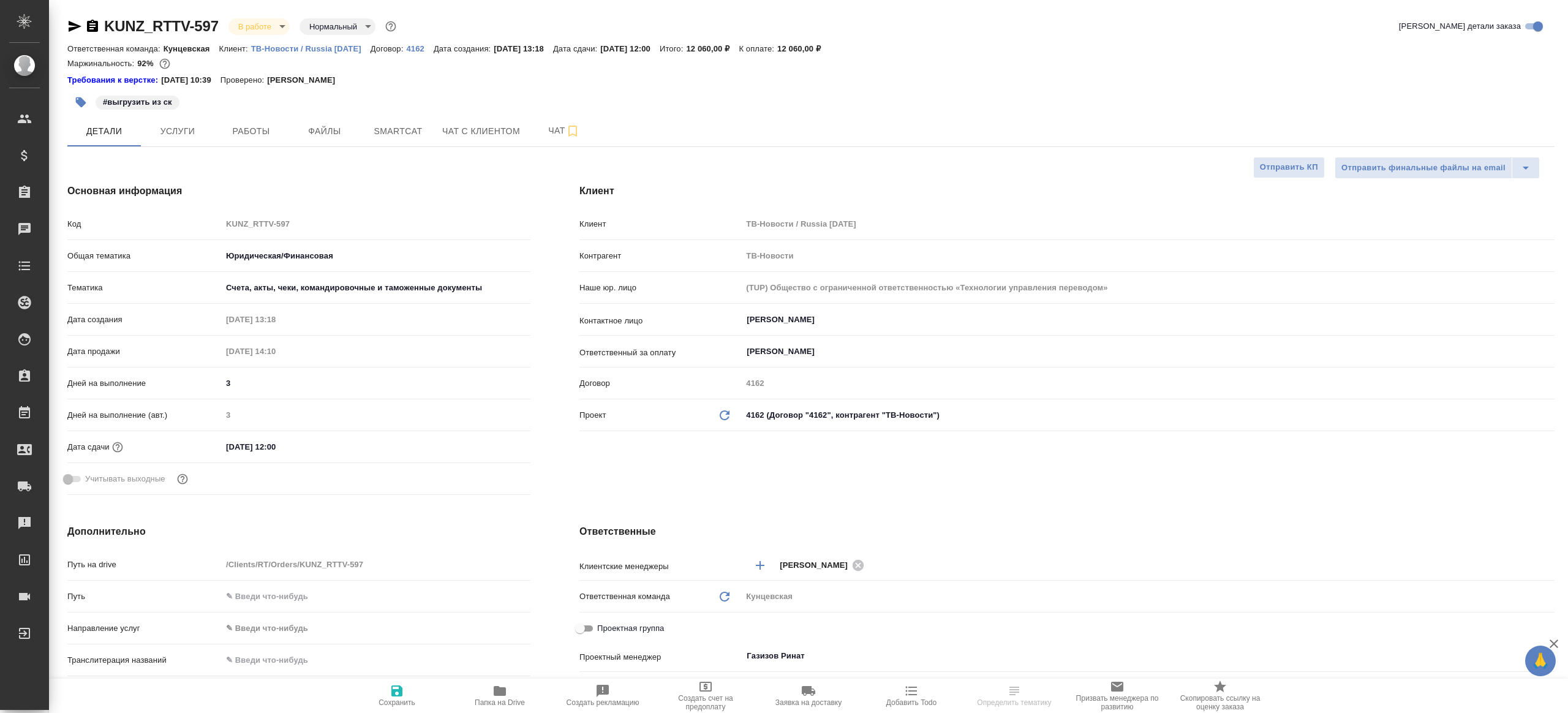
type textarea "x"
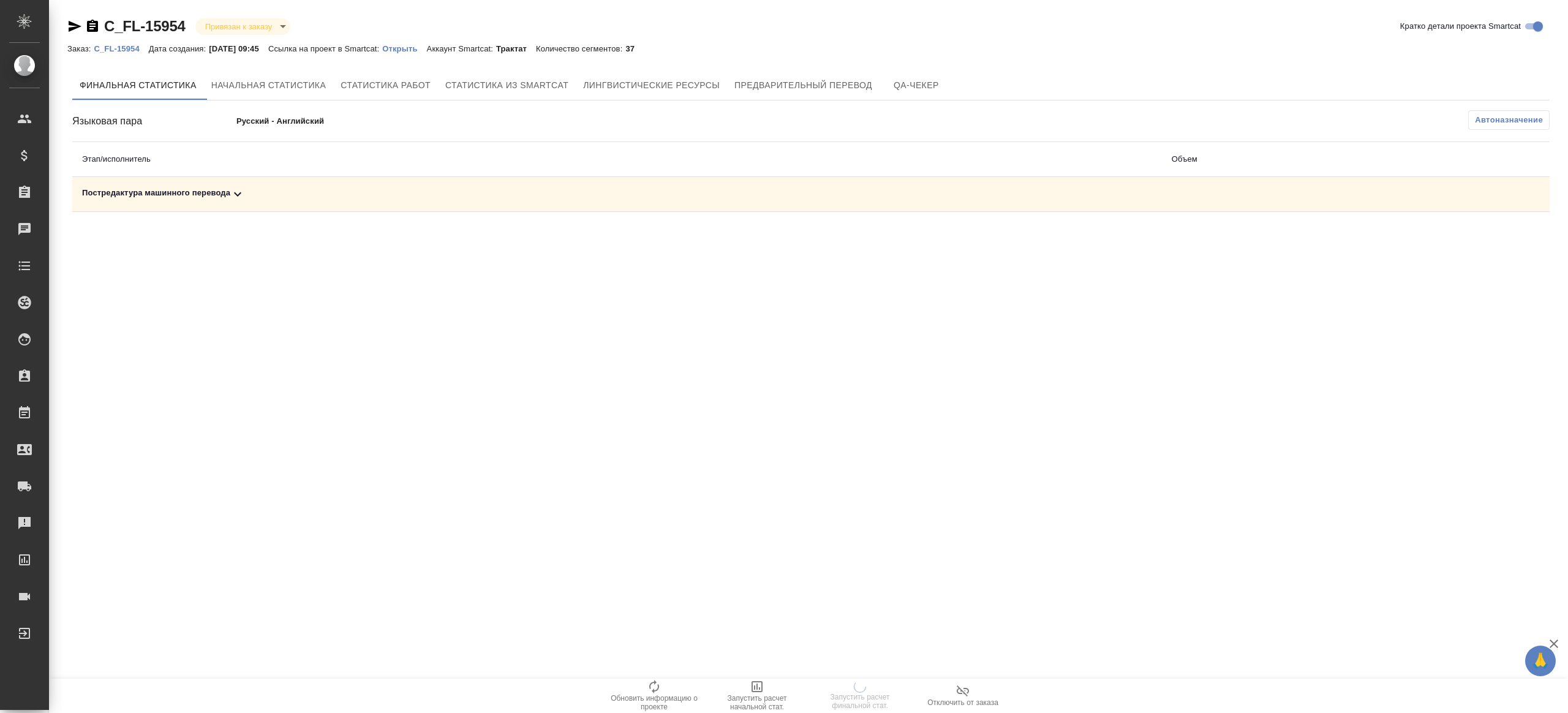
click at [1499, 128] on button "Автоназначение" at bounding box center [1509, 120] width 81 height 20
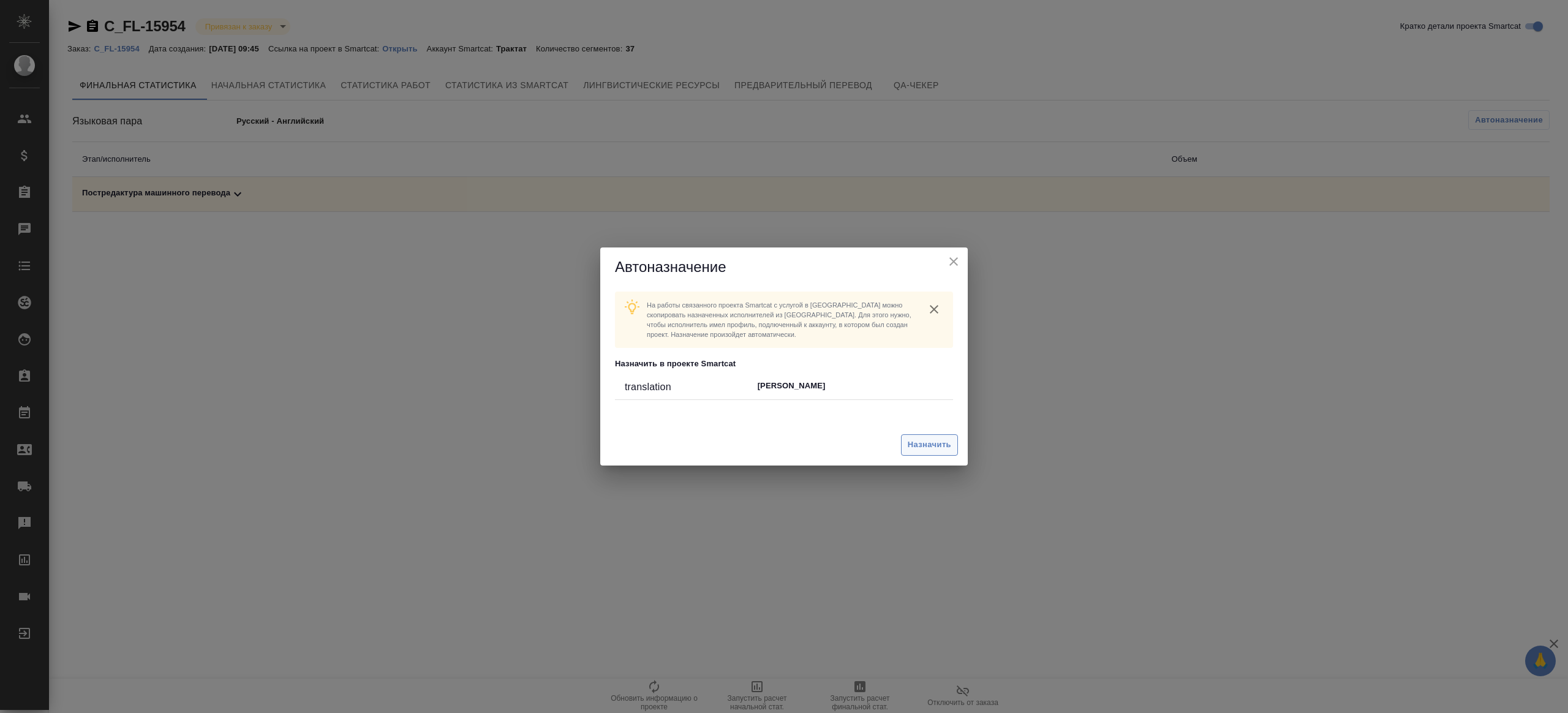
click at [949, 440] on span "Назначить" at bounding box center [929, 445] width 44 height 14
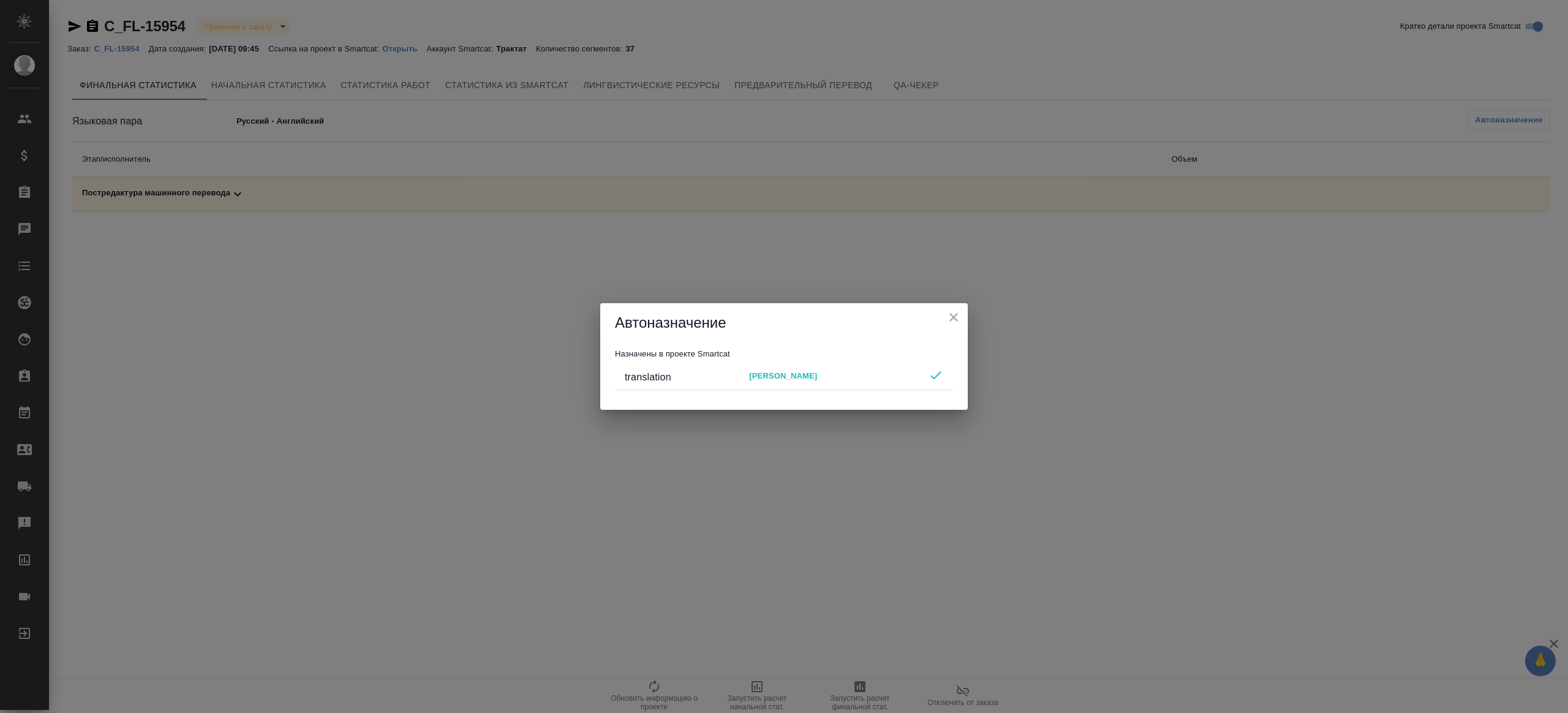
click at [1064, 373] on div "Автоназначение Назначены в проекте Smartcat translation Шурандина Юлия" at bounding box center [784, 356] width 1568 height 713
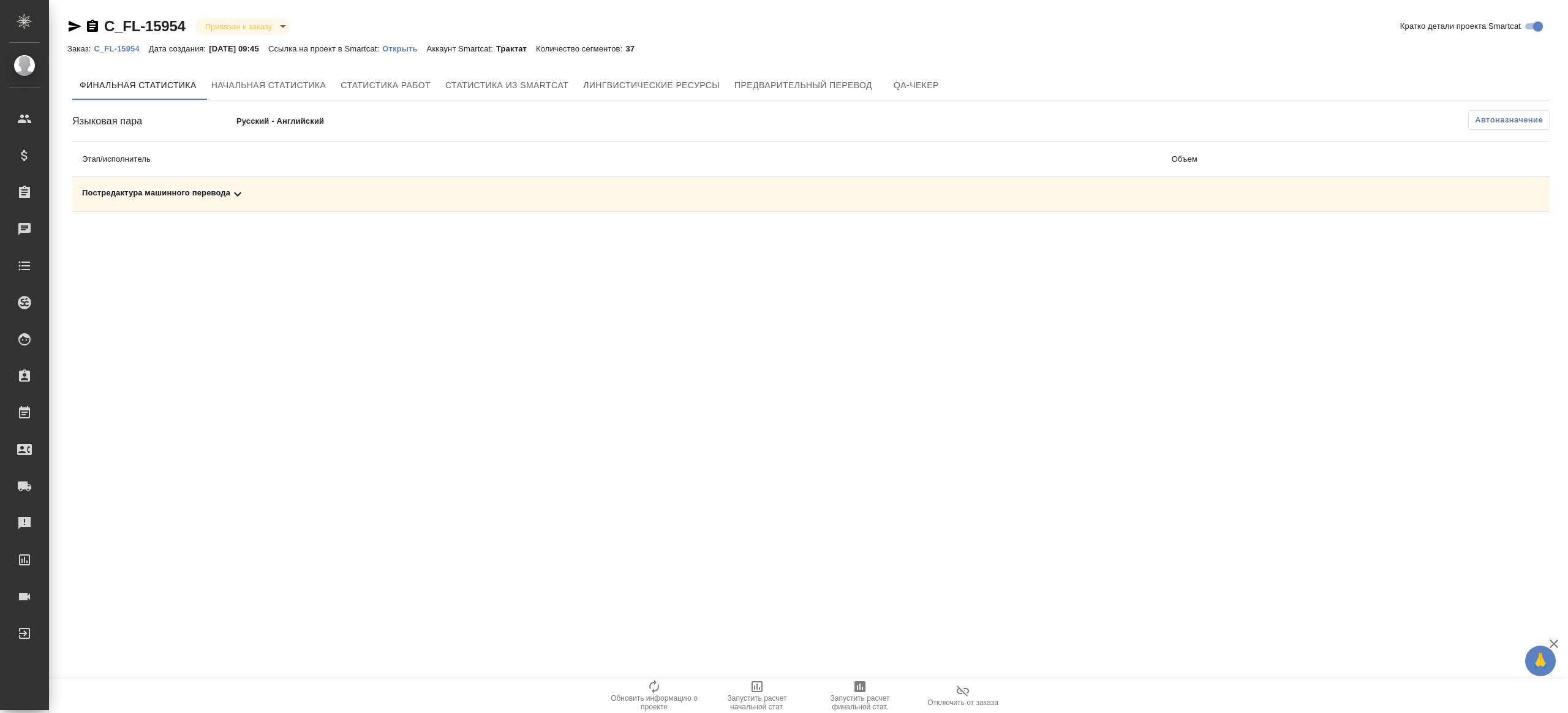
click at [857, 674] on div ".cls-1 fill:#fff; AWATERA Gazizov Rinat Клиенты Спецификации Заказы Чаты Todo П…" at bounding box center [784, 356] width 1568 height 713
click at [862, 687] on icon "button" at bounding box center [859, 686] width 11 height 11
click at [247, 192] on div "Постредактура машинного перевода" at bounding box center [617, 194] width 1070 height 15
click at [1494, 239] on icon "button" at bounding box center [1495, 236] width 15 height 15
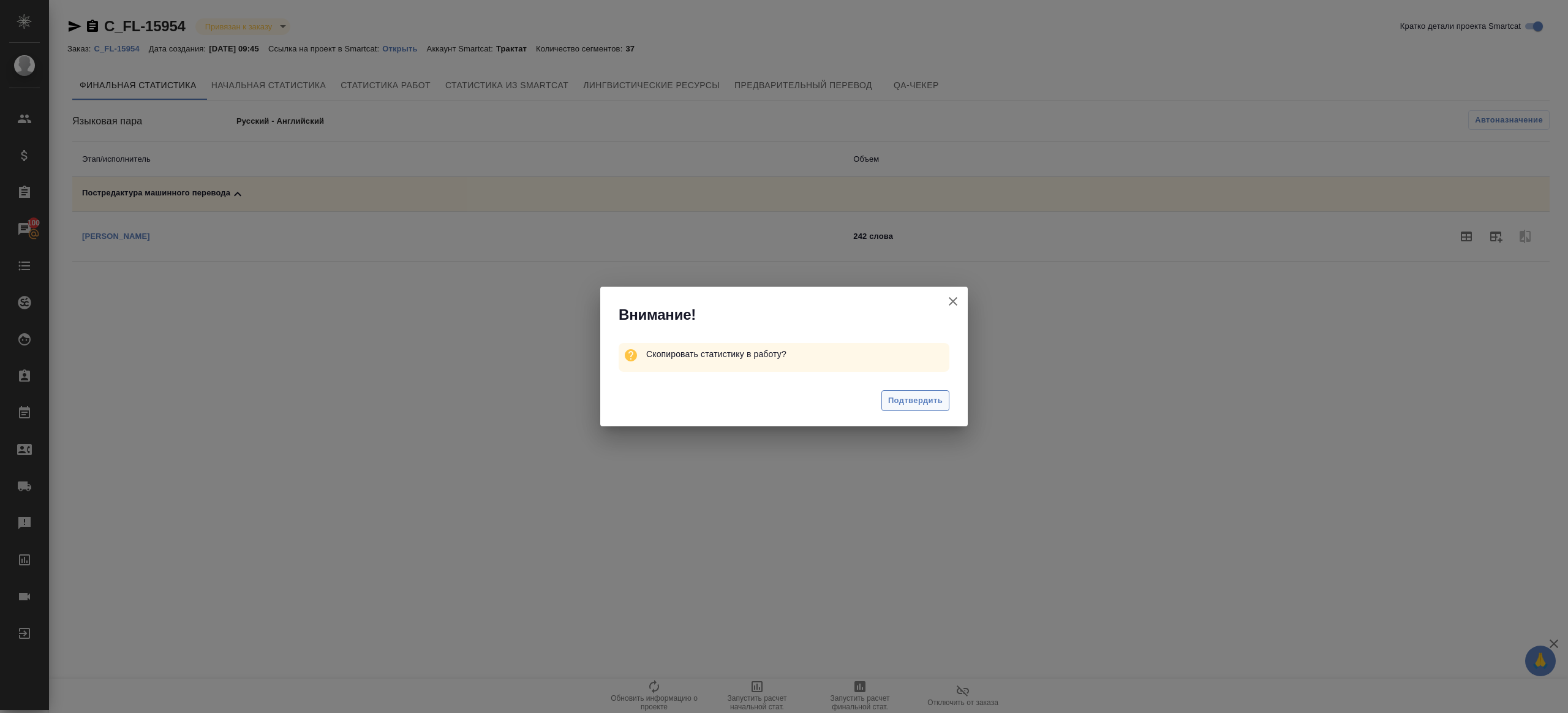
click at [914, 390] on button "Подтвердить" at bounding box center [915, 401] width 68 height 22
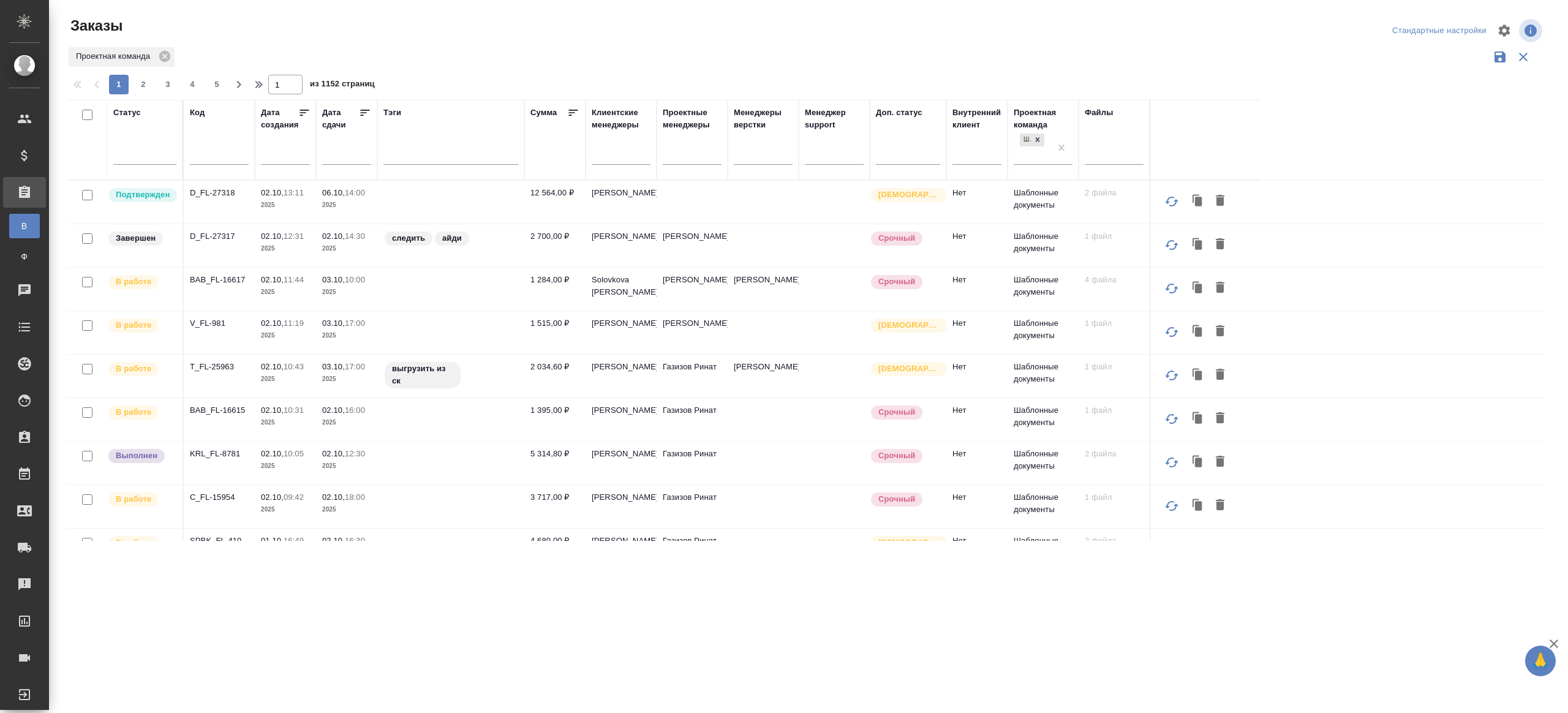
click at [221, 149] on input "text" at bounding box center [219, 157] width 59 height 15
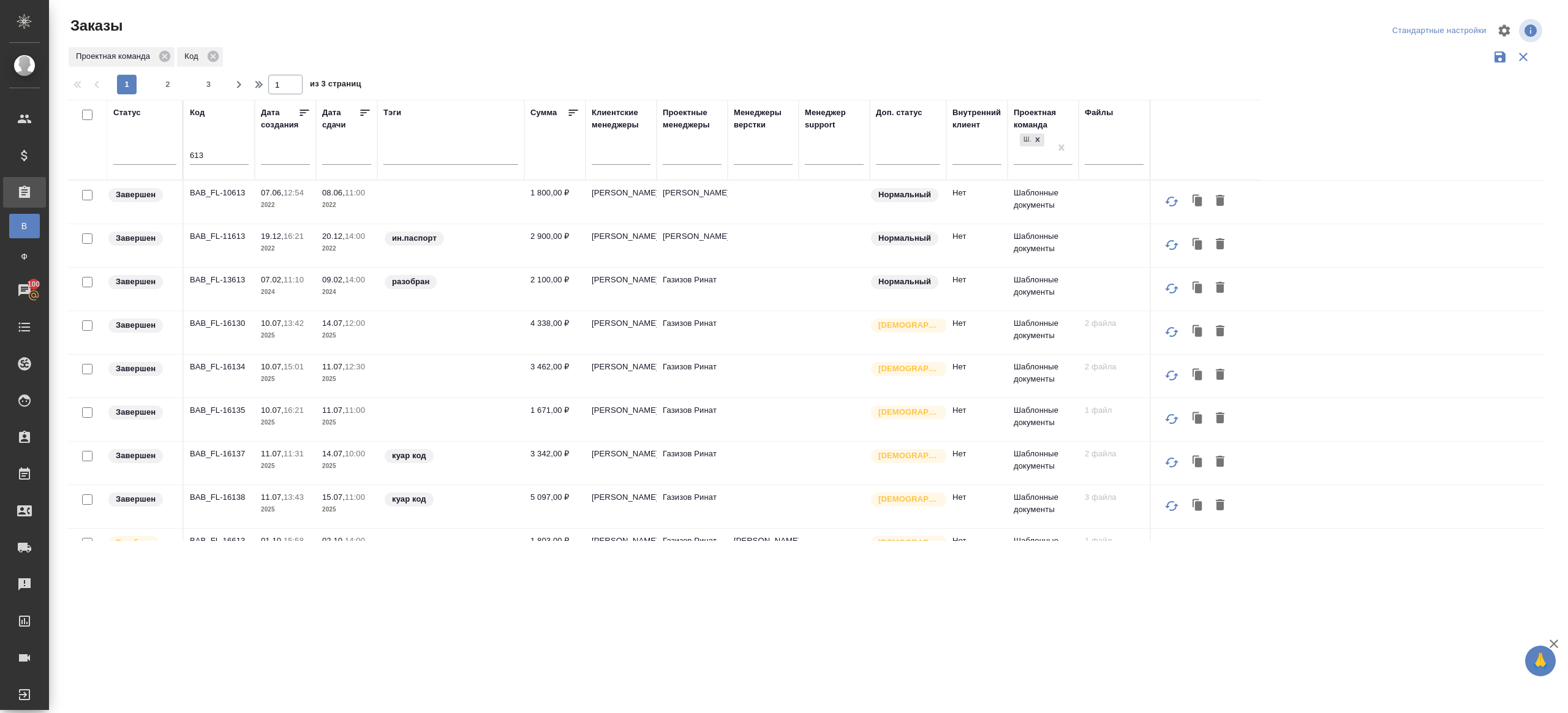
click at [190, 156] on input "613" at bounding box center [219, 157] width 59 height 15
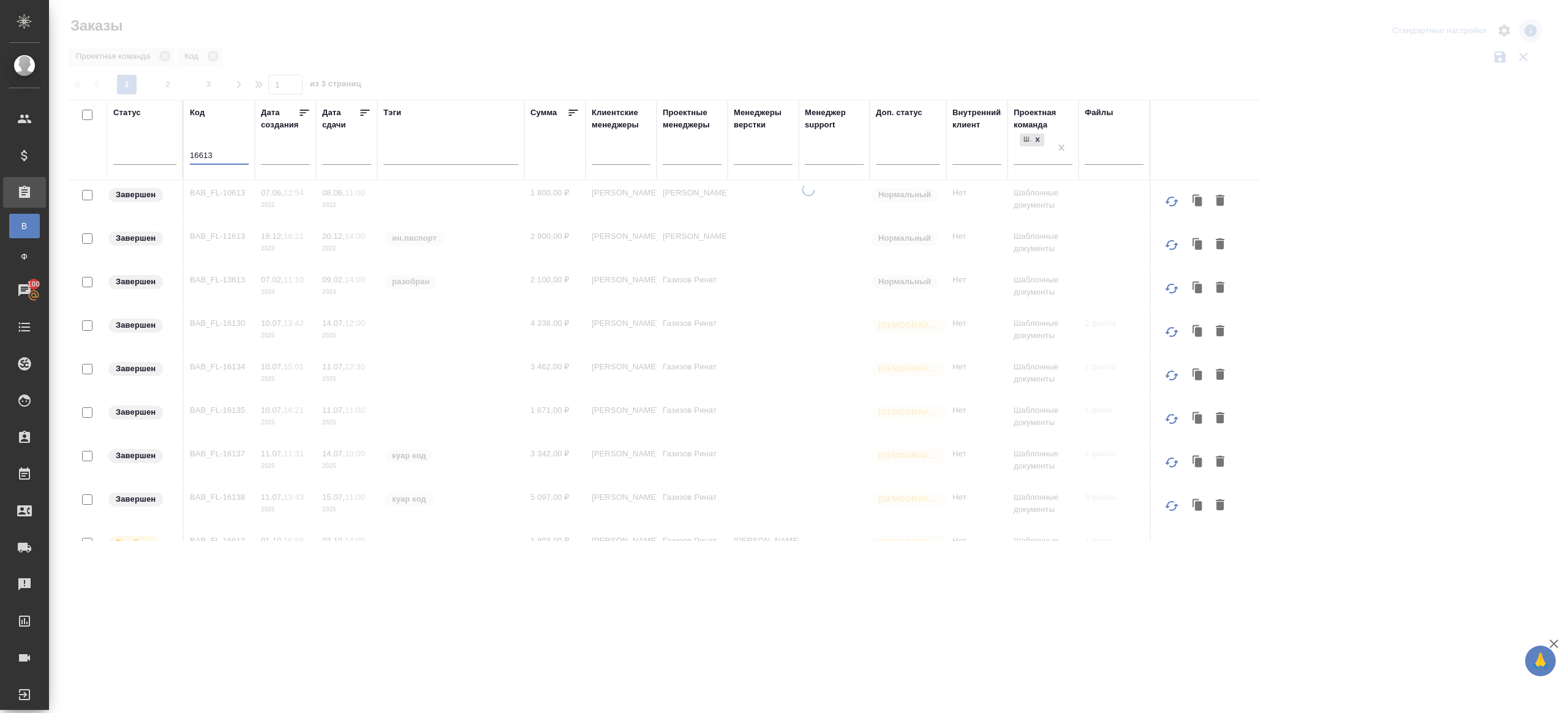
type input "16613"
click at [591, 55] on div at bounding box center [808, 274] width 1519 height 548
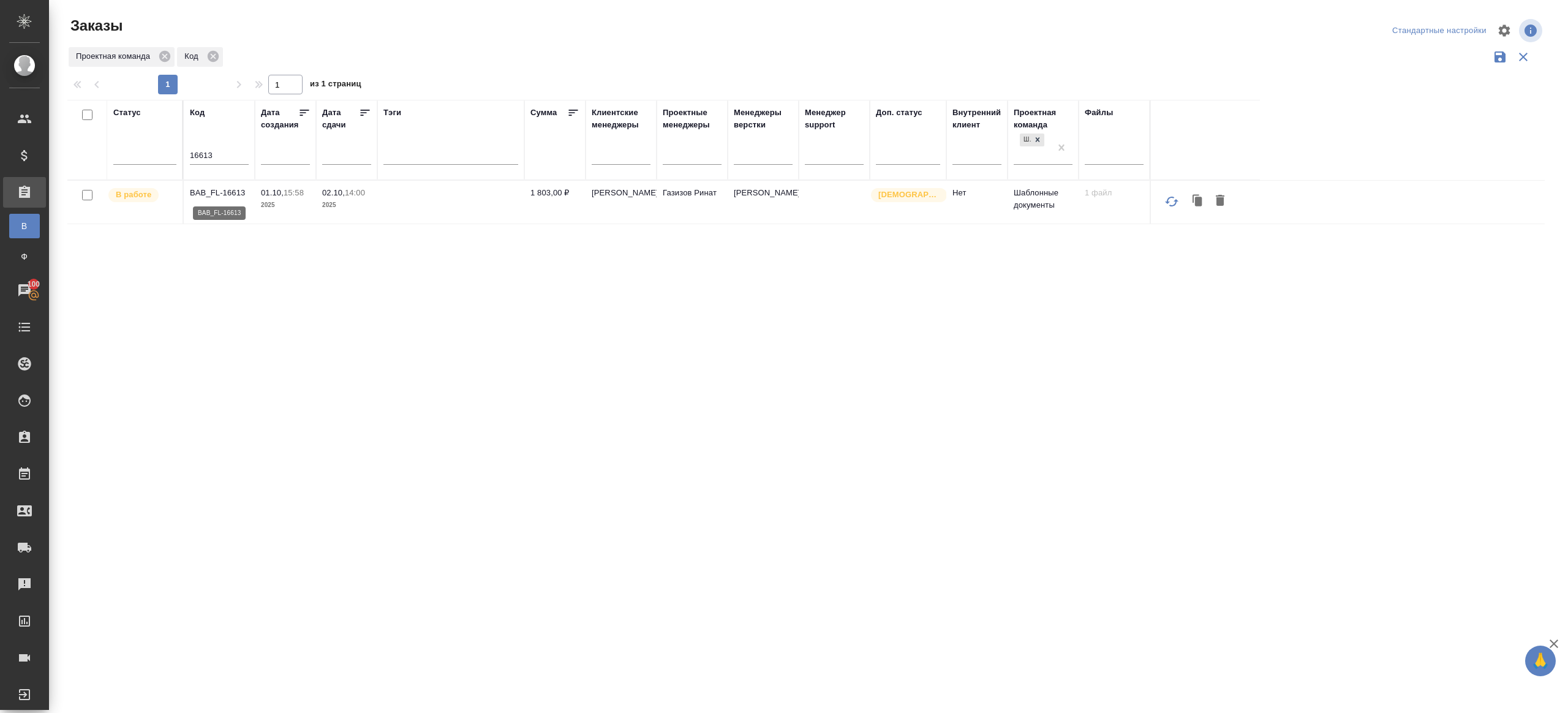
click at [218, 190] on p "BAB_FL-16613" at bounding box center [219, 192] width 59 height 12
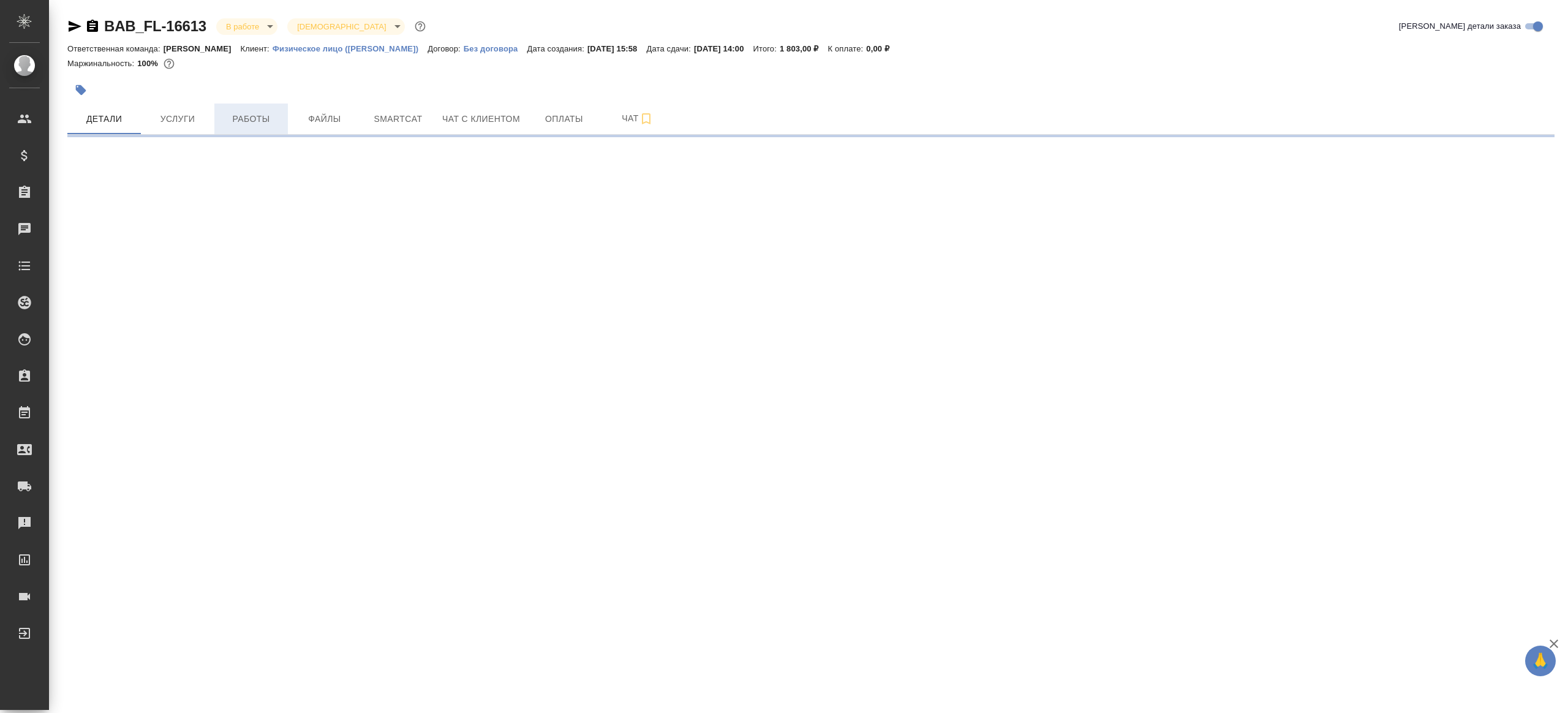
click at [254, 130] on button "Работы" at bounding box center [251, 119] width 74 height 30
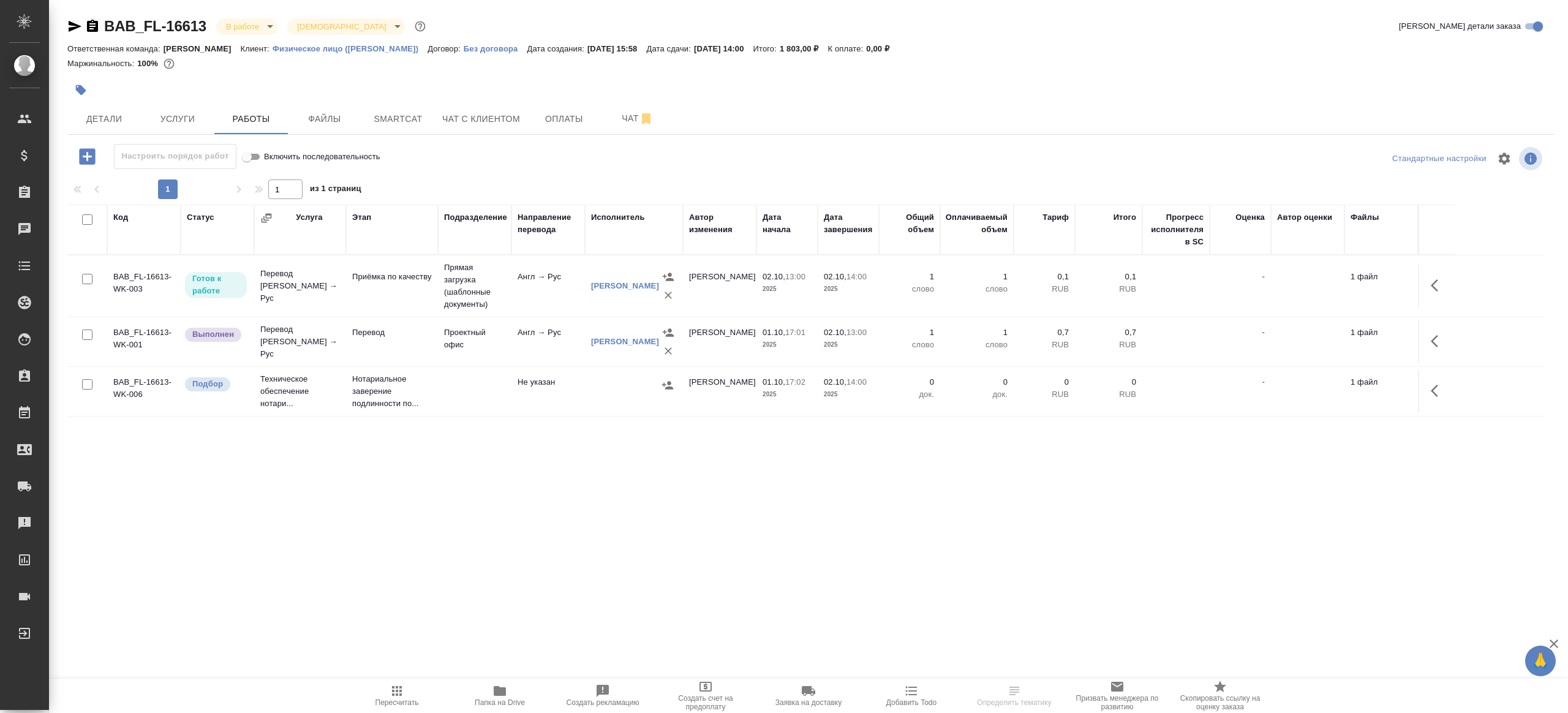
click at [537, 164] on div "Настроить порядок работ Включить последовательность" at bounding box center [315, 157] width 496 height 25
click at [1440, 326] on button "button" at bounding box center [1438, 341] width 29 height 29
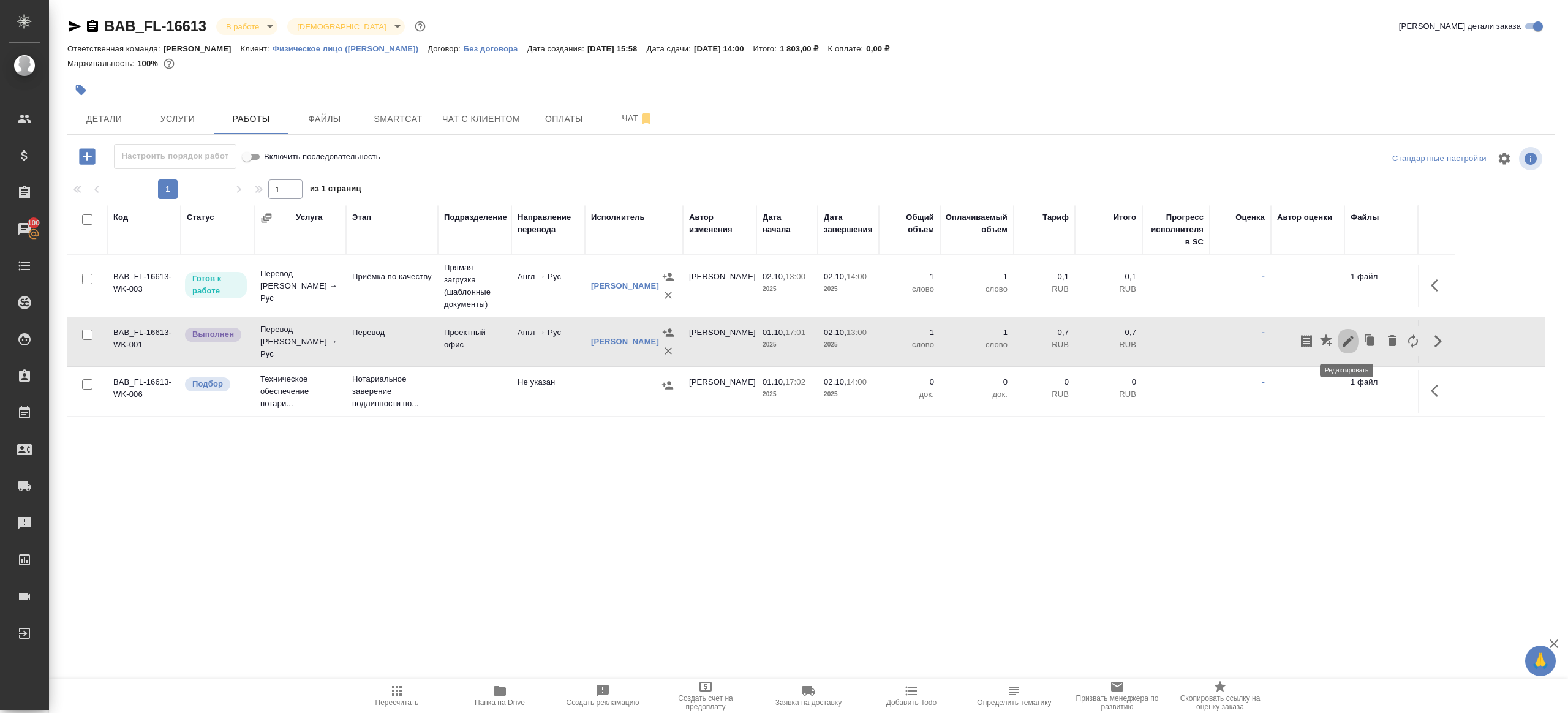
click at [1350, 338] on icon "button" at bounding box center [1348, 341] width 15 height 15
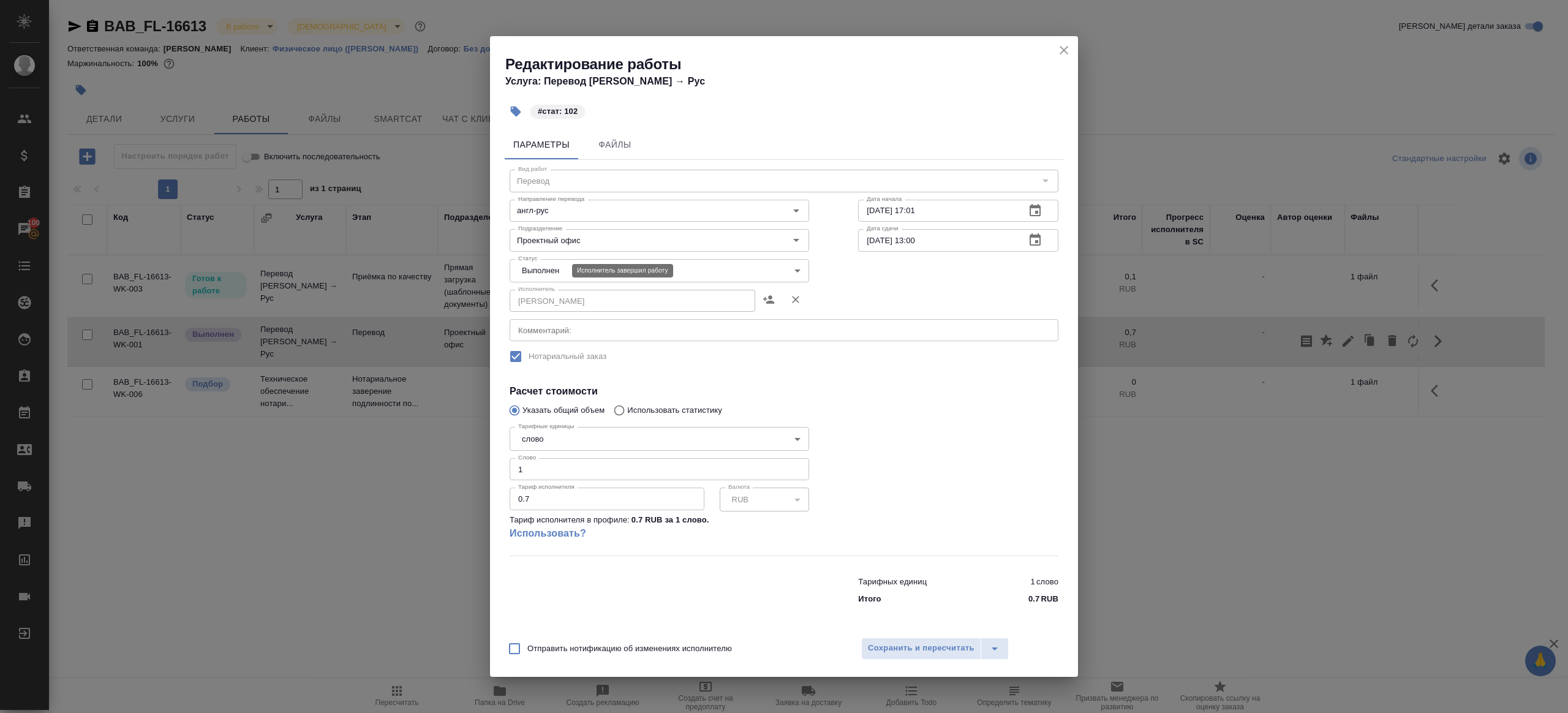
click at [553, 269] on body "🙏 .cls-1 fill:#fff; AWATERA [PERSON_NAME] Клиенты Спецификации Заказы 100 Чаты …" at bounding box center [784, 356] width 1568 height 713
click at [562, 297] on li "Сдан" at bounding box center [659, 291] width 300 height 21
type input "closed"
click at [572, 474] on input "1" at bounding box center [659, 469] width 300 height 22
type input "102"
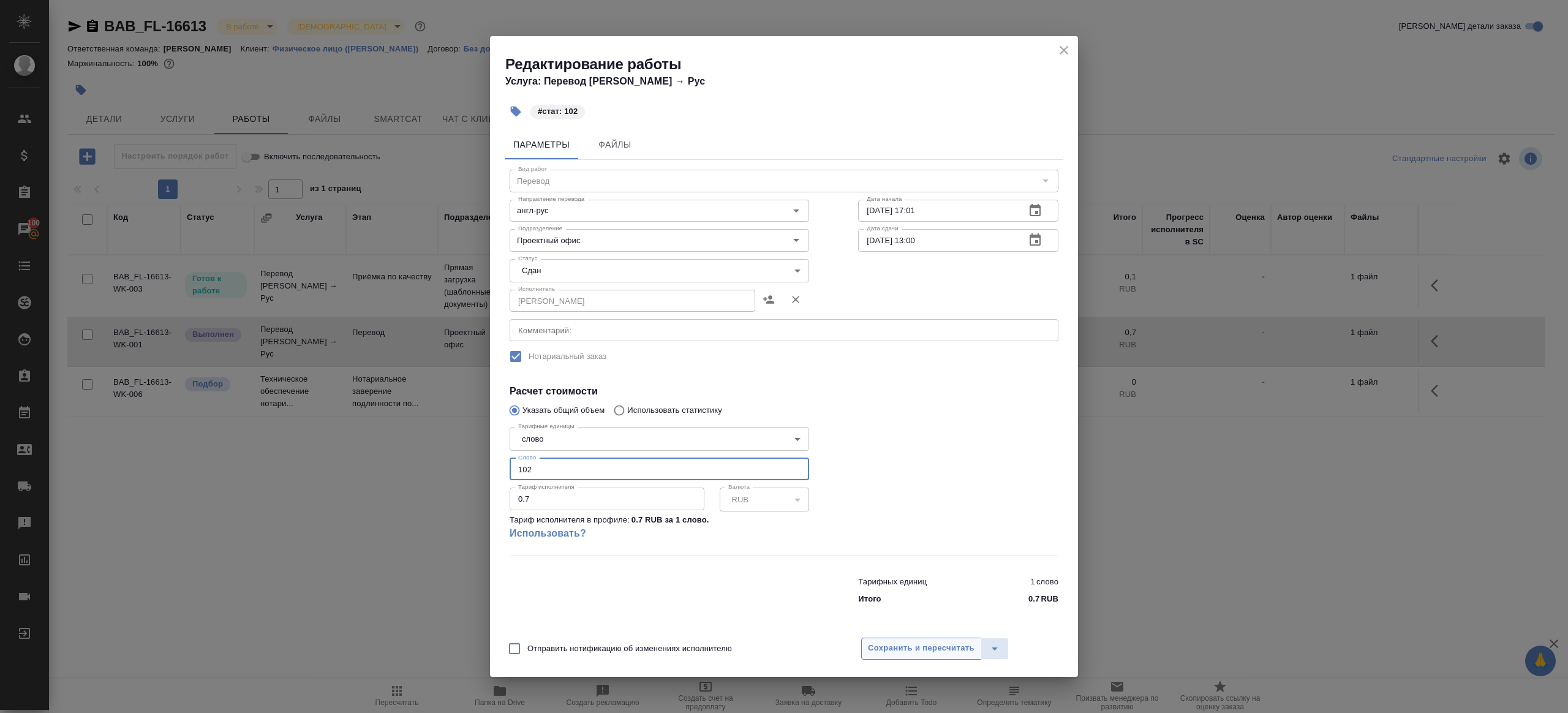
click at [881, 644] on span "Сохранить и пересчитать" at bounding box center [921, 649] width 107 height 14
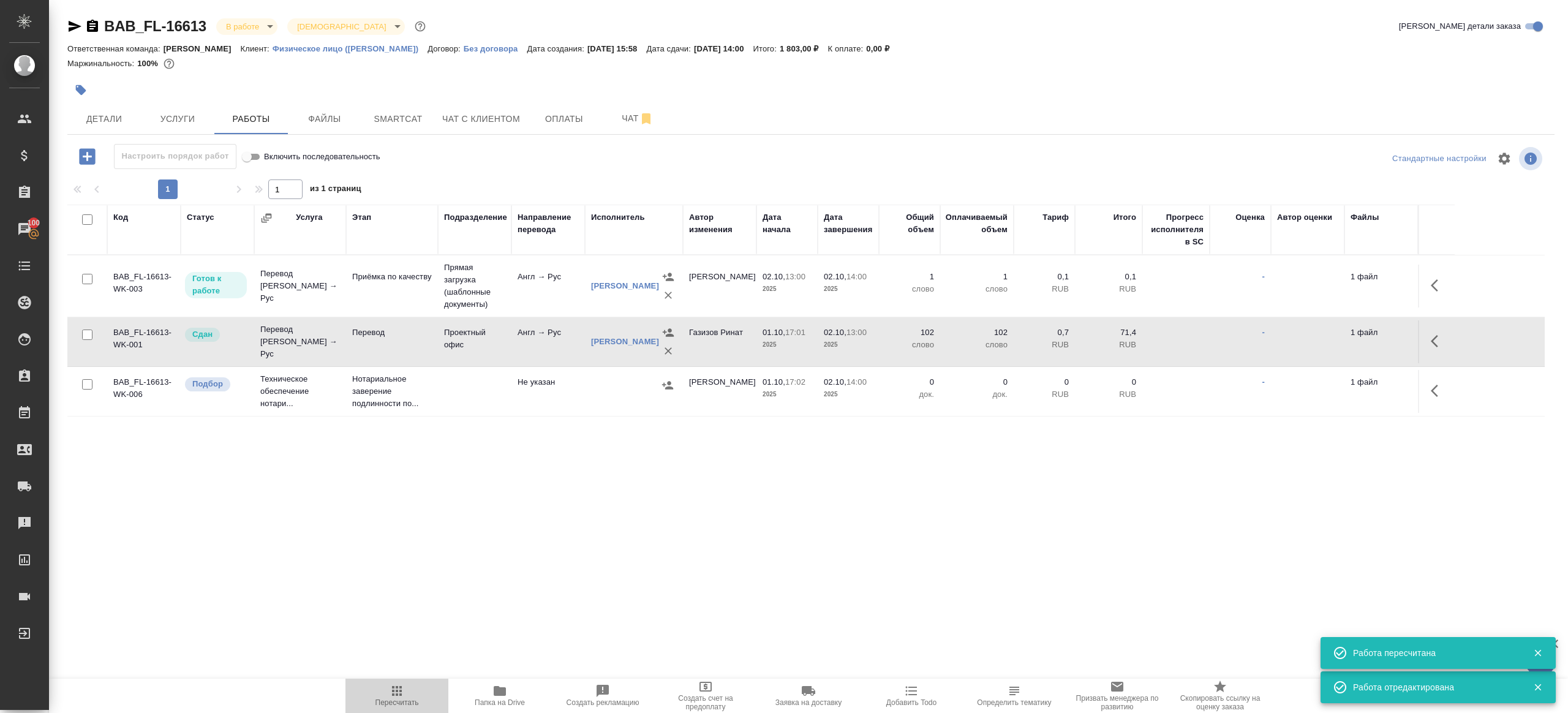
click at [385, 686] on span "Пересчитать" at bounding box center [397, 695] width 88 height 23
click at [494, 559] on div ".cls-1 fill:#fff; AWATERA [PERSON_NAME] Клиенты Спецификации Заказы 100 Чаты To…" at bounding box center [784, 356] width 1568 height 713
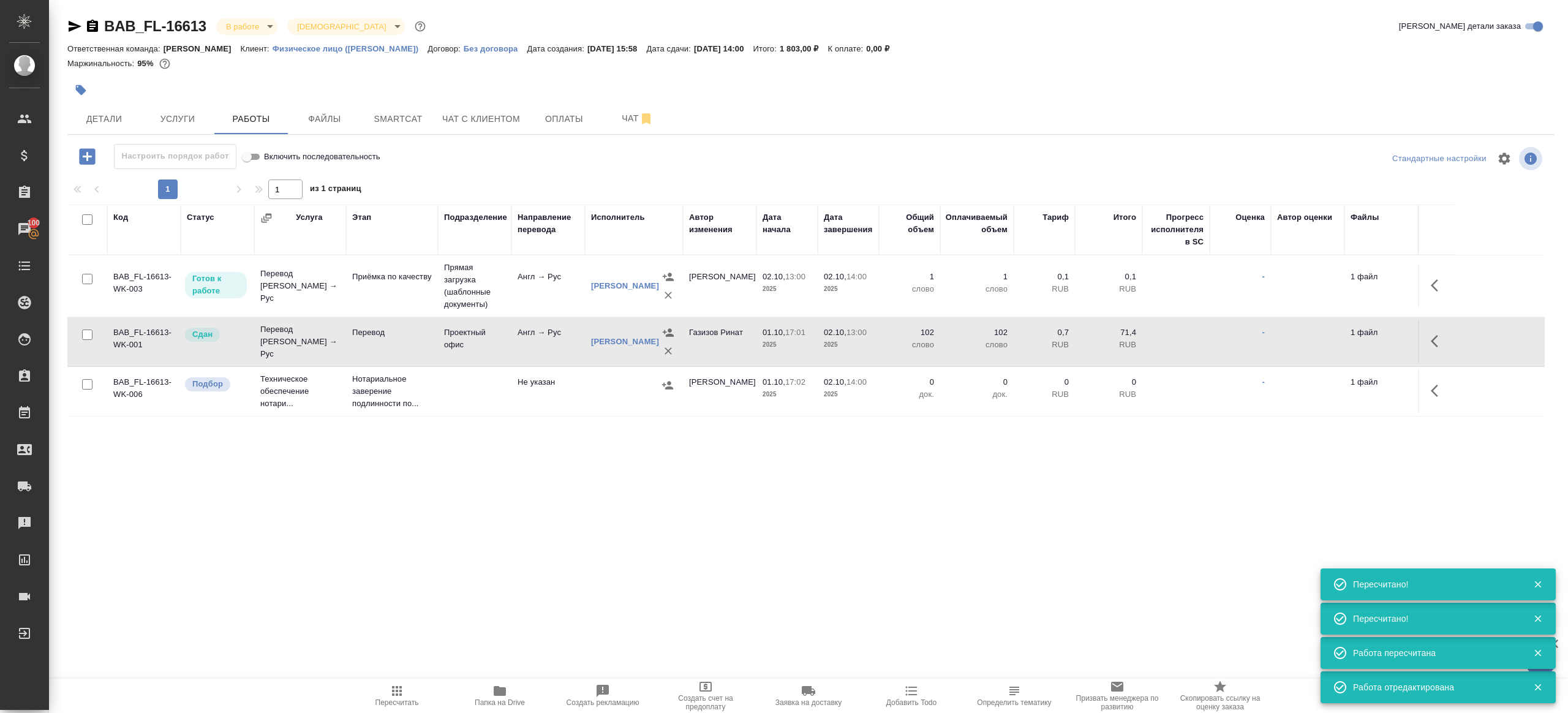
click at [514, 686] on span "Папка на Drive" at bounding box center [499, 695] width 88 height 23
